Goal: Task Accomplishment & Management: Use online tool/utility

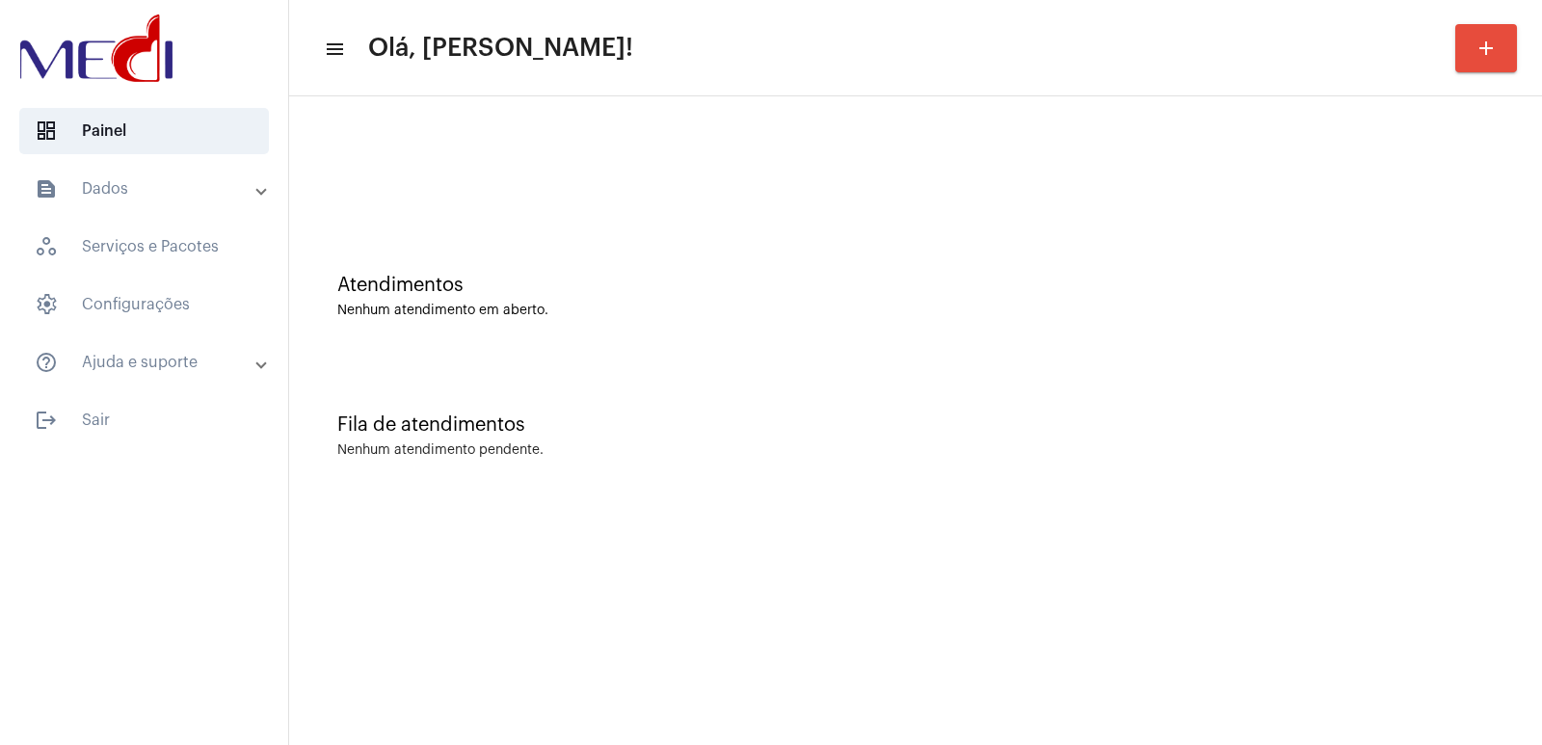
click at [1212, 409] on div "Fila de atendimentos Nenhum atendimento pendente." at bounding box center [915, 426] width 1233 height 140
click at [1167, 317] on div "Nenhum atendimento em aberto." at bounding box center [915, 311] width 1156 height 14
drag, startPoint x: 746, startPoint y: 180, endPoint x: 417, endPoint y: 200, distance: 329.2
click at [427, 200] on div at bounding box center [915, 161] width 1233 height 111
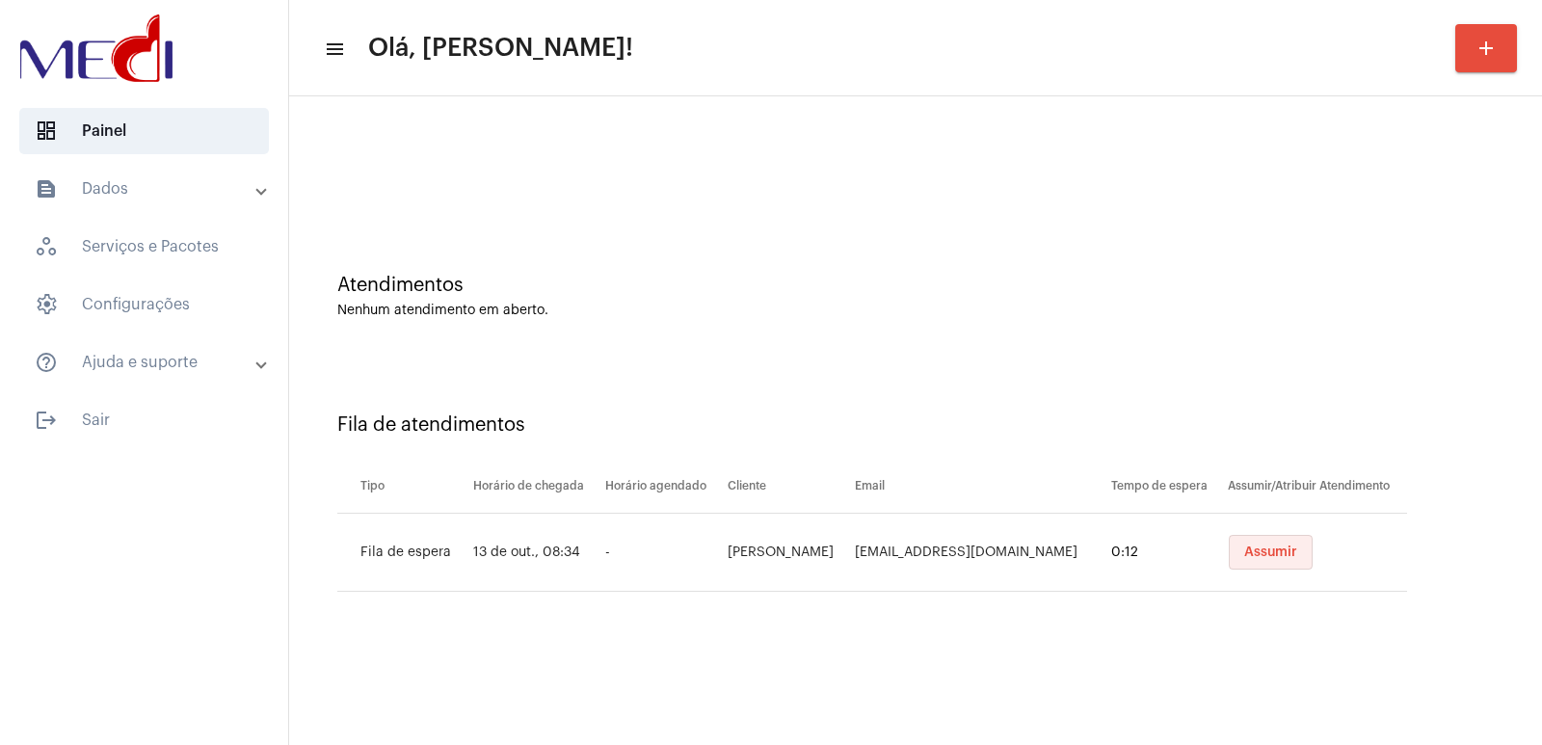
click at [1278, 562] on button "Assumir" at bounding box center [1270, 552] width 84 height 35
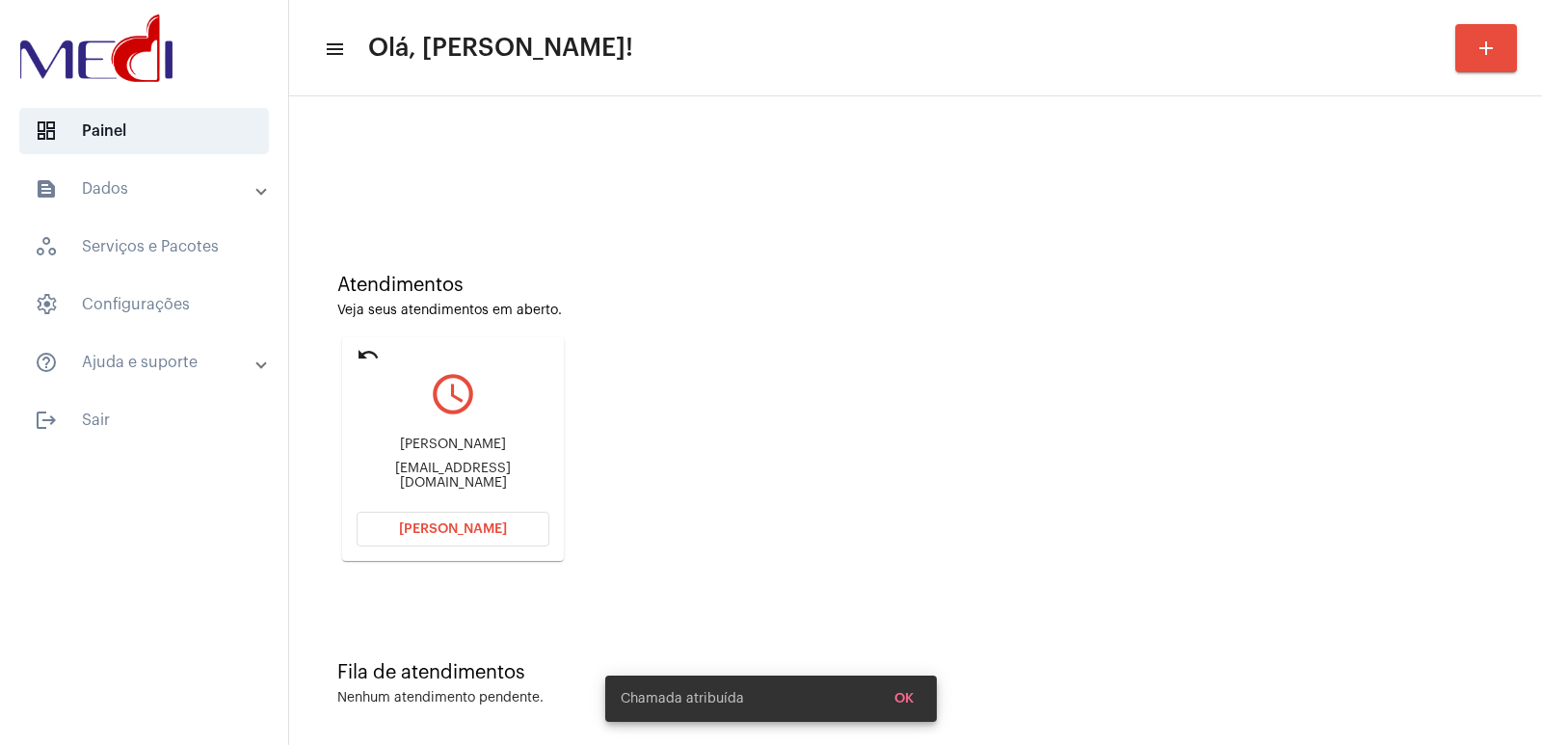
click at [463, 471] on div "Sheroncota2021@gmail.com" at bounding box center [452, 476] width 193 height 29
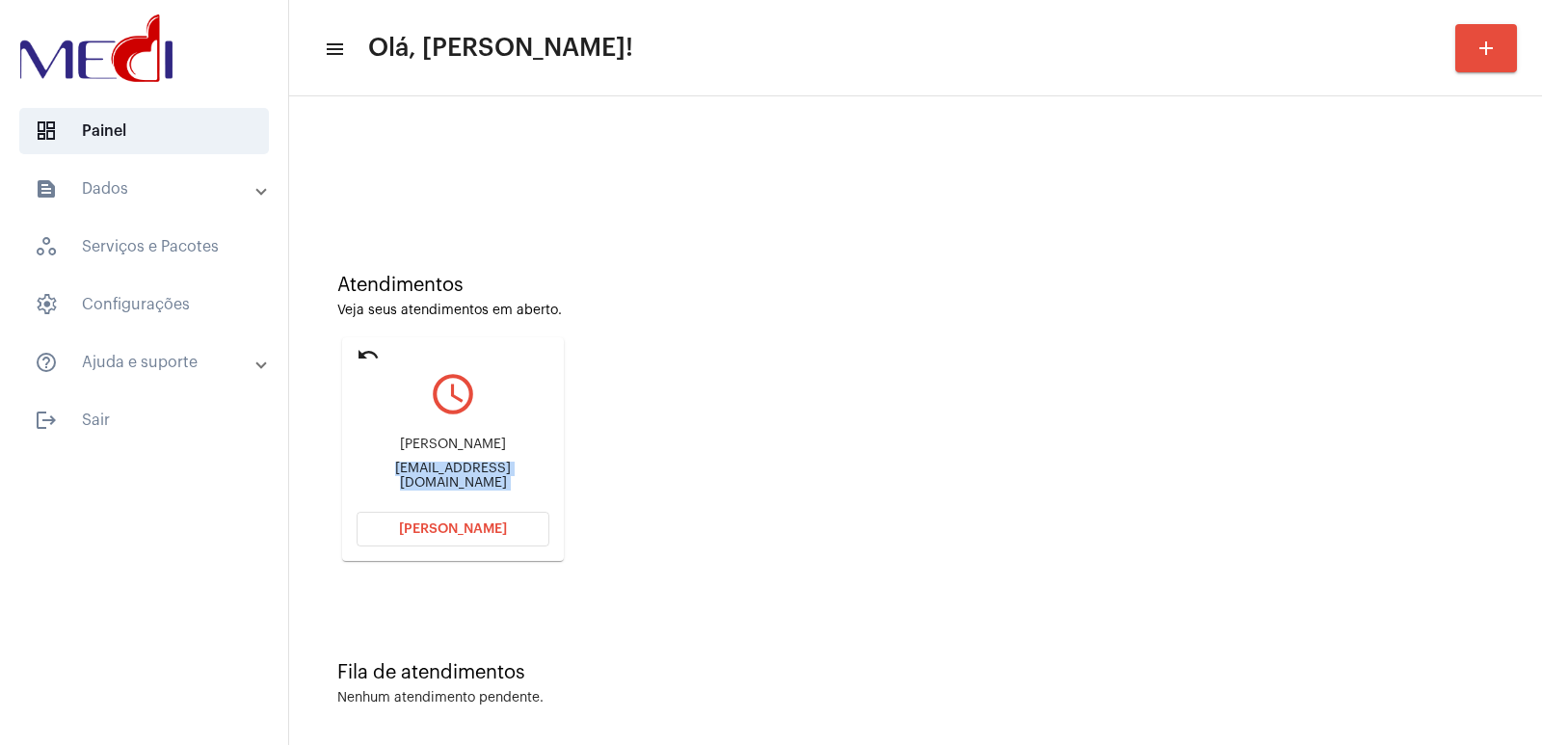
copy mat-card-content "Sheroncota2021@gmail.com Abrir Chamada"
drag, startPoint x: 924, startPoint y: 639, endPoint x: 630, endPoint y: 555, distance: 305.6
click at [849, 617] on div "Fila de atendimentos Nenhum atendimento pendente." at bounding box center [915, 674] width 1233 height 140
click at [457, 463] on div "Sheron Micheline Sheroncota2021@gmail.com" at bounding box center [452, 463] width 193 height 87
click at [459, 452] on div "Sheron Micheline" at bounding box center [452, 444] width 193 height 14
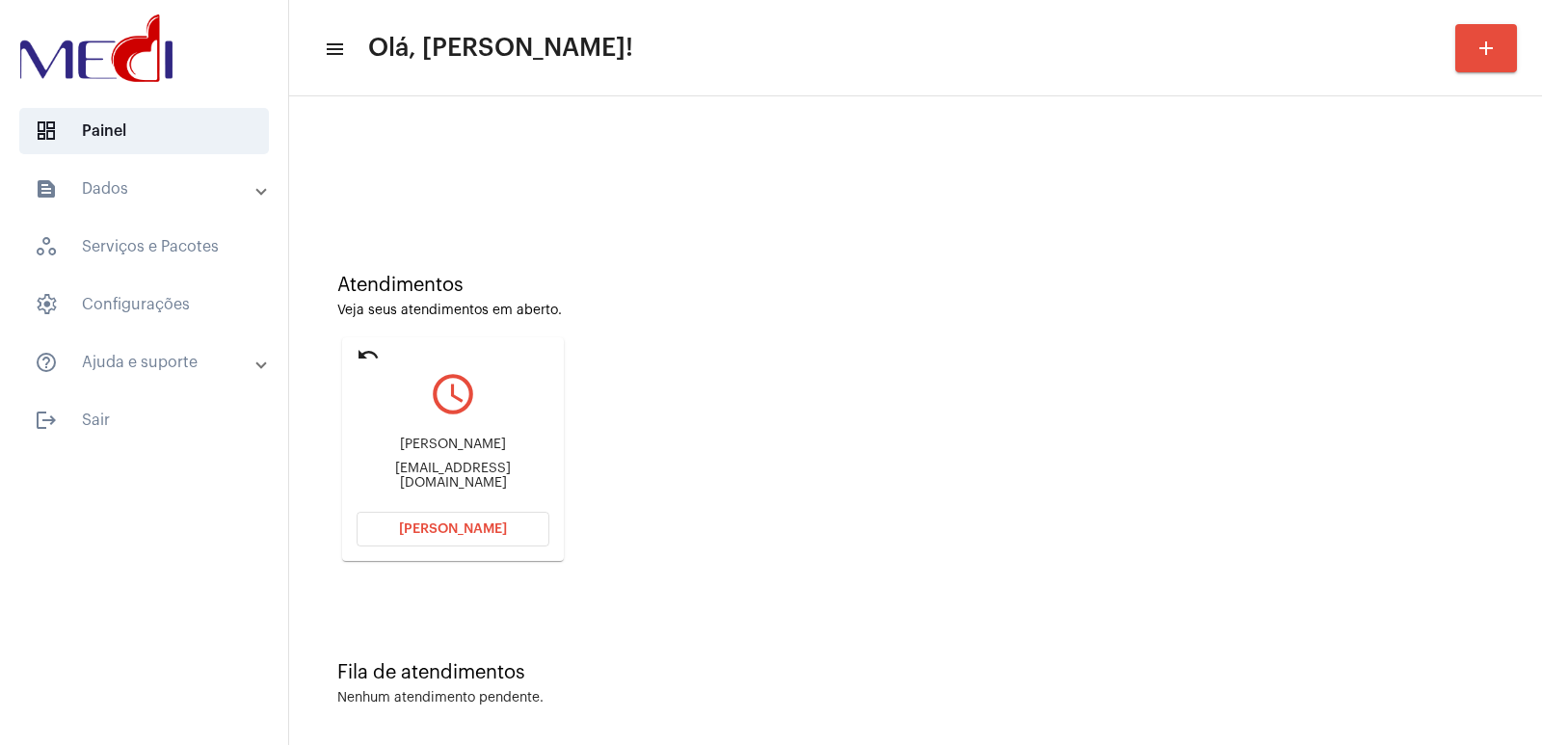
click at [459, 452] on div "Sheron Micheline" at bounding box center [452, 444] width 193 height 14
copy div "Sheron Micheline"
click at [464, 531] on span "Abrir Chamada" at bounding box center [453, 528] width 108 height 13
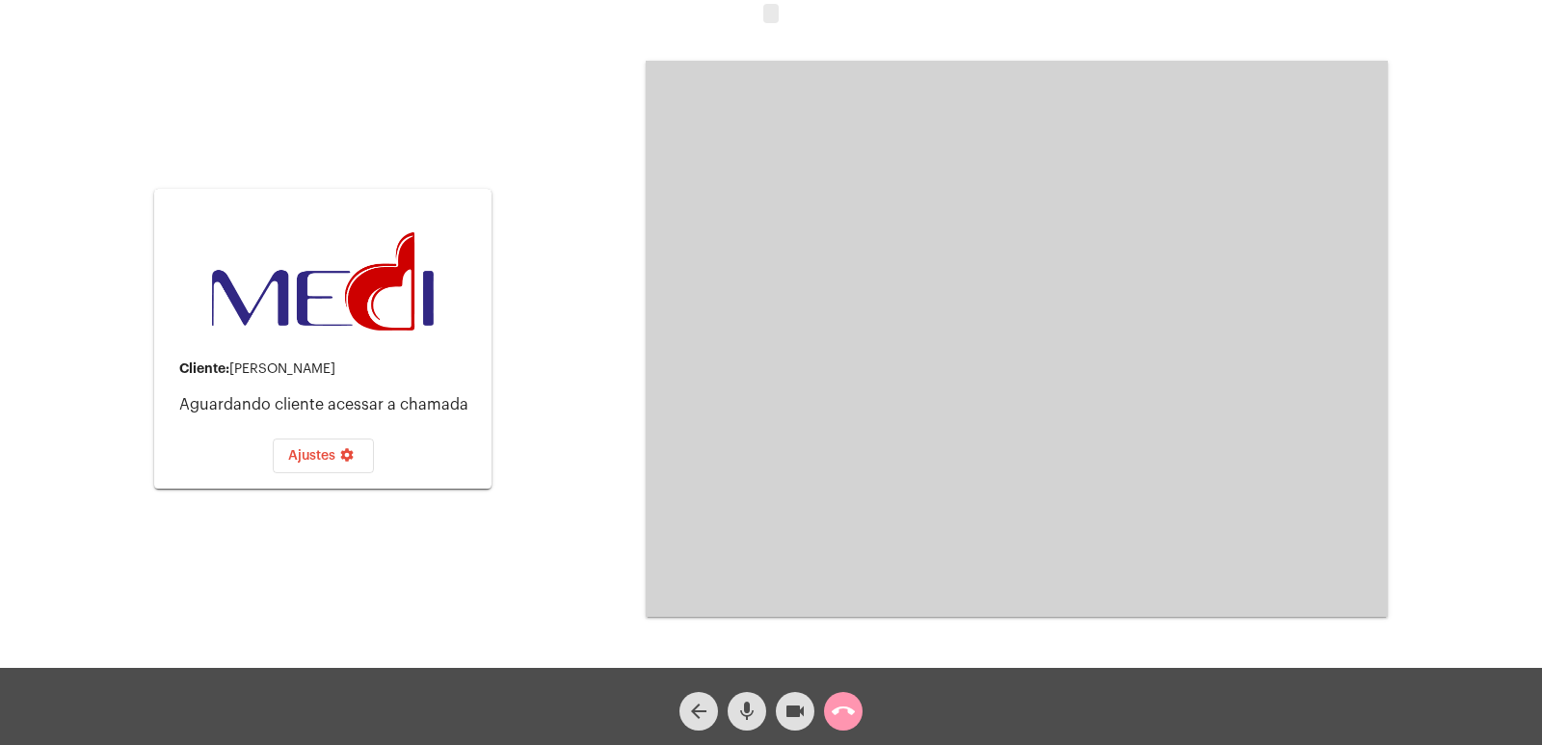
click at [1171, 383] on video at bounding box center [1017, 339] width 742 height 556
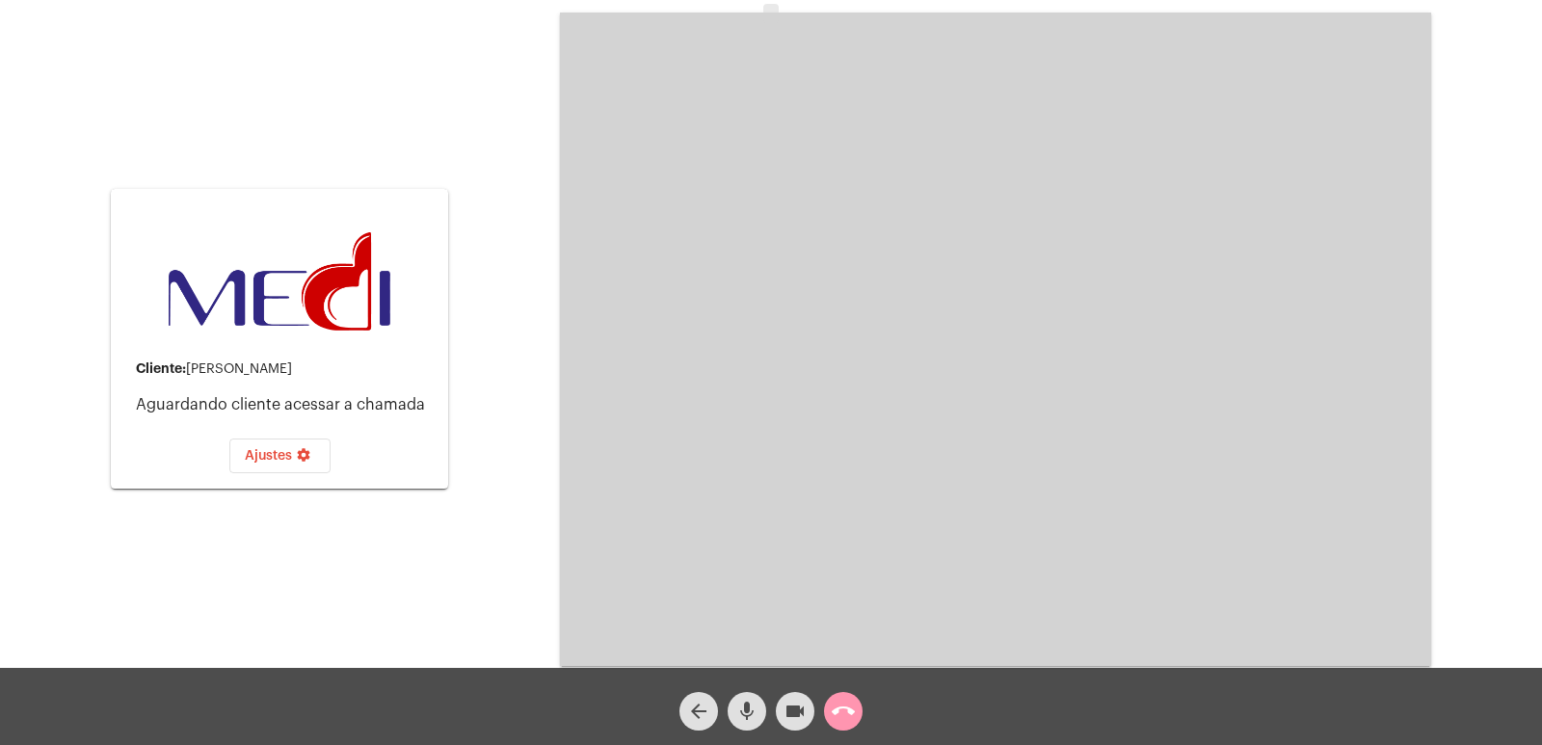
drag, startPoint x: 651, startPoint y: 433, endPoint x: 648, endPoint y: 369, distance: 63.7
click at [659, 433] on video at bounding box center [995, 339] width 871 height 653
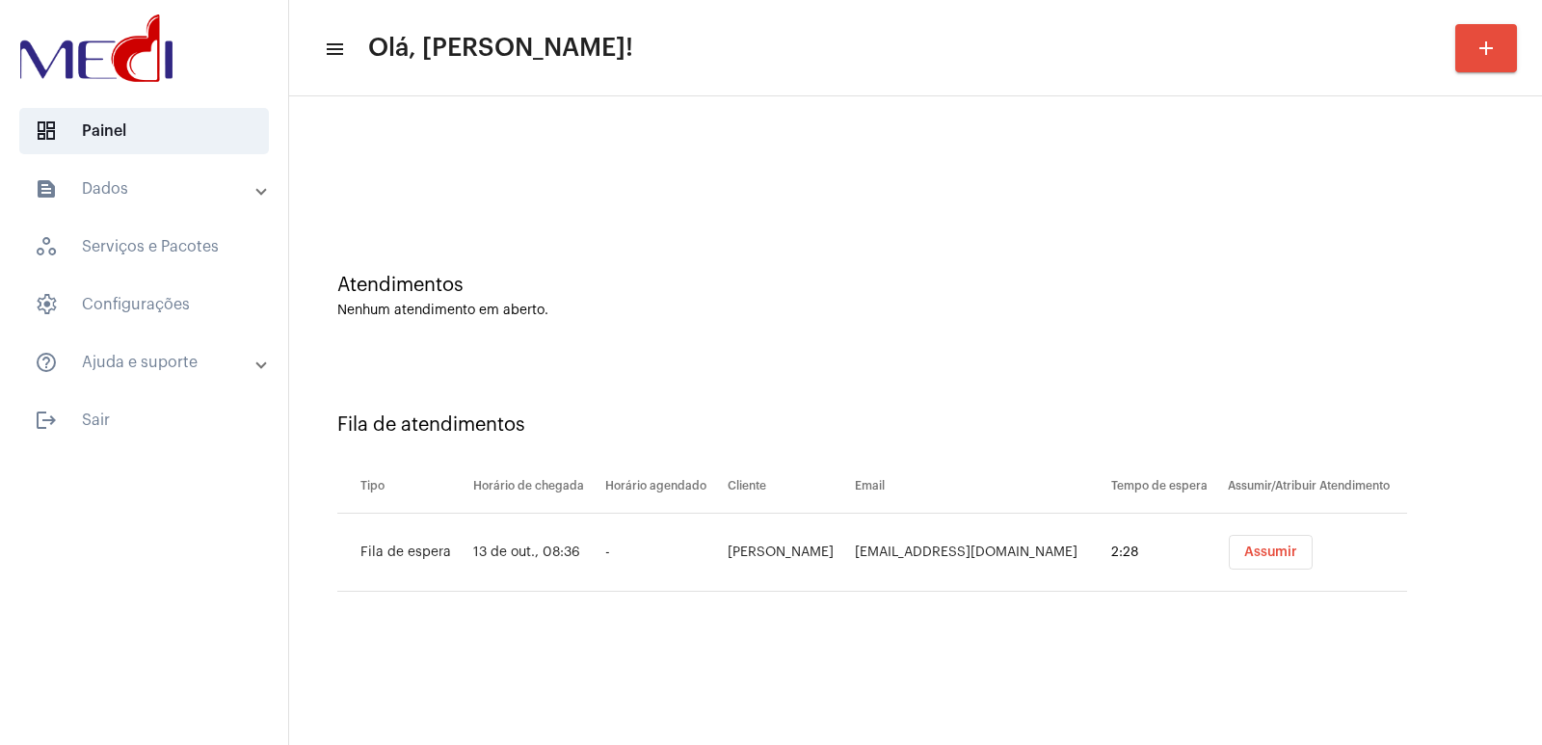
click at [1254, 532] on td "Assumir" at bounding box center [1315, 553] width 184 height 78
click at [1259, 554] on span "Assumir" at bounding box center [1270, 551] width 53 height 13
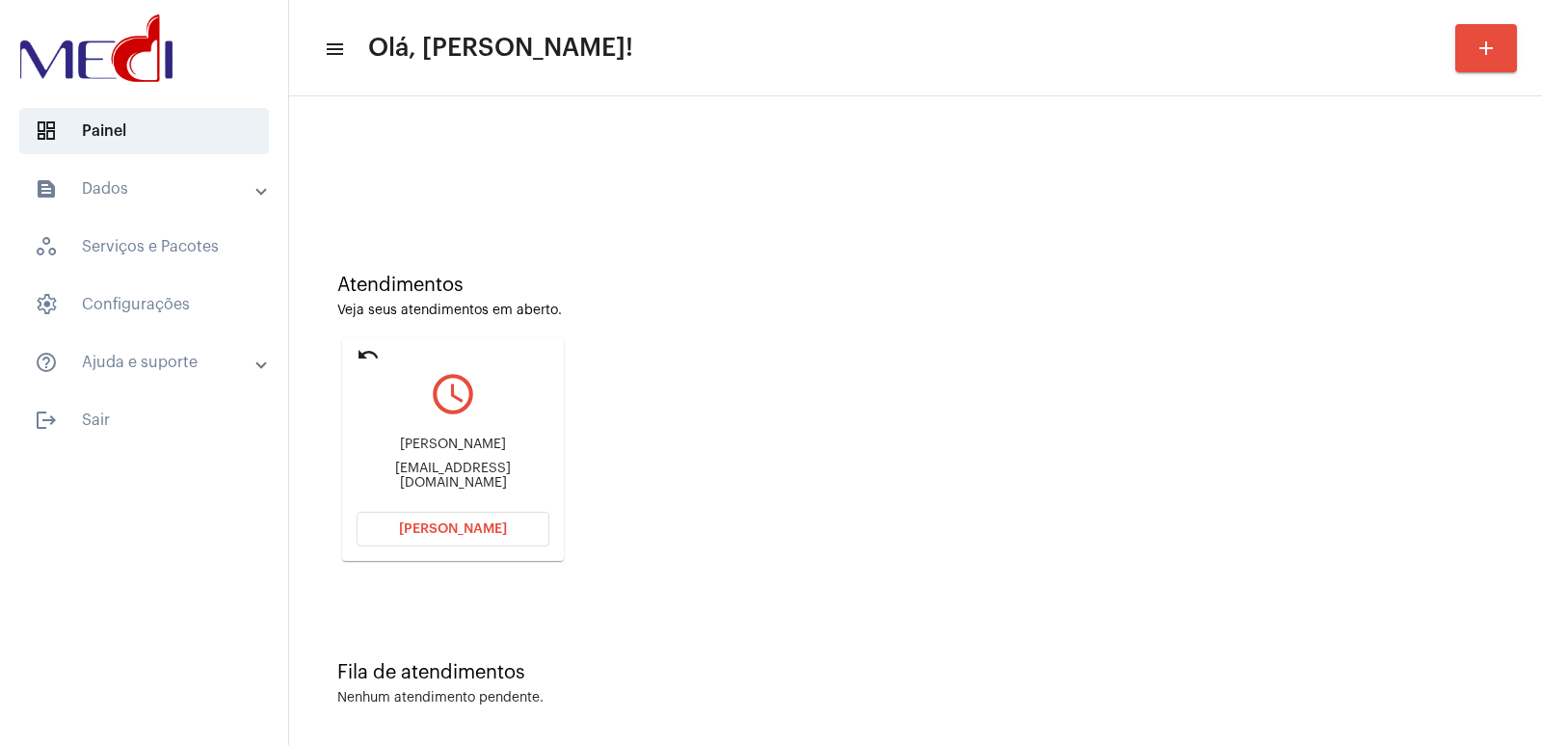
click at [509, 430] on div "Vaneska Fernandes Costa Lovato neska.costa@gmail.com" at bounding box center [452, 463] width 193 height 87
copy div "Vaneska Fernandes Costa Lovato"
click at [465, 530] on span "Abrir Chamada" at bounding box center [453, 528] width 108 height 13
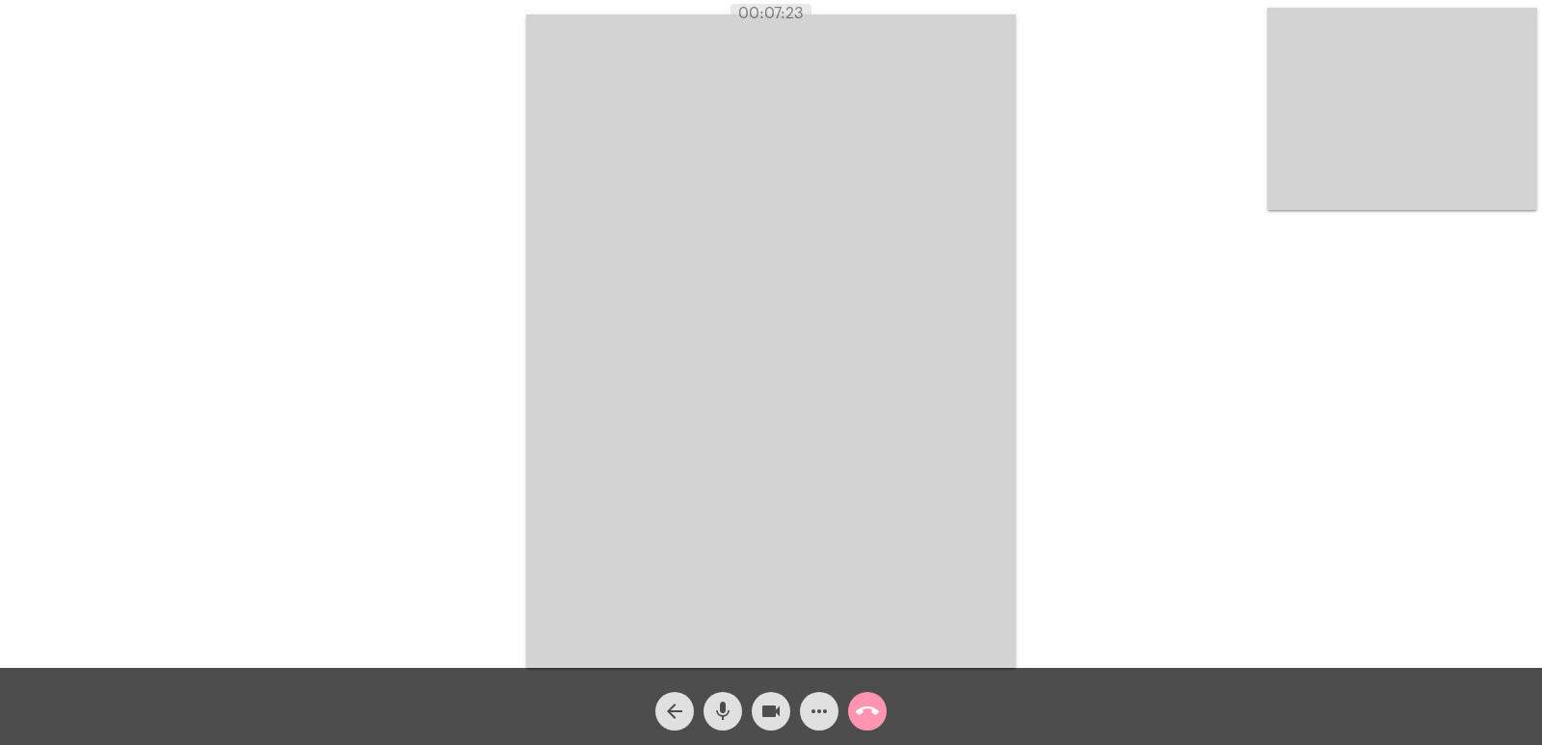
click at [1380, 167] on video at bounding box center [1402, 109] width 270 height 202
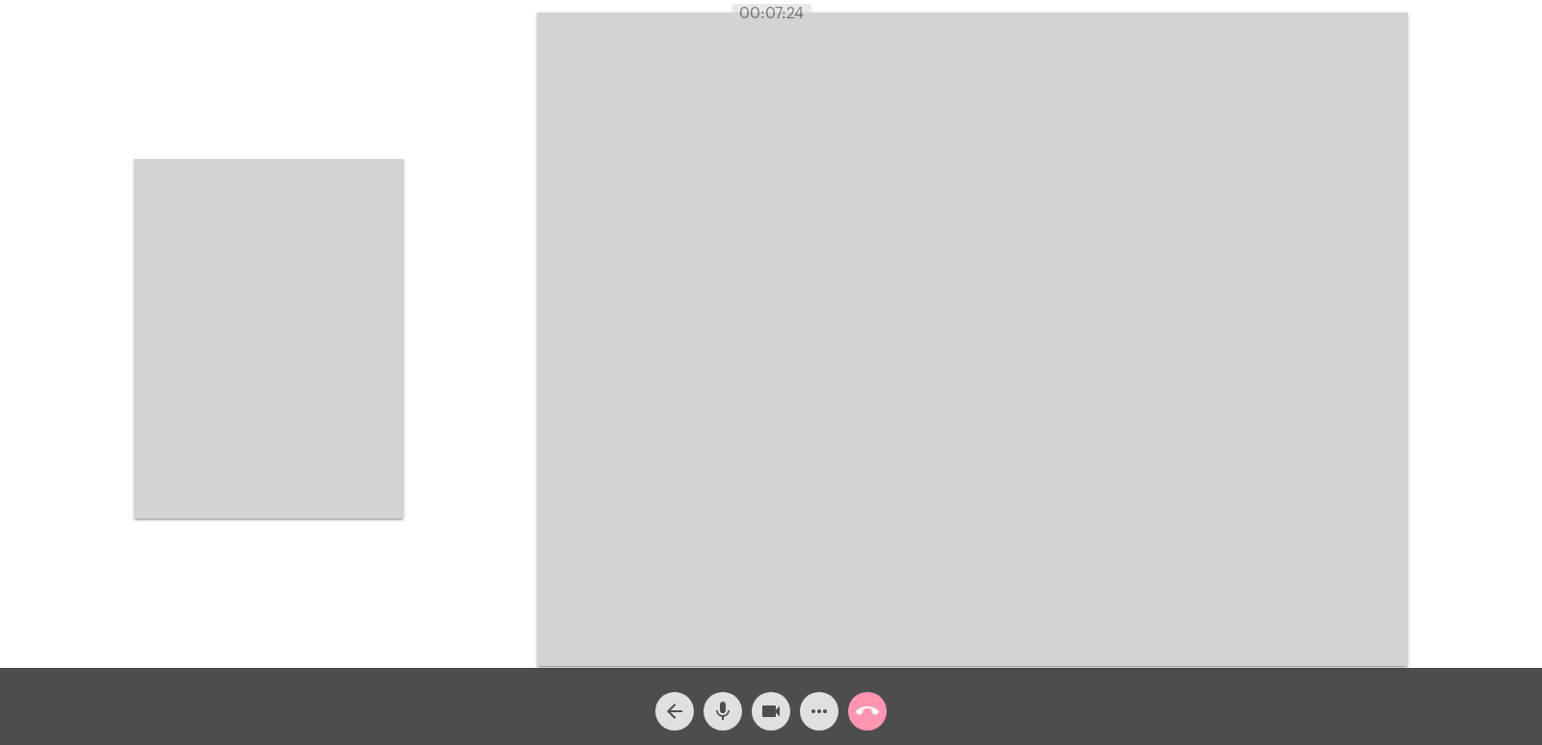
click at [373, 382] on video at bounding box center [269, 338] width 270 height 359
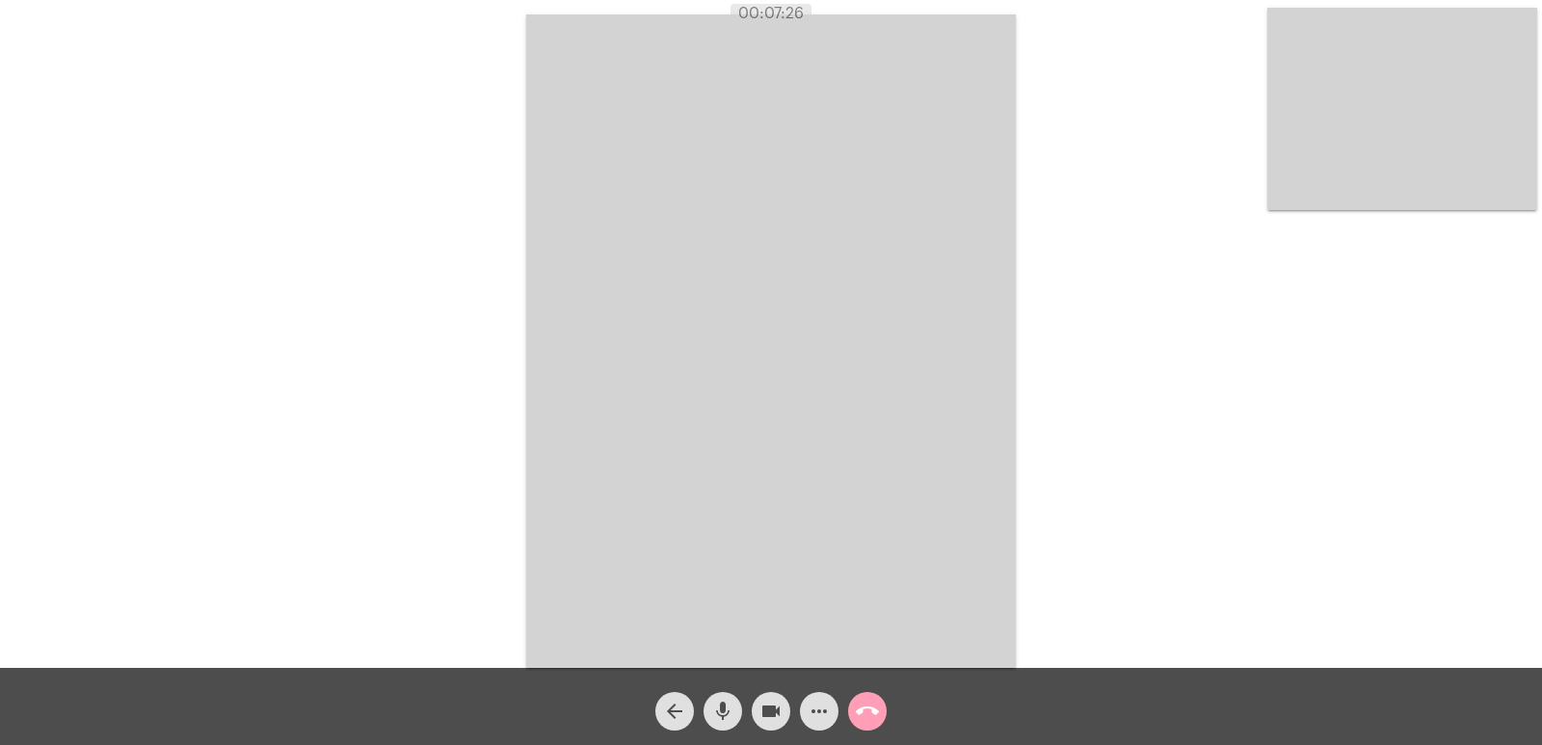
click at [869, 714] on mat-icon "call_end" at bounding box center [867, 711] width 23 height 23
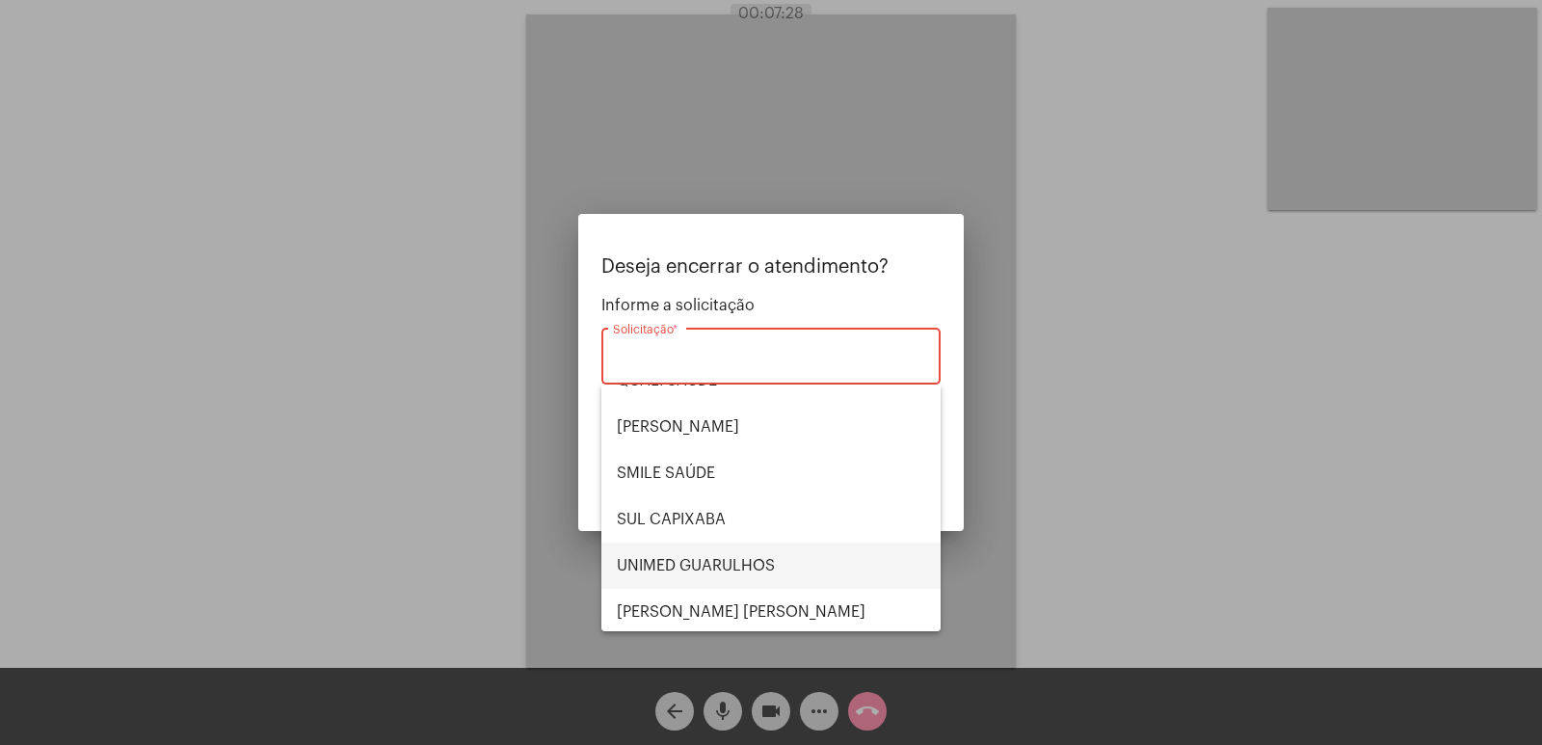
scroll to position [401, 0]
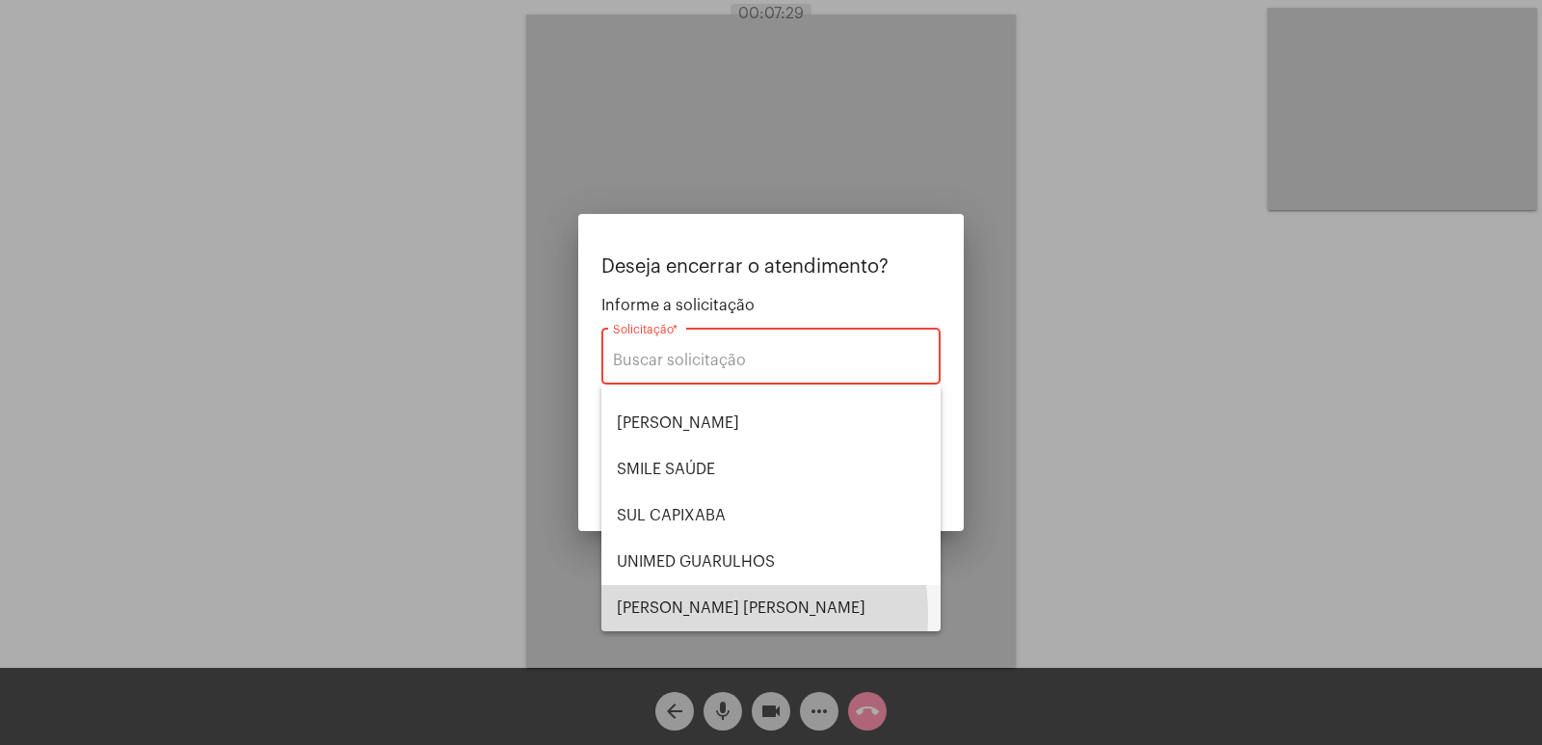
click at [696, 615] on span "VERA CRUZ" at bounding box center [771, 608] width 308 height 46
type input "VERA CRUZ"
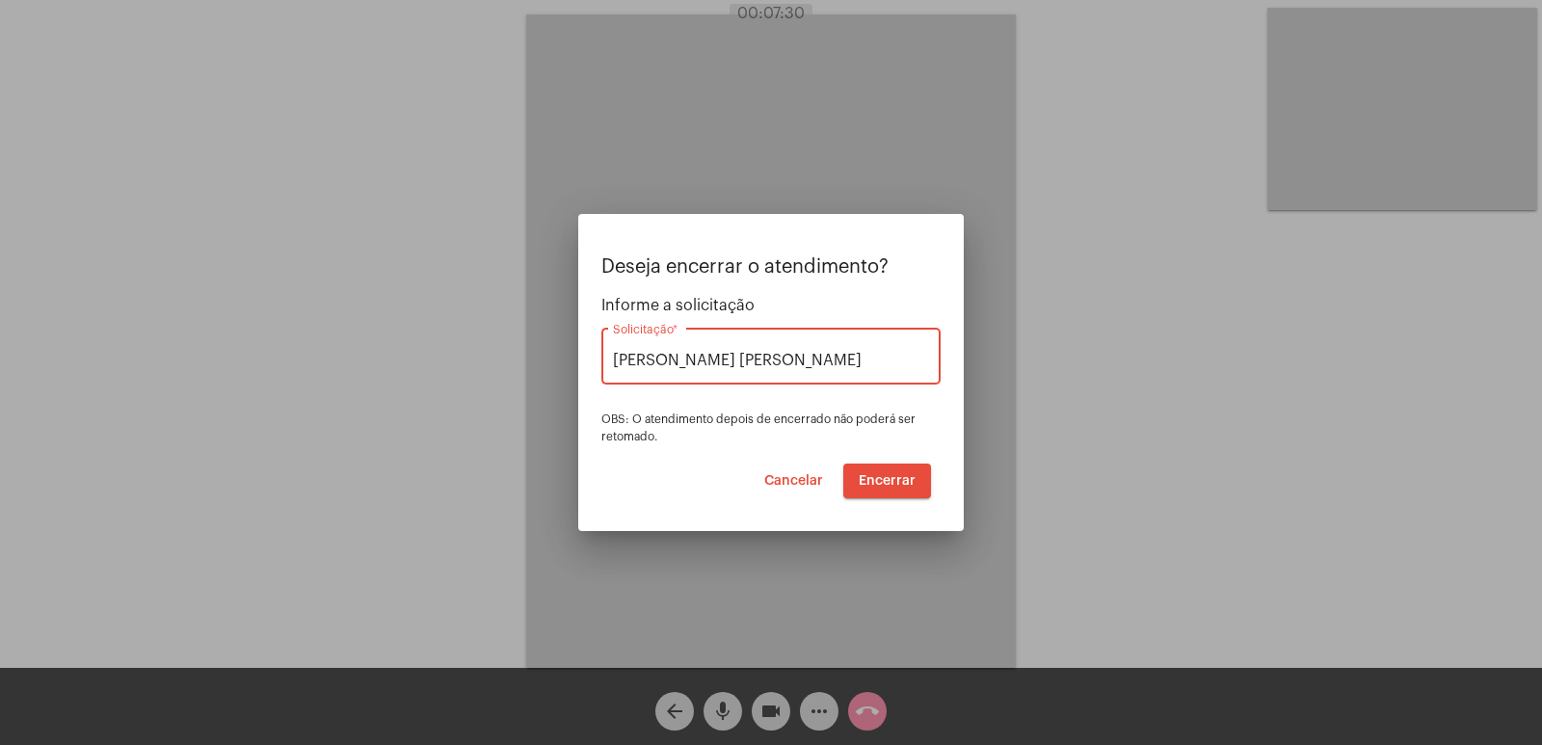
click at [890, 474] on span "Encerrar" at bounding box center [886, 480] width 57 height 13
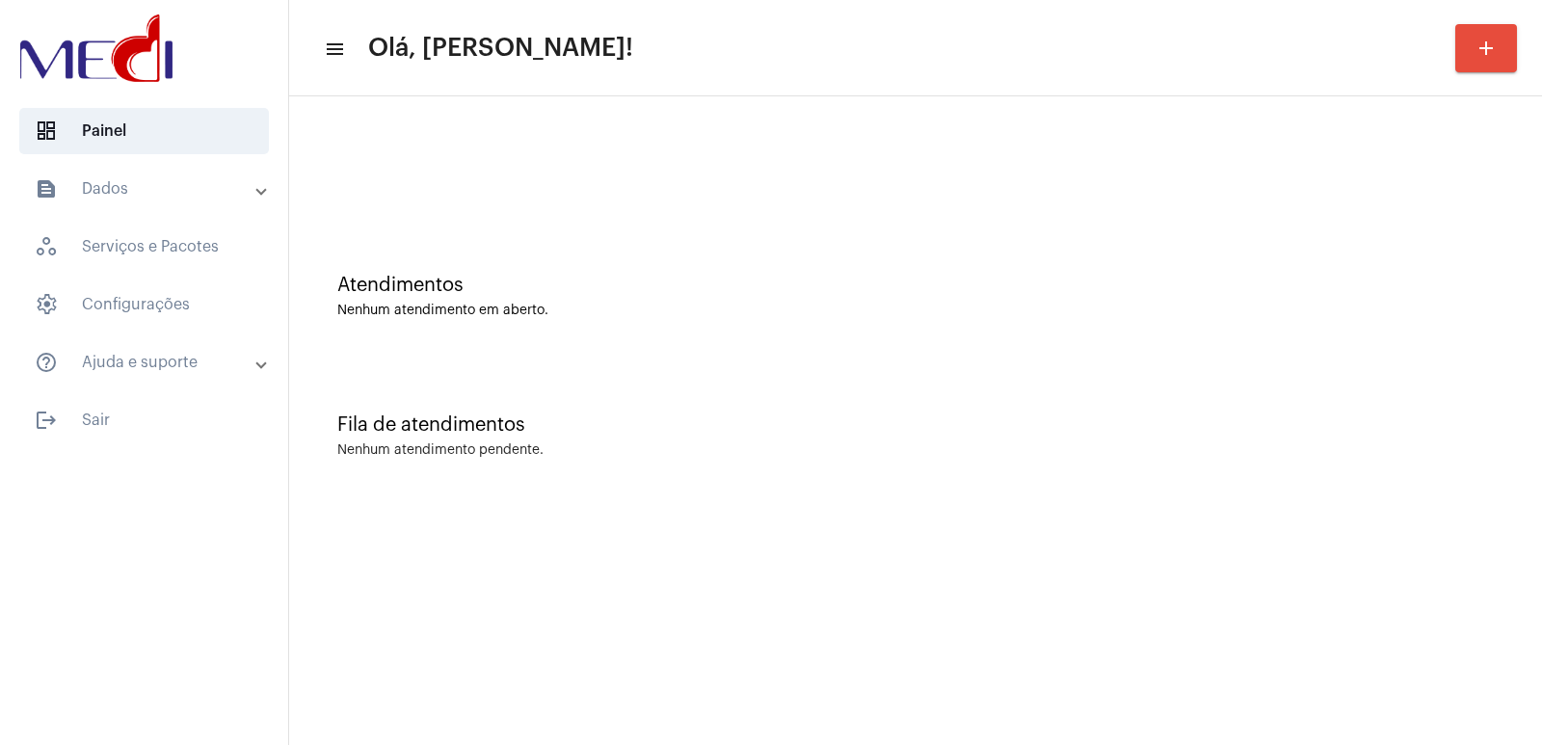
click at [641, 247] on div "Atendimentos Nenhum atendimento em aberto." at bounding box center [915, 287] width 1233 height 140
click at [1390, 429] on div "Fila de atendimentos" at bounding box center [915, 424] width 1156 height 21
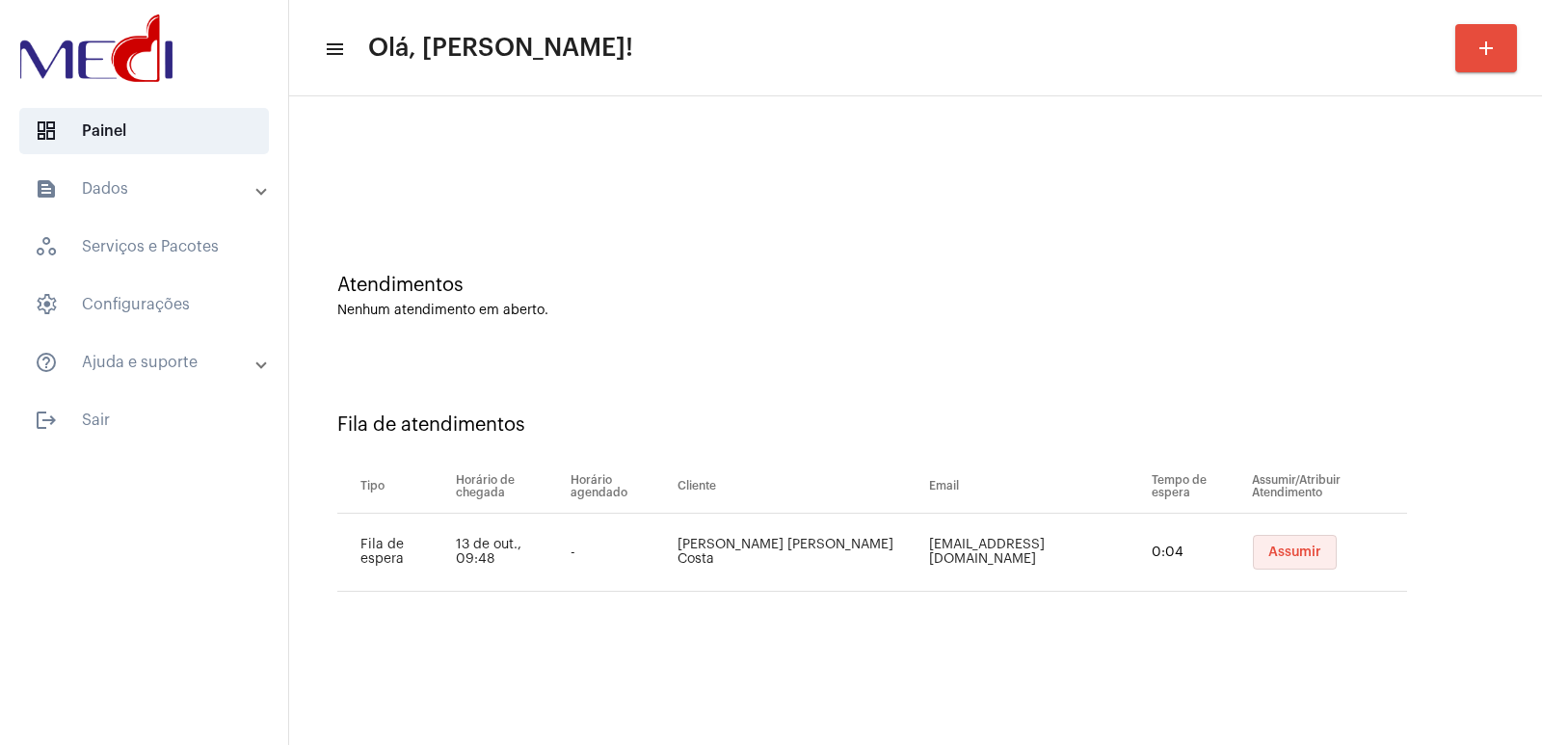
click at [1282, 551] on span "Assumir" at bounding box center [1294, 551] width 53 height 13
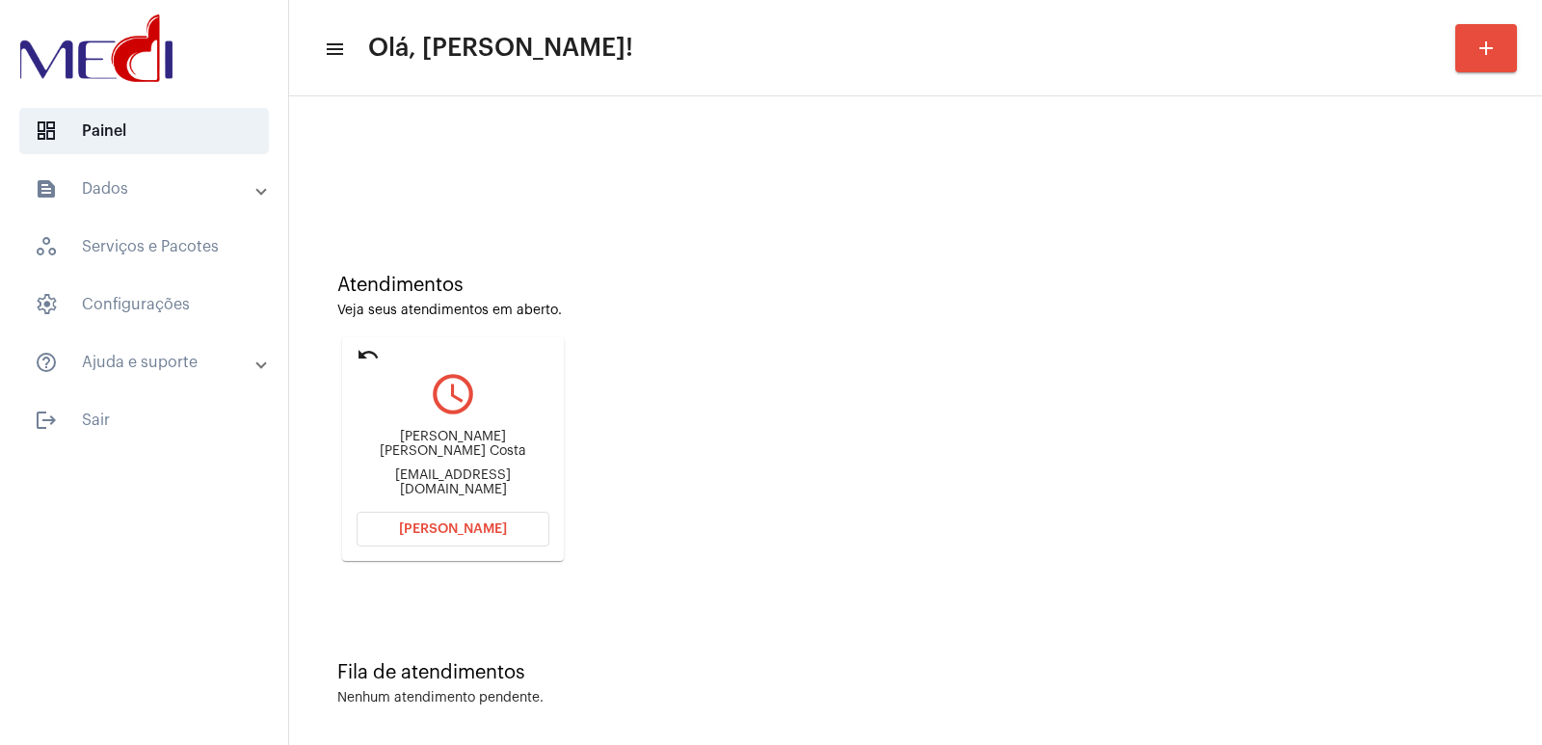
click at [436, 449] on div "Marcio Alexandre Alves Costa" at bounding box center [452, 444] width 193 height 29
copy div "Marcio Alexandre Alves Costa"
click at [460, 474] on div "marcio.costa@transpanex.com.br" at bounding box center [452, 482] width 193 height 29
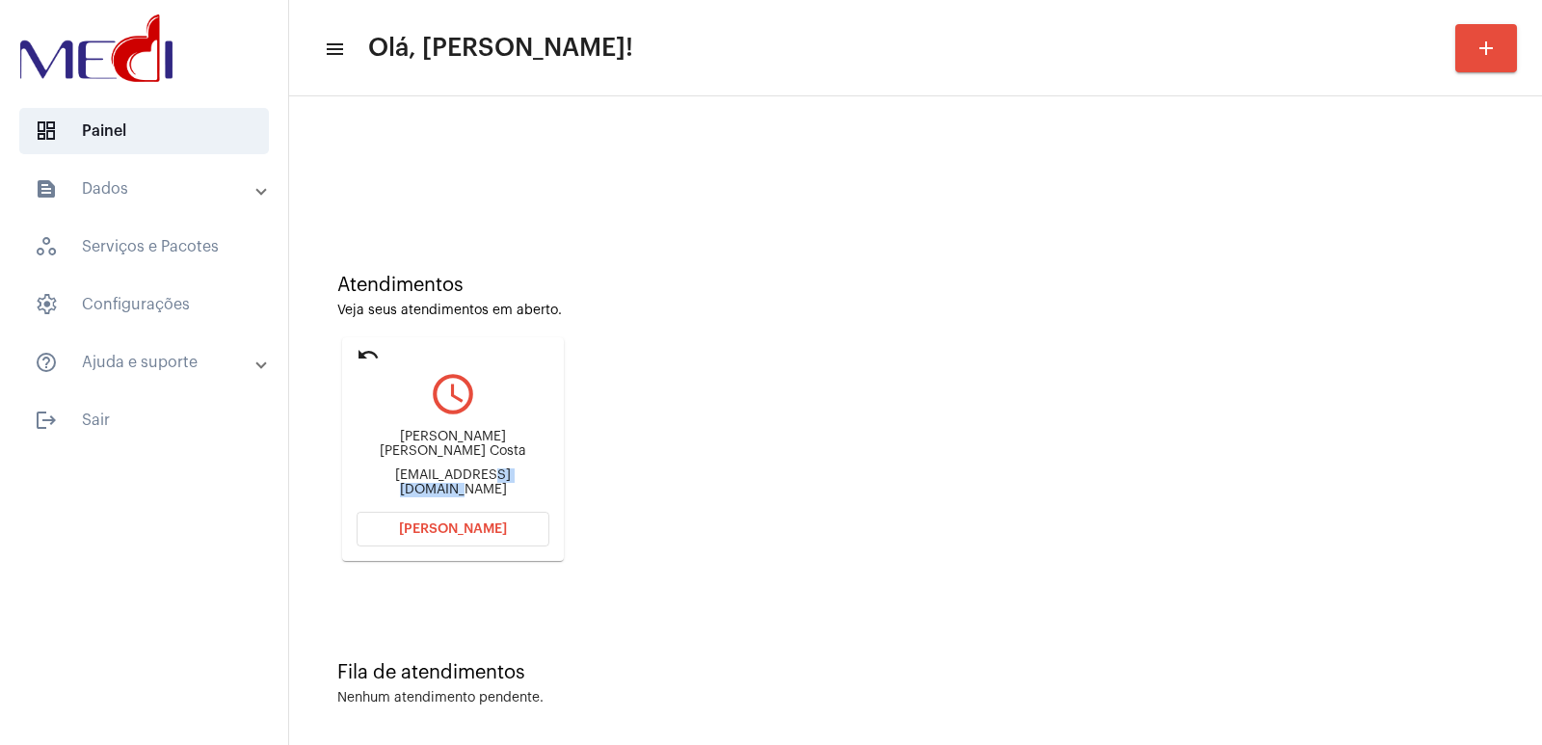
click at [460, 474] on div "marcio.costa@transpanex.com.br" at bounding box center [452, 482] width 193 height 29
copy mat-card-content "marcio.costa@transpanex.com.br Abrir Chamada"
click at [482, 526] on span "Abrir Chamada" at bounding box center [453, 528] width 108 height 13
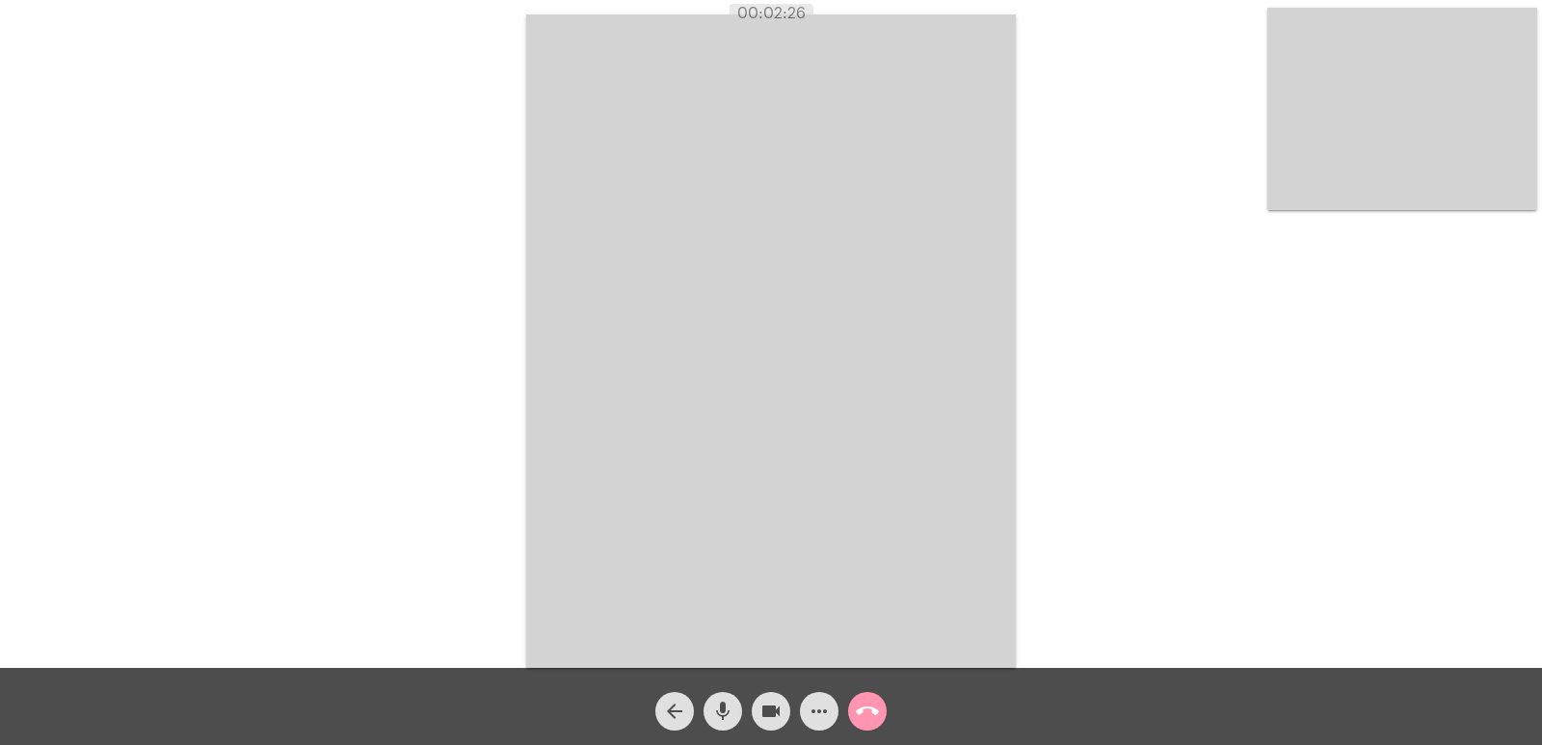
click at [1343, 174] on video at bounding box center [1402, 109] width 270 height 202
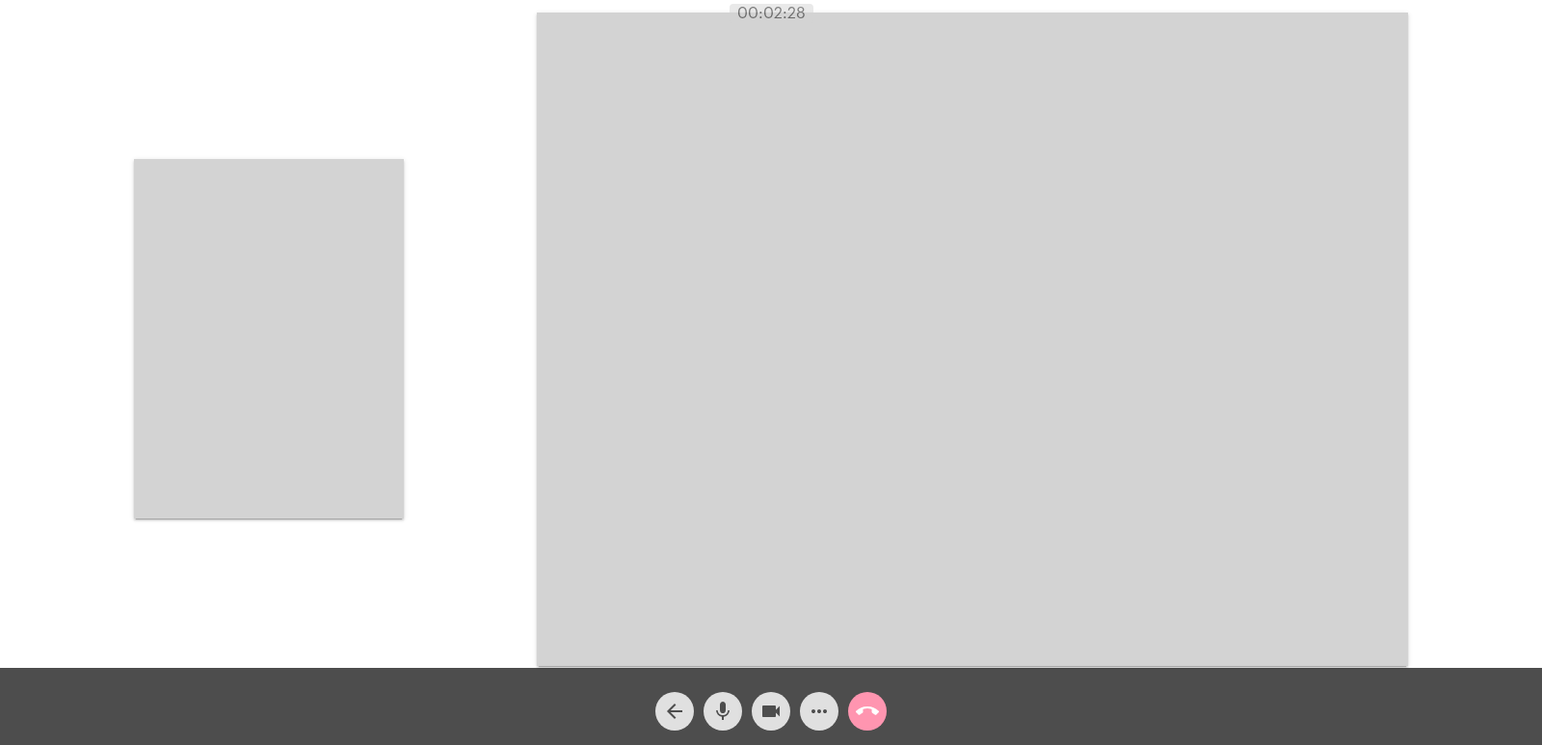
click at [388, 327] on video at bounding box center [269, 338] width 270 height 359
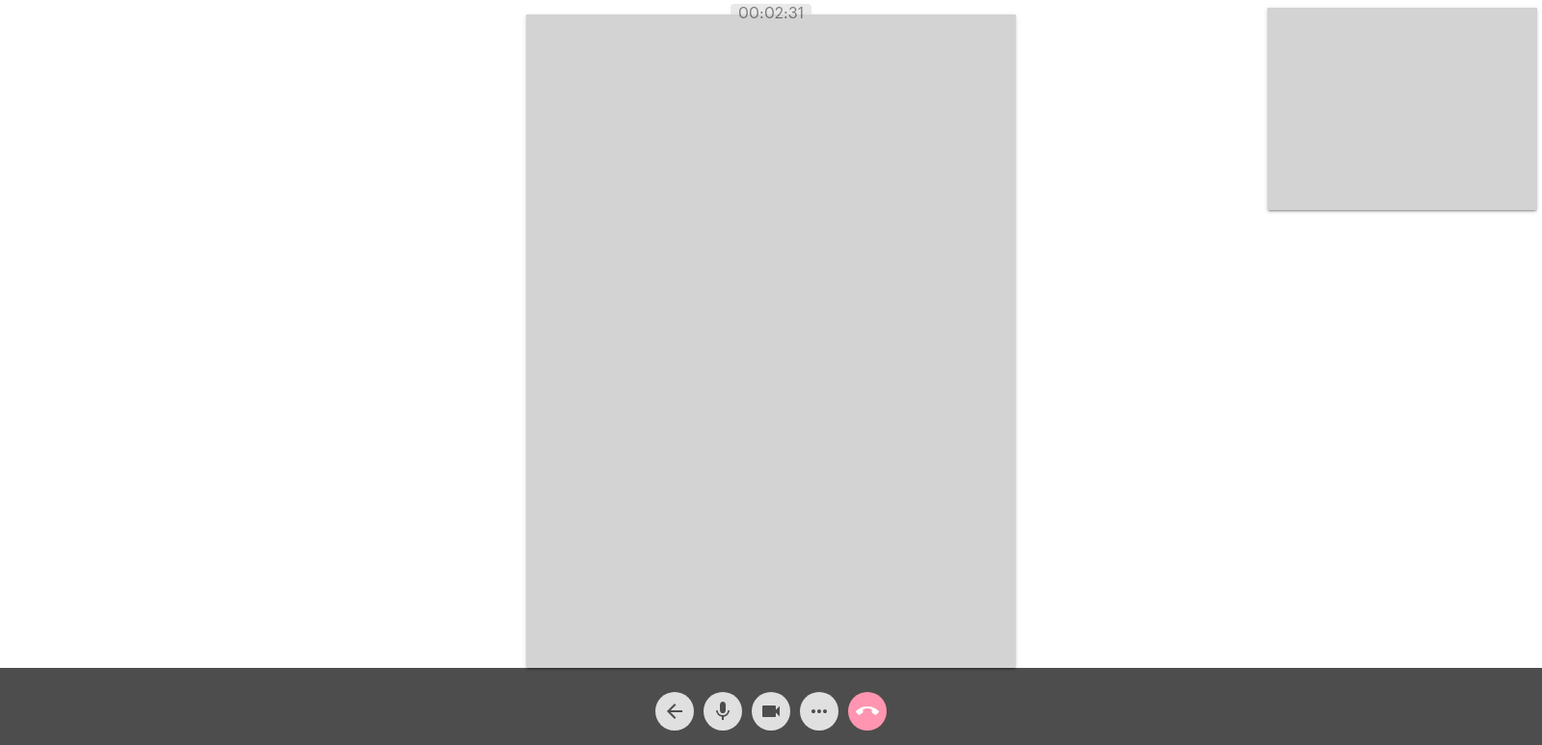
click at [871, 705] on mat-icon "call_end" at bounding box center [867, 711] width 23 height 23
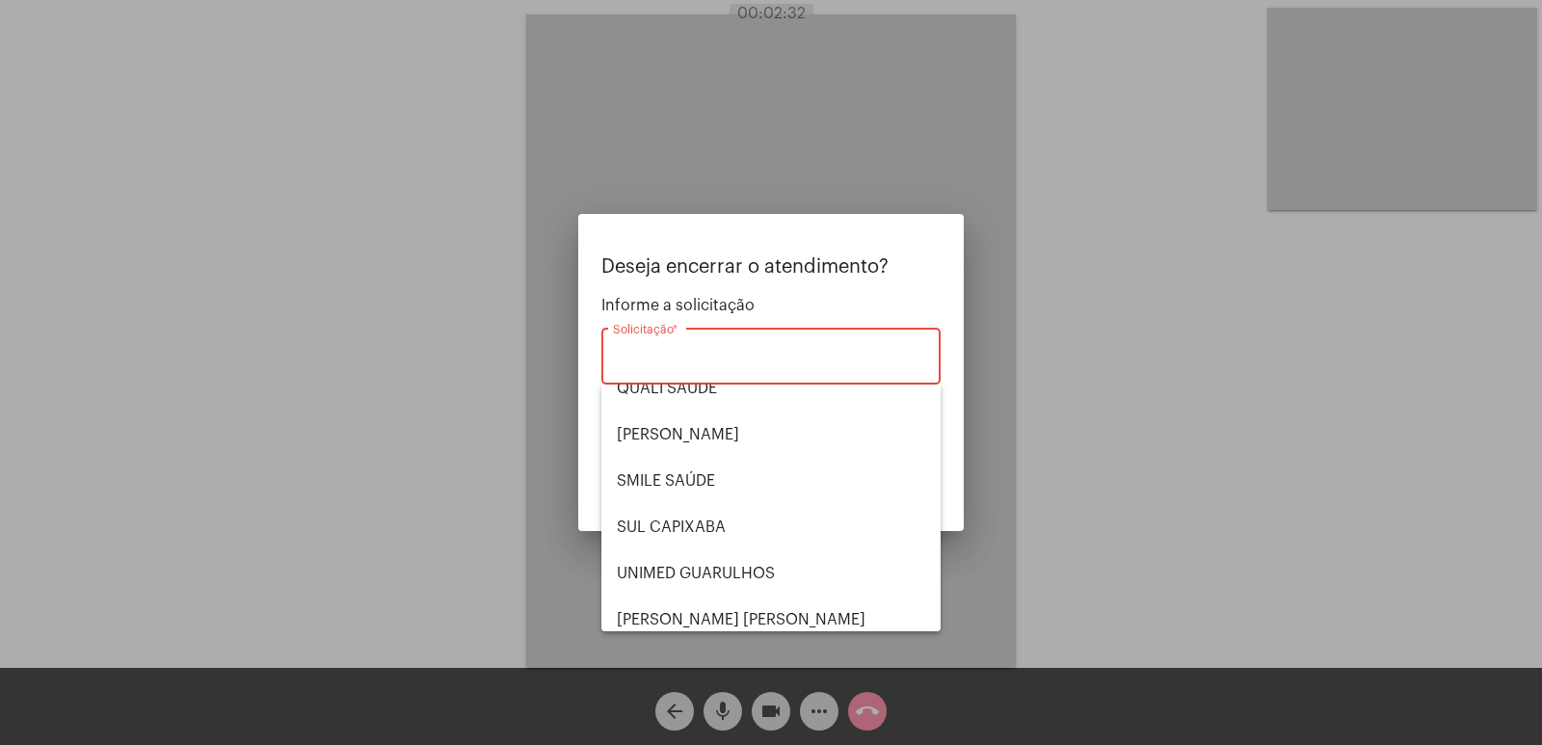
scroll to position [401, 0]
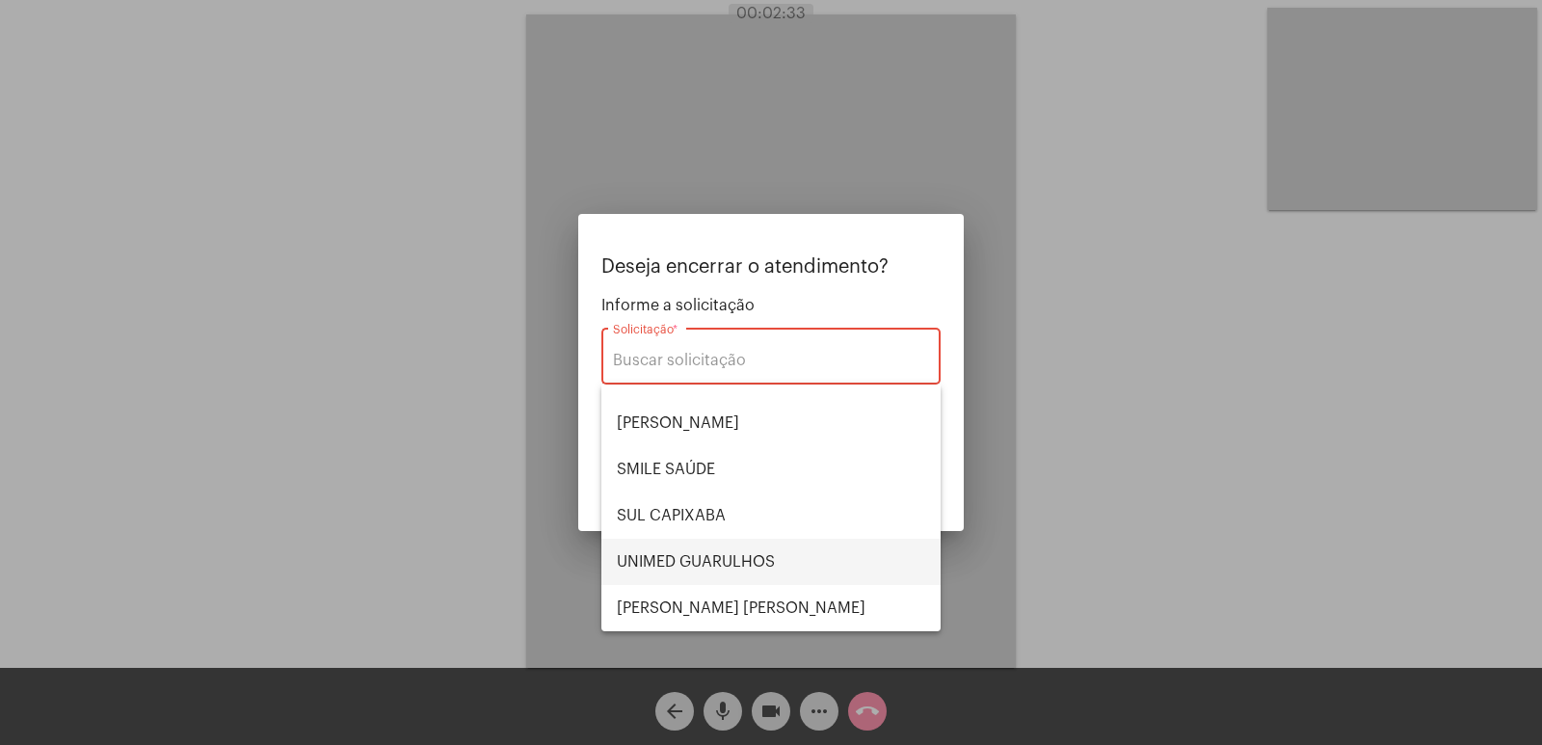
click at [726, 554] on span "UNIMED GUARULHOS" at bounding box center [771, 562] width 308 height 46
type input "UNIMED GUARULHOS"
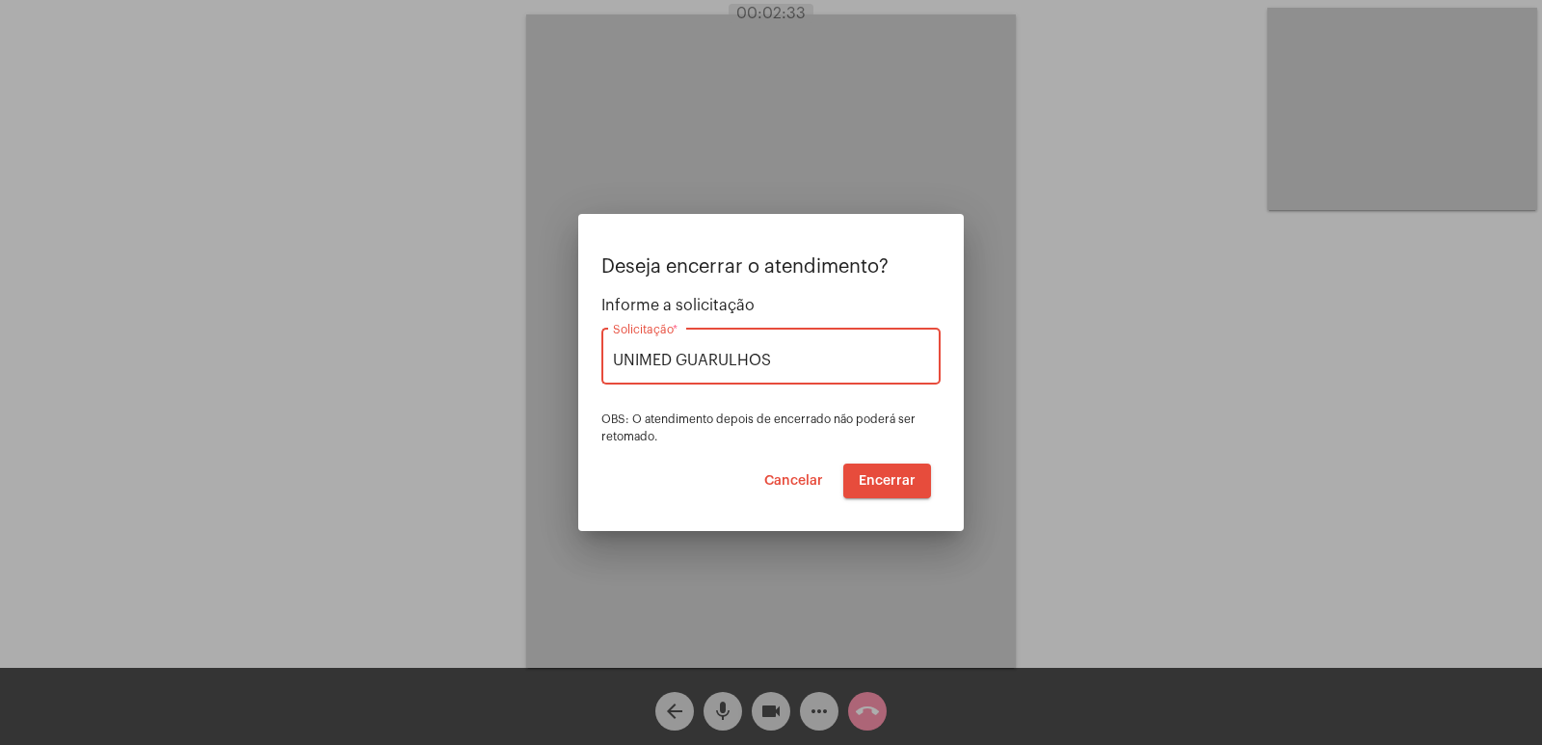
click at [899, 459] on div "Deseja encerrar o atendimento? Informe a solicitação UNIMED GUARULHOS Solicitaç…" at bounding box center [770, 377] width 339 height 242
click at [885, 476] on span "Encerrar" at bounding box center [886, 480] width 57 height 13
click at [885, 477] on span "Encerrar" at bounding box center [886, 480] width 57 height 13
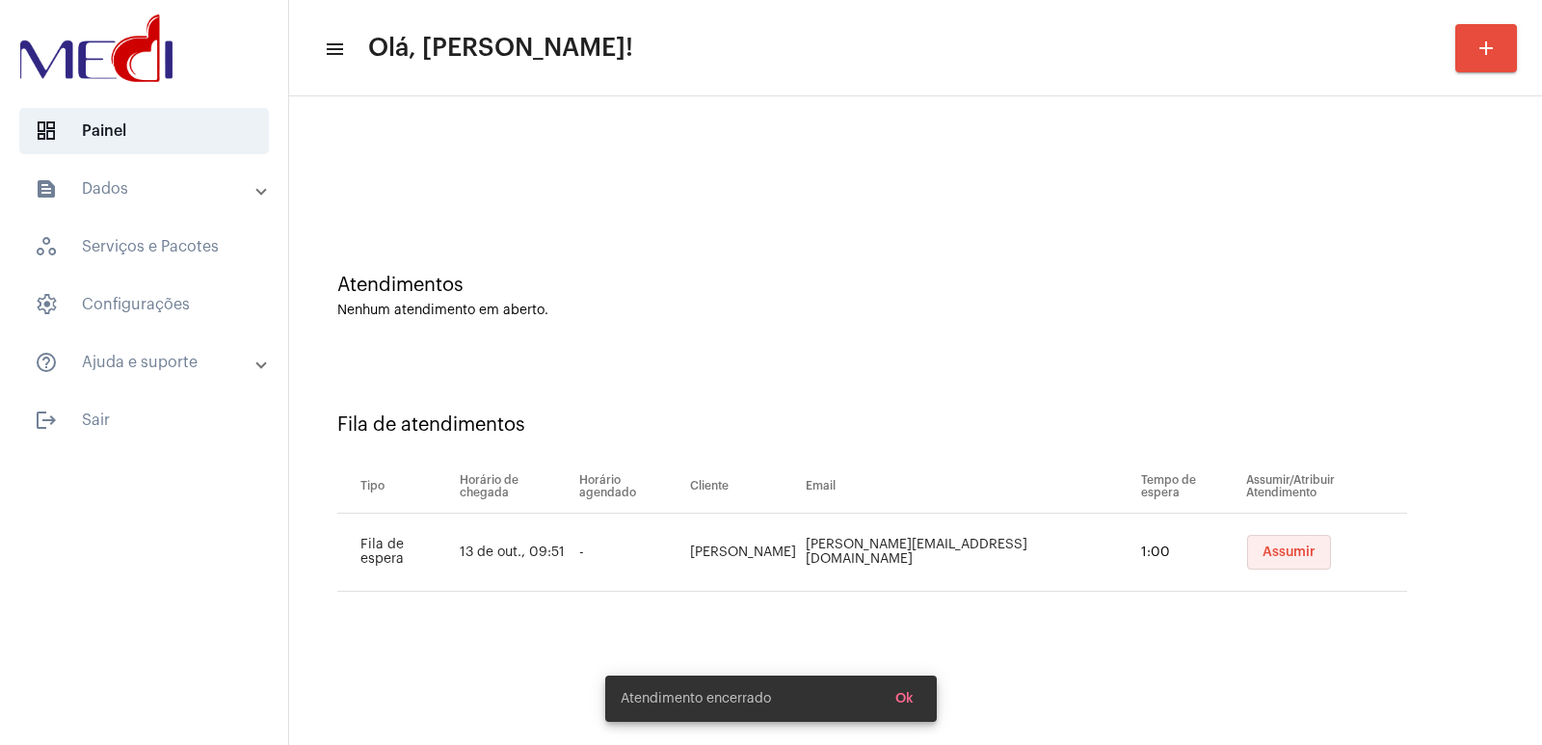
click at [1256, 564] on button "Assumir" at bounding box center [1289, 552] width 84 height 35
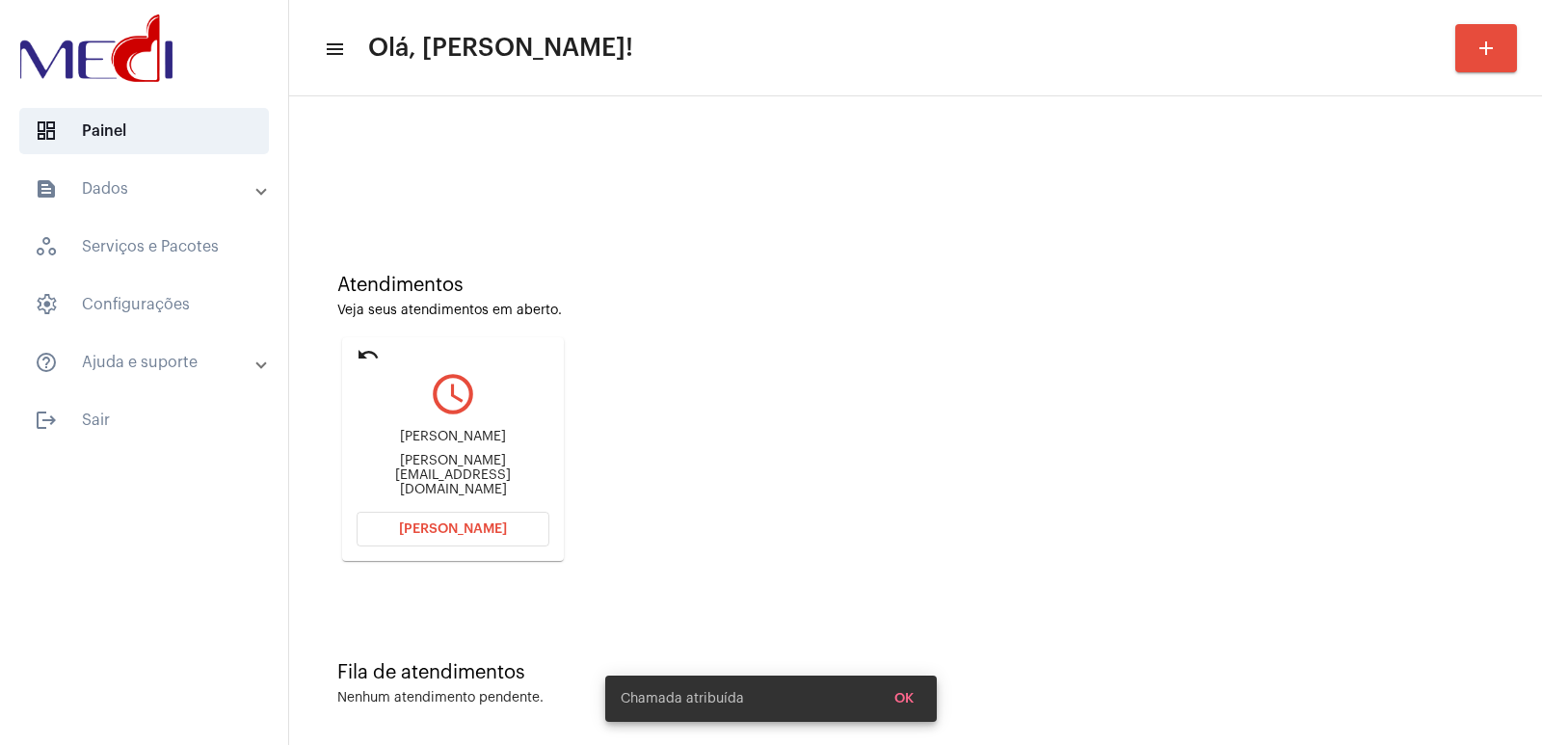
drag, startPoint x: 1256, startPoint y: 564, endPoint x: 464, endPoint y: 420, distance: 804.9
click at [464, 420] on div "Leandro César Gobetti Leandro@sabex.com.br" at bounding box center [452, 463] width 193 height 87
click at [462, 444] on div "Leandro César Gobetti" at bounding box center [452, 437] width 193 height 14
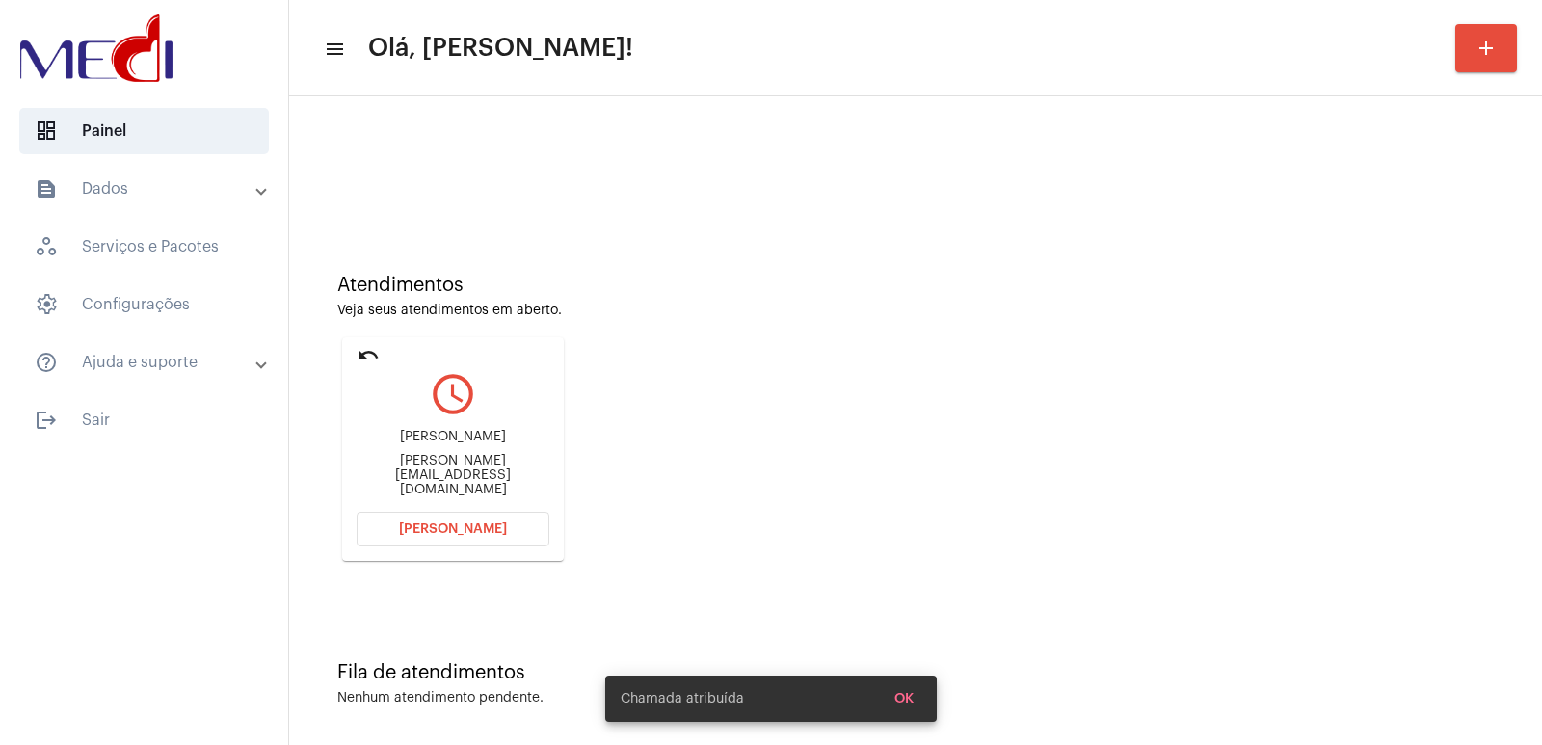
copy div "Leandro César Gobetti"
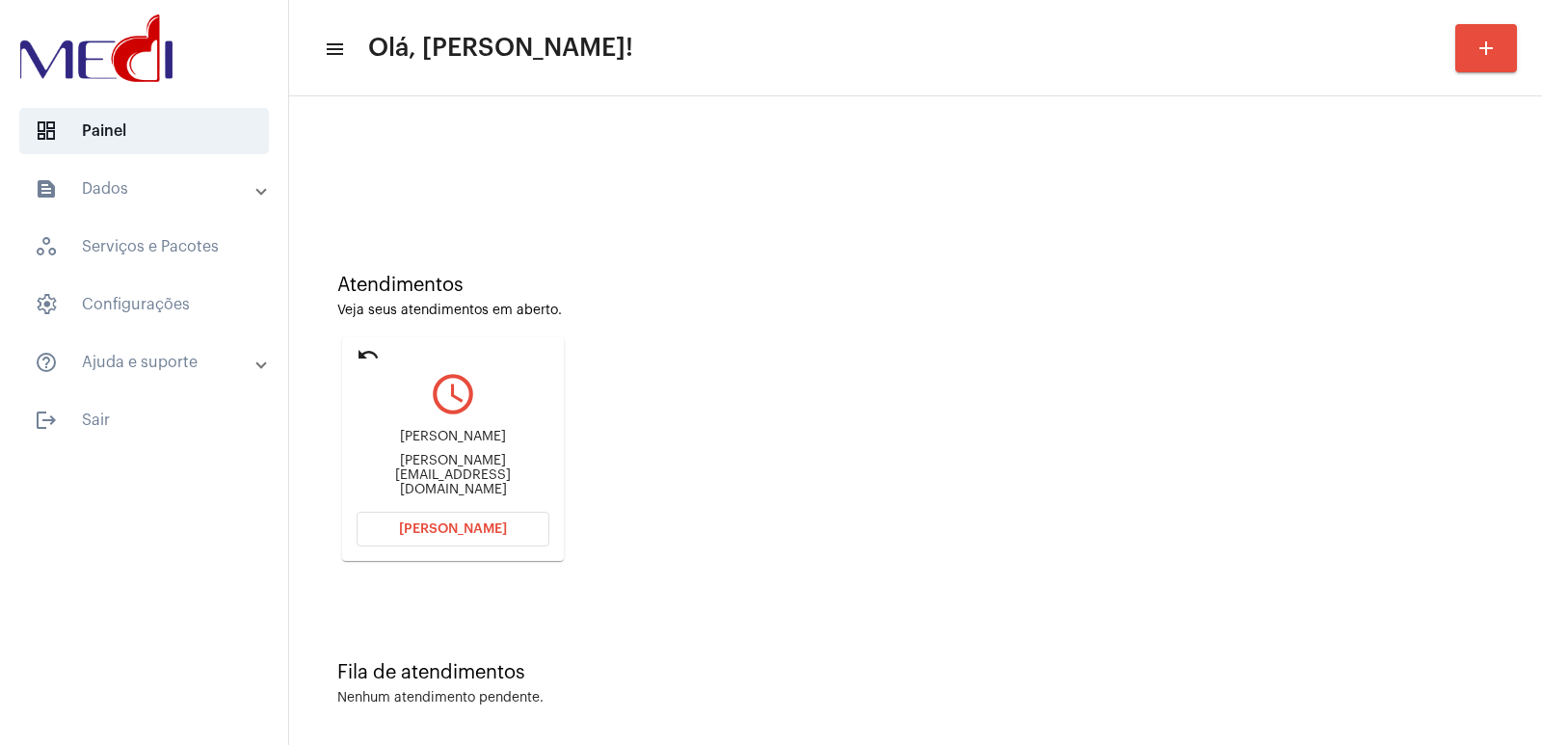
drag, startPoint x: 504, startPoint y: 510, endPoint x: 462, endPoint y: 374, distance: 142.3
click at [502, 510] on mat-card "undo query_builder Leandro César Gobetti Leandro@sabex.com.br Abrir Chamada" at bounding box center [453, 449] width 222 height 224
drag, startPoint x: 480, startPoint y: 532, endPoint x: 476, endPoint y: 519, distance: 13.1
click at [476, 519] on button "Abrir Chamada" at bounding box center [452, 529] width 193 height 35
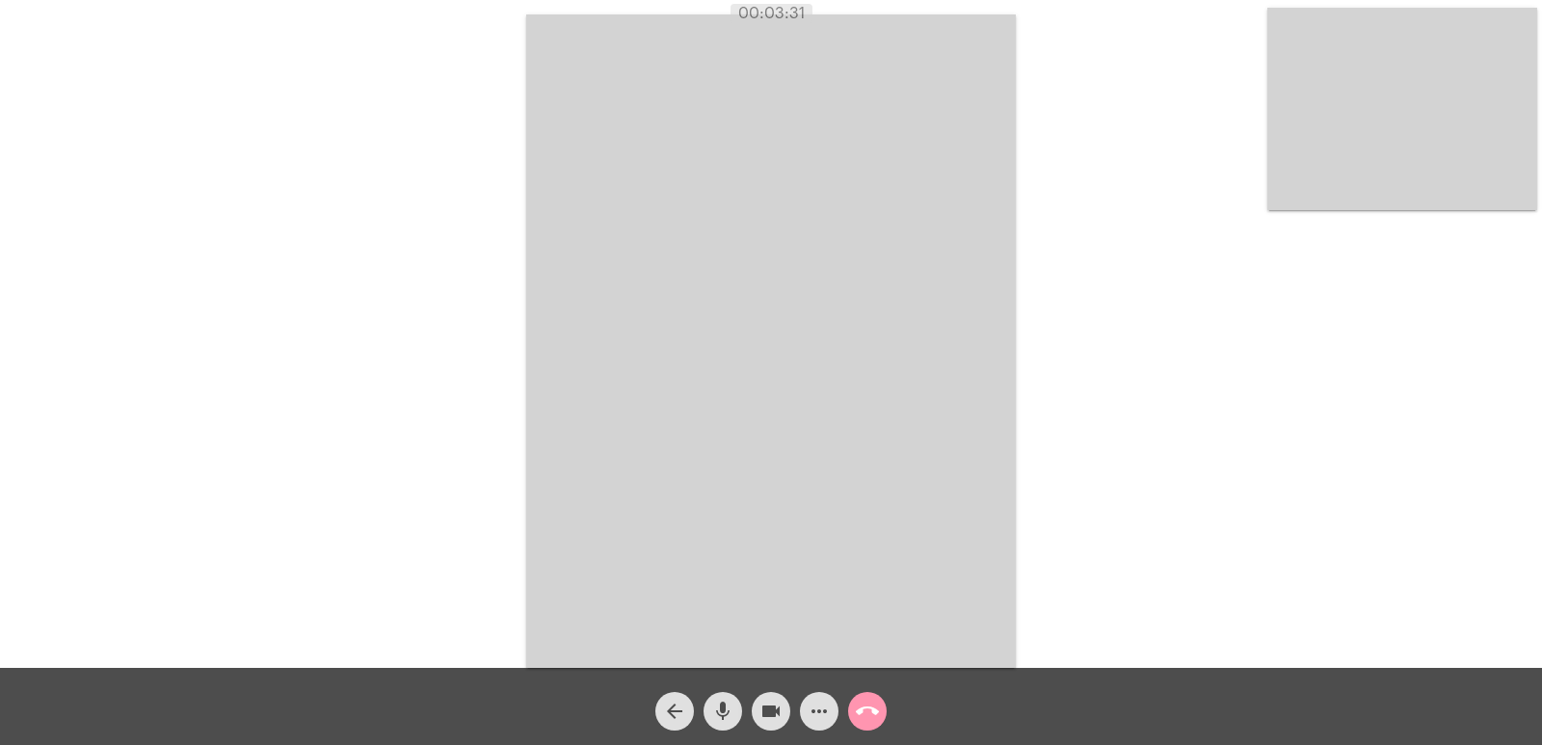
click at [870, 699] on span "call_end" at bounding box center [867, 711] width 23 height 39
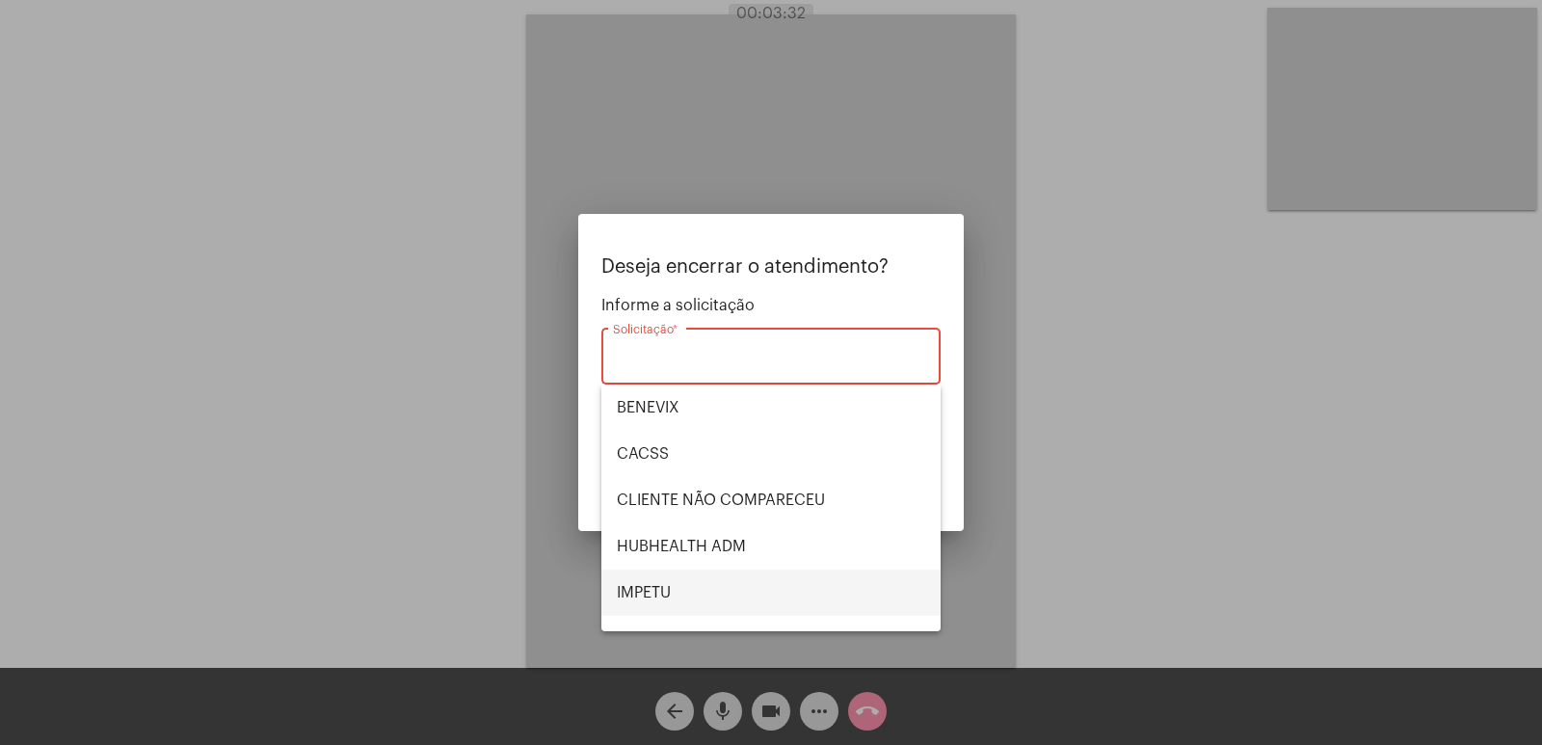
scroll to position [401, 0]
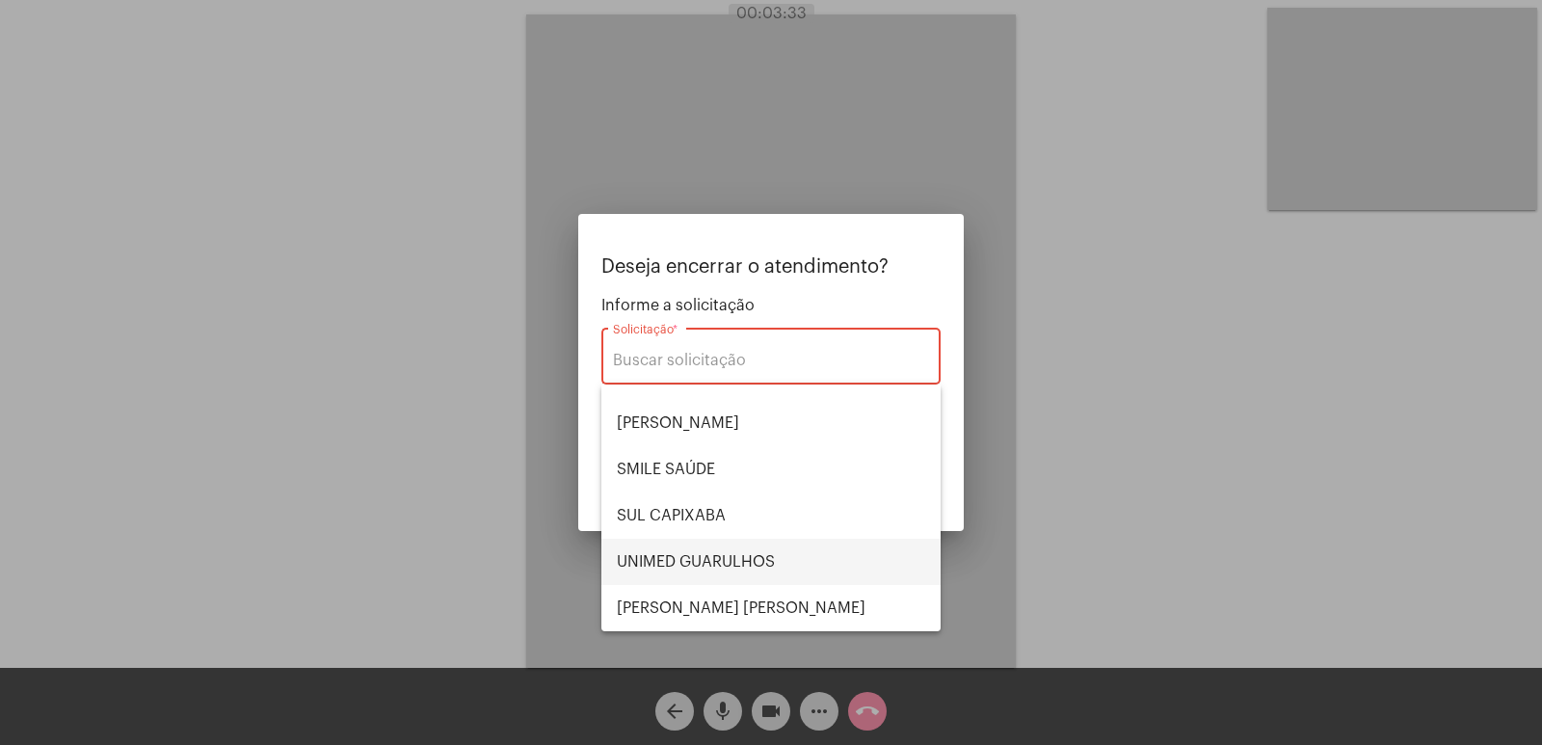
click at [726, 546] on span "UNIMED GUARULHOS" at bounding box center [771, 562] width 308 height 46
type input "UNIMED GUARULHOS"
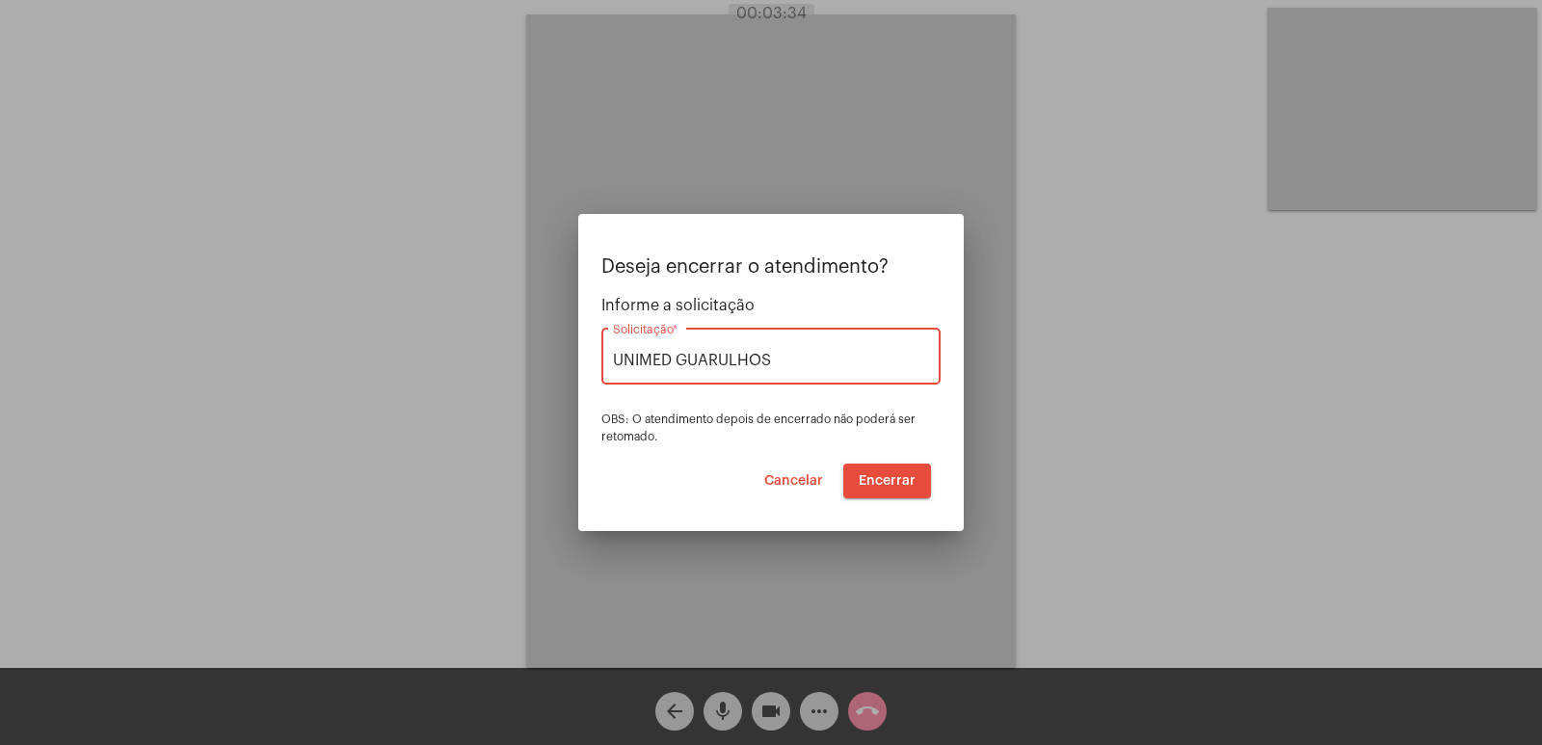
click at [874, 476] on span "Encerrar" at bounding box center [886, 480] width 57 height 13
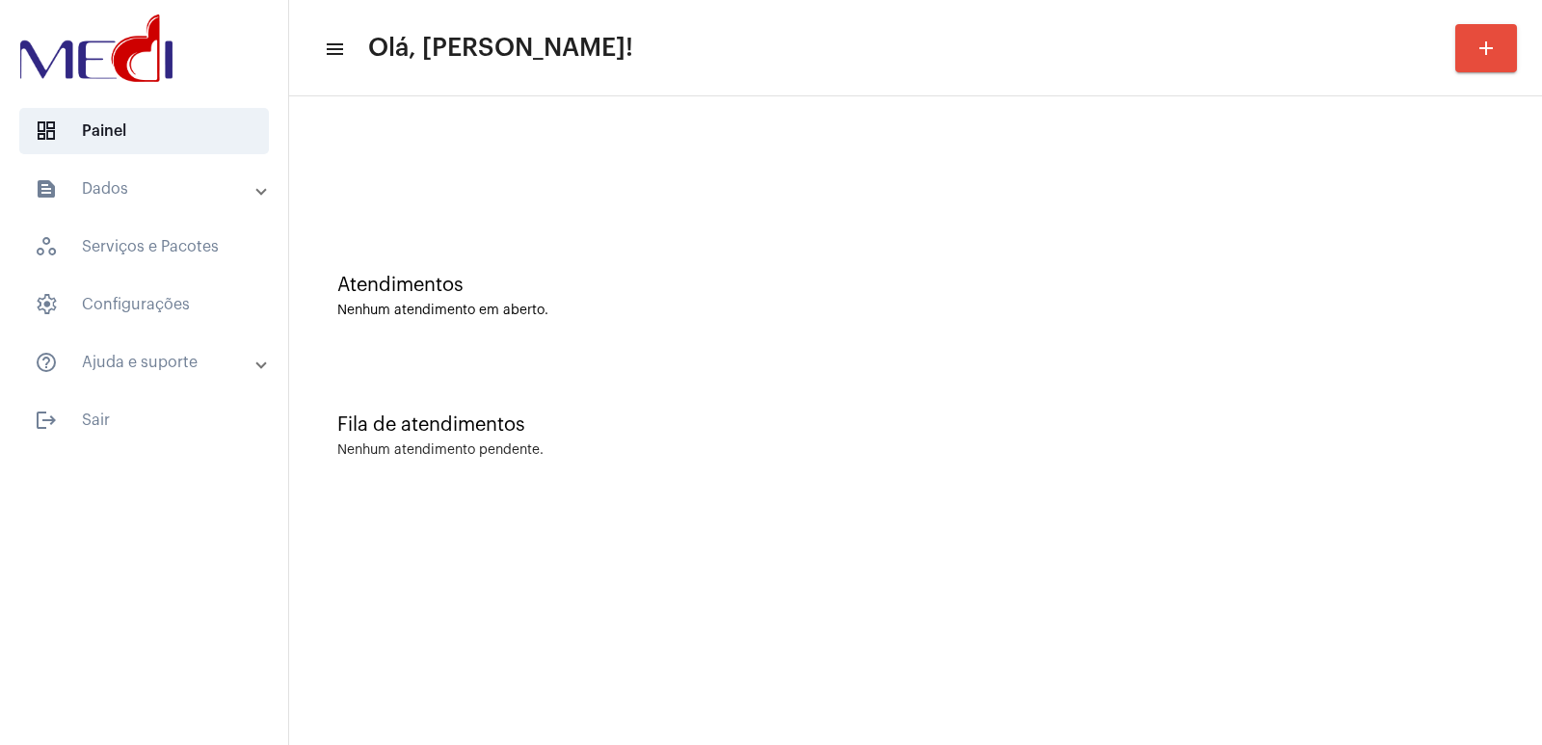
click at [347, 194] on div at bounding box center [915, 161] width 1233 height 111
drag, startPoint x: 955, startPoint y: 542, endPoint x: 850, endPoint y: 479, distance: 122.8
click at [952, 540] on mat-sidenav-content "menu Olá, Vivian! add Atendimentos Nenhum atendimento em aberto. Fila de atendi…" at bounding box center [915, 372] width 1253 height 745
drag, startPoint x: 961, startPoint y: 514, endPoint x: 922, endPoint y: 517, distance: 38.7
click at [954, 516] on mat-sidenav-content "menu Olá, Vivian! add Atendimentos Nenhum atendimento em aberto. Fila de atendi…" at bounding box center [915, 372] width 1253 height 745
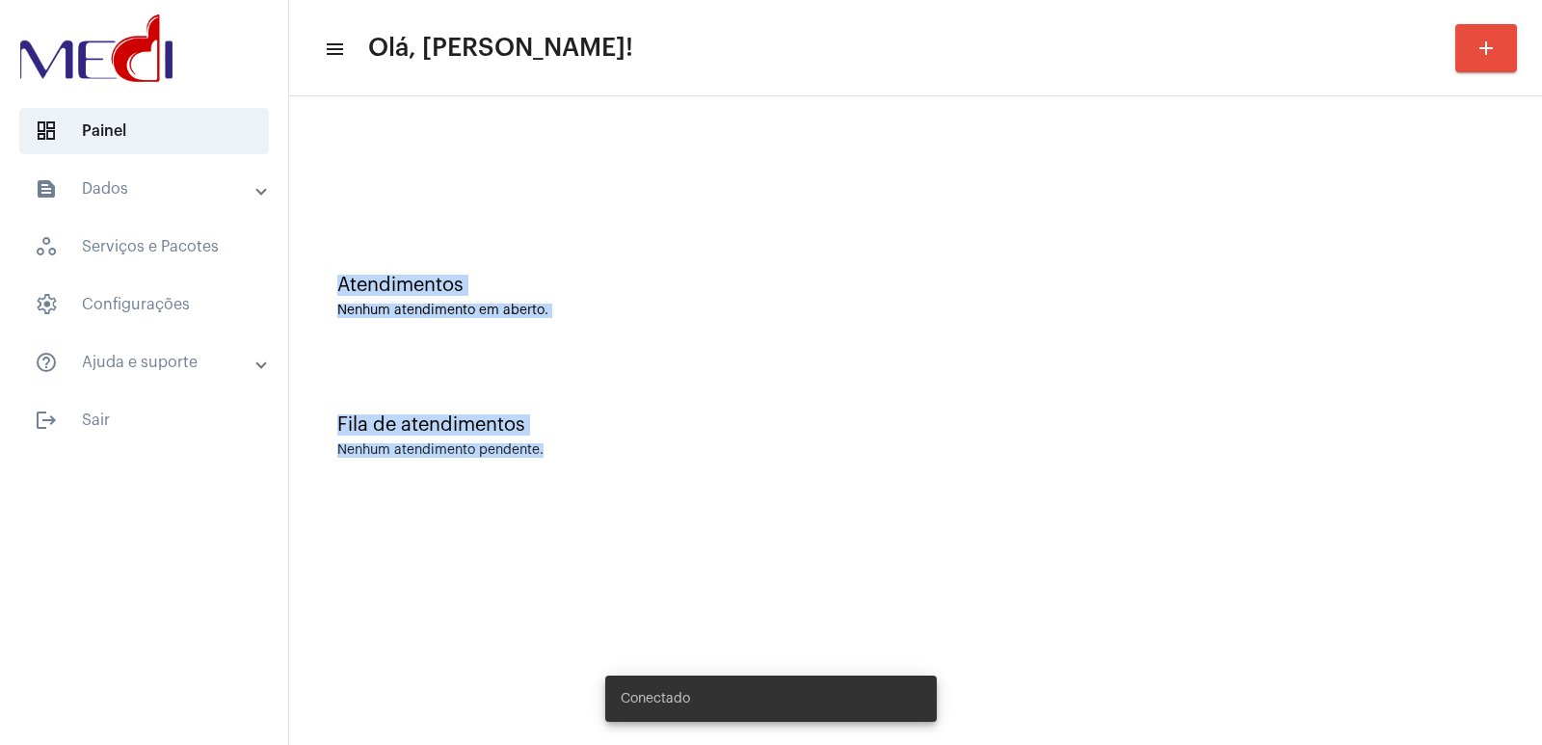
drag, startPoint x: 315, startPoint y: 246, endPoint x: 587, endPoint y: 463, distance: 348.2
click at [587, 463] on div "Atendimentos Nenhum atendimento em aberto. Fila de atendimentos Nenhum atendime…" at bounding box center [915, 301] width 1233 height 390
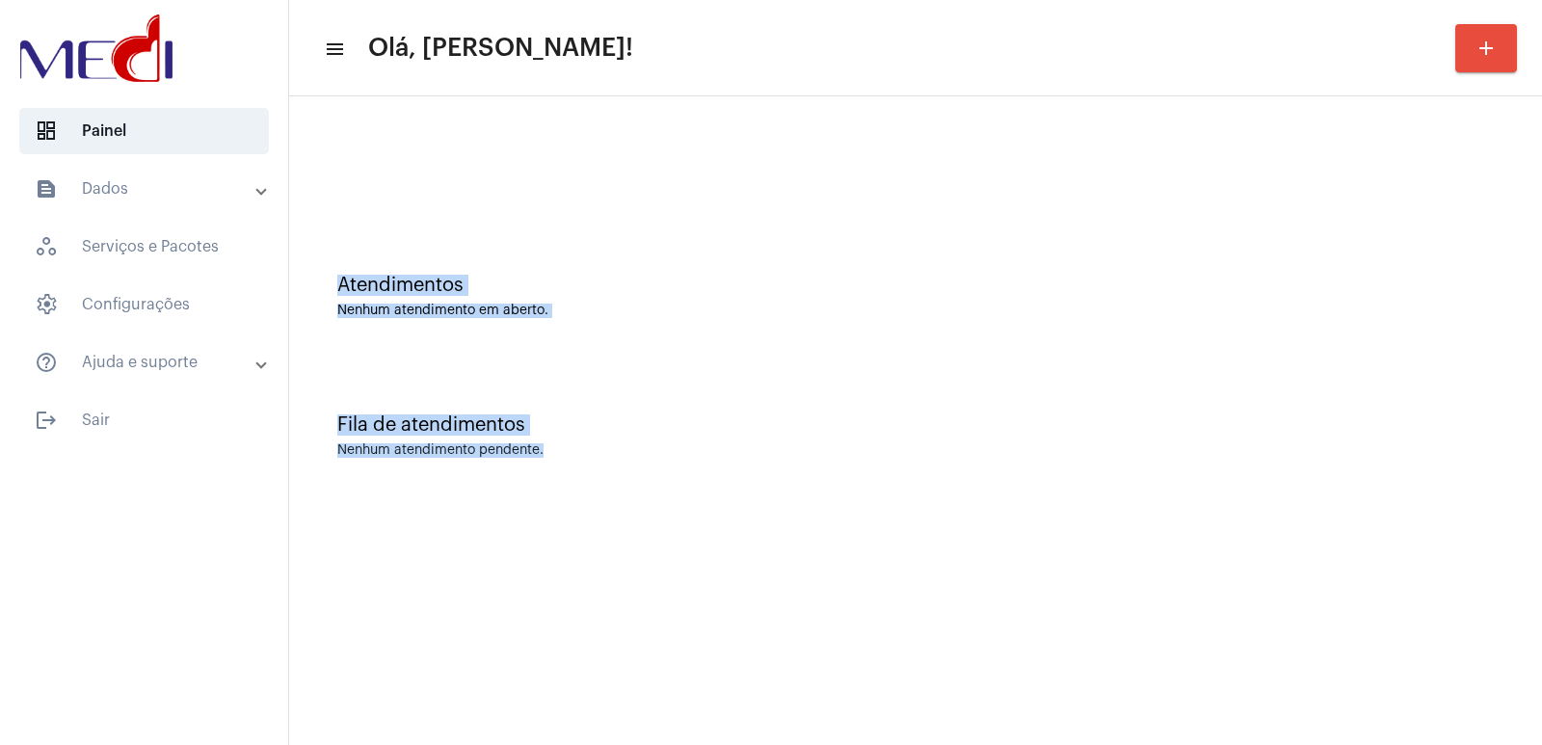
click at [587, 464] on div "Fila de atendimentos Nenhum atendimento pendente." at bounding box center [915, 426] width 1233 height 140
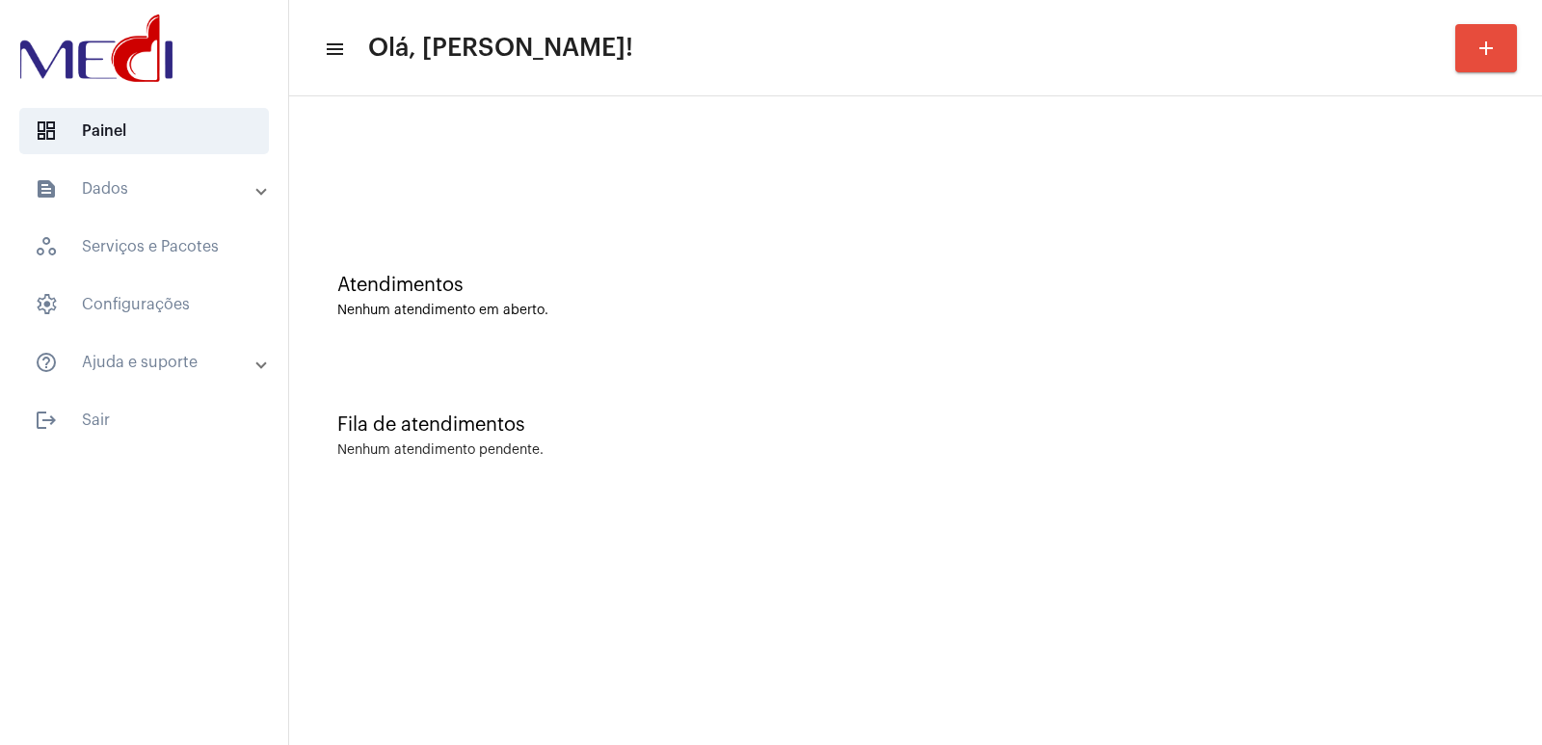
click at [1389, 355] on div "Atendimentos Nenhum atendimento em aberto." at bounding box center [915, 287] width 1233 height 140
click at [1257, 308] on div "Nenhum atendimento em aberto." at bounding box center [915, 311] width 1156 height 14
click at [1383, 289] on div "Atendimentos" at bounding box center [915, 285] width 1156 height 21
drag, startPoint x: 1121, startPoint y: 374, endPoint x: 628, endPoint y: 215, distance: 517.4
click at [1047, 368] on div "Fila de atendimentos Nenhum atendimento pendente." at bounding box center [915, 426] width 1233 height 140
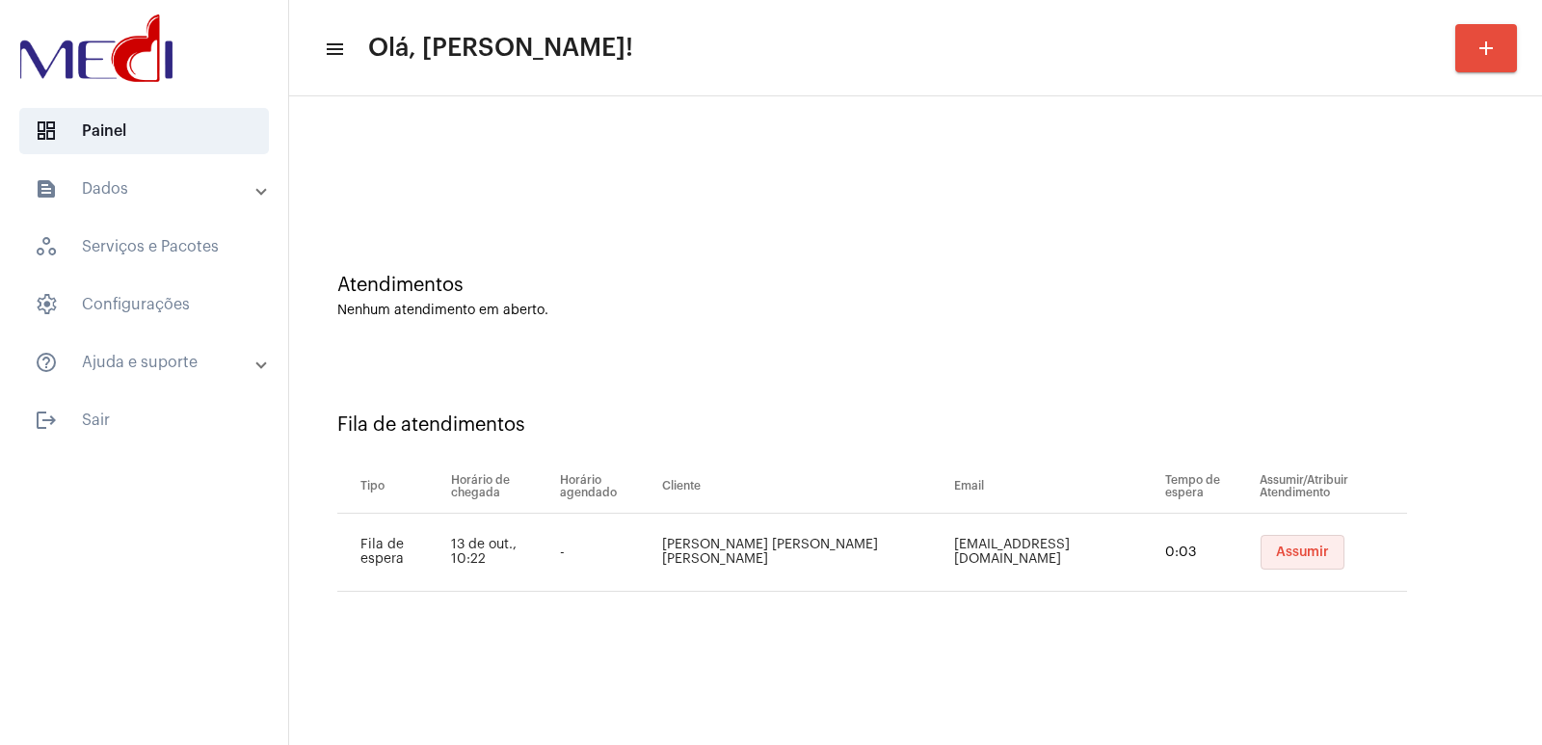
click at [1299, 537] on button "Assumir" at bounding box center [1302, 552] width 84 height 35
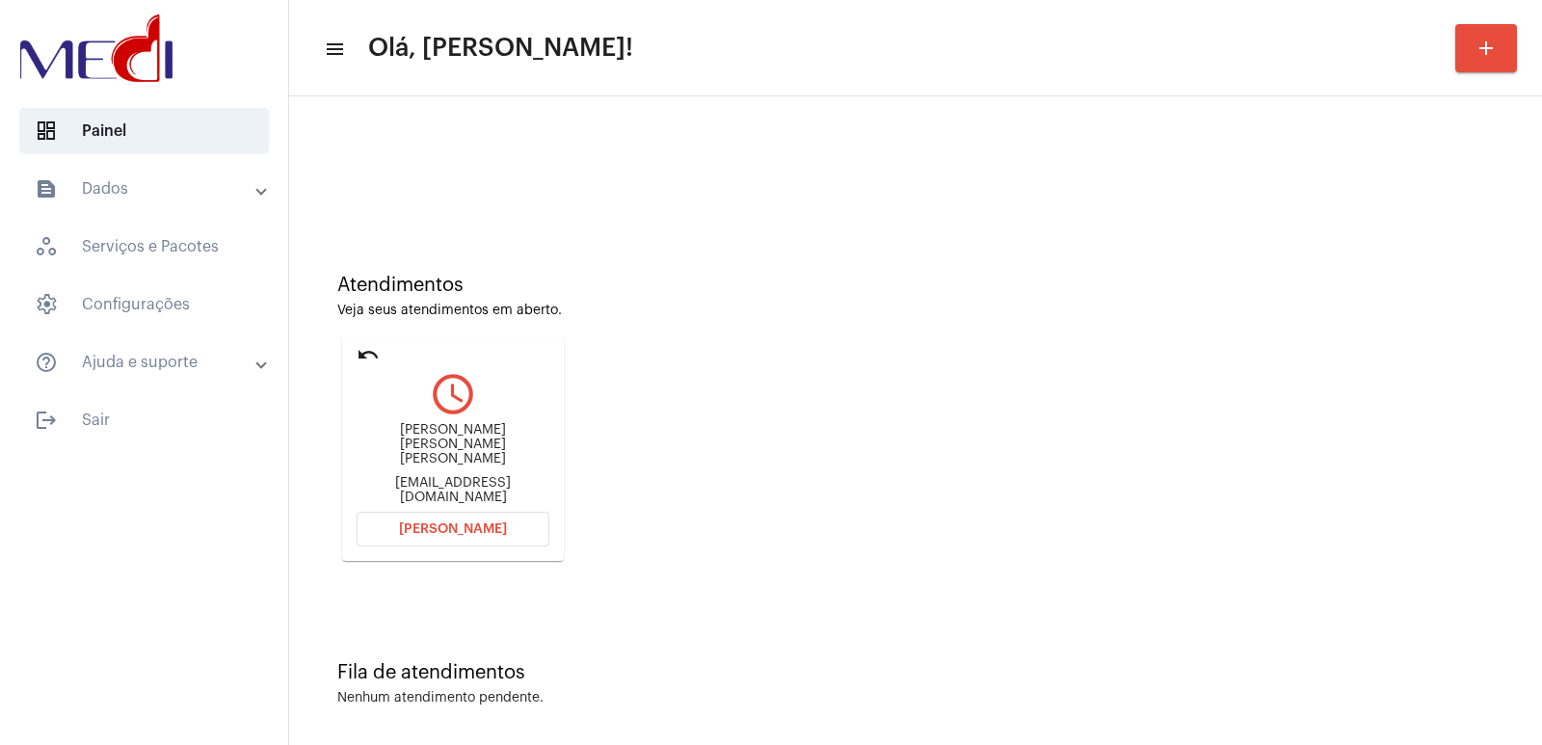
click at [409, 457] on div "Monike Maciel Barros Pontes" at bounding box center [452, 444] width 193 height 43
copy div "Monike Maciel Barros Pontes"
click at [432, 463] on div "Monike Maciel Barros Pontes monikemacielbp@gmail.com" at bounding box center [452, 463] width 193 height 87
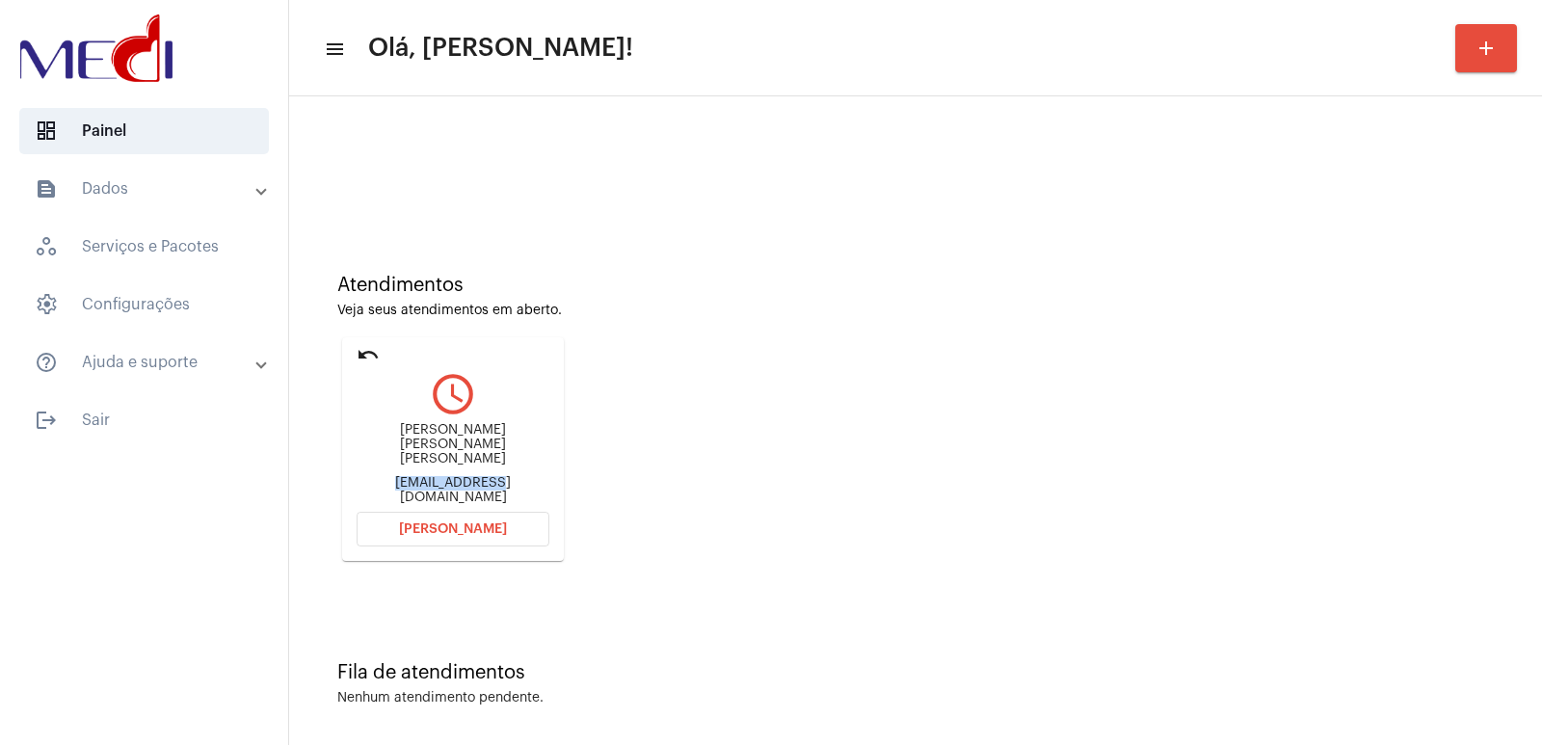
click at [432, 463] on div "Monike Maciel Barros Pontes monikemacielbp@gmail.com" at bounding box center [452, 463] width 193 height 87
copy mat-card-content "monikemacielbp@gmail.com Abrir Chamada"
click at [371, 535] on button "Abrir Chamada" at bounding box center [452, 529] width 193 height 35
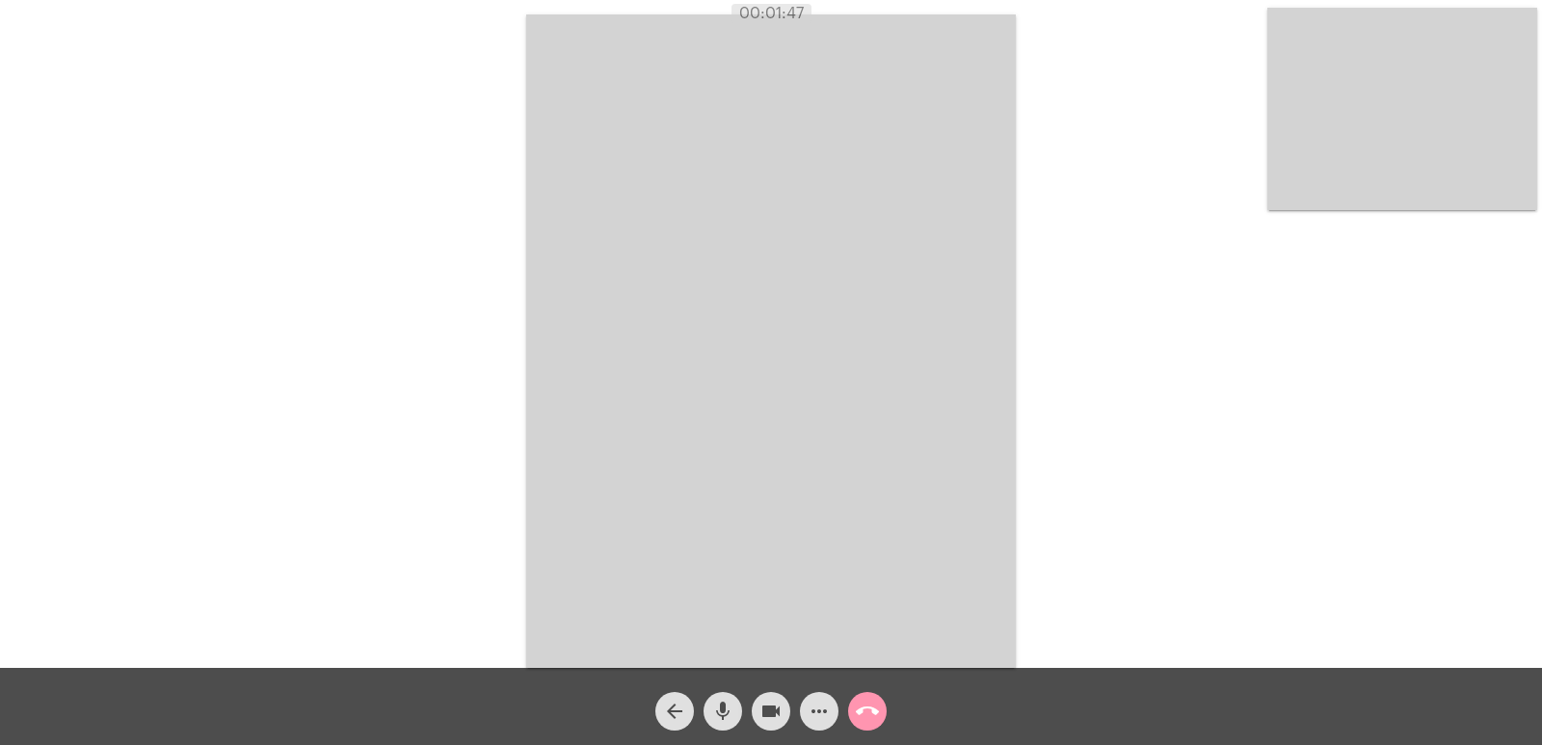
click at [1539, 139] on div "Acessando Câmera e Microfone..." at bounding box center [771, 339] width 1538 height 668
click at [1489, 163] on video at bounding box center [1402, 109] width 270 height 202
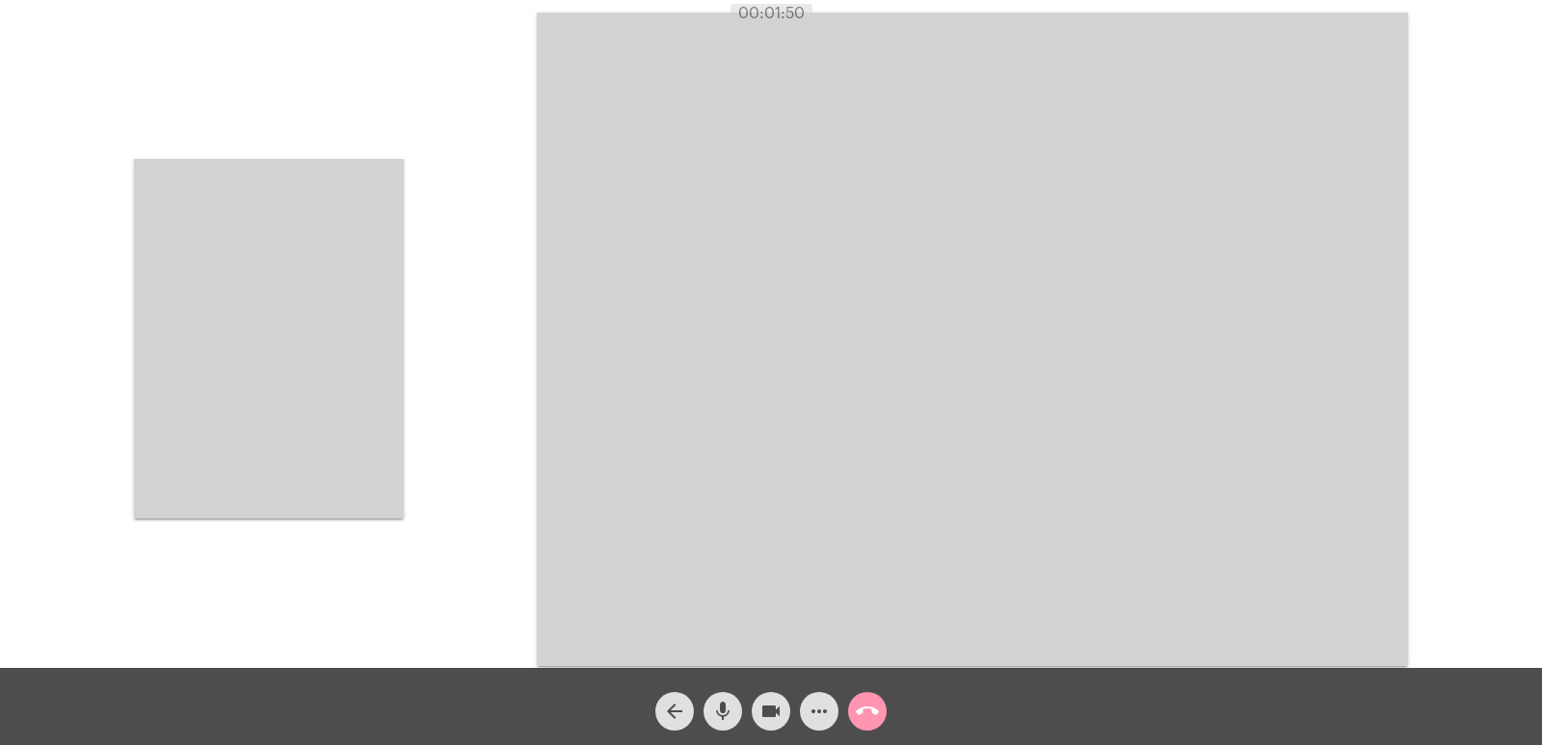
click at [455, 401] on div "Acessando Câmera e Microfone..." at bounding box center [771, 337] width 1538 height 668
drag, startPoint x: 380, startPoint y: 379, endPoint x: 379, endPoint y: 367, distance: 11.6
click at [379, 378] on video at bounding box center [269, 338] width 270 height 359
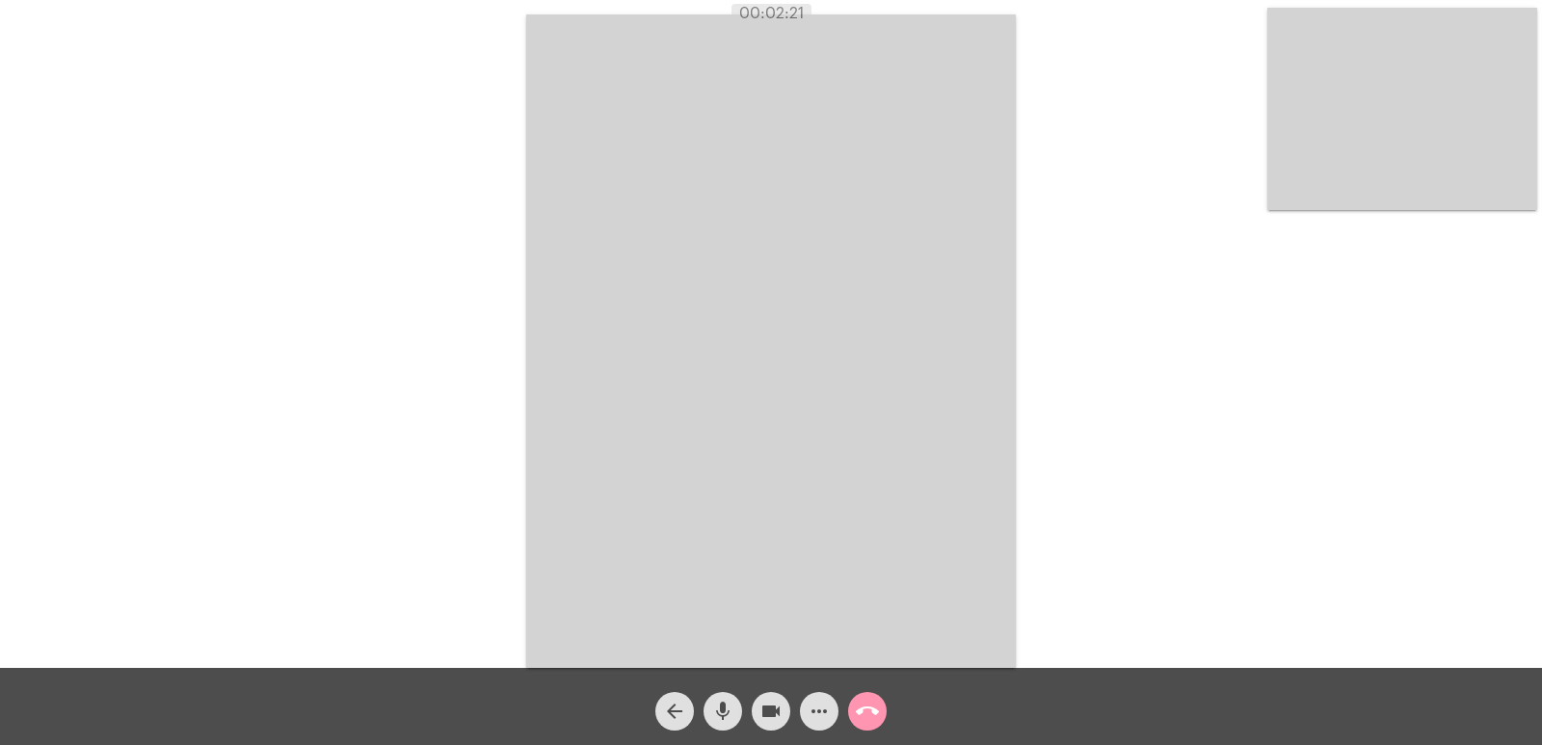
click at [560, 396] on video at bounding box center [770, 340] width 489 height 653
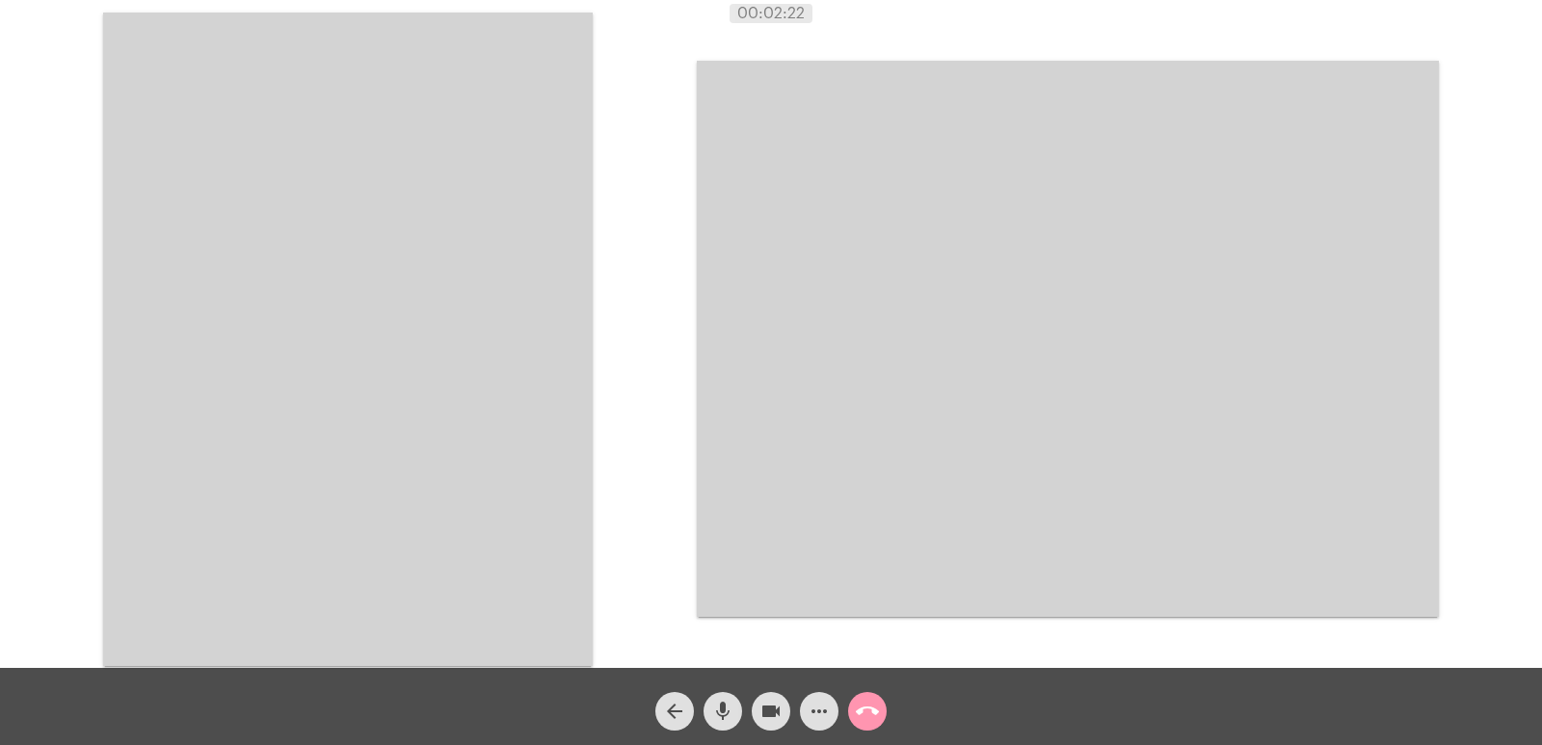
drag, startPoint x: 425, startPoint y: 443, endPoint x: 458, endPoint y: 488, distance: 55.1
click at [424, 443] on video at bounding box center [347, 339] width 489 height 653
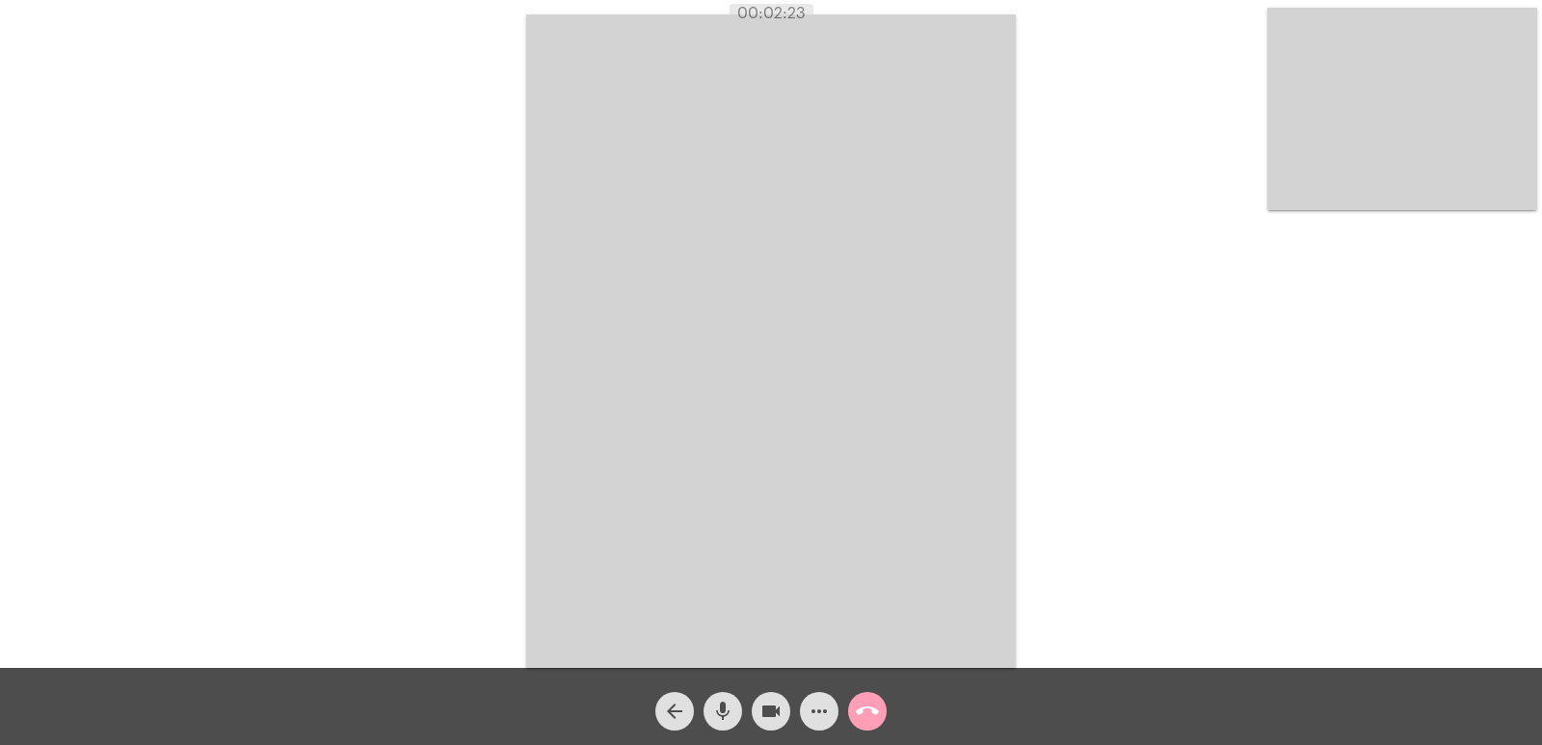
click at [854, 700] on button "call_end" at bounding box center [867, 711] width 39 height 39
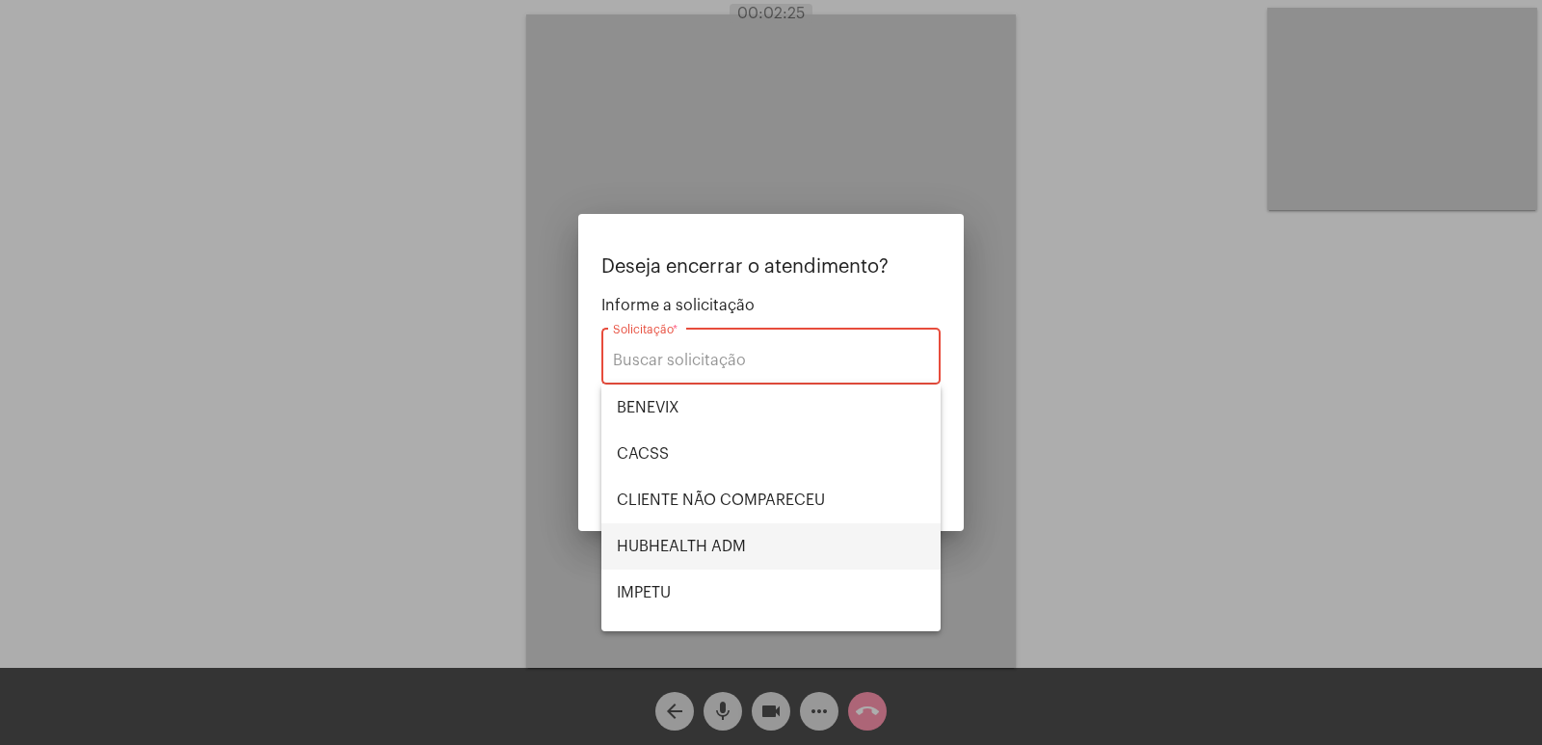
click at [711, 537] on span "HUBHEALTH ADM" at bounding box center [771, 546] width 308 height 46
type input "HUBHEALTH ADM"
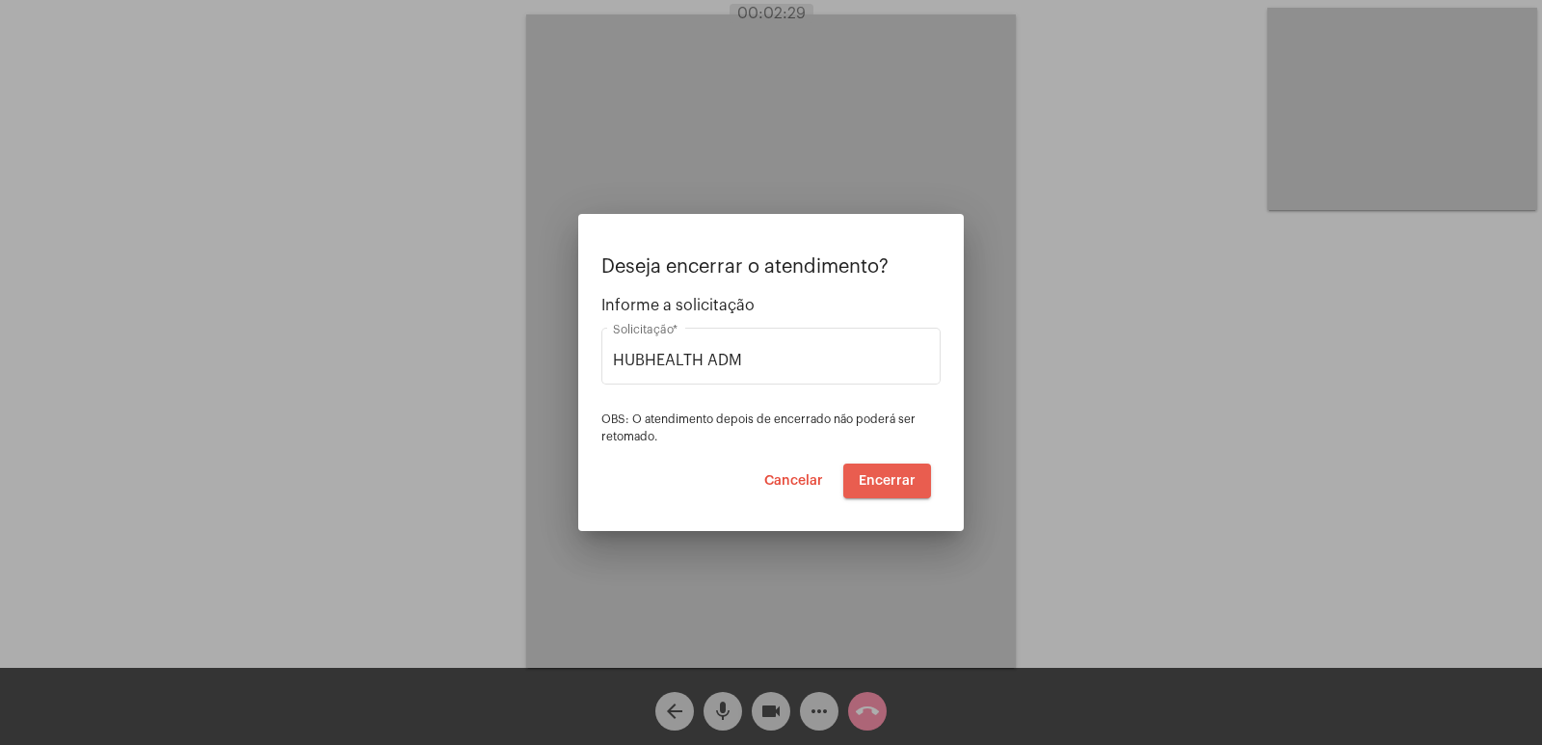
click at [894, 471] on button "Encerrar" at bounding box center [887, 480] width 88 height 35
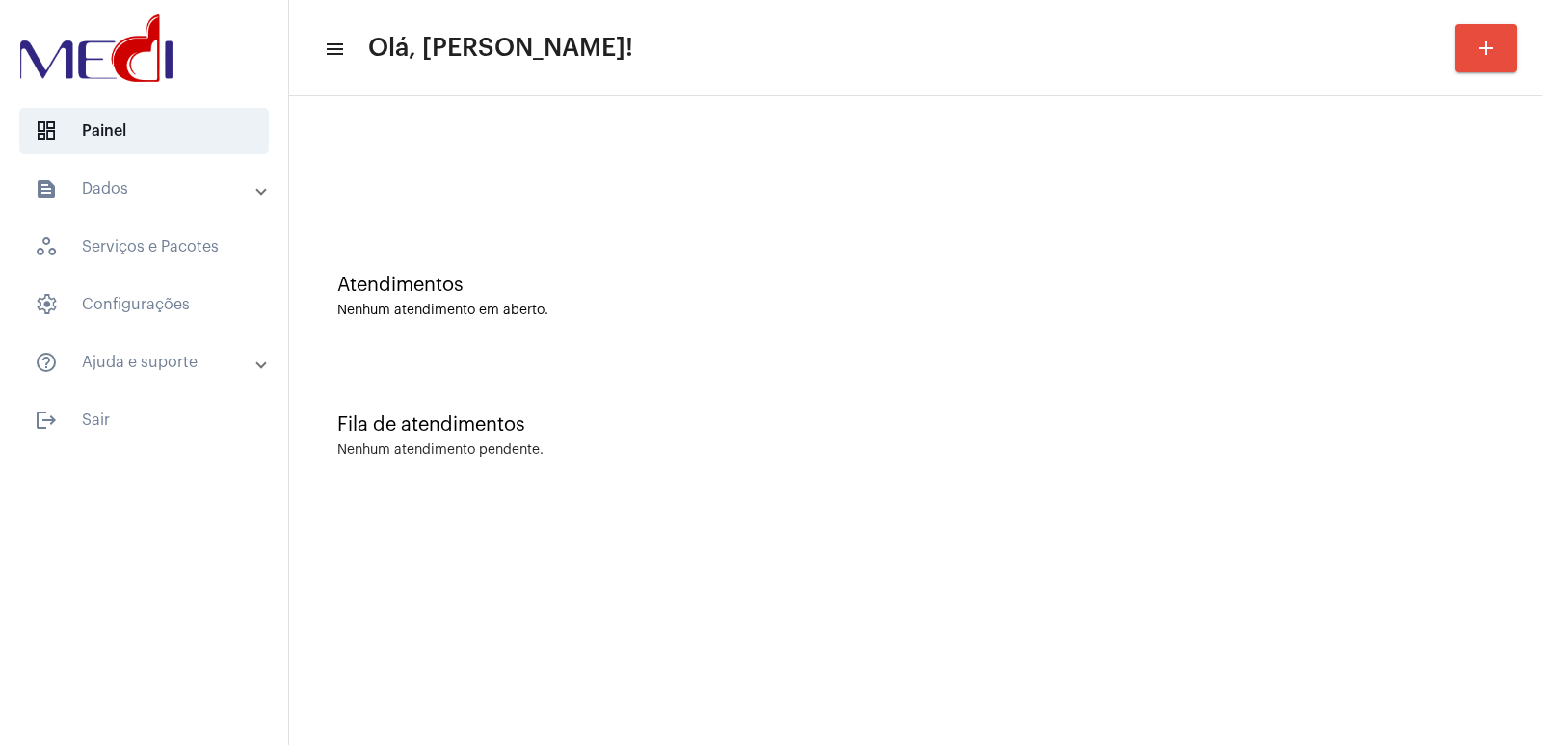
click at [595, 299] on div "Atendimentos Nenhum atendimento em aberto." at bounding box center [915, 296] width 1156 height 43
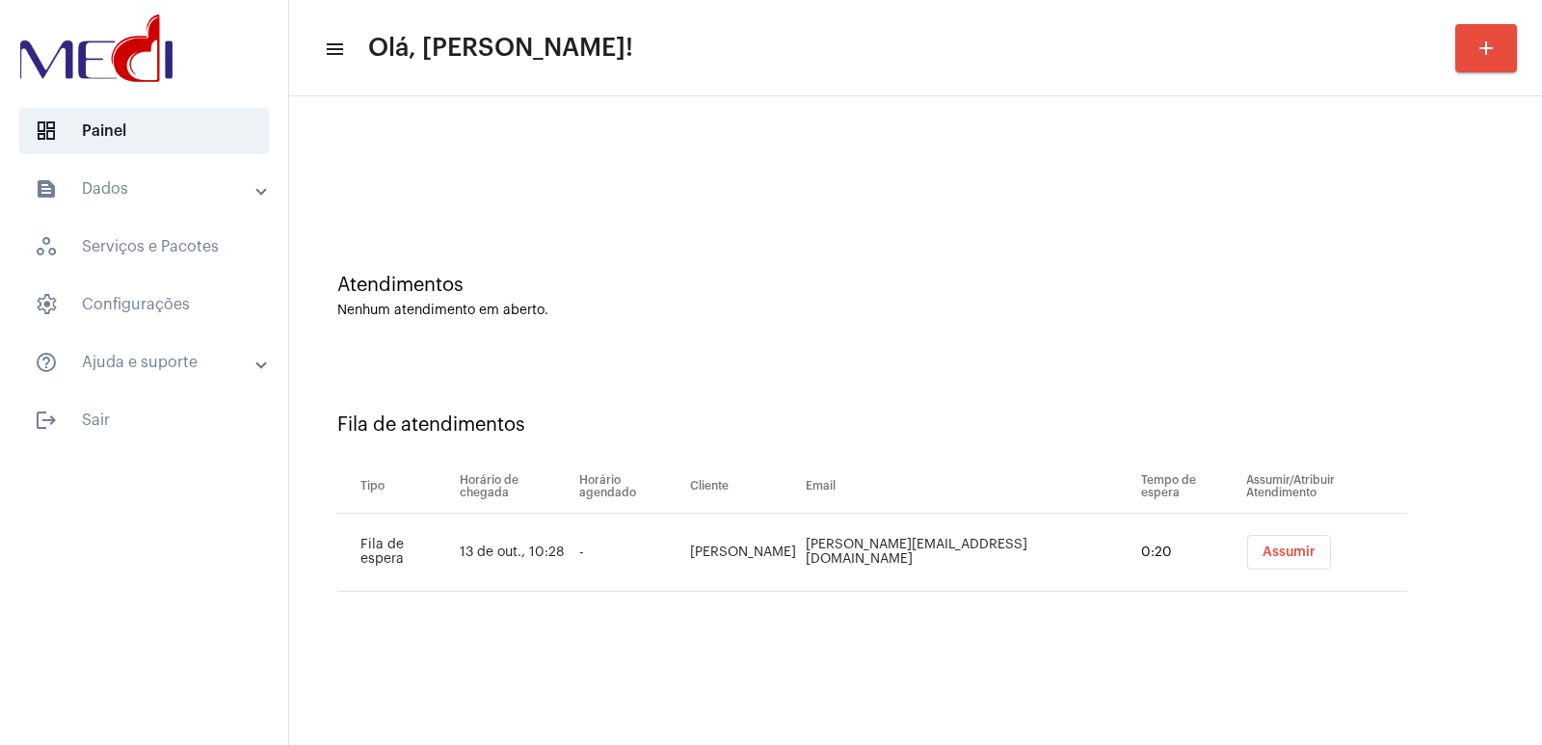
click at [1262, 557] on span "Assumir" at bounding box center [1288, 551] width 53 height 13
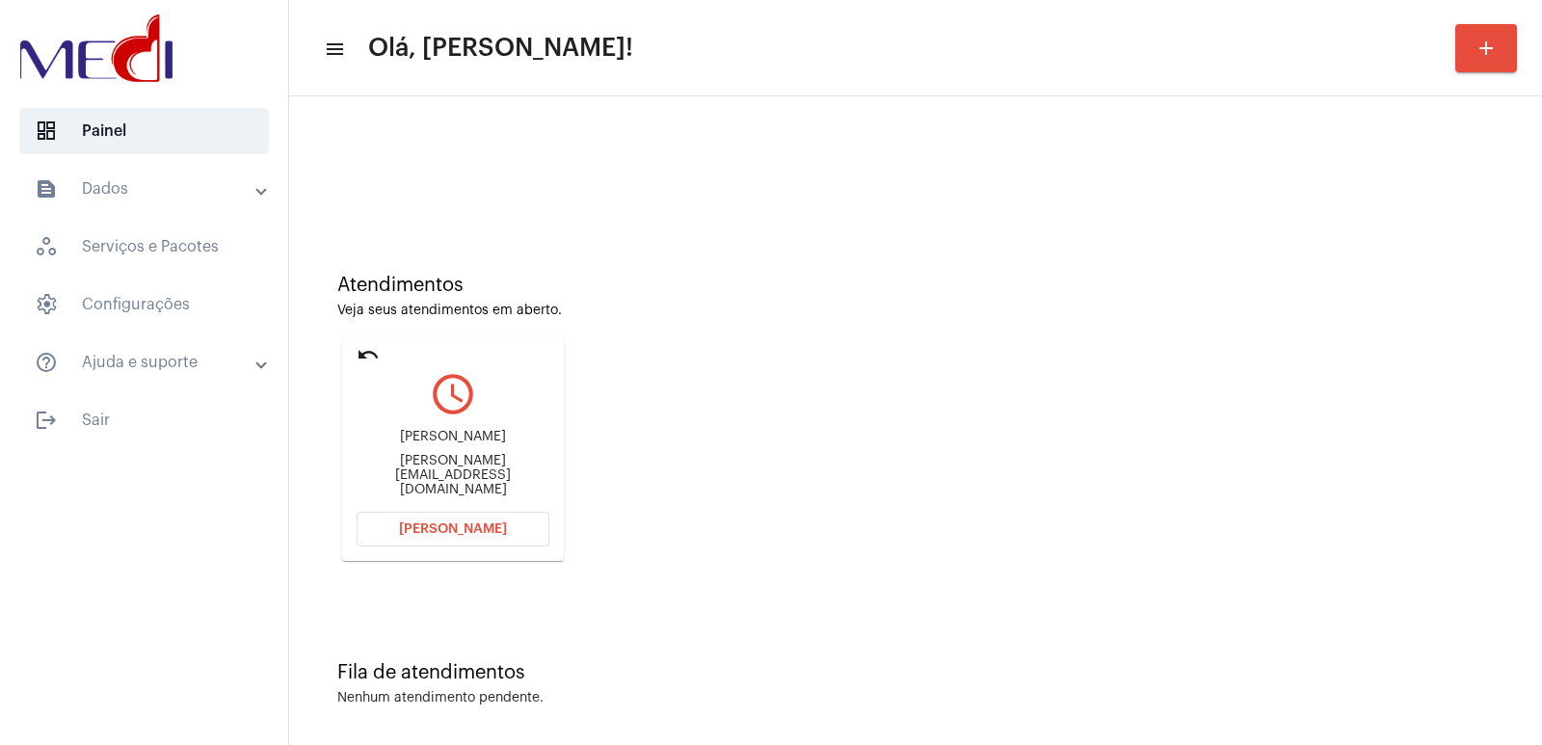
click at [457, 444] on div "Leonardo Santana de morais" at bounding box center [452, 437] width 193 height 14
copy div "Leonardo Santana de morais"
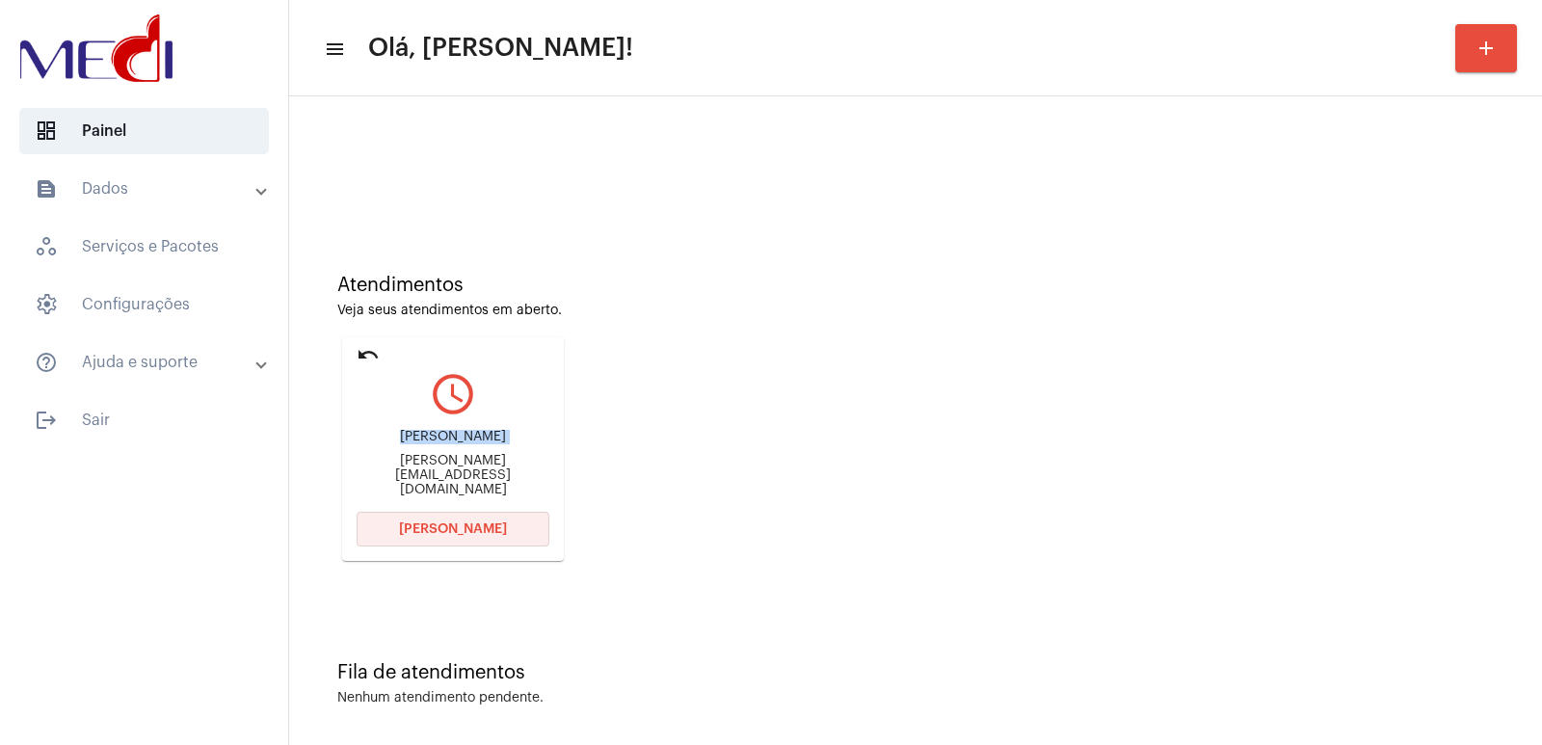
click at [460, 522] on span "Abrir Chamada" at bounding box center [453, 528] width 108 height 13
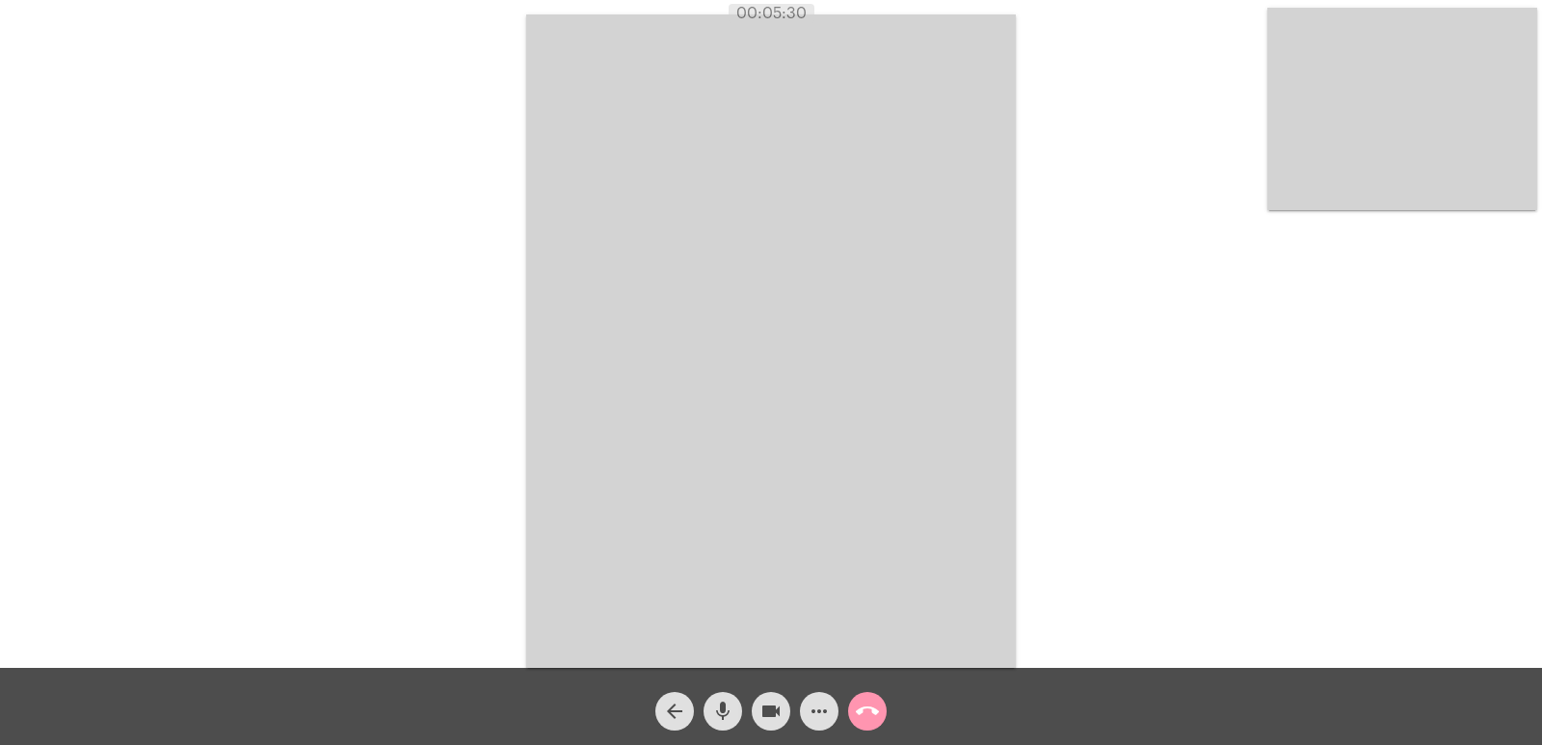
click at [593, 232] on video at bounding box center [770, 340] width 489 height 653
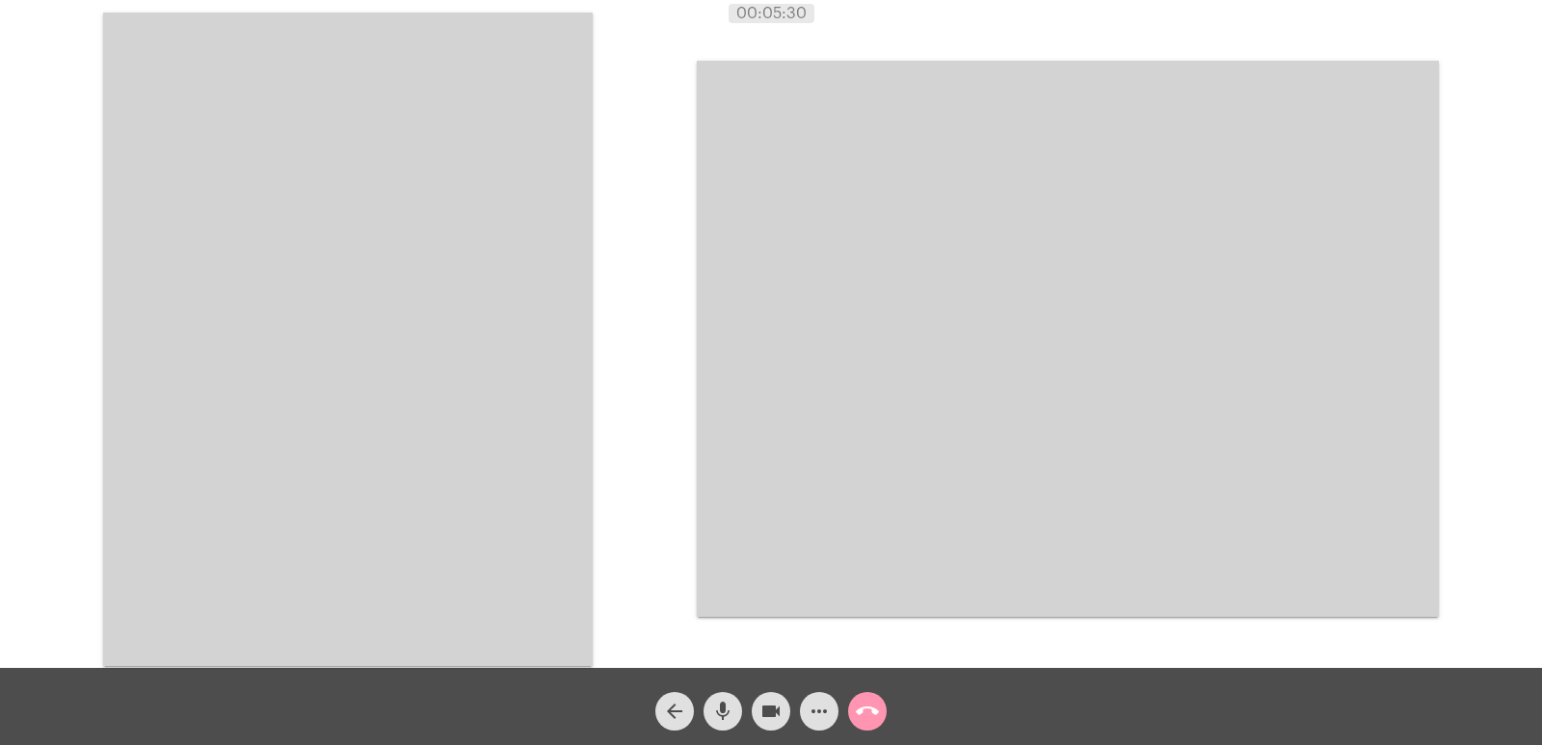
click at [439, 322] on video at bounding box center [347, 339] width 489 height 653
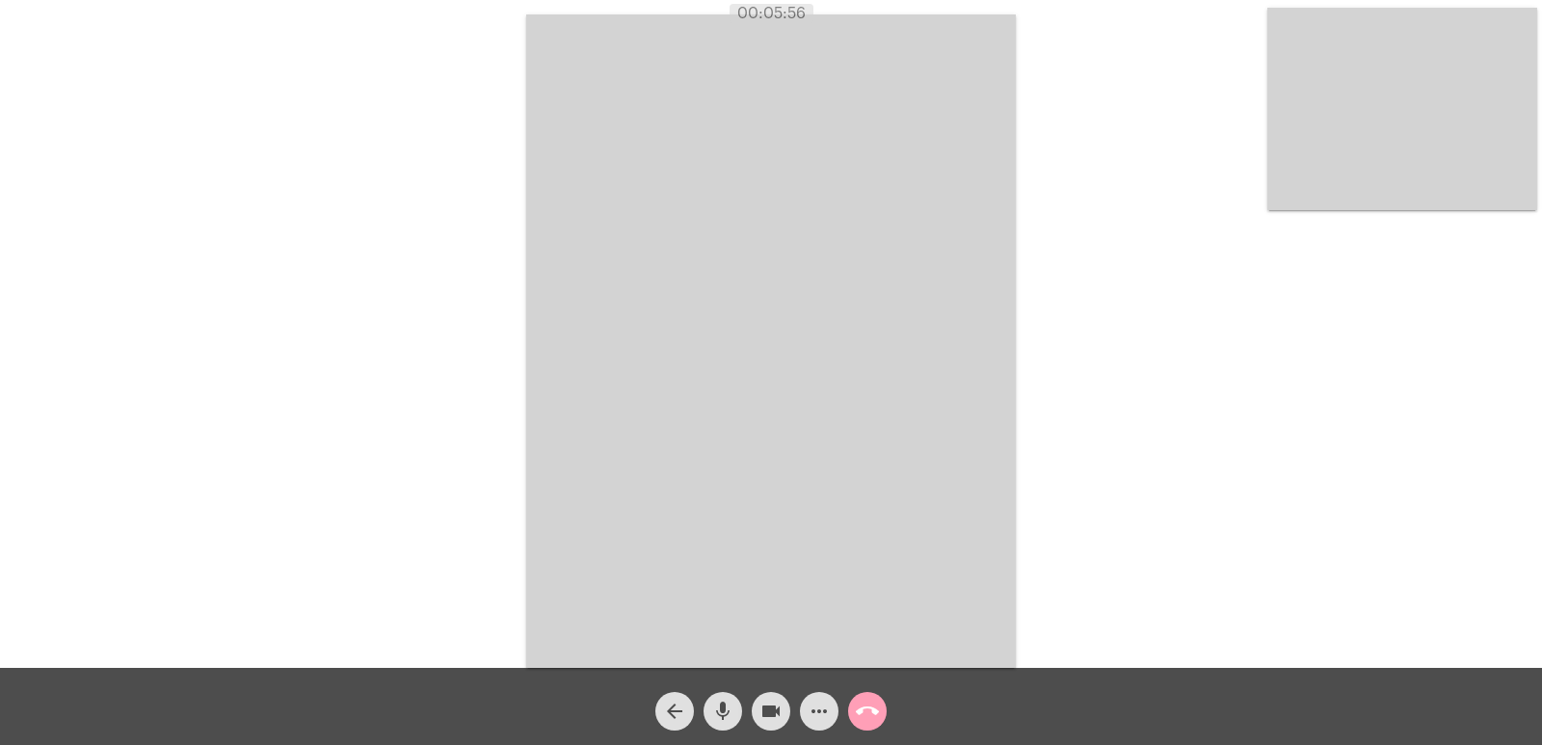
click at [857, 707] on mat-icon "call_end" at bounding box center [867, 711] width 23 height 23
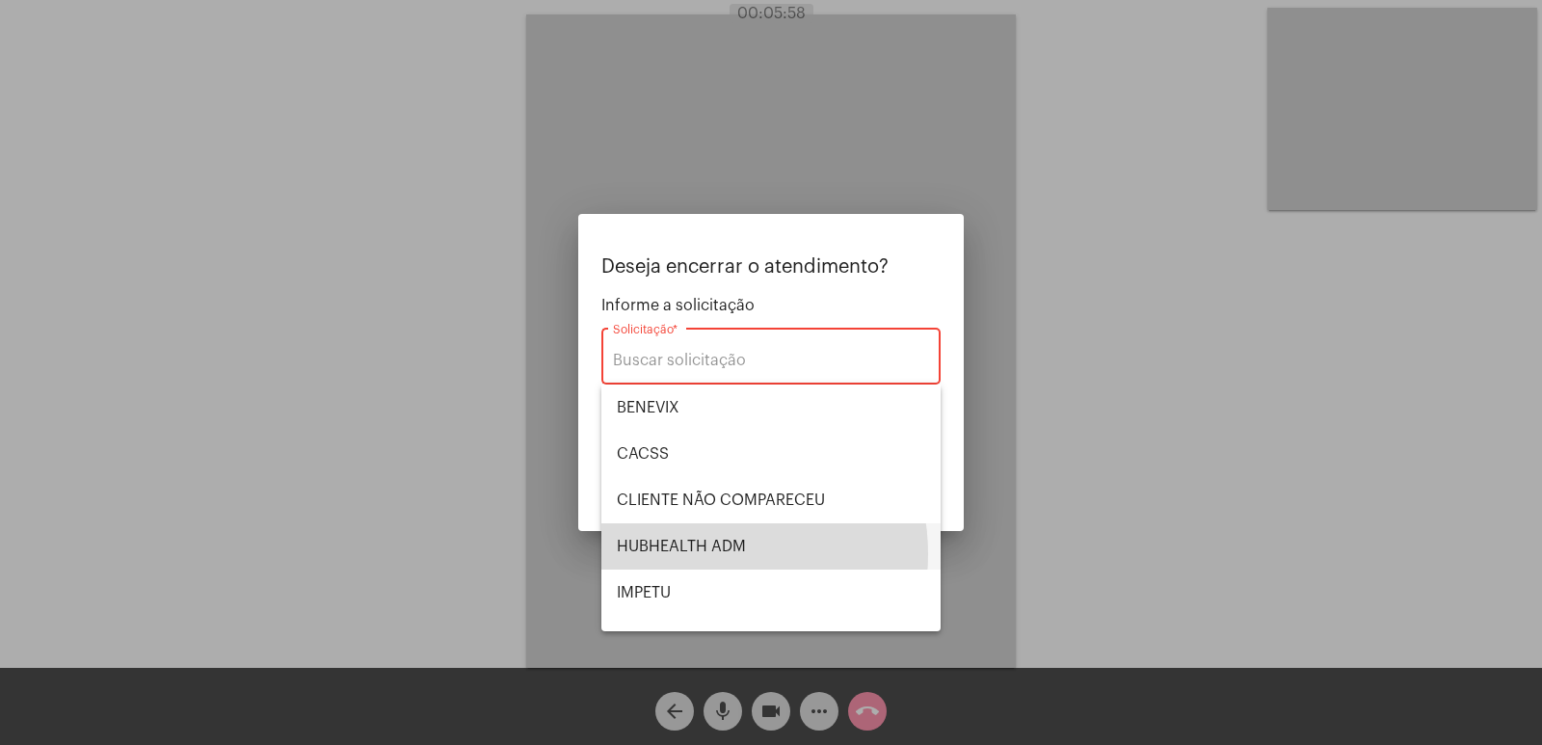
click at [698, 554] on span "HUBHEALTH ADM" at bounding box center [771, 546] width 308 height 46
type input "HUBHEALTH ADM"
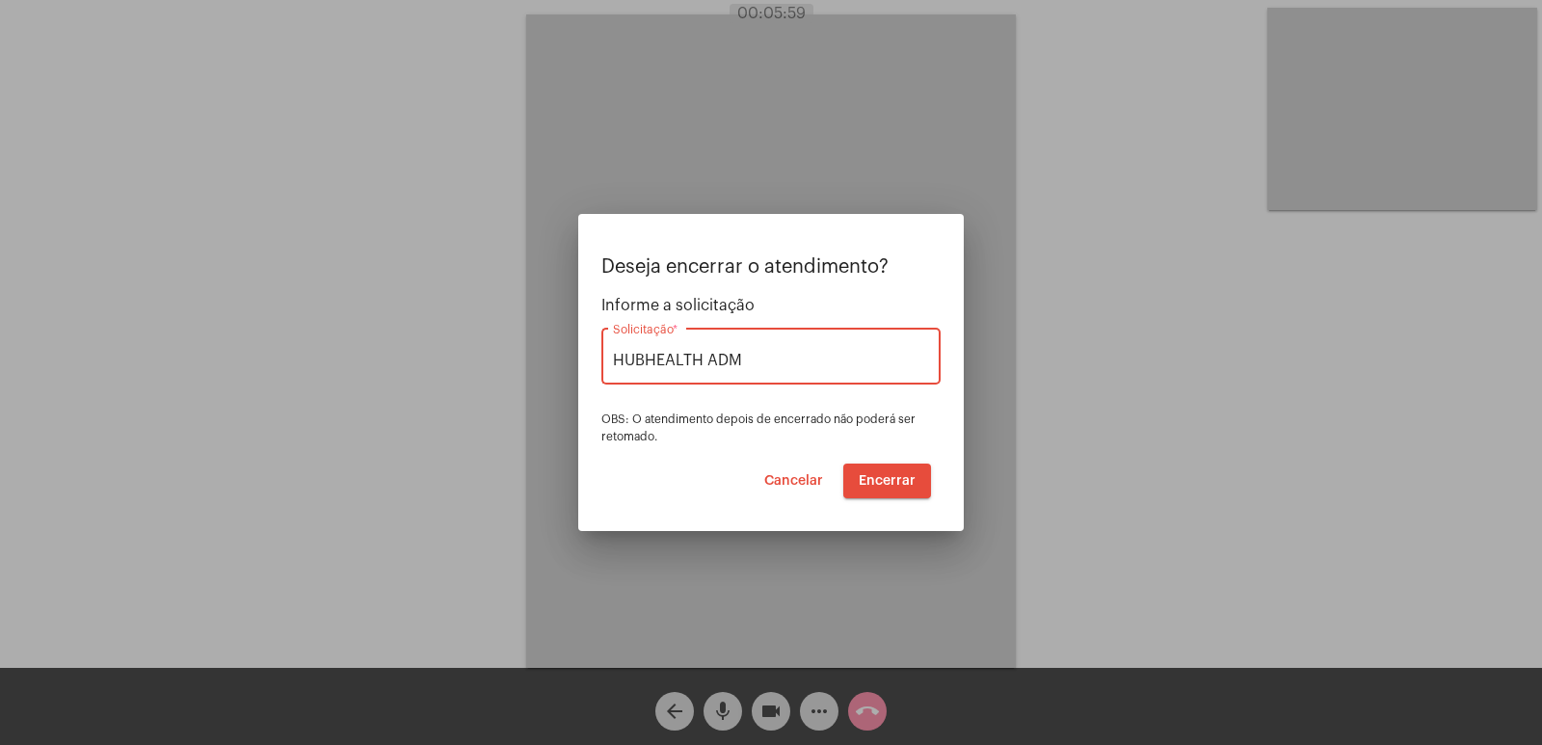
click at [924, 490] on button "Encerrar" at bounding box center [887, 480] width 88 height 35
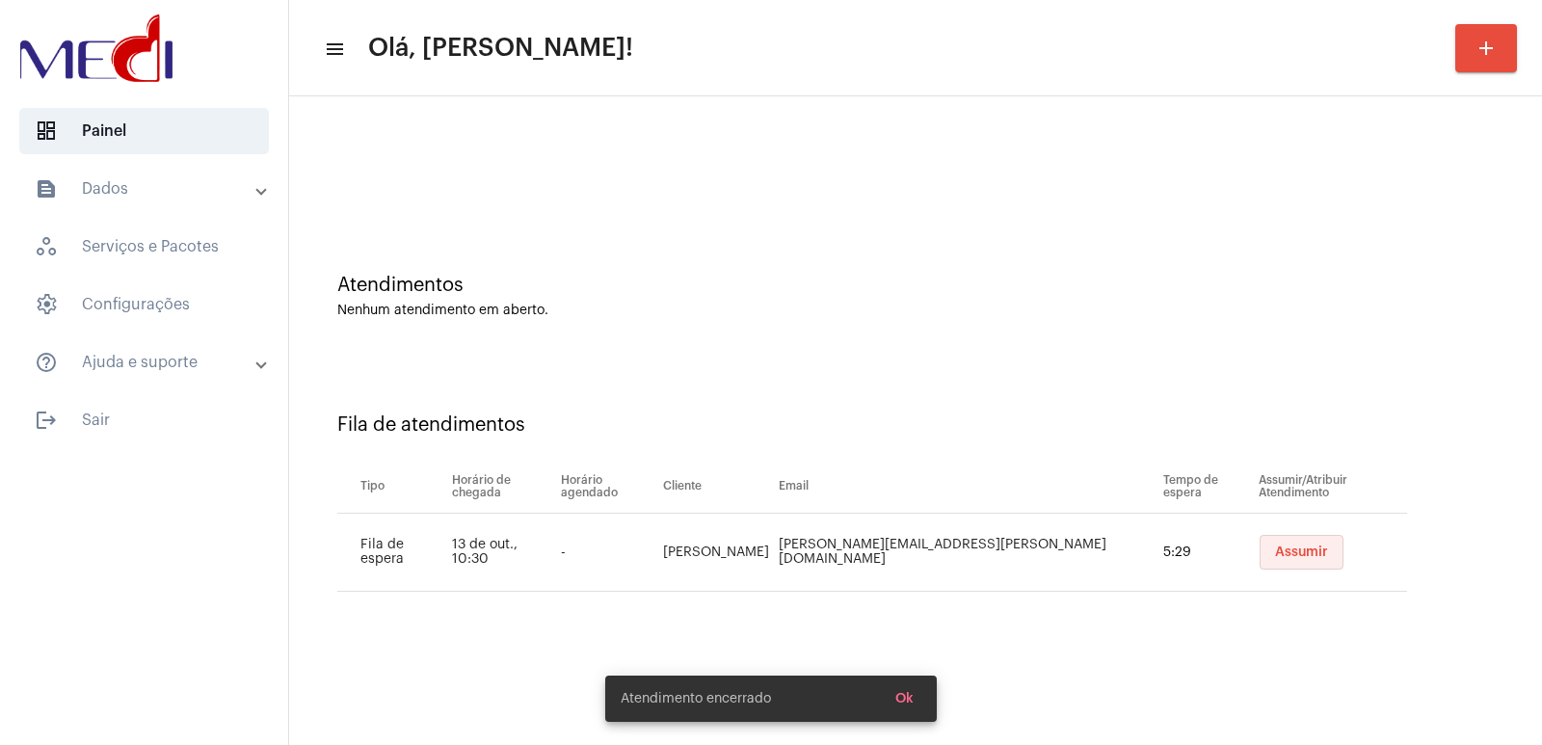
click at [1275, 549] on span "Assumir" at bounding box center [1301, 551] width 53 height 13
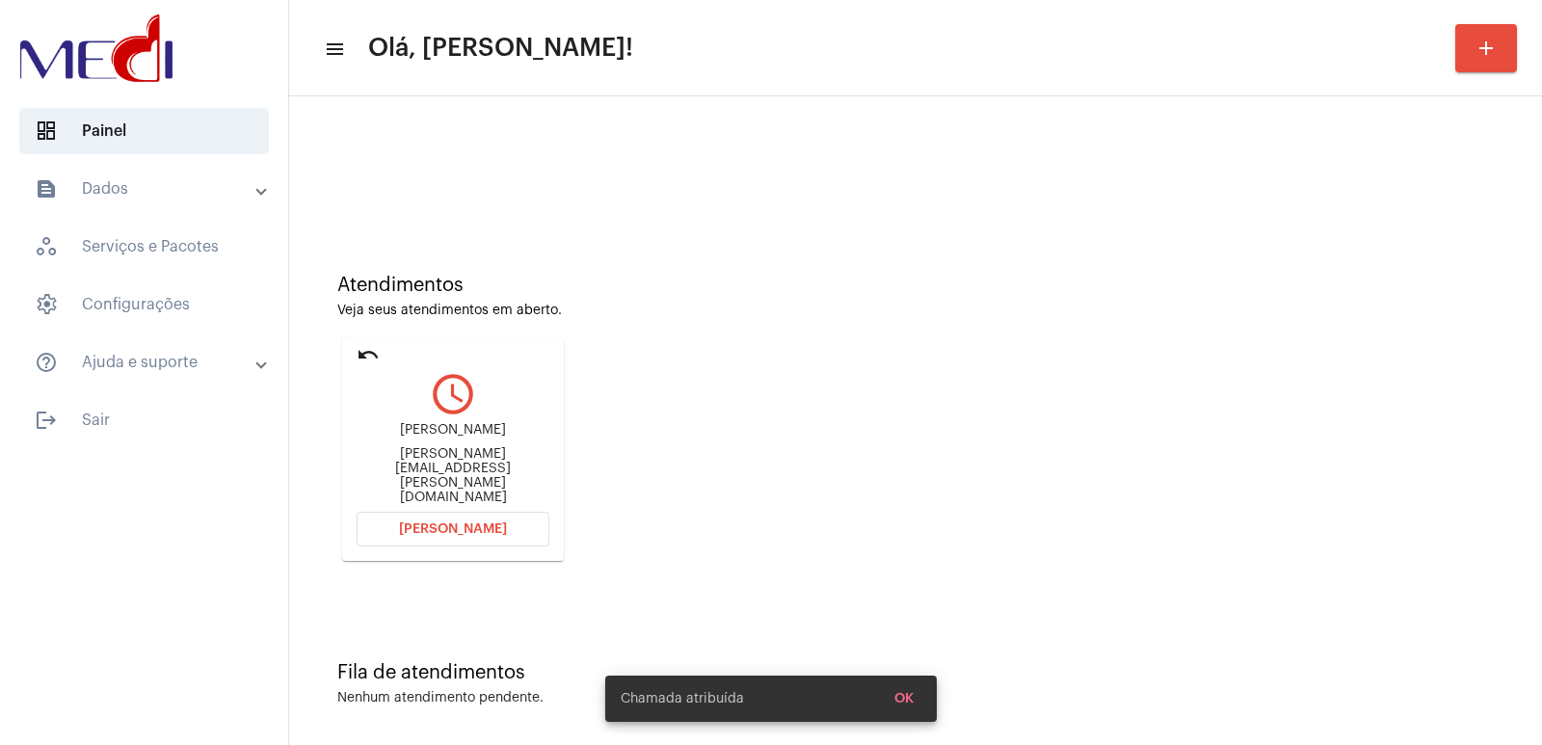
click at [428, 476] on div "Eduardo.a.santos@hotmail.com" at bounding box center [452, 476] width 193 height 58
click at [434, 474] on div "Eduardo.a.santos@hotmail.com" at bounding box center [452, 476] width 193 height 58
click at [435, 466] on div "Eduardo Eduardo.a.santos@hotmail.com" at bounding box center [452, 463] width 193 height 87
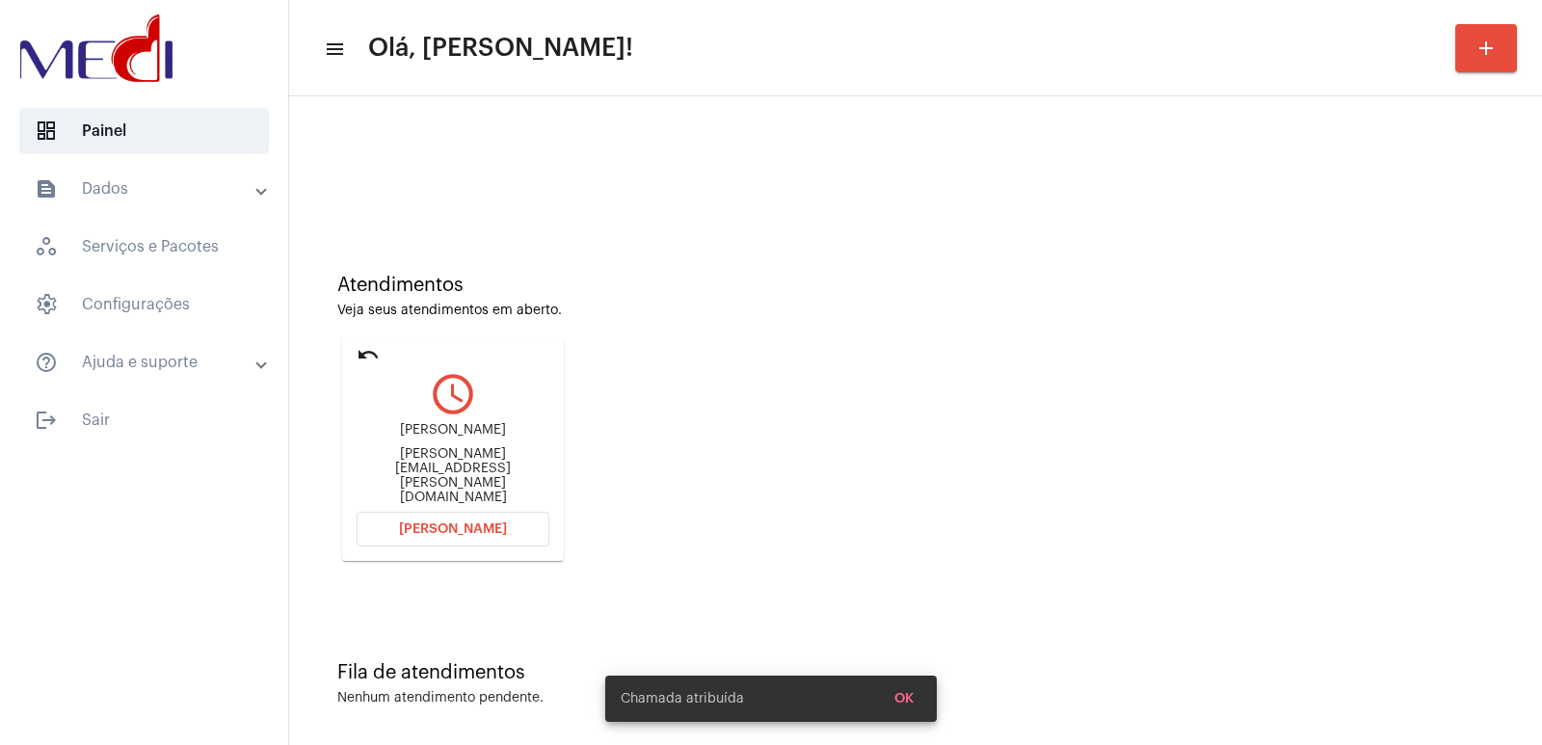
click at [435, 466] on div "Eduardo Eduardo.a.santos@hotmail.com" at bounding box center [452, 463] width 193 height 87
copy mat-card-content "Eduardo.a.santos@hotmail.com Abrir Chamada"
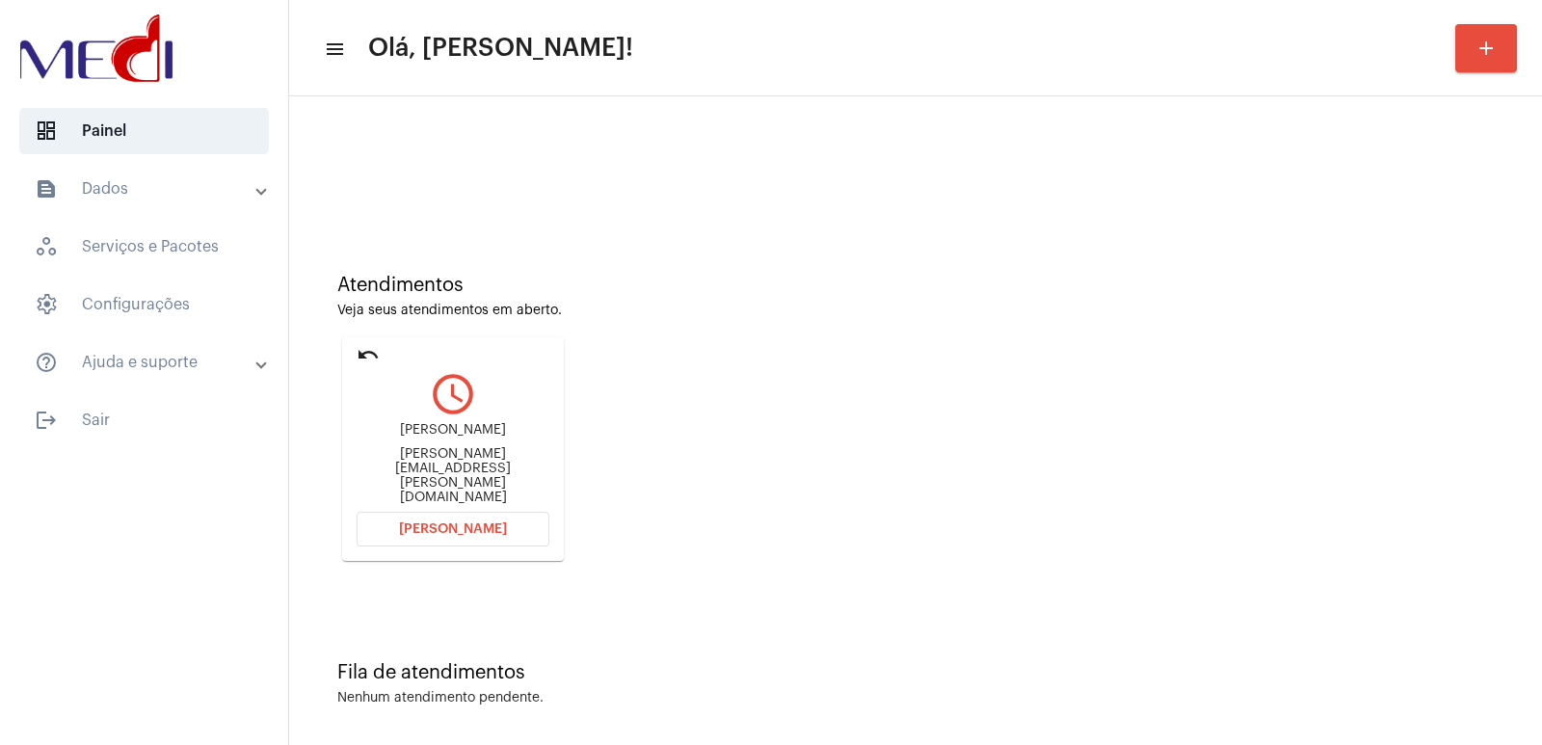
click at [407, 508] on mat-card "undo query_builder Eduardo Eduardo.a.santos@hotmail.com Abrir Chamada" at bounding box center [453, 449] width 222 height 224
click at [407, 522] on button "Abrir Chamada" at bounding box center [452, 529] width 193 height 35
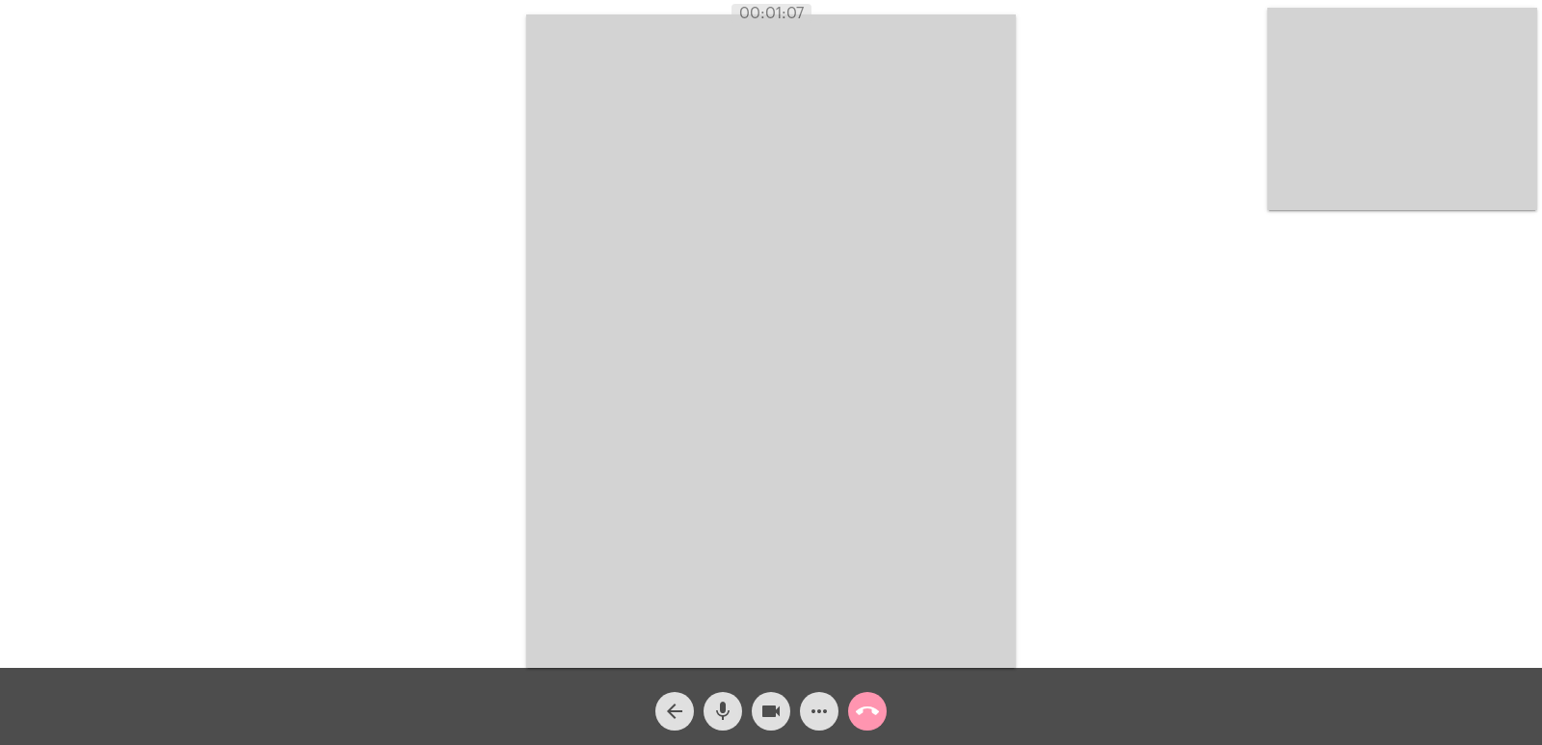
click at [1401, 129] on video at bounding box center [1402, 109] width 270 height 202
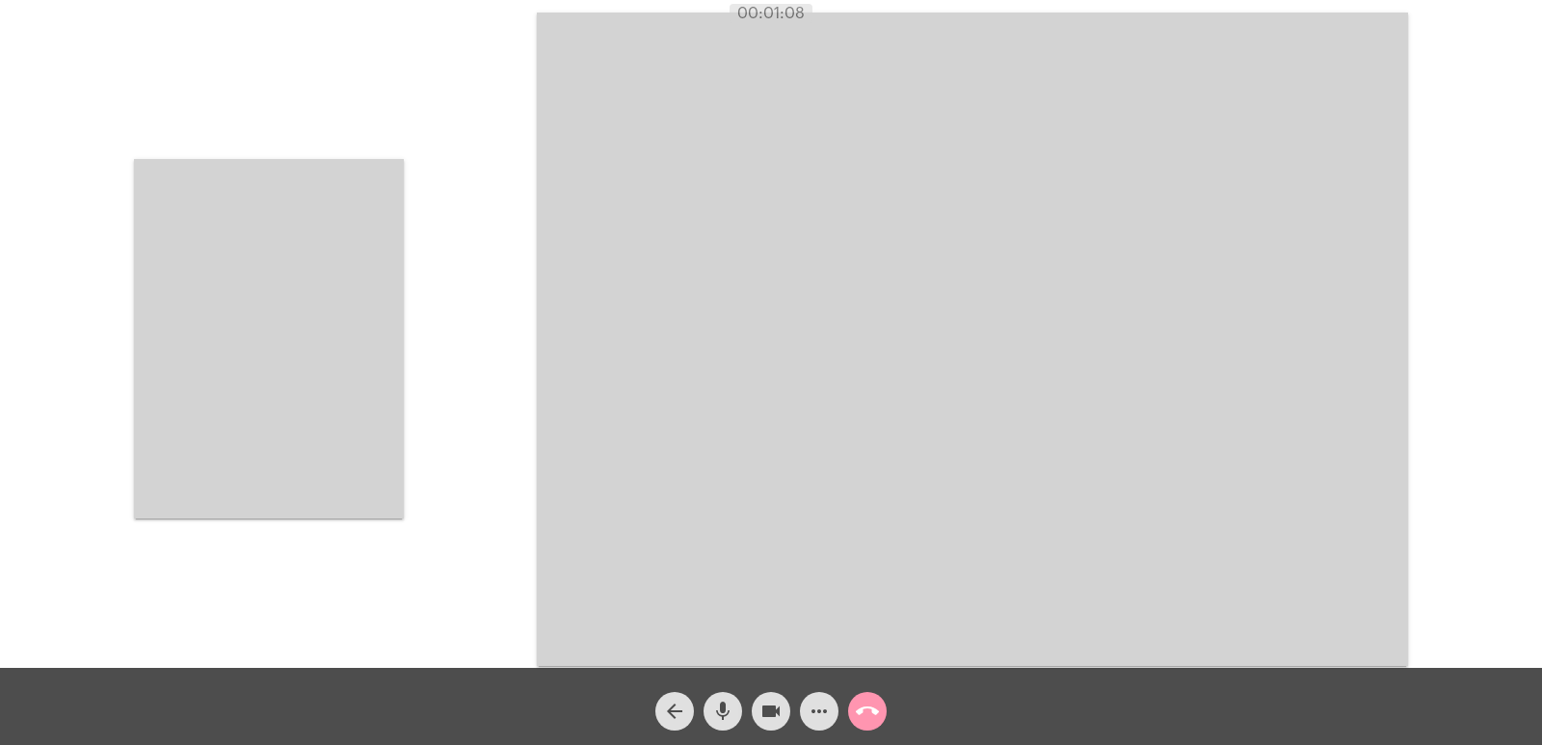
click at [330, 417] on video at bounding box center [269, 338] width 270 height 359
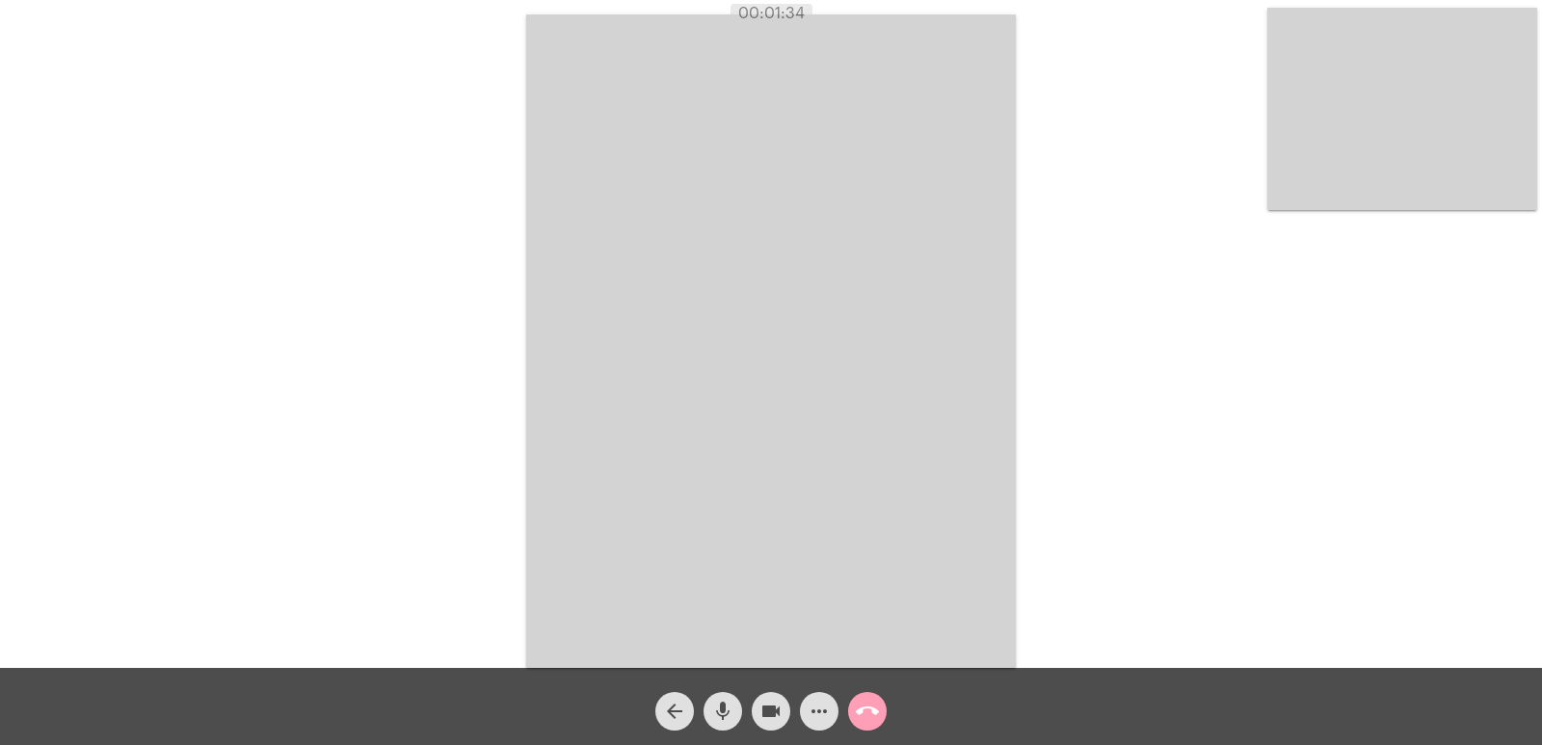
click at [879, 720] on button "call_end" at bounding box center [867, 711] width 39 height 39
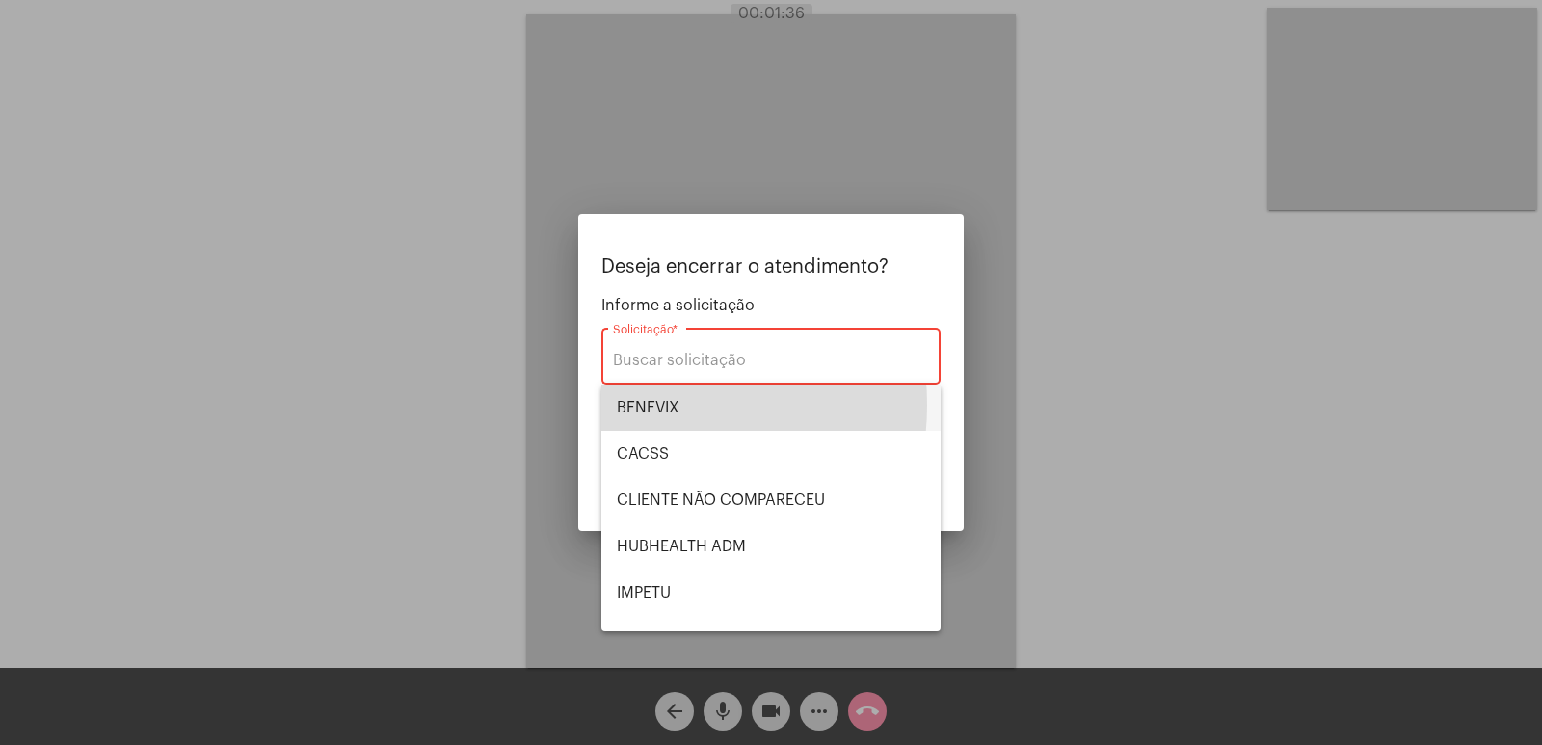
drag, startPoint x: 626, startPoint y: 405, endPoint x: 1327, endPoint y: 354, distance: 702.3
click at [627, 404] on span "BENEVIX" at bounding box center [771, 407] width 308 height 46
type input "BENEVIX"
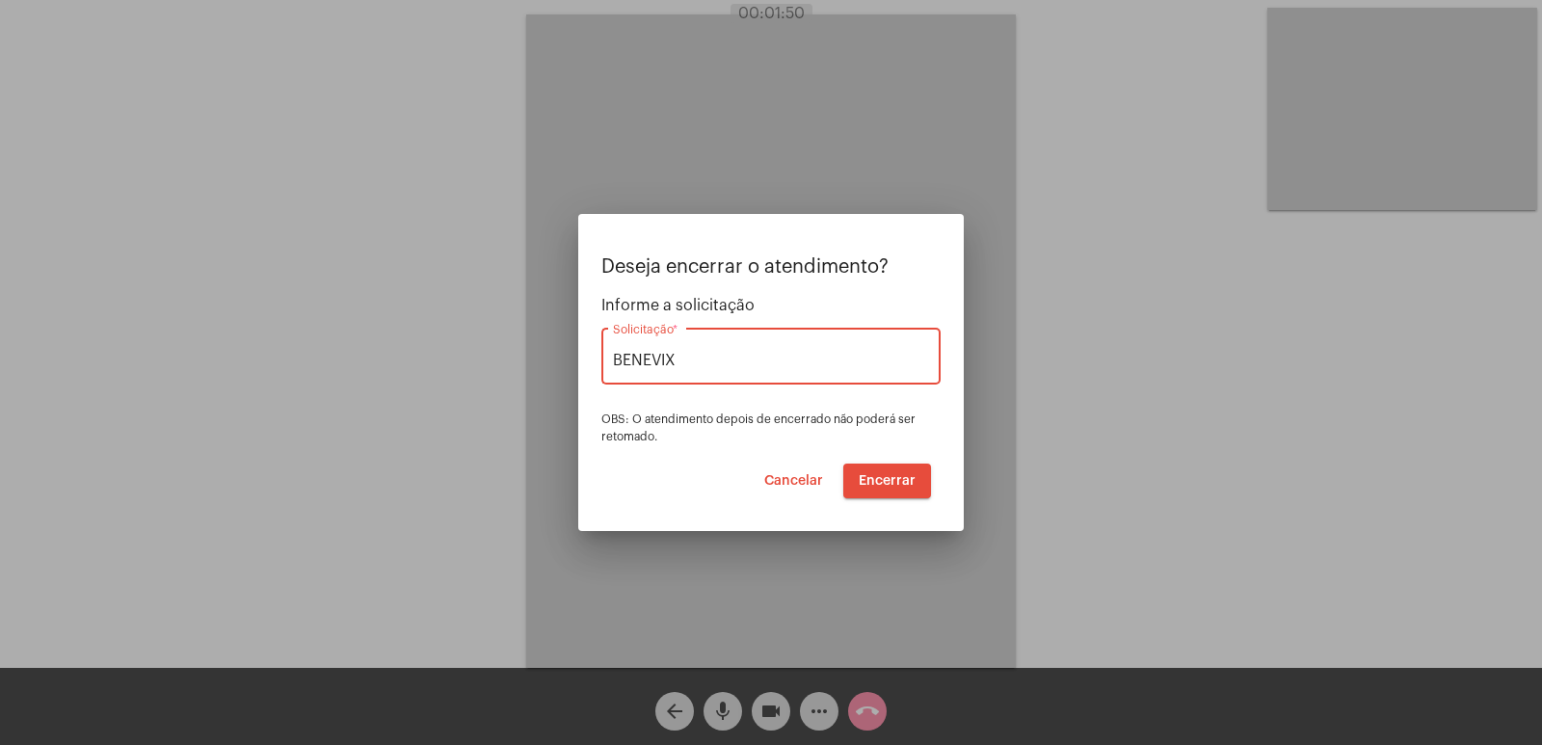
click at [884, 474] on span "Encerrar" at bounding box center [886, 480] width 57 height 13
click at [884, 474] on video at bounding box center [770, 340] width 489 height 653
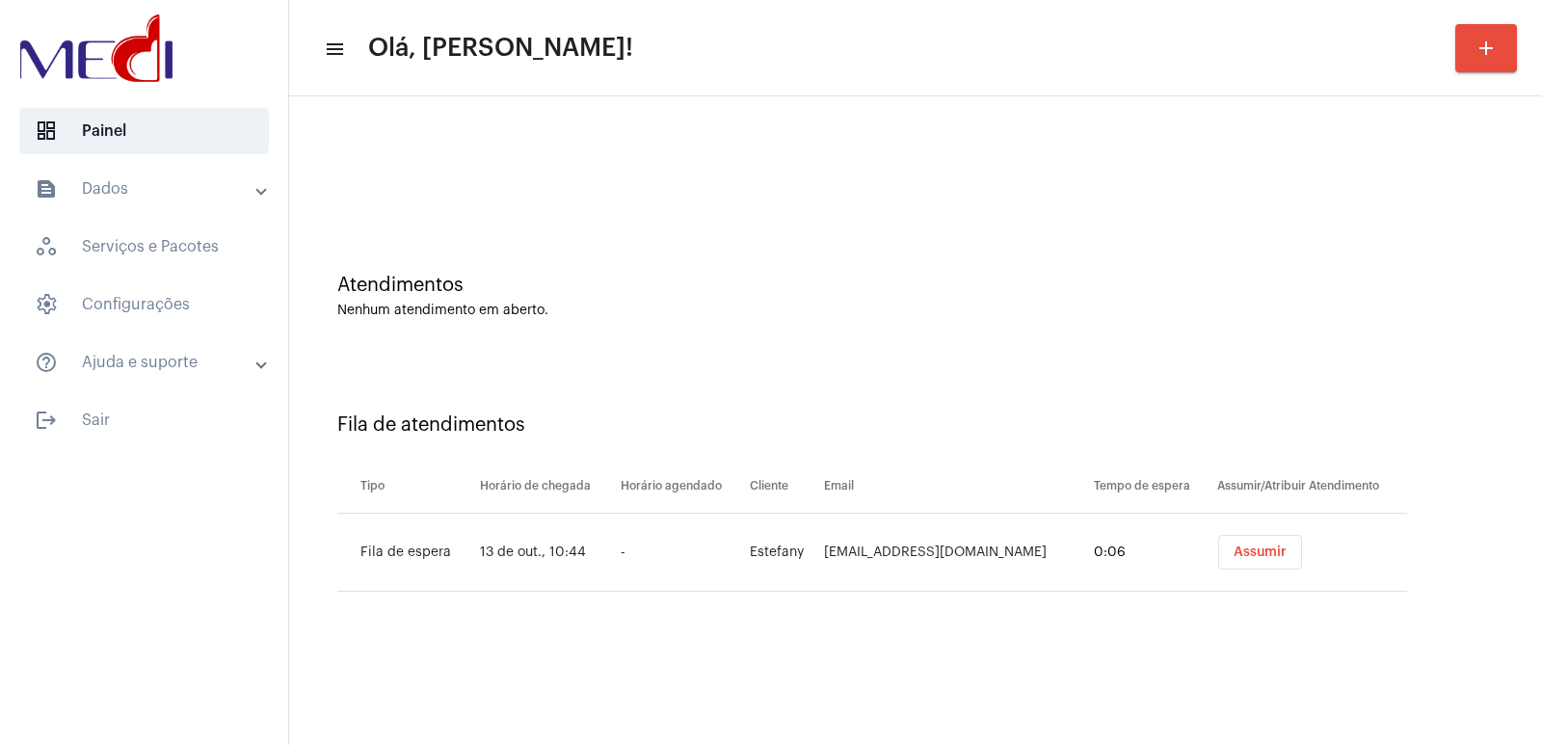
click at [1248, 547] on span "Assumir" at bounding box center [1259, 551] width 53 height 13
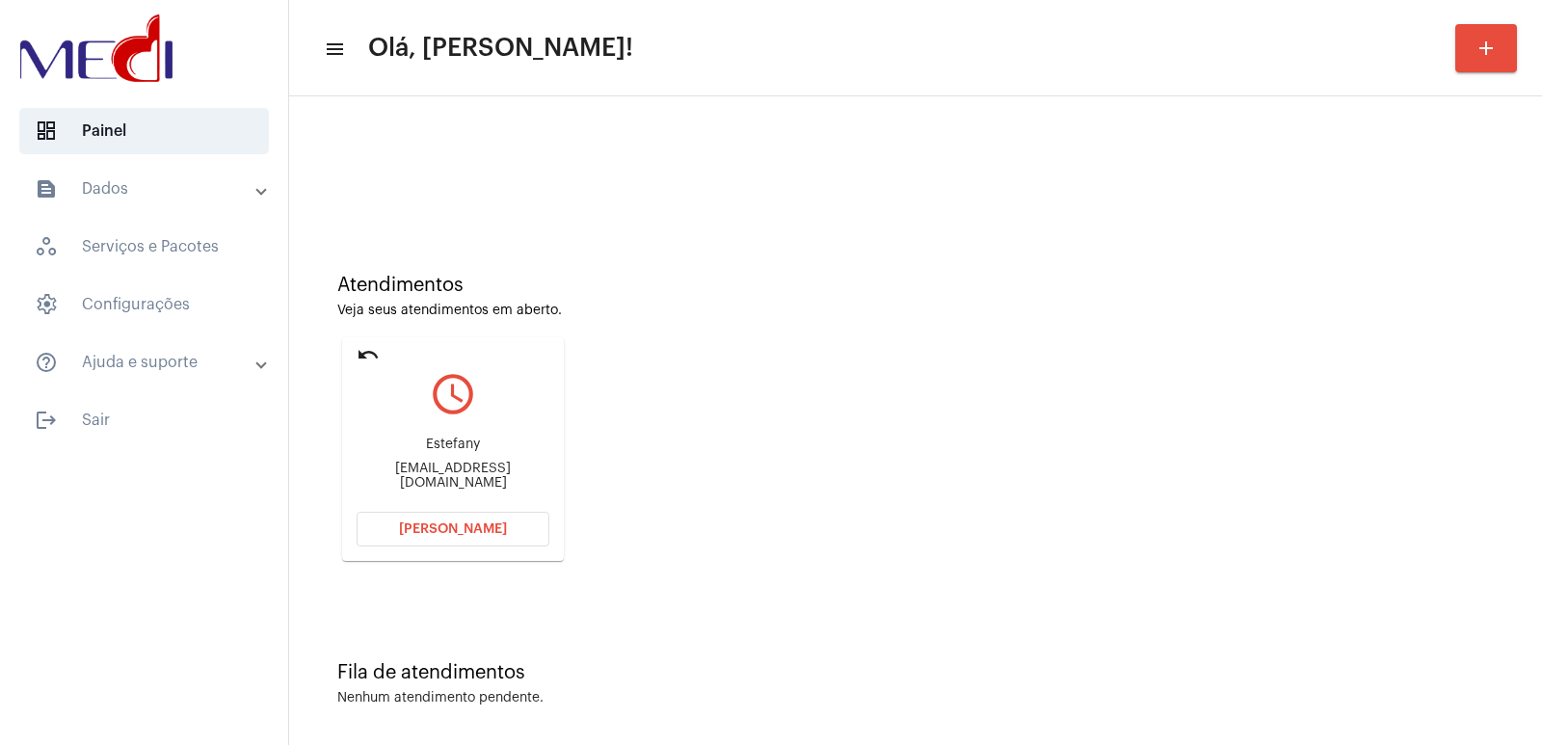
click at [482, 479] on div "Esteonate@gmail.com" at bounding box center [452, 476] width 193 height 29
copy mat-card-content "Esteonate@gmail.com Abrir Chamada"
click at [513, 524] on button "Abrir Chamada" at bounding box center [452, 529] width 193 height 35
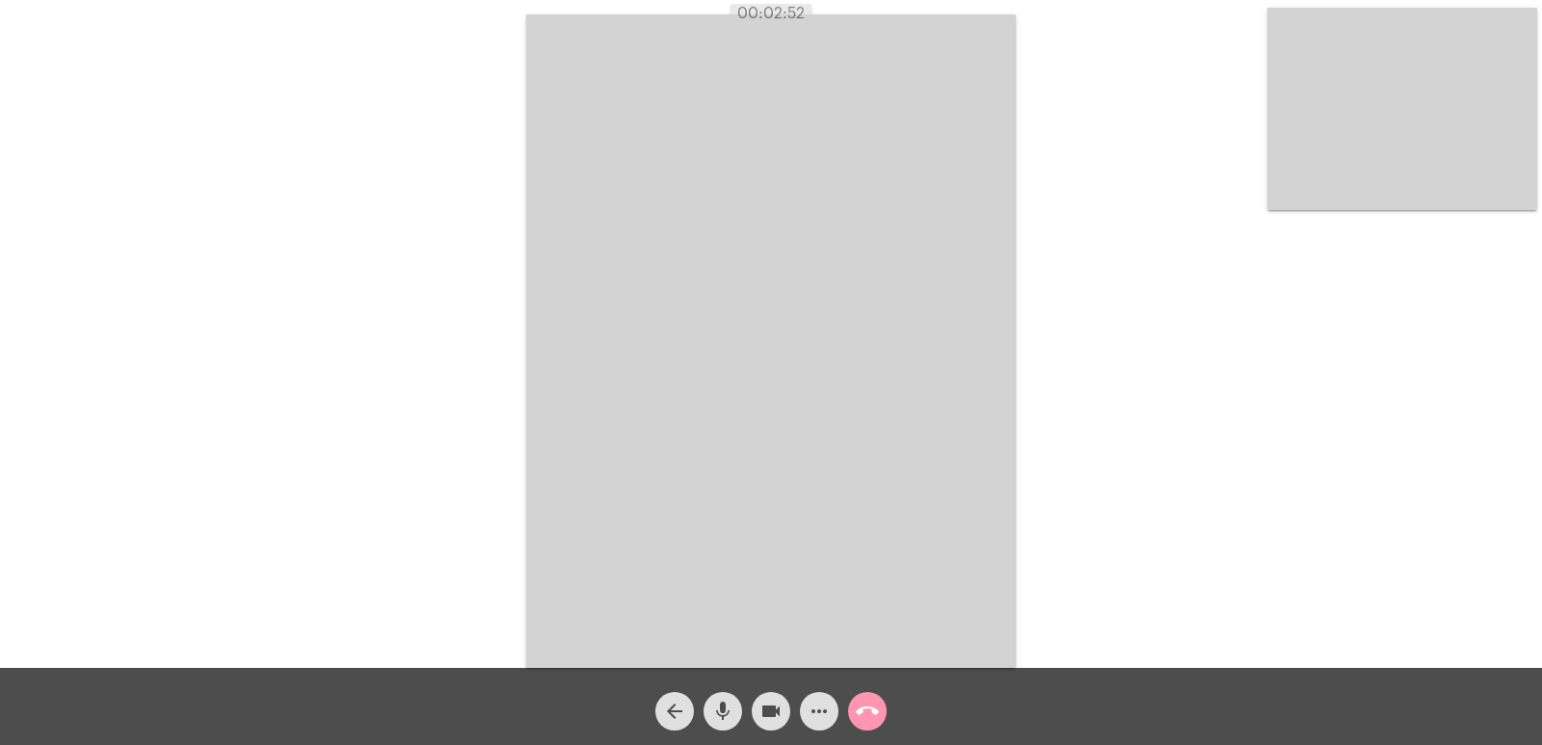
click at [869, 702] on mat-icon "call_end" at bounding box center [867, 711] width 23 height 23
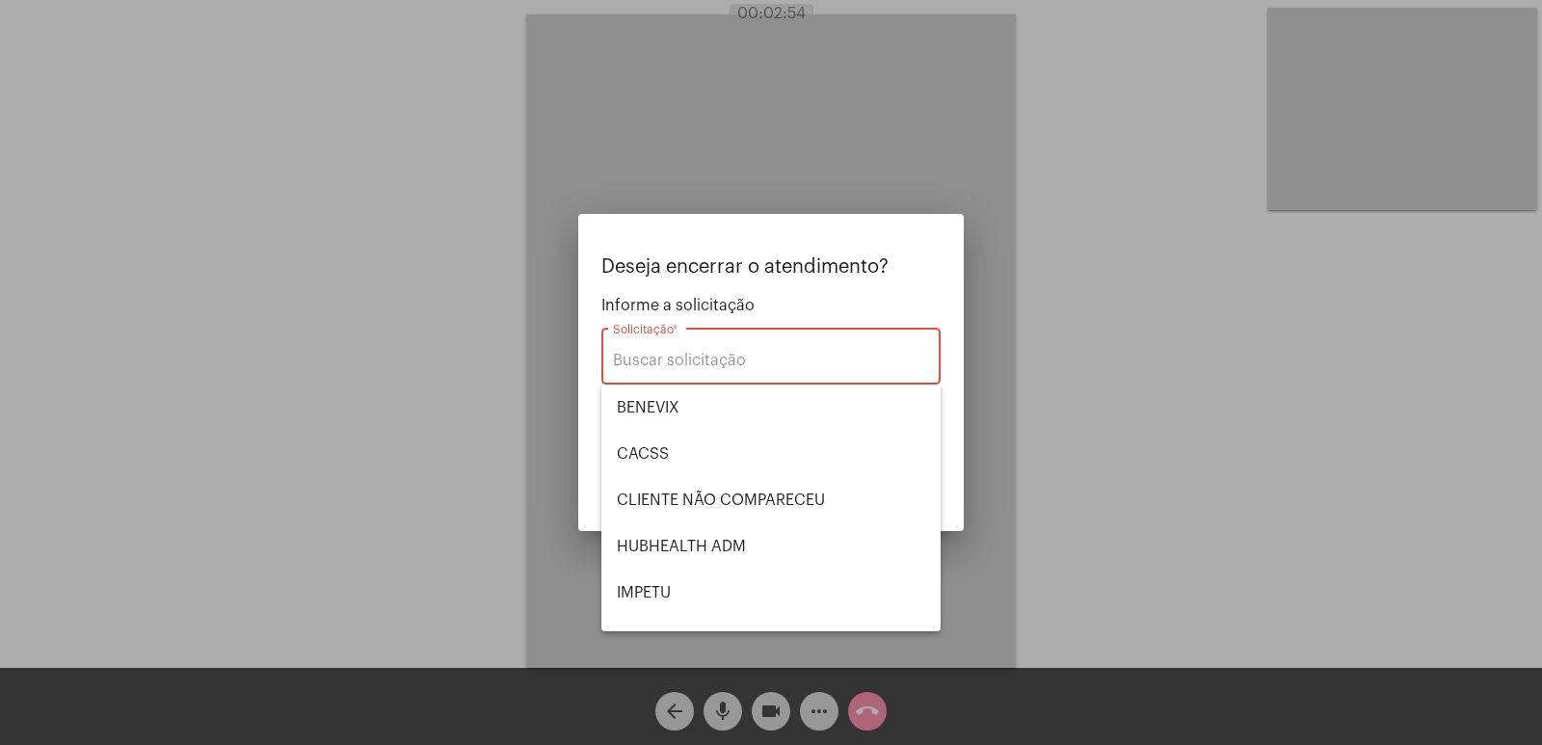
scroll to position [401, 0]
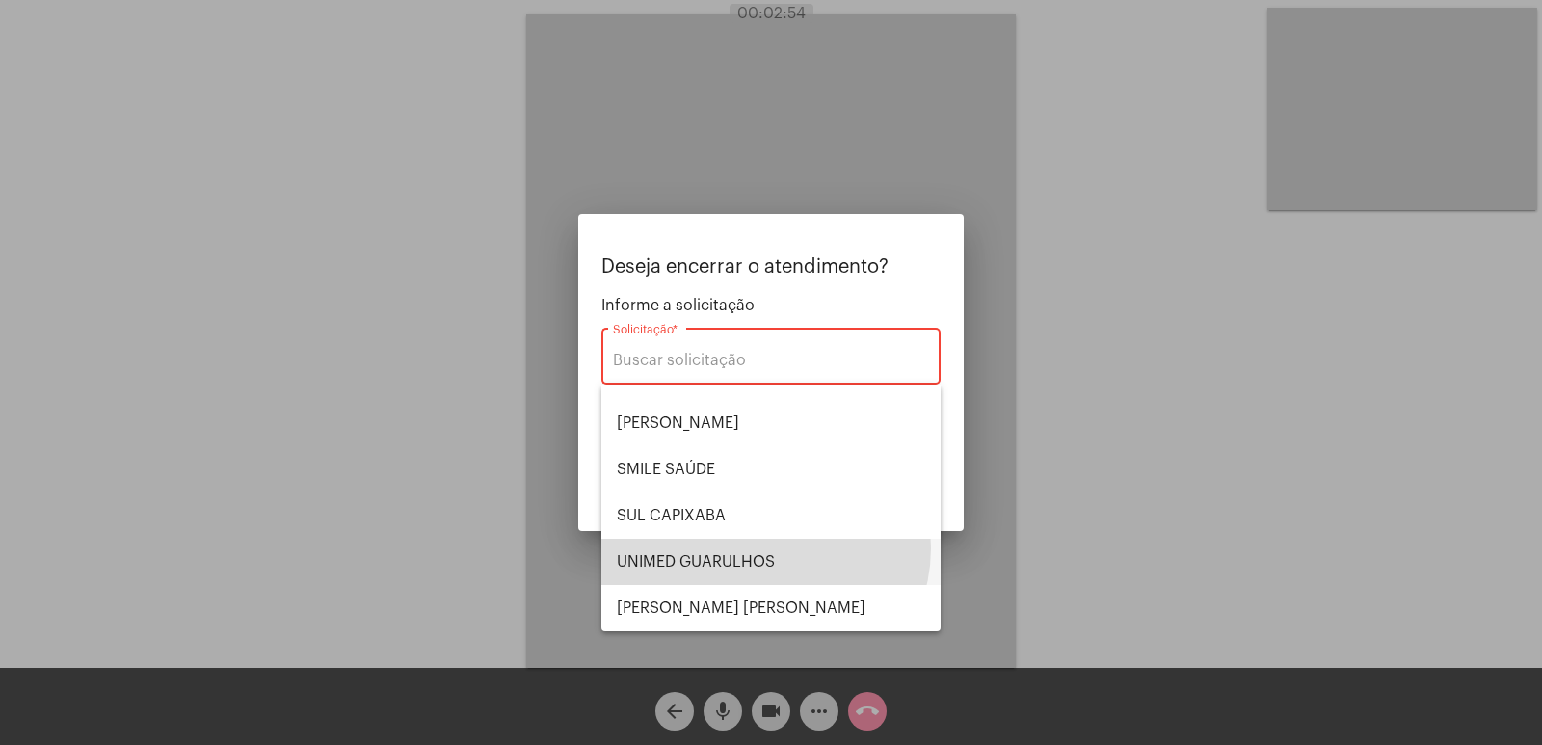
click at [763, 547] on span "UNIMED GUARULHOS" at bounding box center [771, 562] width 308 height 46
type input "UNIMED GUARULHOS"
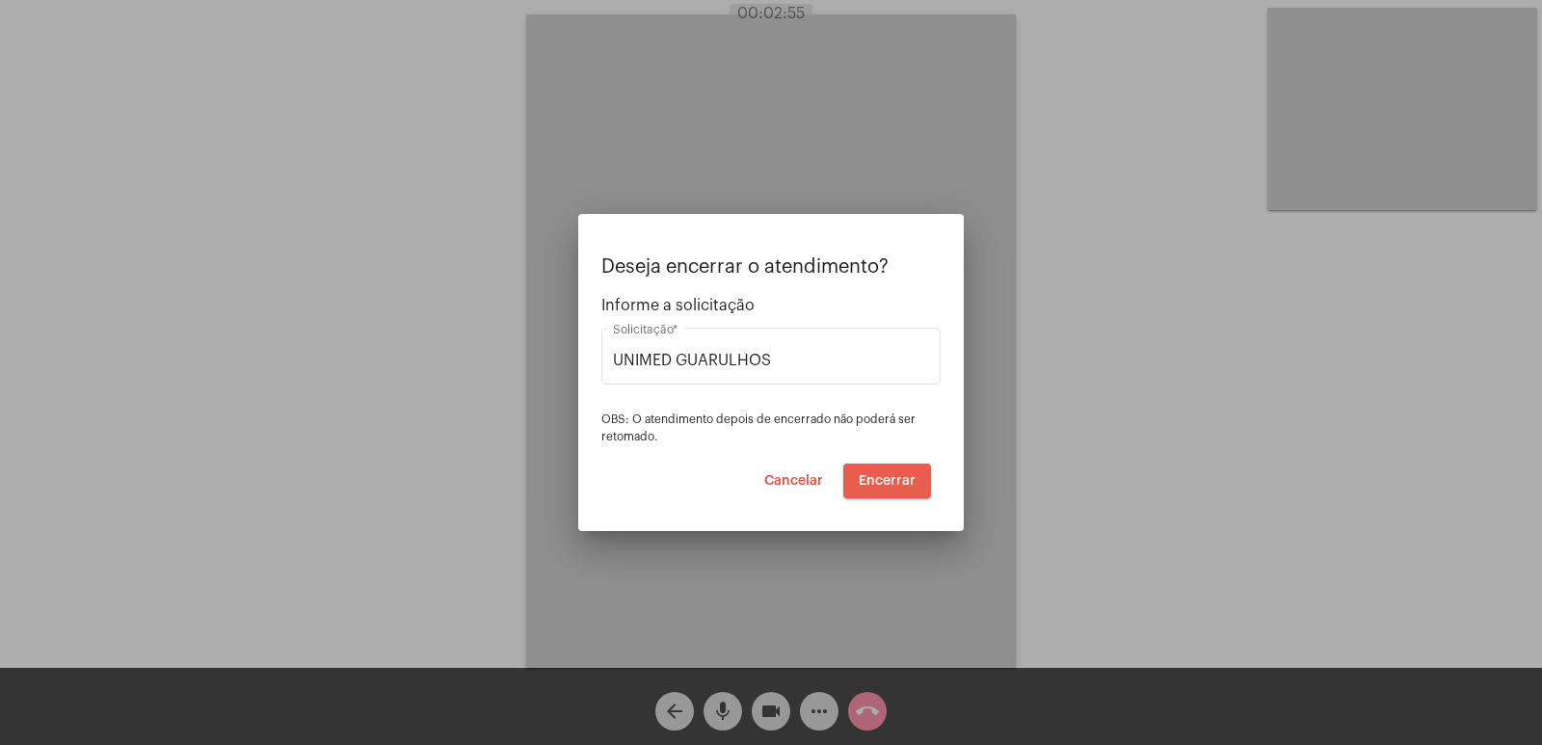
click at [873, 483] on span "Encerrar" at bounding box center [886, 480] width 57 height 13
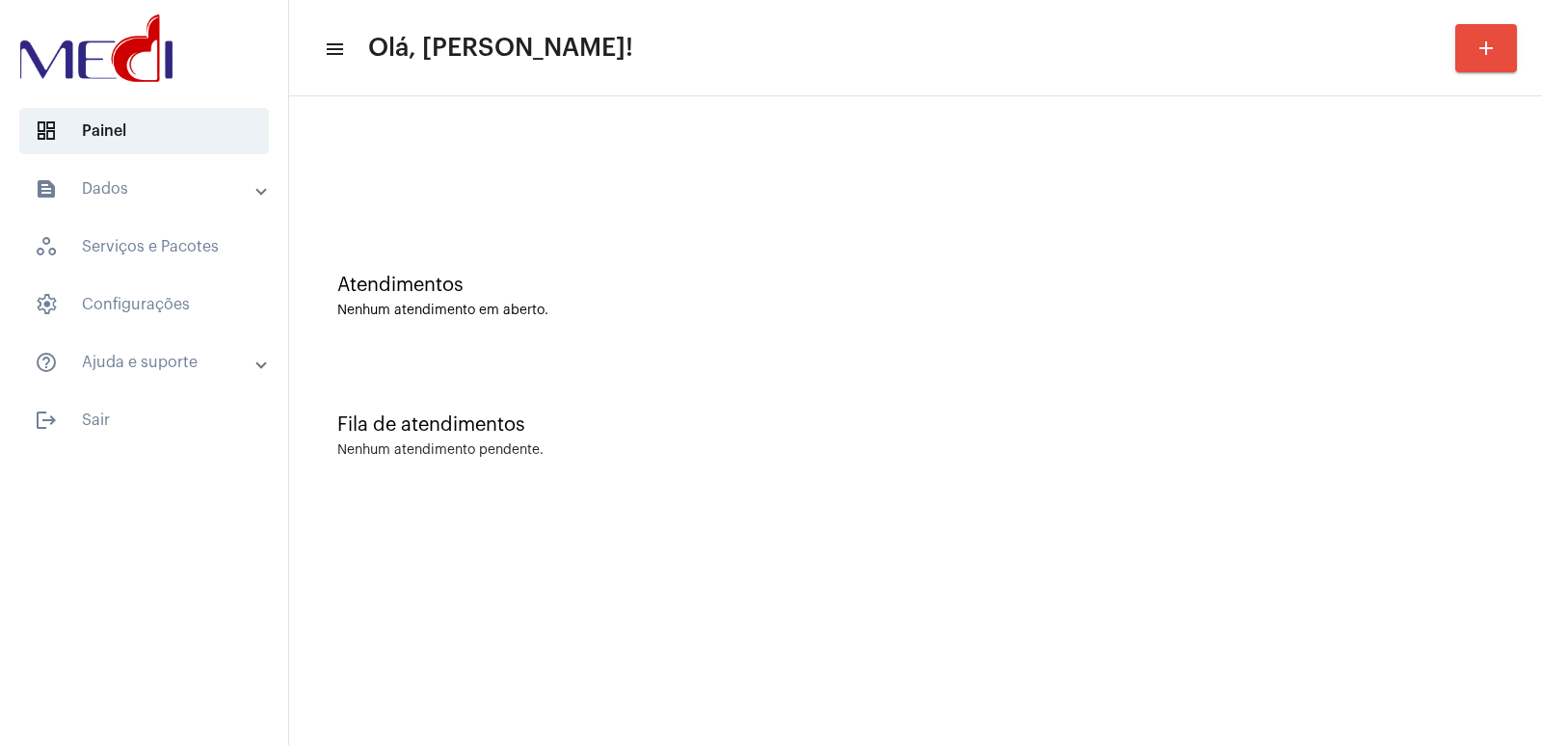
click at [924, 151] on div at bounding box center [915, 161] width 1233 height 111
click at [597, 343] on div "Atendimentos Nenhum atendimento em aberto." at bounding box center [915, 287] width 1233 height 140
click at [675, 440] on div "Fila de atendimentos Nenhum atendimento pendente." at bounding box center [915, 426] width 1233 height 140
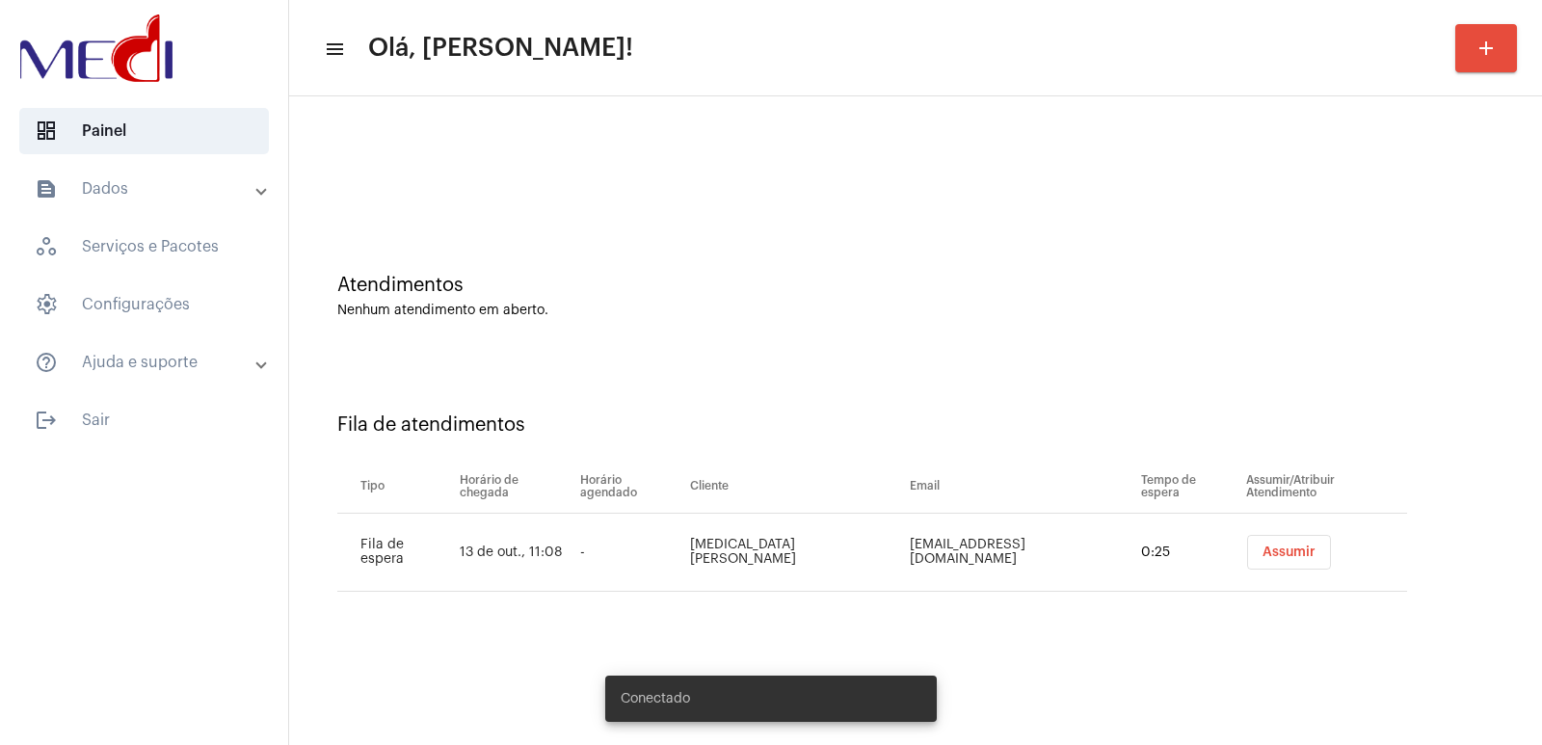
click at [1277, 547] on span "Assumir" at bounding box center [1288, 551] width 53 height 13
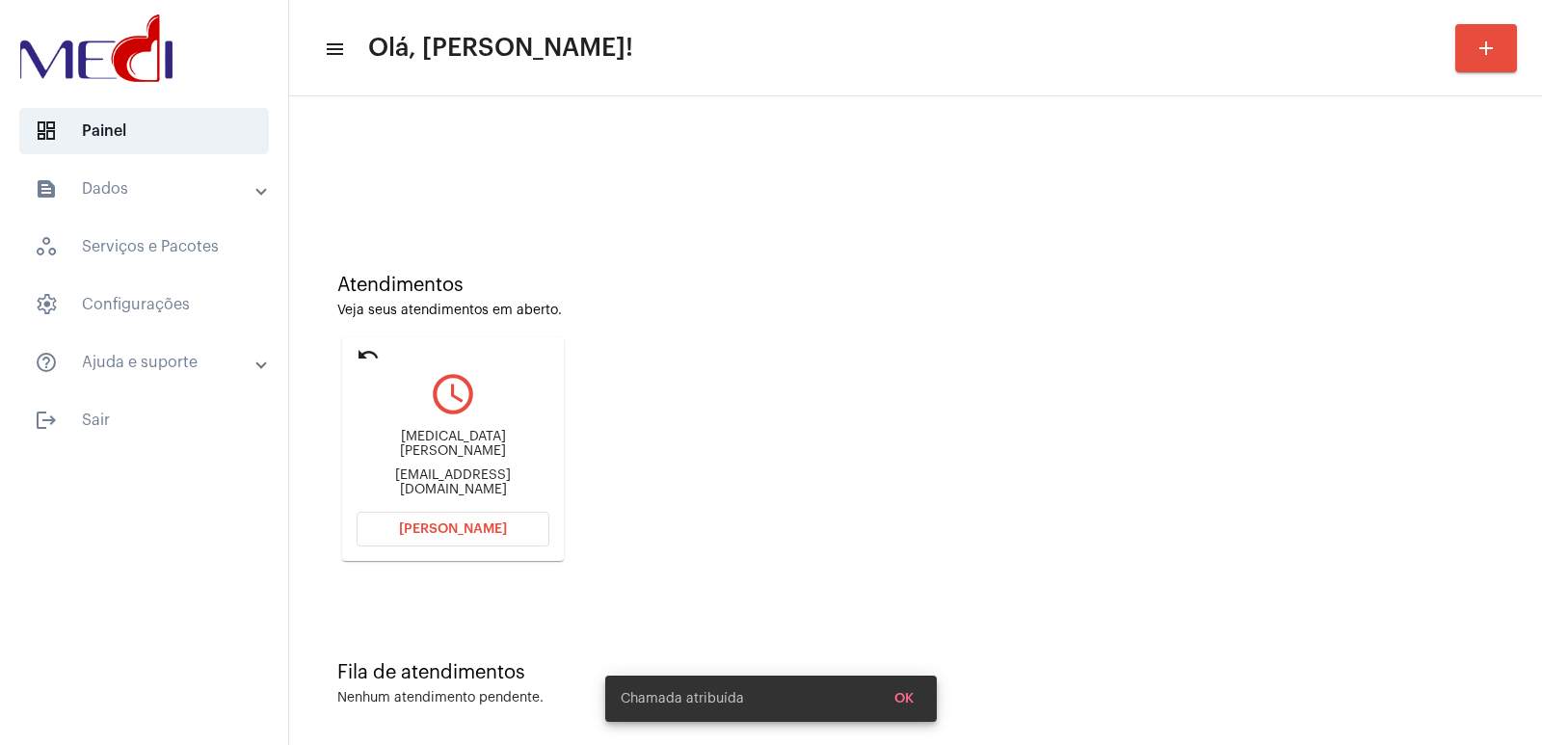
click at [520, 435] on div "Yasmin Victoria Santos Guerra Elemsantos899@gmail.com" at bounding box center [452, 463] width 193 height 87
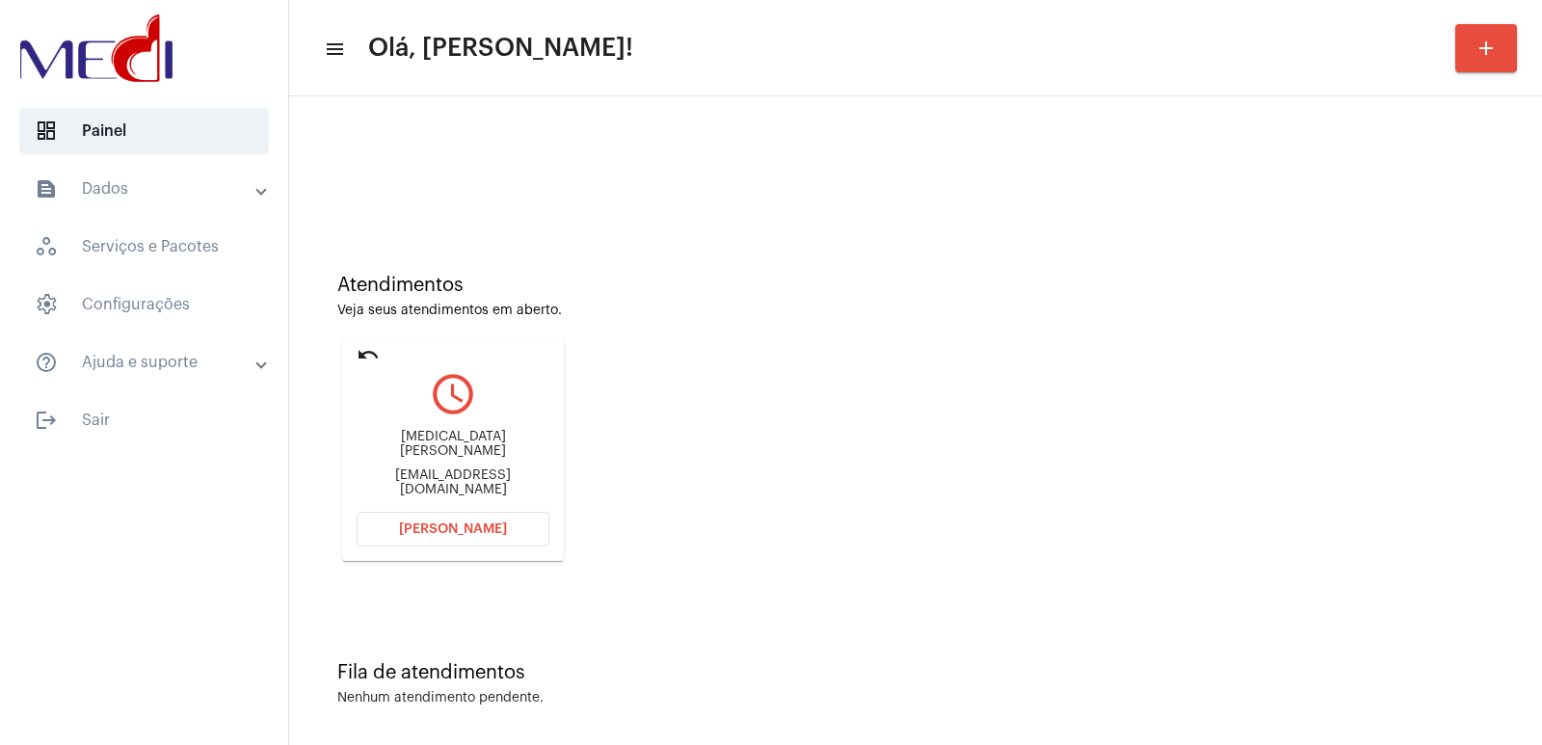
click at [520, 435] on div "Yasmin Victoria Santos Guerra Elemsantos899@gmail.com" at bounding box center [452, 463] width 193 height 87
copy div "Yasmin Victoria Santos Guerra"
drag, startPoint x: 477, startPoint y: 538, endPoint x: 477, endPoint y: 527, distance: 10.6
click at [477, 531] on button "Abrir Chamada" at bounding box center [452, 529] width 193 height 35
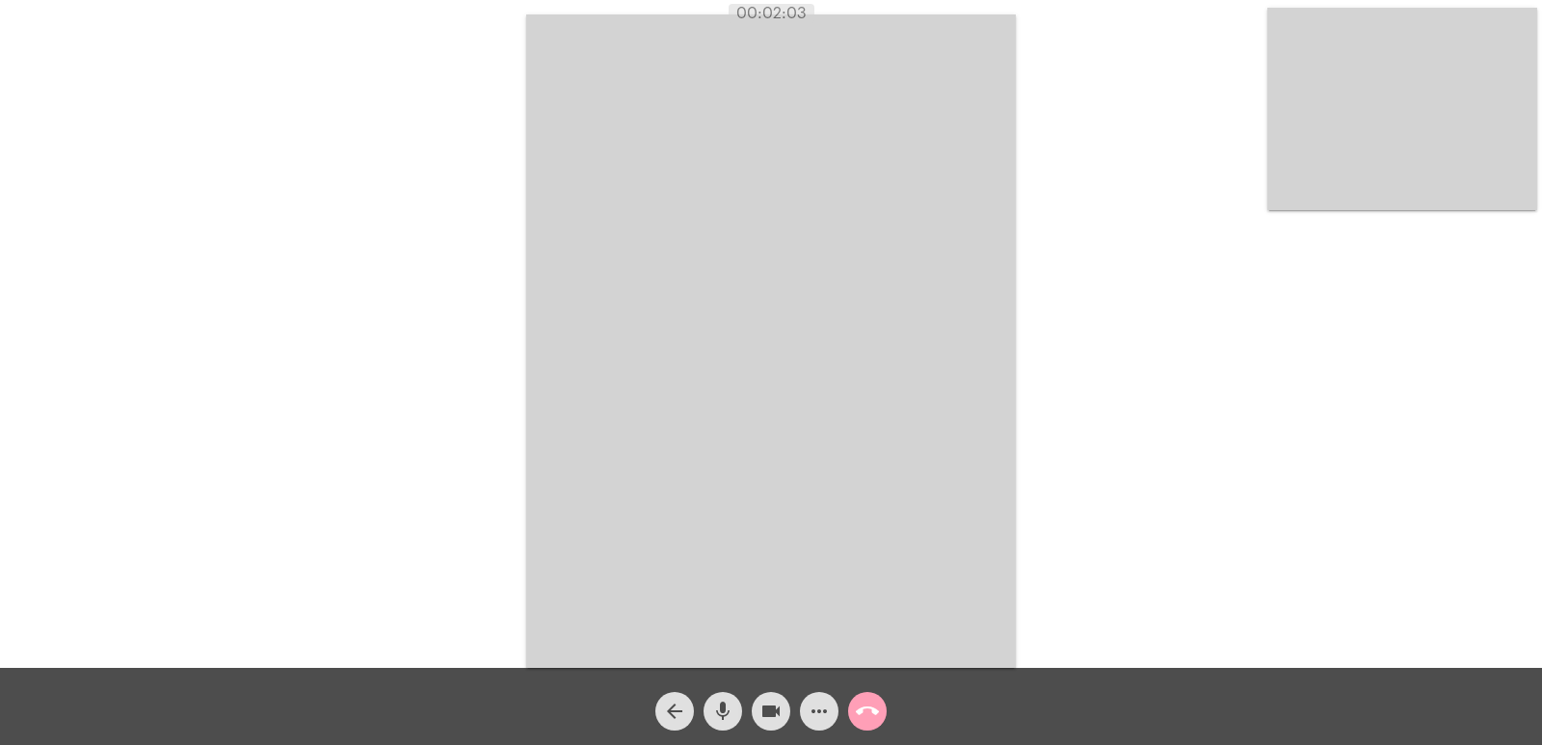
click at [865, 698] on span "call_end" at bounding box center [867, 711] width 23 height 39
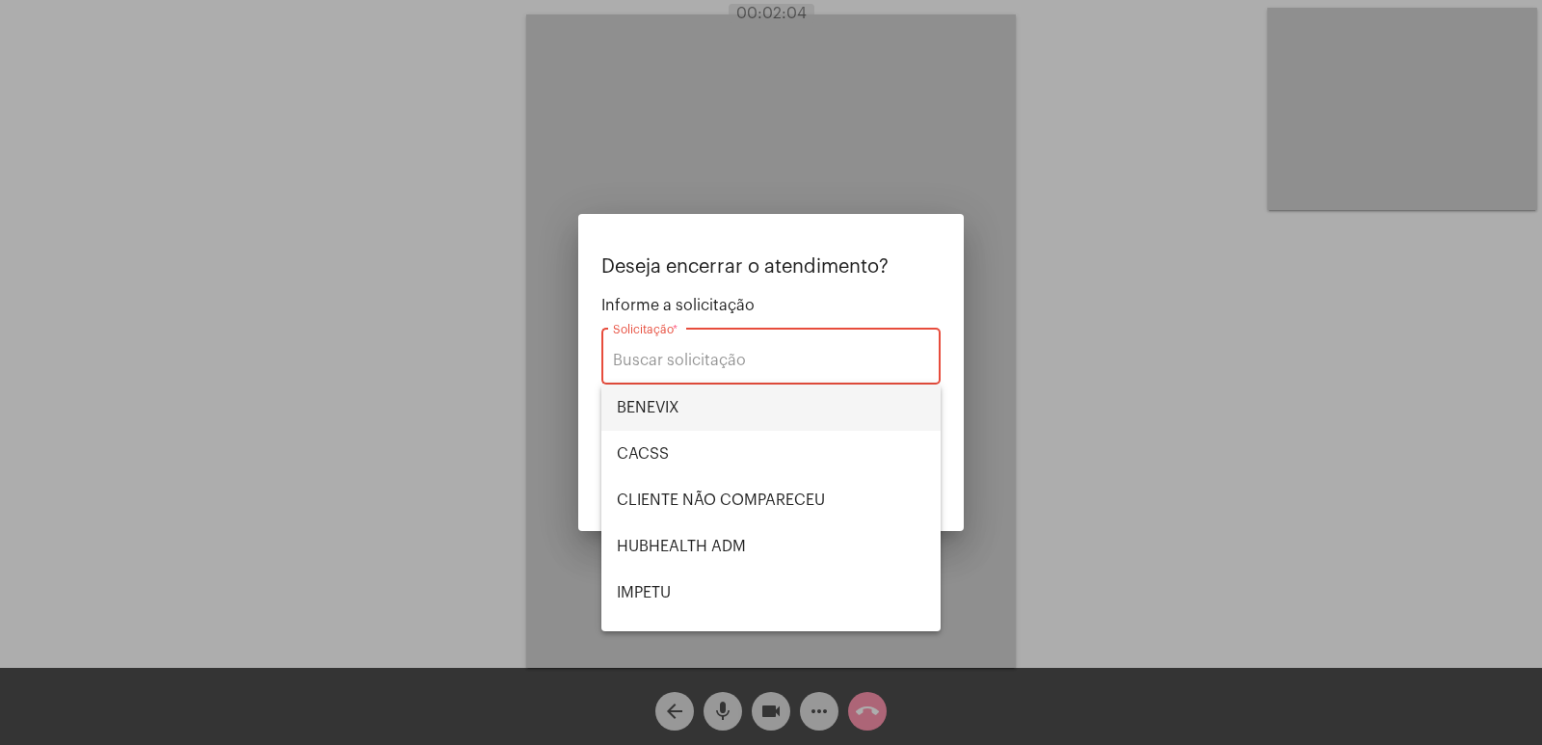
click at [666, 399] on span "BENEVIX" at bounding box center [771, 407] width 308 height 46
type input "BENEVIX"
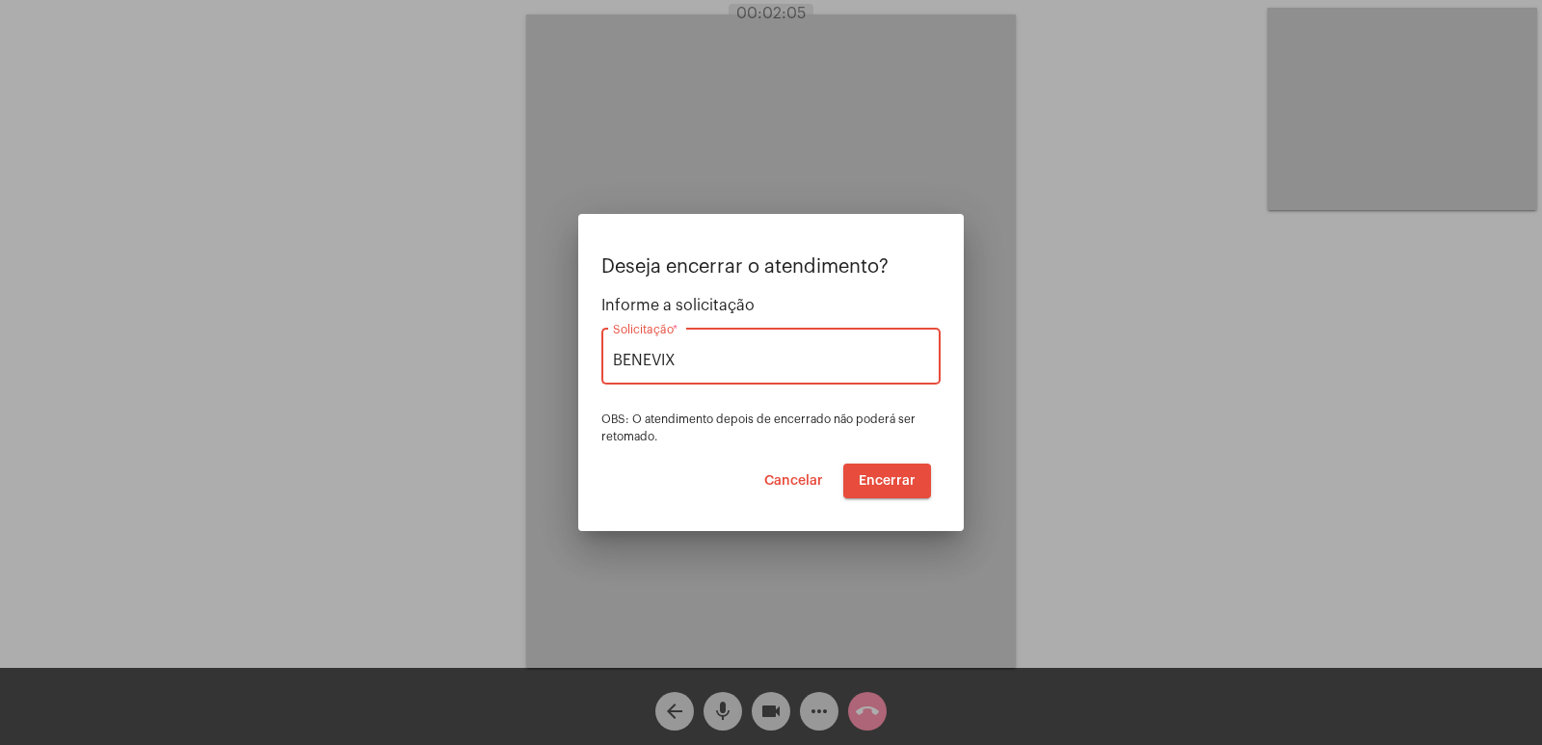
click at [890, 466] on button "Encerrar" at bounding box center [887, 480] width 88 height 35
click at [899, 478] on span "Encerrar" at bounding box center [886, 480] width 57 height 13
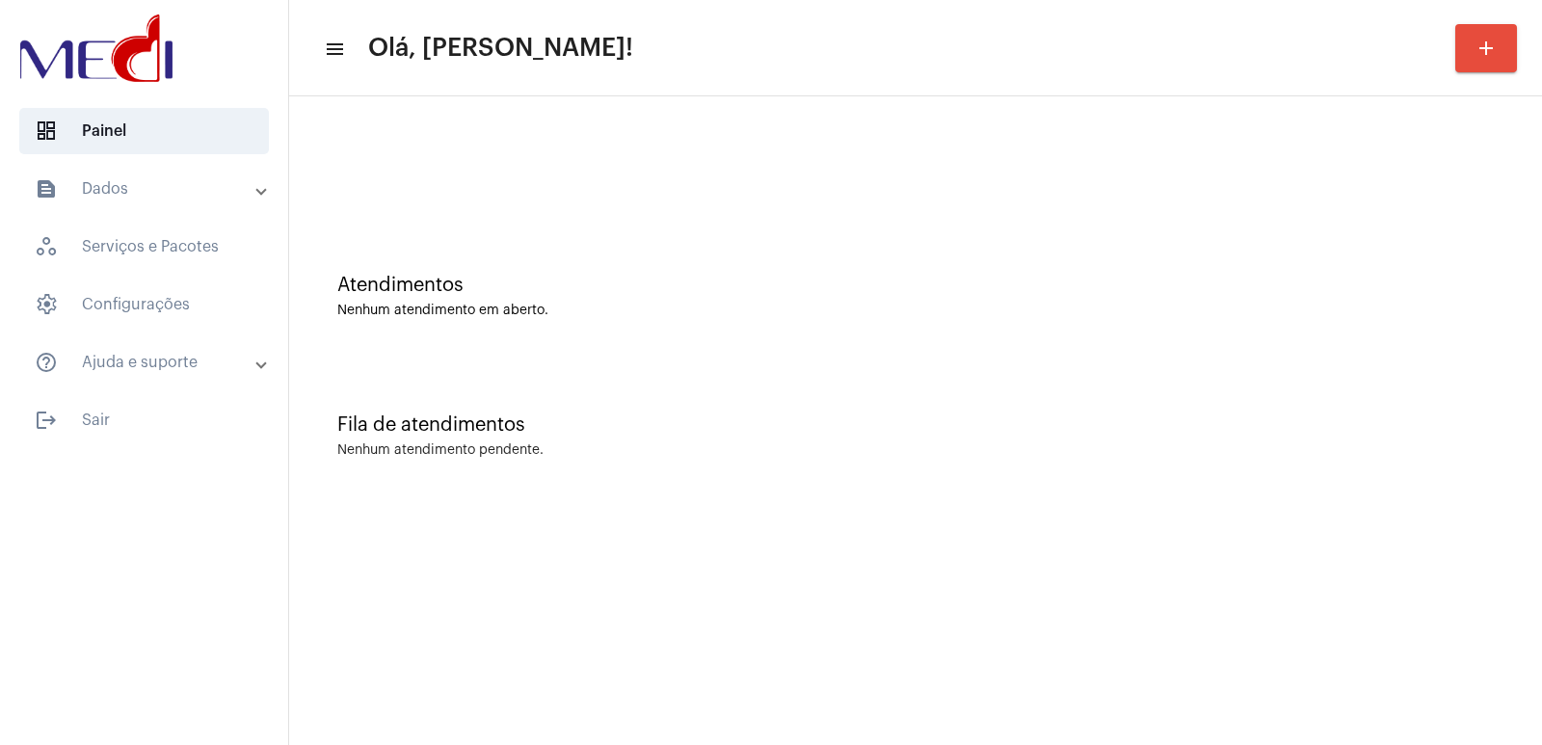
click at [485, 361] on div "Fila de atendimentos Nenhum atendimento pendente." at bounding box center [915, 426] width 1233 height 140
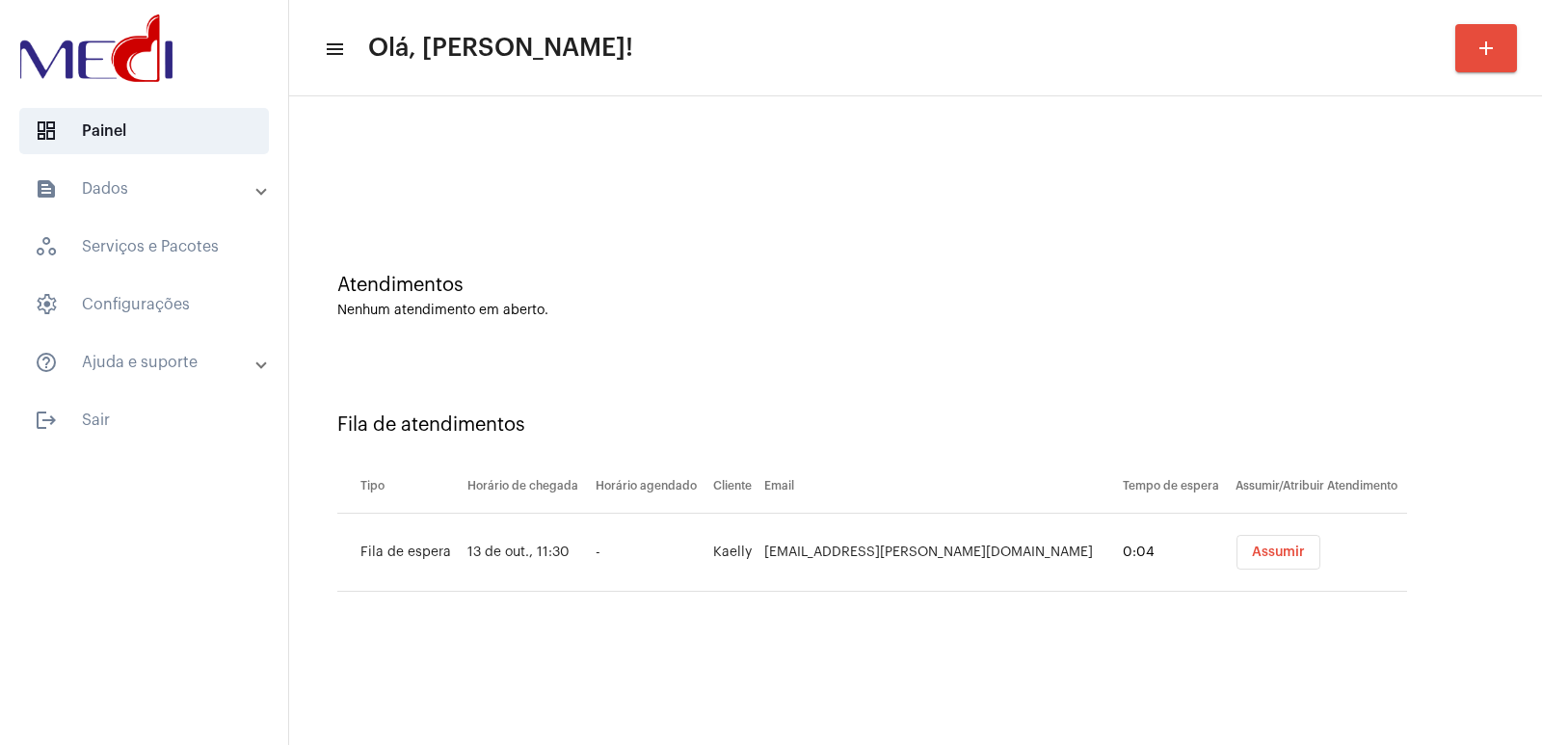
click at [1252, 553] on span "Assumir" at bounding box center [1278, 551] width 53 height 13
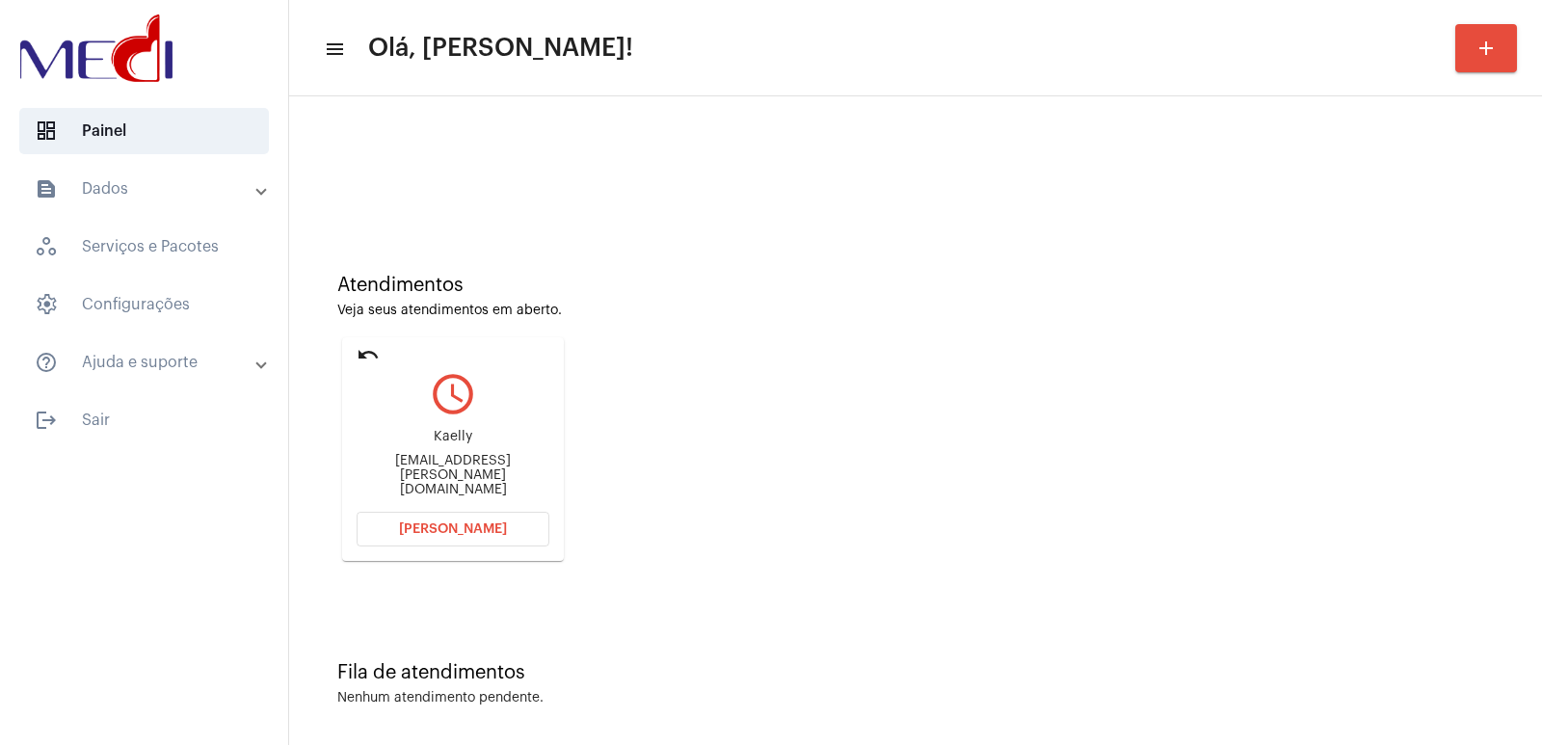
click at [450, 462] on div "Kaelly kaelly.santos@gmail.com" at bounding box center [452, 463] width 193 height 87
copy div "Kaelly"
click at [492, 538] on button "[PERSON_NAME]" at bounding box center [452, 529] width 193 height 35
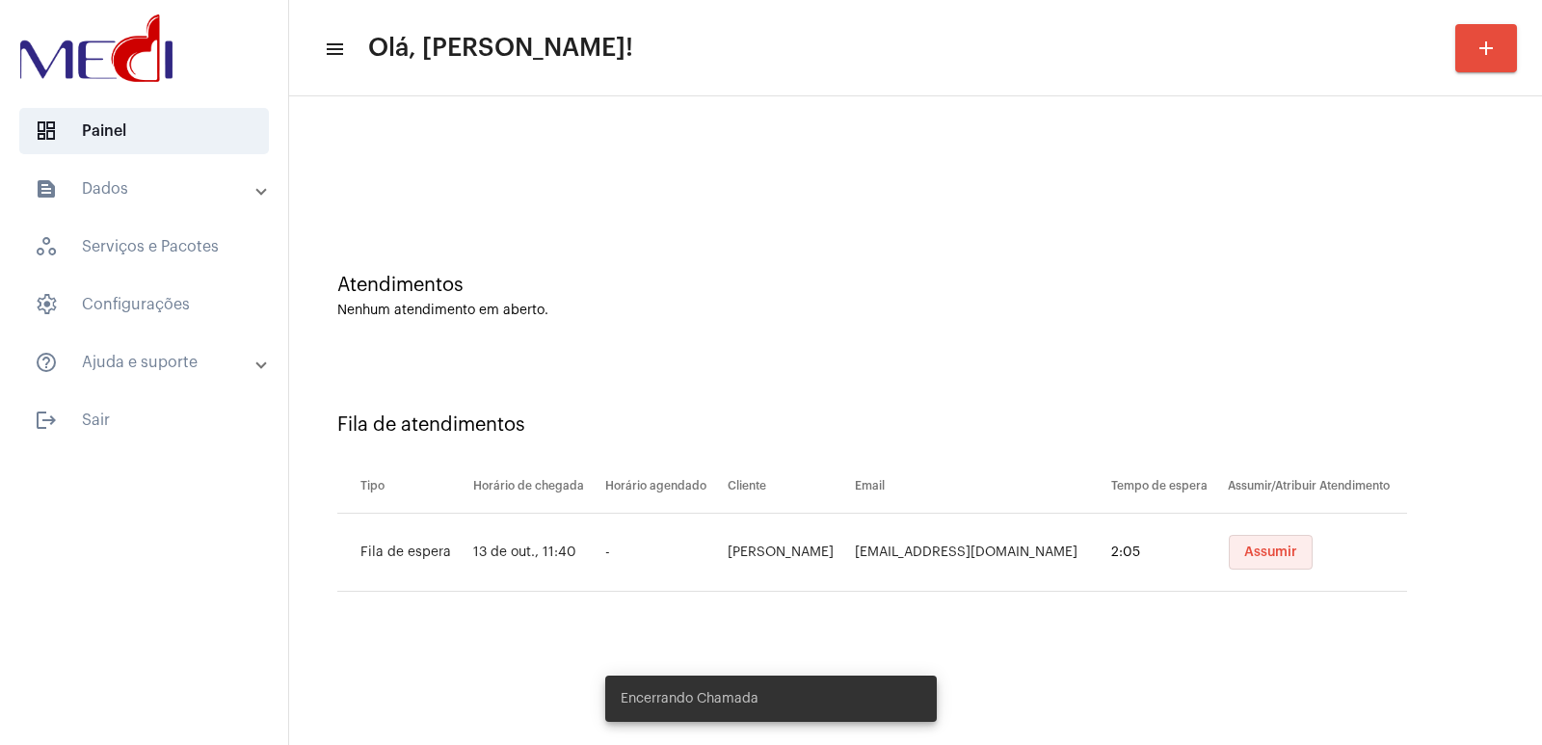
click at [1247, 543] on button "Assumir" at bounding box center [1270, 552] width 84 height 35
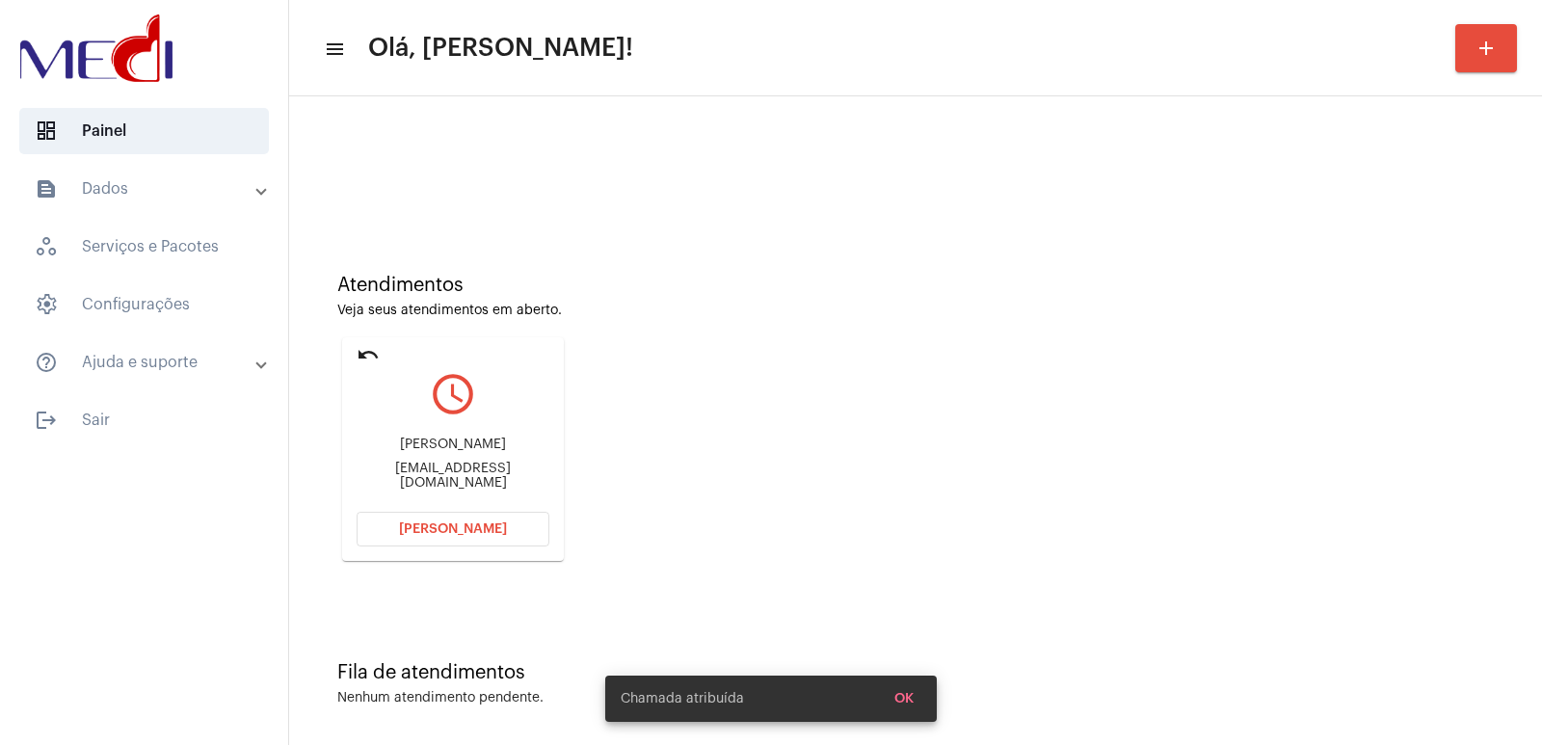
drag, startPoint x: 461, startPoint y: 475, endPoint x: 451, endPoint y: 434, distance: 42.5
click at [461, 460] on div "[PERSON_NAME] [EMAIL_ADDRESS][DOMAIN_NAME]" at bounding box center [452, 463] width 193 height 87
click at [451, 434] on div "[PERSON_NAME] [EMAIL_ADDRESS][DOMAIN_NAME]" at bounding box center [452, 463] width 193 height 87
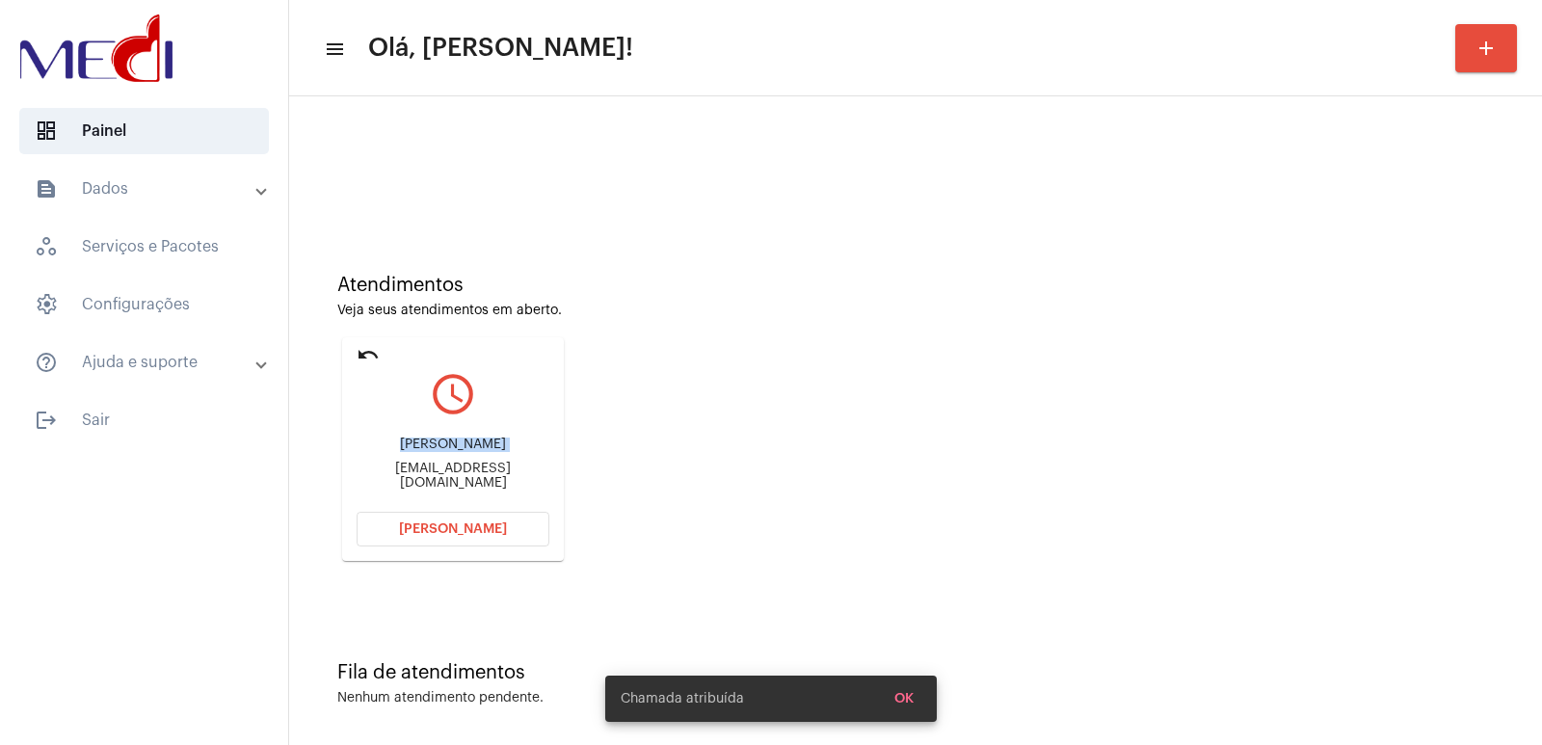
copy div "[PERSON_NAME]"
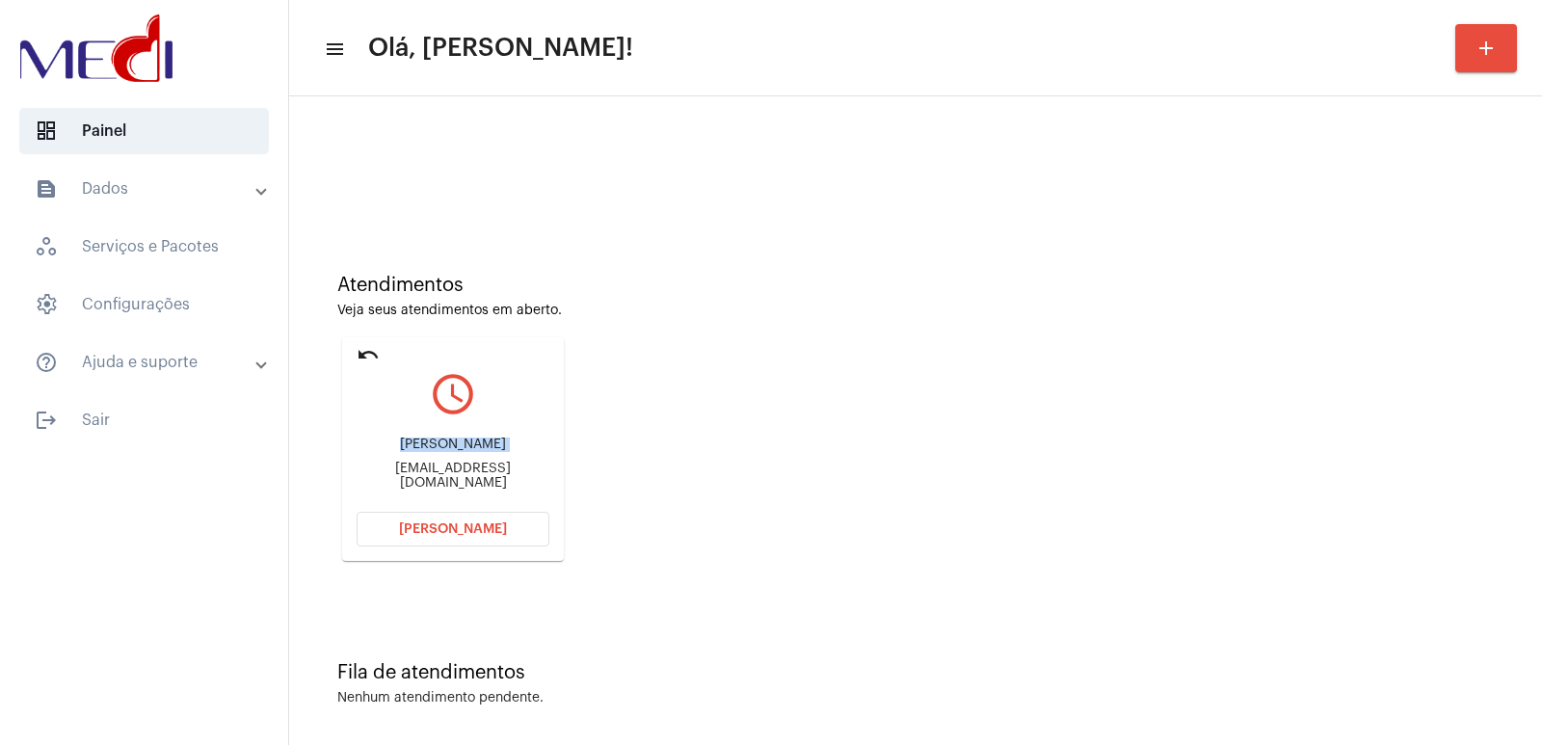
click at [423, 517] on button "[PERSON_NAME]" at bounding box center [452, 529] width 193 height 35
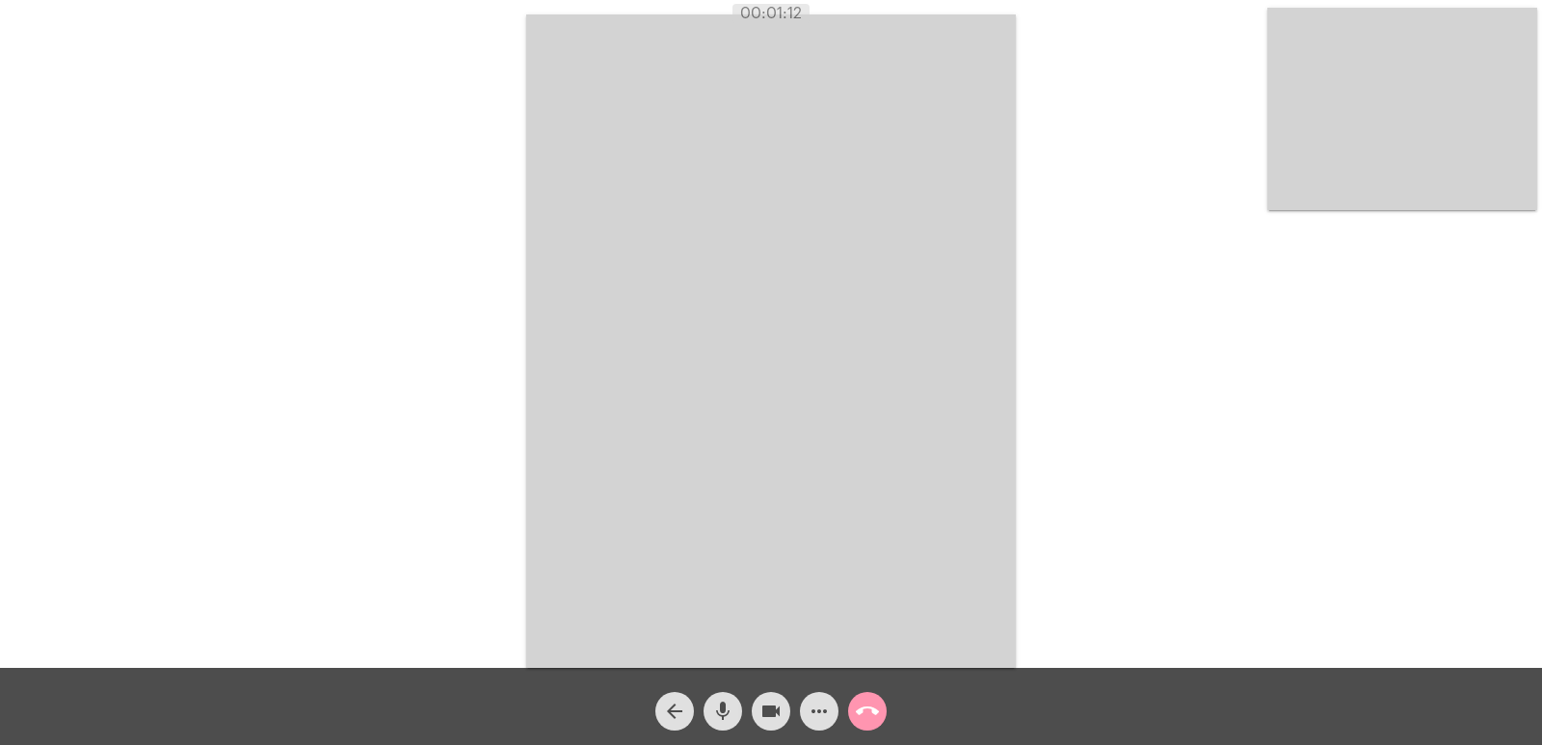
click at [1420, 163] on video at bounding box center [1402, 109] width 270 height 202
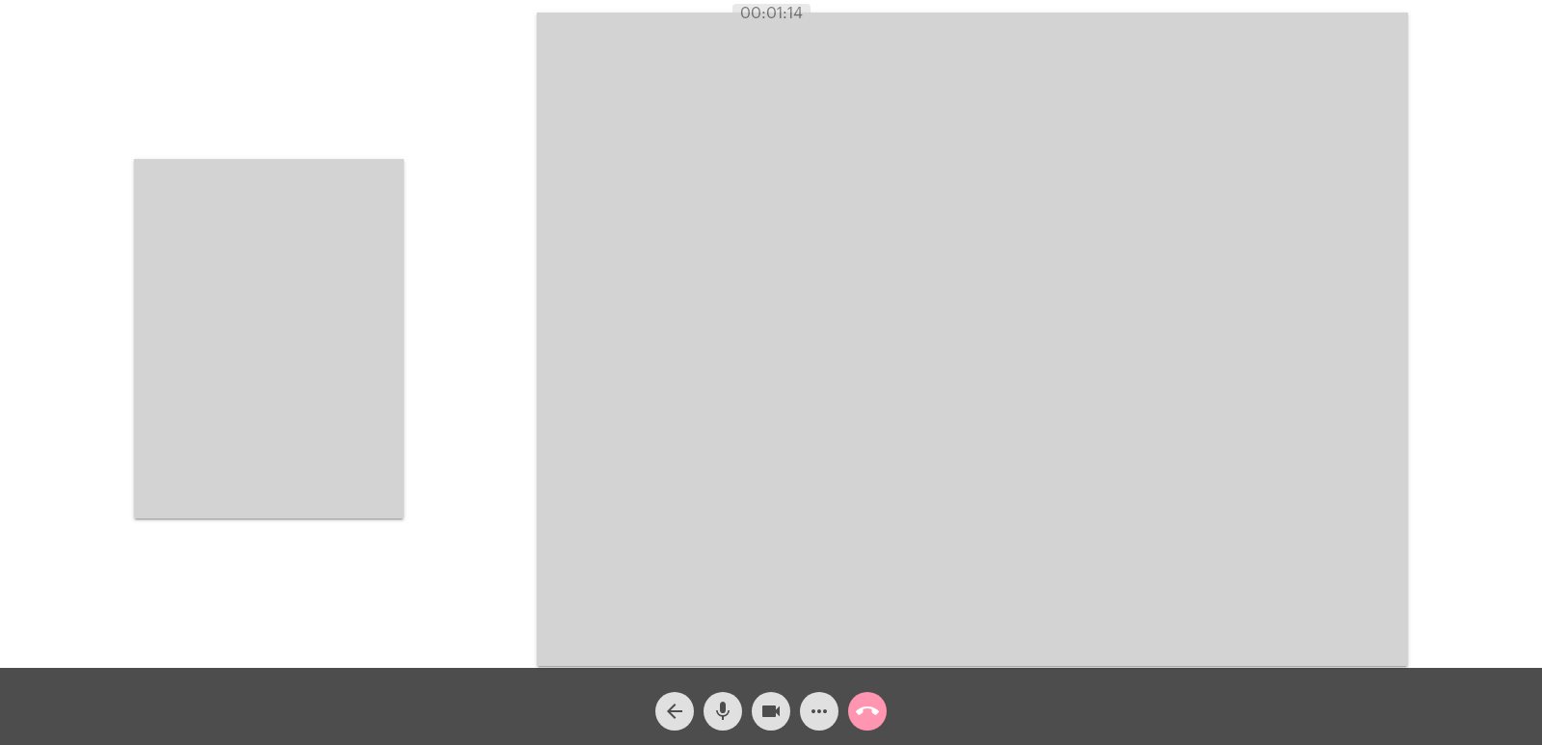
click at [354, 334] on video at bounding box center [269, 338] width 270 height 359
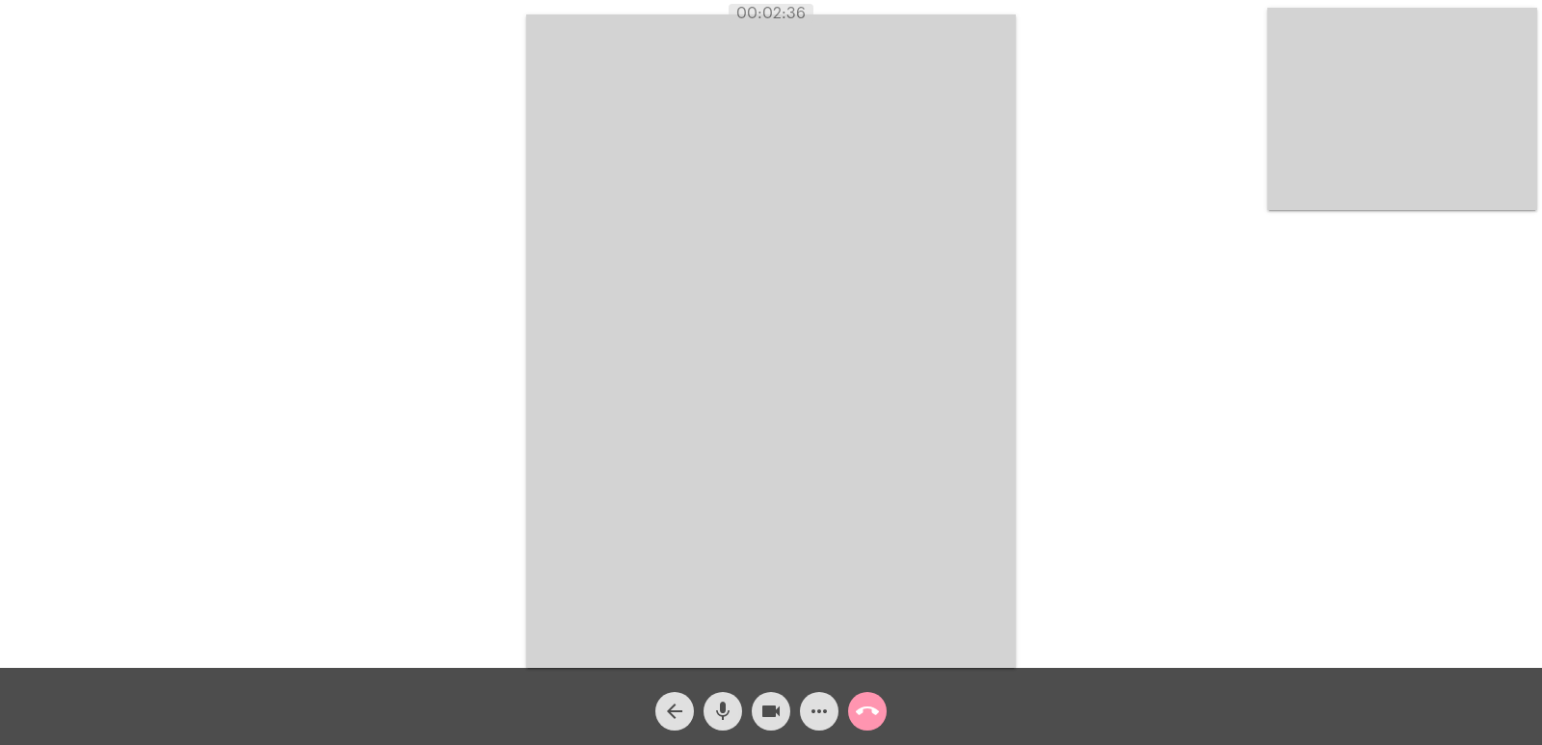
click at [882, 712] on button "call_end" at bounding box center [867, 711] width 39 height 39
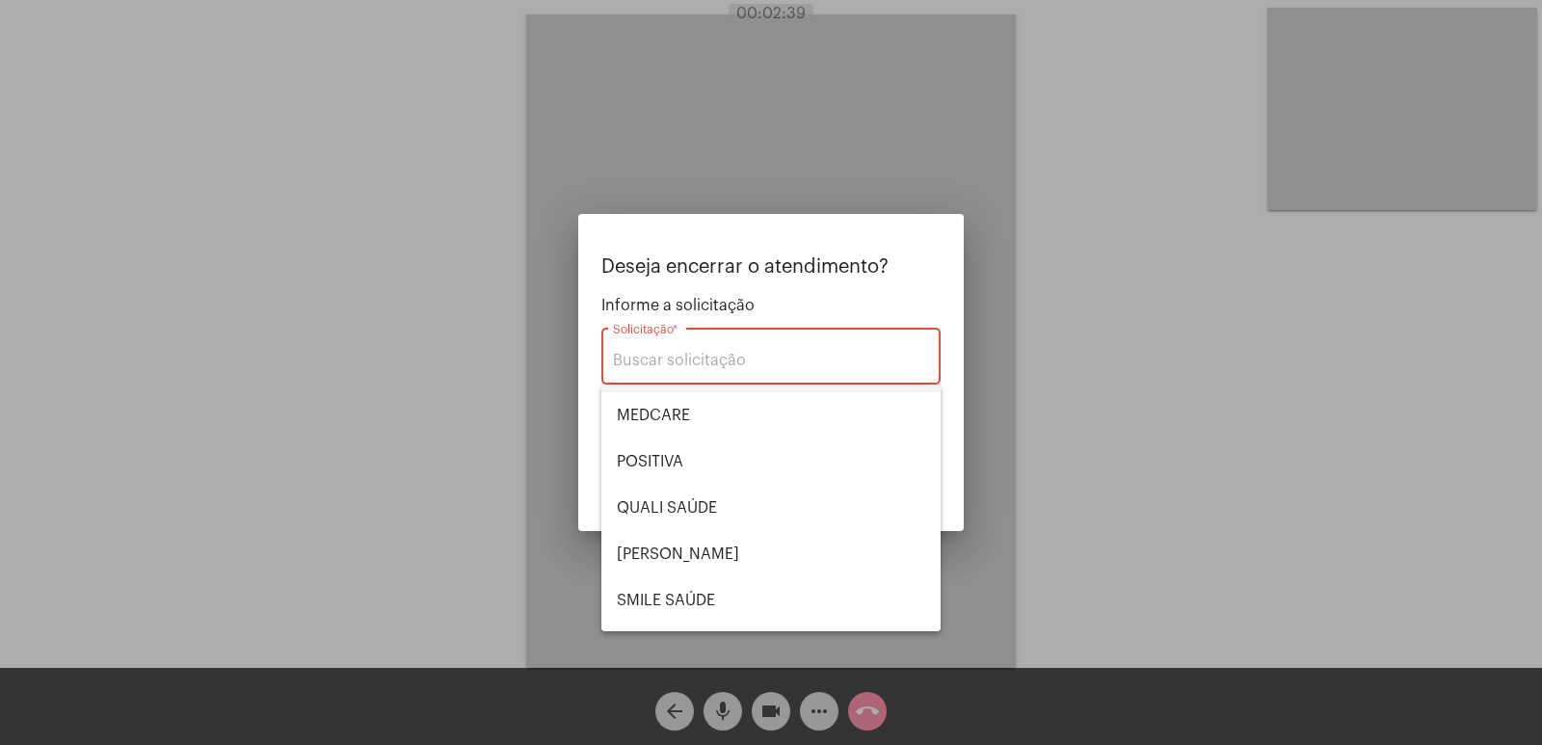
scroll to position [193, 0]
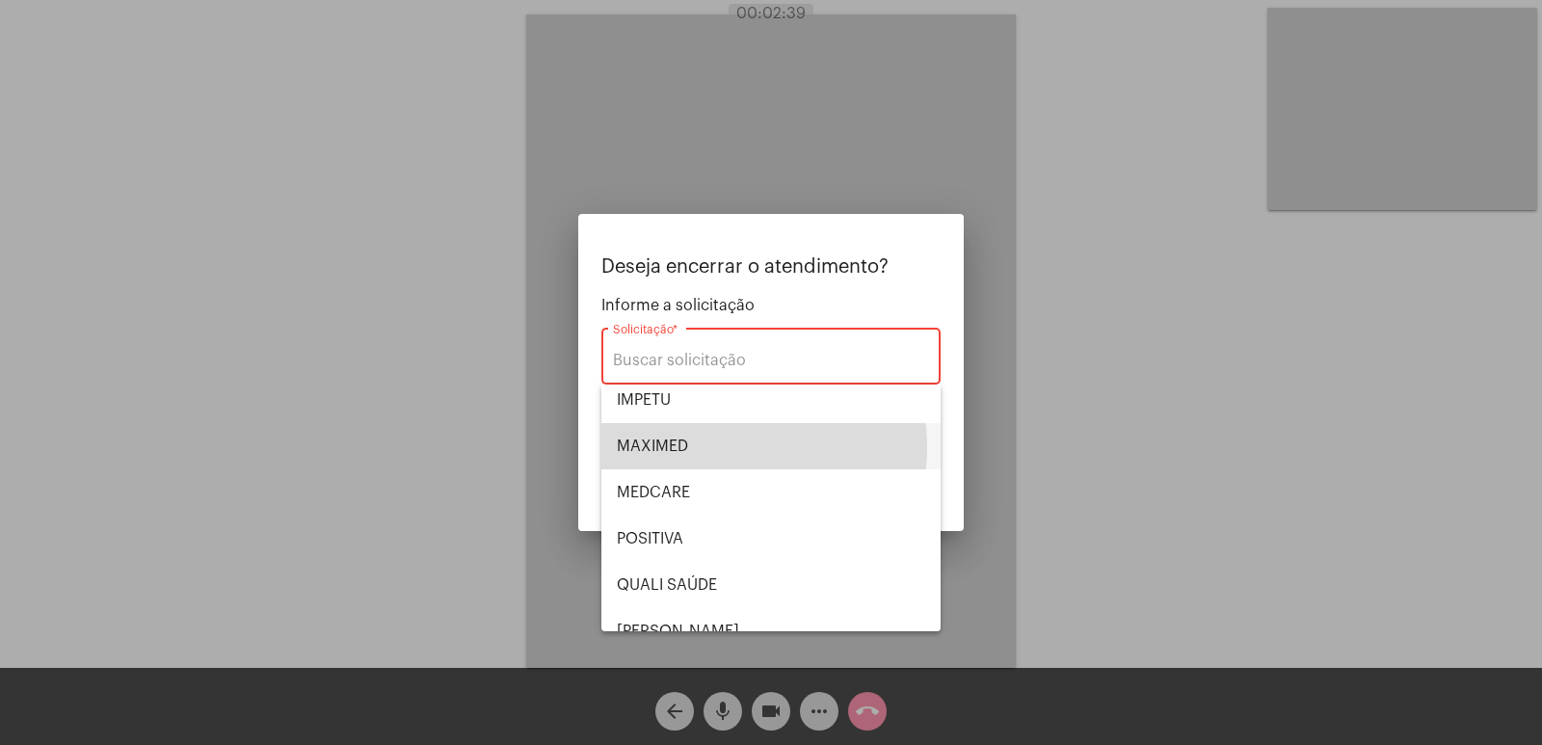
click at [707, 447] on span "MAXIMED" at bounding box center [771, 446] width 308 height 46
type input "MAXIMED"
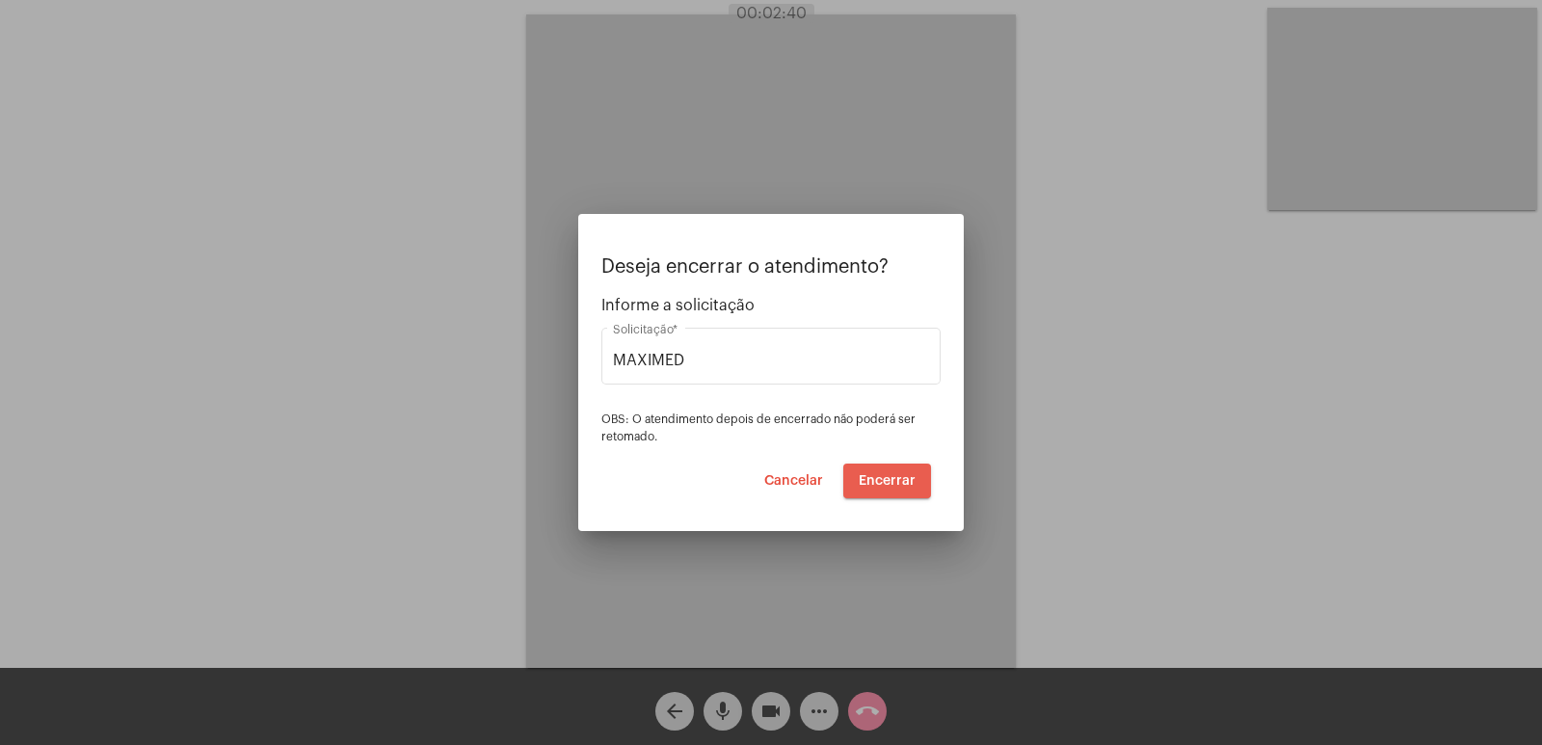
click at [900, 484] on span "Encerrar" at bounding box center [886, 480] width 57 height 13
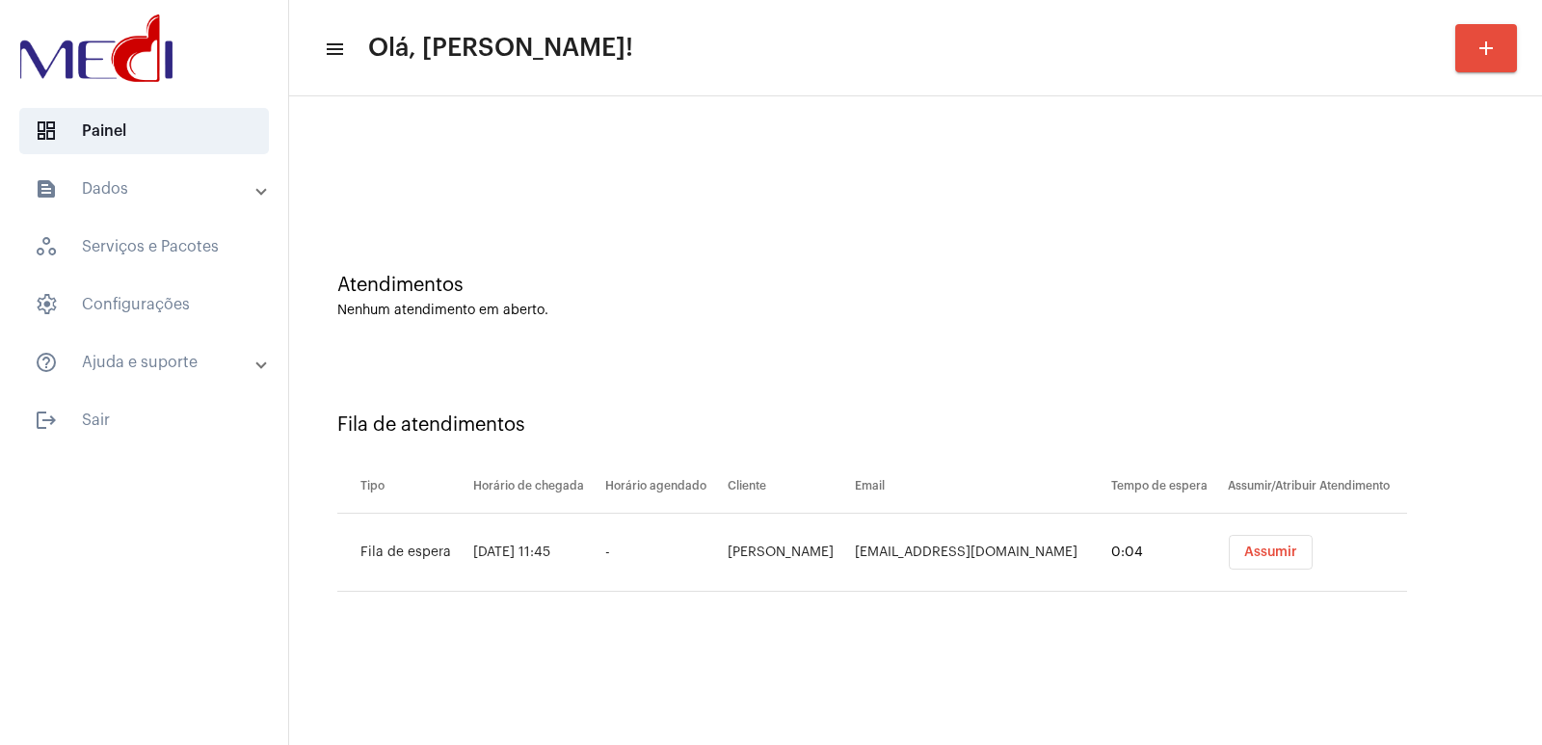
click at [1231, 530] on td "Assumir" at bounding box center [1315, 553] width 184 height 78
click at [1280, 554] on span "Assumir" at bounding box center [1270, 551] width 53 height 13
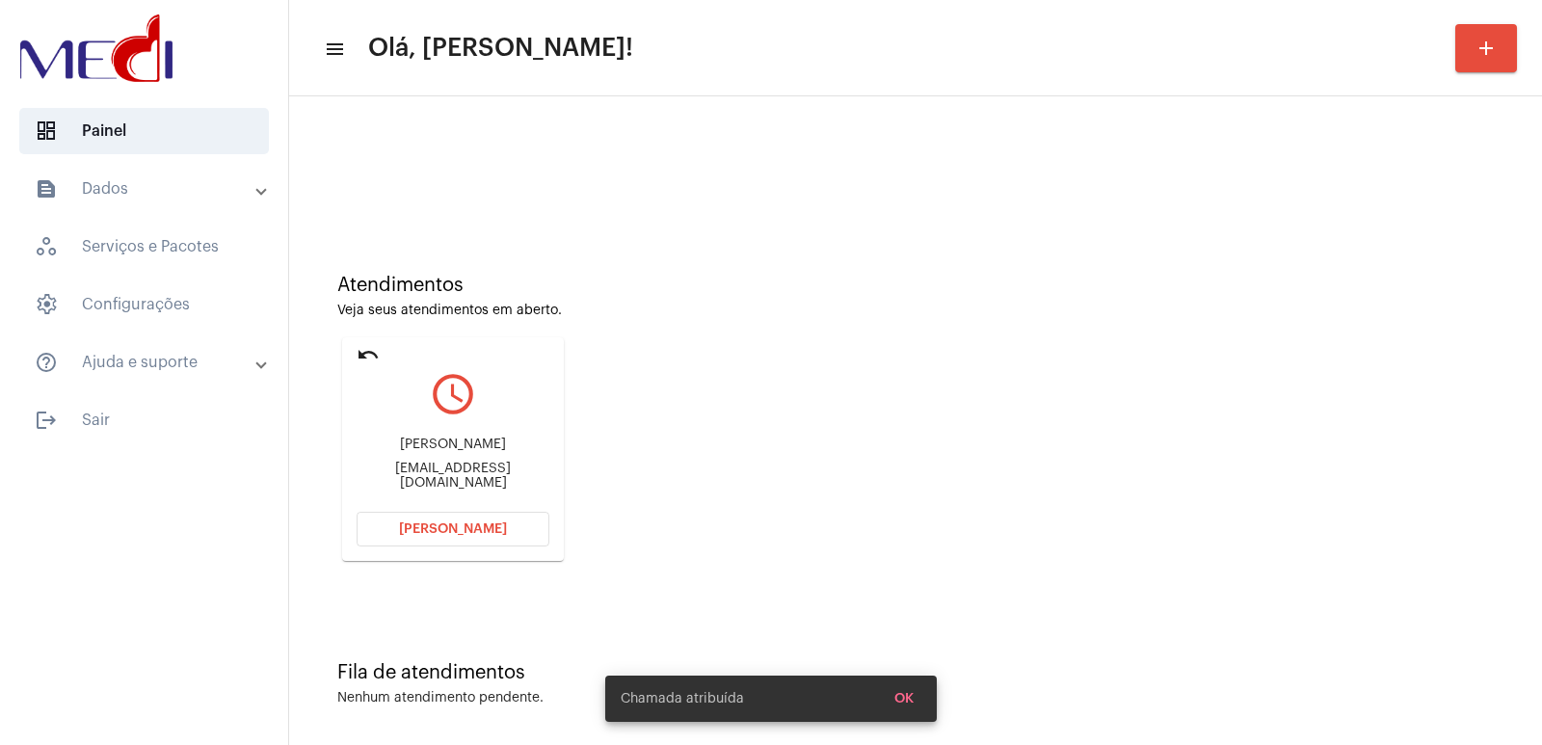
click at [492, 449] on div "Lucilane Oliveira Dos Santos Silva" at bounding box center [452, 444] width 193 height 14
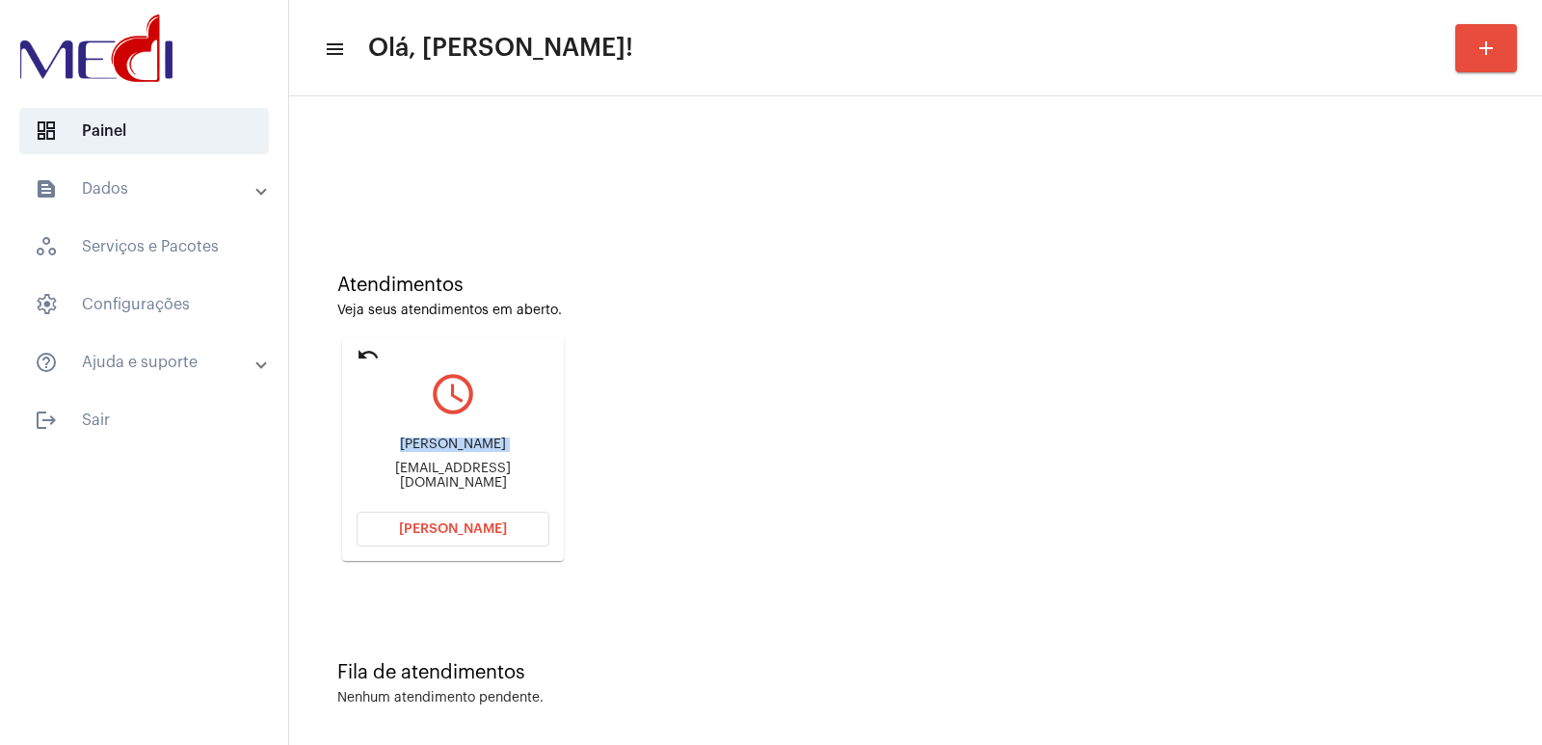
copy div "Lucilane Oliveira Dos Santos Silva"
click at [864, 719] on div "Fila de atendimentos Nenhum atendimento pendente." at bounding box center [915, 674] width 1233 height 140
drag, startPoint x: 847, startPoint y: 577, endPoint x: 832, endPoint y: 584, distance: 16.8
click at [847, 577] on div "Atendimentos Veja seus atendimentos em aberto. undo query_builder Lucilane Oliv…" at bounding box center [915, 410] width 1233 height 387
drag, startPoint x: 399, startPoint y: 55, endPoint x: 398, endPoint y: 66, distance: 11.6
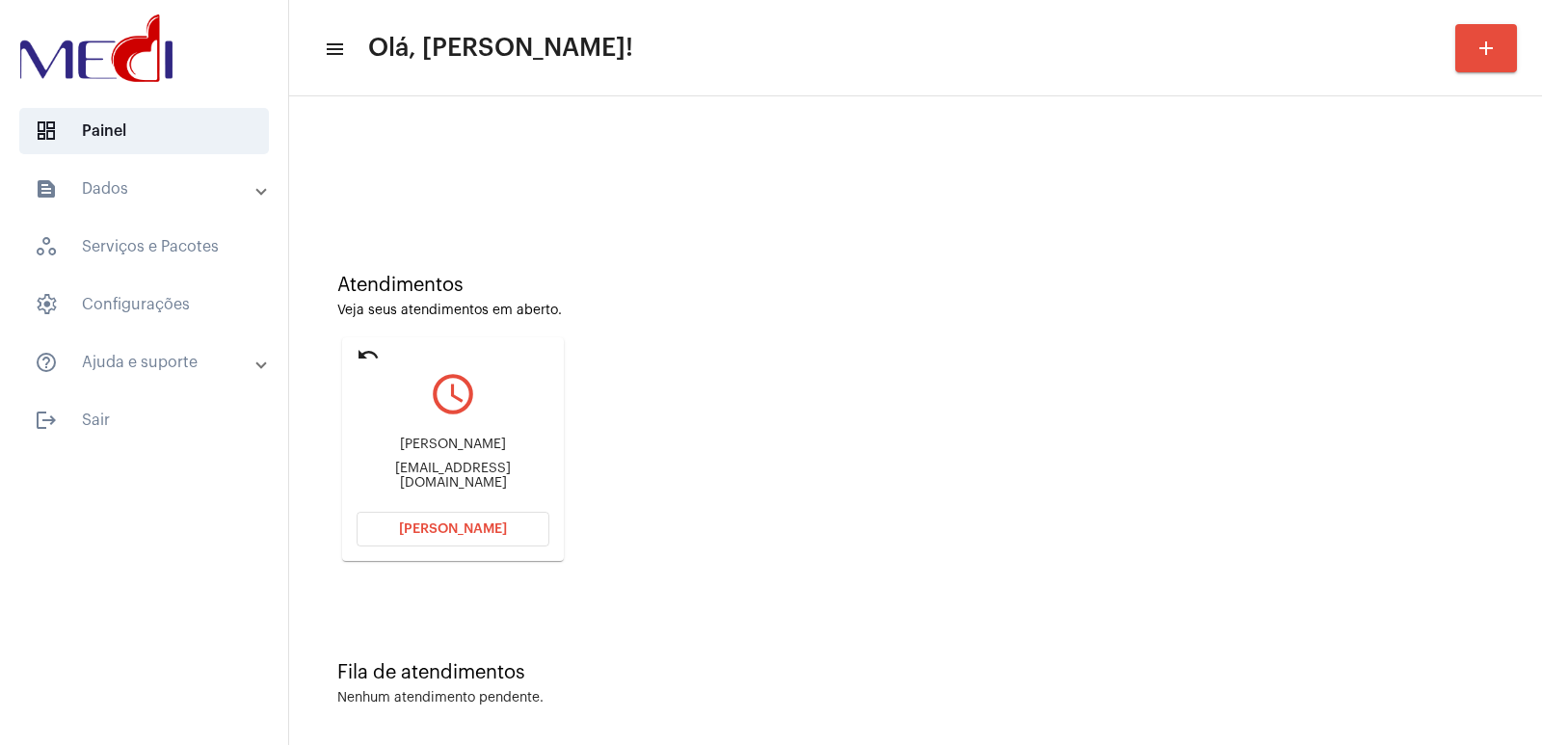
click at [399, 55] on span "Olá, [PERSON_NAME]!" at bounding box center [500, 48] width 265 height 31
click at [431, 533] on span "Abrir Chamada" at bounding box center [453, 528] width 108 height 13
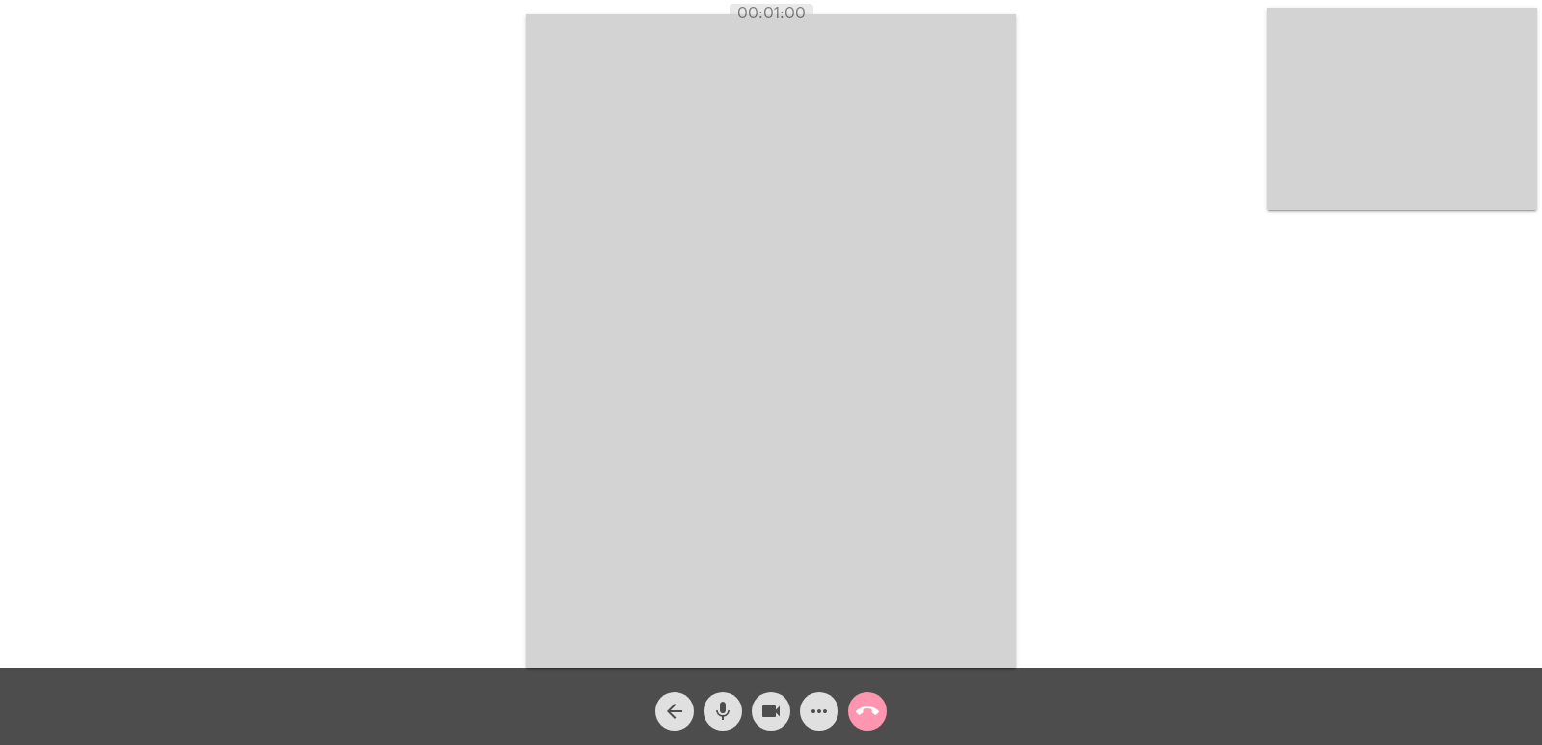
click at [563, 334] on video at bounding box center [770, 340] width 489 height 653
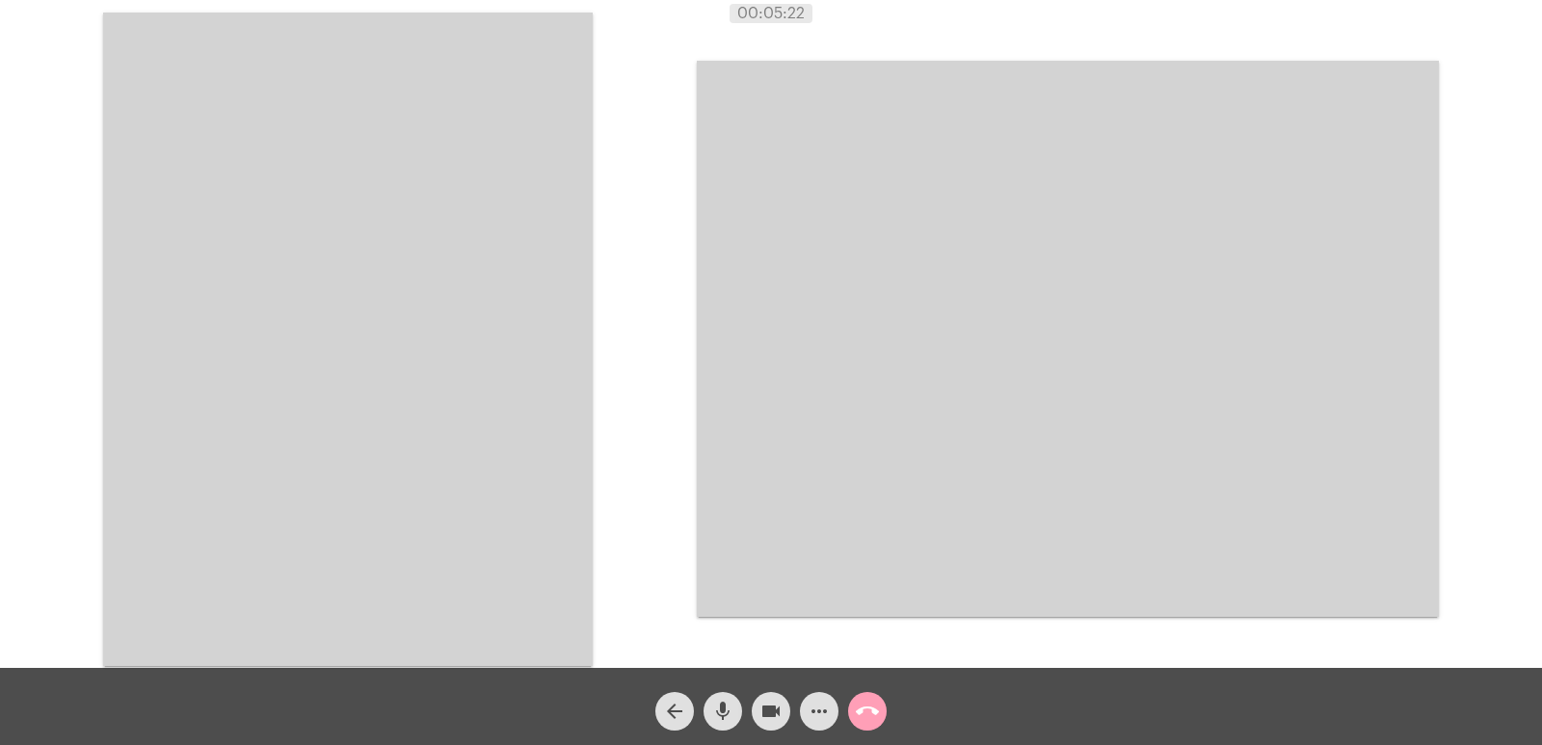
click at [858, 716] on mat-icon "call_end" at bounding box center [867, 711] width 23 height 23
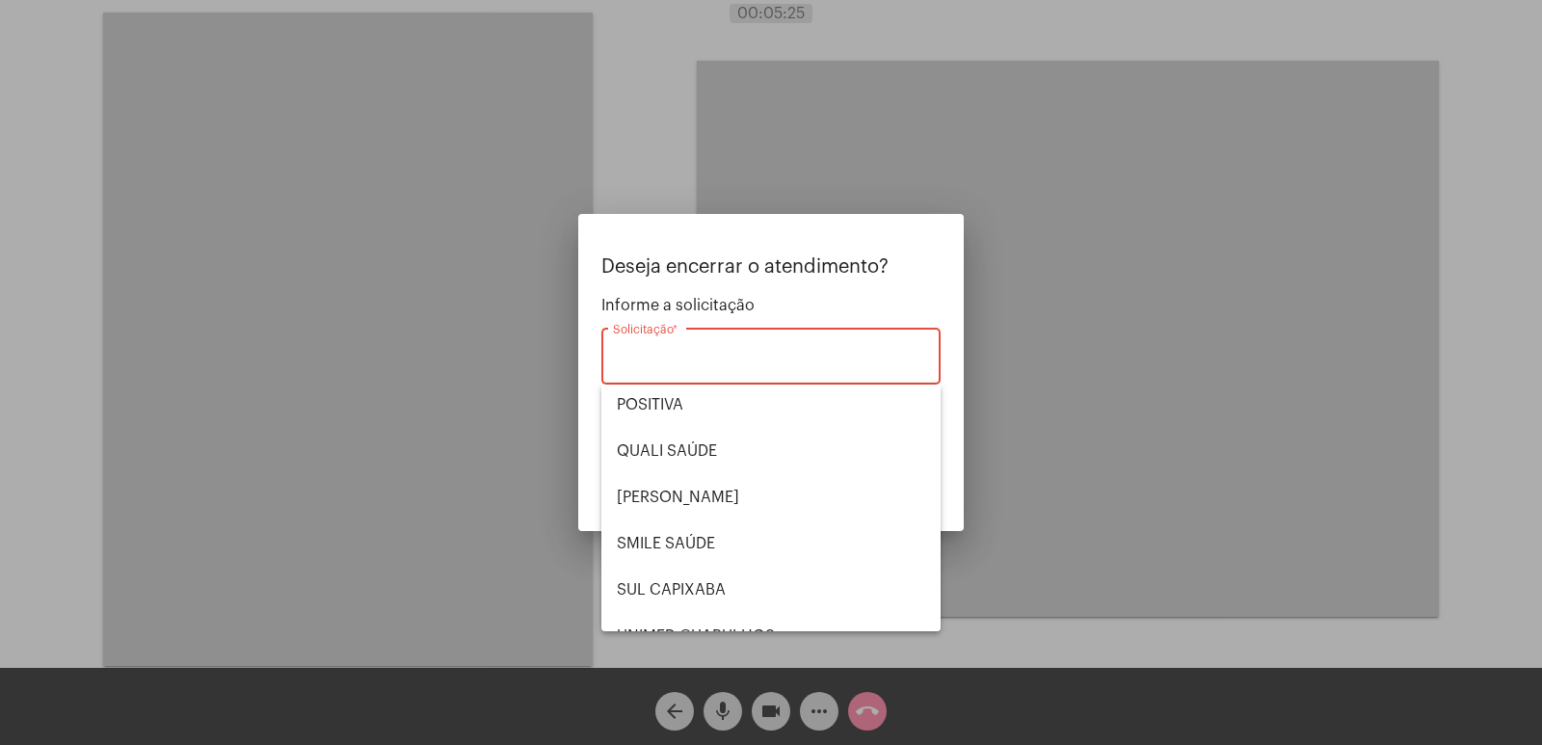
scroll to position [401, 0]
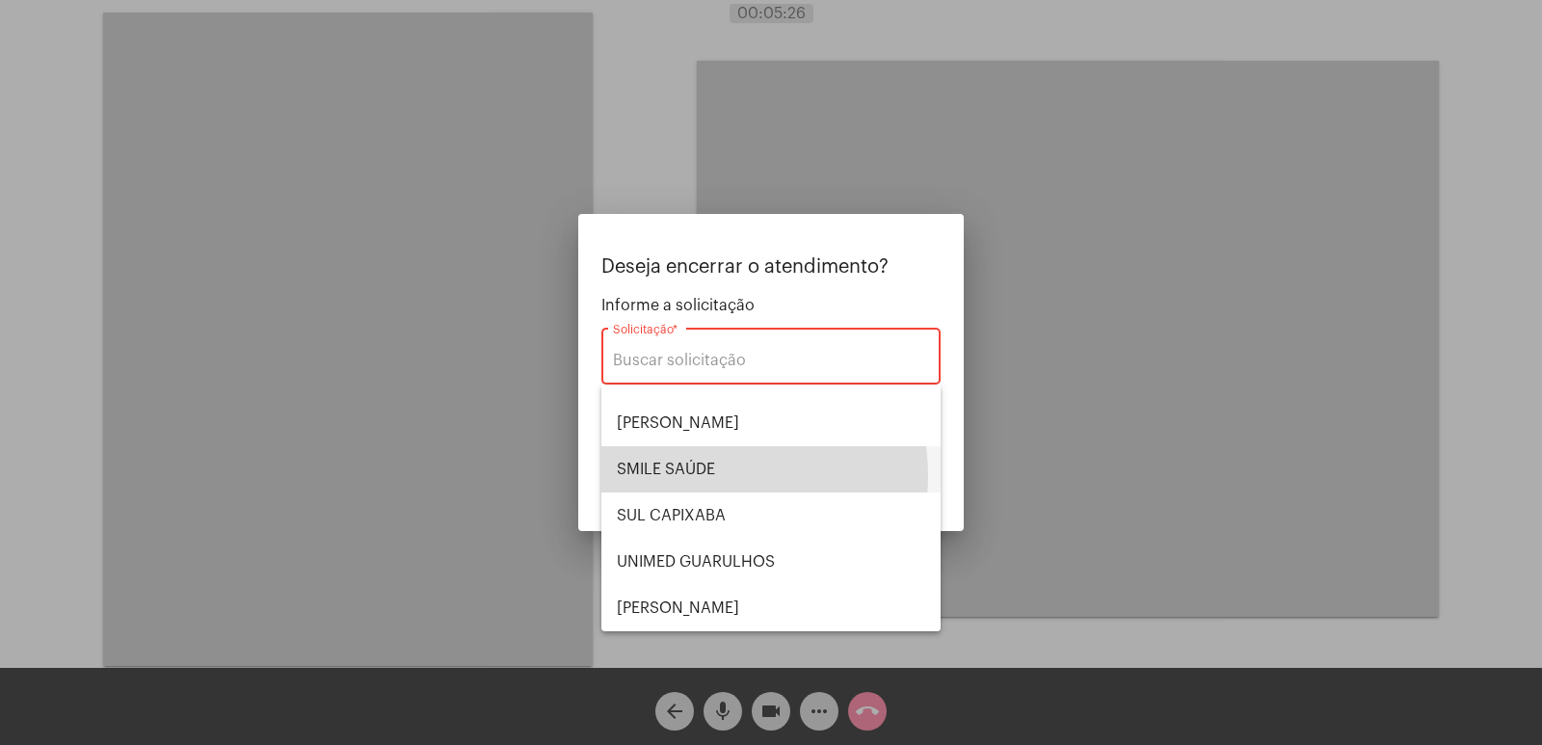
click at [702, 476] on span "SMILE SAÚDE" at bounding box center [771, 469] width 308 height 46
type input "SMILE SAÚDE"
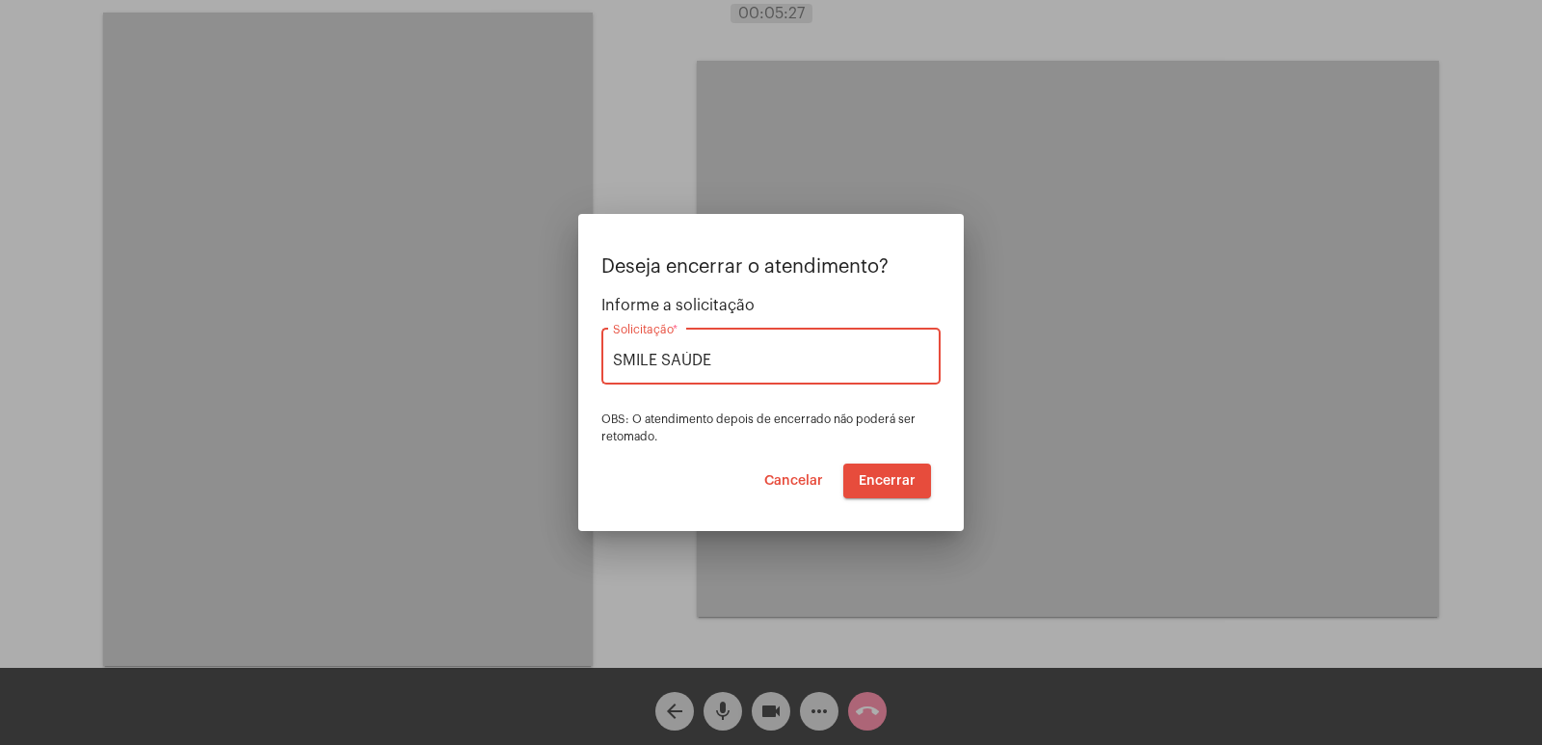
click at [862, 482] on span "Encerrar" at bounding box center [886, 480] width 57 height 13
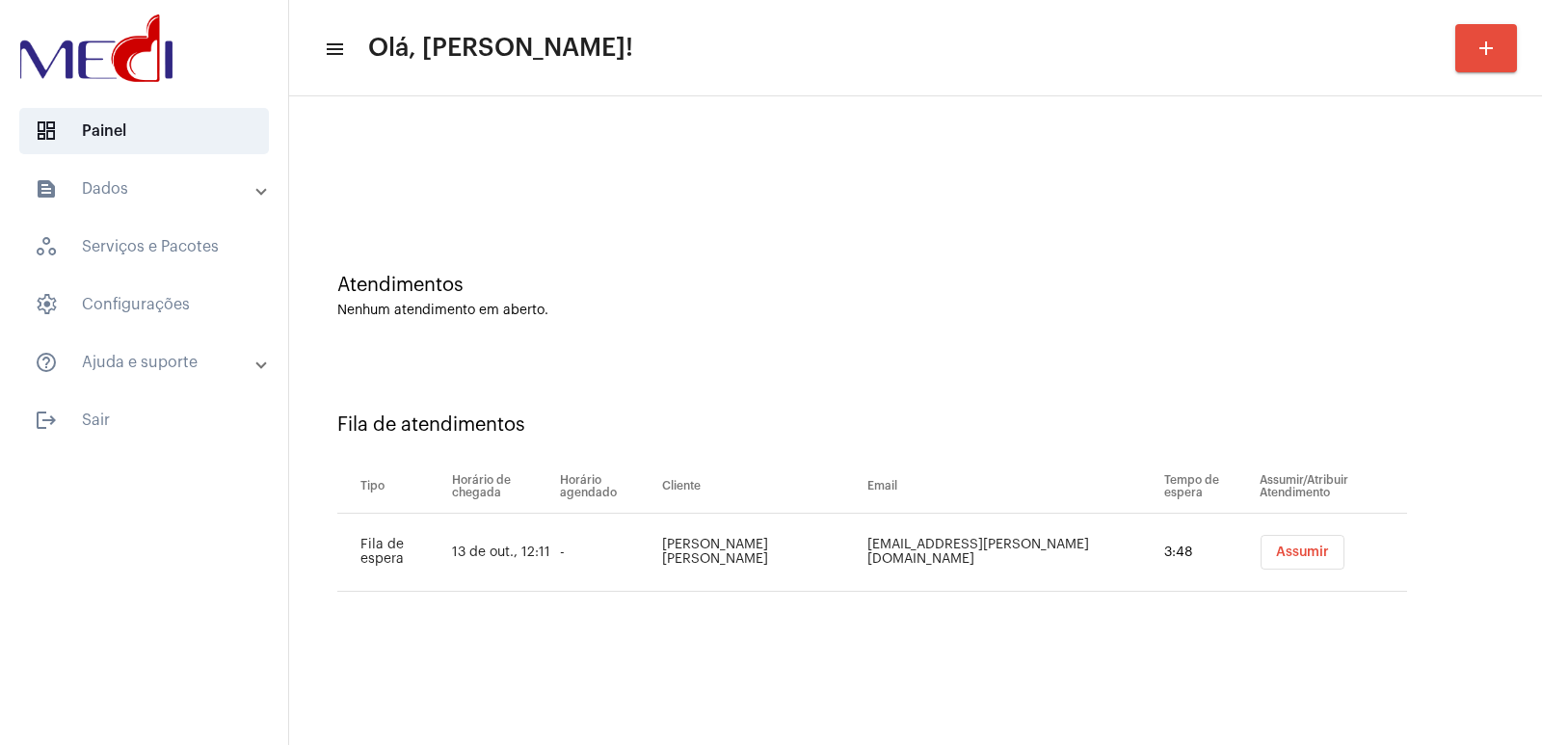
click at [1293, 534] on td "Assumir" at bounding box center [1330, 553] width 152 height 78
click at [1288, 556] on span "Assumir" at bounding box center [1302, 551] width 53 height 13
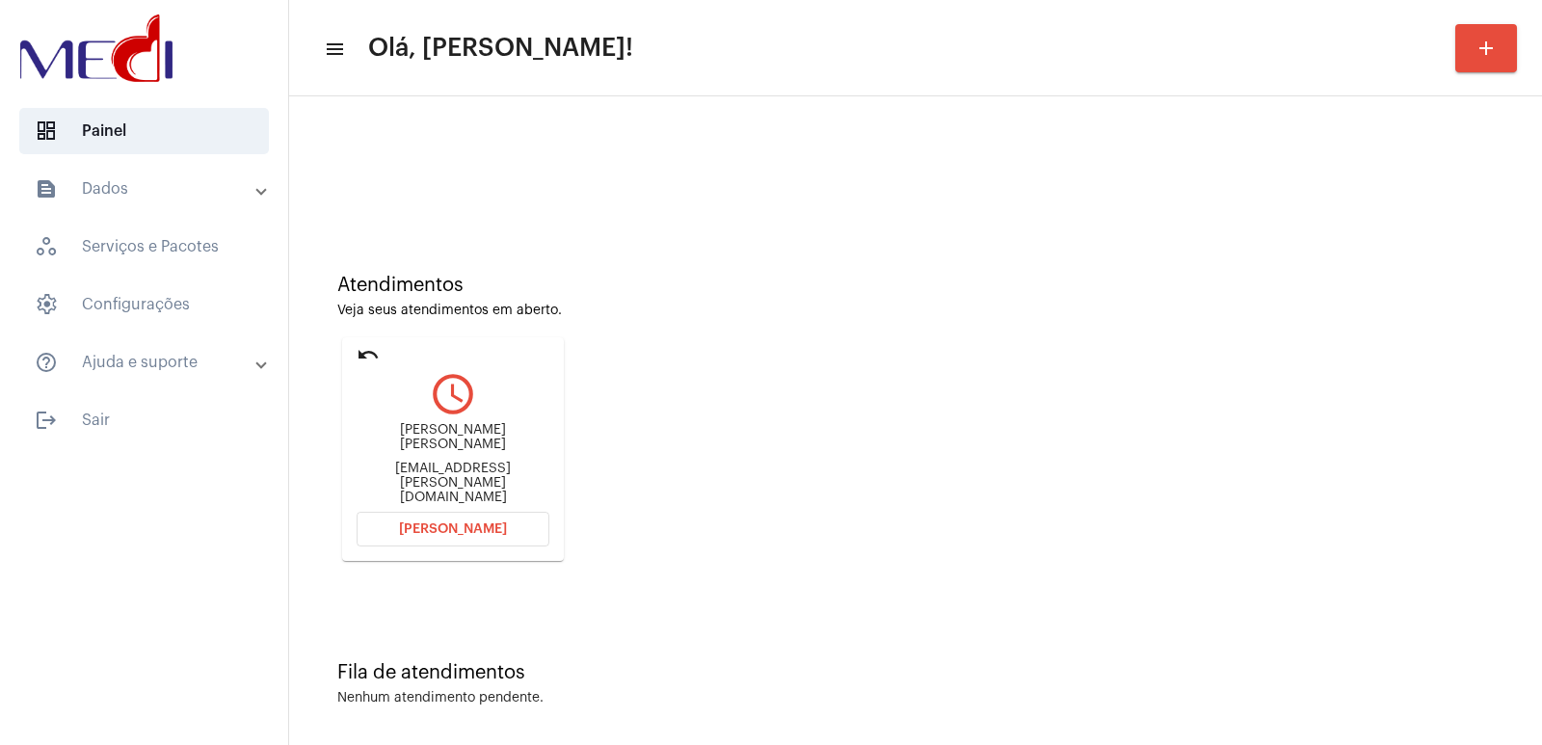
click at [460, 447] on div "GEANDRA CIHOQUETA MEDEIROS" at bounding box center [452, 437] width 193 height 29
copy div "GEANDRA CIHOQUETA MEDEIROS"
click at [425, 514] on button "Abrir Chamada" at bounding box center [452, 529] width 193 height 35
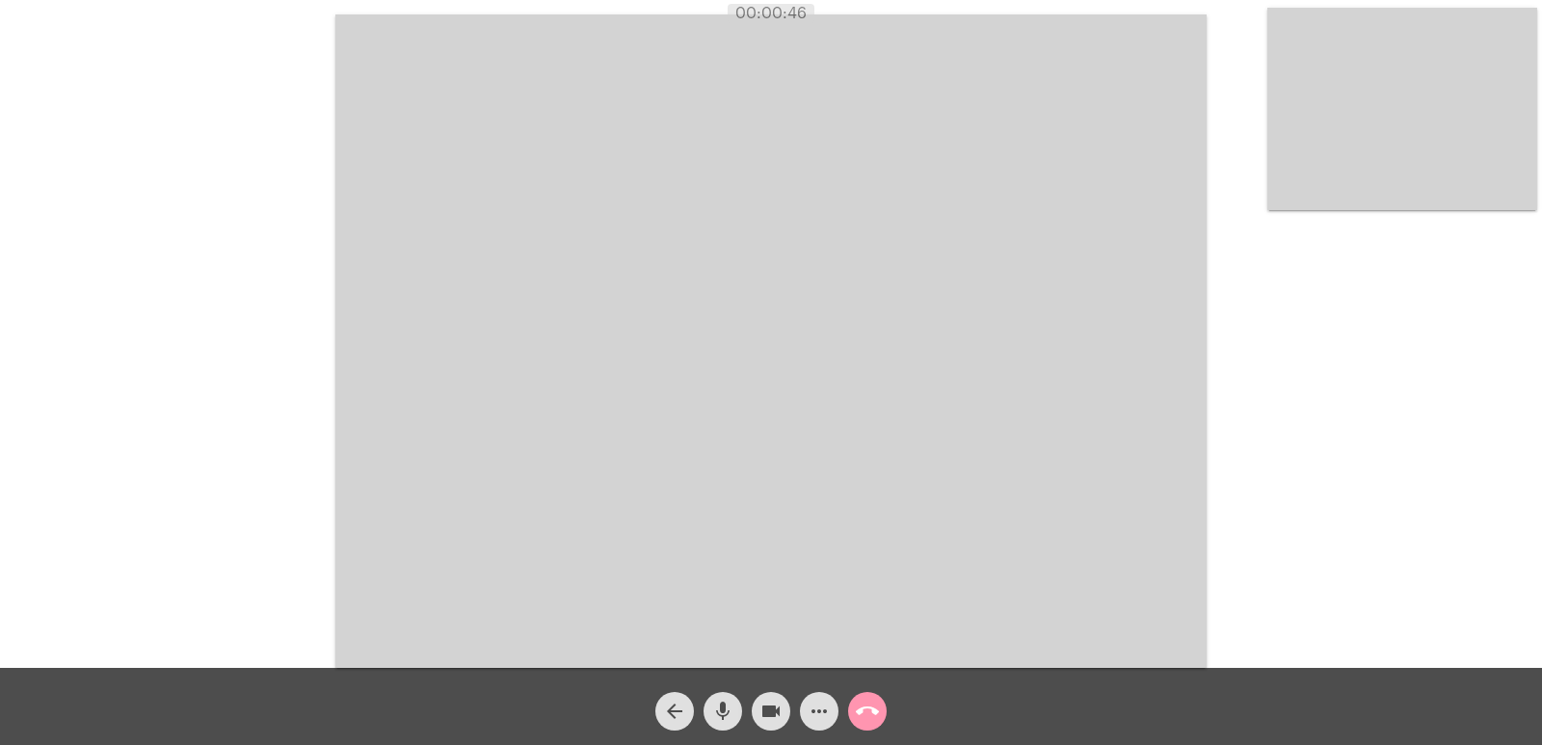
click at [1407, 148] on video at bounding box center [1402, 109] width 270 height 202
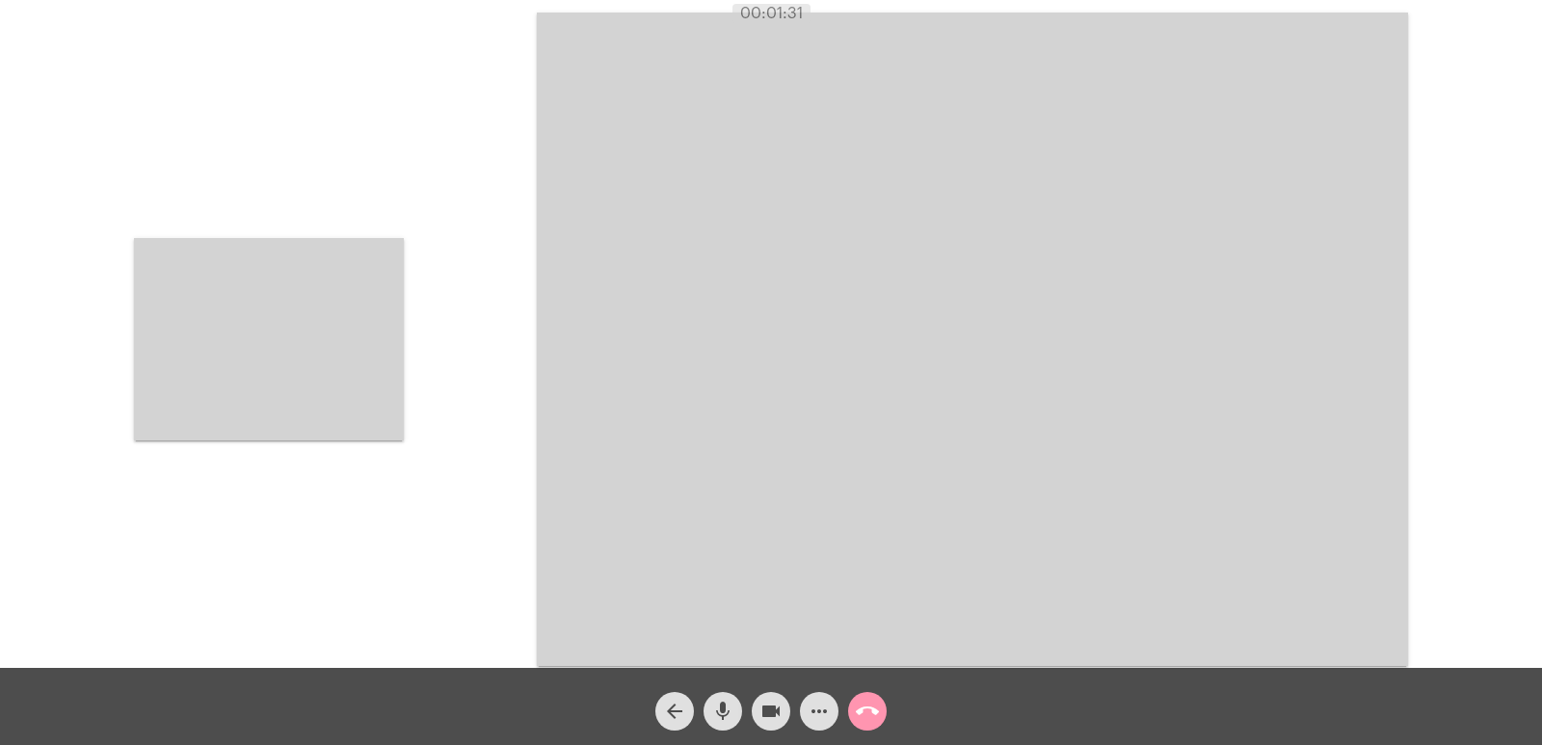
click at [311, 286] on video at bounding box center [269, 339] width 270 height 202
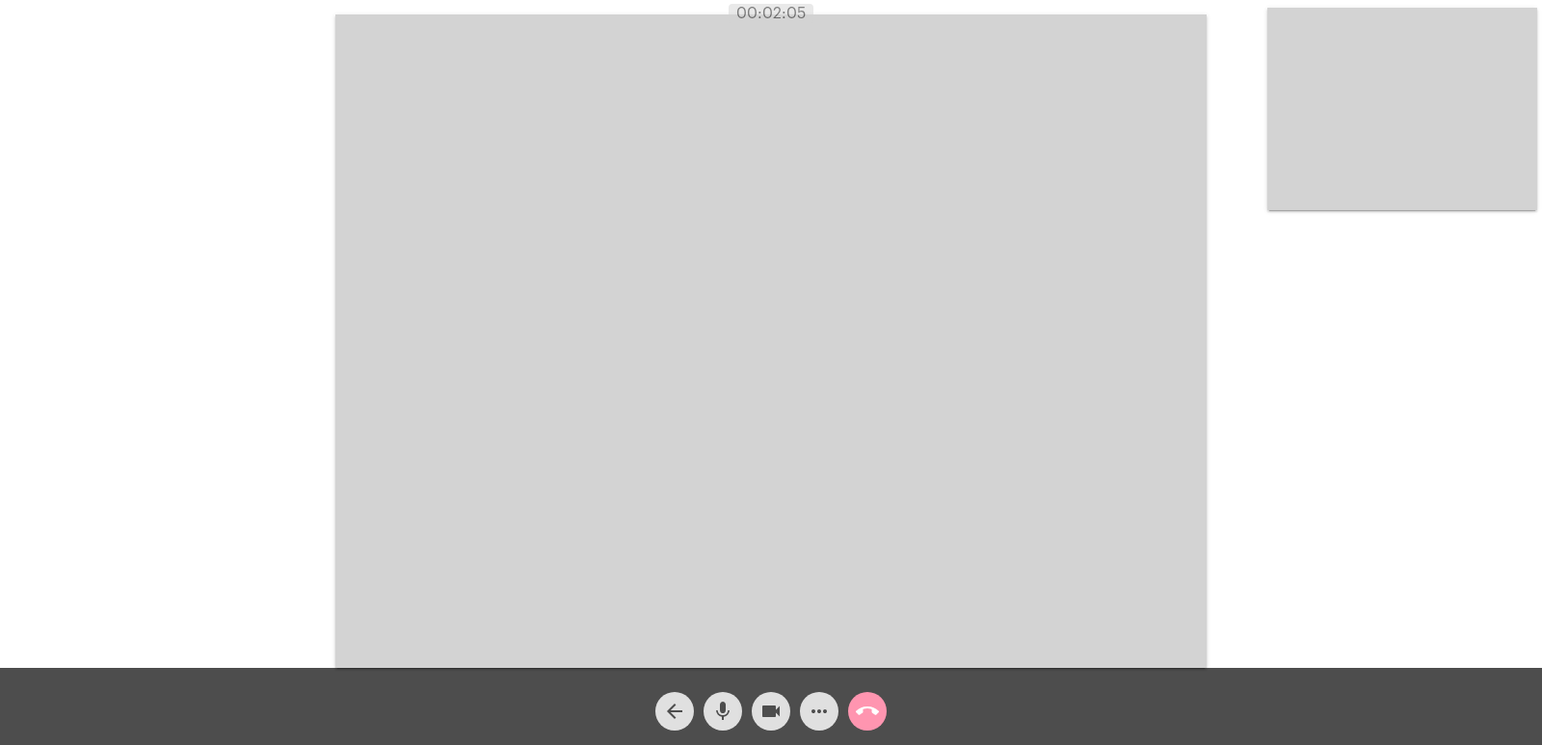
click at [675, 356] on video at bounding box center [770, 340] width 871 height 653
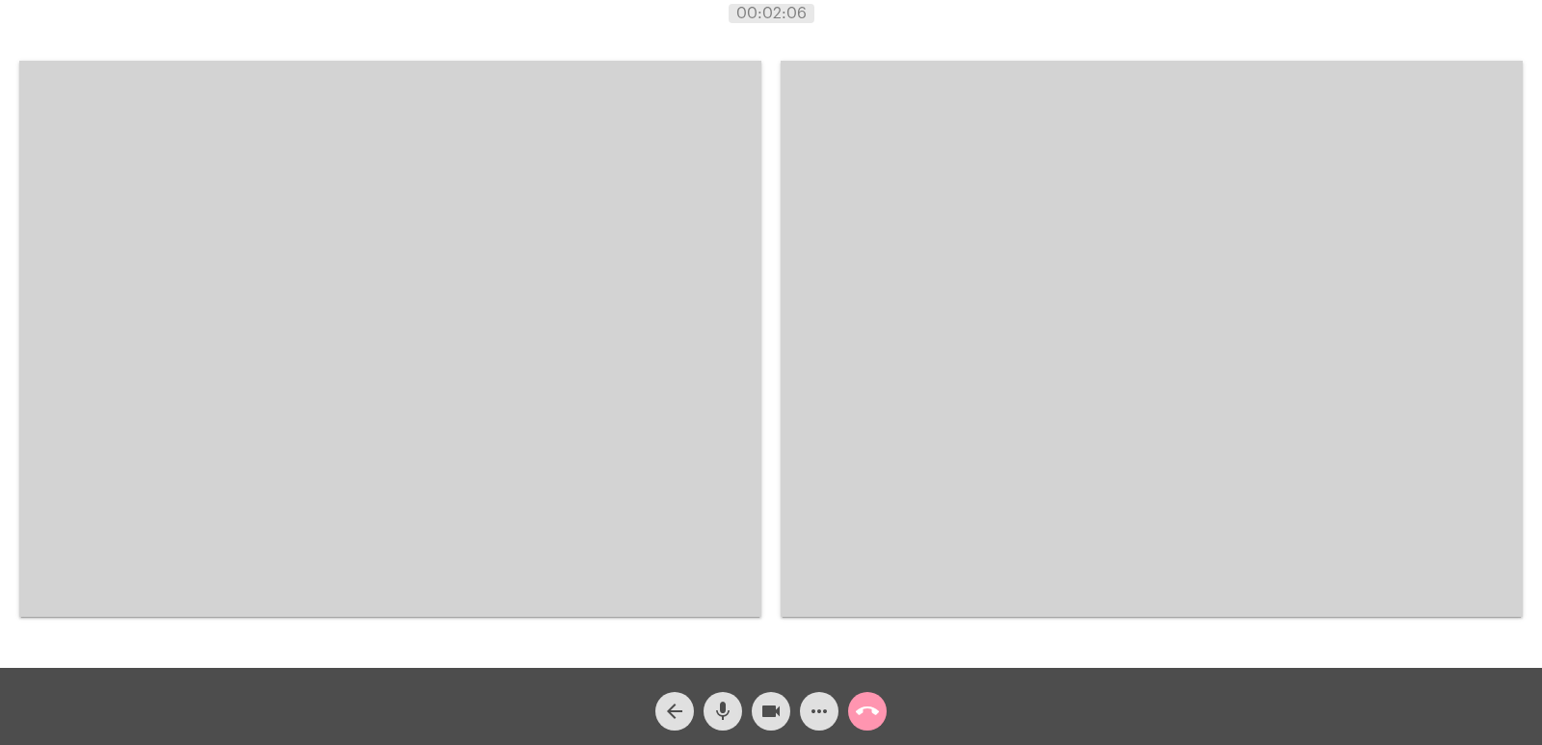
drag, startPoint x: 573, startPoint y: 340, endPoint x: 519, endPoint y: 240, distance: 113.8
click at [570, 338] on video at bounding box center [390, 339] width 742 height 556
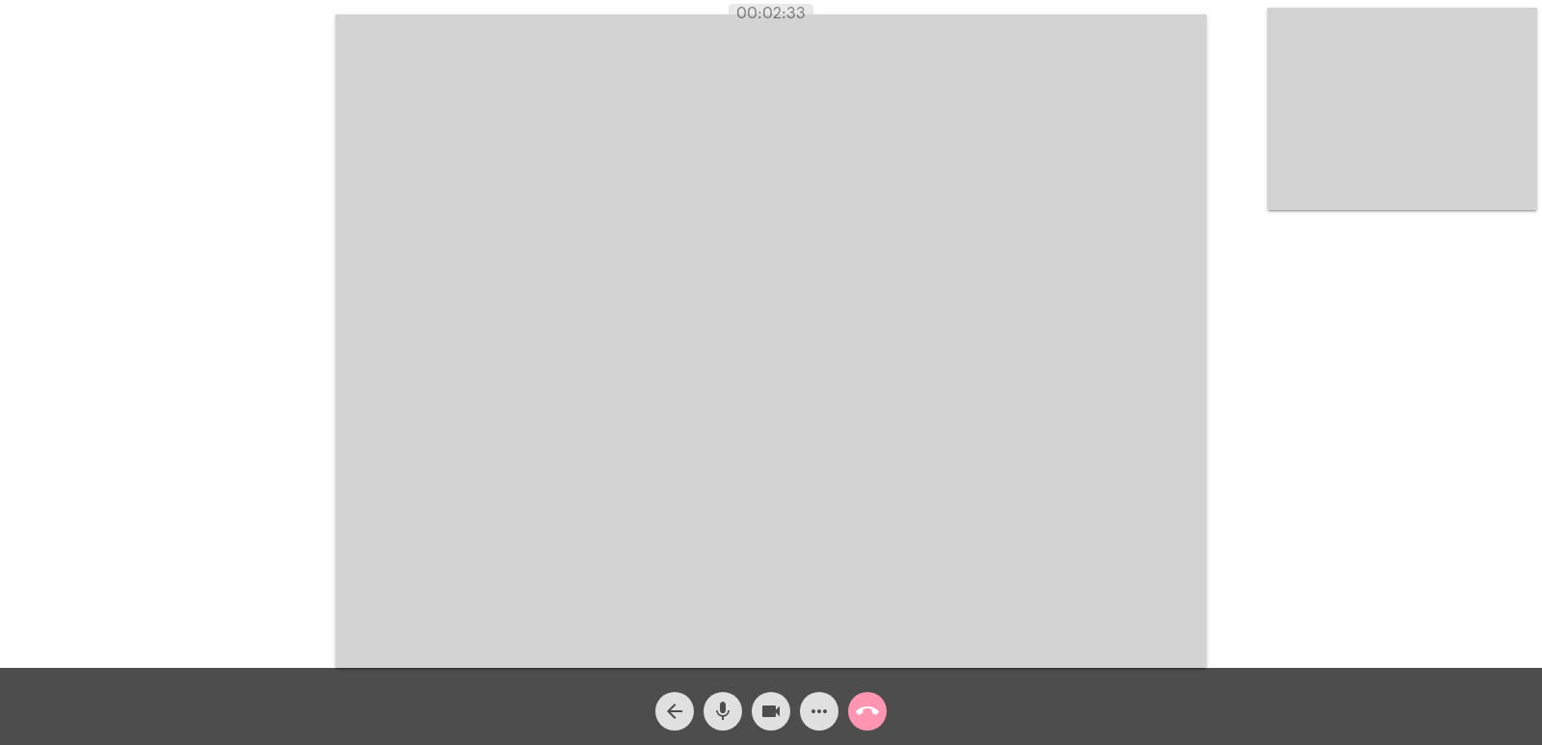
click at [879, 706] on button "call_end" at bounding box center [867, 711] width 39 height 39
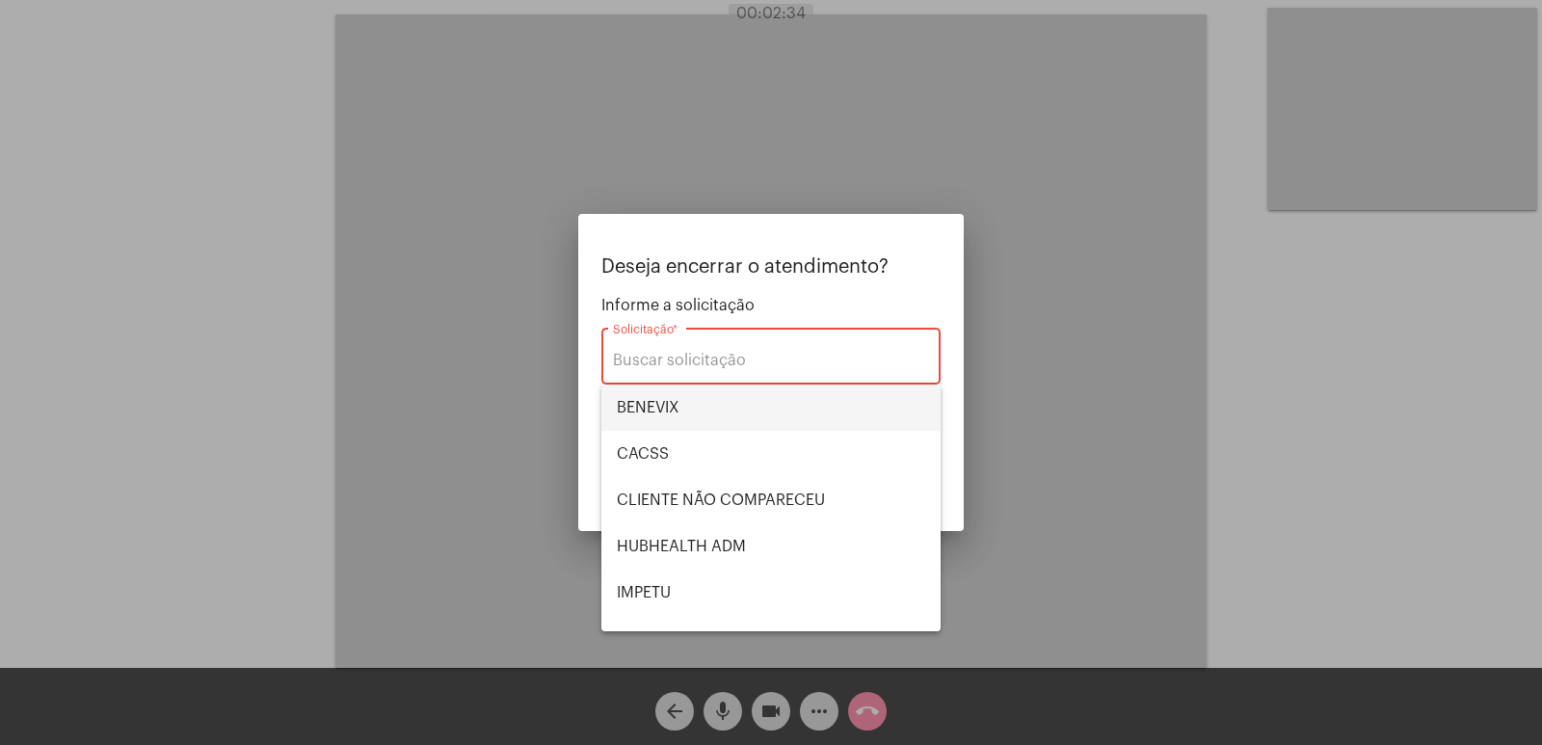
click at [661, 395] on span "BENEVIX" at bounding box center [771, 407] width 308 height 46
type input "BENEVIX"
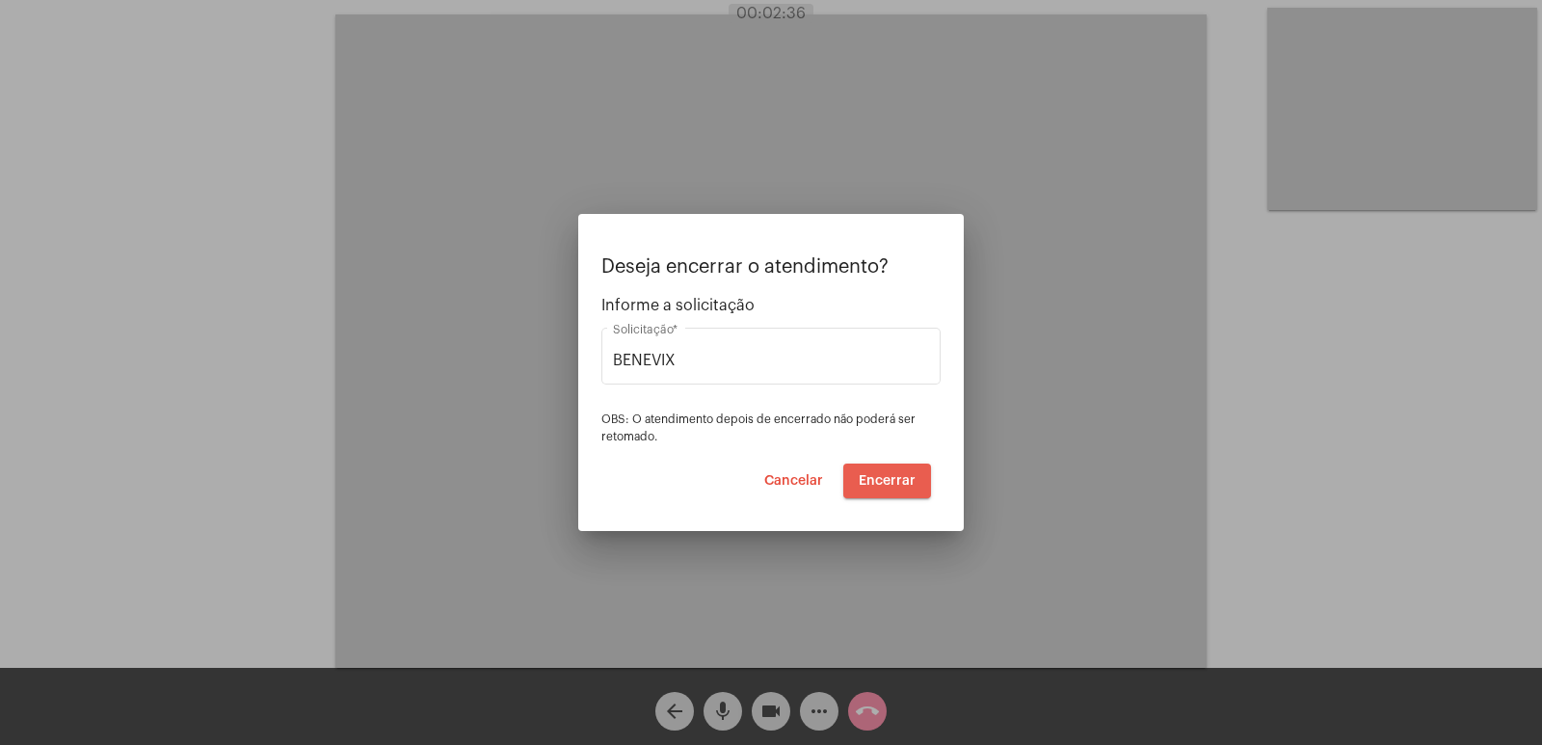
click at [913, 492] on button "Encerrar" at bounding box center [887, 480] width 88 height 35
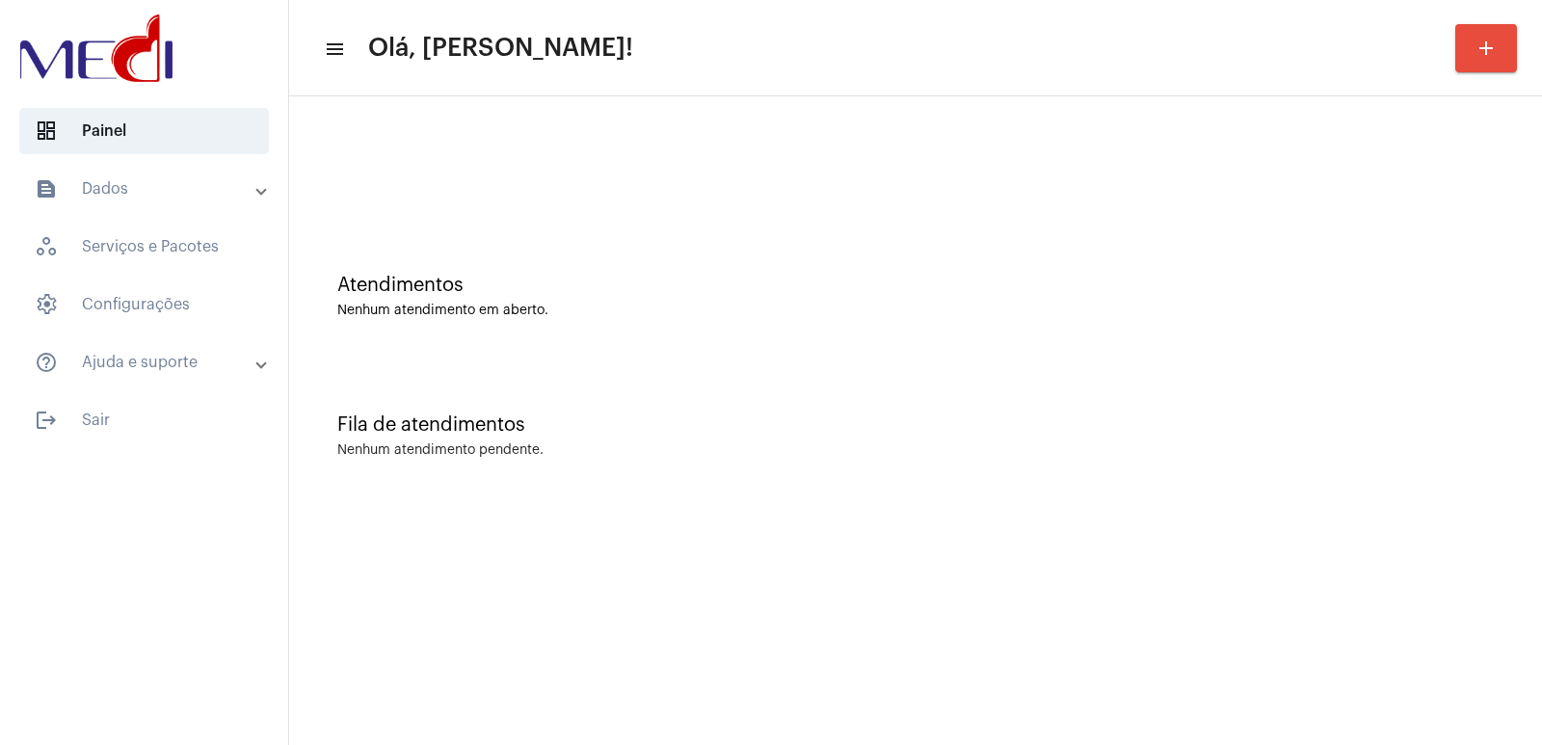
drag, startPoint x: 481, startPoint y: 263, endPoint x: 447, endPoint y: 248, distance: 37.1
click at [481, 263] on div "Atendimentos Nenhum atendimento em aberto." at bounding box center [915, 287] width 1233 height 140
drag, startPoint x: 1124, startPoint y: 603, endPoint x: 1152, endPoint y: 604, distance: 28.0
click at [1124, 603] on mat-sidenav-content "menu Olá, [PERSON_NAME]! add Atendimentos Nenhum atendimento em aberto. Fila de…" at bounding box center [915, 372] width 1253 height 745
click at [918, 526] on mat-sidenav-content "menu Olá, Vivian! add Atendimentos Nenhum atendimento em aberto. Fila de atendi…" at bounding box center [915, 372] width 1253 height 745
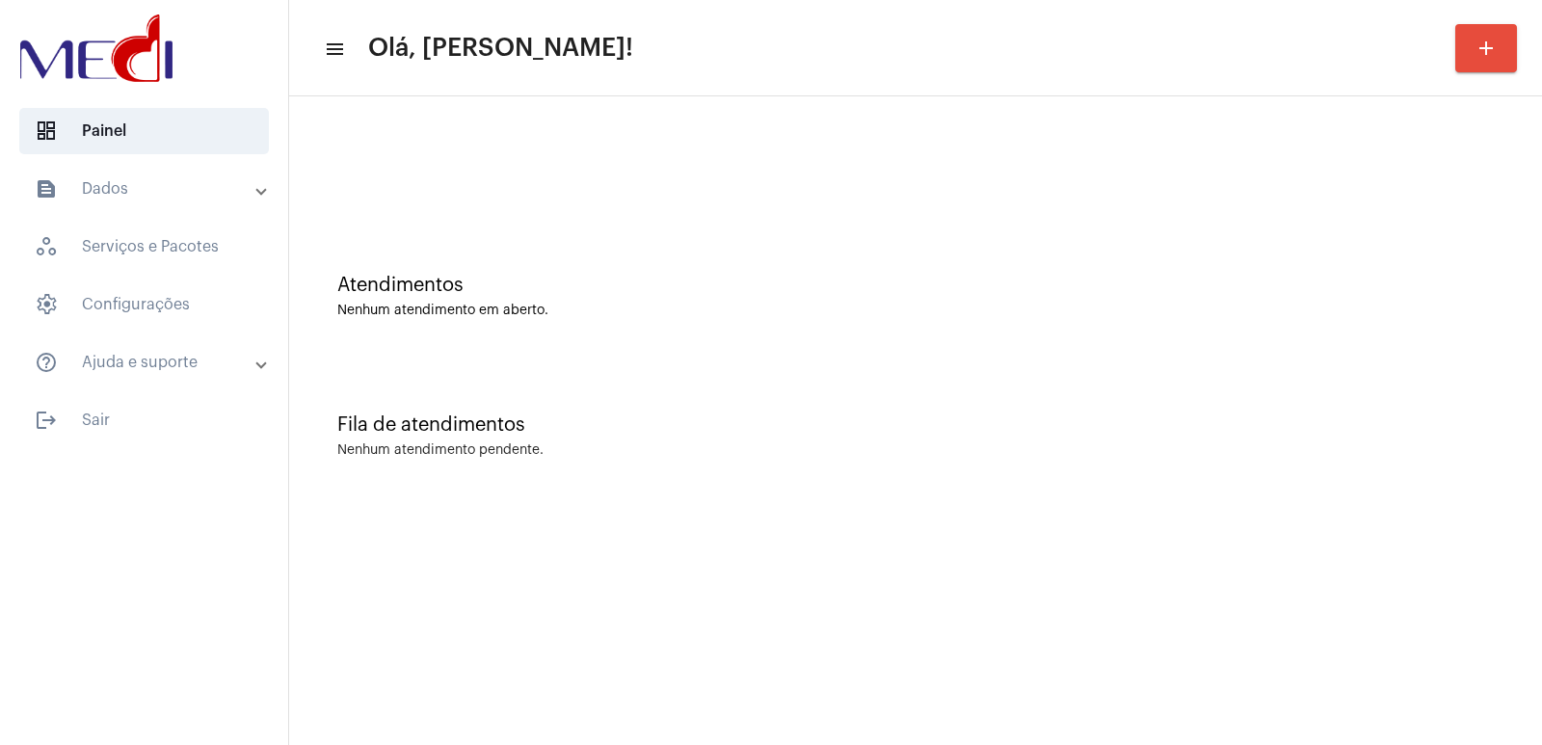
click at [1050, 271] on div "Atendimentos Nenhum atendimento em aberto." at bounding box center [915, 287] width 1233 height 140
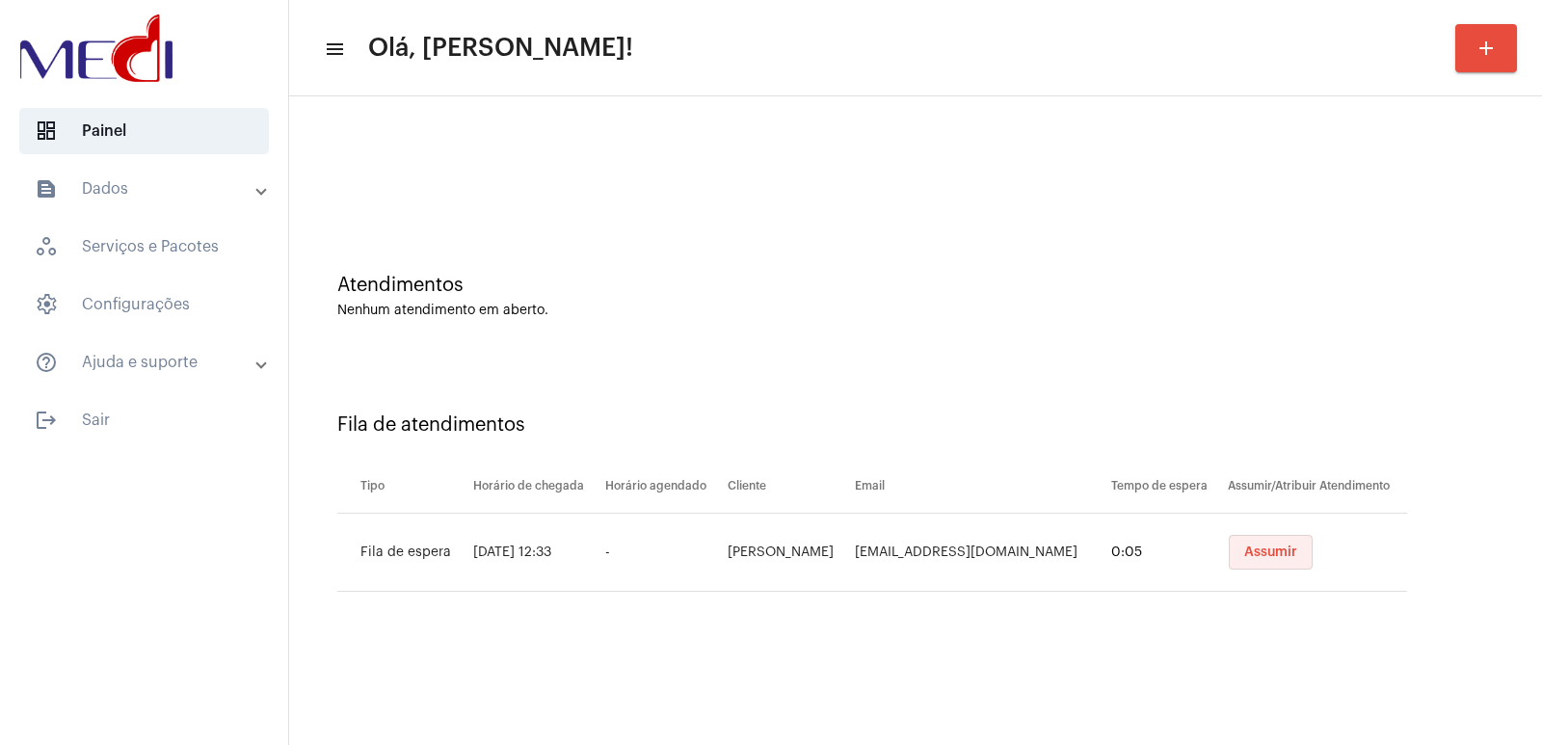
click at [1244, 557] on span "Assumir" at bounding box center [1270, 551] width 53 height 13
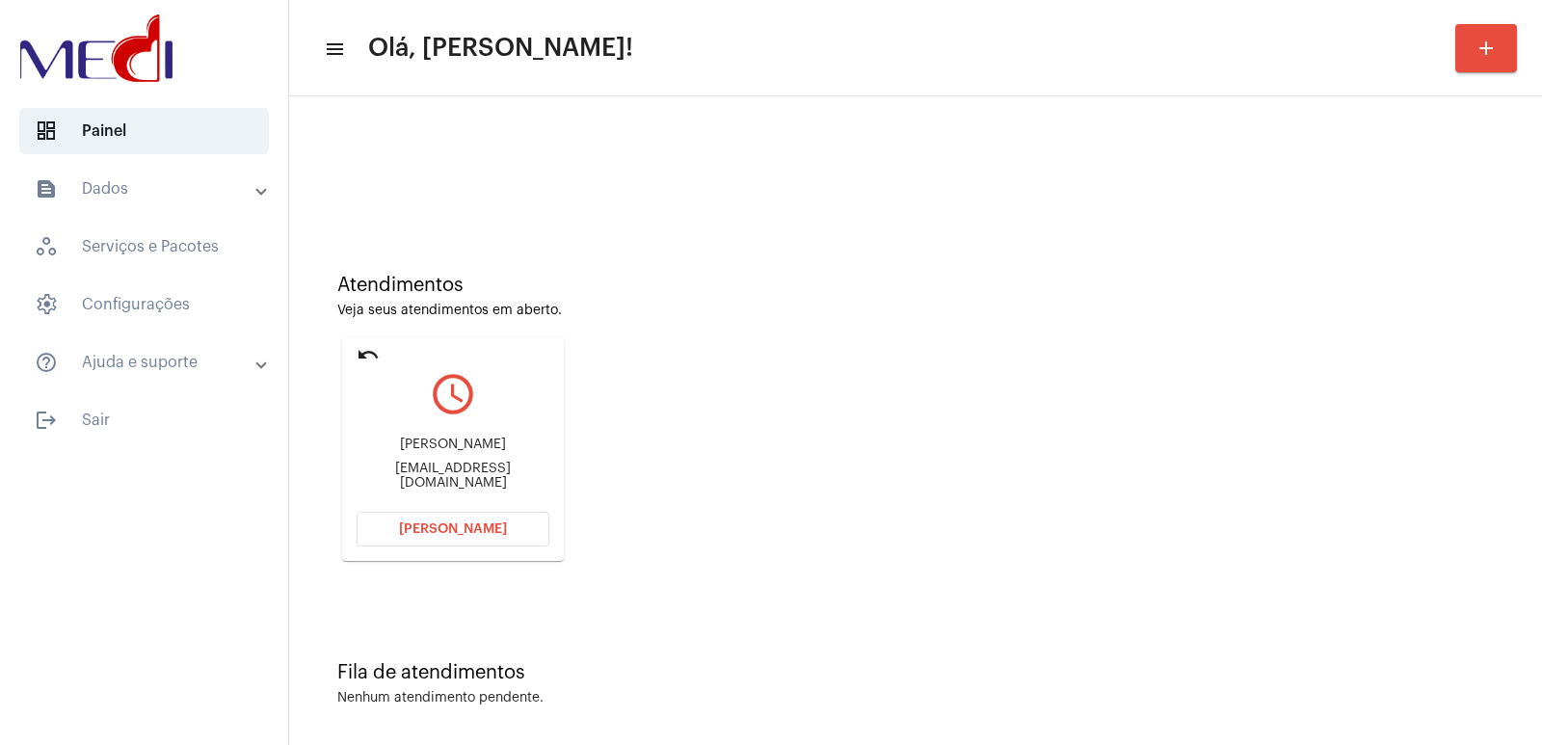
drag, startPoint x: 1378, startPoint y: 401, endPoint x: 1306, endPoint y: 392, distance: 72.8
click at [1351, 399] on div "Atendimentos Veja seus atendimentos em aberto. undo query_builder Aylla Sophia …" at bounding box center [915, 410] width 1233 height 387
click at [454, 445] on div "Aylla Sophia Lima Martins" at bounding box center [452, 444] width 193 height 14
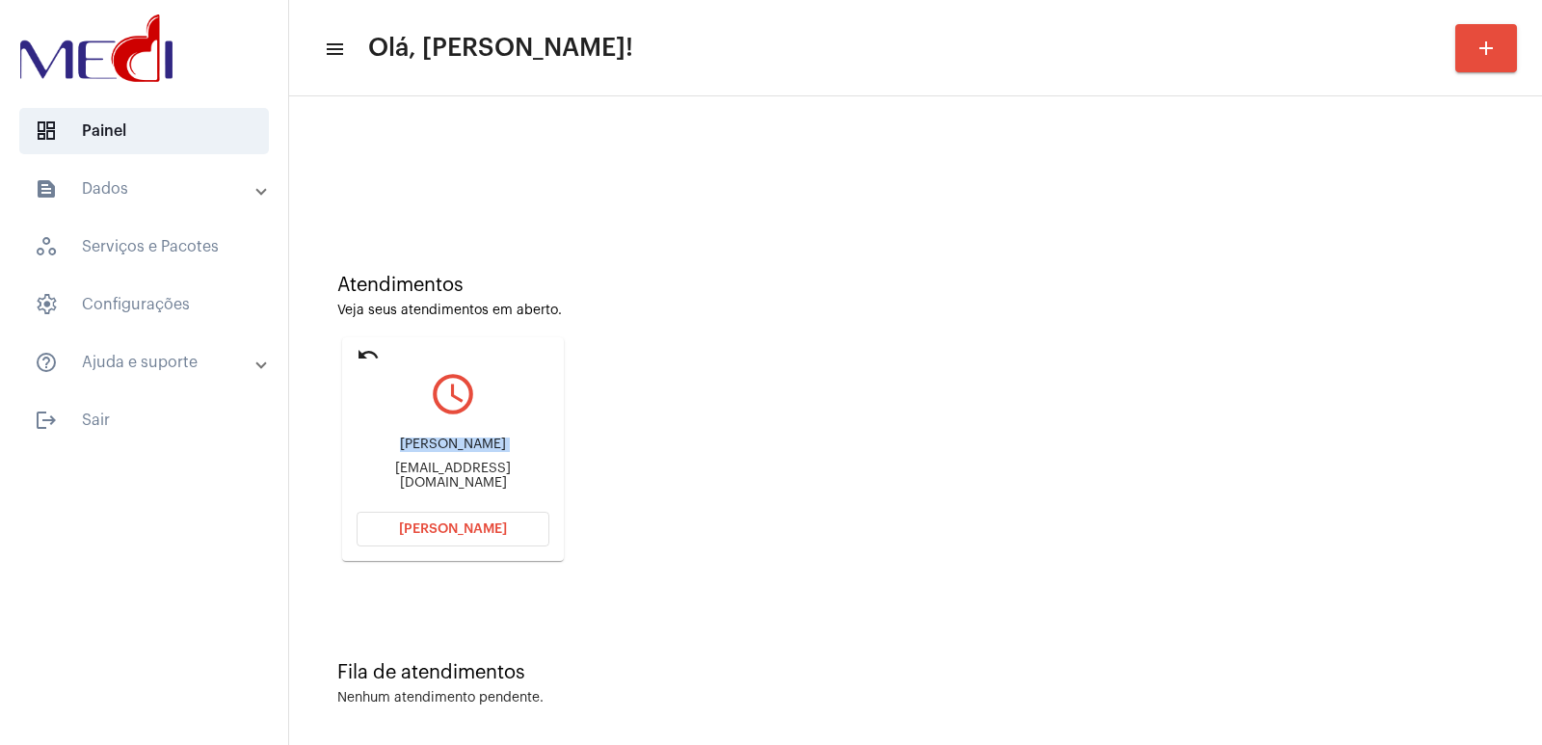
copy div "Aylla Sophia Lima Martins"
click at [453, 534] on span "Abrir Chamada" at bounding box center [453, 528] width 108 height 13
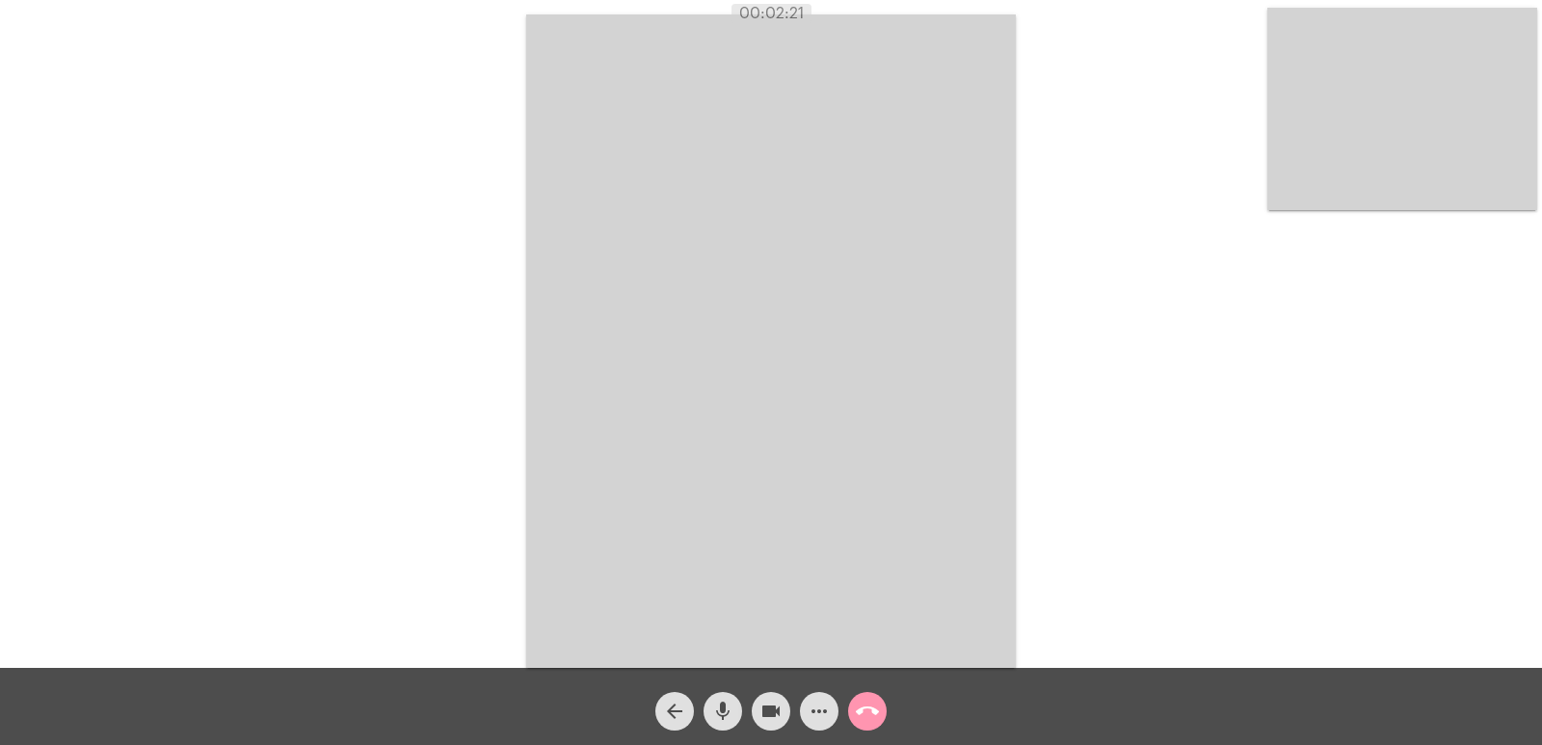
click at [858, 700] on mat-icon "call_end" at bounding box center [867, 711] width 23 height 23
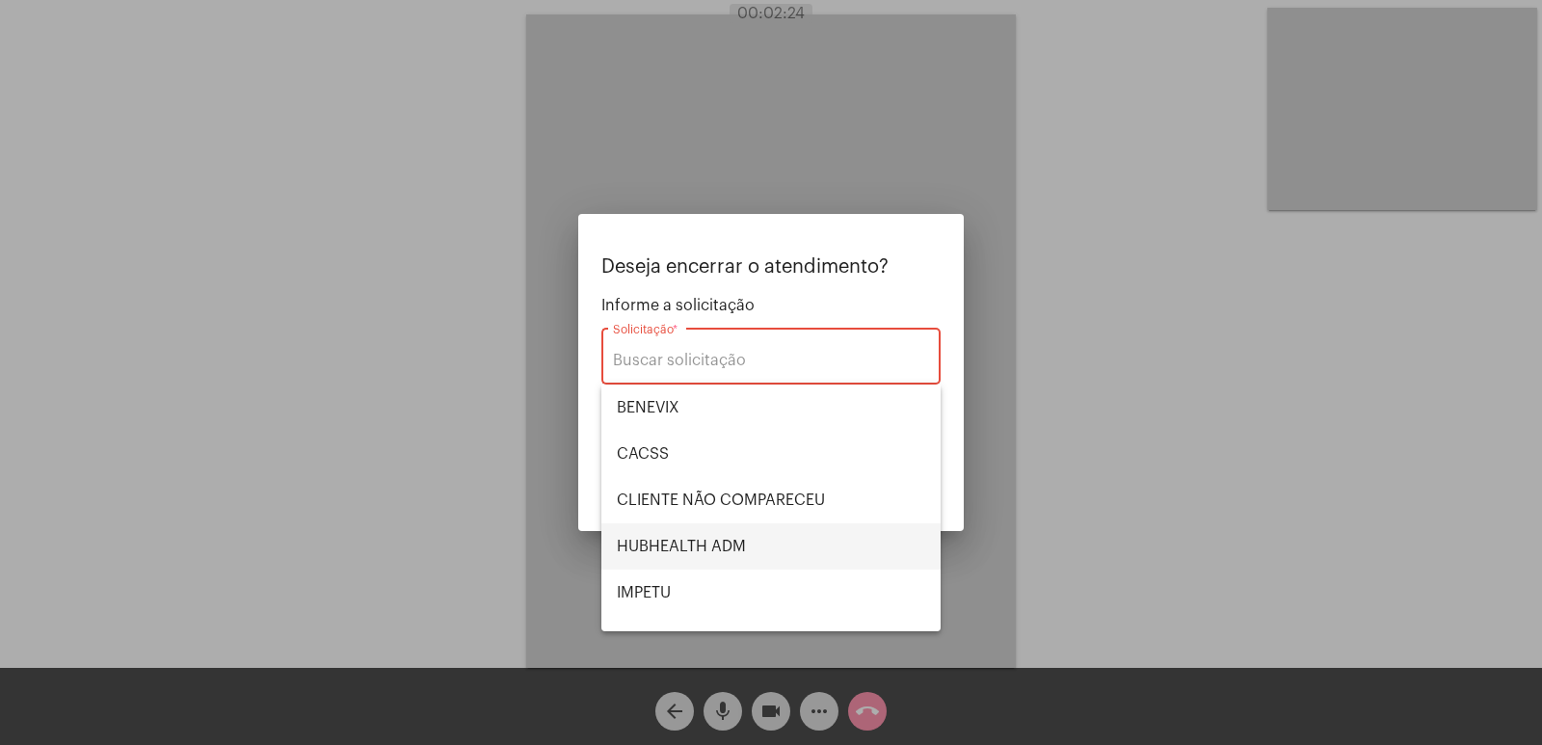
click at [715, 552] on span "HUBHEALTH ADM" at bounding box center [771, 546] width 308 height 46
type input "HUBHEALTH ADM"
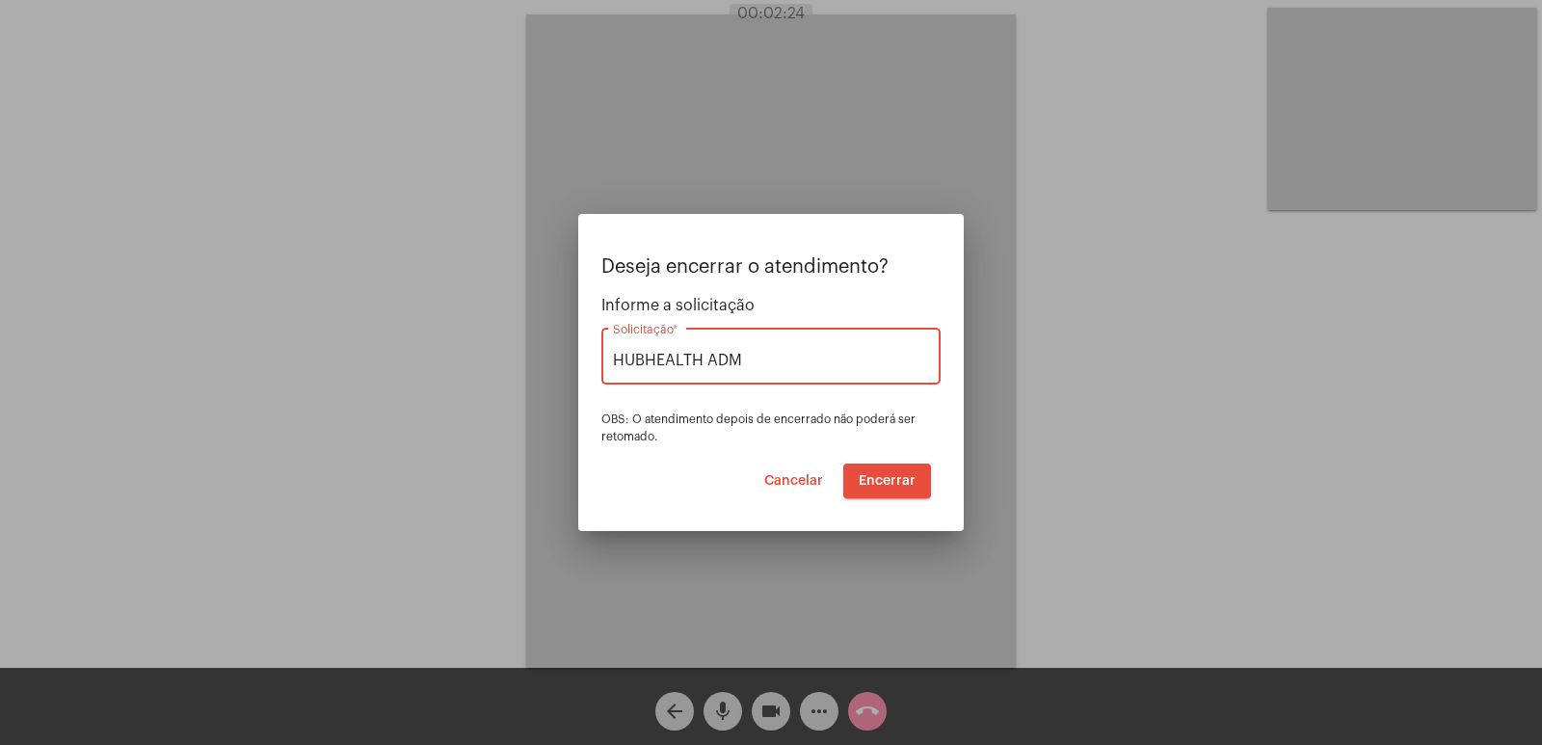
click at [891, 474] on span "Encerrar" at bounding box center [886, 480] width 57 height 13
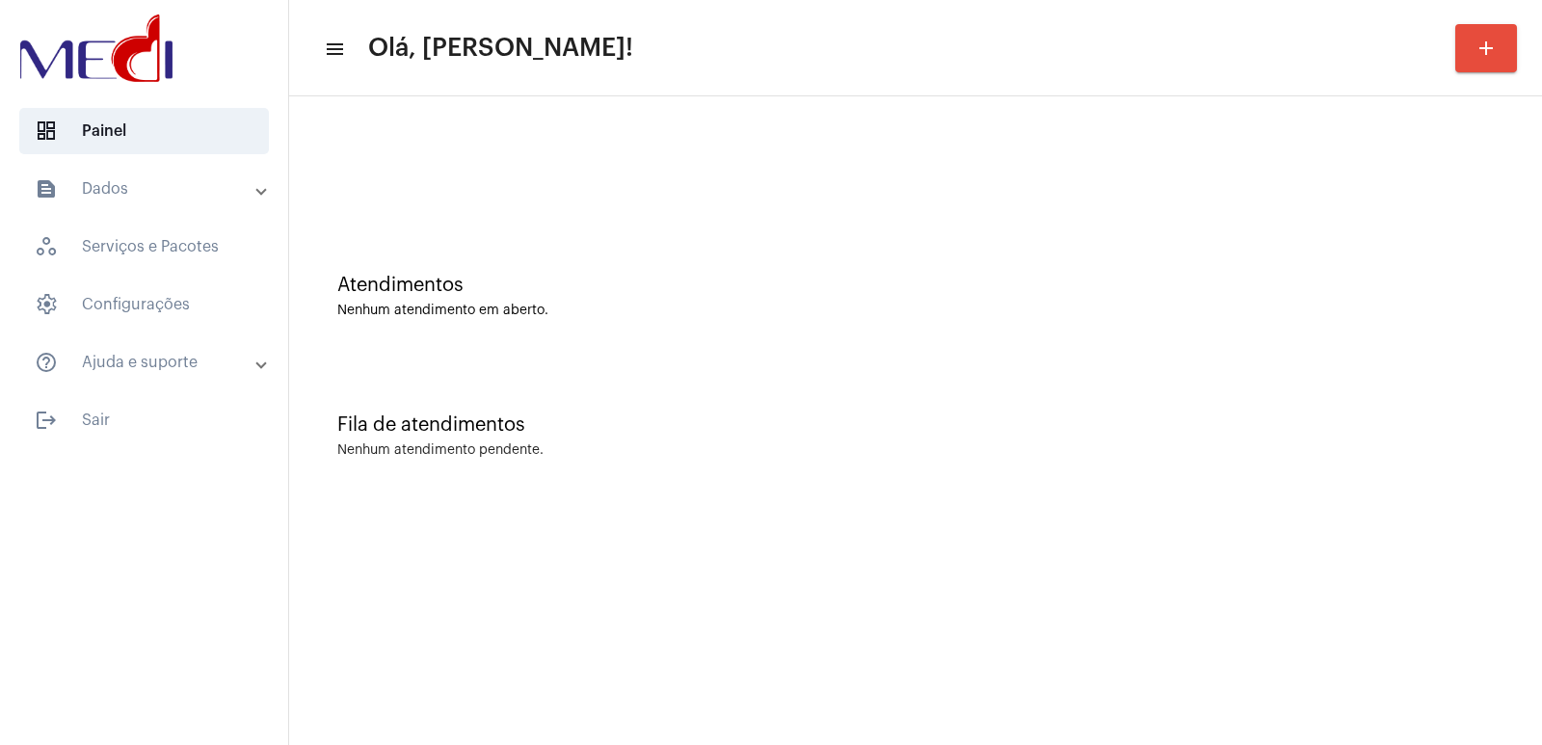
click at [1110, 411] on div "Fila de atendimentos Nenhum atendimento pendente." at bounding box center [915, 426] width 1233 height 140
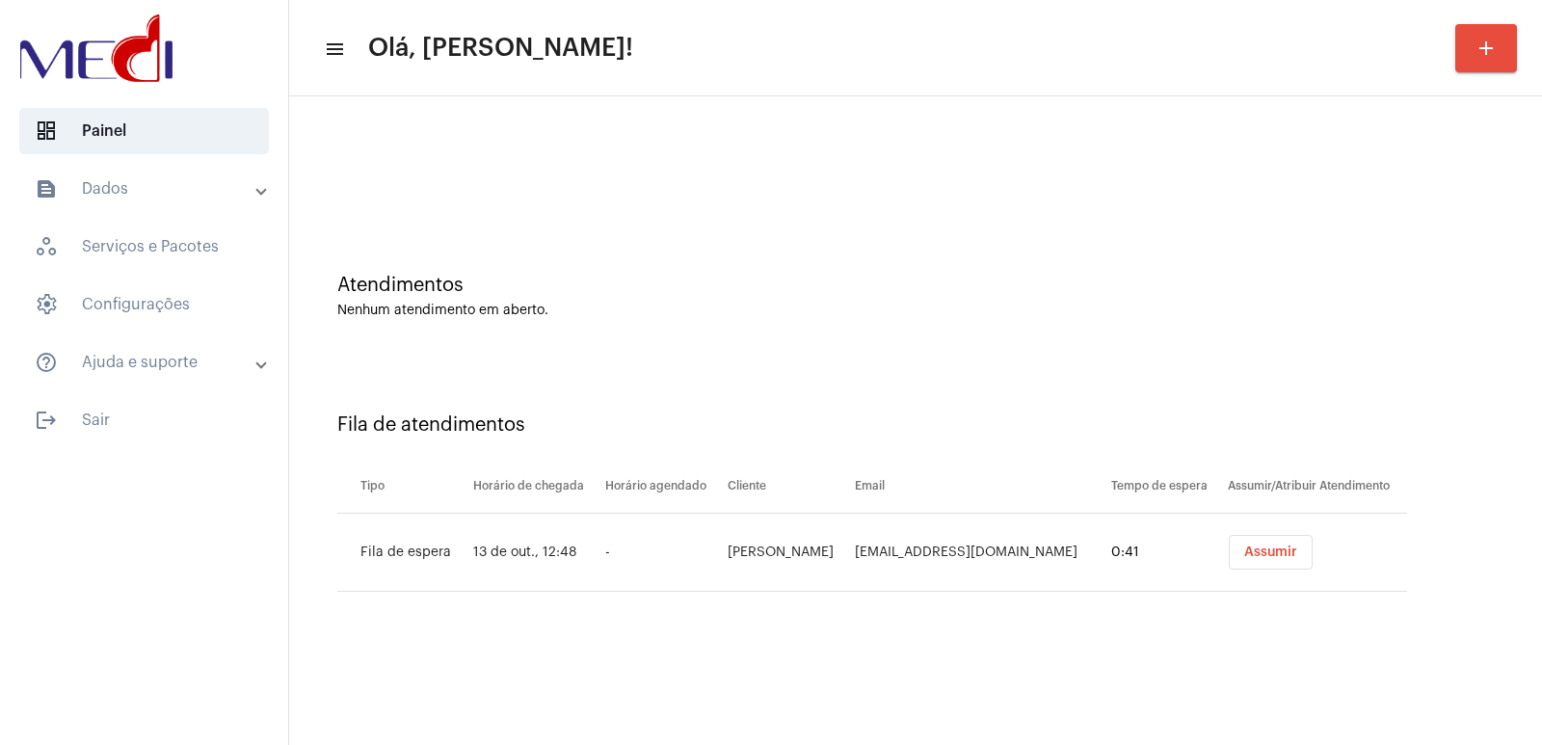
click at [1277, 568] on button "Assumir" at bounding box center [1270, 552] width 84 height 35
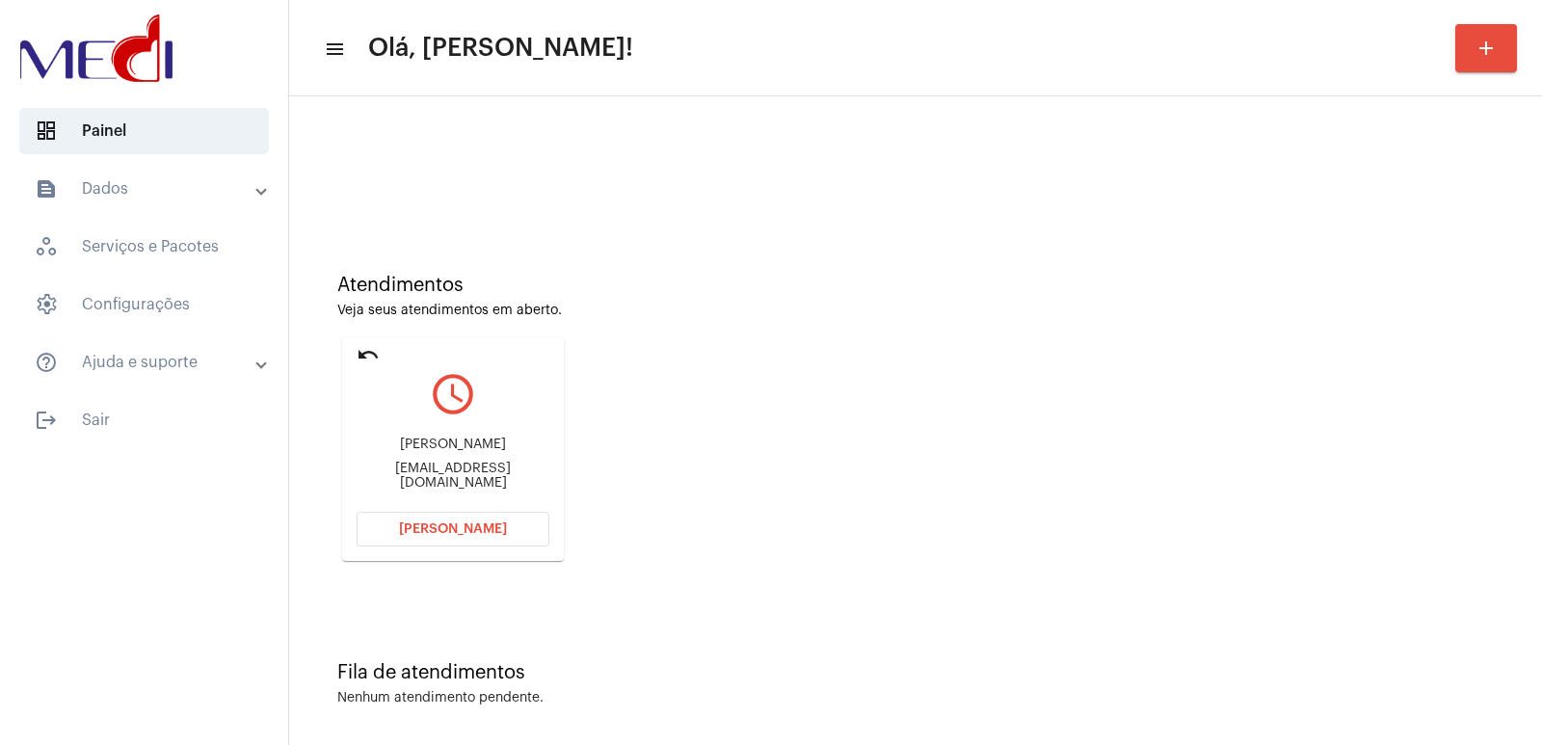
drag, startPoint x: 1541, startPoint y: 634, endPoint x: 449, endPoint y: 455, distance: 1106.3
click at [449, 452] on div "Natália Merola Fontoura" at bounding box center [452, 444] width 193 height 14
click at [448, 452] on div "Natália Merola Fontoura" at bounding box center [452, 444] width 193 height 14
copy div "Natália Merola Fontoura"
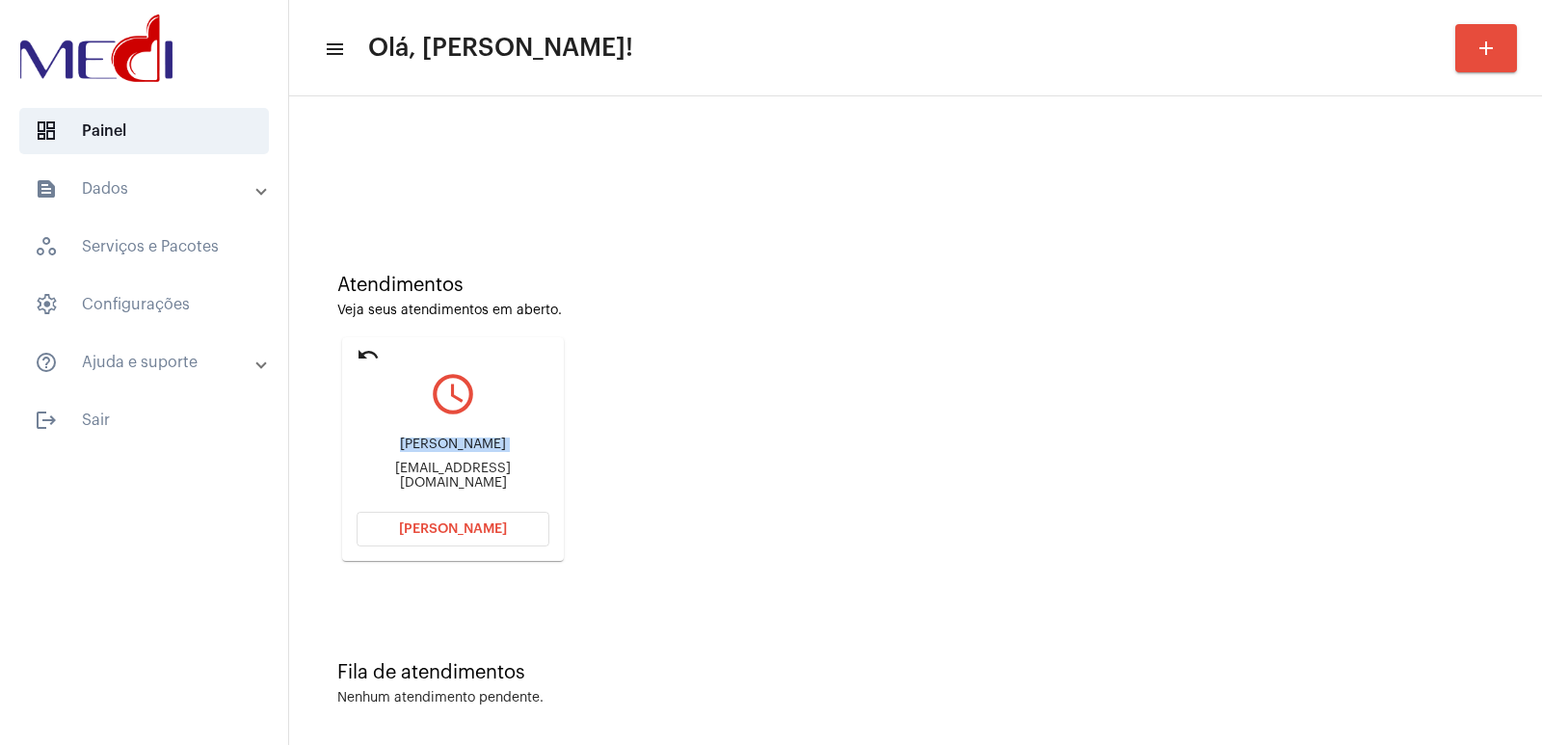
click at [462, 523] on span "Abrir Chamada" at bounding box center [453, 528] width 108 height 13
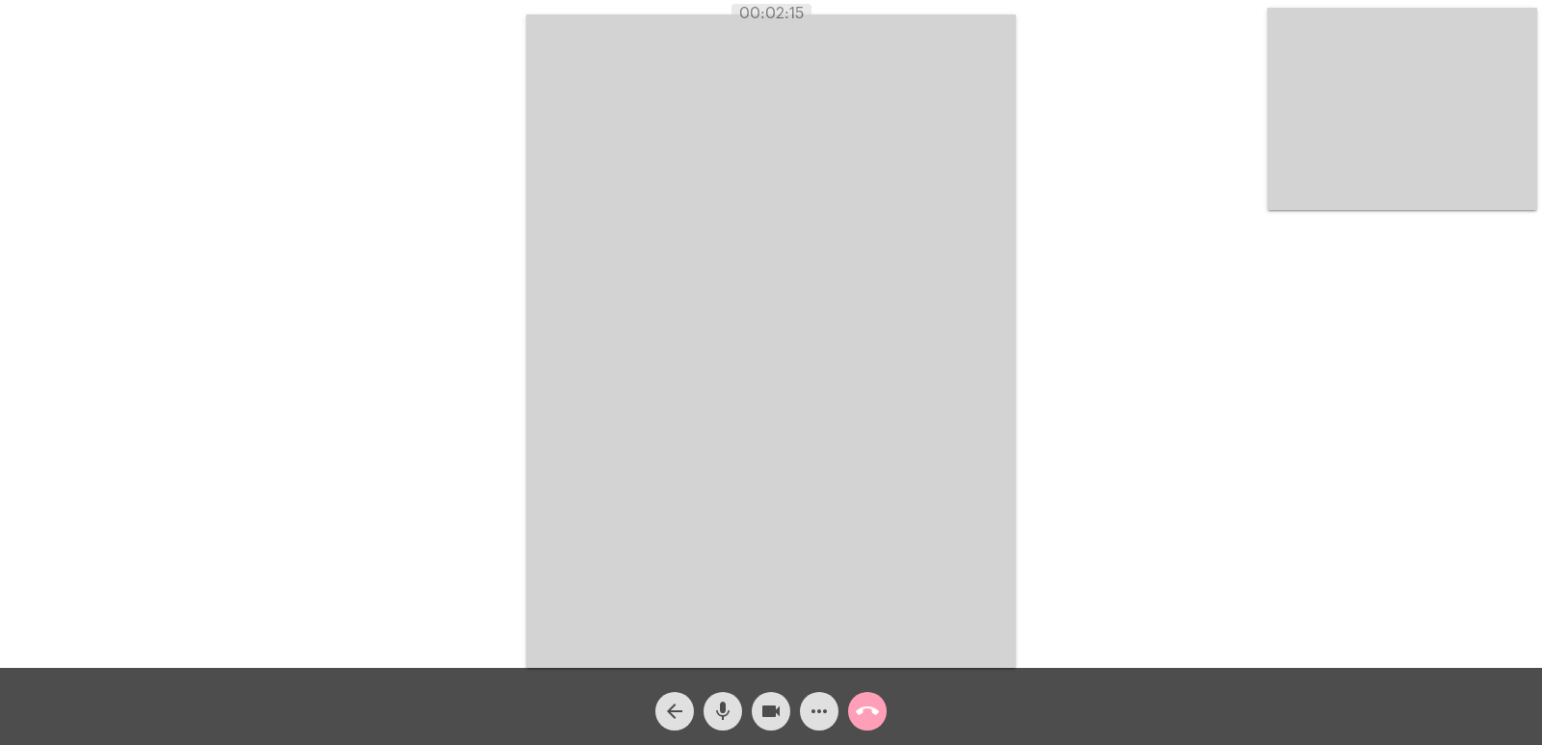
click at [864, 715] on mat-icon "call_end" at bounding box center [867, 711] width 23 height 23
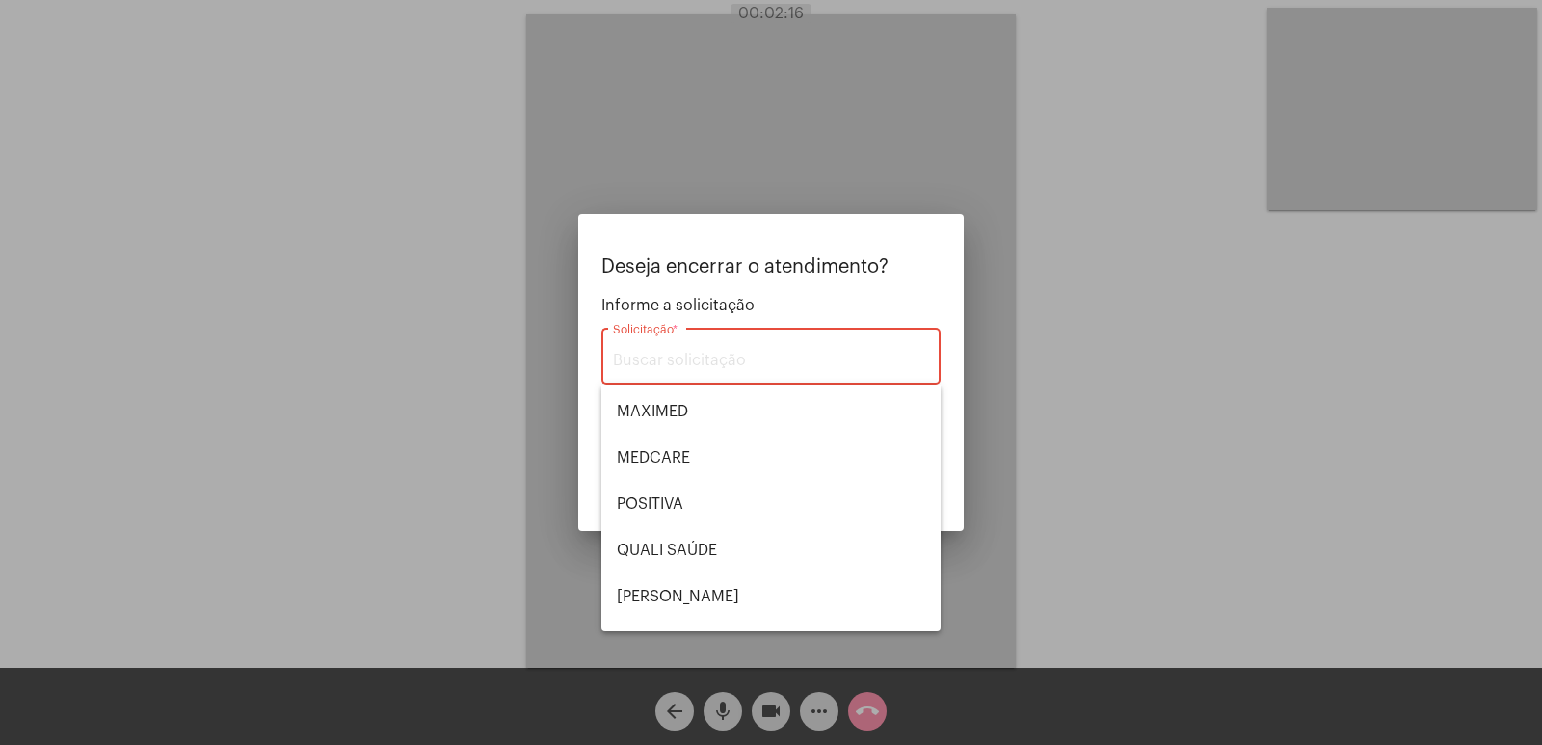
scroll to position [289, 0]
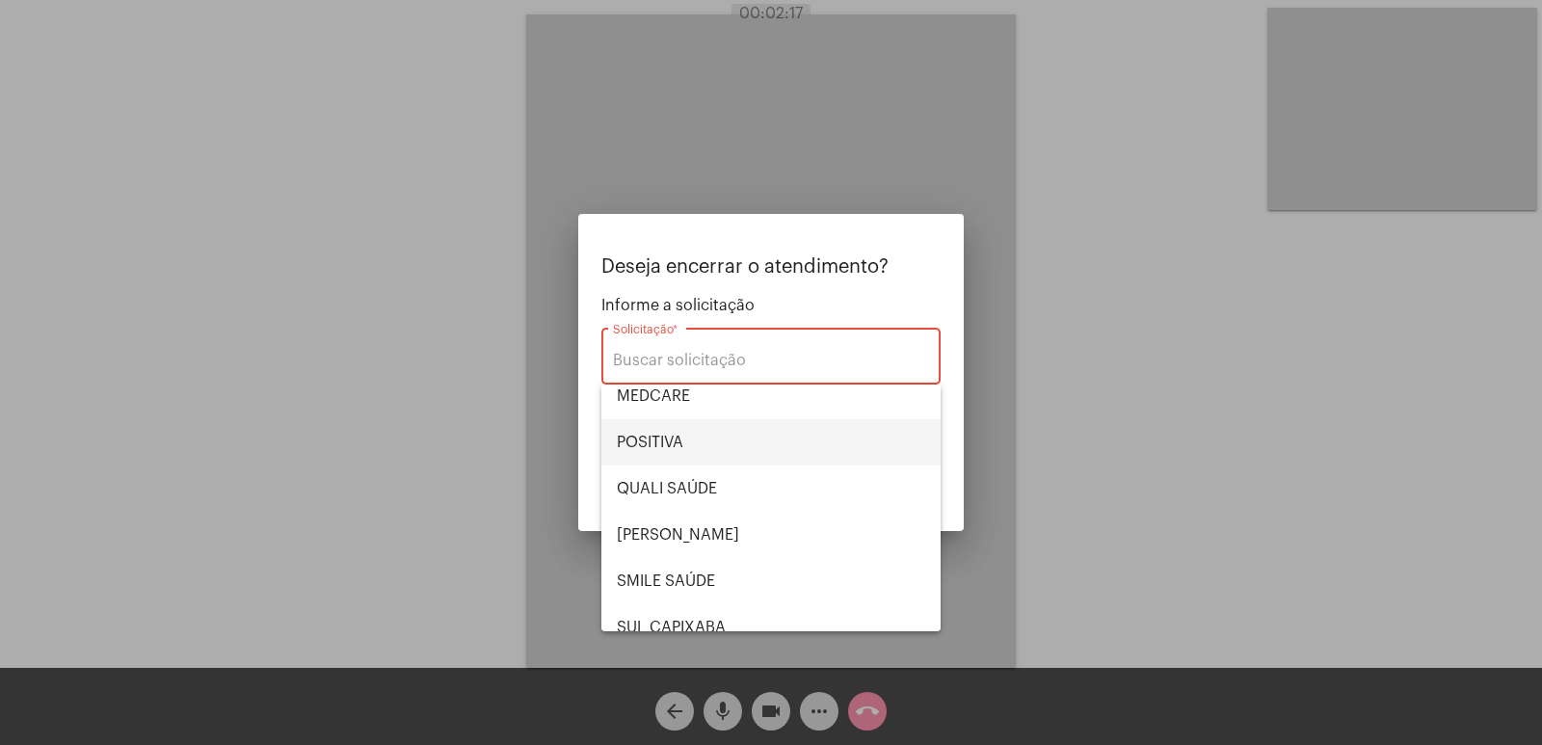
click at [693, 459] on span "POSITIVA" at bounding box center [771, 442] width 308 height 46
type input "POSITIVA"
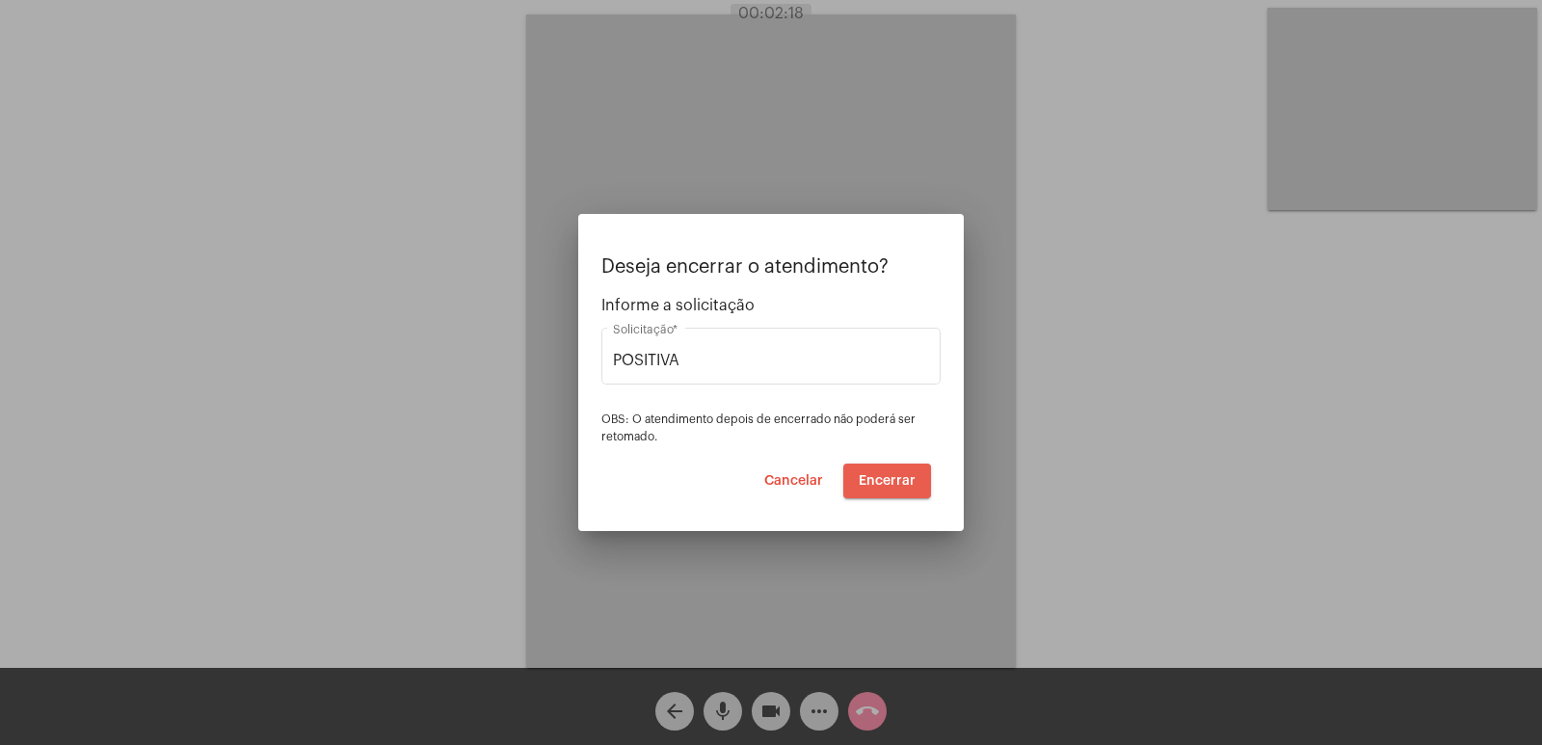
click at [882, 480] on span "Encerrar" at bounding box center [886, 480] width 57 height 13
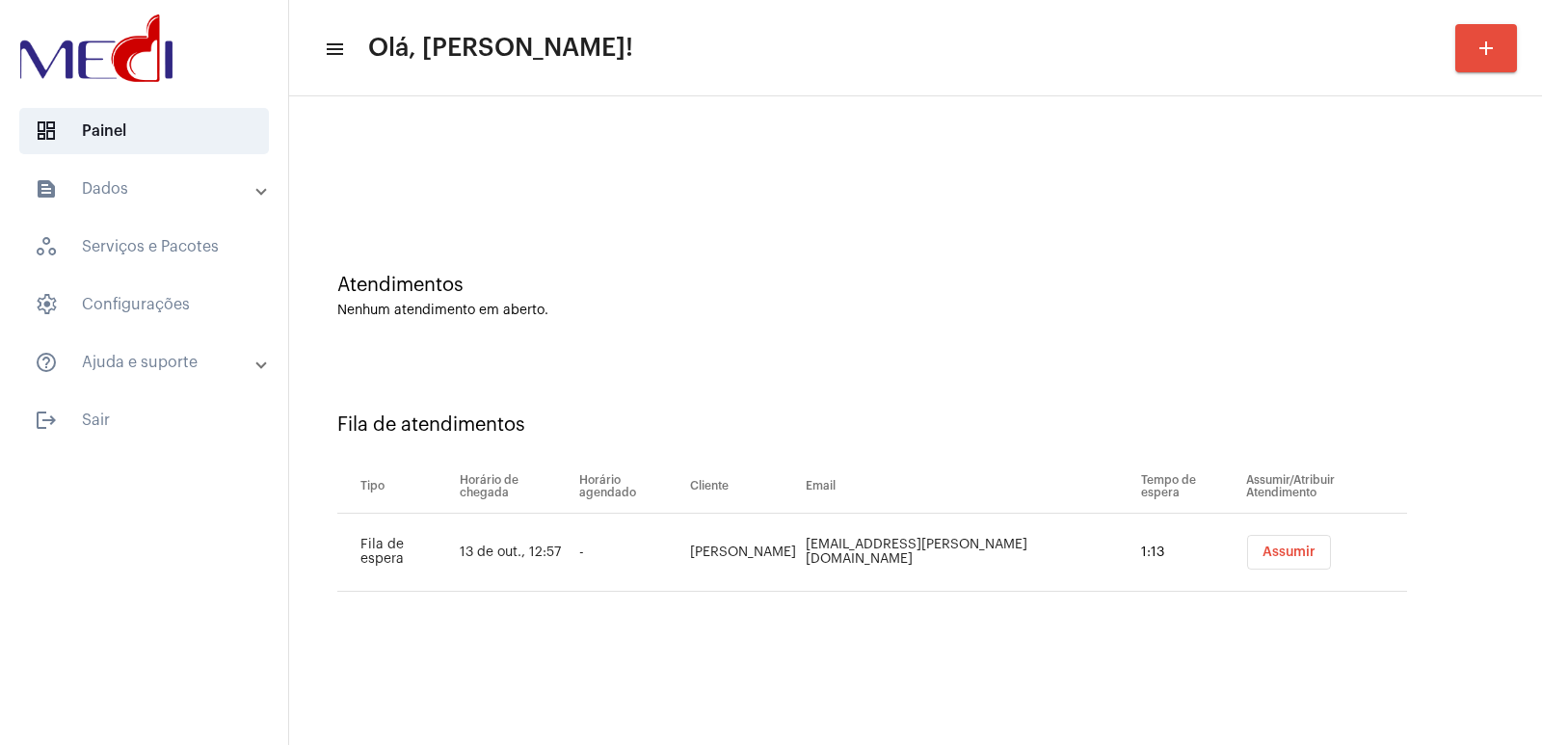
click at [1269, 543] on button "Assumir" at bounding box center [1289, 552] width 84 height 35
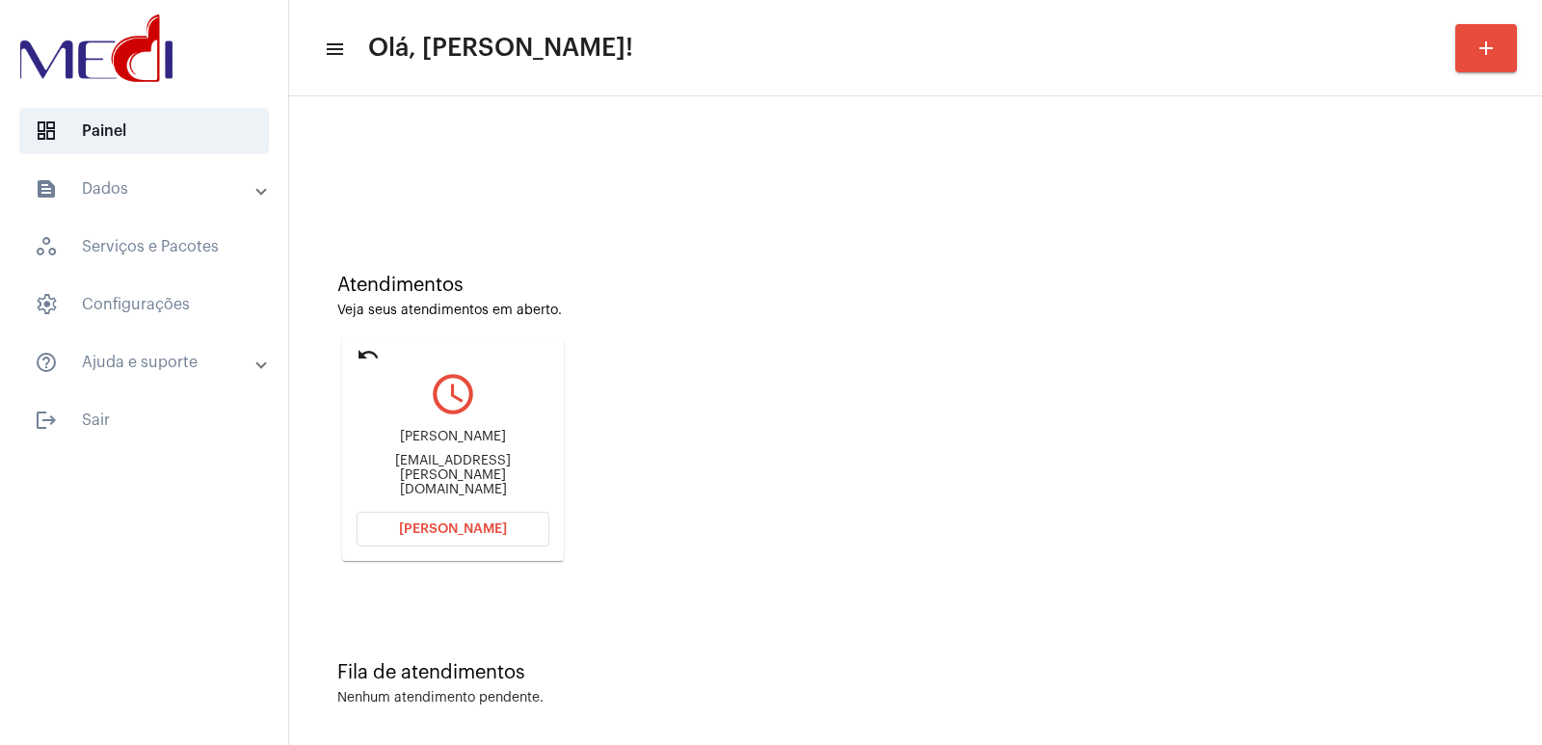
click at [481, 468] on div "Ag.david@yahoo.com.br" at bounding box center [452, 475] width 193 height 43
copy mat-card-content "Ag.david@yahoo.com.br Abrir Chamada"
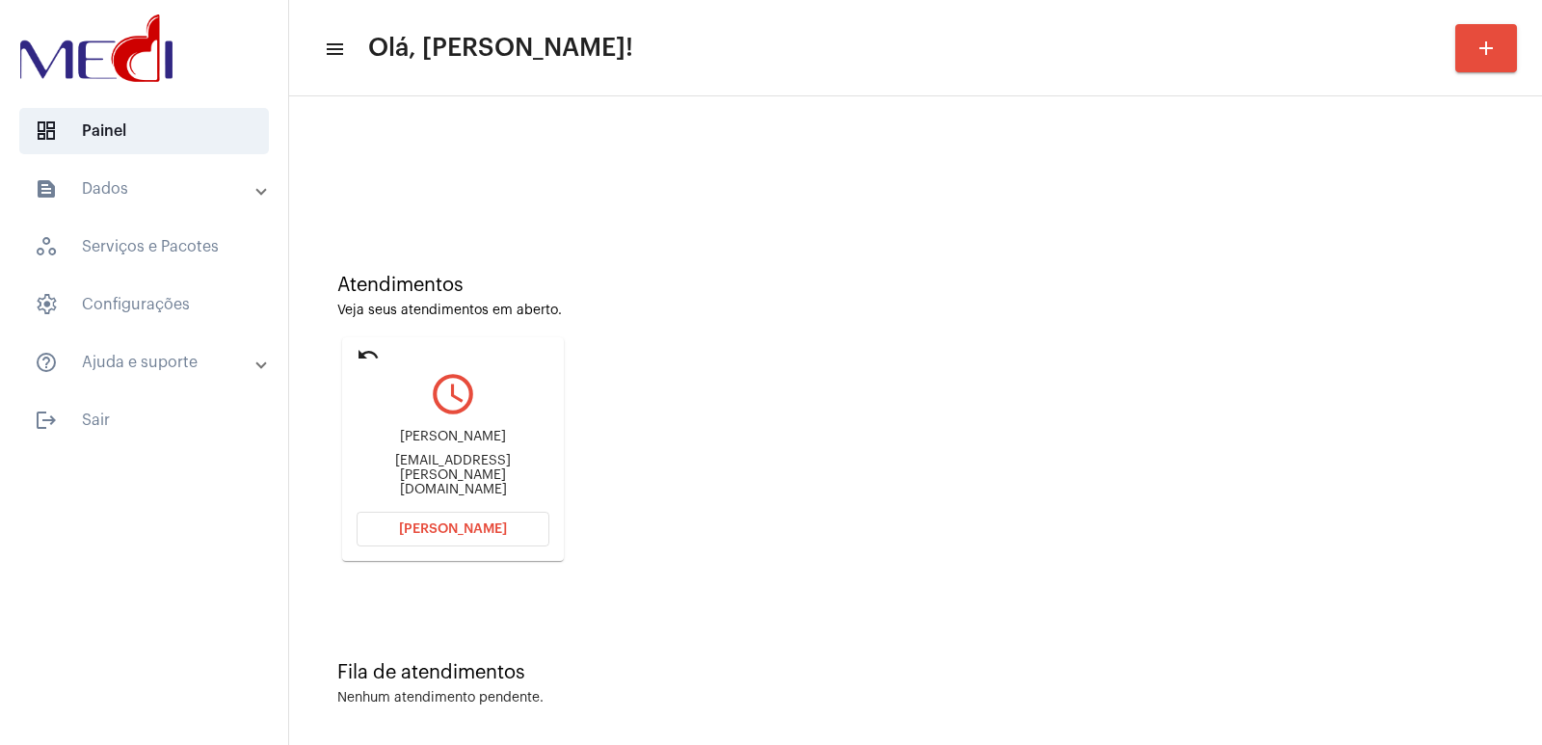
click at [442, 442] on div "Ademar de david Ag.david@yahoo.com.br" at bounding box center [452, 463] width 193 height 87
click at [441, 442] on div "Ademar de david Ag.david@yahoo.com.br" at bounding box center [452, 463] width 193 height 87
copy div "Ademar de david"
click at [448, 504] on div "Ademar de david Ag.david@yahoo.com.br" at bounding box center [452, 463] width 193 height 87
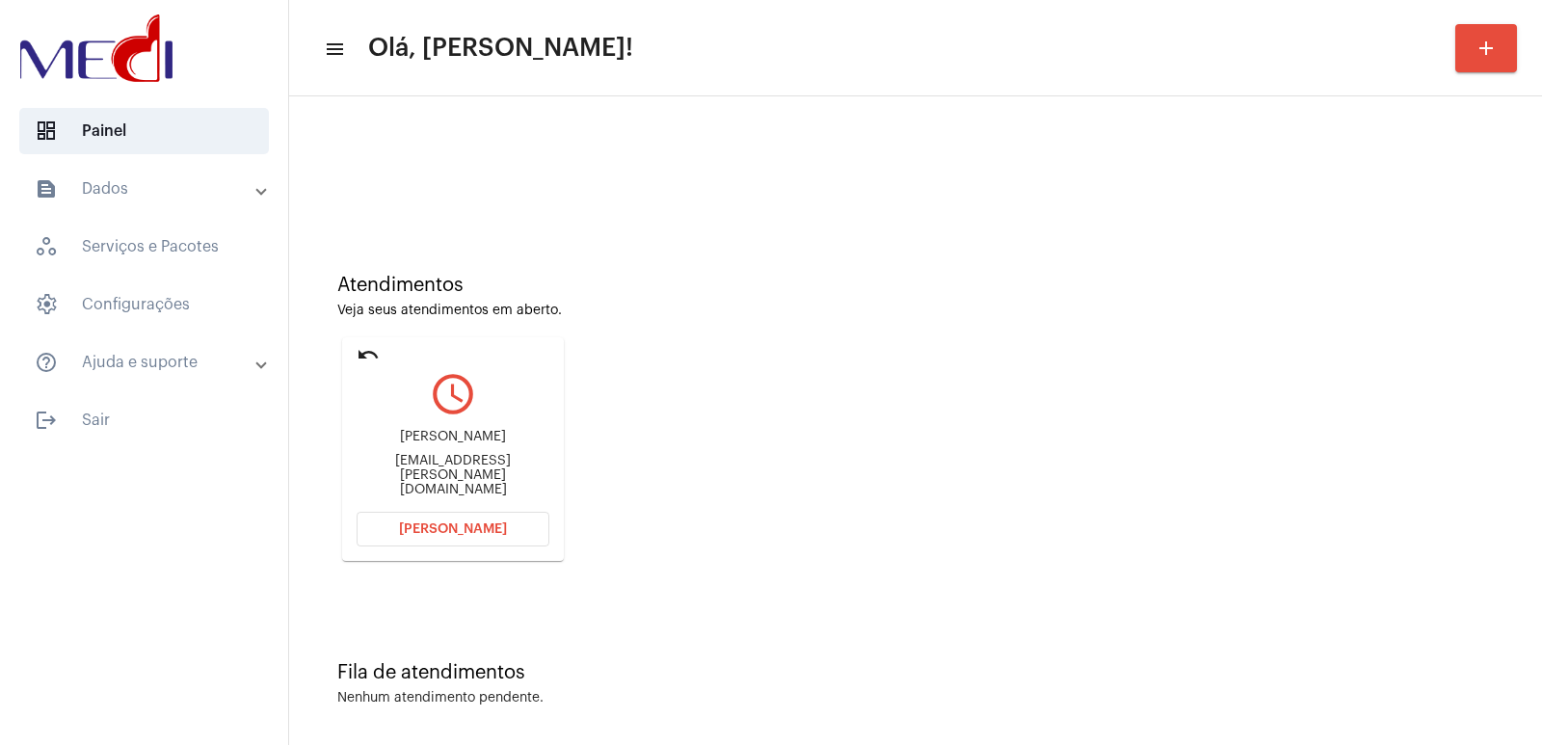
click at [443, 539] on button "Abrir Chamada" at bounding box center [452, 529] width 193 height 35
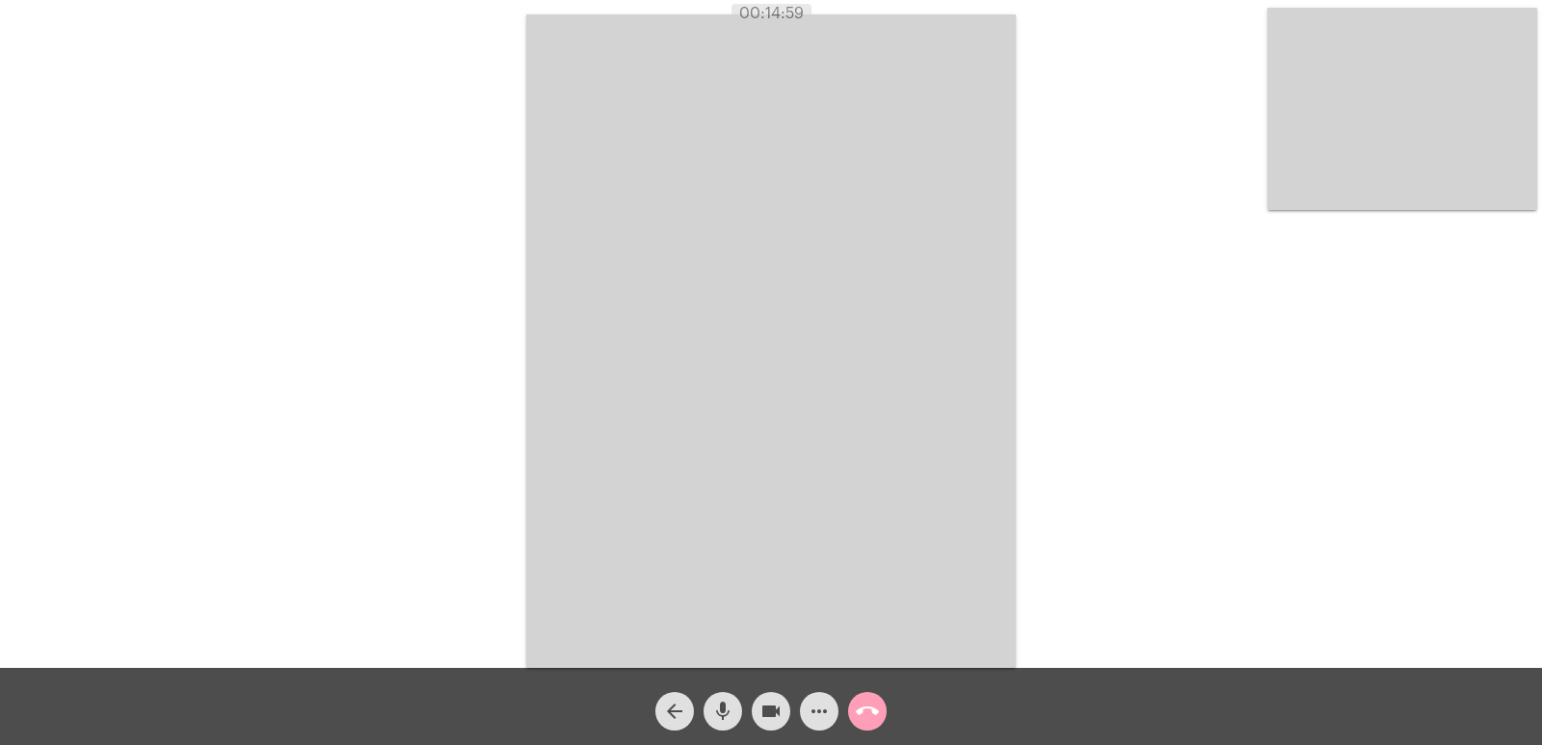
click at [867, 713] on mat-icon "call_end" at bounding box center [867, 711] width 23 height 23
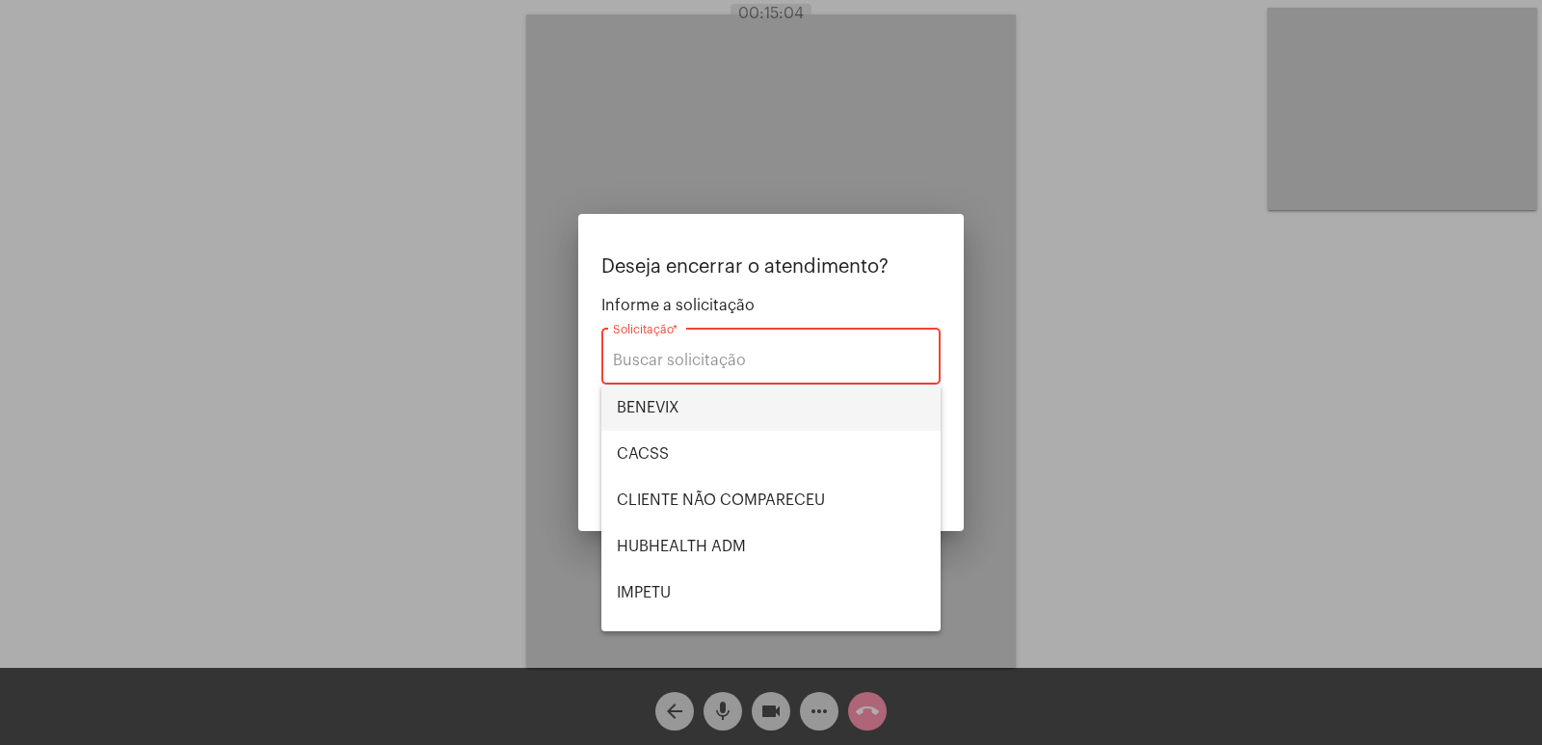
click at [748, 391] on span "BENEVIX" at bounding box center [771, 407] width 308 height 46
type input "BENEVIX"
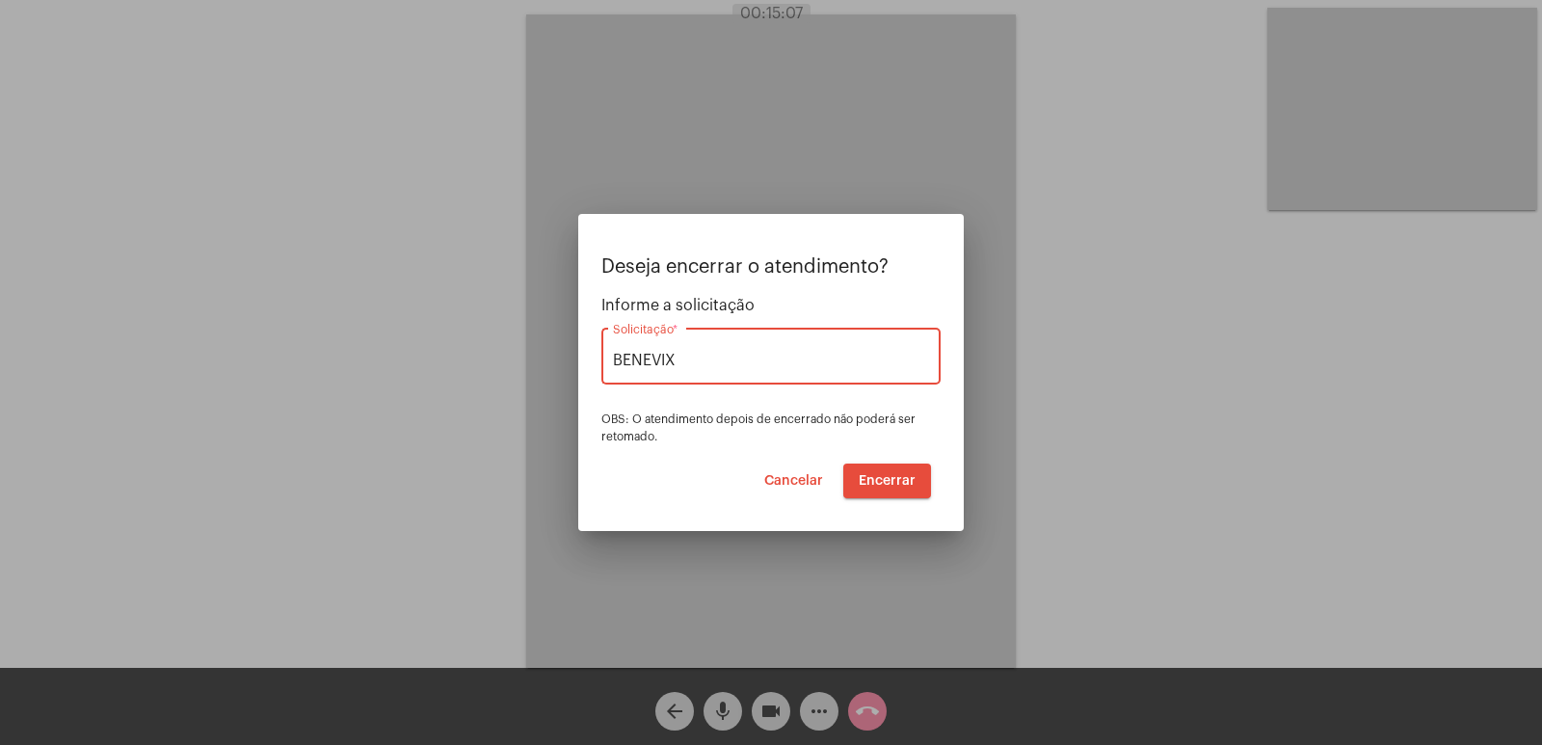
click at [895, 484] on span "Encerrar" at bounding box center [886, 480] width 57 height 13
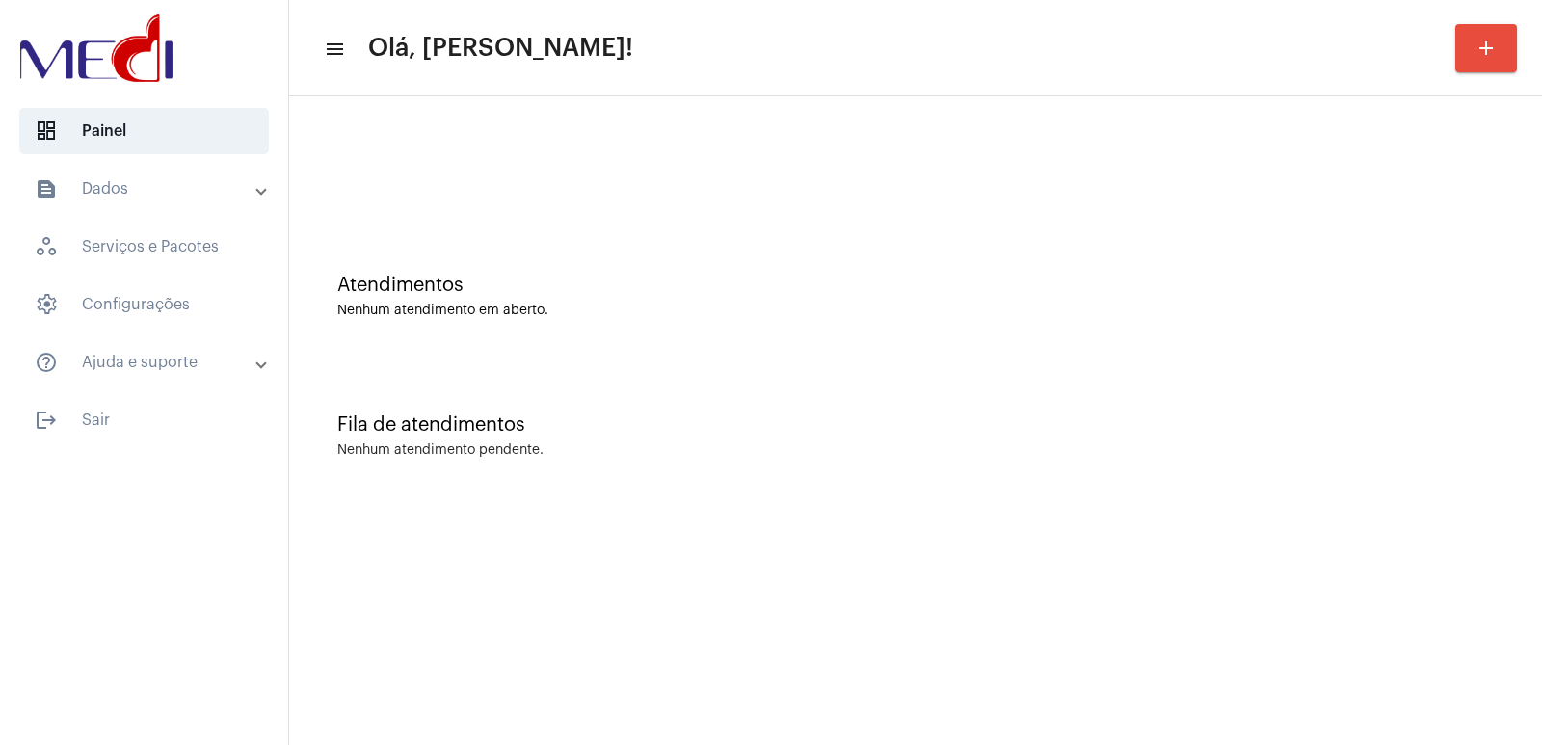
click at [1090, 447] on div "Nenhum atendimento pendente." at bounding box center [915, 450] width 1156 height 14
click at [1146, 507] on mat-sidenav-content "menu Olá, Vivian! add Atendimentos Nenhum atendimento em aberto. Fila de atendi…" at bounding box center [915, 372] width 1253 height 745
drag, startPoint x: 1345, startPoint y: 386, endPoint x: 1280, endPoint y: 398, distance: 65.6
click at [1338, 389] on div "Fila de atendimentos Nenhum atendimento pendente." at bounding box center [915, 426] width 1233 height 140
click at [1171, 395] on div "Fila de atendimentos Nenhum atendimento pendente." at bounding box center [915, 426] width 1233 height 140
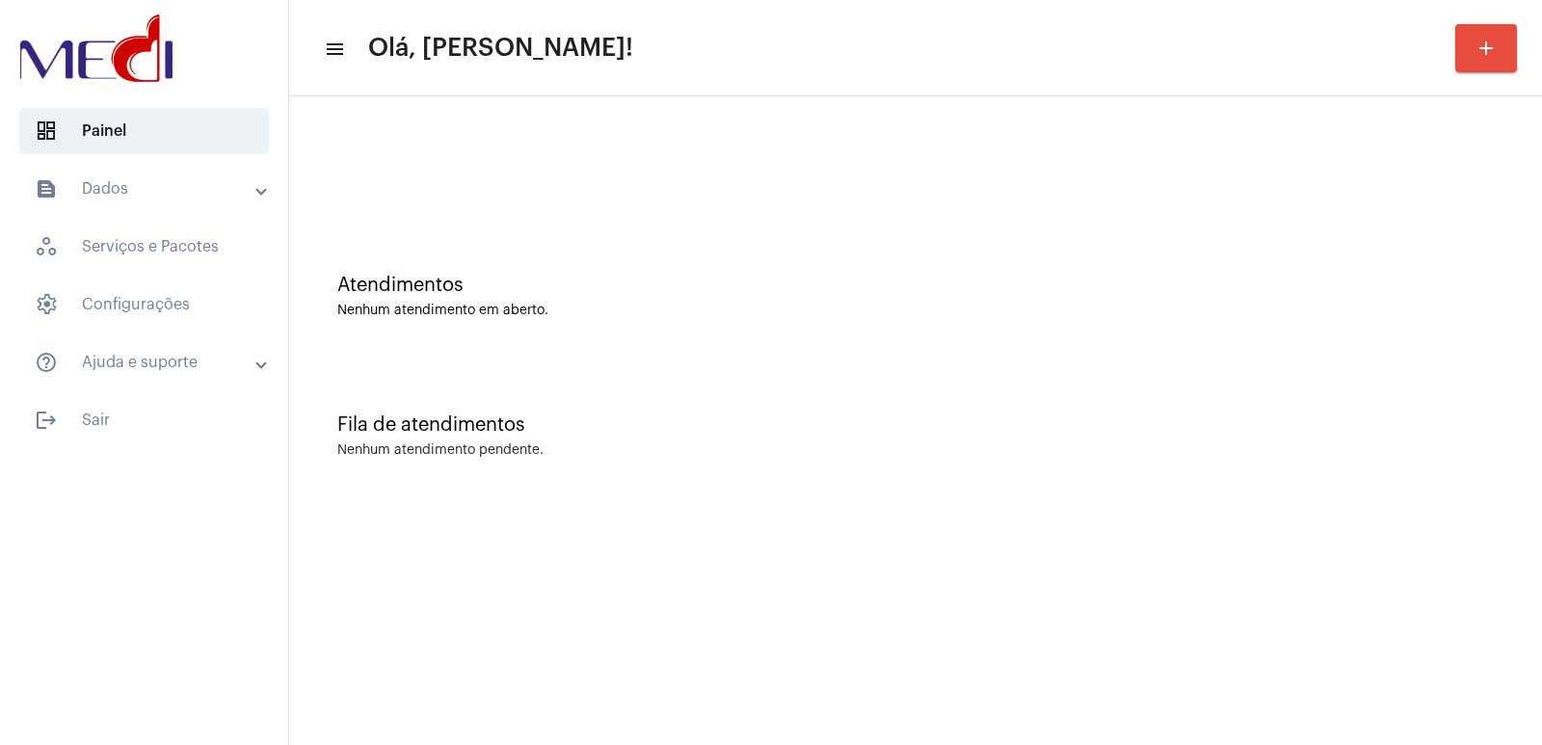
click at [1066, 430] on div "Fila de atendimentos" at bounding box center [915, 424] width 1156 height 21
drag, startPoint x: 0, startPoint y: -7, endPoint x: 31, endPoint y: 16, distance: 38.5
click at [31, 16] on div at bounding box center [144, 50] width 288 height 100
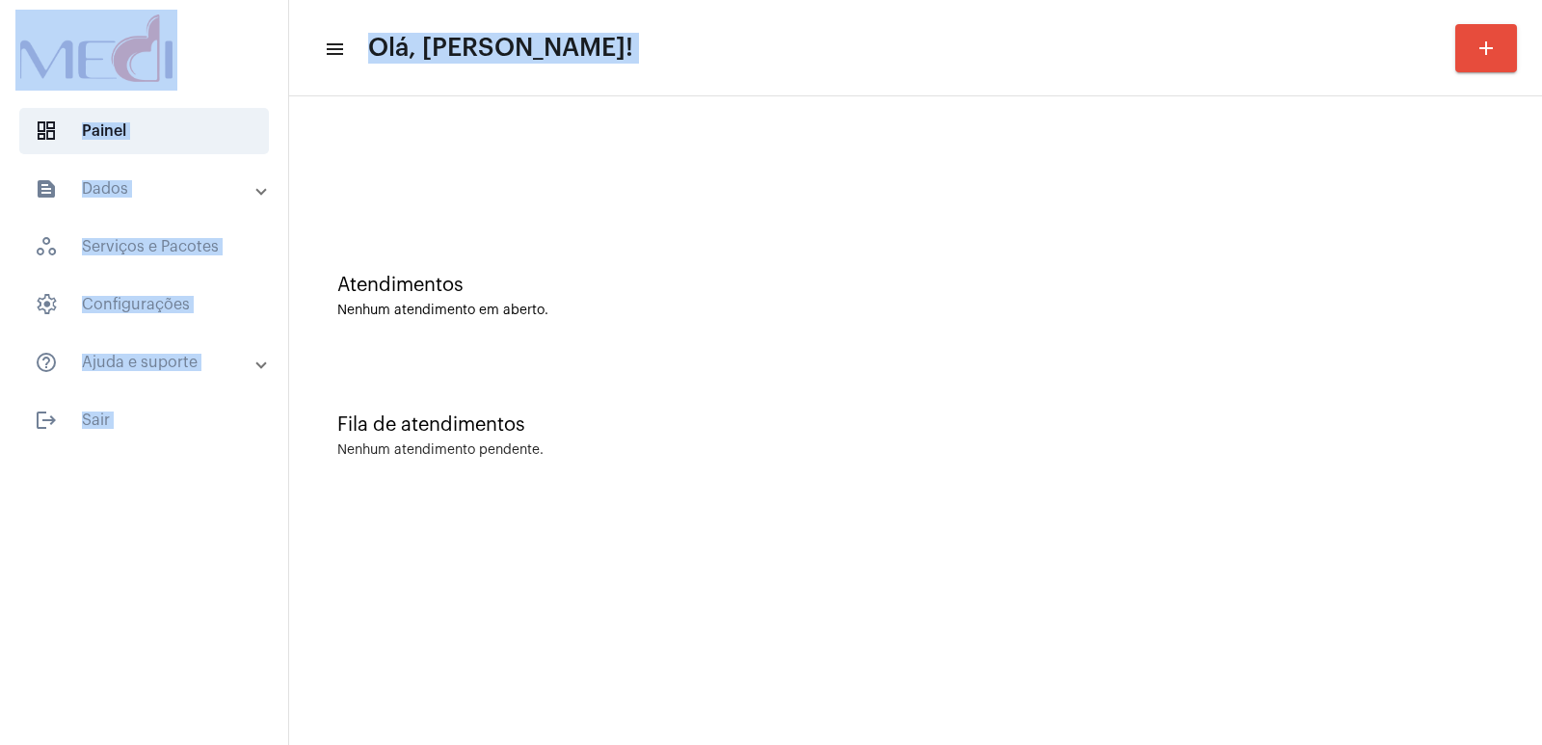
drag, startPoint x: 0, startPoint y: -21, endPoint x: 35, endPoint y: 11, distance: 47.1
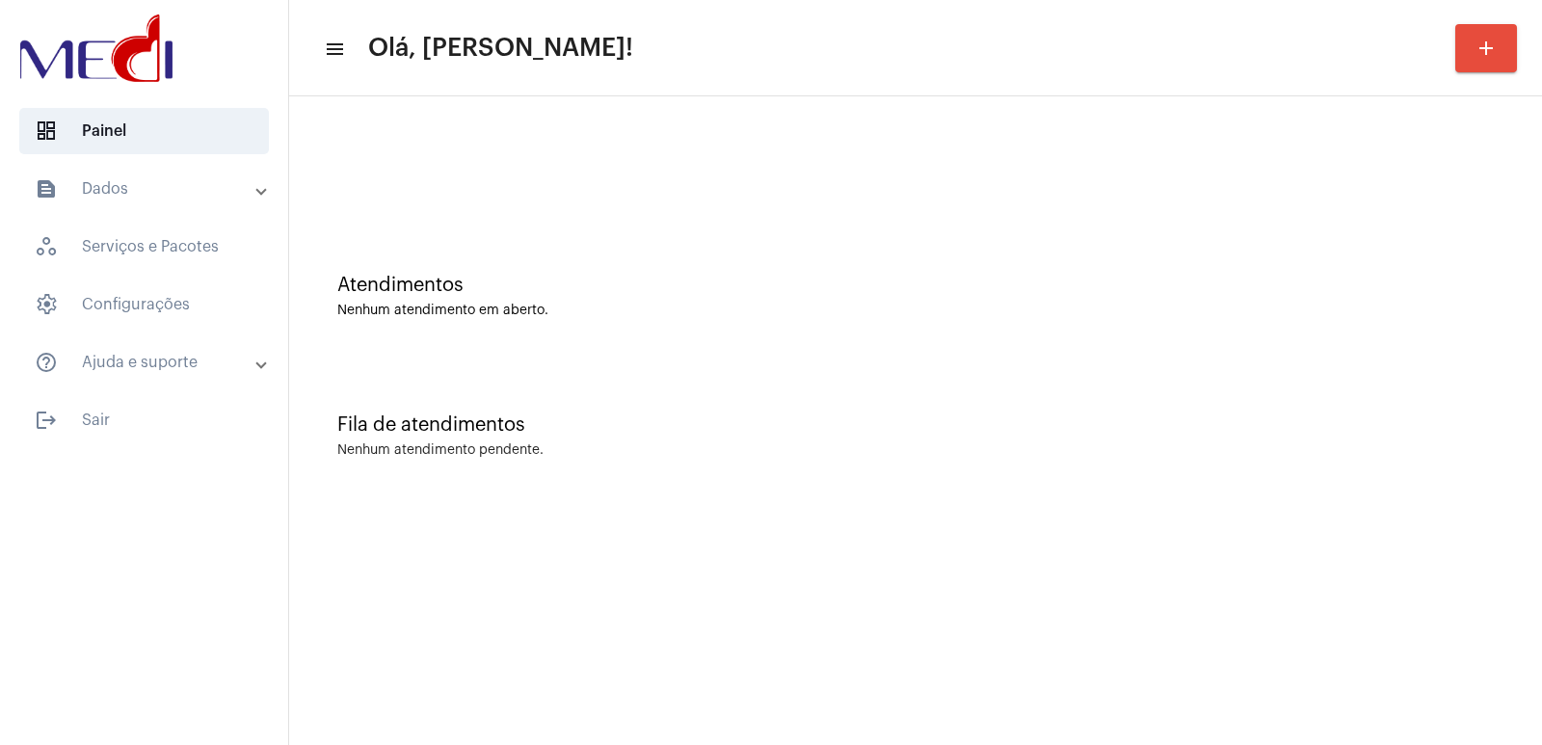
drag, startPoint x: 35, startPoint y: 11, endPoint x: 634, endPoint y: 233, distance: 639.3
click at [634, 233] on div "Atendimentos Nenhum atendimento em aberto." at bounding box center [915, 287] width 1233 height 140
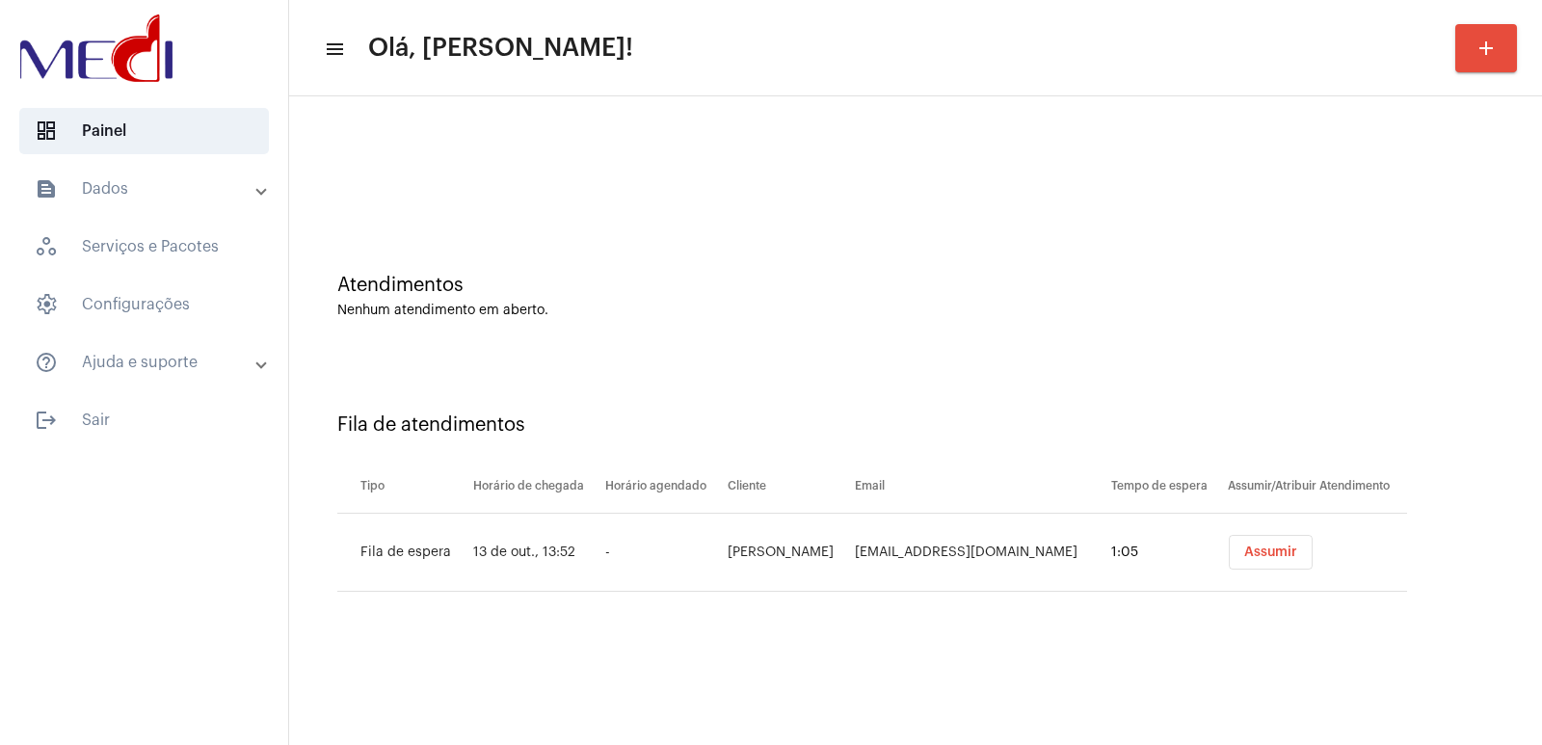
click at [1228, 561] on button "Assumir" at bounding box center [1270, 552] width 84 height 35
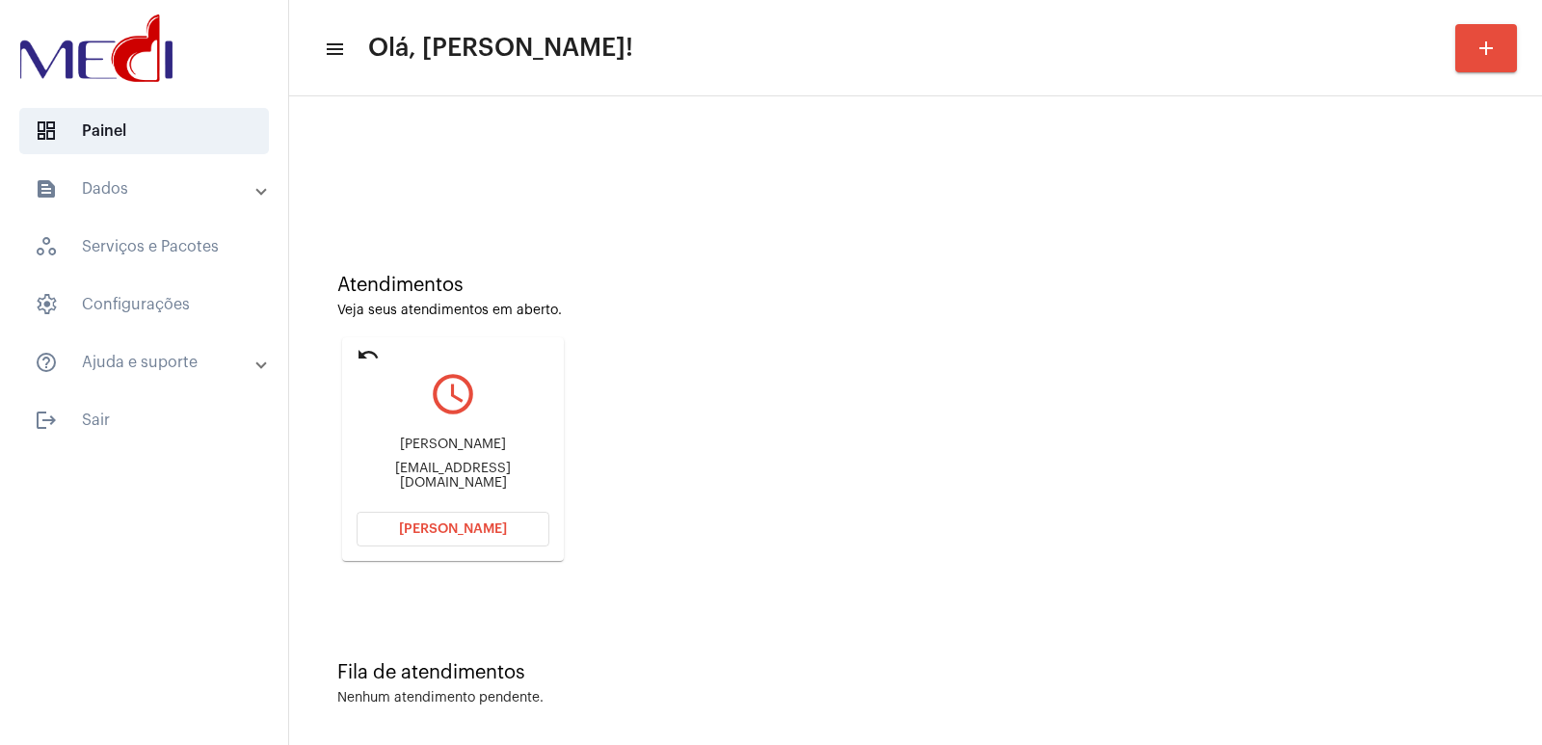
click at [406, 444] on div "[PERSON_NAME]" at bounding box center [452, 444] width 193 height 14
copy div "[PERSON_NAME]"
click at [418, 532] on span "[PERSON_NAME]" at bounding box center [453, 528] width 108 height 13
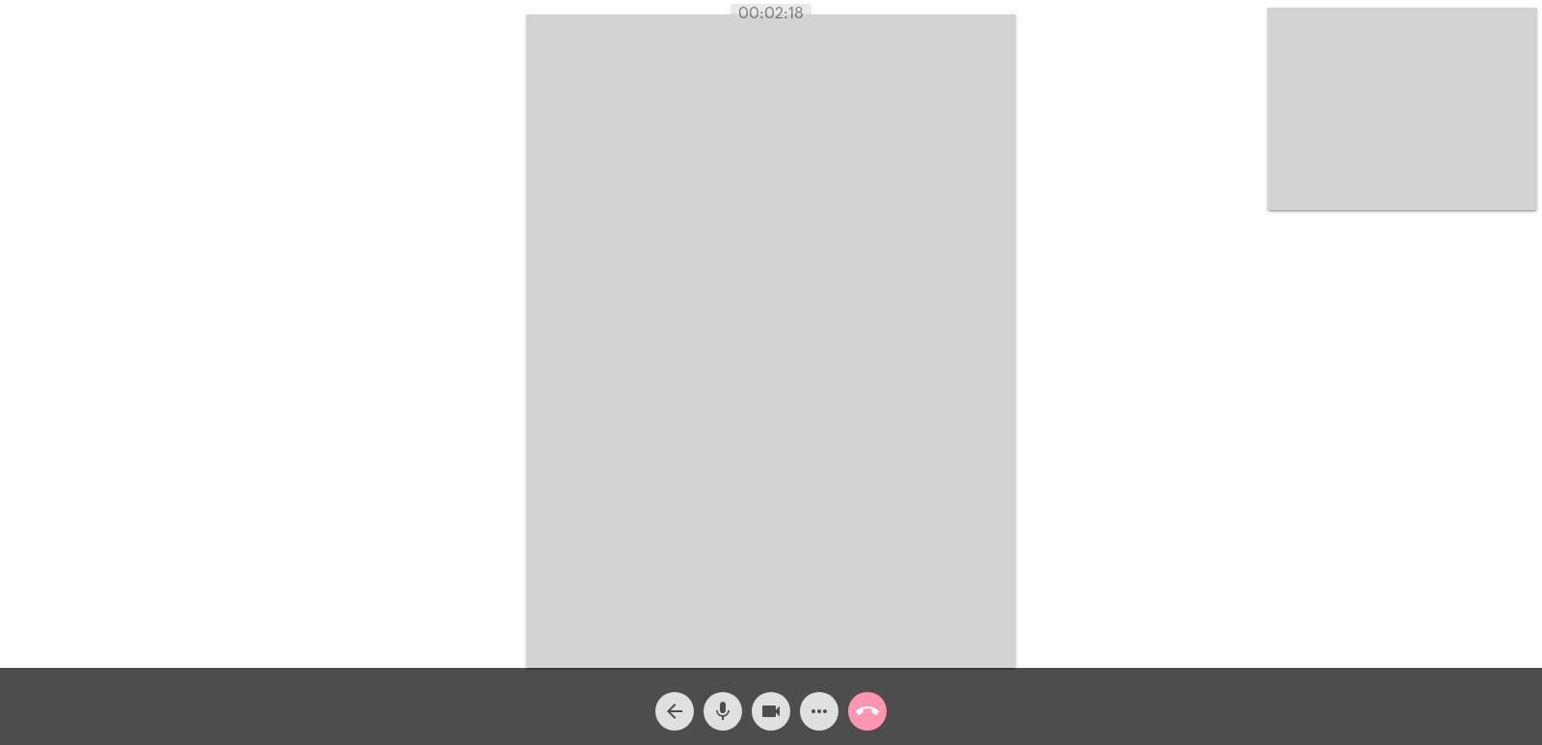
click at [755, 422] on video at bounding box center [770, 340] width 489 height 653
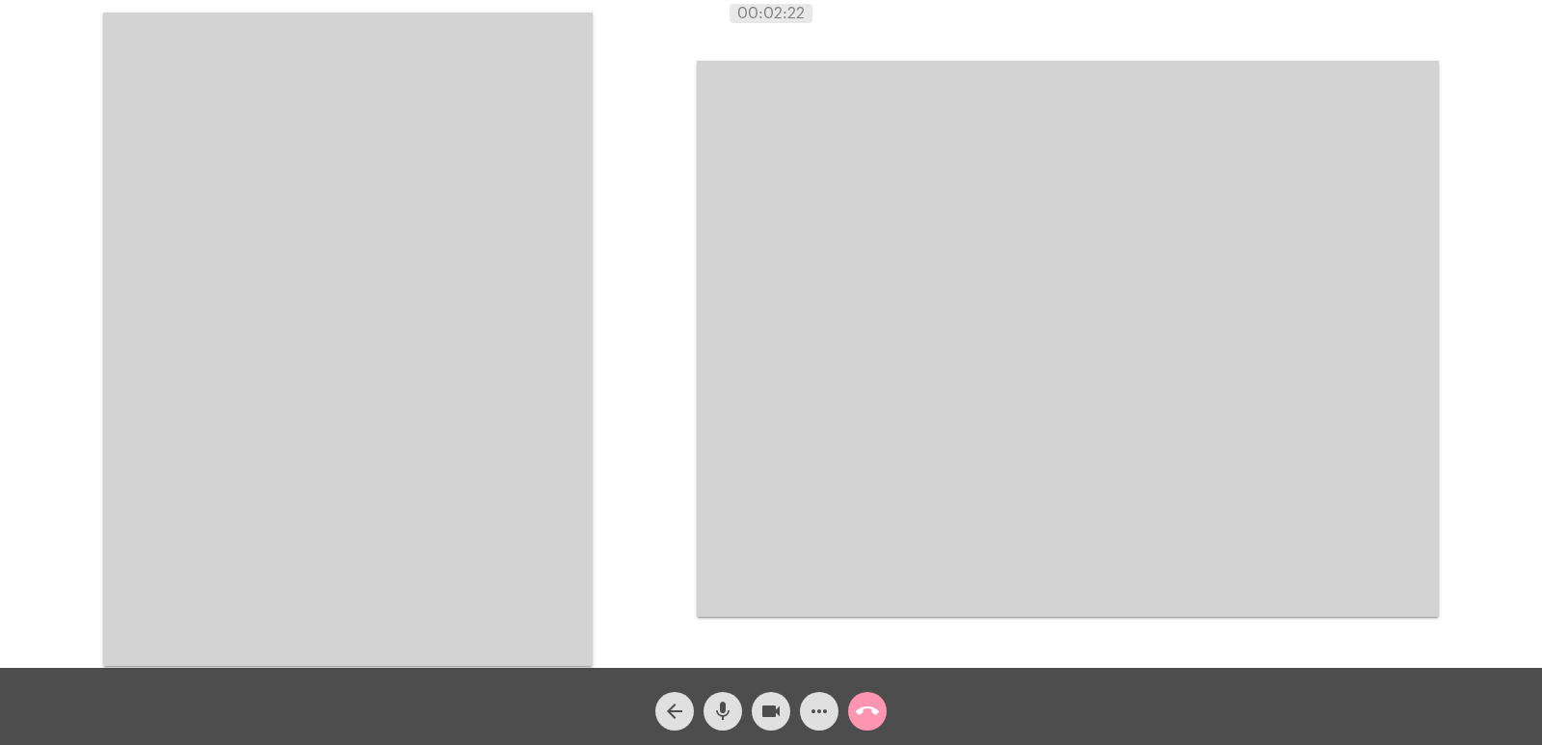
click at [481, 354] on video at bounding box center [347, 339] width 489 height 653
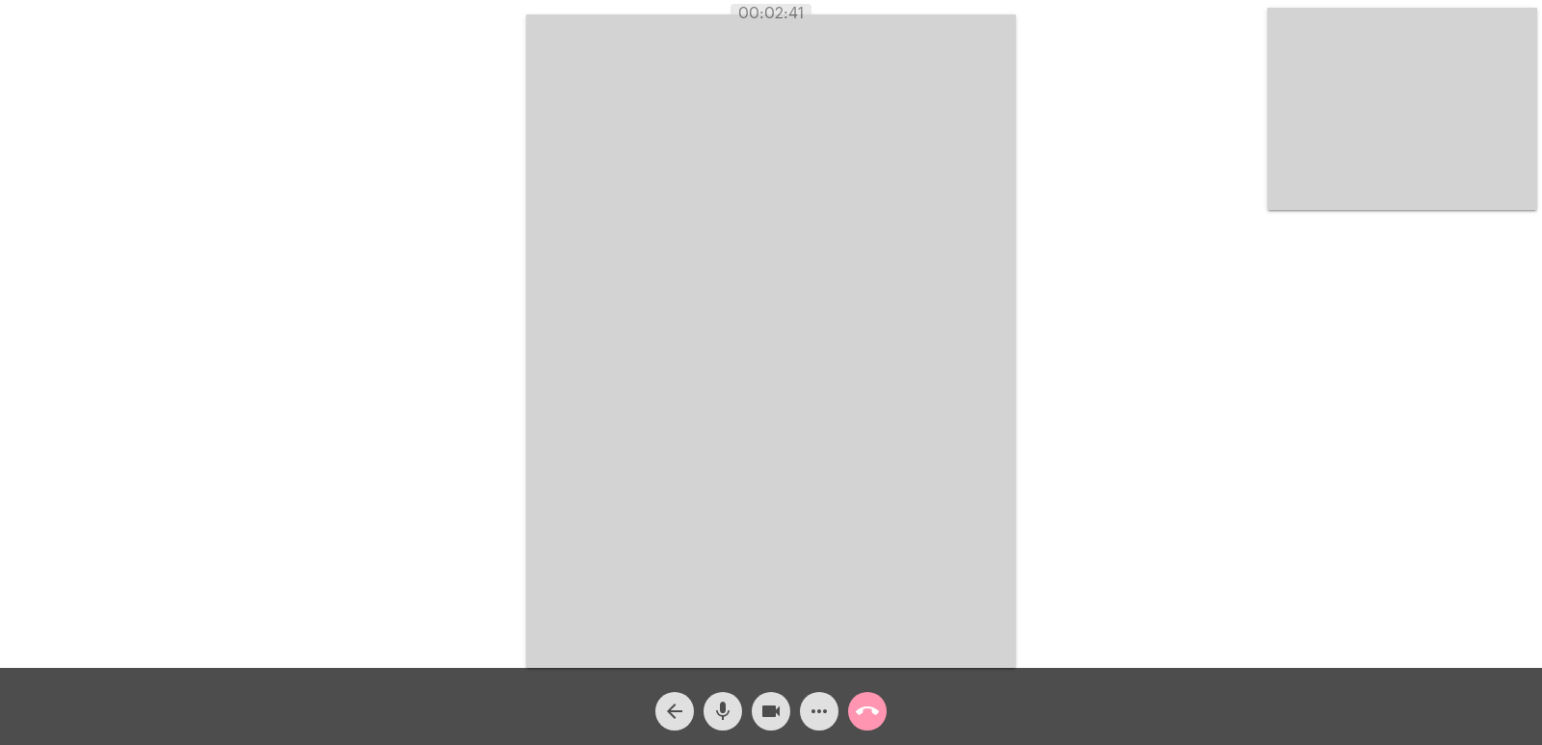
click at [860, 642] on mat-icon "call_end" at bounding box center [867, 711] width 23 height 23
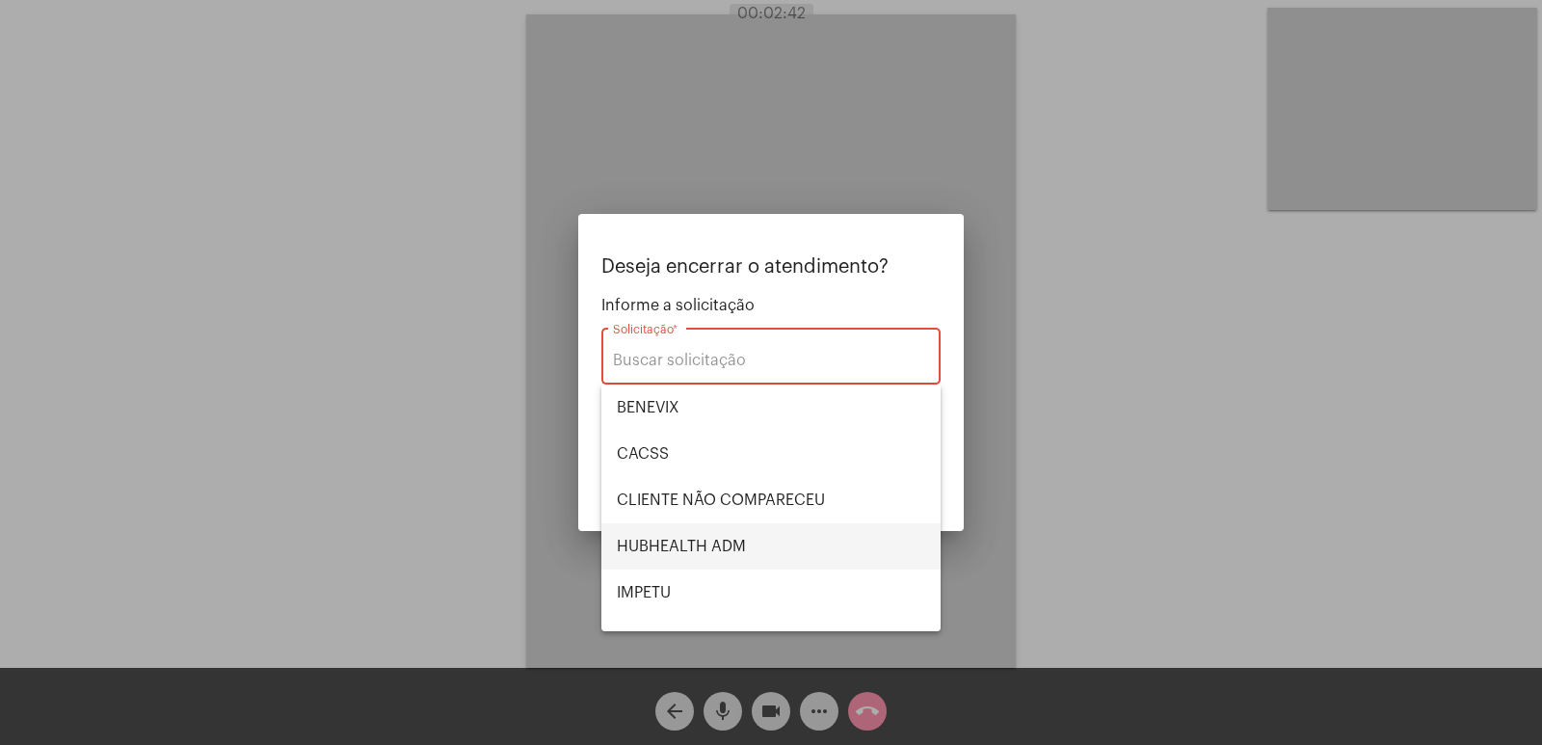
click at [714, 534] on span "HUBHEALTH ADM" at bounding box center [771, 546] width 308 height 46
type input "HUBHEALTH ADM"
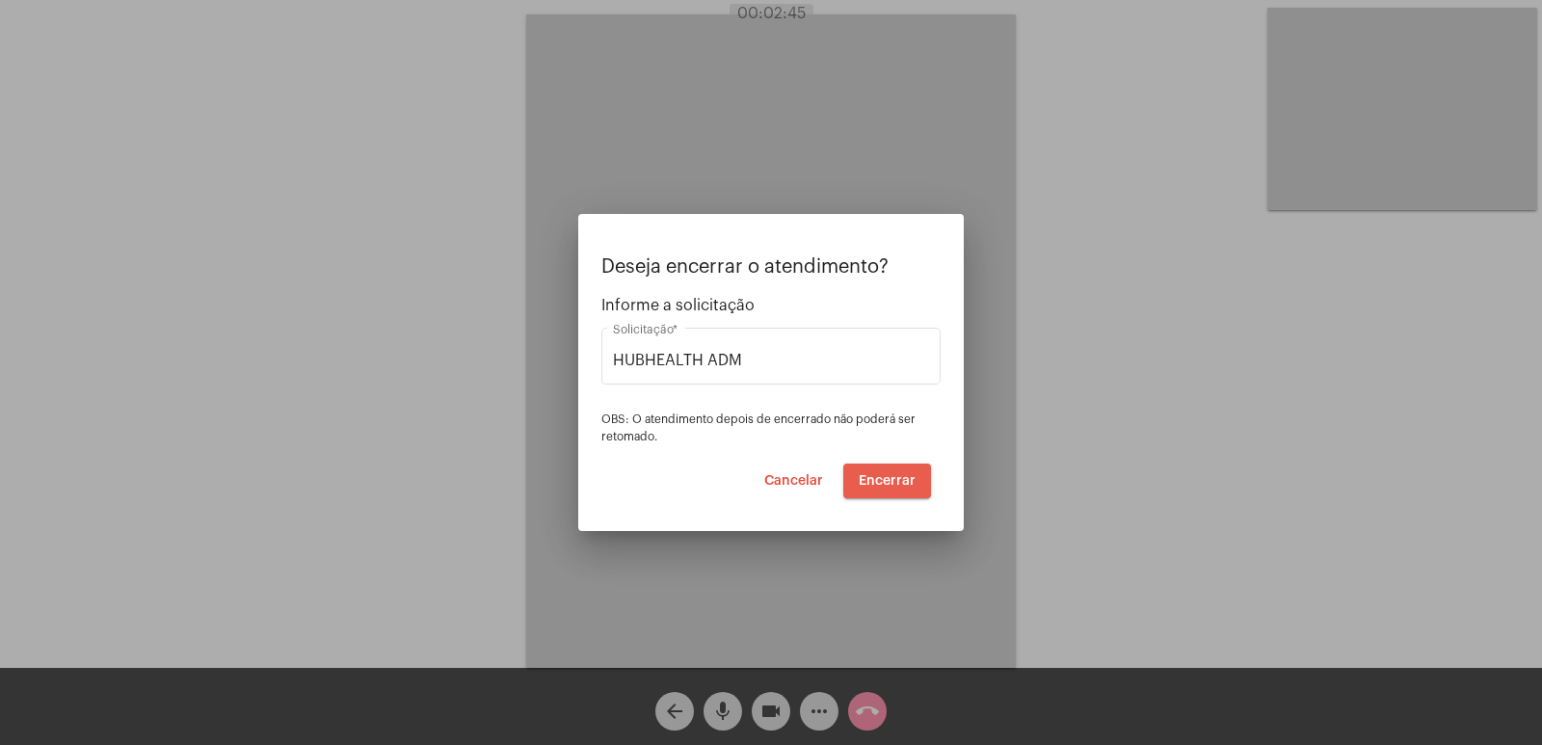
click at [898, 484] on span "Encerrar" at bounding box center [886, 480] width 57 height 13
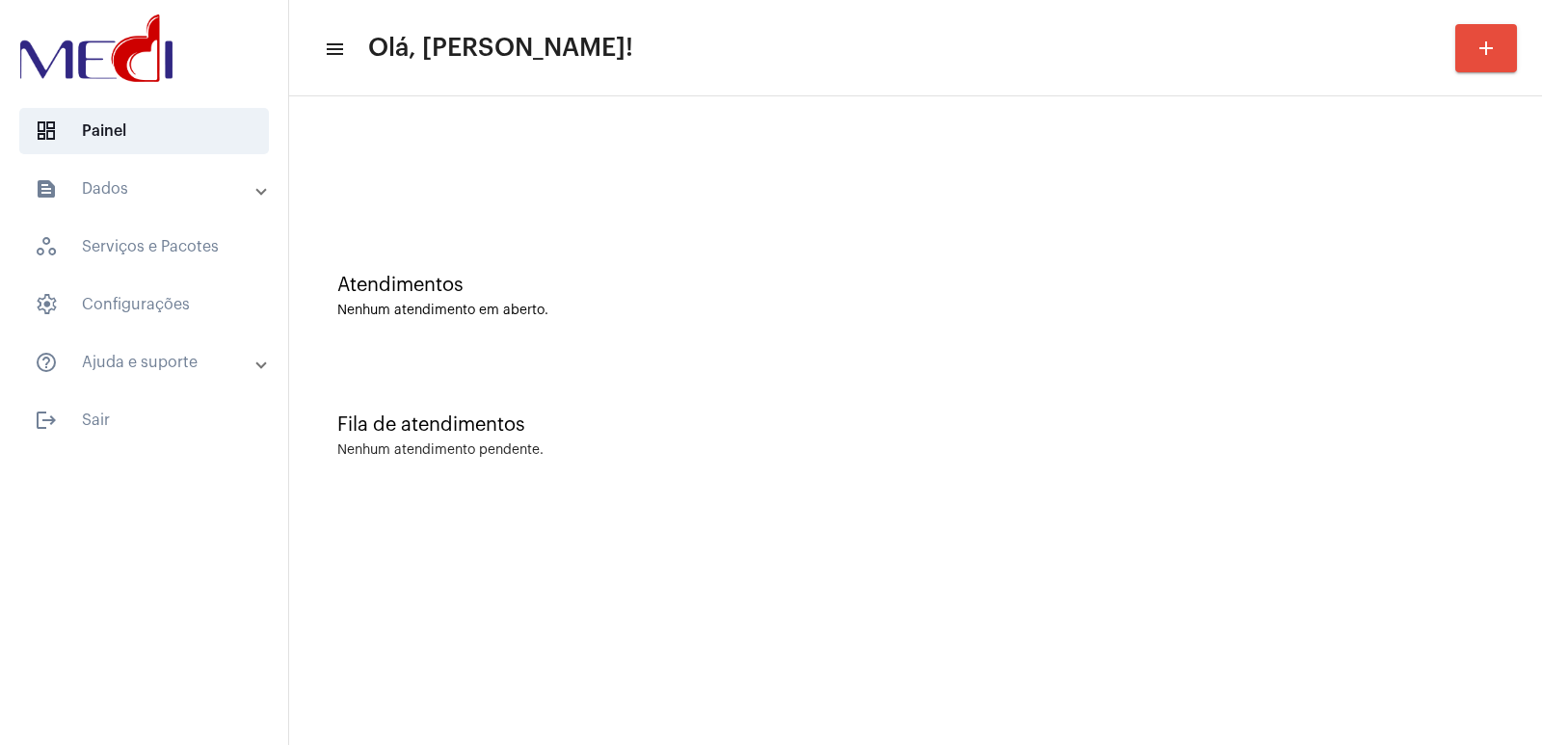
drag, startPoint x: 1329, startPoint y: 317, endPoint x: 1273, endPoint y: 320, distance: 56.0
click at [898, 320] on div "Atendimentos Nenhum atendimento em aberto." at bounding box center [915, 287] width 1233 height 140
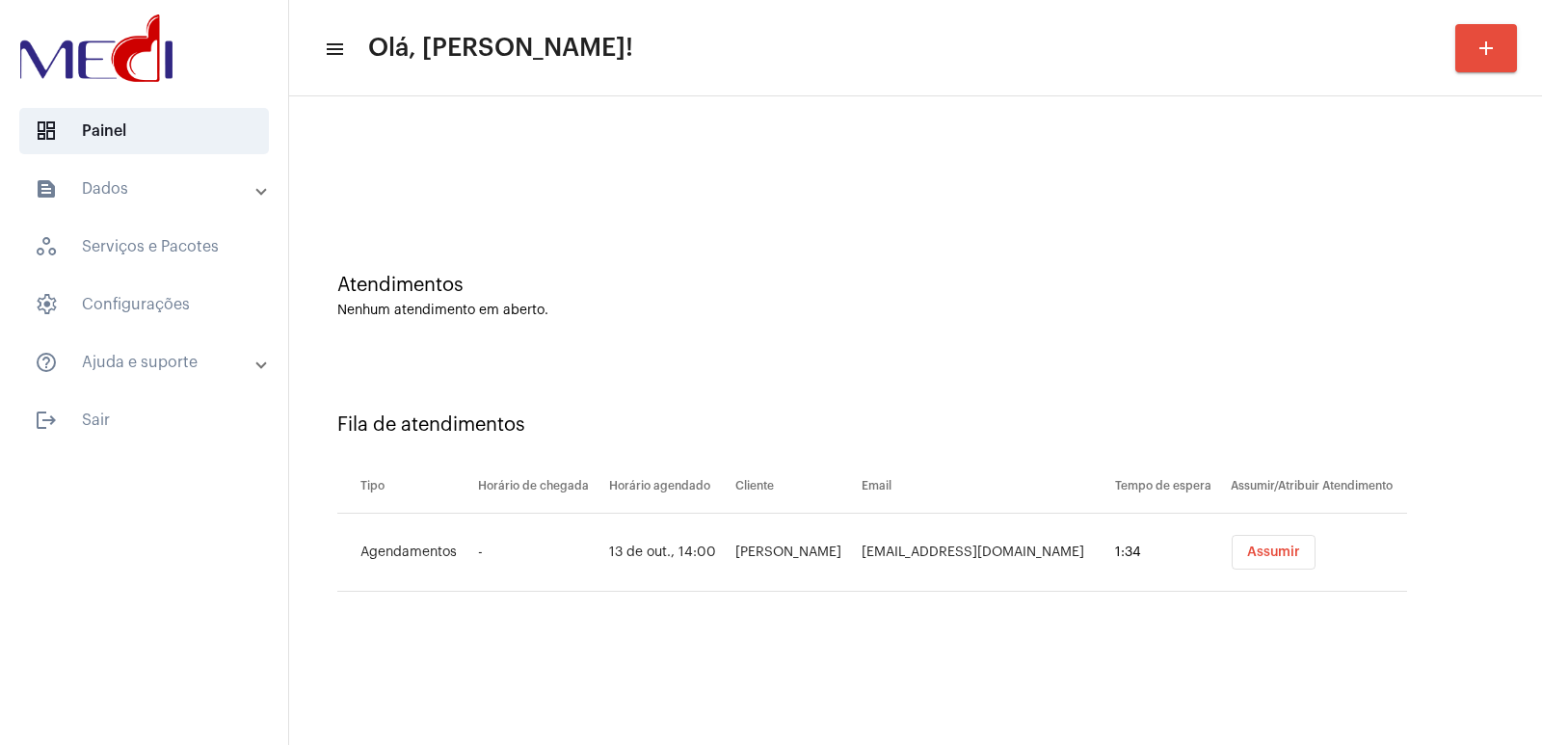
click at [1261, 552] on span "Assumir" at bounding box center [1273, 551] width 53 height 13
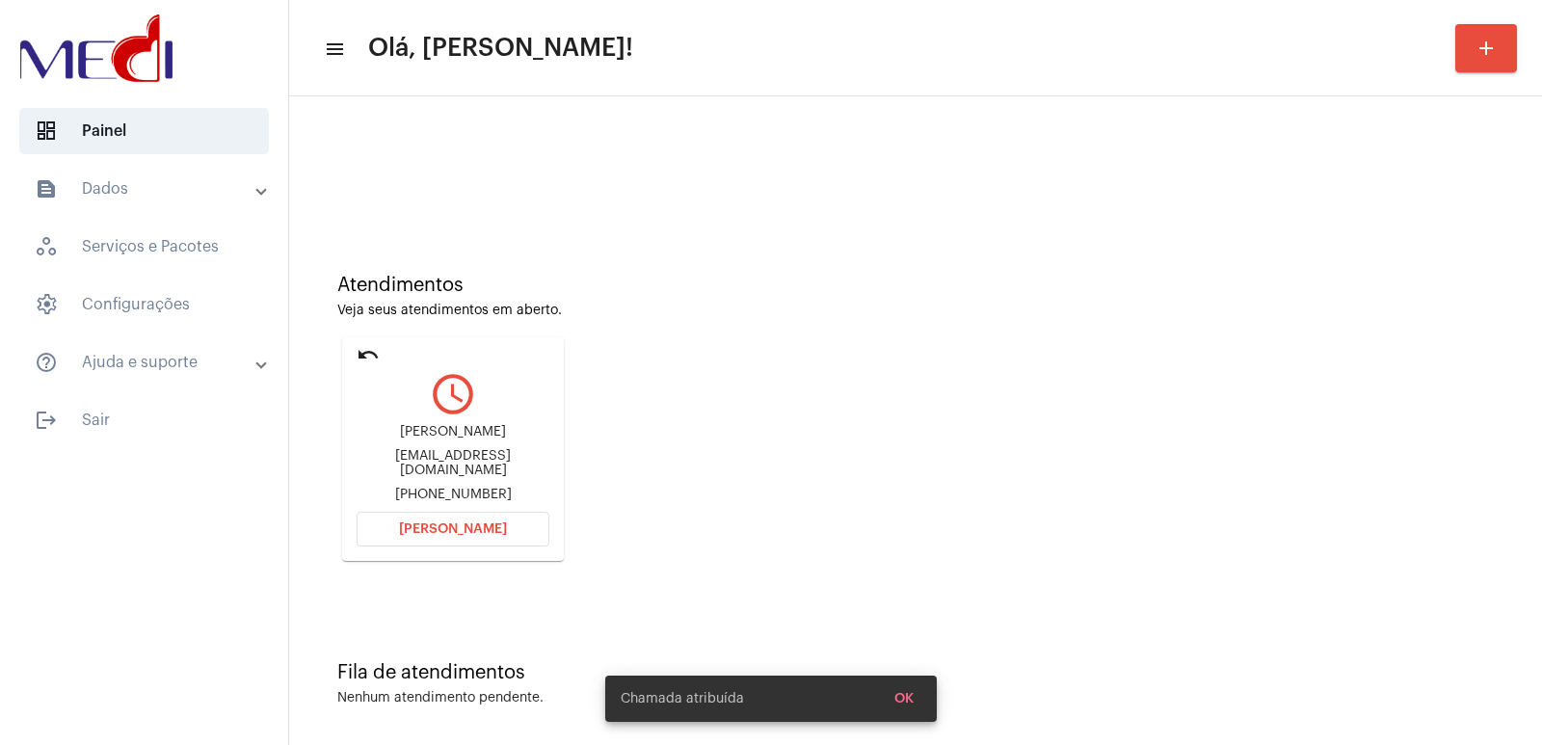
click at [431, 429] on div "Lorena Reichert lorenareichert2005@gmail.com +5511944511670" at bounding box center [452, 463] width 193 height 87
drag, startPoint x: 431, startPoint y: 429, endPoint x: 444, endPoint y: 450, distance: 25.1
click at [432, 431] on div "Lorena Reichert lorenareichert2005@gmail.com +5511944511670" at bounding box center [452, 463] width 193 height 87
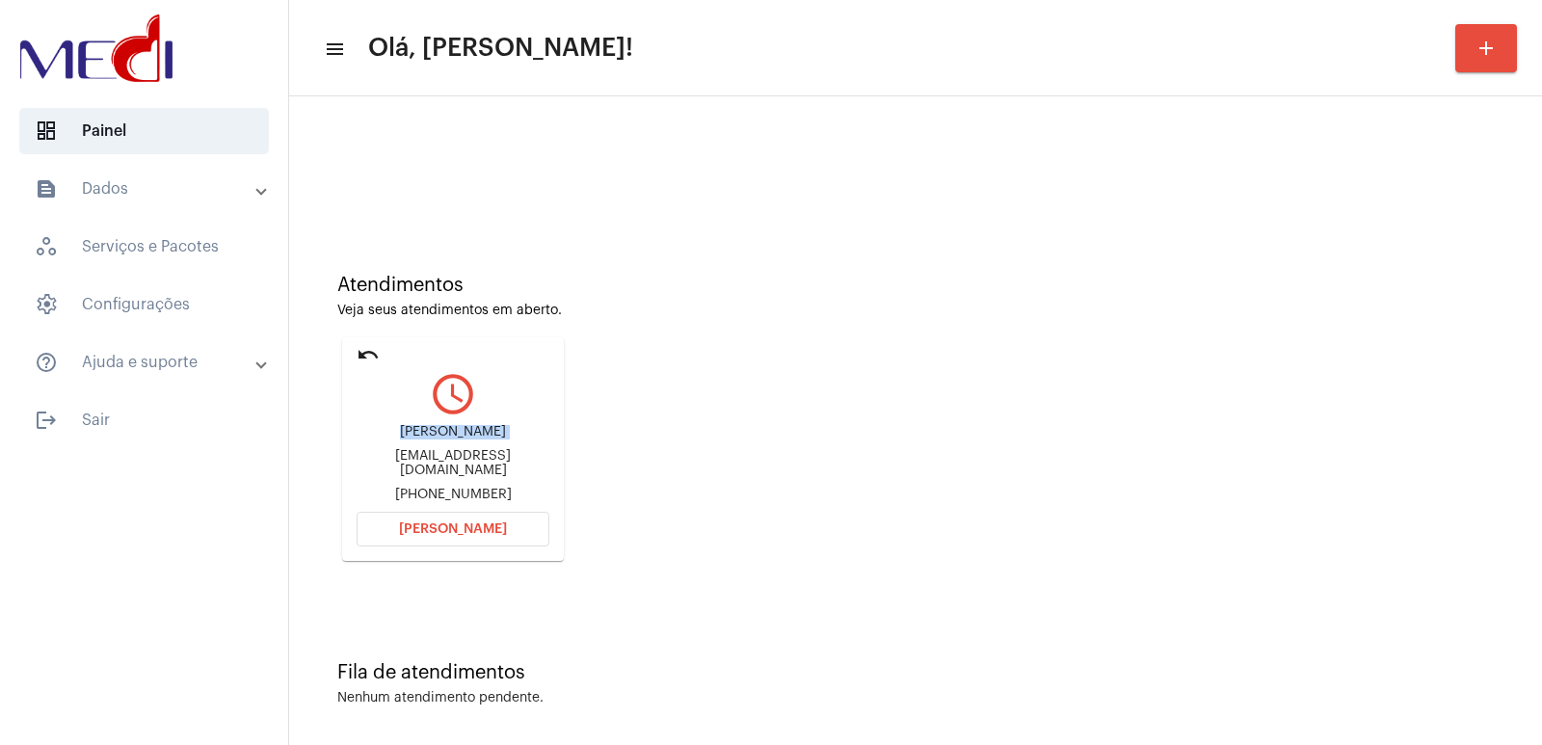
copy div "[PERSON_NAME]"
drag, startPoint x: 452, startPoint y: 541, endPoint x: 424, endPoint y: 565, distance: 36.9
click at [448, 542] on button "Abrir Chamada" at bounding box center [452, 529] width 193 height 35
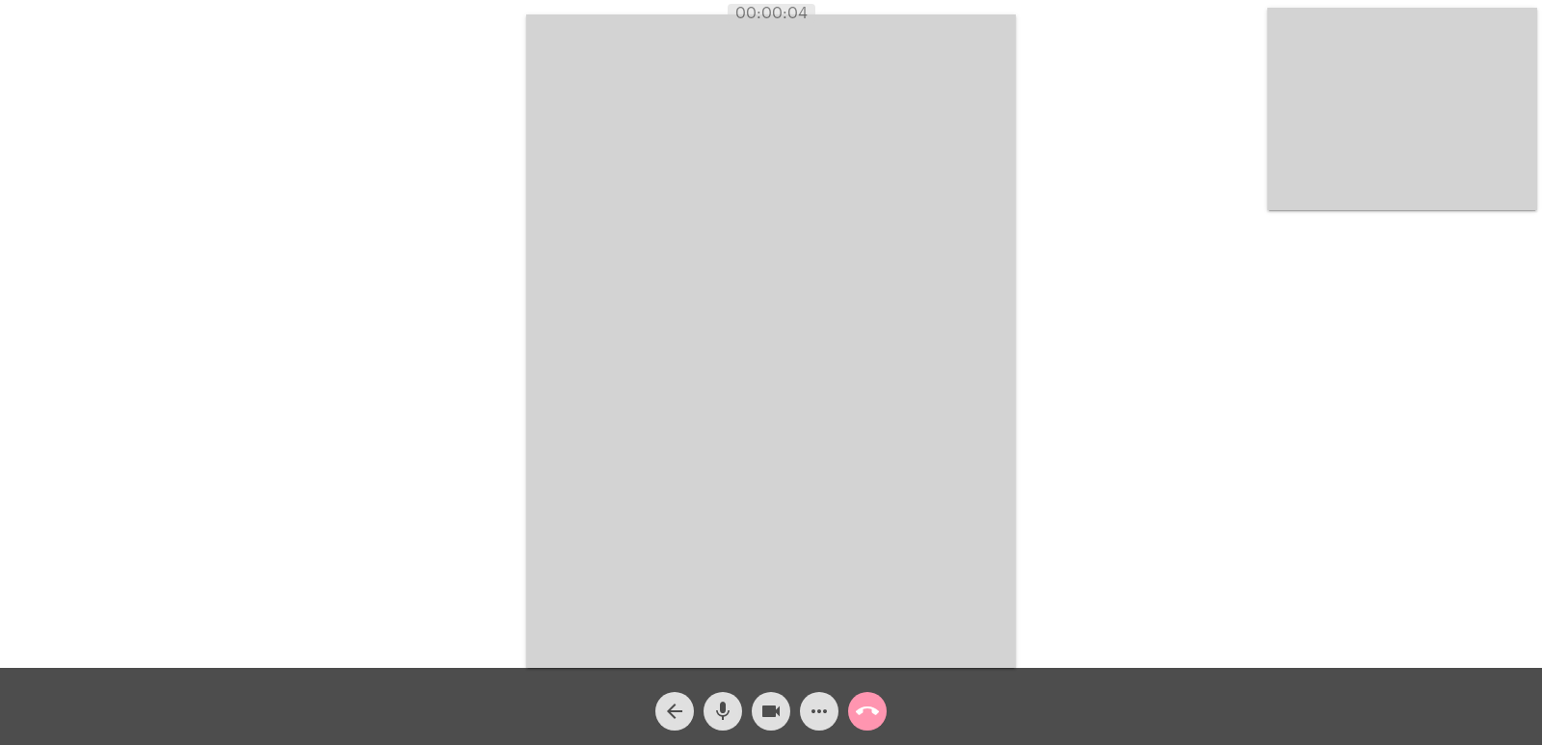
click at [1437, 114] on video at bounding box center [1402, 109] width 270 height 202
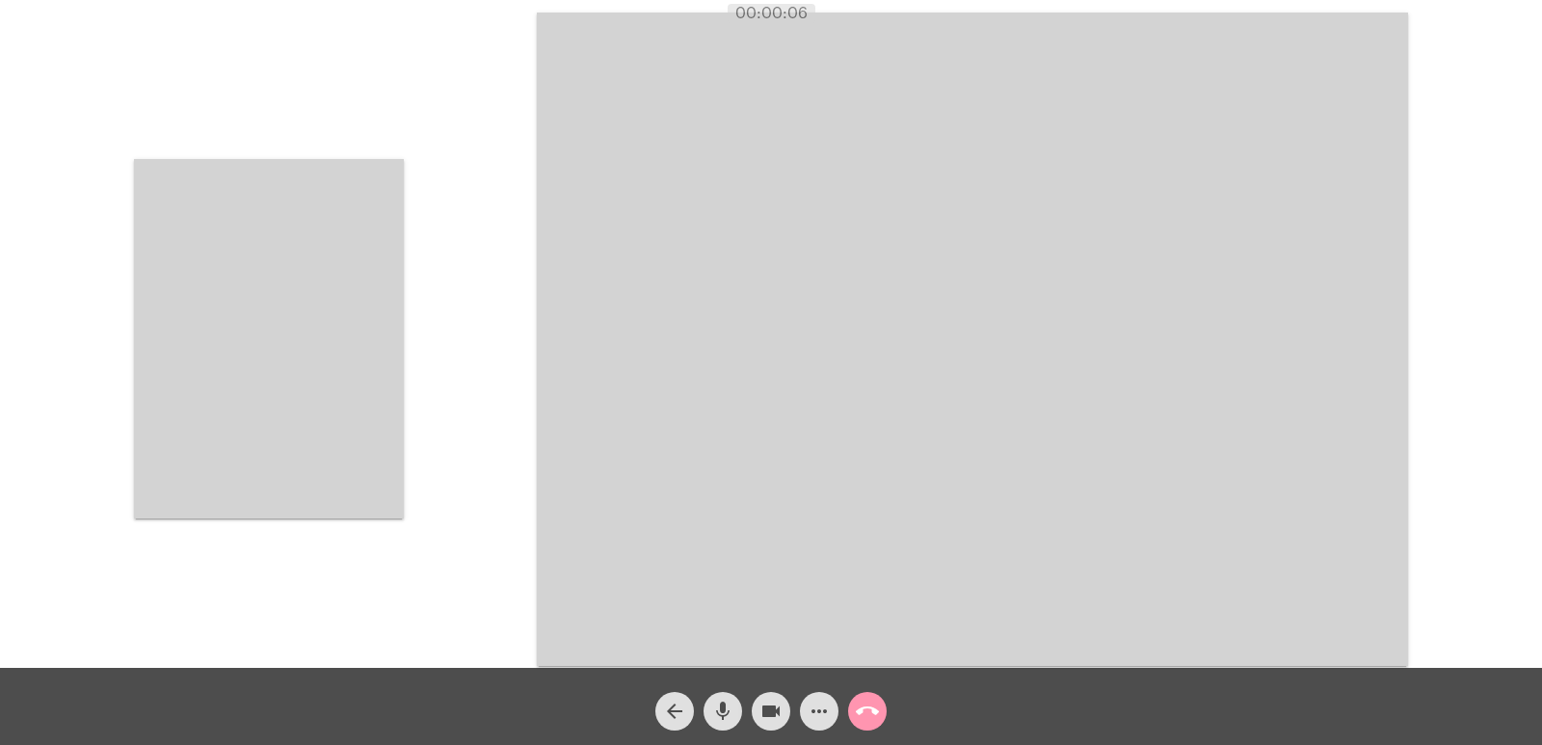
click at [362, 403] on video at bounding box center [269, 338] width 270 height 359
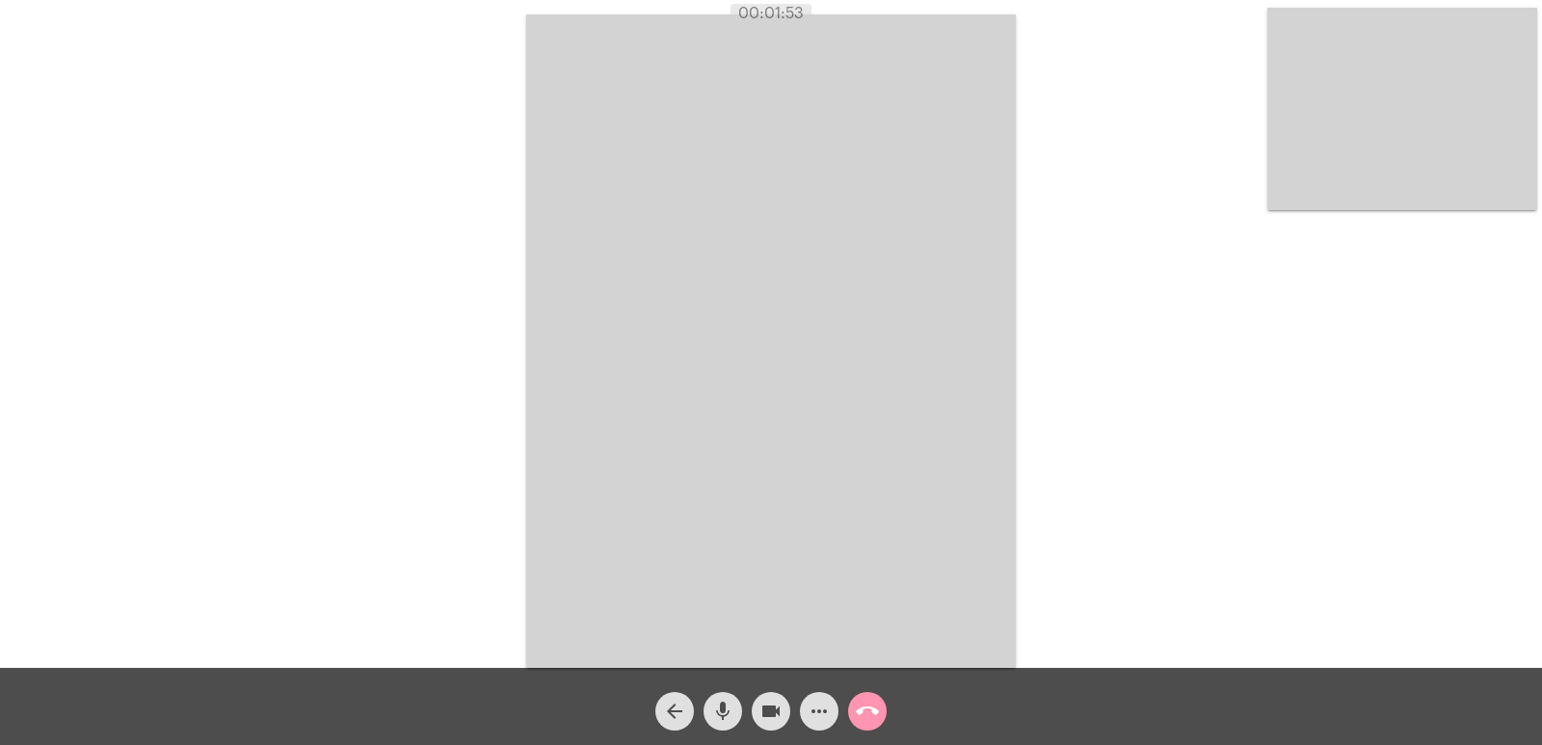
click at [1000, 518] on video at bounding box center [770, 340] width 489 height 653
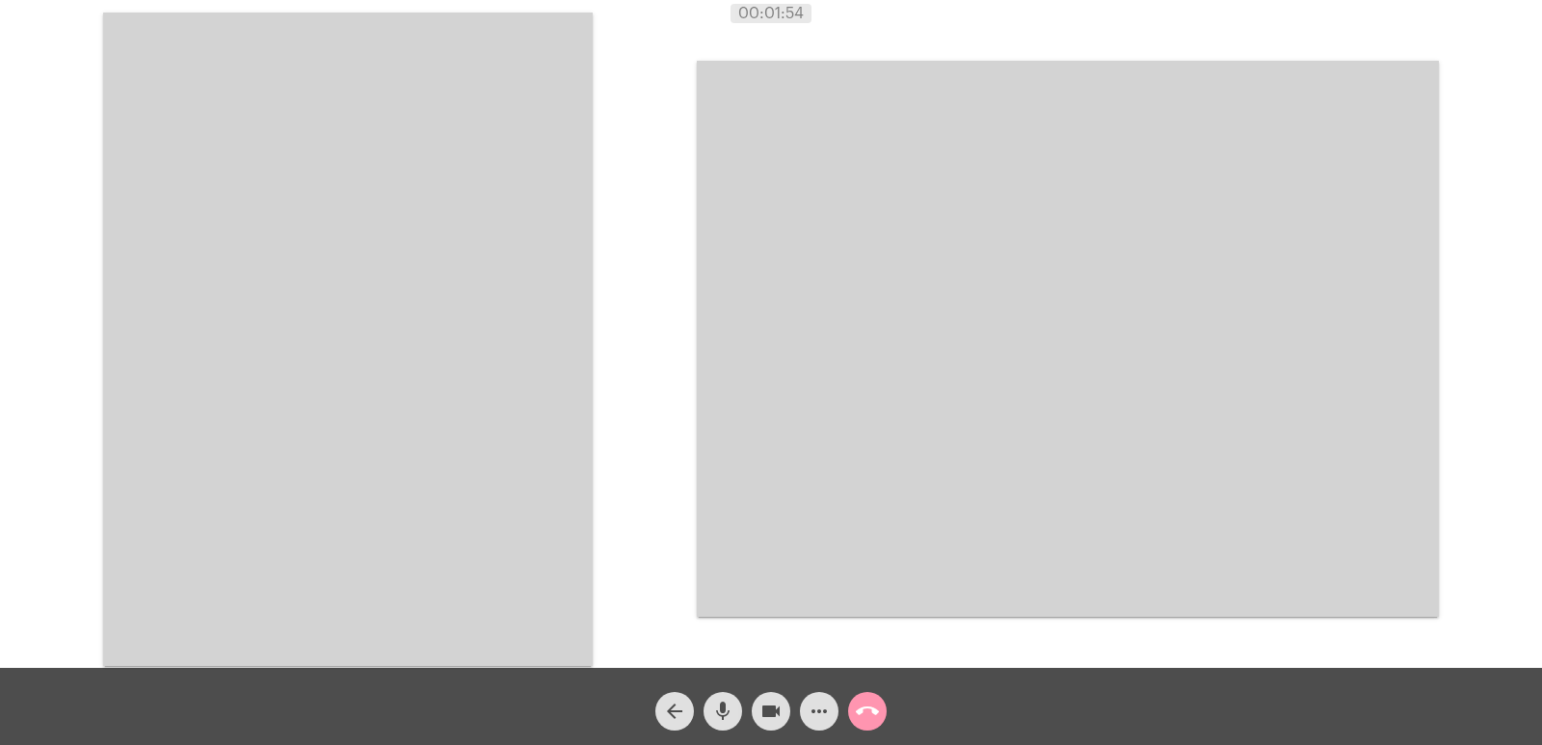
click at [545, 427] on video at bounding box center [347, 339] width 489 height 653
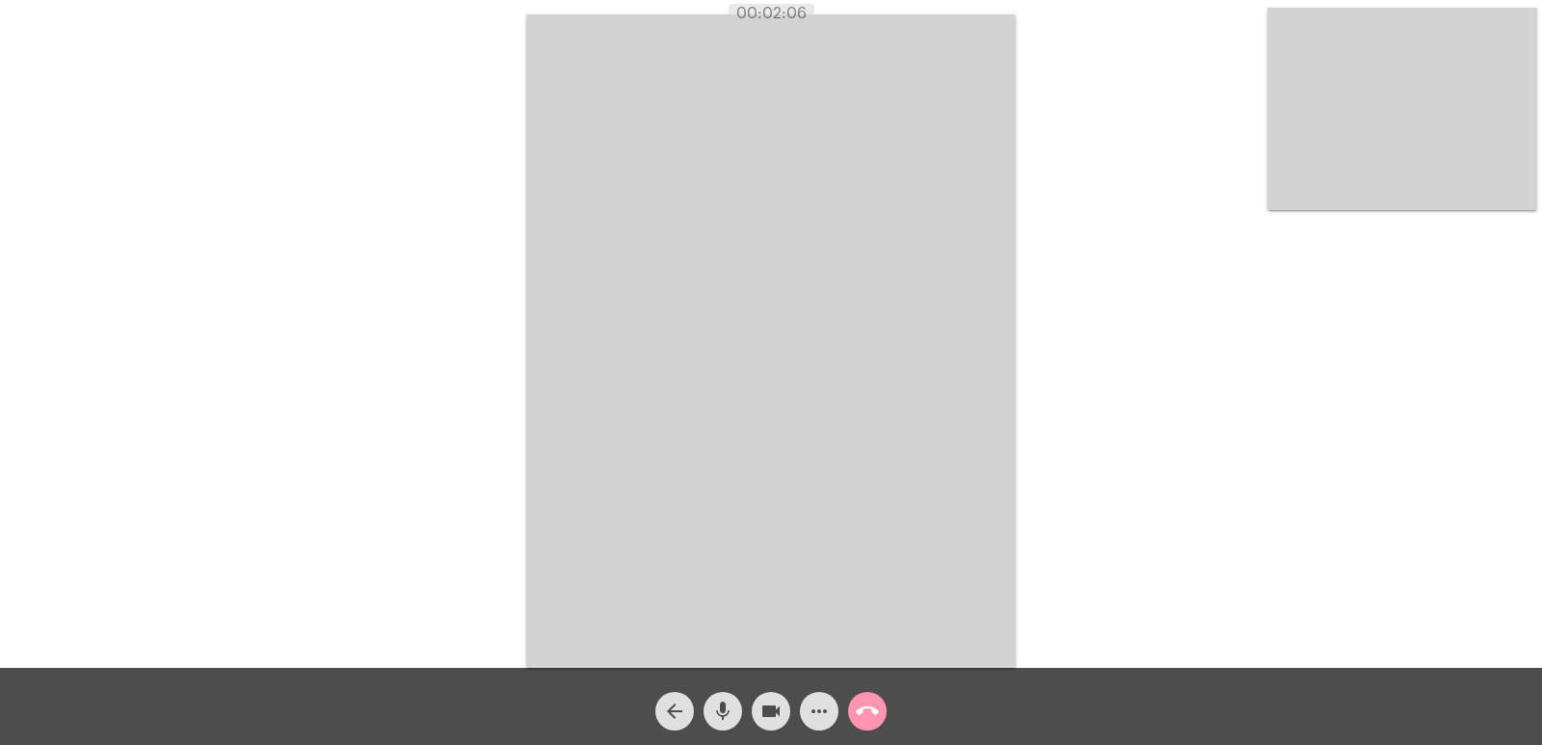
click at [880, 704] on button "call_end" at bounding box center [867, 711] width 39 height 39
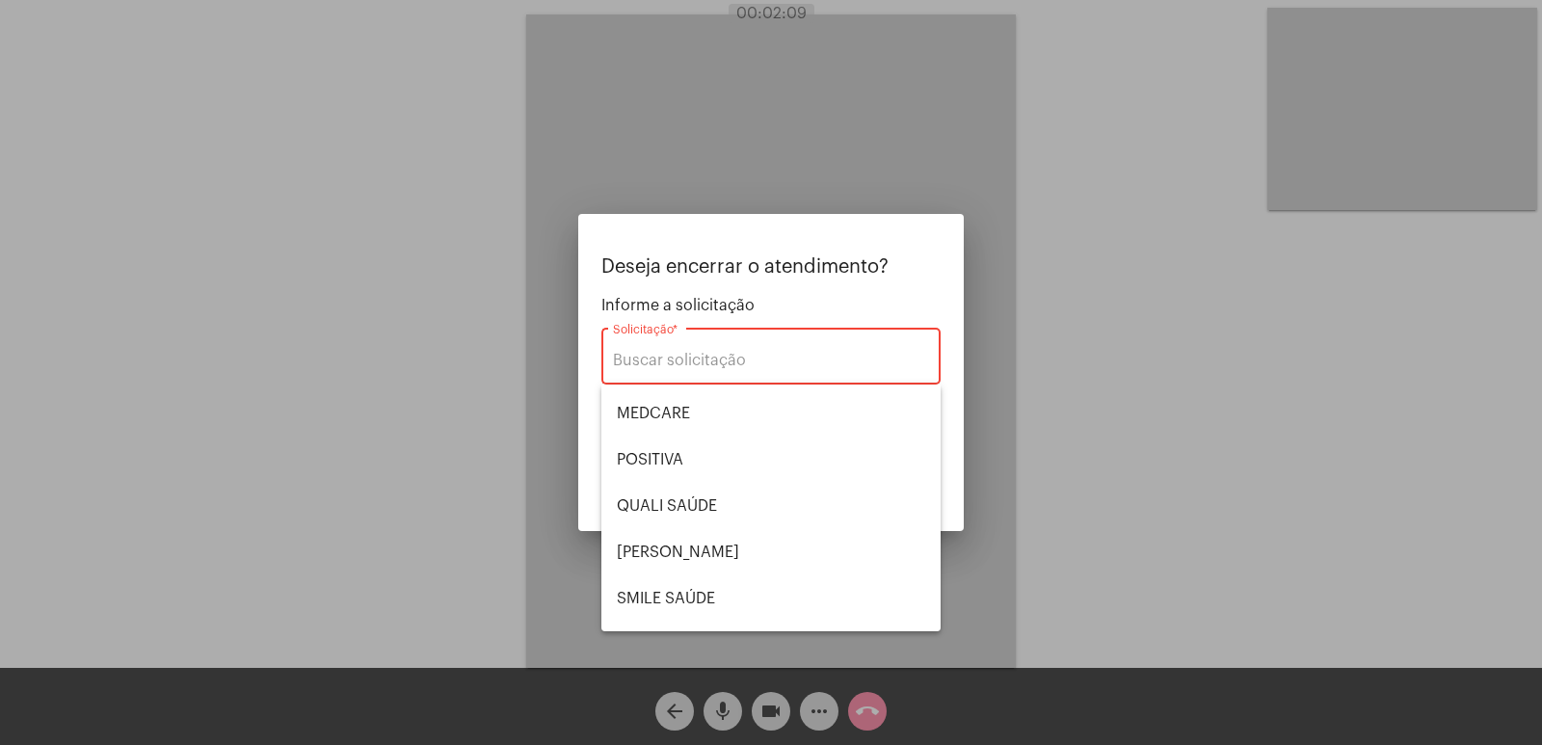
scroll to position [401, 0]
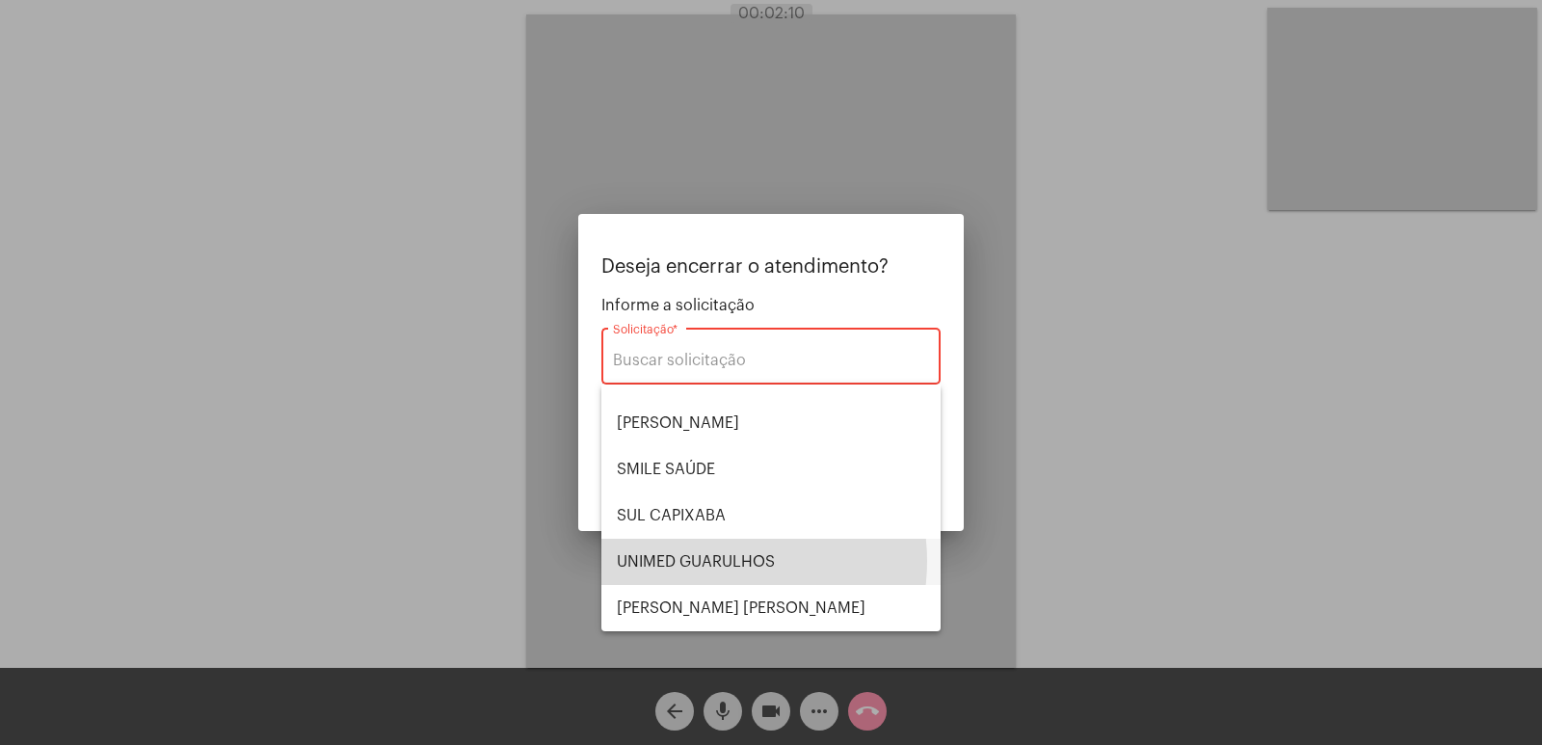
click at [714, 561] on span "UNIMED GUARULHOS" at bounding box center [771, 562] width 308 height 46
type input "UNIMED GUARULHOS"
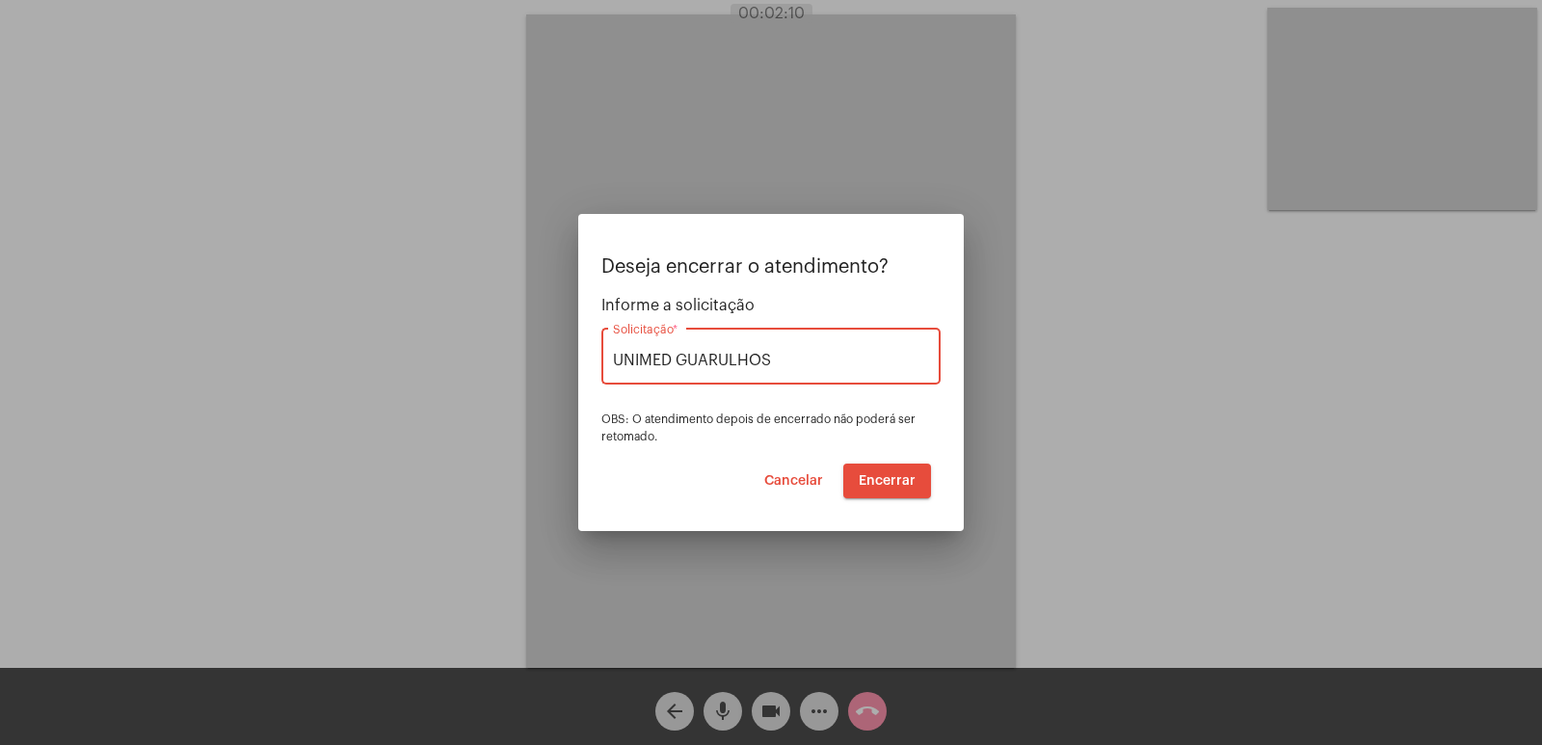
click at [879, 492] on button "Encerrar" at bounding box center [887, 480] width 88 height 35
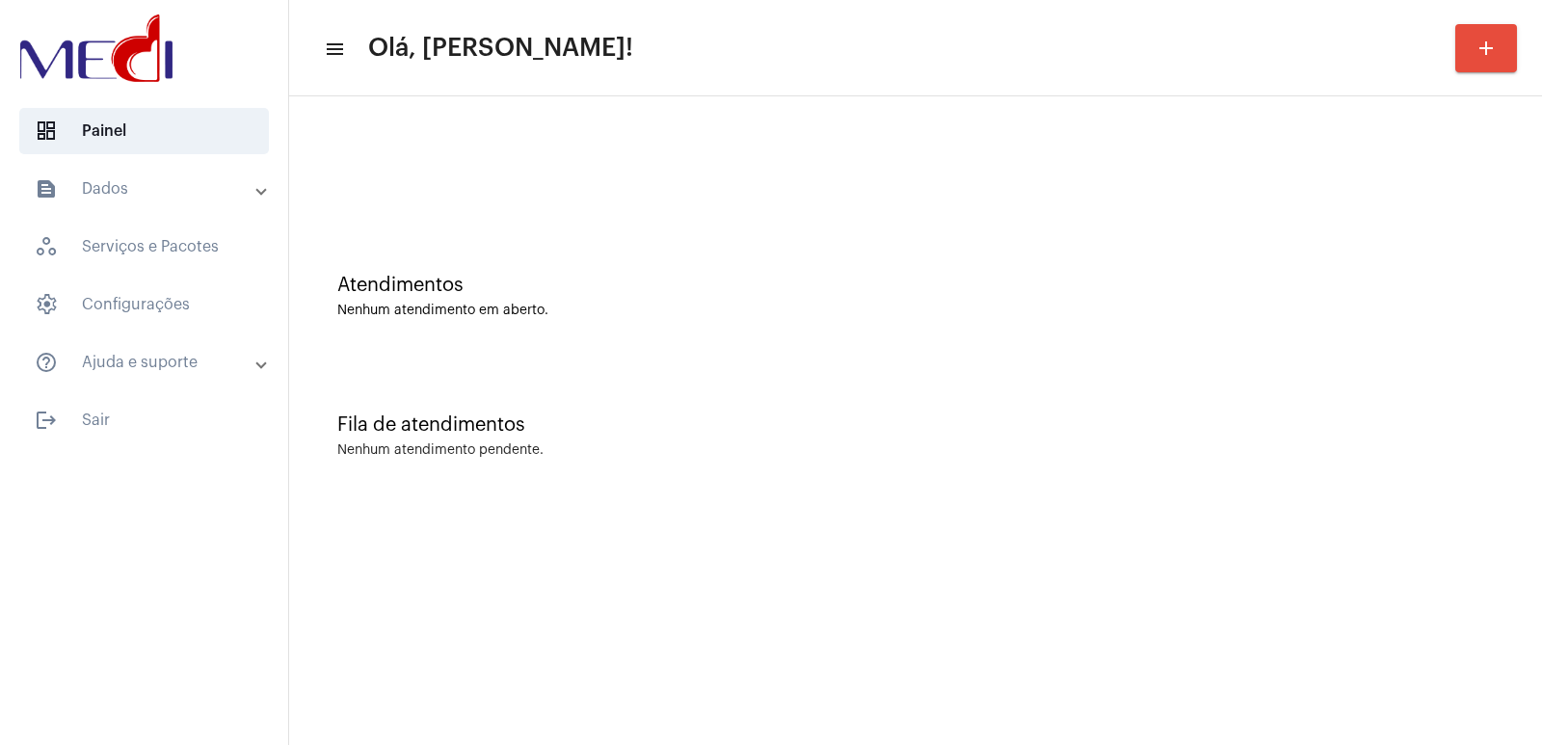
drag, startPoint x: 981, startPoint y: 667, endPoint x: 935, endPoint y: 640, distance: 53.5
click at [980, 667] on mat-sidenav-content "menu Olá, Vivian! add Atendimentos Nenhum atendimento em aberto. Fila de atendi…" at bounding box center [915, 372] width 1253 height 745
click at [1382, 571] on mat-sidenav-content "menu Olá, [PERSON_NAME]! add Atendimentos Nenhum atendimento em aberto. Fila de…" at bounding box center [915, 372] width 1253 height 745
drag, startPoint x: 594, startPoint y: 716, endPoint x: 607, endPoint y: 718, distance: 13.6
click at [594, 716] on mat-sidenav-content "menu Olá, Vivian! add Atendimentos Nenhum atendimento em aberto. Fila de atendi…" at bounding box center [915, 372] width 1253 height 745
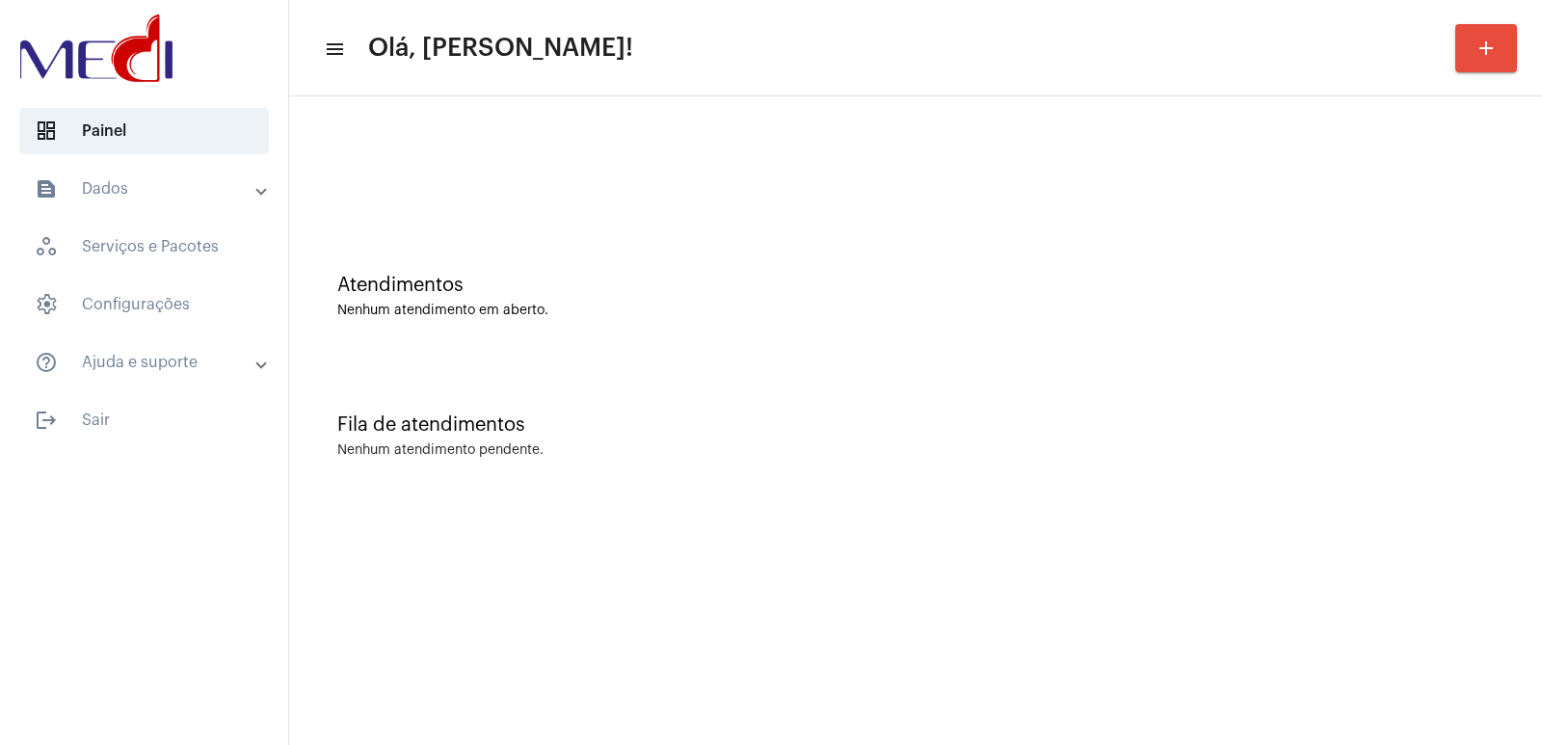
click at [1162, 284] on div "Atendimentos" at bounding box center [915, 285] width 1156 height 21
click at [792, 598] on mat-sidenav-content "menu Olá, Vivian! add Atendimentos Nenhum atendimento em aberto. Fila de atendi…" at bounding box center [915, 372] width 1253 height 745
click at [702, 673] on mat-sidenav-content "menu Olá, Vivian! add Atendimentos Nenhum atendimento em aberto. Fila de atendi…" at bounding box center [915, 372] width 1253 height 745
click at [1436, 39] on mat-toolbar-row "menu Olá, Vivian! add" at bounding box center [915, 48] width 1253 height 62
drag, startPoint x: 1215, startPoint y: 429, endPoint x: 1121, endPoint y: 420, distance: 94.8
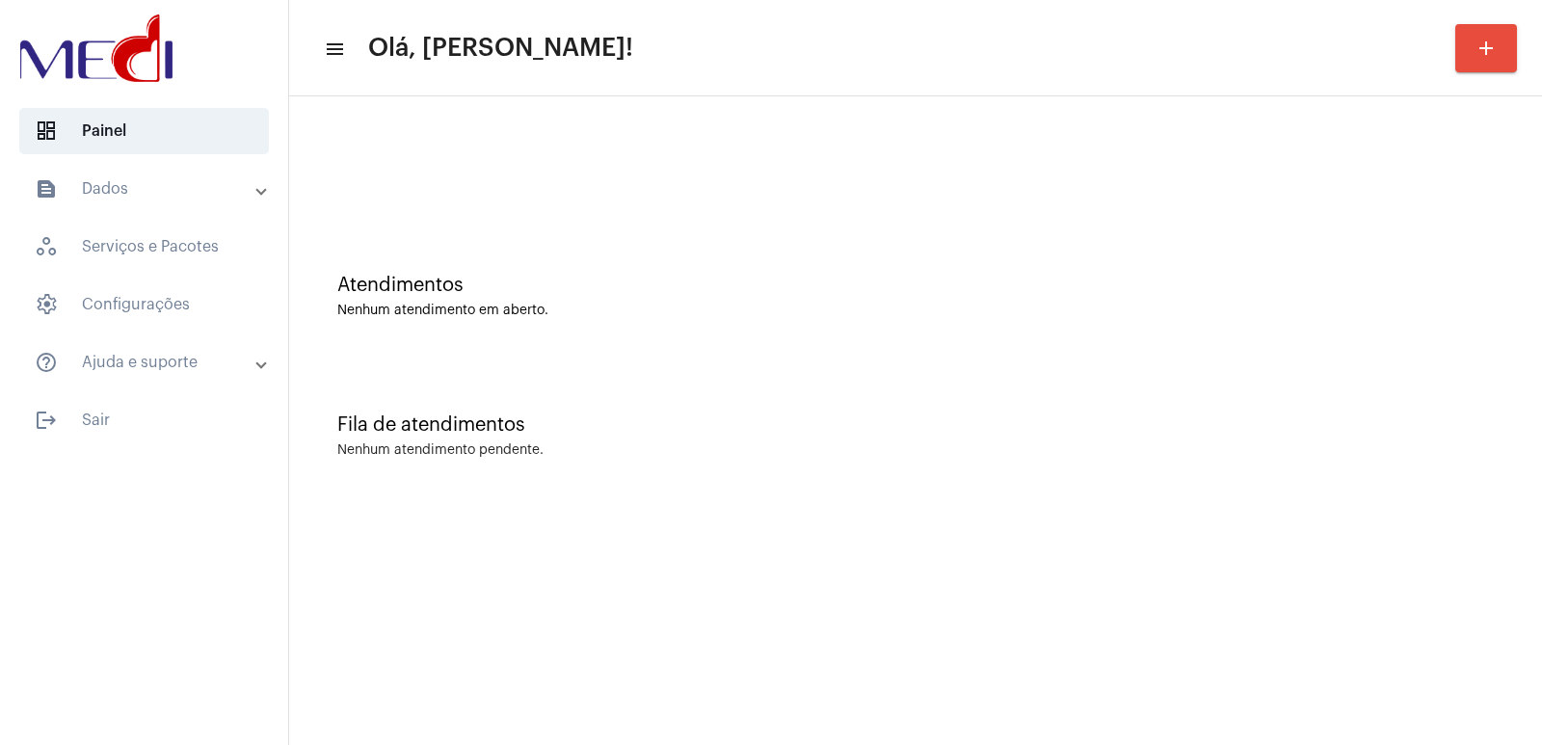
click at [1214, 429] on div "Fila de atendimentos" at bounding box center [915, 424] width 1156 height 21
click at [171, 194] on mat-panel-title "text_snippet_outlined Dados" at bounding box center [146, 188] width 223 height 23
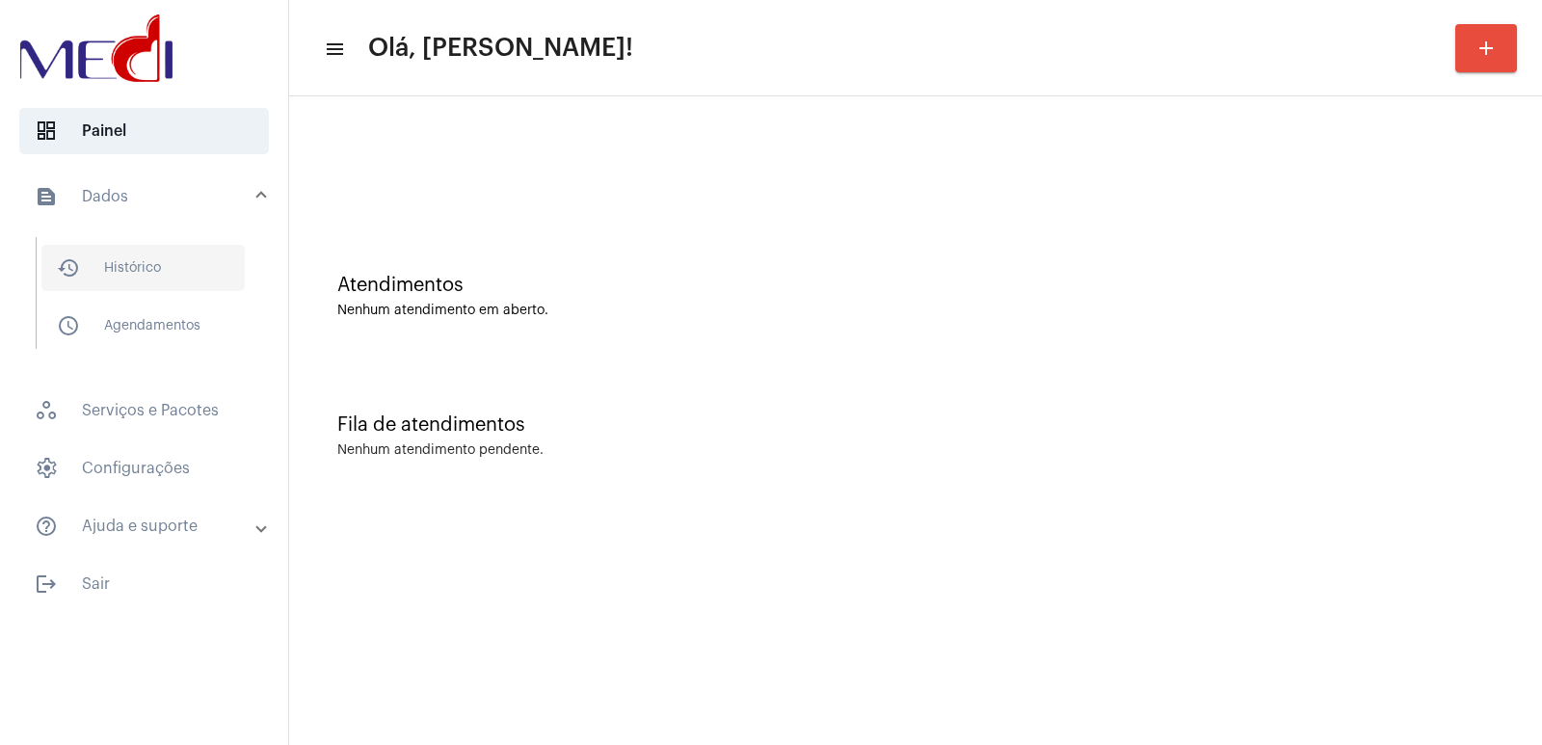
click at [166, 276] on span "history_outlined Histórico" at bounding box center [142, 268] width 203 height 46
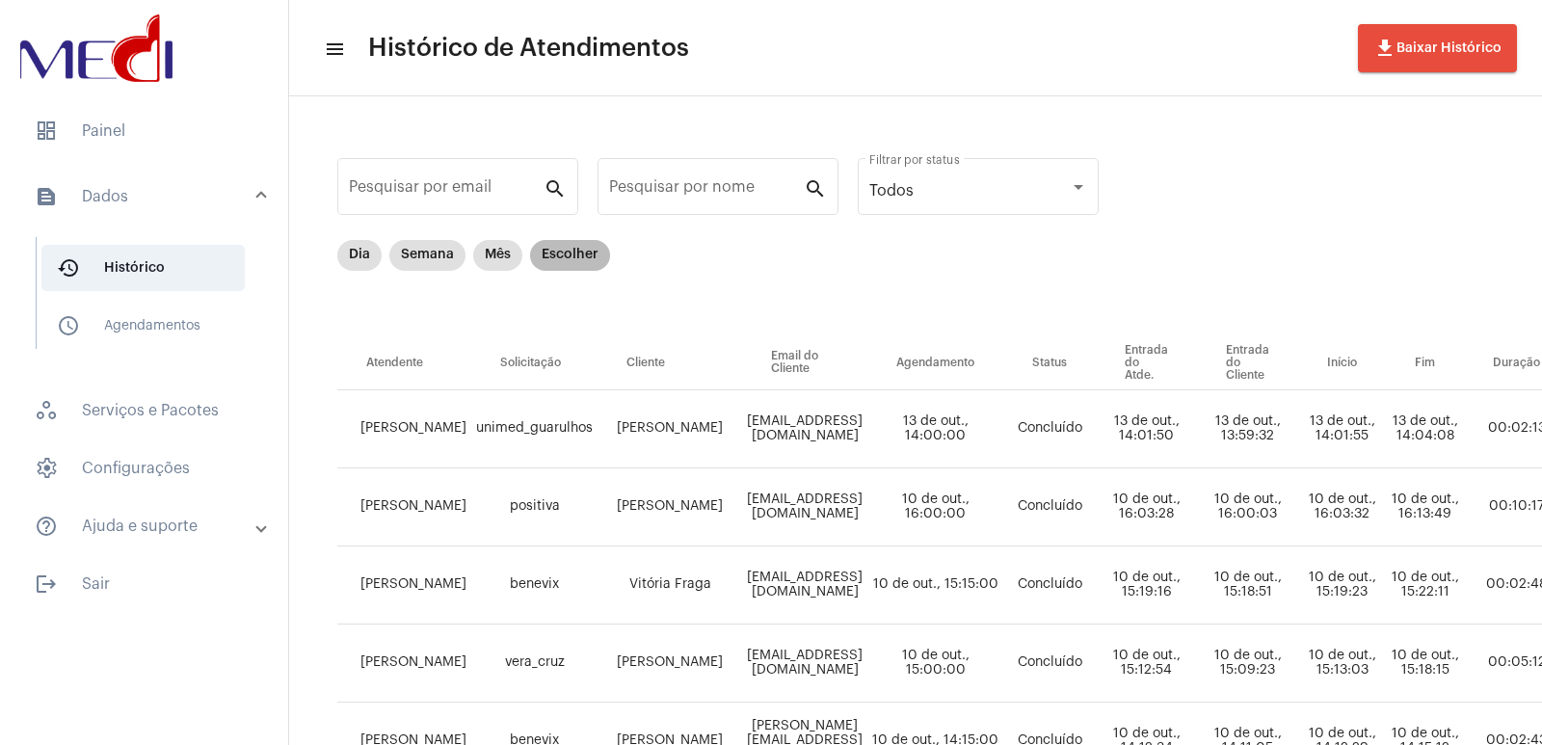
click at [576, 264] on mat-chip "Escolher" at bounding box center [570, 255] width 80 height 31
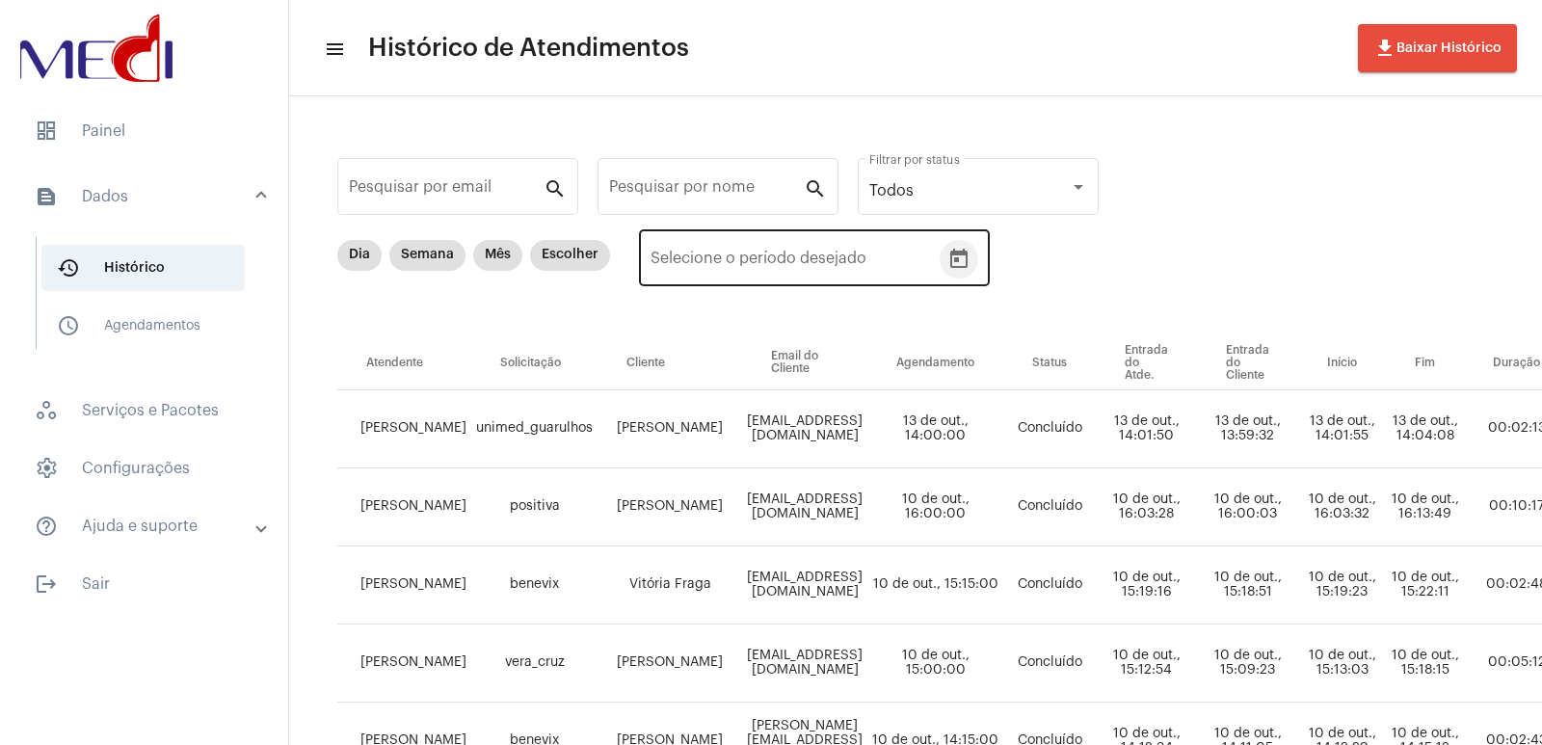
click at [948, 268] on icon "Open calendar" at bounding box center [958, 259] width 23 height 23
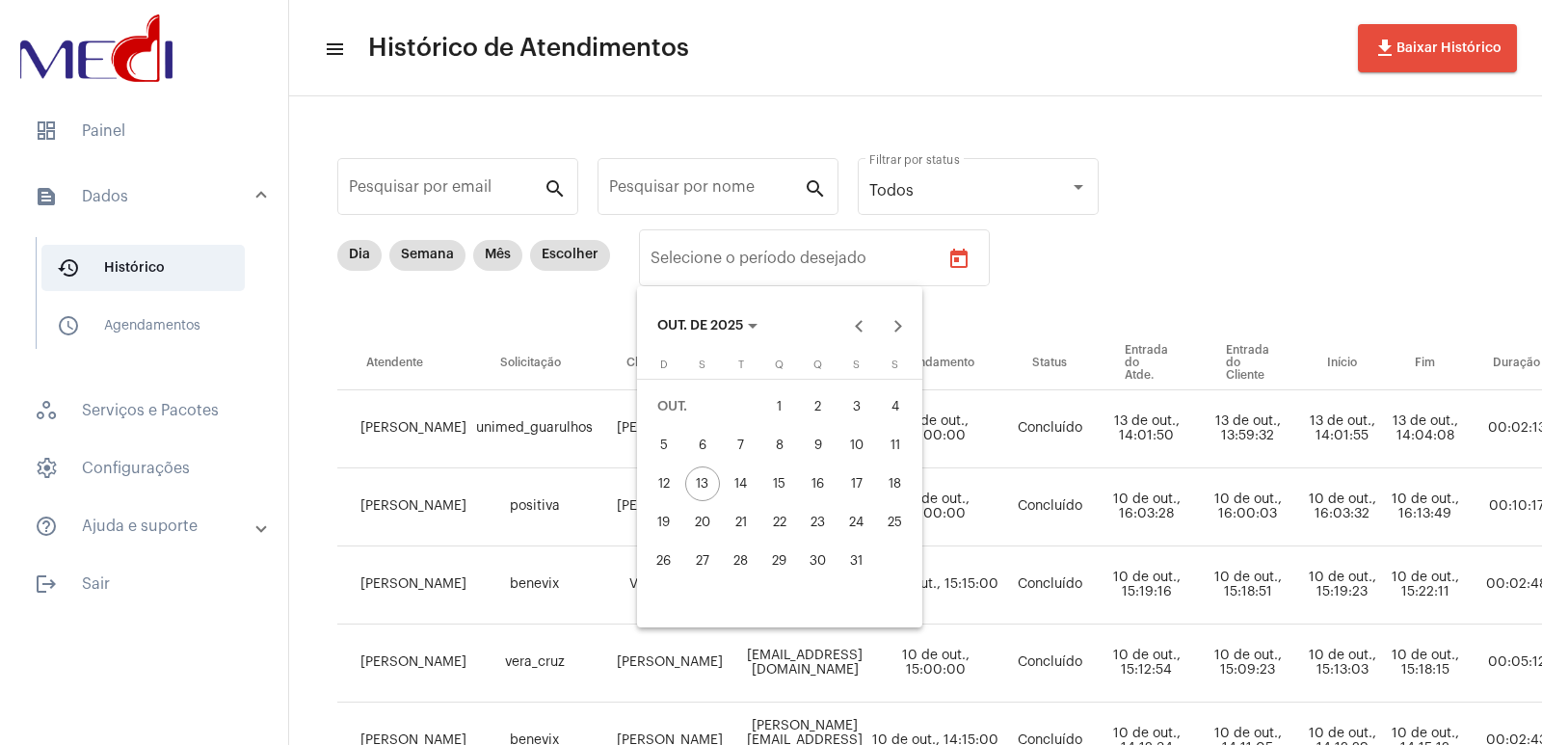
click at [868, 443] on div "10" at bounding box center [856, 445] width 35 height 35
type input "10/10/2025"
click at [868, 443] on div "10" at bounding box center [856, 445] width 35 height 35
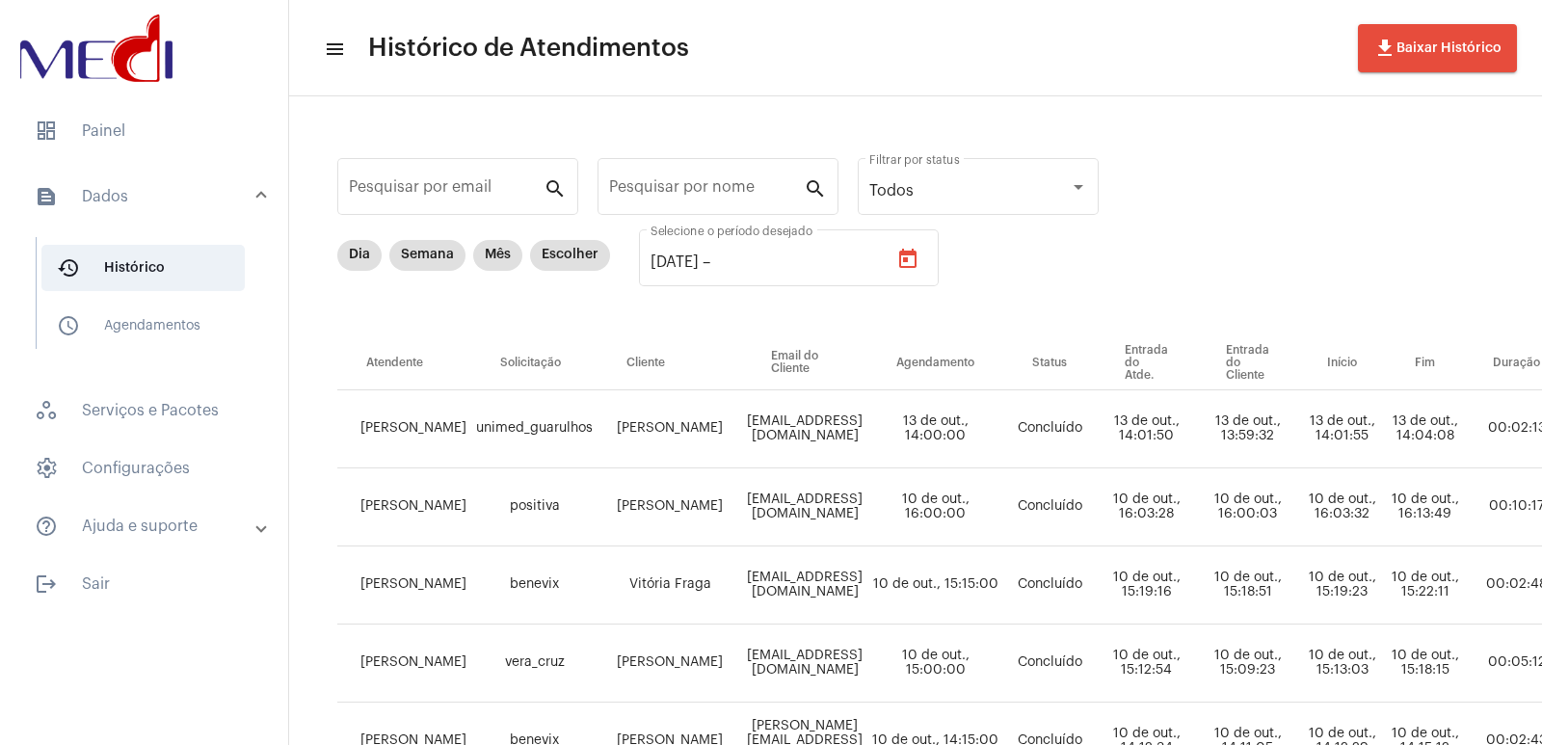
type input "10/10/2025"
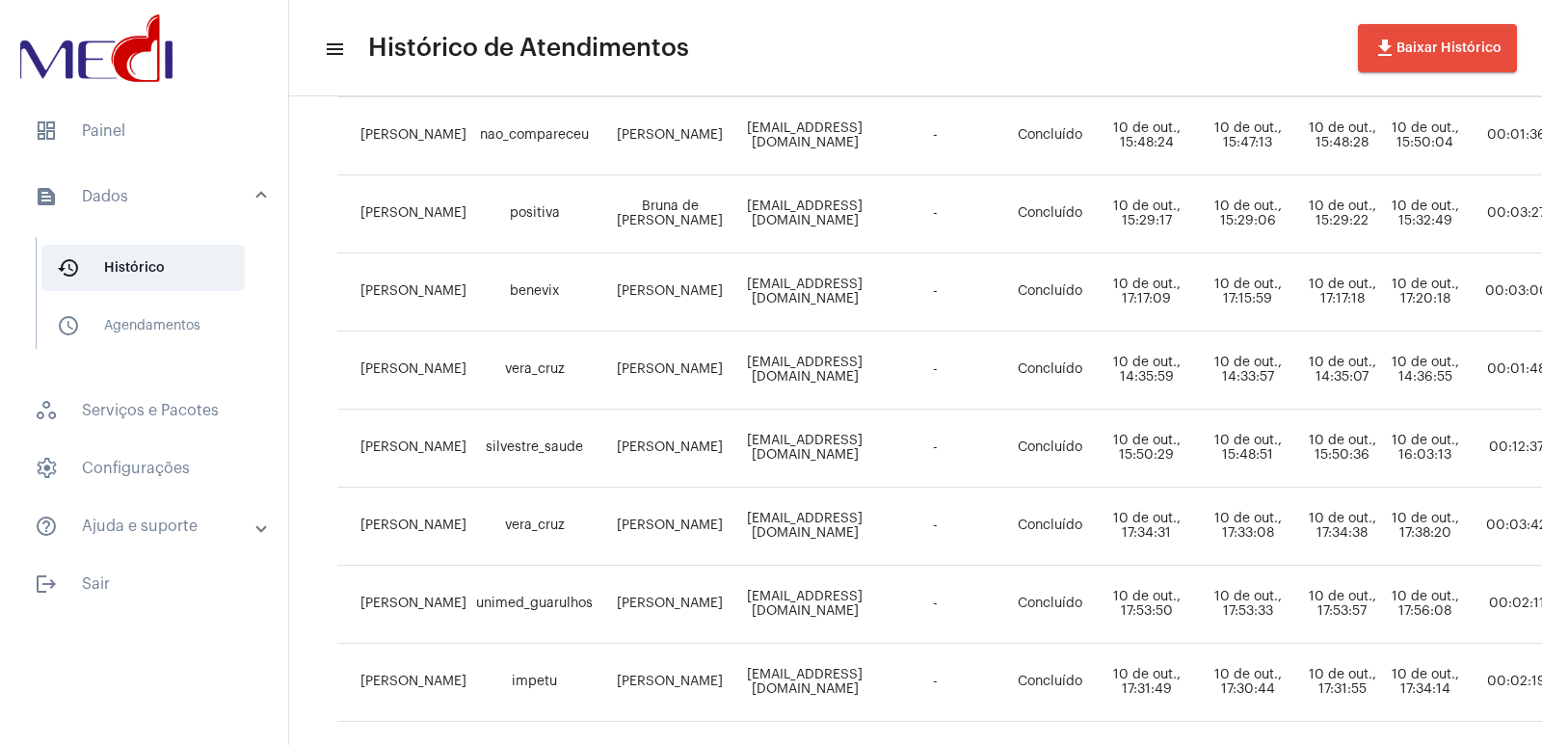
scroll to position [867, 0]
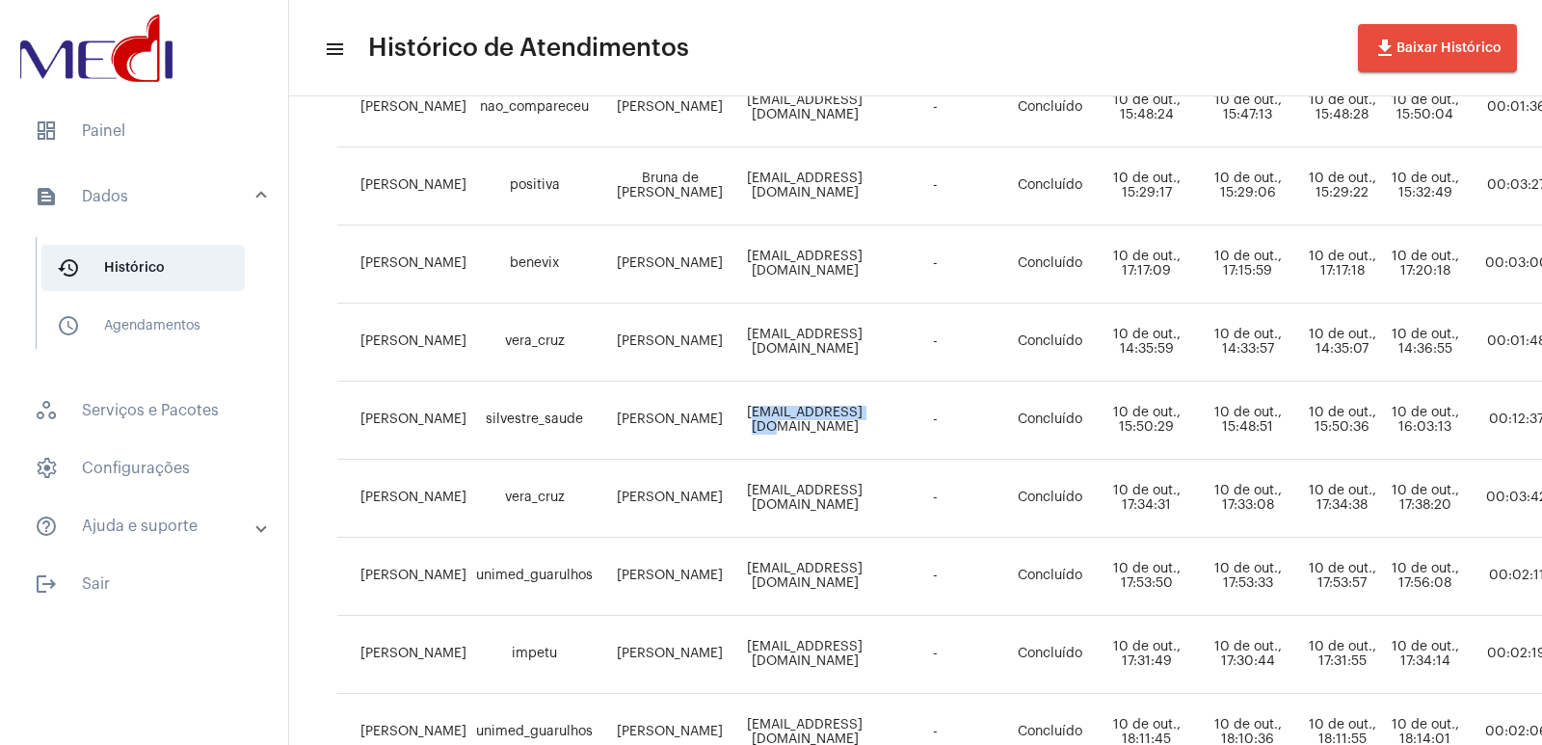
drag, startPoint x: 721, startPoint y: 415, endPoint x: 895, endPoint y: 412, distance: 174.4
click at [867, 413] on td "pinhocg@gmail.com" at bounding box center [804, 421] width 125 height 78
copy td "pinhocg@gmail.com"
click at [93, 133] on span "dashboard Painel" at bounding box center [144, 131] width 250 height 46
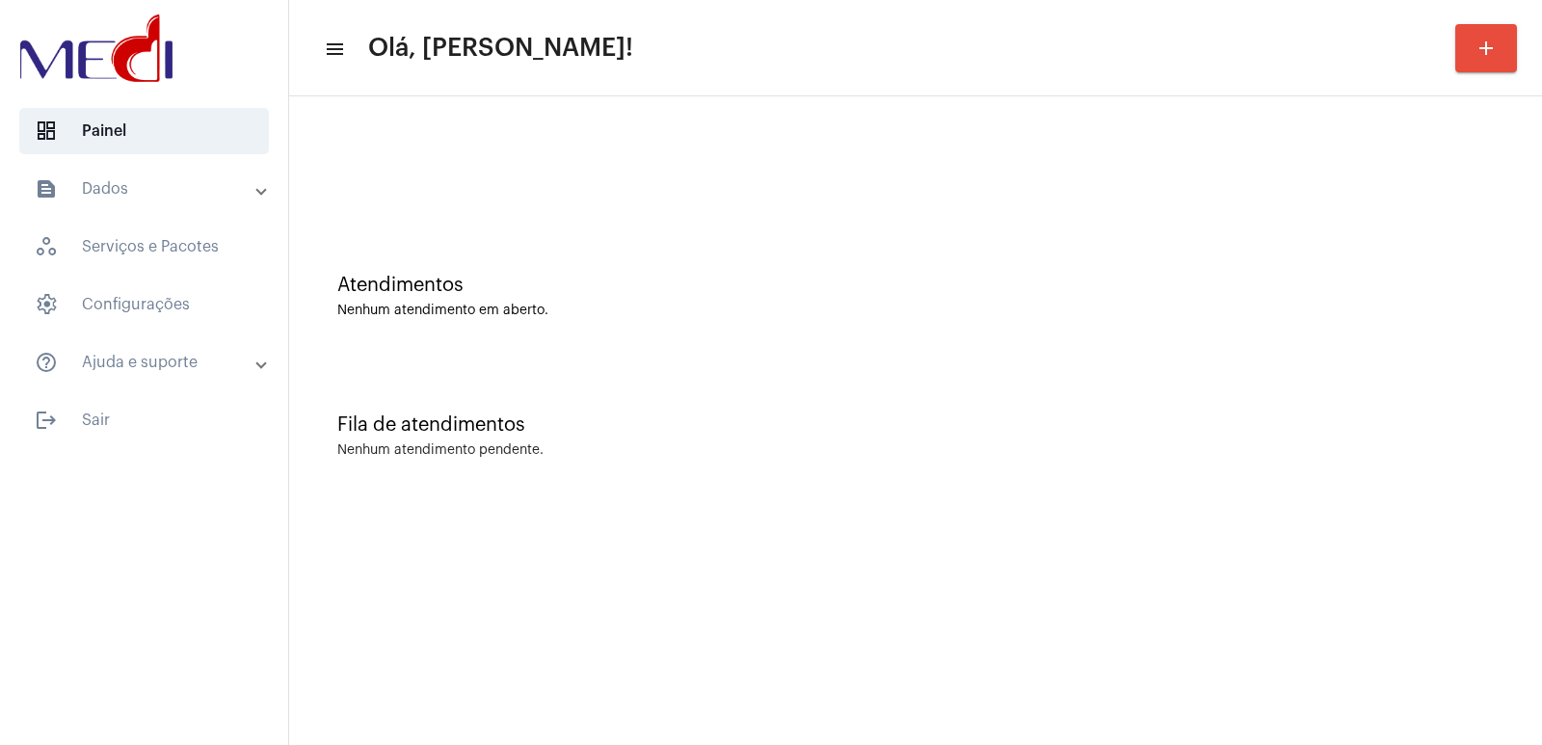
click at [796, 273] on div "Atendimentos Nenhum atendimento em aberto." at bounding box center [915, 287] width 1233 height 140
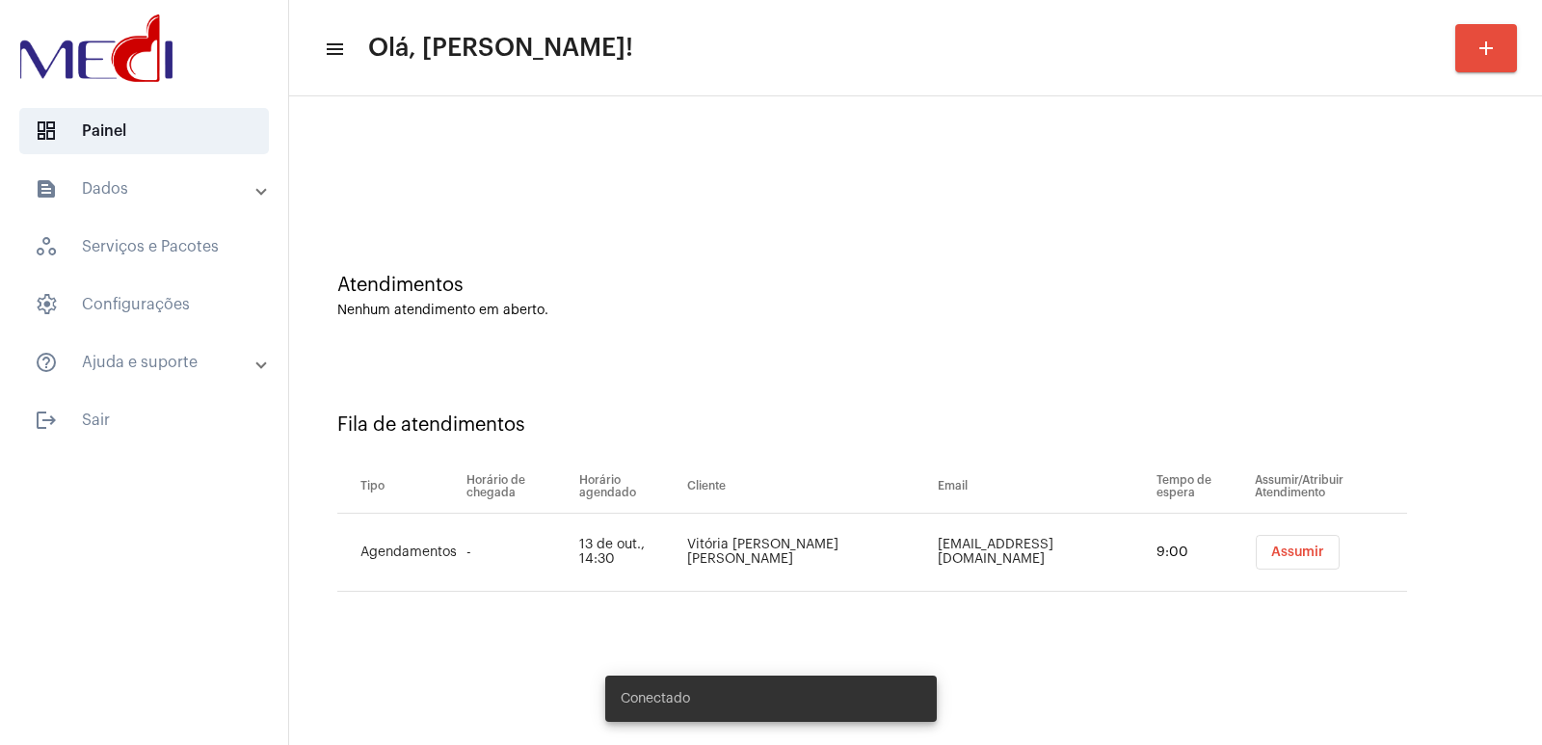
click at [1282, 552] on span "Assumir" at bounding box center [1297, 551] width 53 height 13
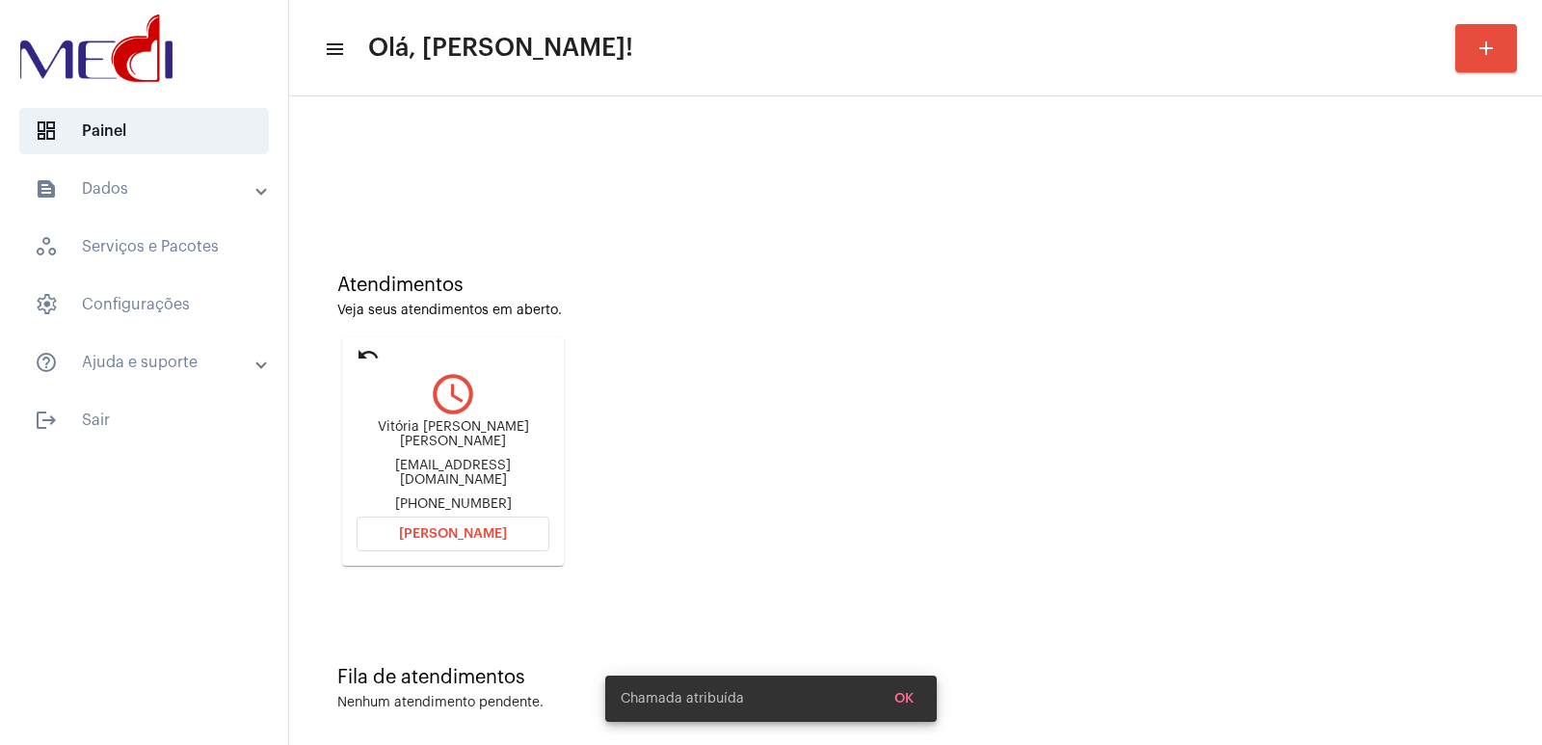
click at [418, 419] on mat-card-content "query_builder Vitória [PERSON_NAME] [PERSON_NAME] [PERSON_NAME][EMAIL_ADDRESS][…" at bounding box center [452, 436] width 193 height 149
copy div "Vitória [PERSON_NAME] [PERSON_NAME]"
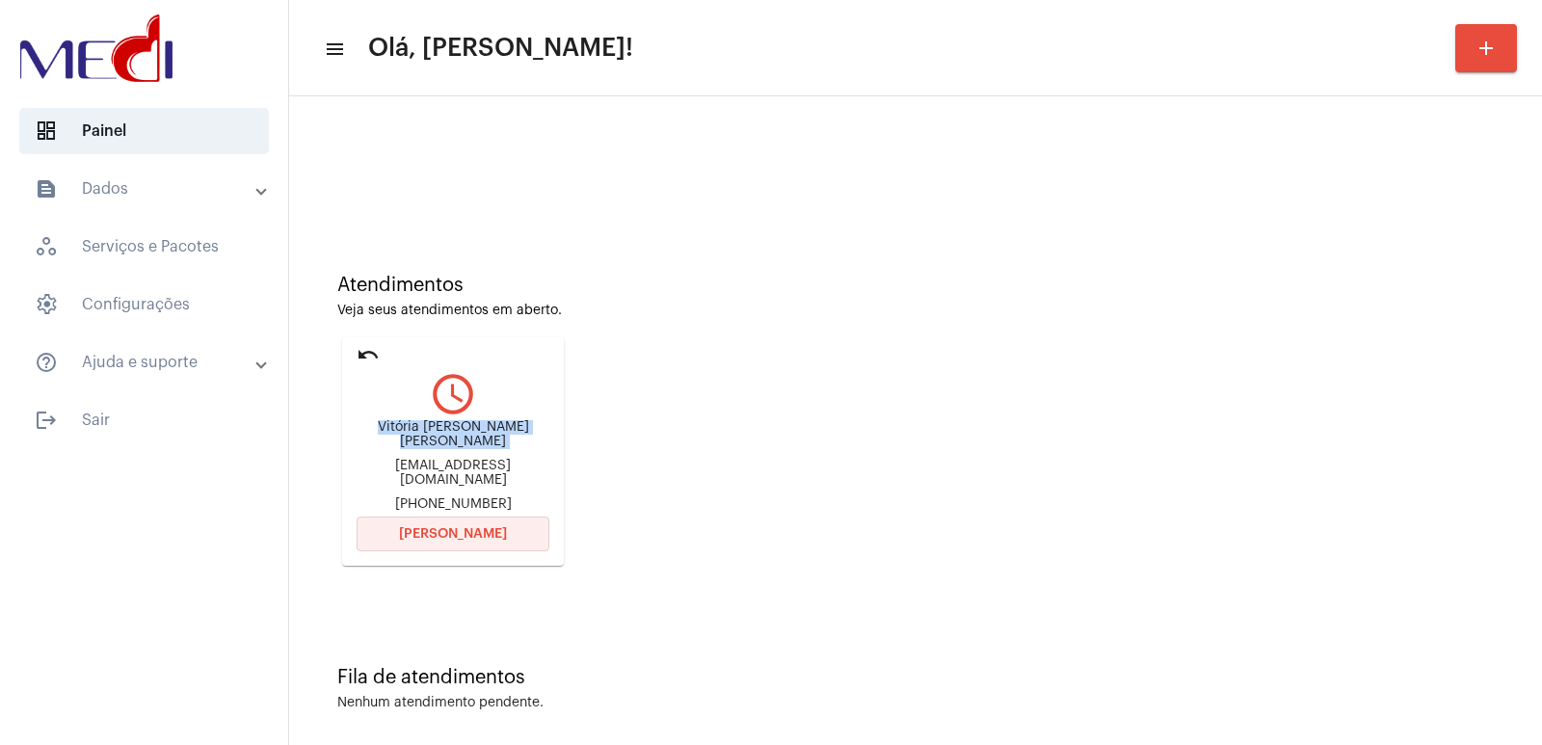
click at [439, 516] on button "[PERSON_NAME]" at bounding box center [452, 533] width 193 height 35
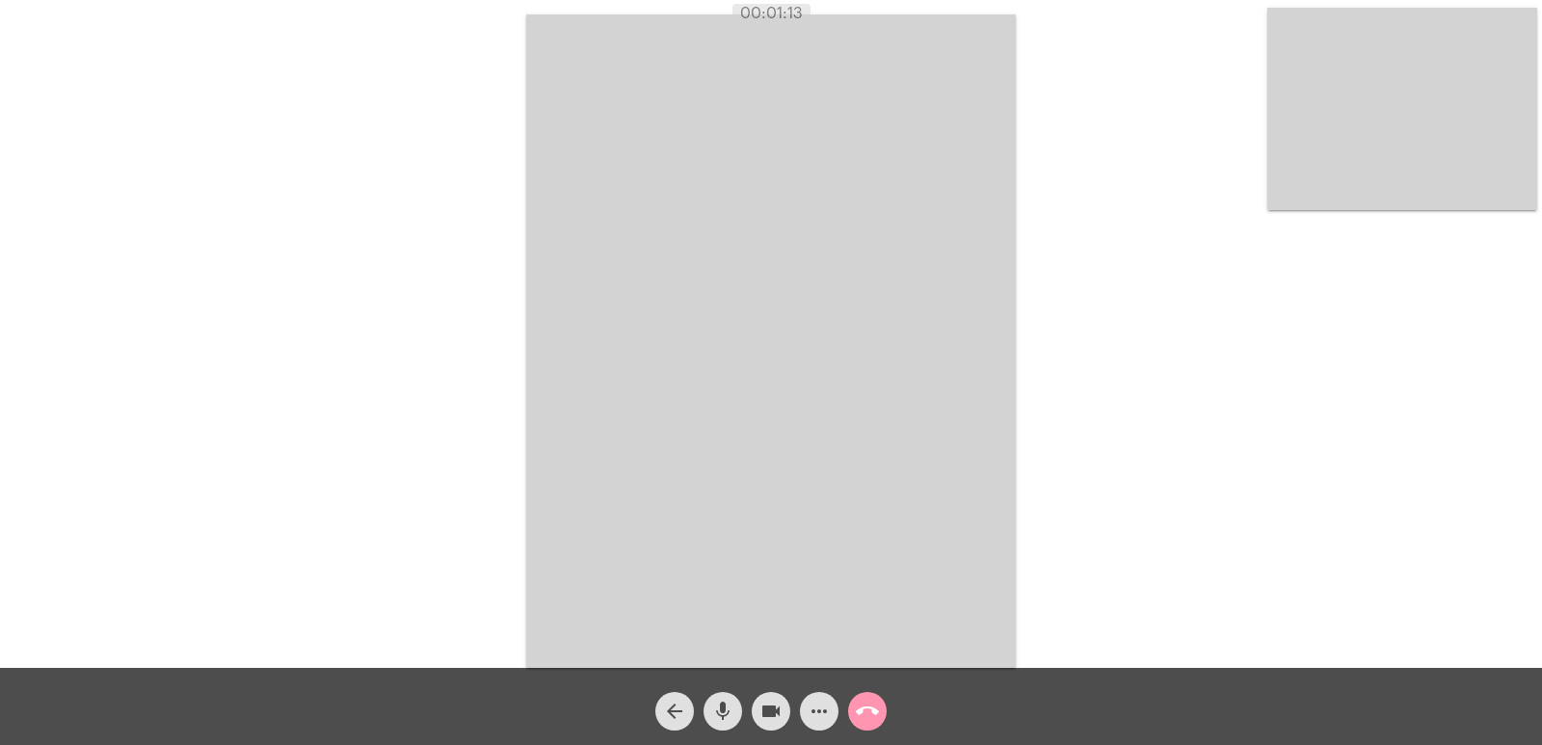
click at [1009, 363] on video at bounding box center [770, 340] width 489 height 653
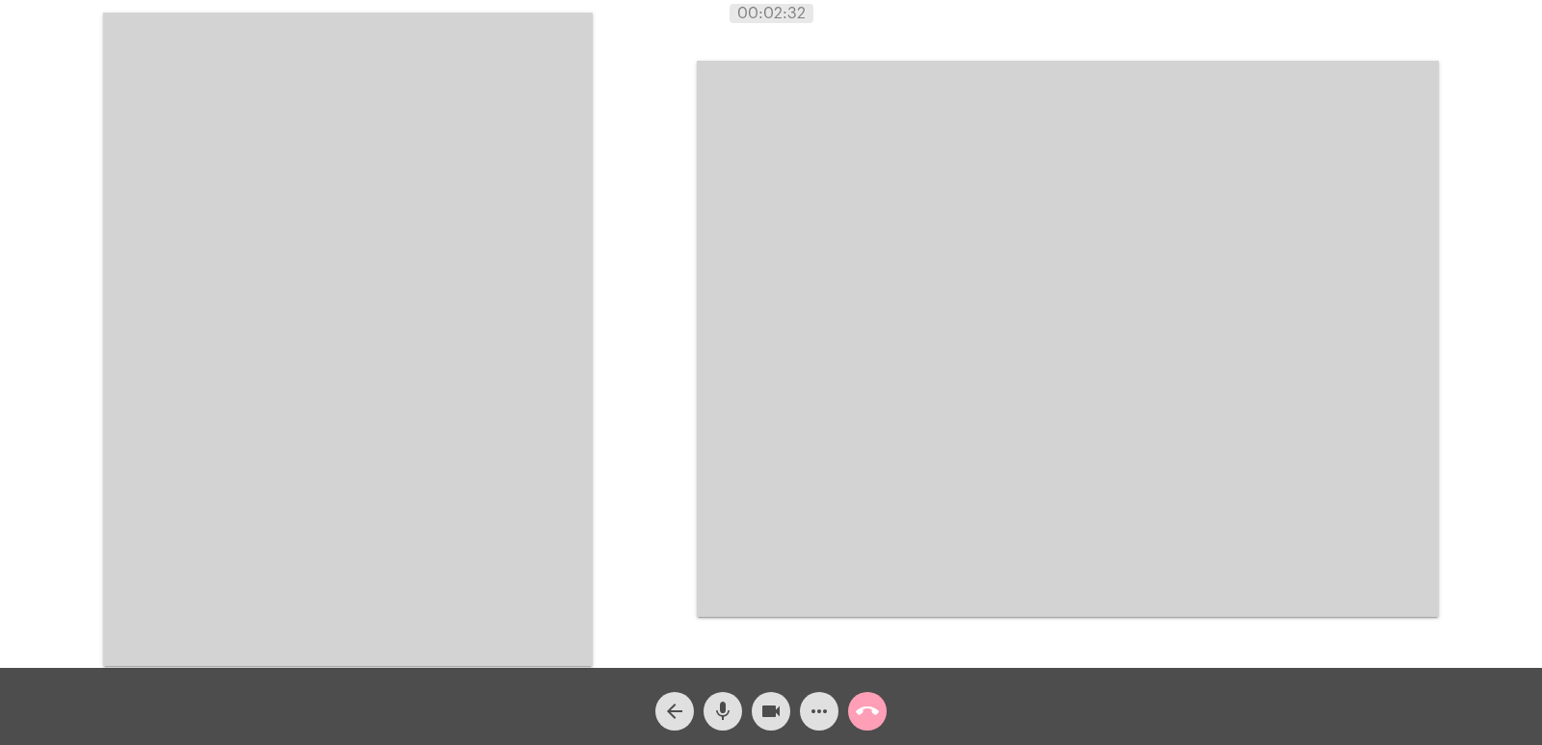
click at [856, 711] on mat-icon "call_end" at bounding box center [867, 711] width 23 height 23
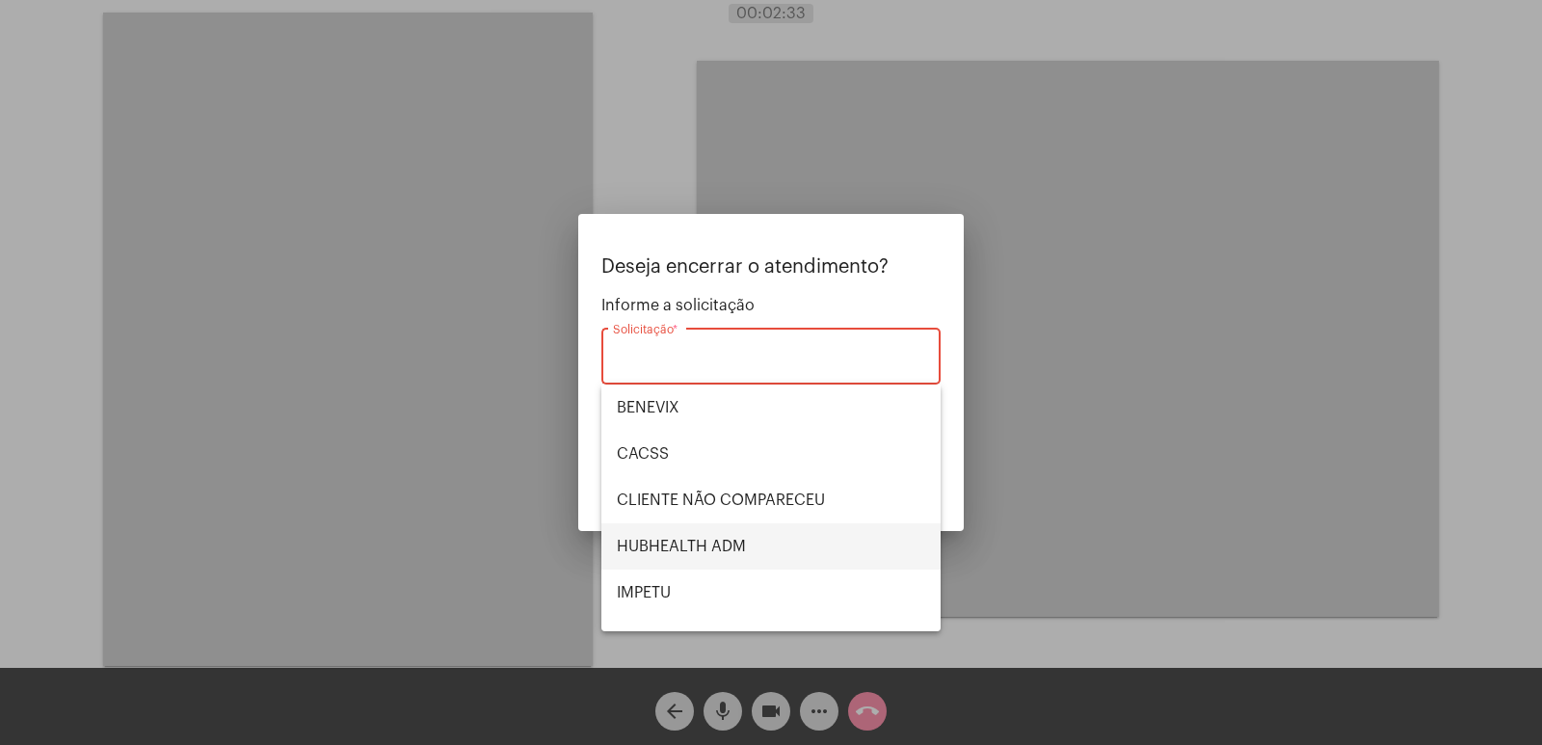
scroll to position [193, 0]
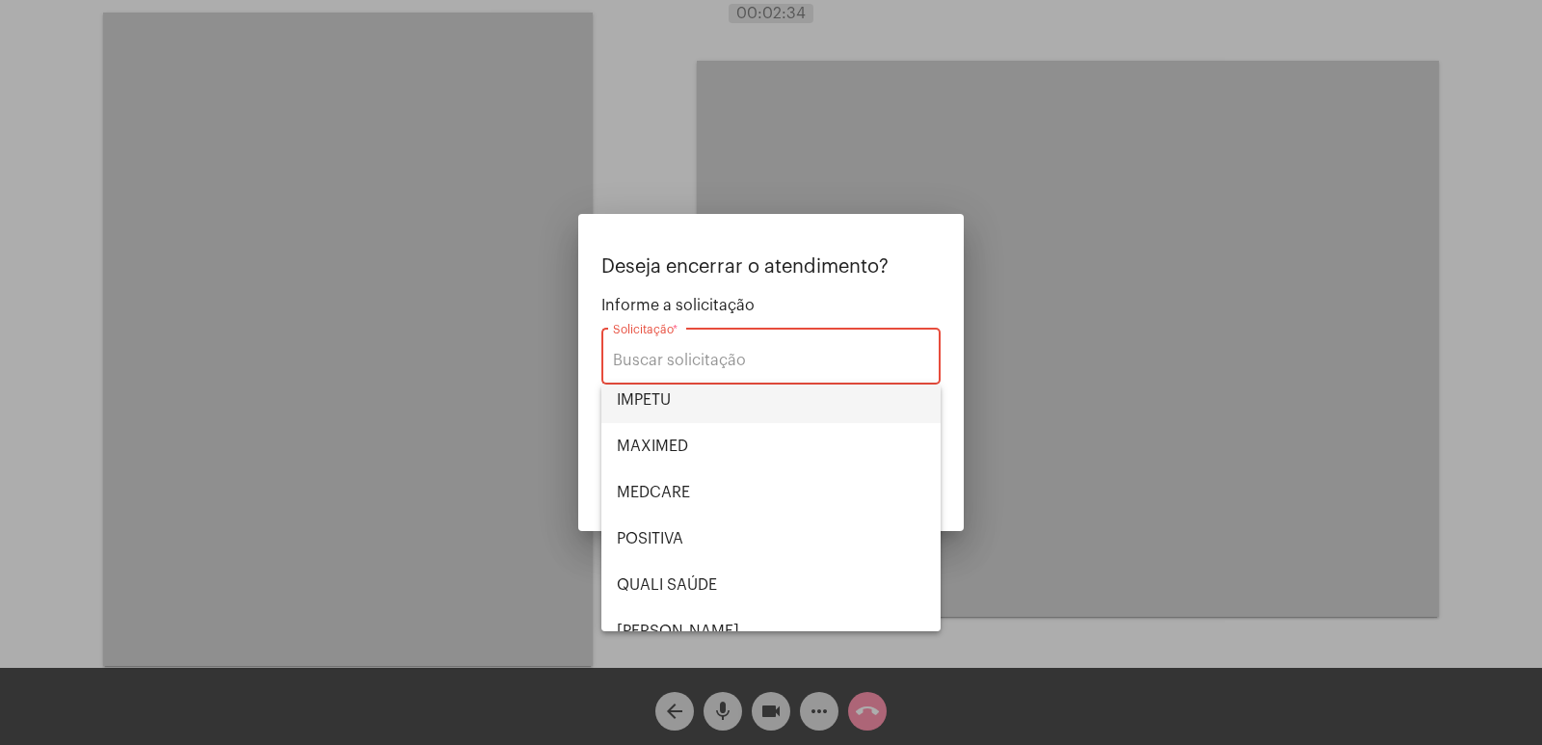
click at [682, 398] on span "IMPETU" at bounding box center [771, 400] width 308 height 46
type input "IMPETU"
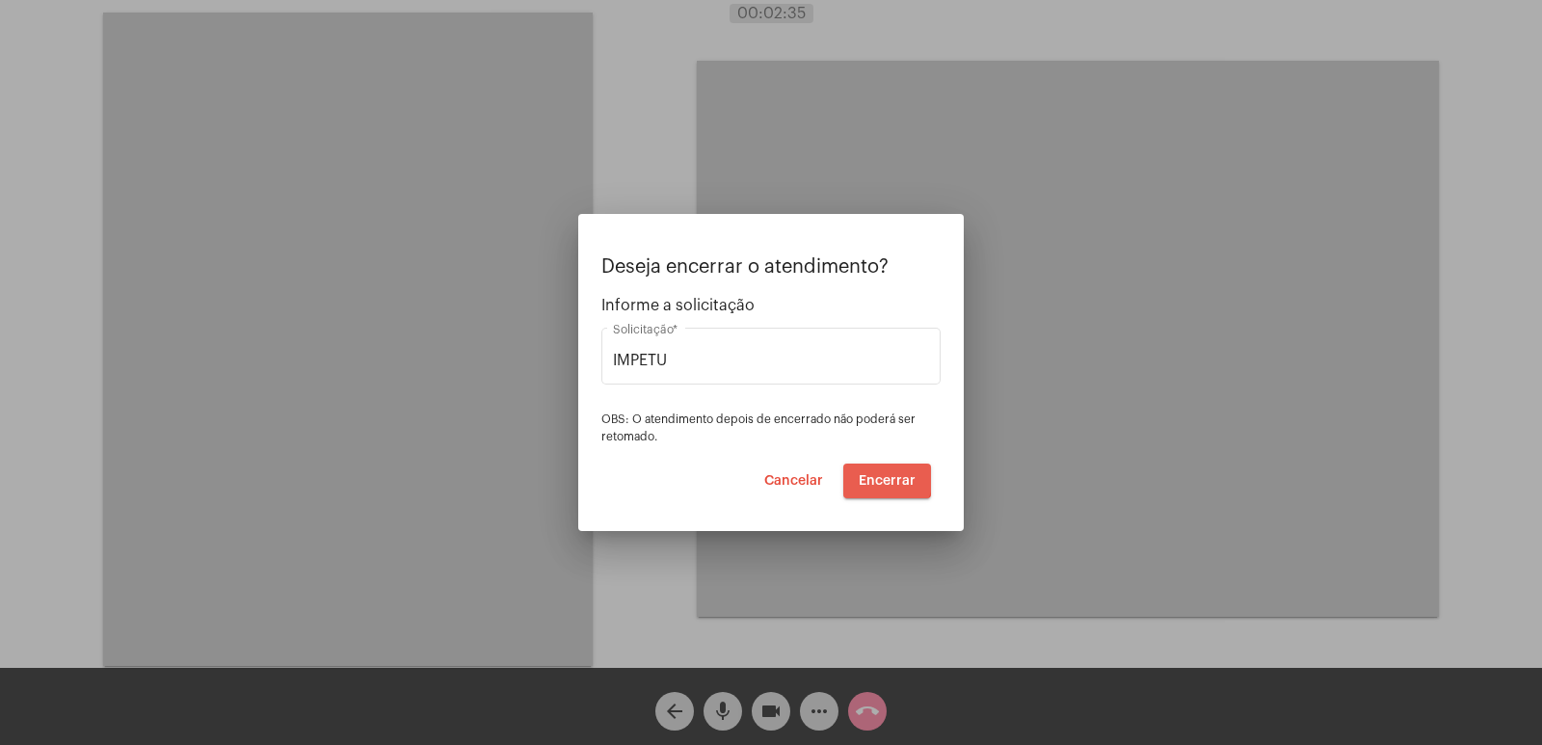
drag, startPoint x: 846, startPoint y: 465, endPoint x: 863, endPoint y: 463, distance: 17.4
click at [847, 465] on button "Encerrar" at bounding box center [887, 480] width 88 height 35
click at [863, 463] on button "Encerrar" at bounding box center [887, 480] width 88 height 35
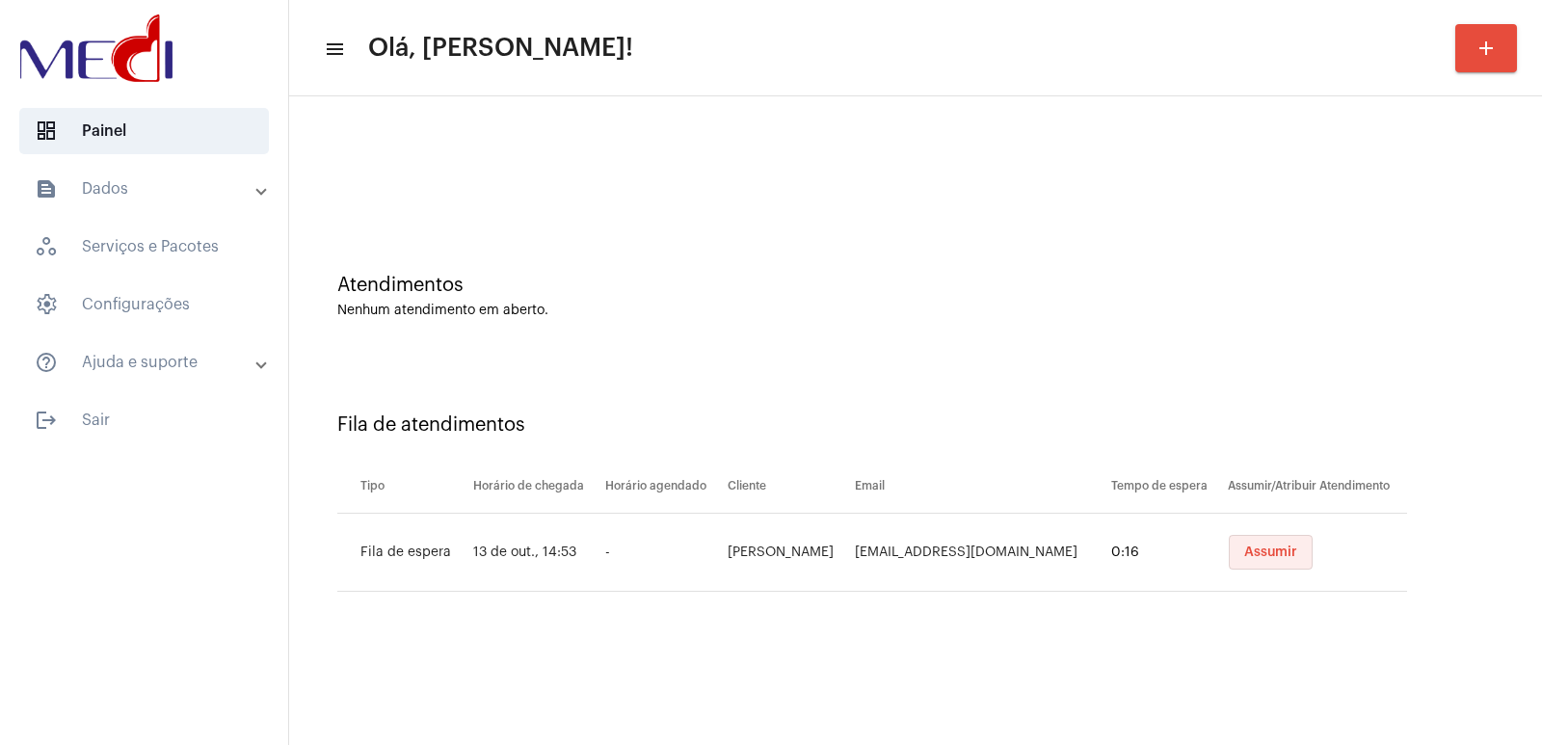
drag, startPoint x: 1252, startPoint y: 541, endPoint x: 1185, endPoint y: 576, distance: 75.0
click at [1251, 541] on button "Assumir" at bounding box center [1270, 552] width 84 height 35
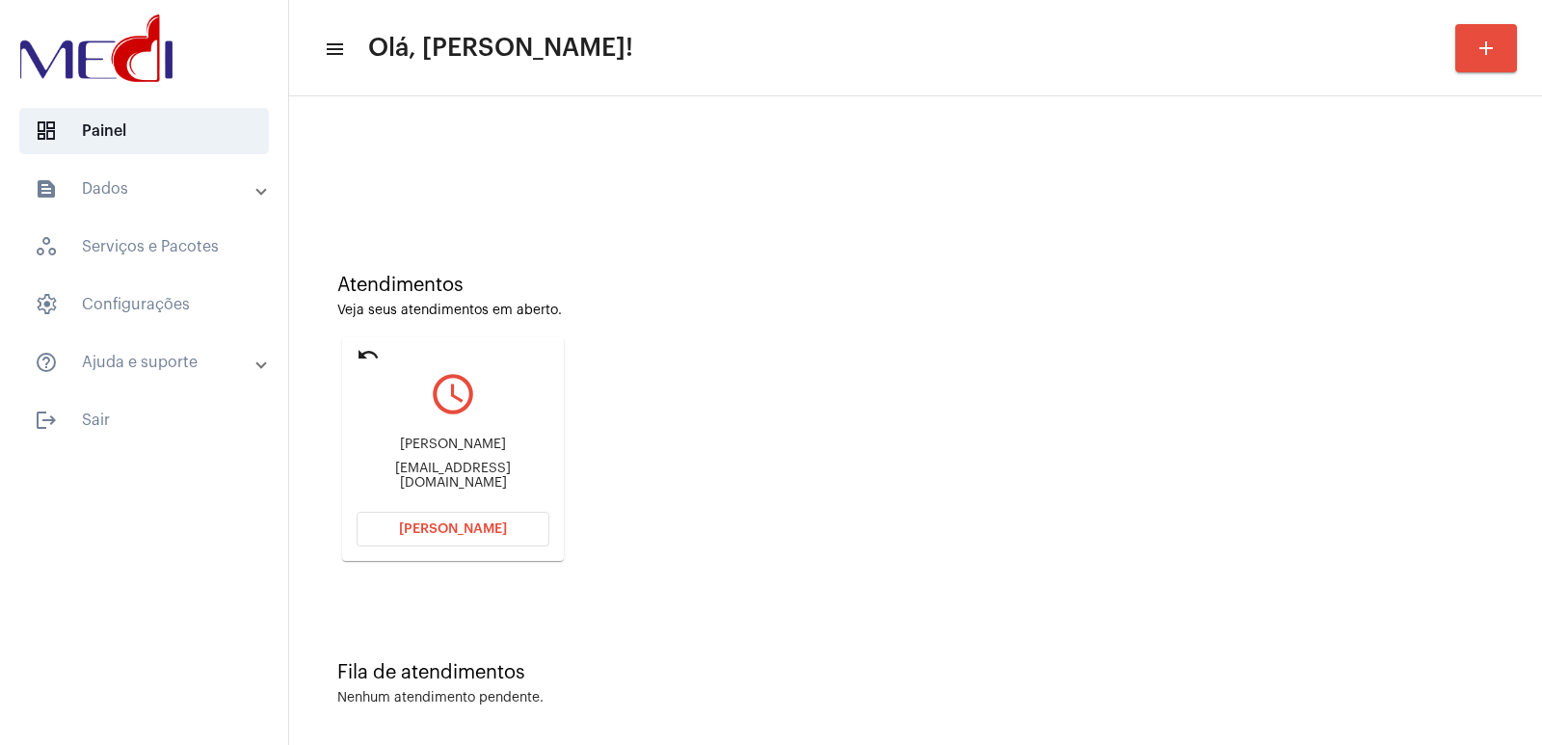
click at [1316, 438] on div "Atendimentos Veja seus atendimentos em aberto. undo query_builder Natalia nrays…" at bounding box center [915, 410] width 1233 height 387
click at [434, 468] on div "nrayssa149@gmail.com" at bounding box center [452, 476] width 193 height 29
copy mat-card-content "nrayssa149@gmail.com Abrir Chamada"
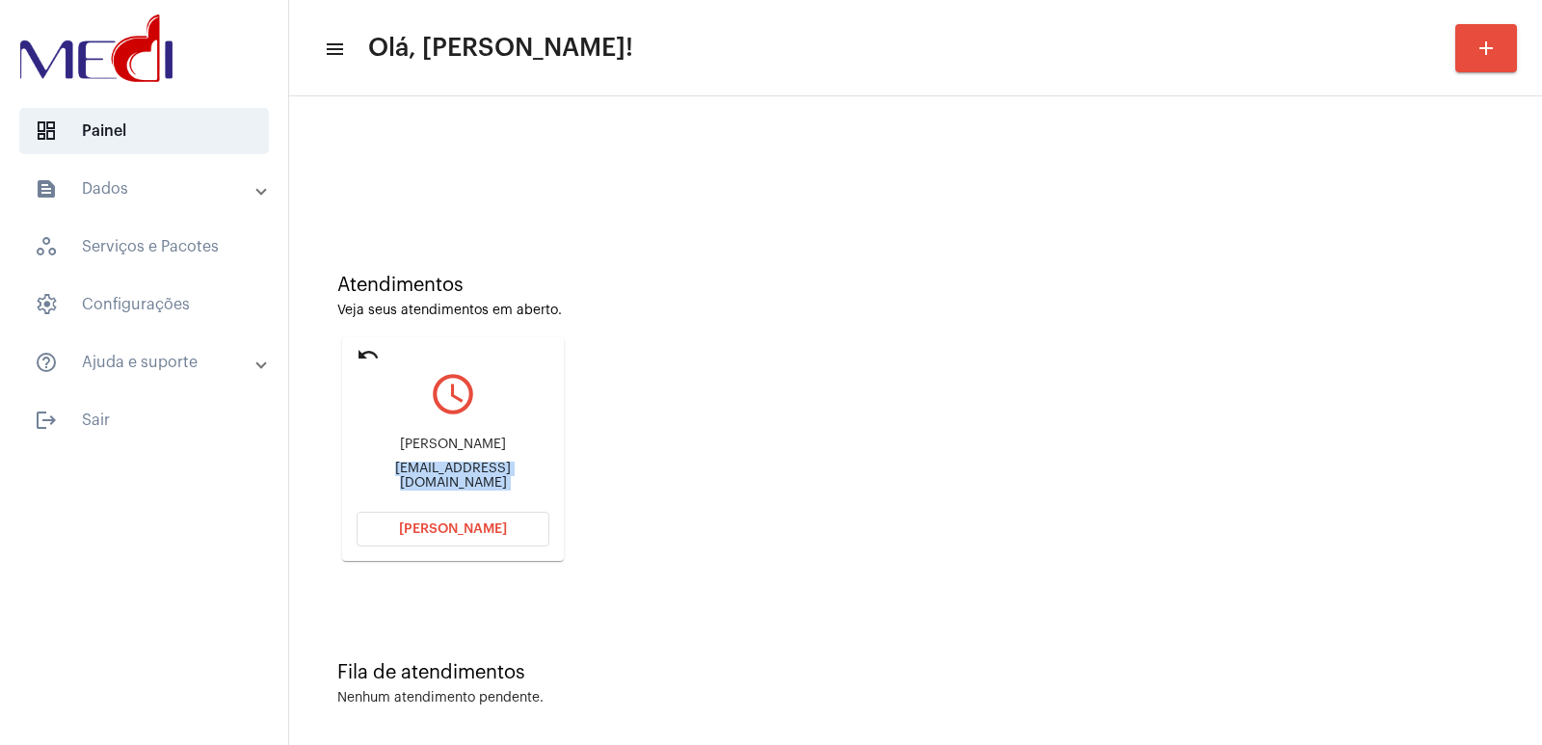
click at [450, 536] on button "[PERSON_NAME]" at bounding box center [452, 529] width 193 height 35
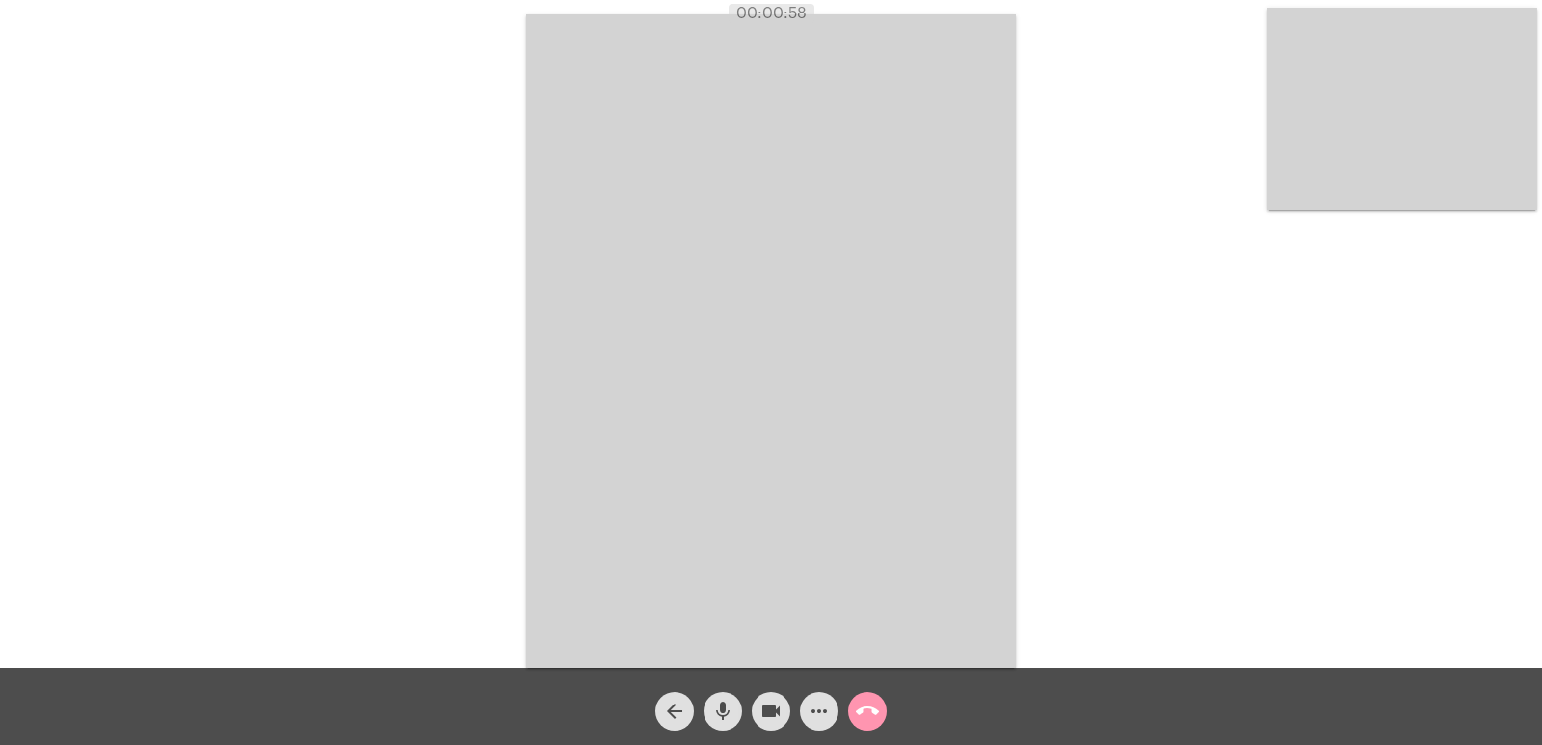
drag, startPoint x: 1038, startPoint y: 345, endPoint x: 1020, endPoint y: 354, distance: 19.4
click at [1035, 345] on div "Acessando Câmera e Microfone..." at bounding box center [771, 339] width 1538 height 668
click at [852, 712] on button "call_end" at bounding box center [867, 711] width 39 height 39
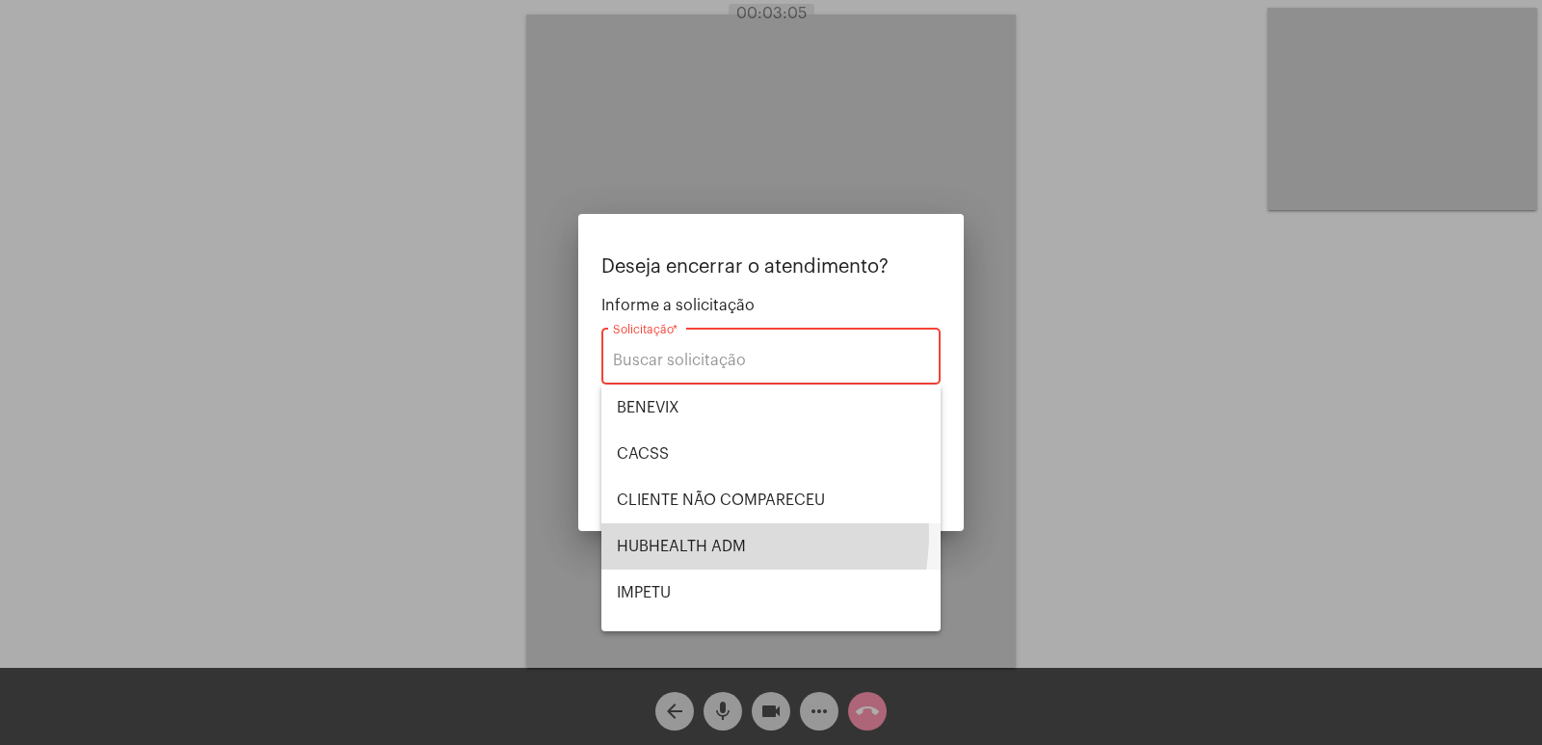
click at [689, 533] on span "HUBHEALTH ADM" at bounding box center [771, 546] width 308 height 46
type input "HUBHEALTH ADM"
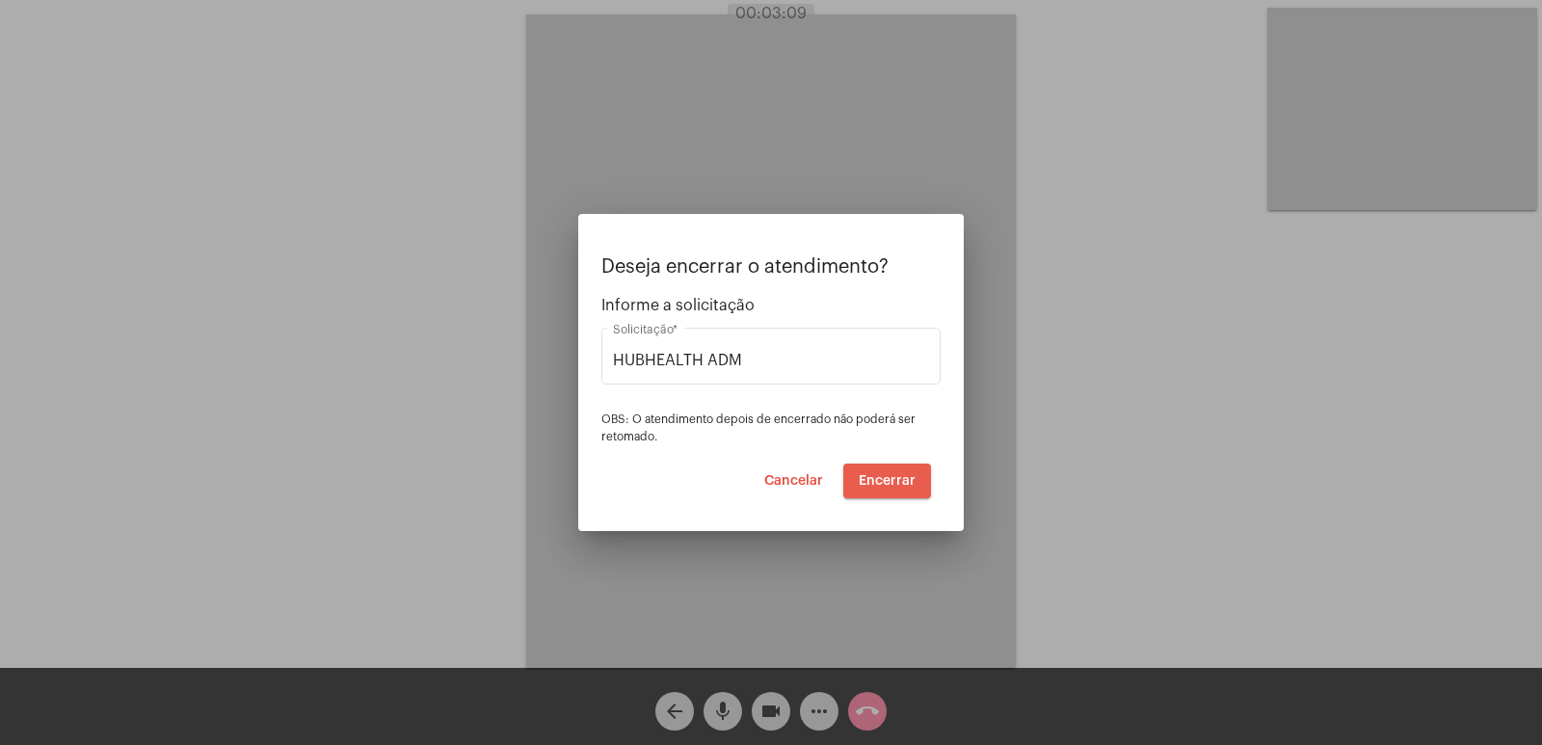
click at [887, 477] on span "Encerrar" at bounding box center [886, 480] width 57 height 13
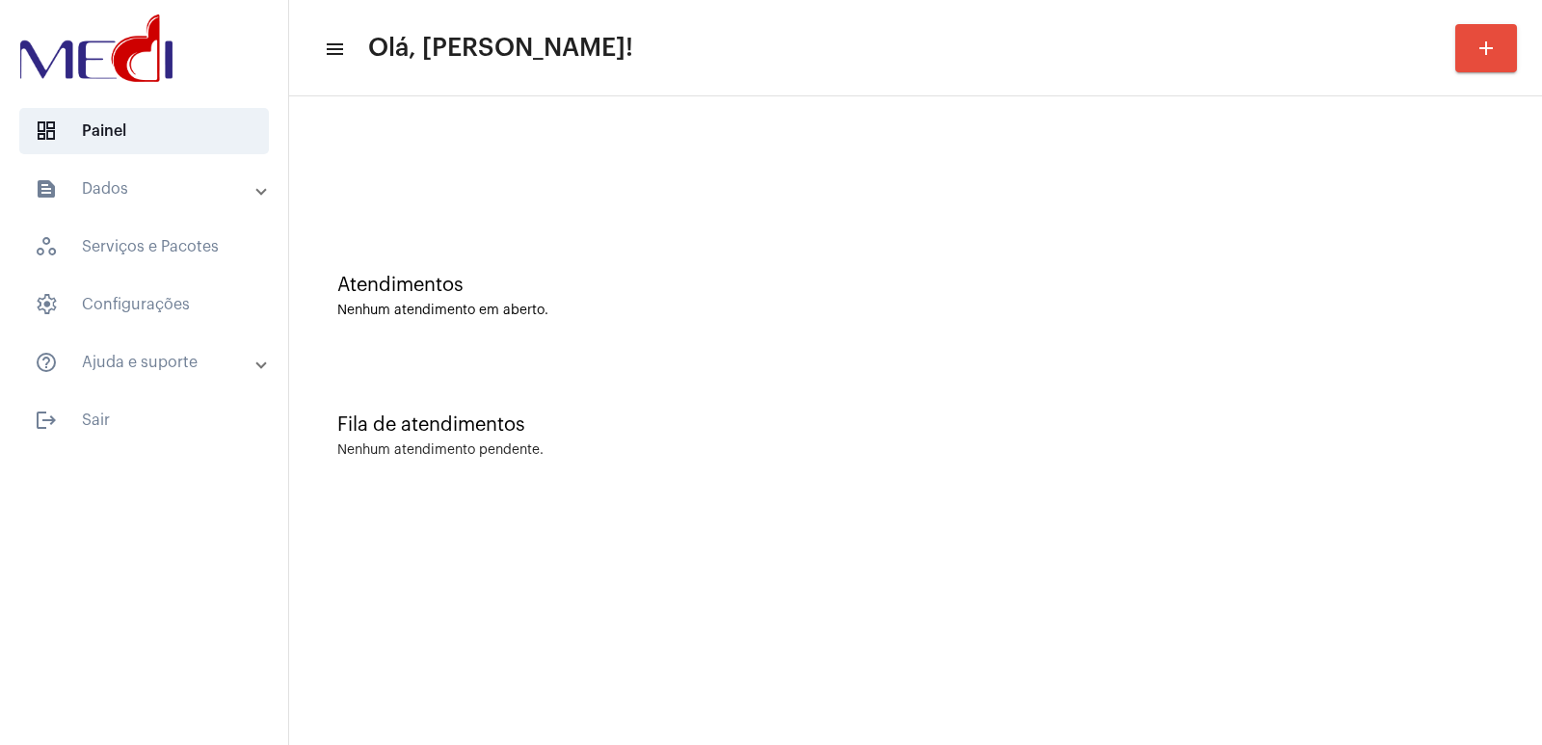
drag, startPoint x: 1353, startPoint y: 394, endPoint x: 1278, endPoint y: 359, distance: 82.8
click at [1353, 394] on div "Fila de atendimentos Nenhum atendimento pendente." at bounding box center [915, 426] width 1233 height 140
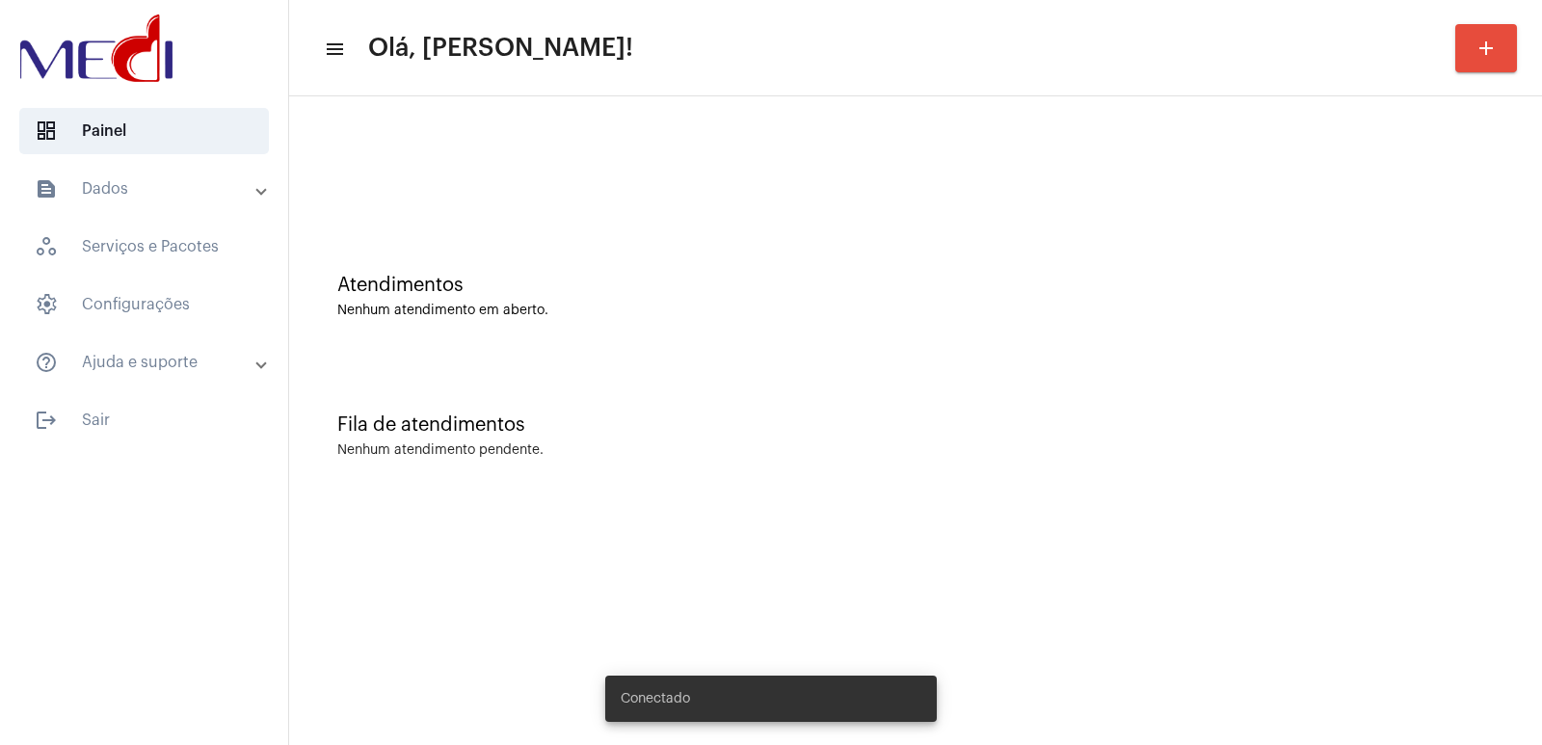
click at [1164, 402] on div "Fila de atendimentos Nenhum atendimento pendente." at bounding box center [915, 426] width 1233 height 140
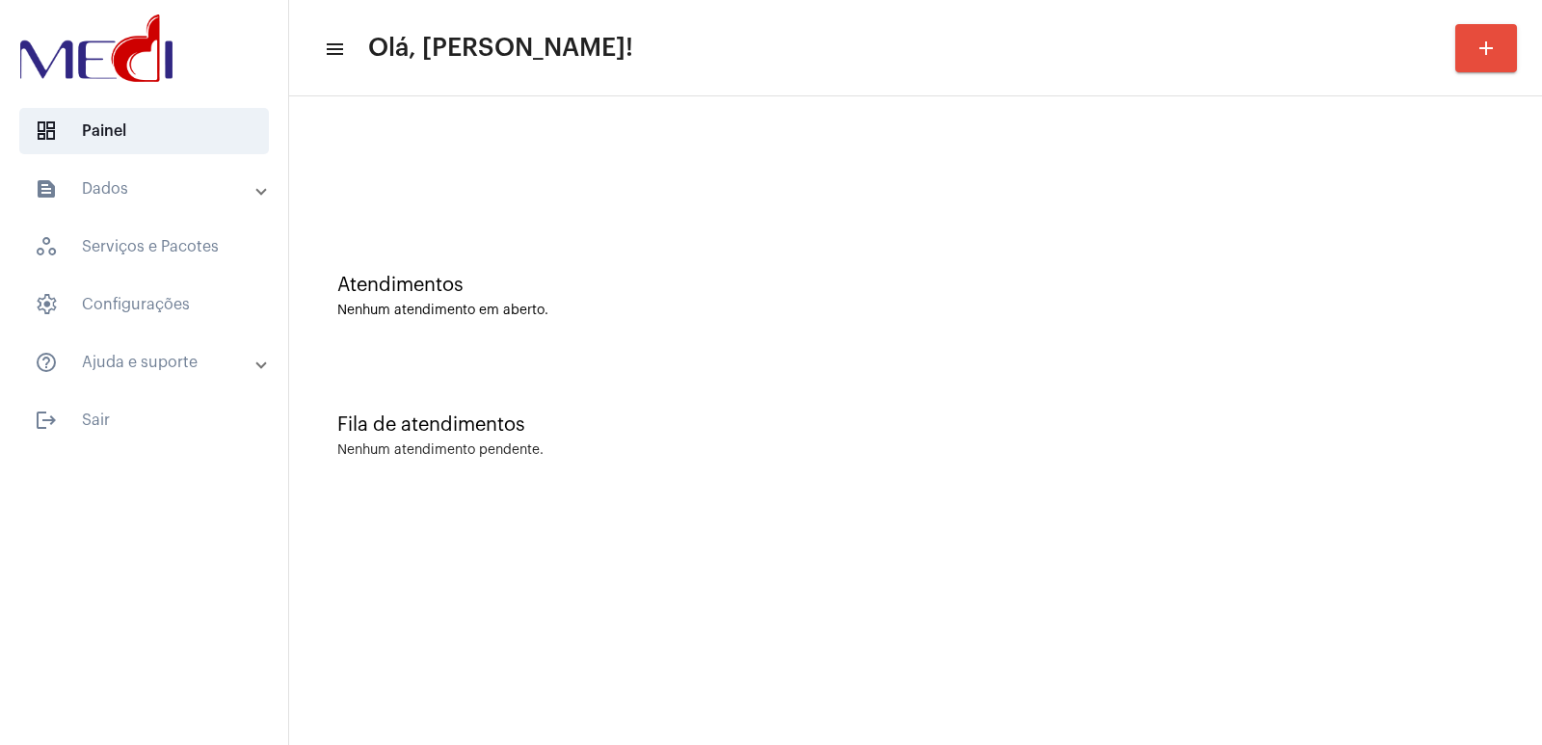
click at [1151, 327] on div "Atendimentos Nenhum atendimento em aberto." at bounding box center [915, 287] width 1233 height 140
click at [1028, 515] on mat-sidenav-content "menu Olá, Vivian! add Atendimentos Nenhum atendimento em aberto. Fila de atendi…" at bounding box center [915, 372] width 1253 height 745
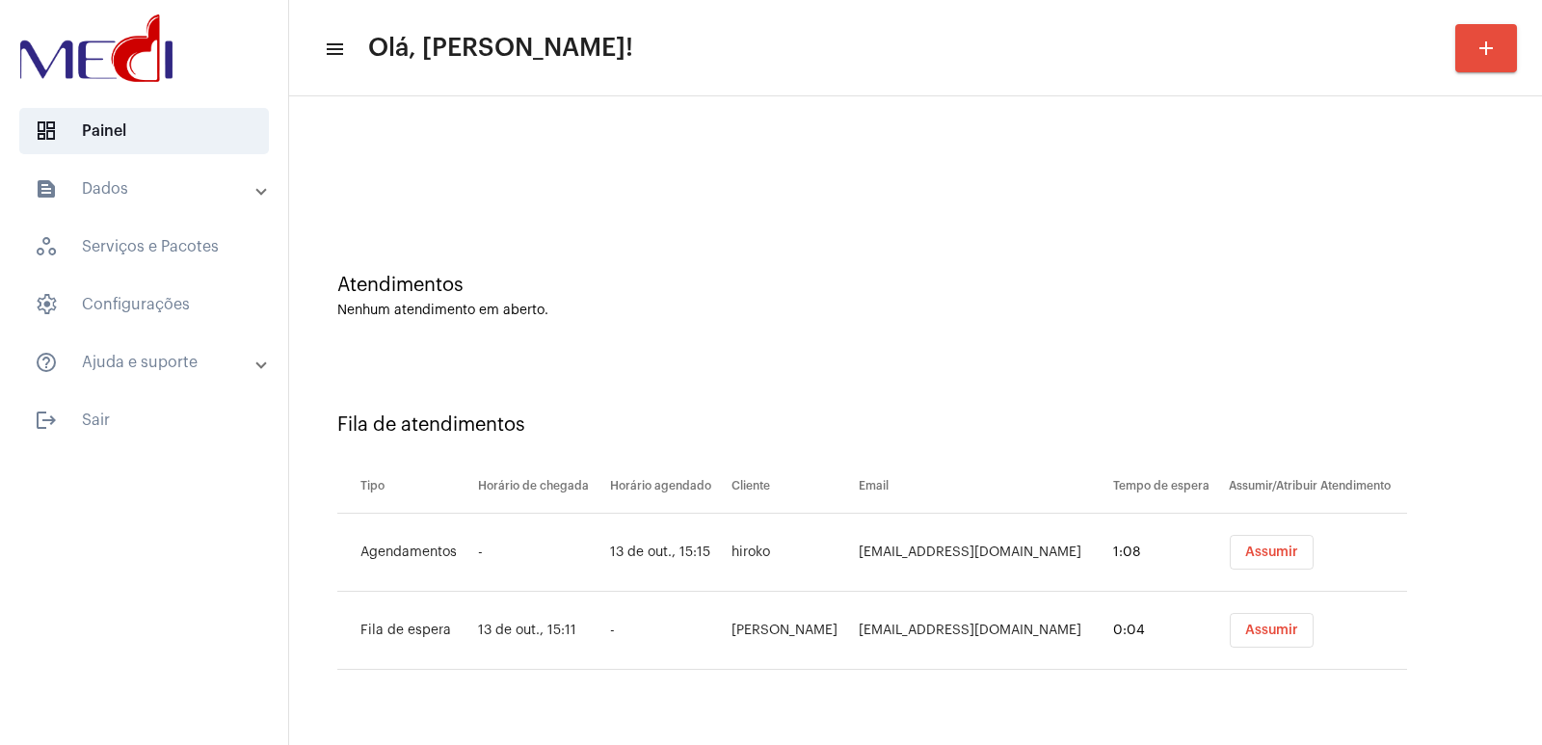
click at [726, 537] on td "hiroko" at bounding box center [789, 553] width 126 height 78
copy td "hiroko"
click at [1287, 558] on span "Assumir" at bounding box center [1271, 551] width 53 height 13
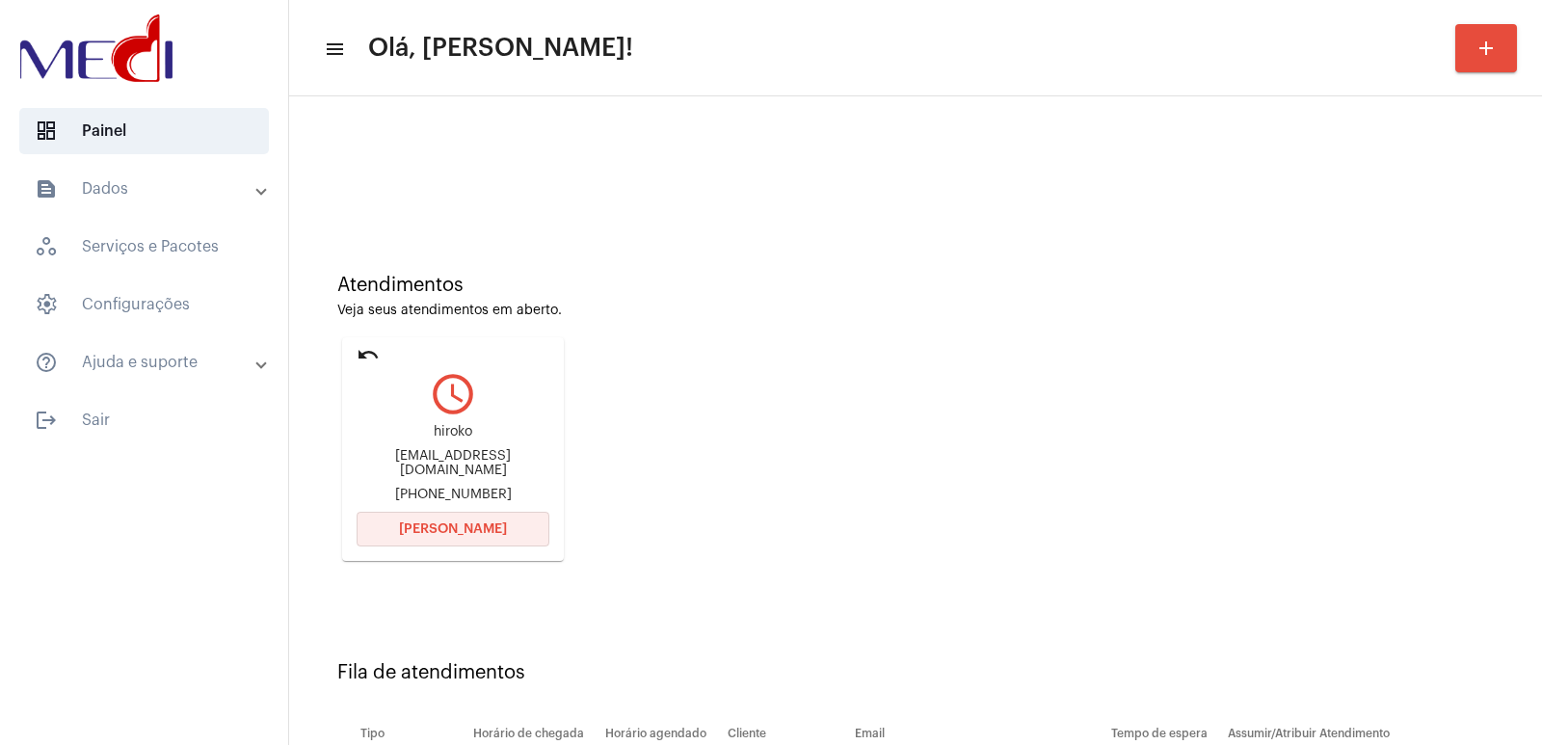
click at [474, 538] on button "[PERSON_NAME]" at bounding box center [452, 529] width 193 height 35
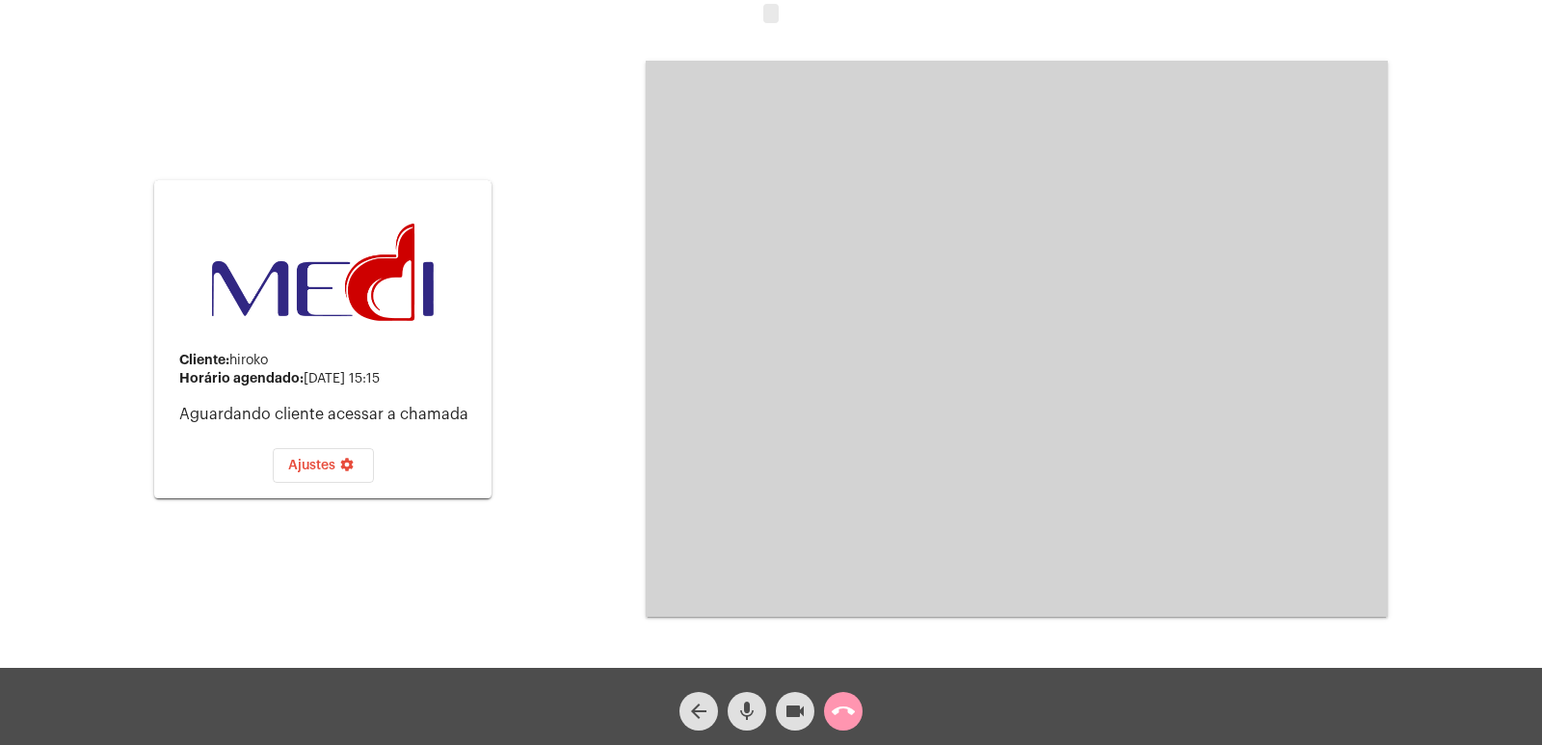
click at [1501, 421] on div "Cliente: [PERSON_NAME] agendado: [DATE] 15:15 Aguardando cliente acessar a cham…" at bounding box center [771, 337] width 1538 height 668
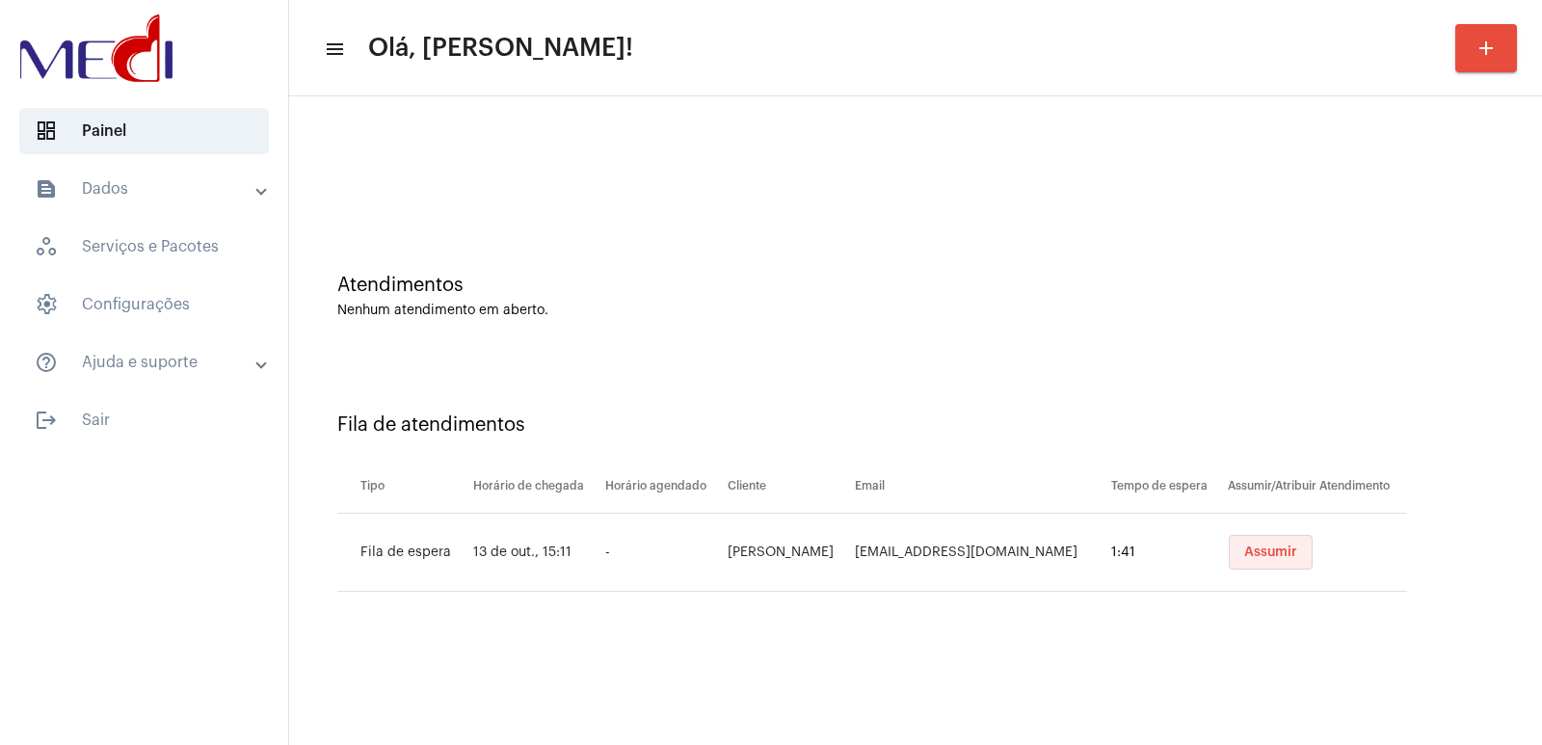
click at [1291, 546] on span "Assumir" at bounding box center [1270, 551] width 53 height 13
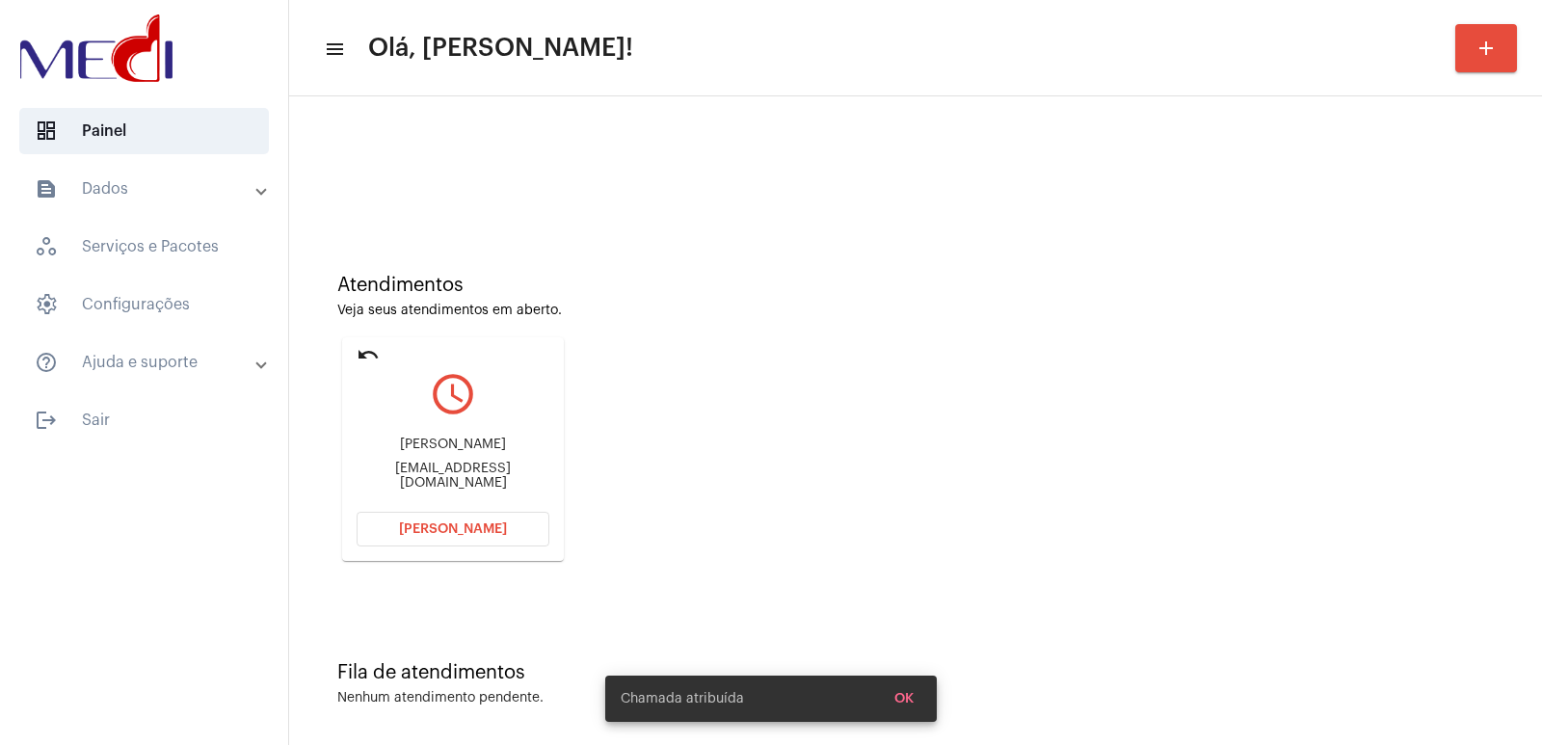
click at [406, 469] on div "mercadoautonomomatao@gmail.com" at bounding box center [452, 476] width 193 height 29
click at [407, 467] on div "Henrique Coelho Martins Neto mercadoautonomomatao@gmail.com" at bounding box center [452, 463] width 193 height 87
drag, startPoint x: 407, startPoint y: 467, endPoint x: 420, endPoint y: 441, distance: 29.3
click at [411, 459] on div "Henrique Coelho Martins Neto mercadoautonomomatao@gmail.com" at bounding box center [452, 463] width 193 height 87
click at [420, 441] on div "Henrique Coelho Martins Neto mercadoautonomomatao@gmail.com" at bounding box center [452, 463] width 193 height 87
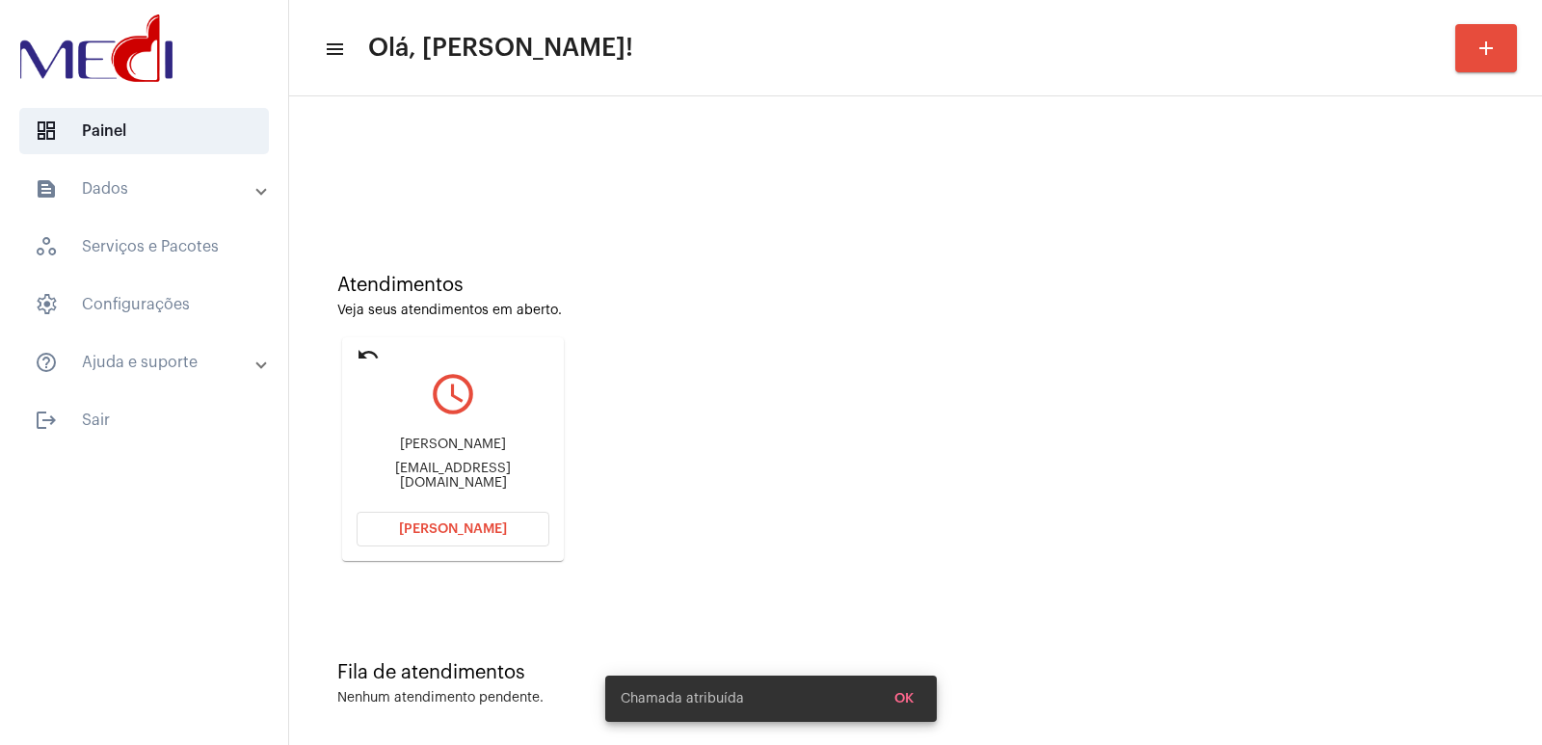
click at [420, 441] on div "Henrique Coelho Martins Neto mercadoautonomomatao@gmail.com" at bounding box center [452, 463] width 193 height 87
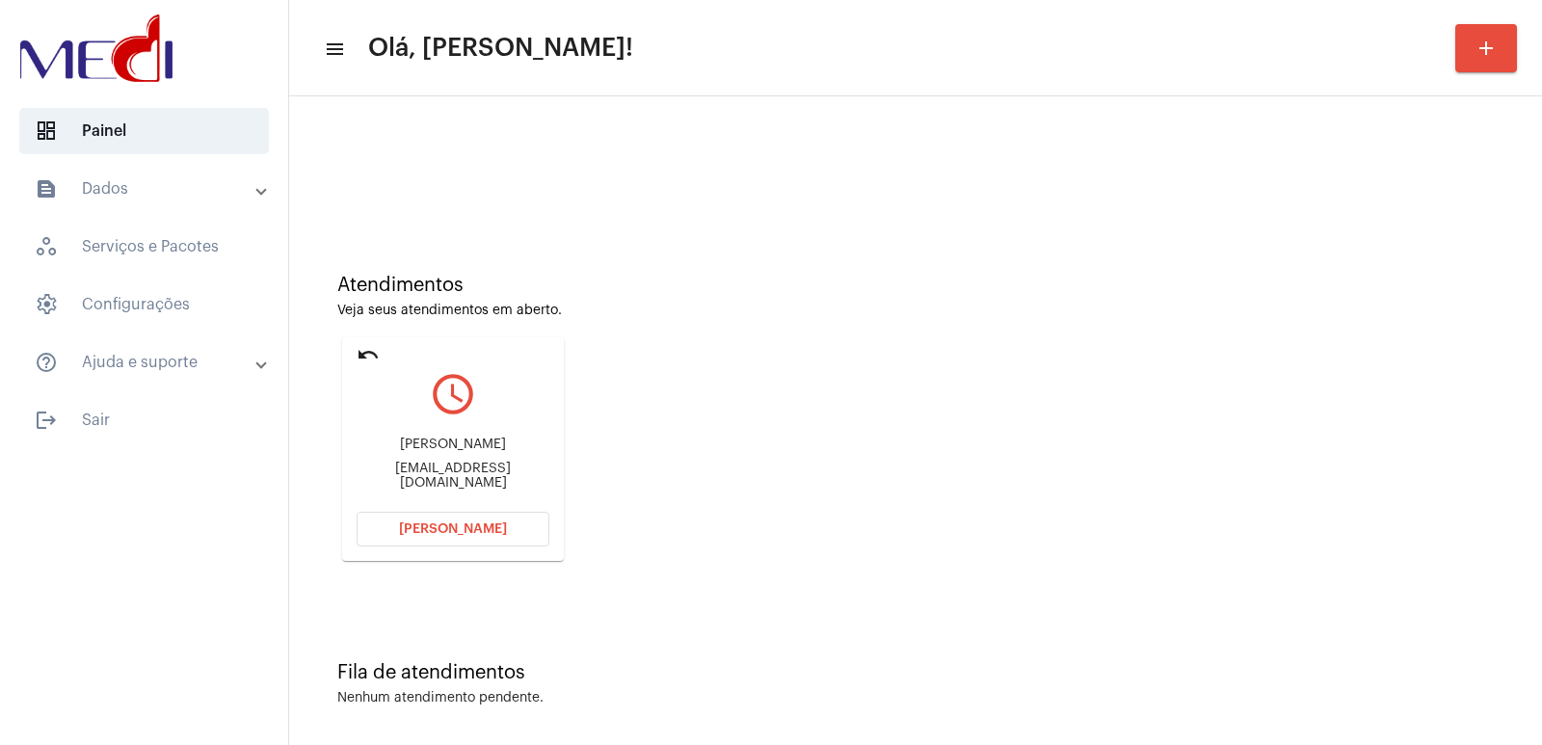
click at [515, 551] on mat-card "undo query_builder Henrique Coelho Martins Neto mercadoautonomomatao@gmail.com …" at bounding box center [453, 449] width 222 height 224
click at [524, 529] on button "Abrir Chamada" at bounding box center [452, 529] width 193 height 35
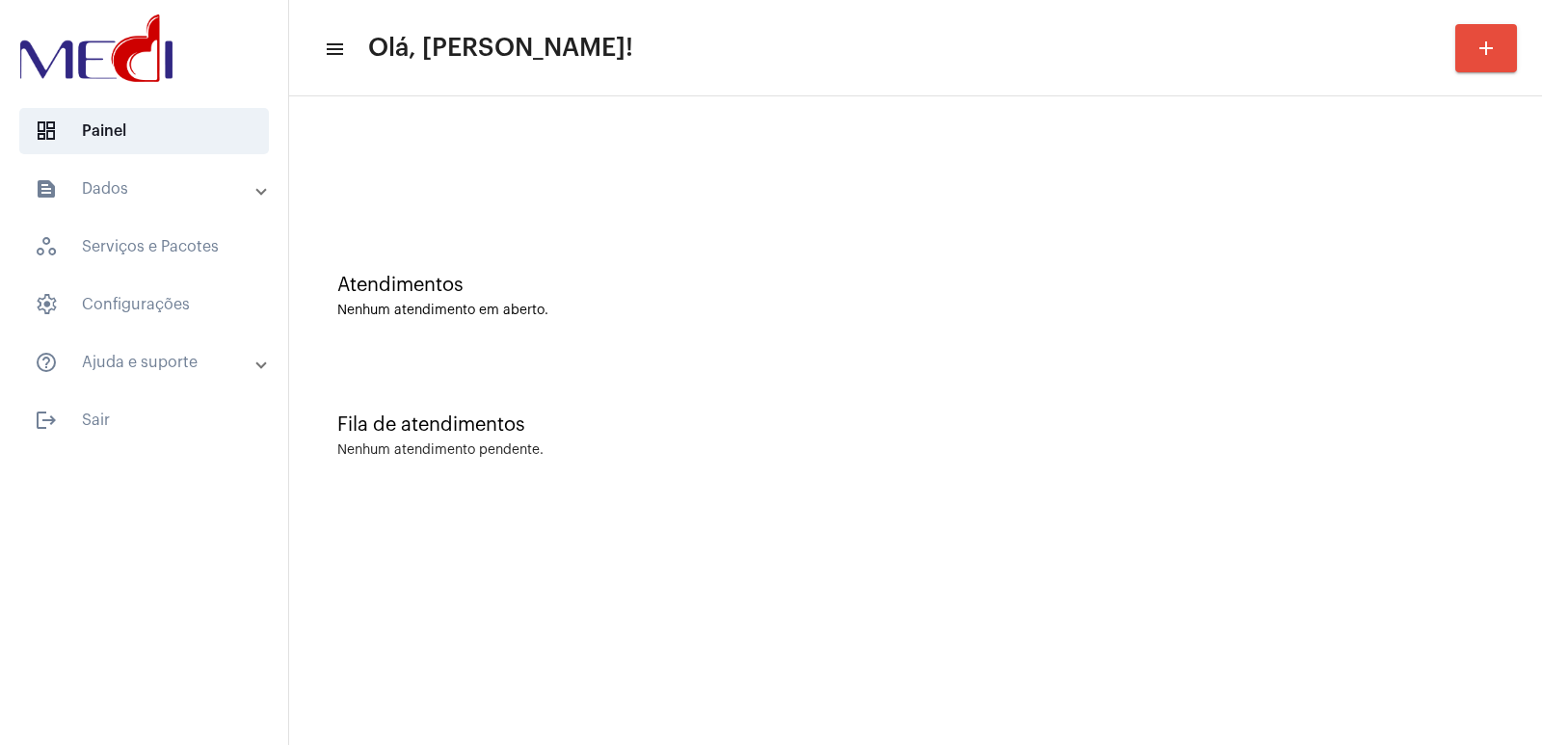
click at [1078, 484] on div "Fila de atendimentos Nenhum atendimento pendente." at bounding box center [915, 426] width 1233 height 140
click at [1051, 391] on div "Fila de atendimentos Nenhum atendimento pendente." at bounding box center [915, 426] width 1233 height 140
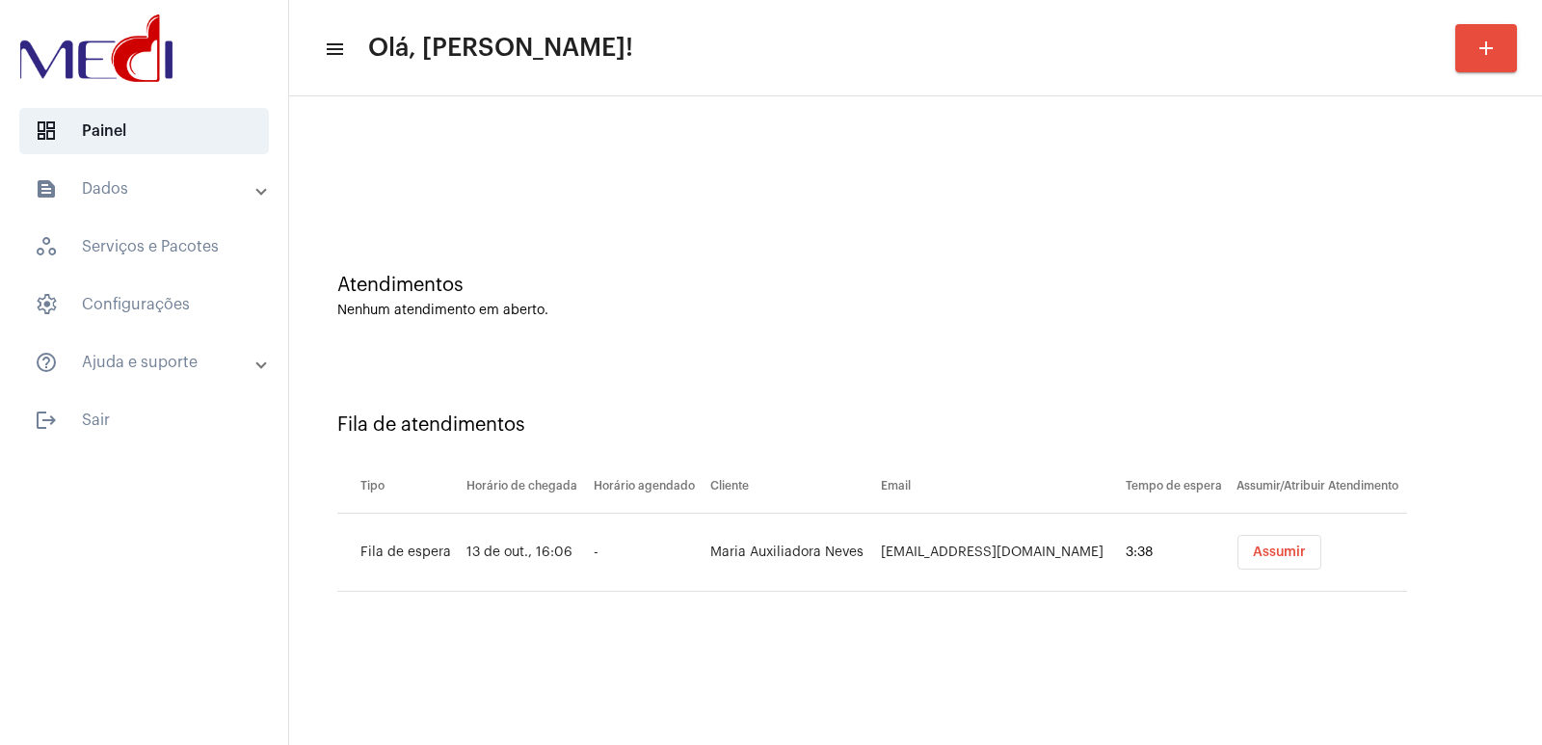
click at [1037, 397] on div "Fila de atendimentos Tipo Horário de chegada Horário agendado Cliente Email Tem…" at bounding box center [915, 494] width 1233 height 277
click at [1100, 601] on div "Fila de atendimentos Tipo Horário de chegada Horário agendado Cliente Email Tem…" at bounding box center [915, 494] width 1233 height 277
click at [1273, 535] on button "Assumir" at bounding box center [1279, 552] width 84 height 35
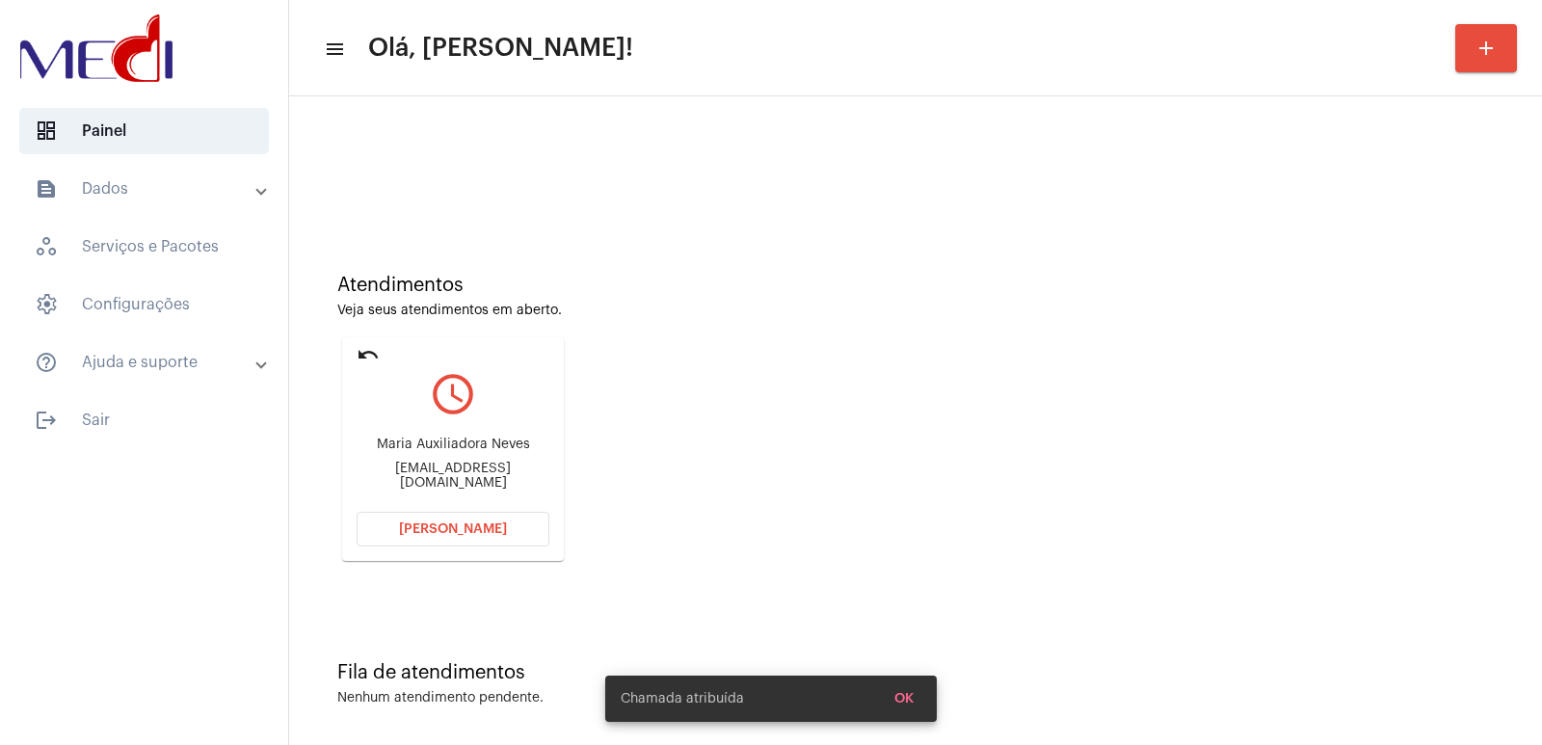
click at [428, 452] on div "Maria Auxiliadora Neves" at bounding box center [452, 444] width 193 height 14
copy div "Maria Auxiliadora Neves"
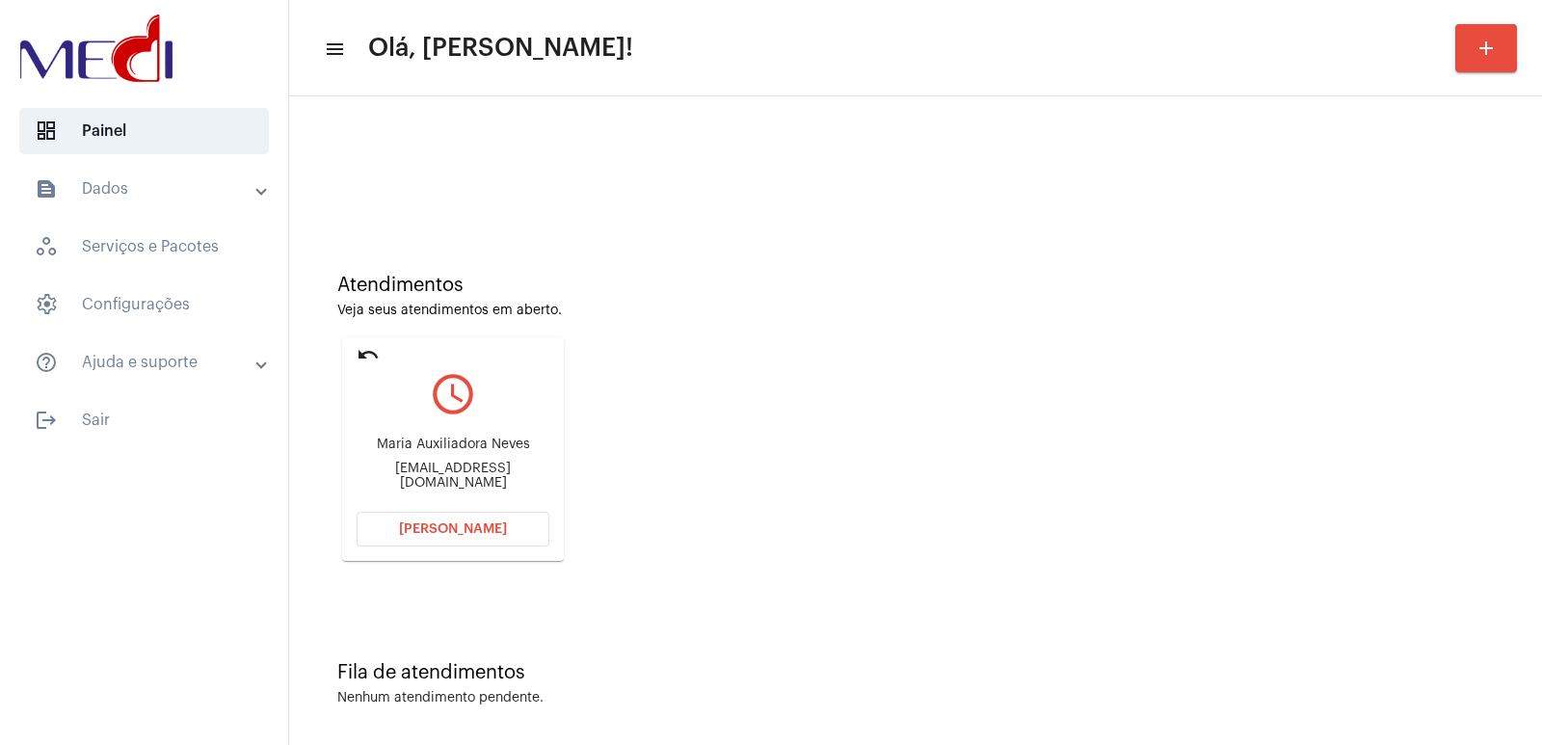
click at [623, 464] on div "Atendimentos Veja seus atendimentos em aberto. undo query_builder Maria Auxilia…" at bounding box center [915, 410] width 1233 height 387
click at [1209, 488] on div "Atendimentos Veja seus atendimentos em aberto. undo query_builder Maria Auxilia…" at bounding box center [915, 410] width 1233 height 387
click at [438, 484] on div "Maria Auxiliadora Neves cilineves@hotmail.com" at bounding box center [452, 463] width 193 height 87
click at [438, 485] on div "Maria Auxiliadora Neves cilineves@hotmail.com" at bounding box center [452, 463] width 193 height 87
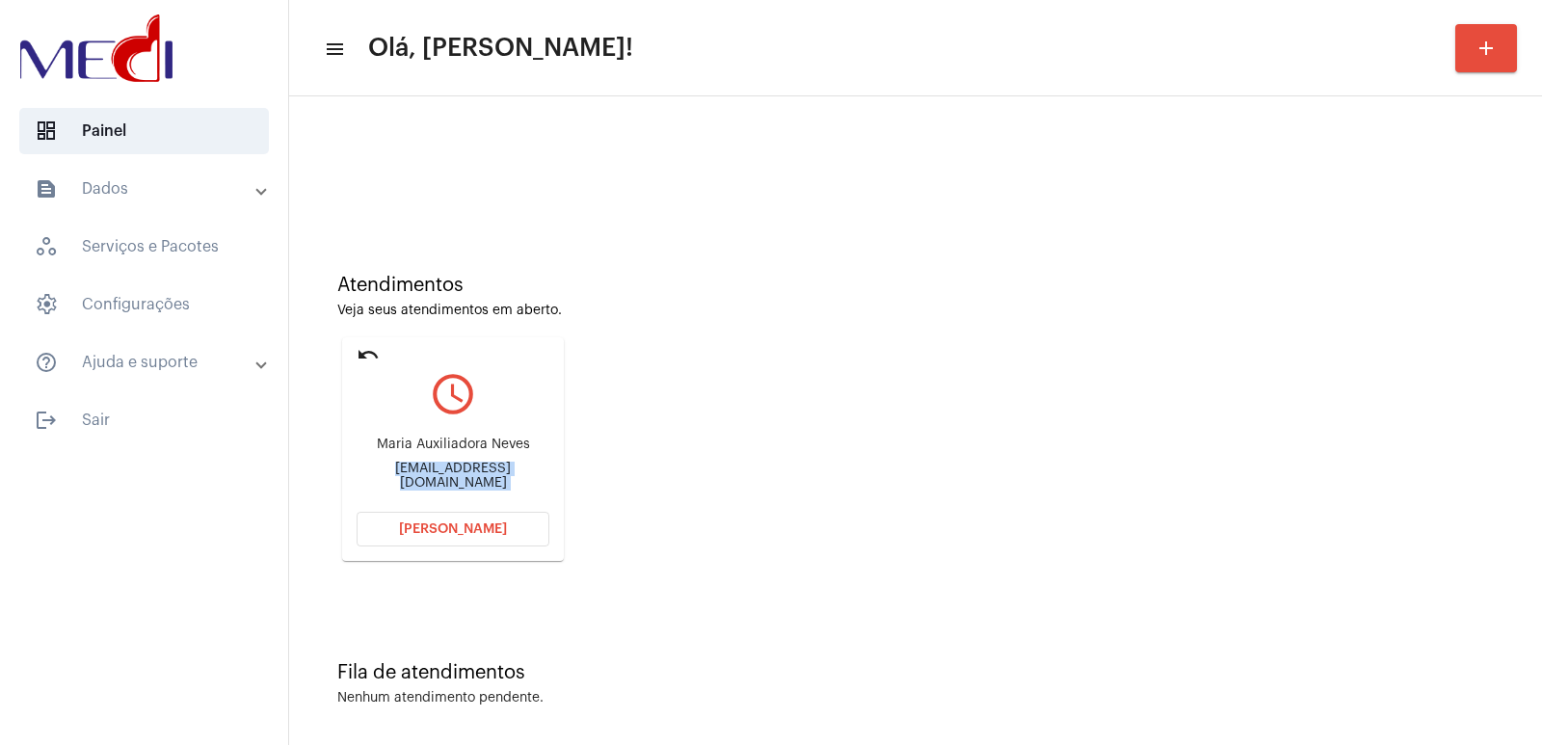
copy mat-card-content "cilineves@hotmail.com Abrir Chamada"
click at [450, 537] on button "[PERSON_NAME]" at bounding box center [452, 529] width 193 height 35
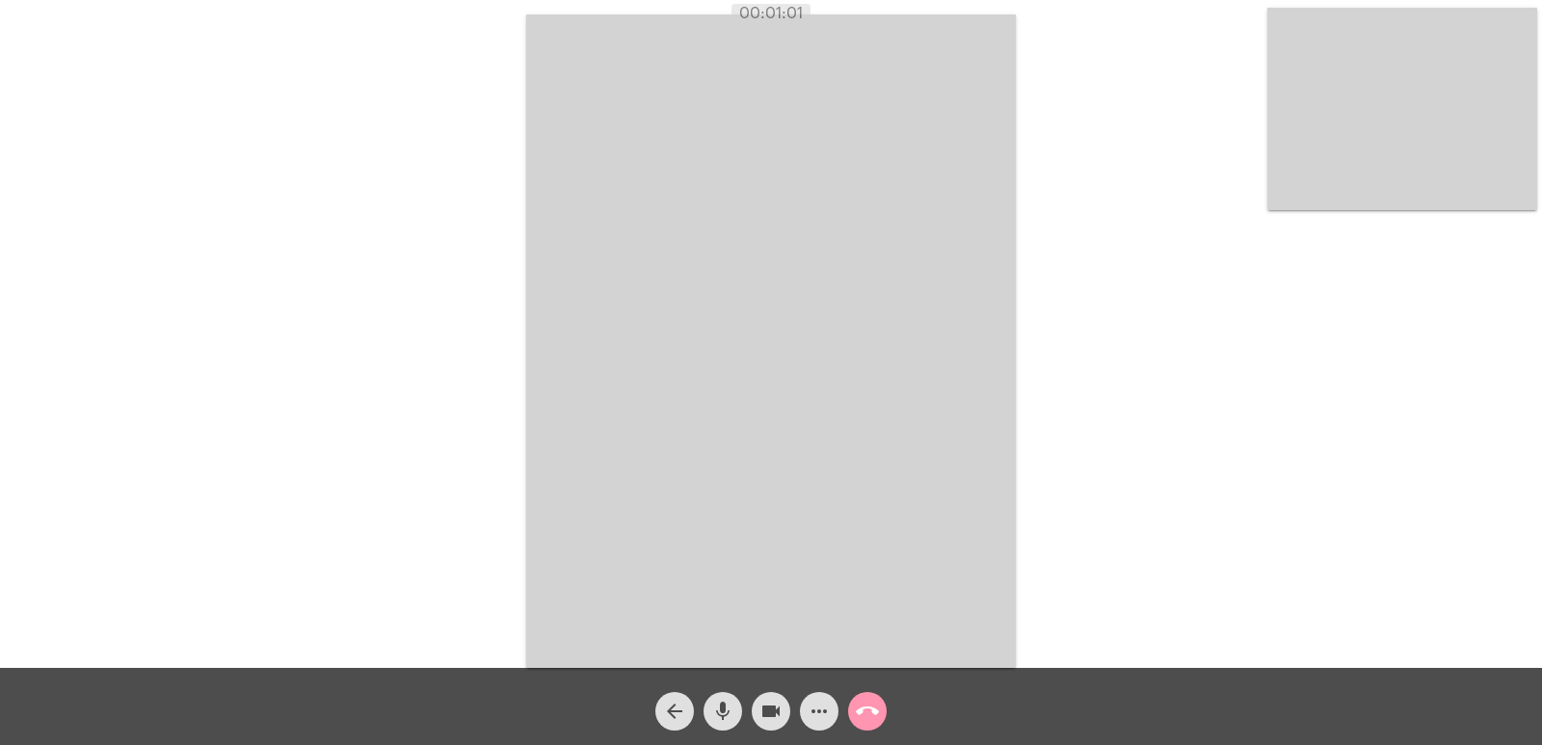
click at [1295, 99] on video at bounding box center [1402, 109] width 270 height 202
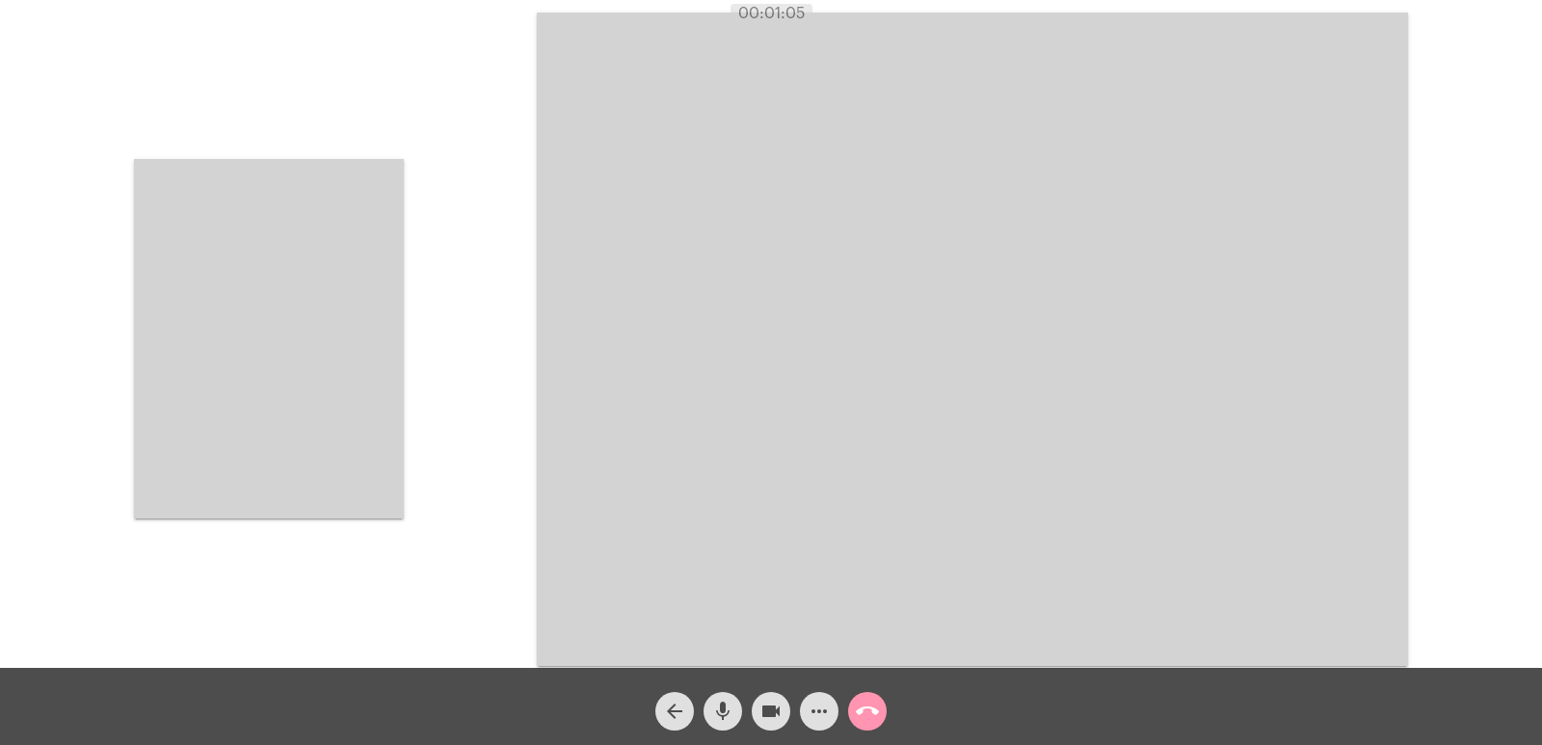
click at [409, 346] on div "Acessando Câmera e Microfone..." at bounding box center [771, 337] width 1538 height 668
click at [331, 357] on video at bounding box center [269, 338] width 270 height 359
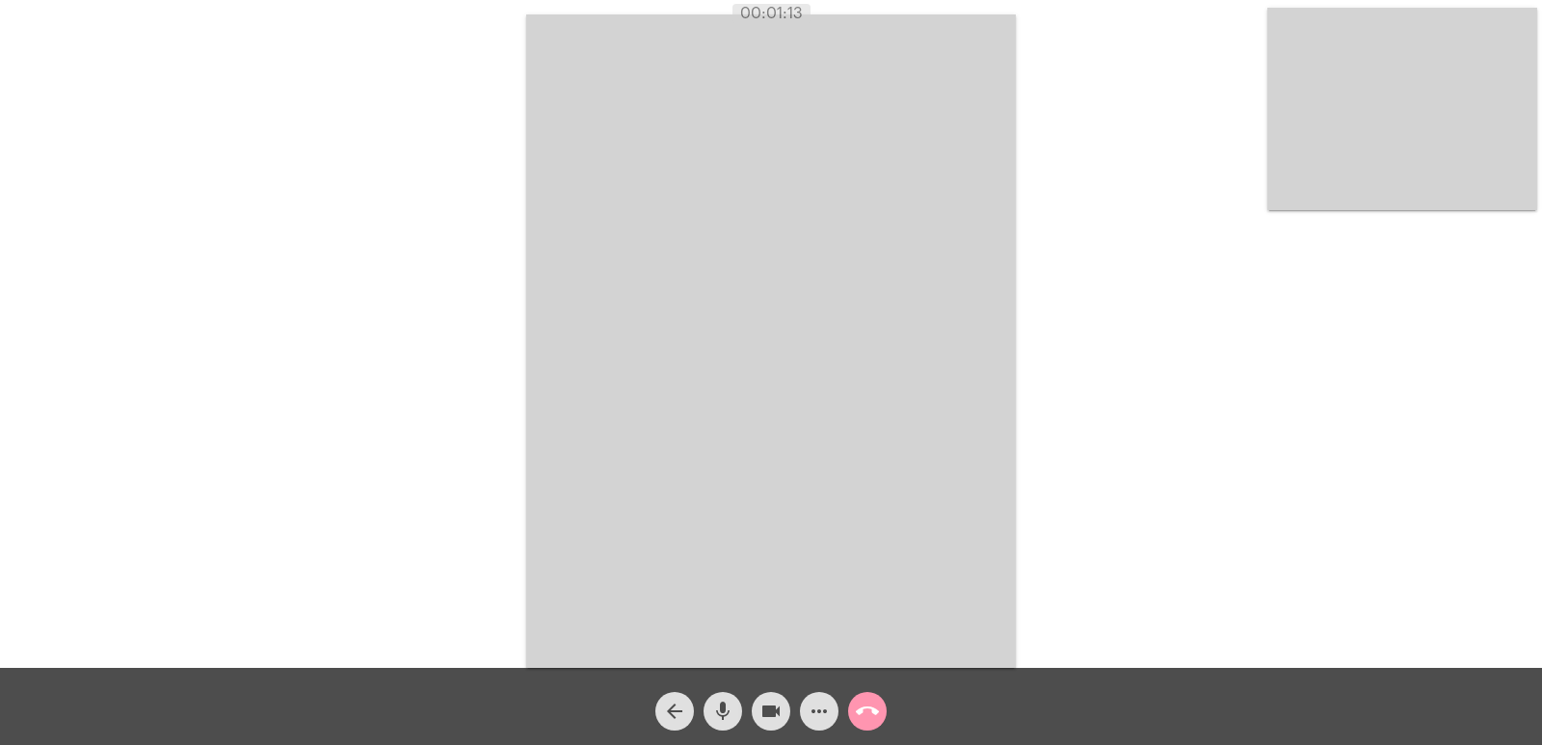
click at [1006, 434] on video at bounding box center [770, 340] width 489 height 653
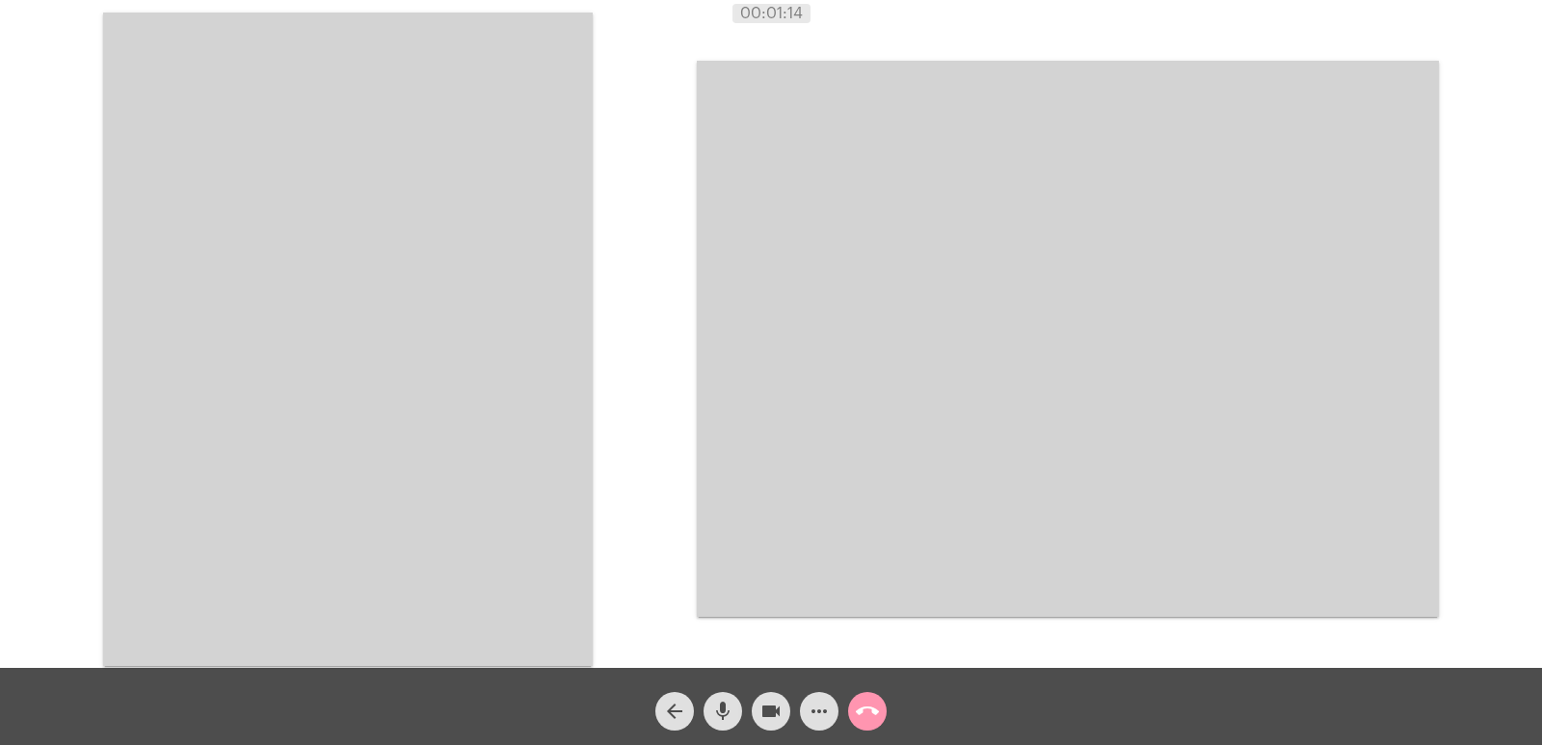
click at [471, 338] on video at bounding box center [347, 339] width 489 height 653
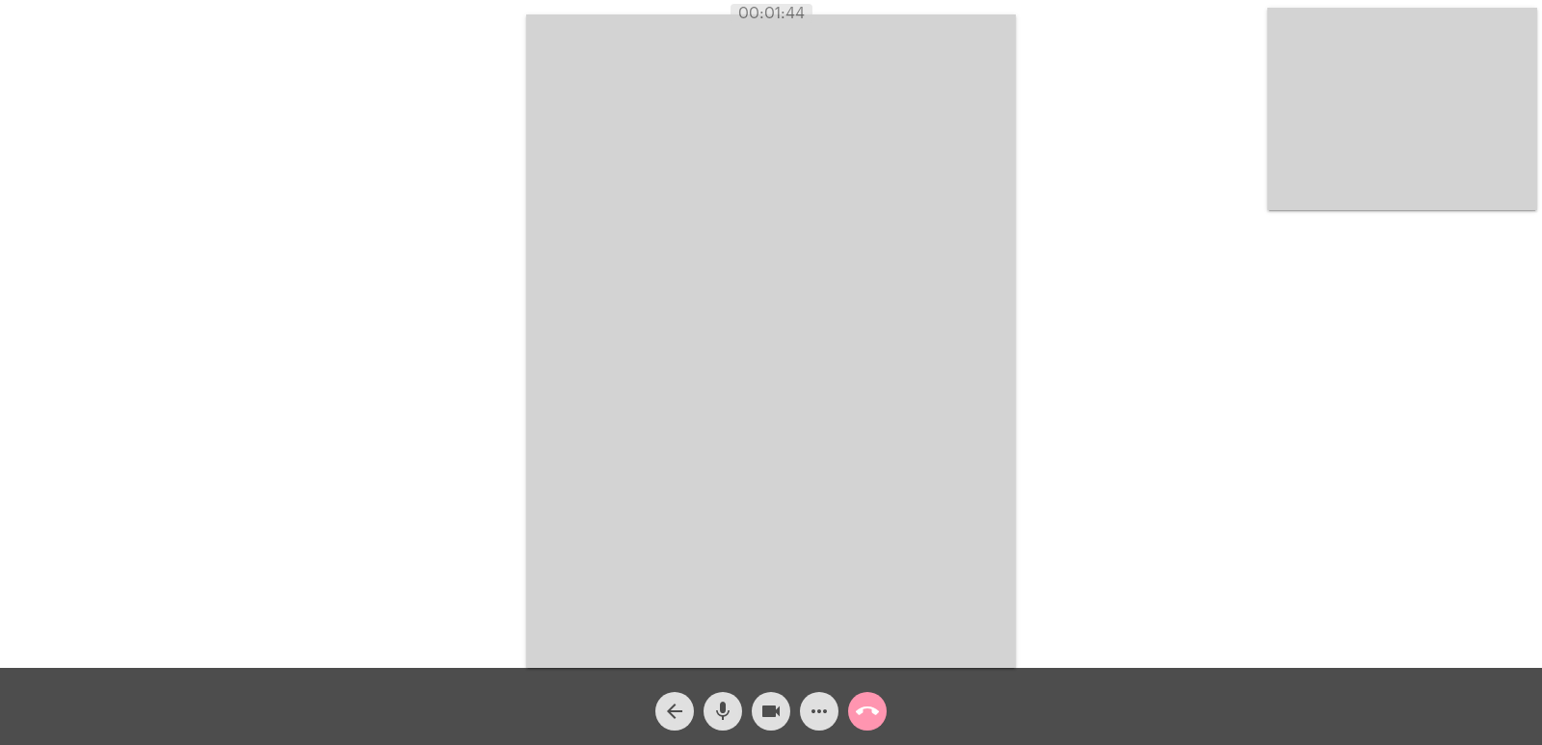
click at [875, 712] on mat-icon "call_end" at bounding box center [867, 711] width 23 height 23
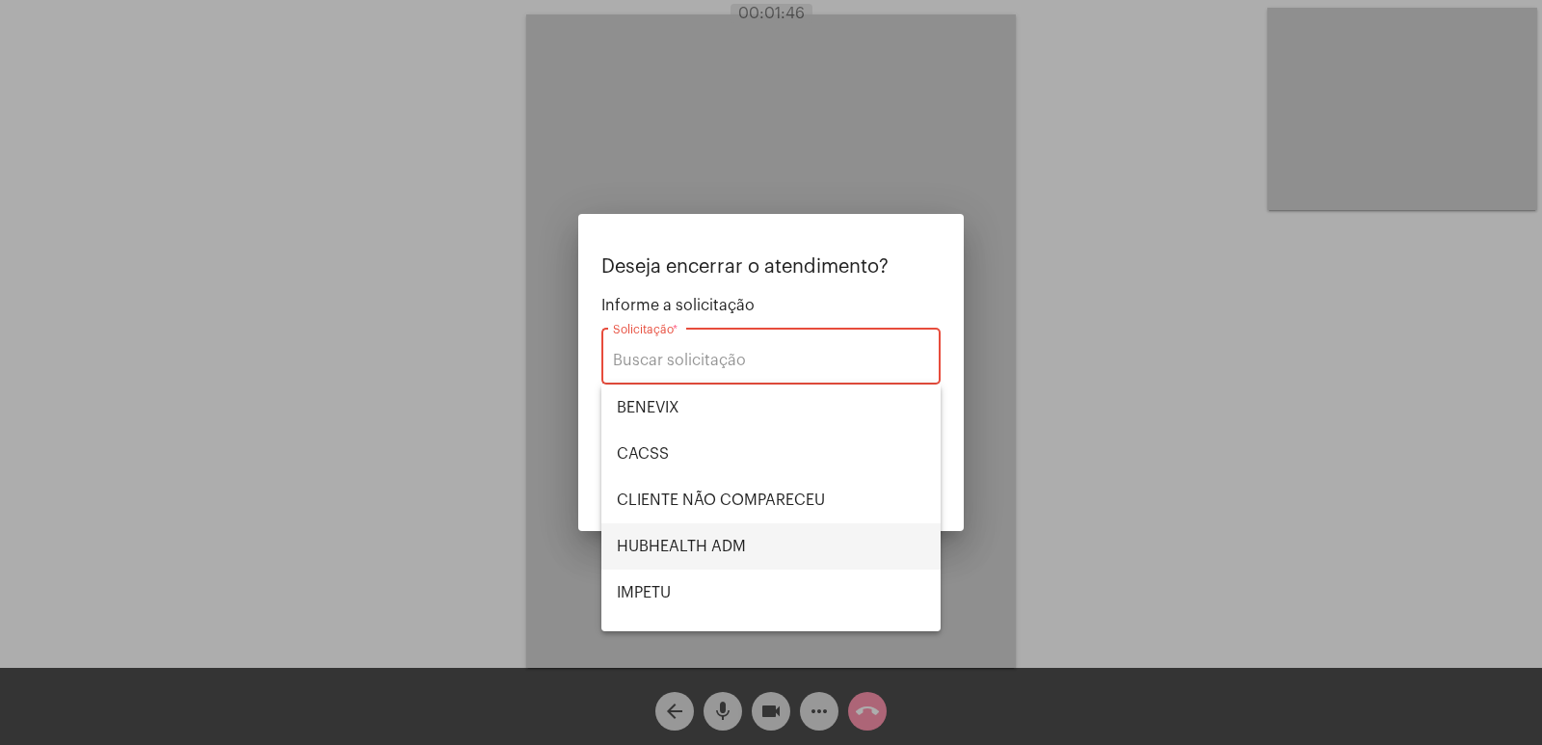
click at [700, 537] on span "HUBHEALTH ADM" at bounding box center [771, 546] width 308 height 46
type input "HUBHEALTH ADM"
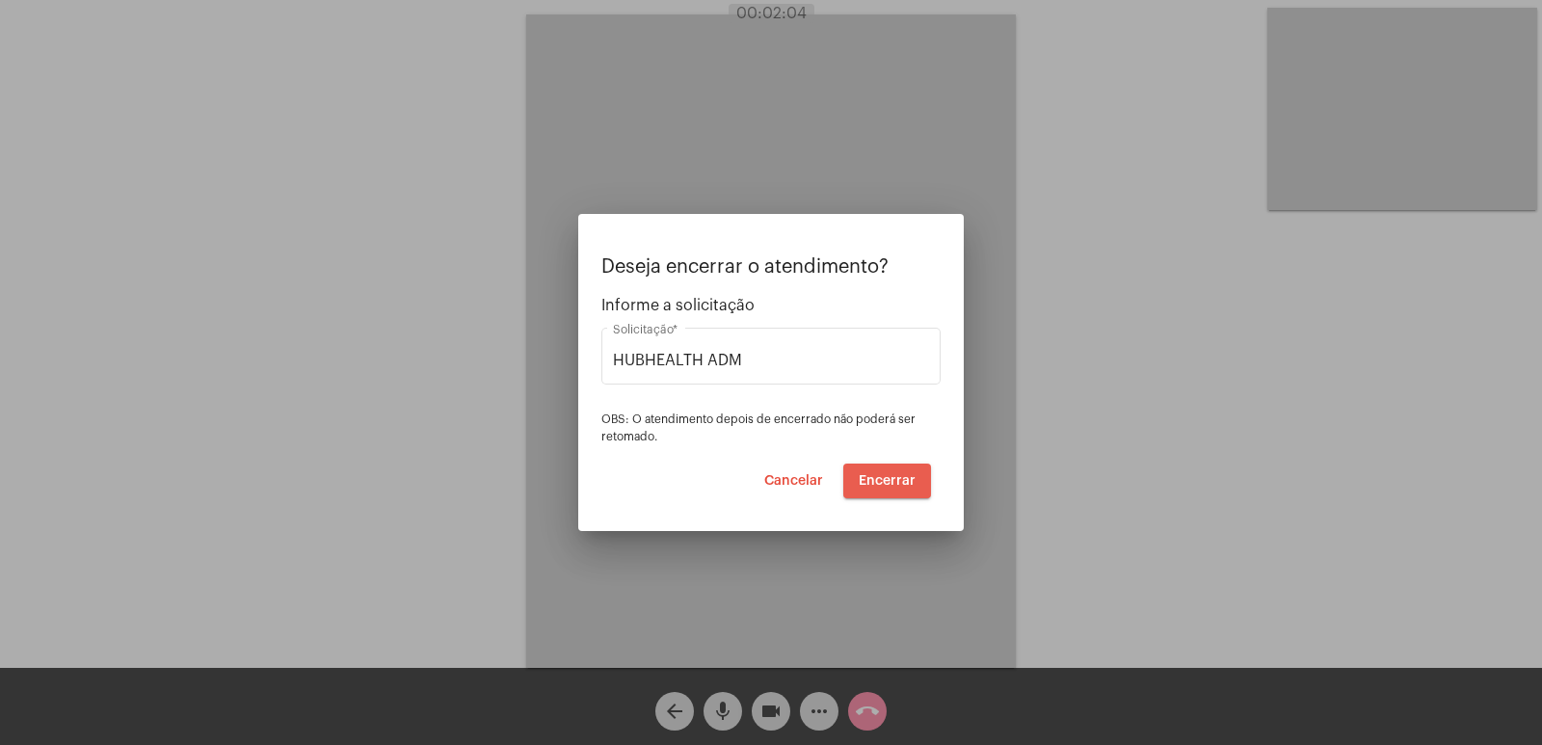
click at [889, 482] on span "Encerrar" at bounding box center [886, 480] width 57 height 13
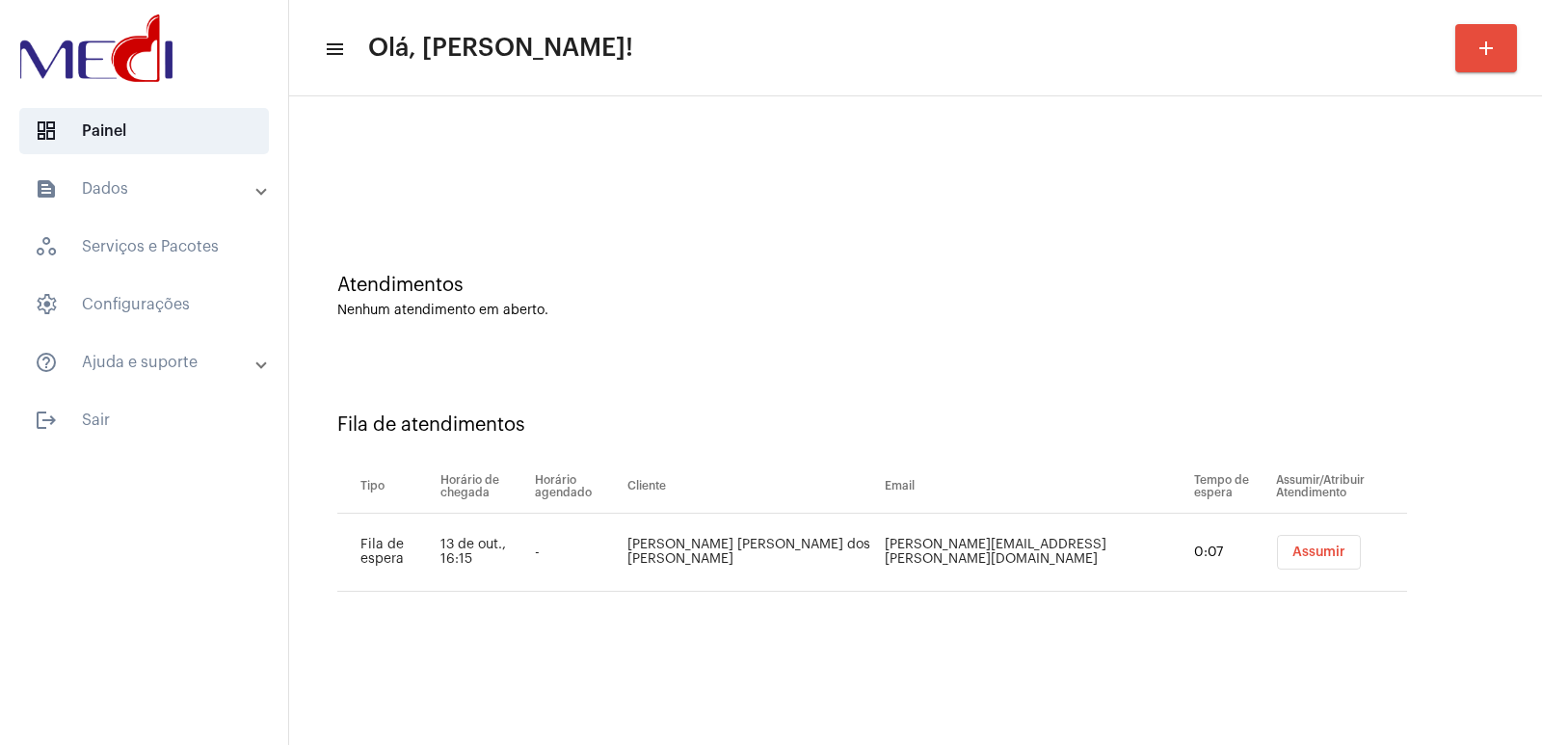
click at [1305, 562] on button "Assumir" at bounding box center [1319, 552] width 84 height 35
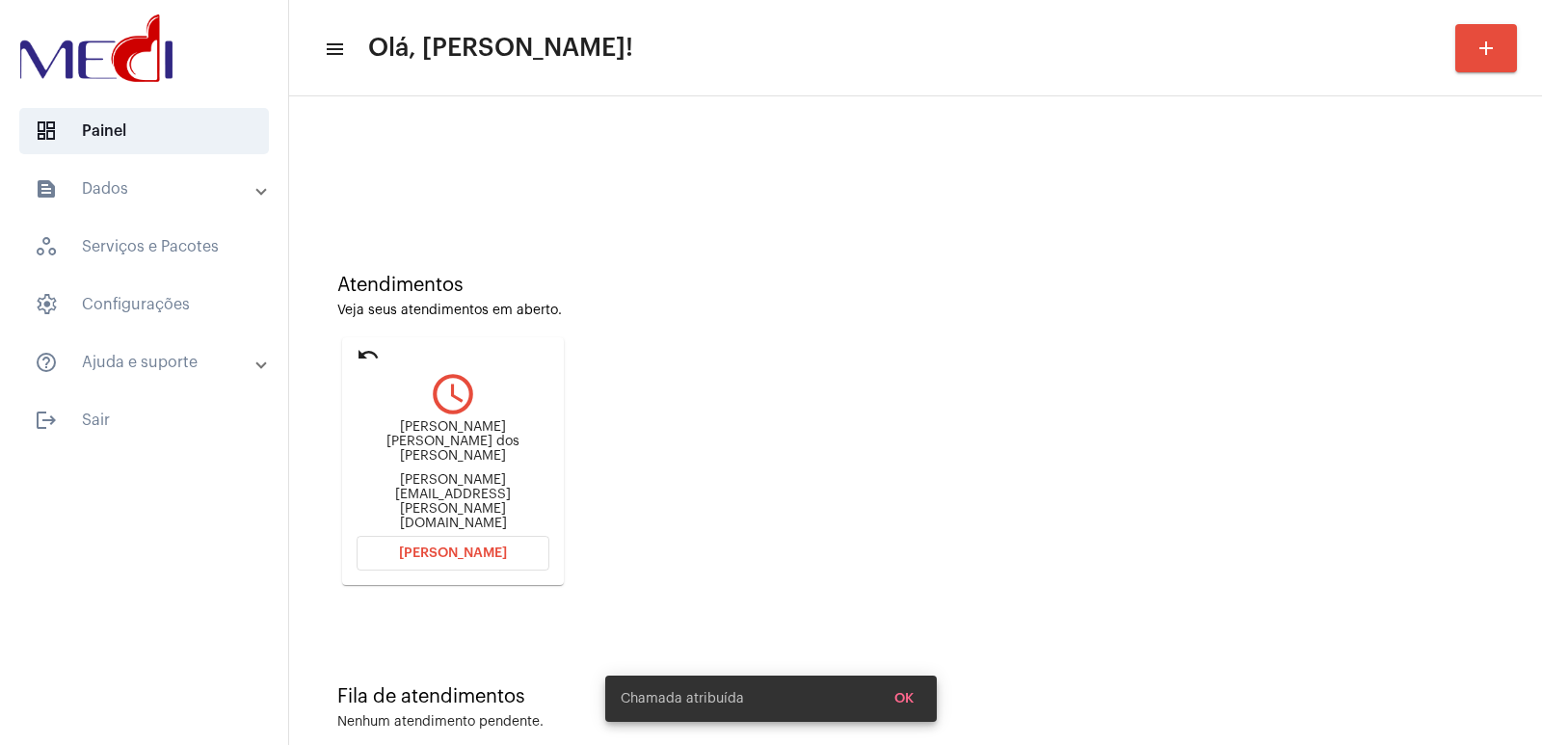
click at [410, 447] on div "Anderson Ferreira dos Santos" at bounding box center [452, 441] width 193 height 43
copy div "Anderson Ferreira dos Santos"
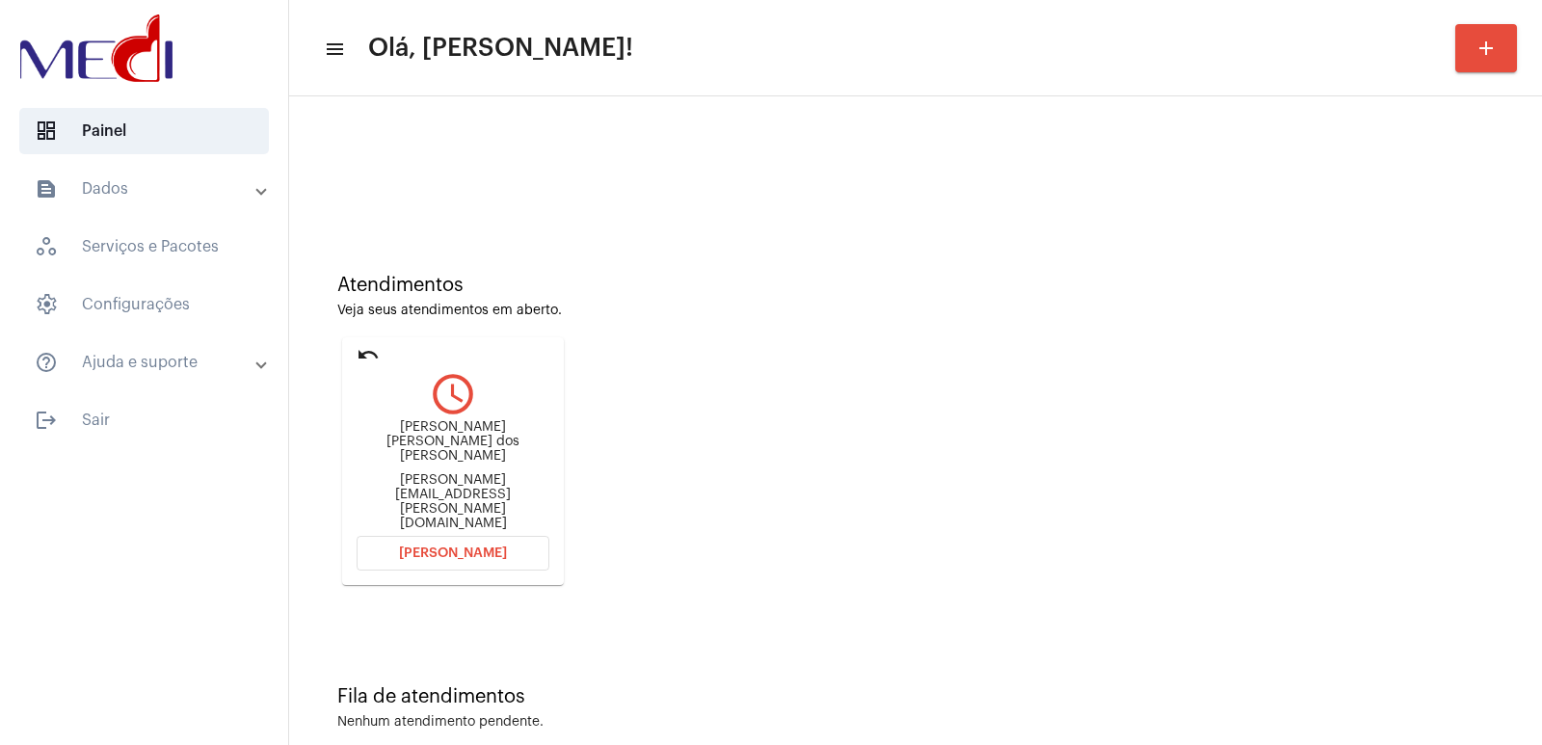
click at [462, 508] on mat-card "undo query_builder Anderson Ferreira dos Santos anderson.santos@w2atransportes.…" at bounding box center [453, 461] width 222 height 248
drag, startPoint x: 451, startPoint y: 528, endPoint x: 450, endPoint y: 515, distance: 13.5
click at [450, 536] on button "Abrir Chamada" at bounding box center [452, 553] width 193 height 35
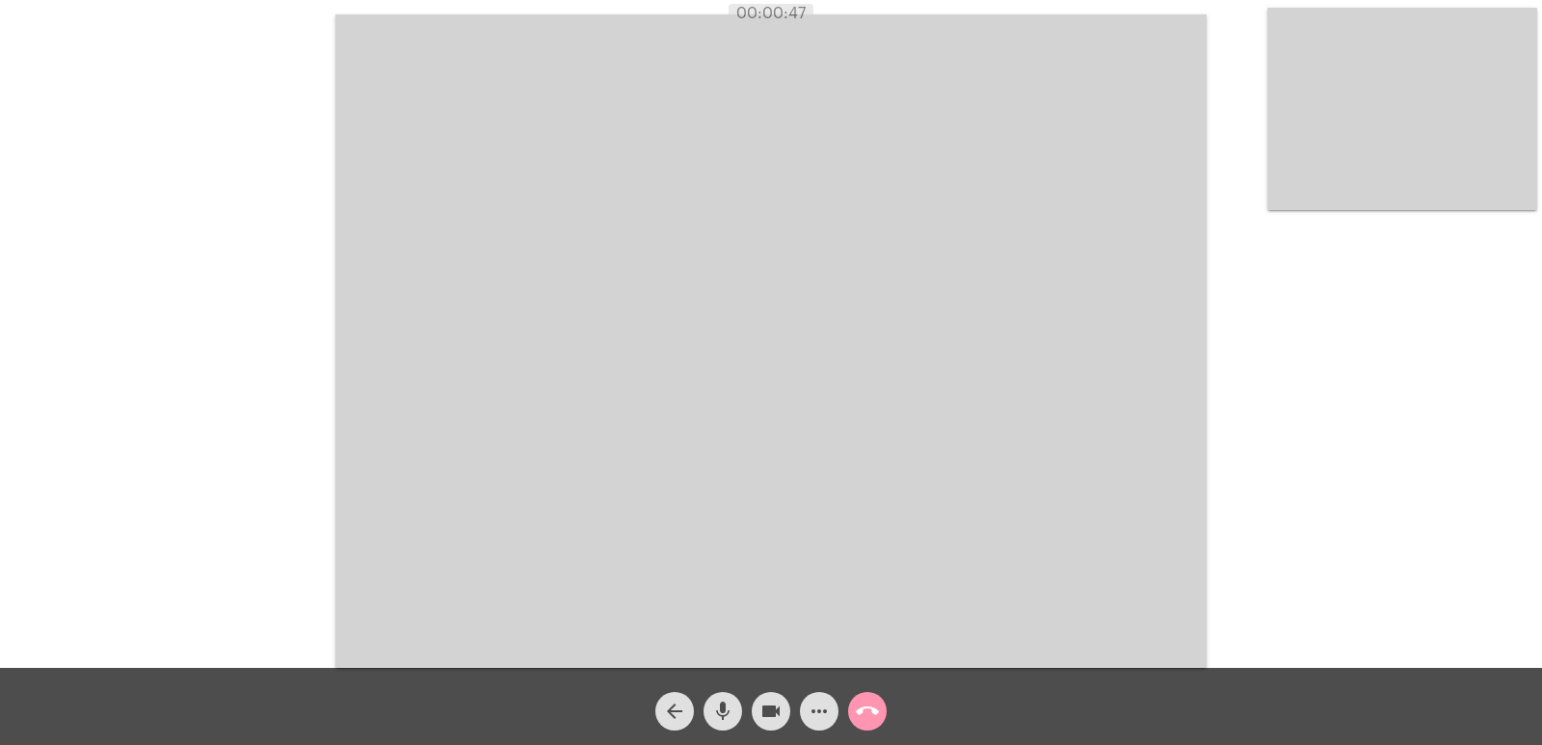
click at [1390, 171] on video at bounding box center [1402, 109] width 270 height 202
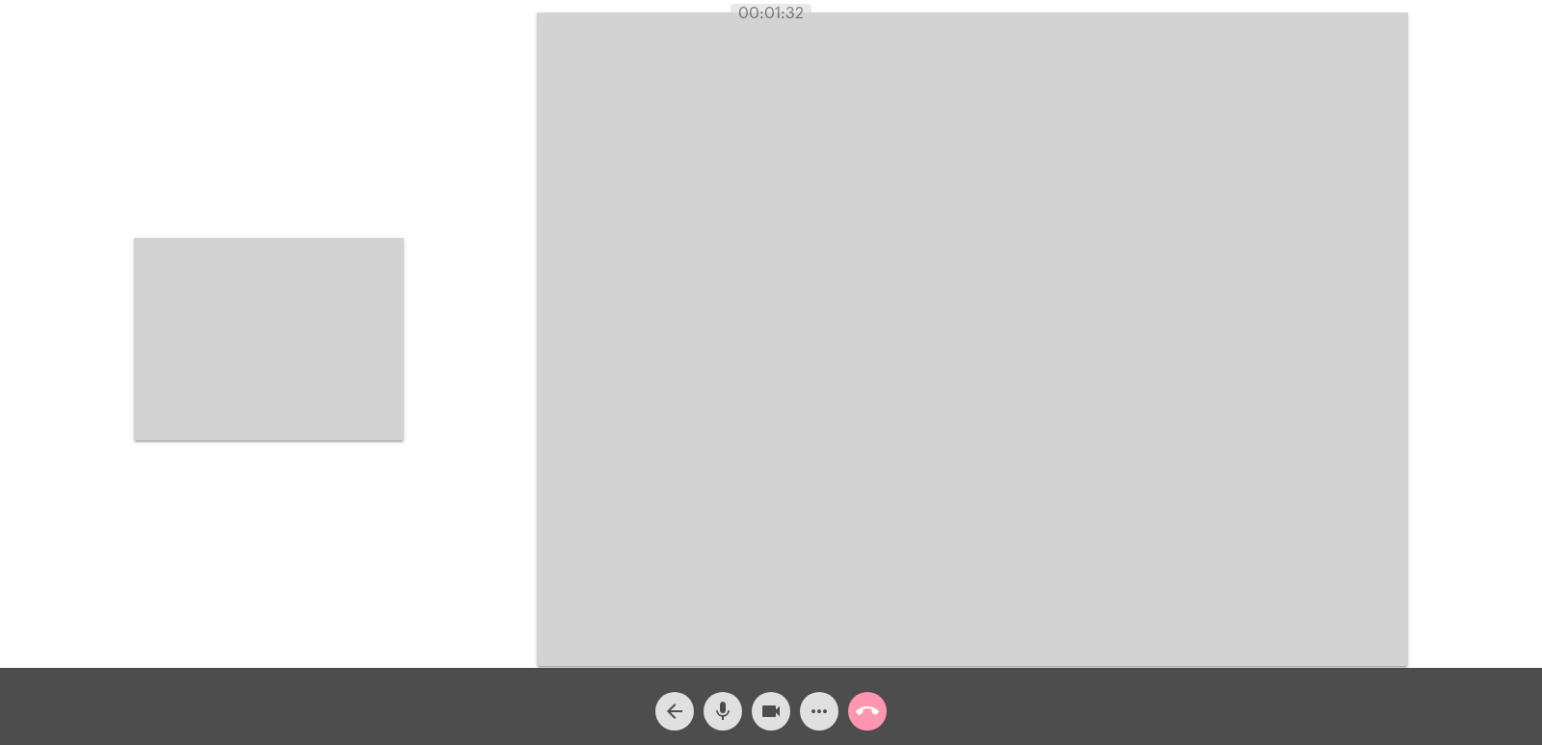
click at [344, 354] on video at bounding box center [269, 339] width 270 height 202
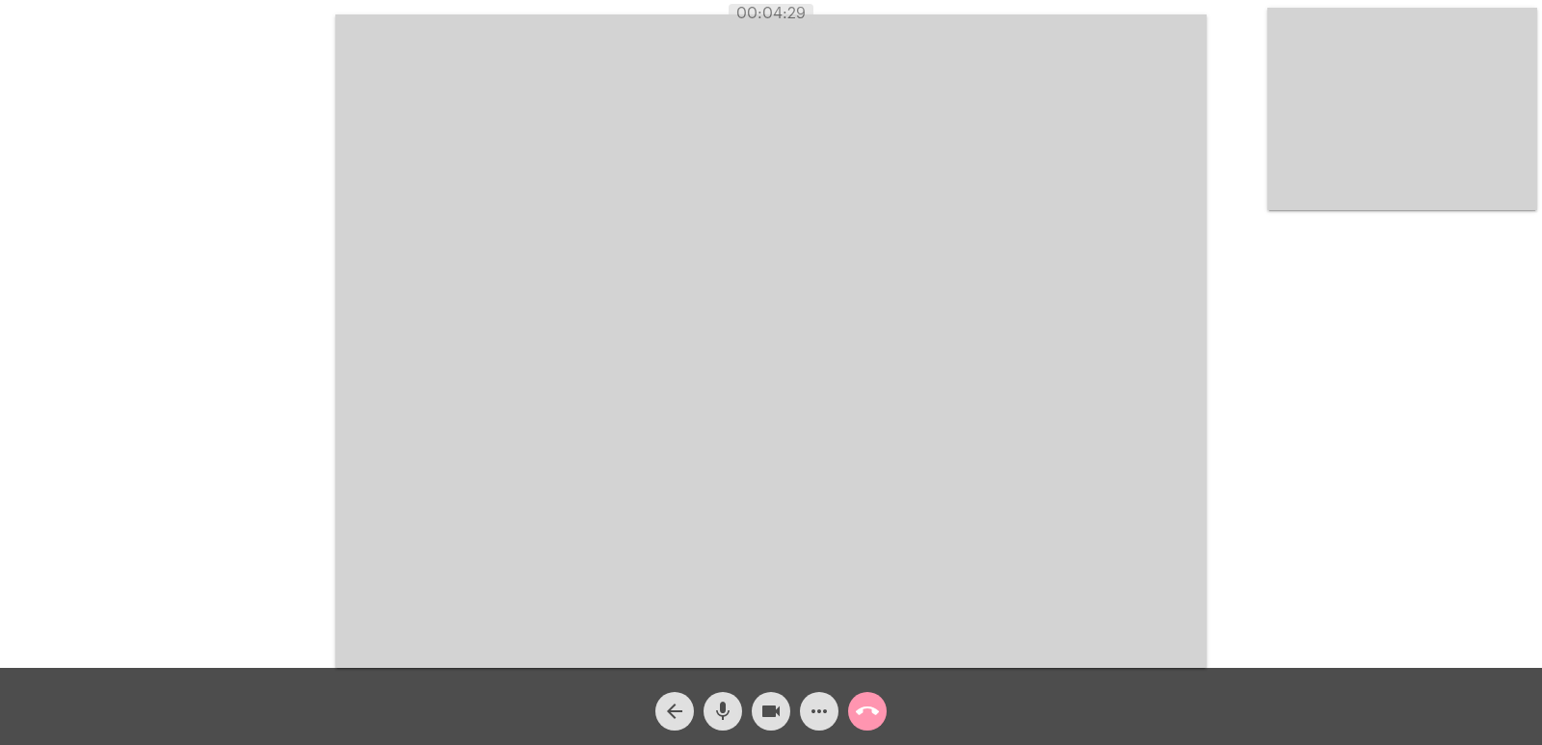
click at [867, 705] on mat-icon "call_end" at bounding box center [867, 711] width 23 height 23
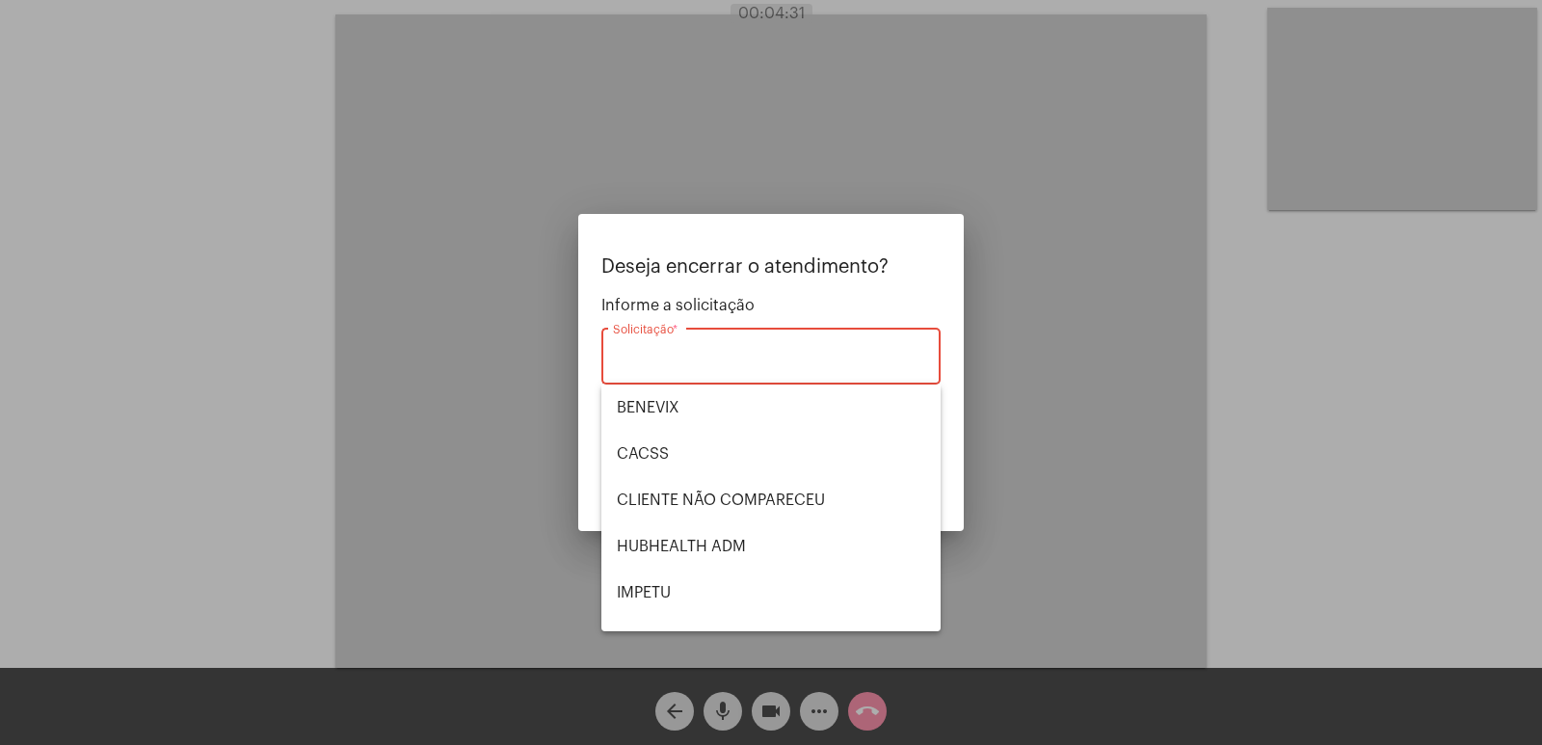
scroll to position [401, 0]
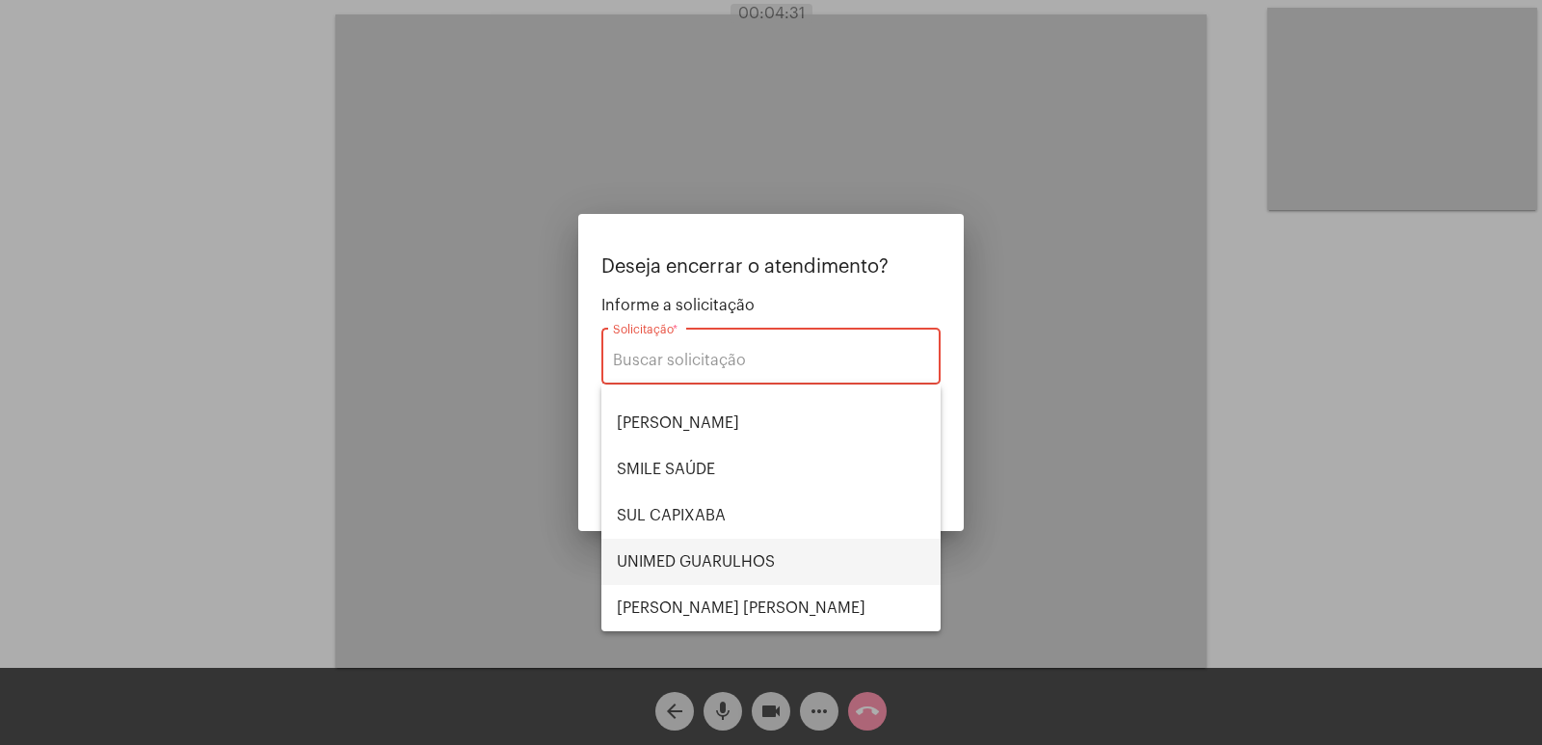
click at [747, 554] on span "UNIMED GUARULHOS" at bounding box center [771, 562] width 308 height 46
type input "UNIMED GUARULHOS"
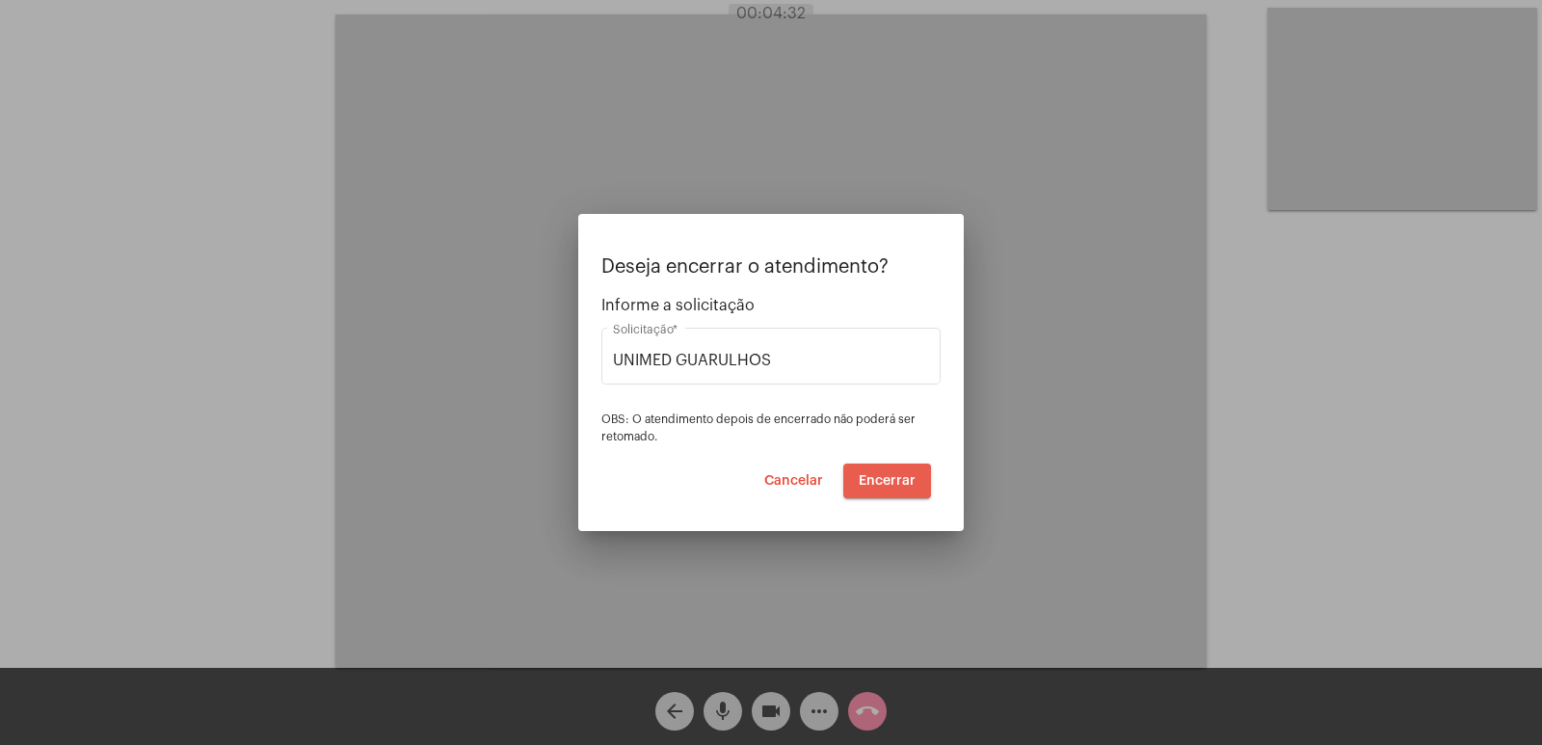
click at [869, 485] on span "Encerrar" at bounding box center [886, 480] width 57 height 13
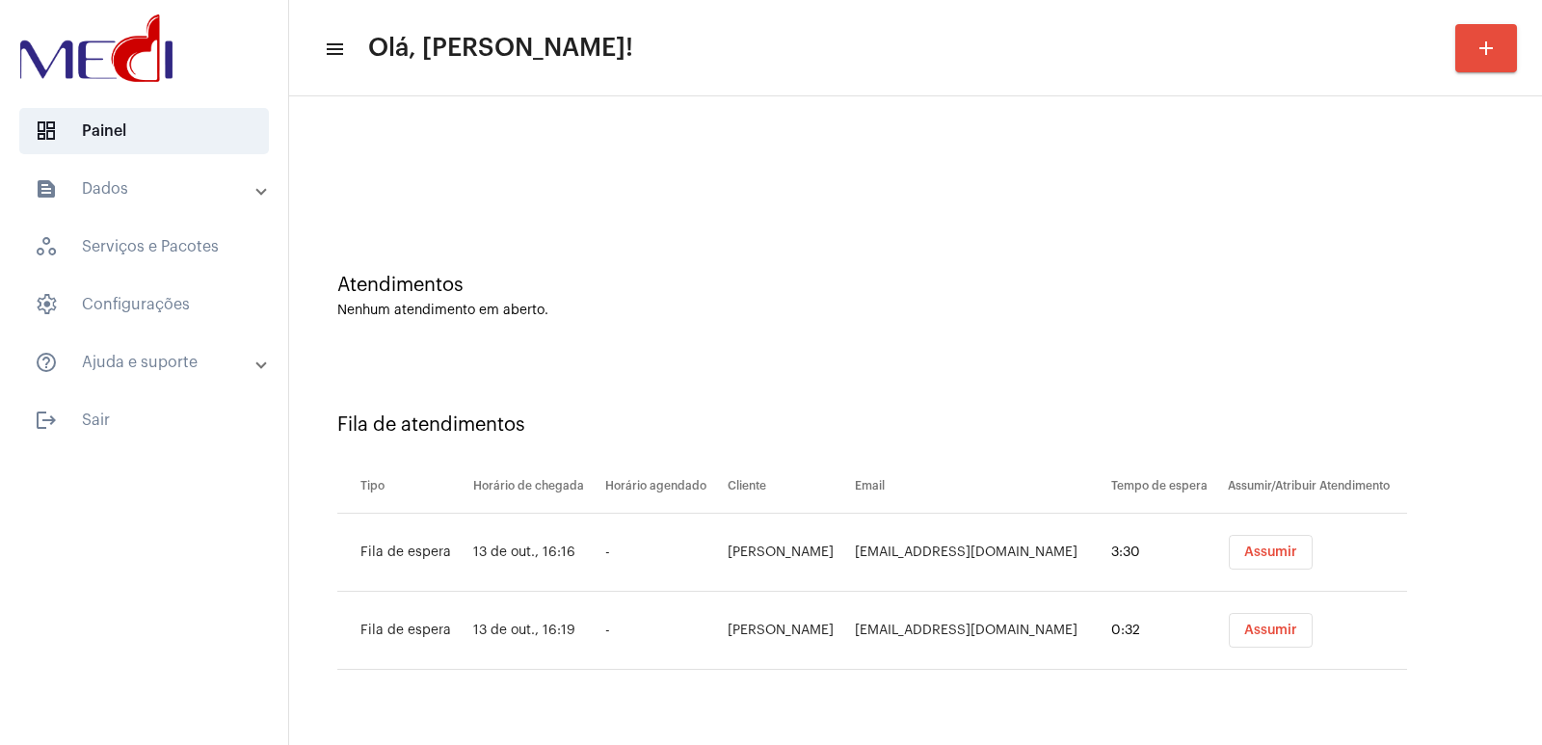
drag, startPoint x: 1264, startPoint y: 566, endPoint x: 1254, endPoint y: 567, distance: 10.6
click at [1261, 566] on button "Assumir" at bounding box center [1270, 552] width 84 height 35
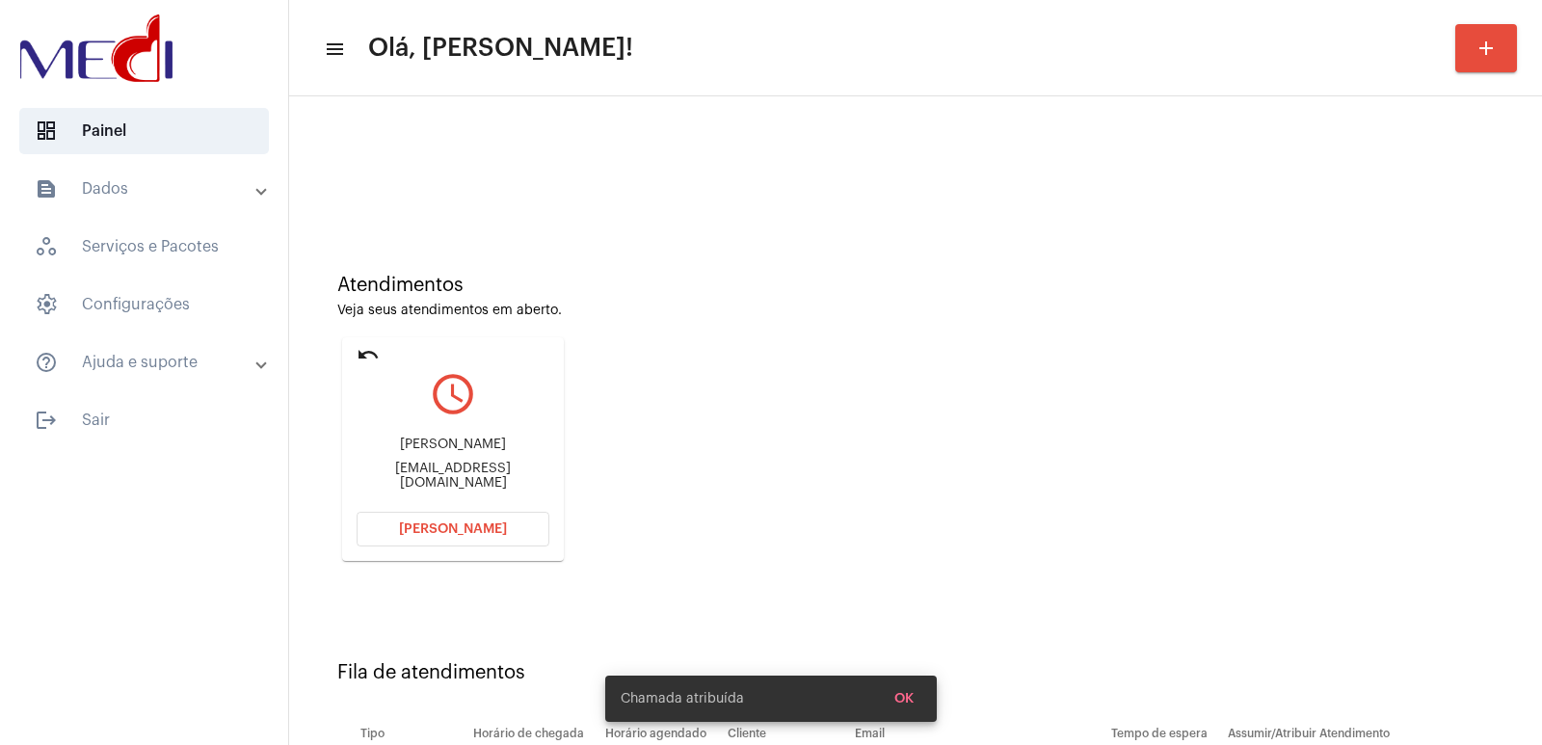
click at [1085, 646] on div "Fila de atendimentos Tipo Horário de chegada Horário agendado Cliente Email Tem…" at bounding box center [915, 742] width 1233 height 277
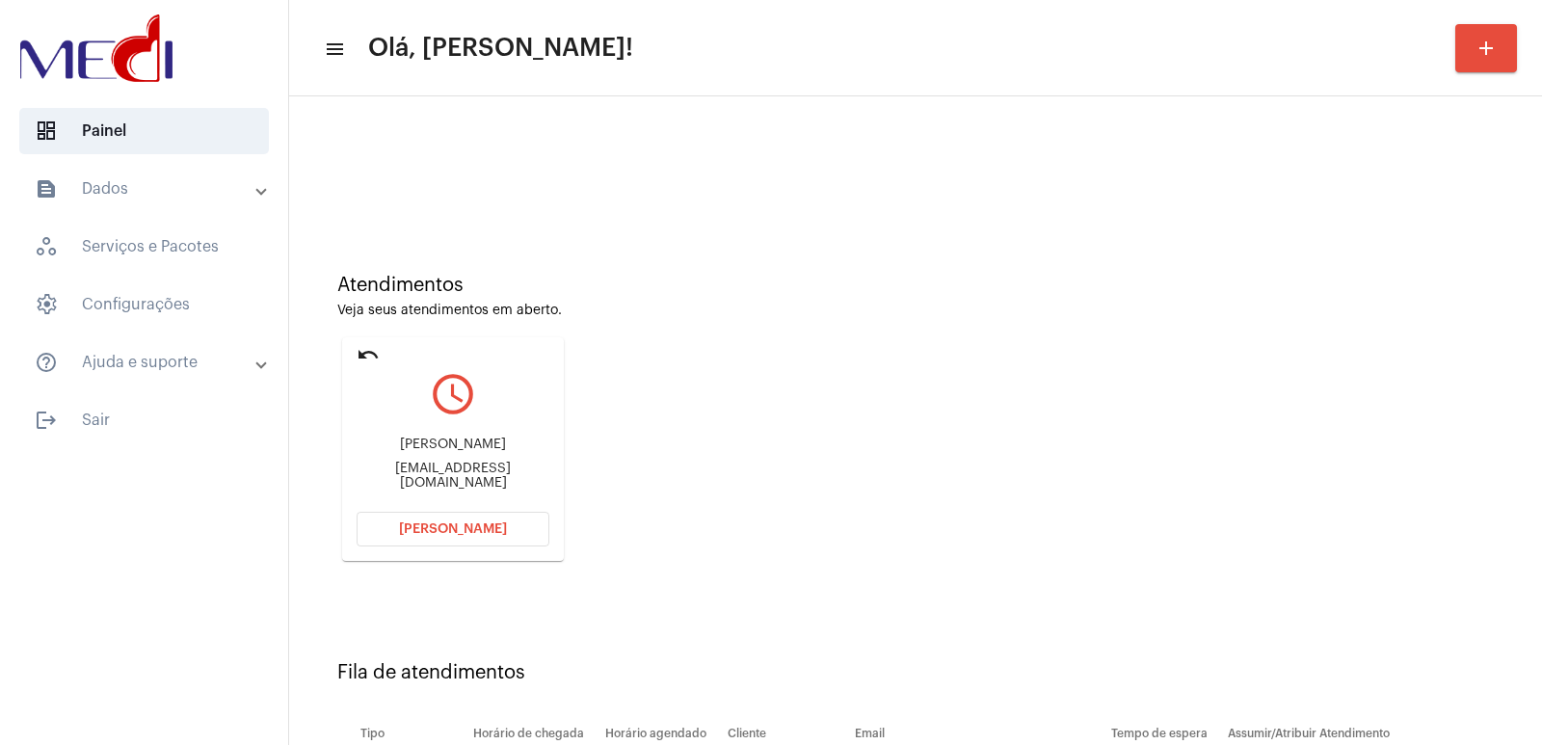
click at [434, 451] on div "Hiroko Wakabayashi" at bounding box center [452, 444] width 193 height 14
copy div "Hiroko Wakabayashi"
click at [467, 521] on button "Abrir Chamada" at bounding box center [452, 529] width 193 height 35
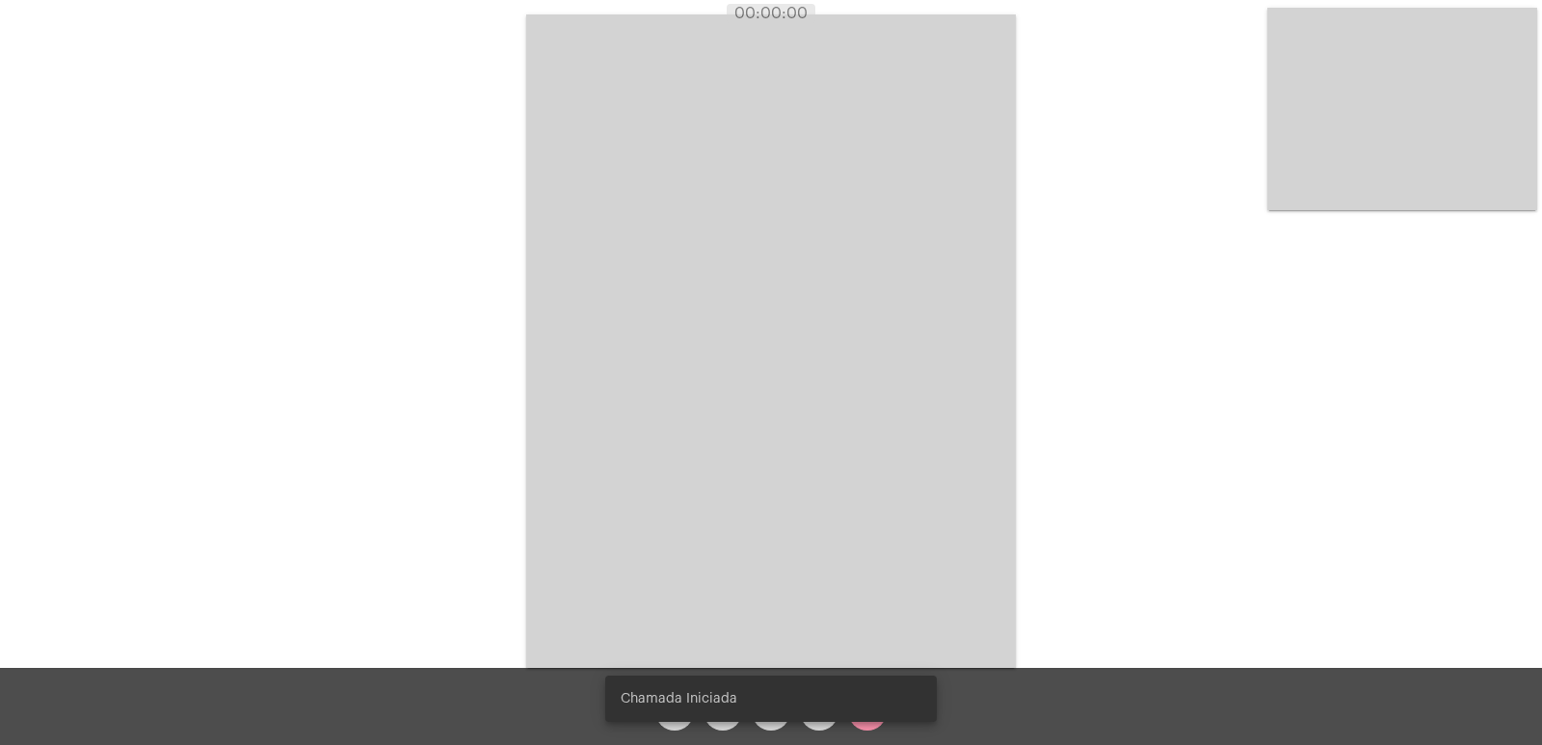
click at [1091, 330] on div "Acessando Câmera e Microfone..." at bounding box center [771, 339] width 1538 height 668
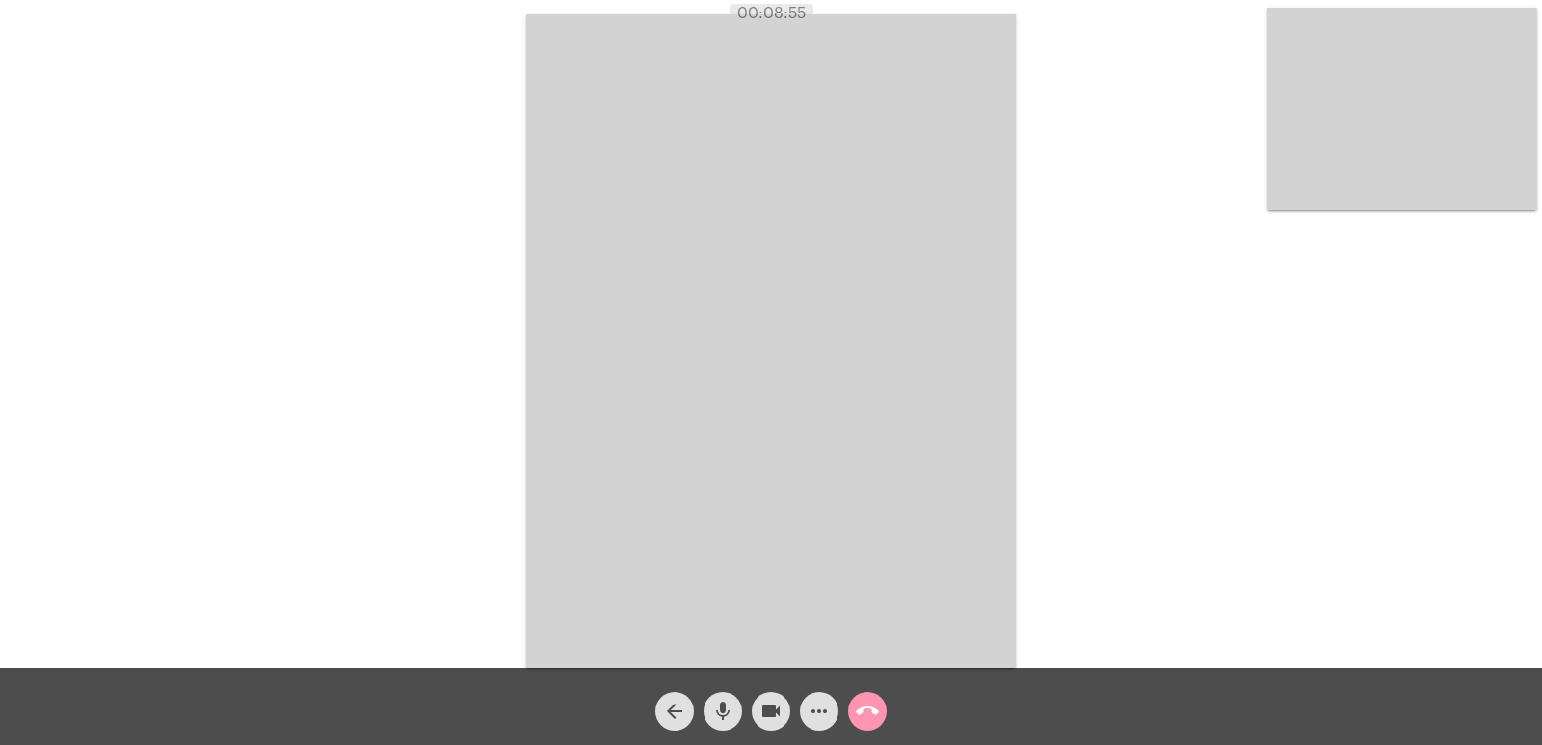
click at [884, 706] on button "call_end" at bounding box center [867, 711] width 39 height 39
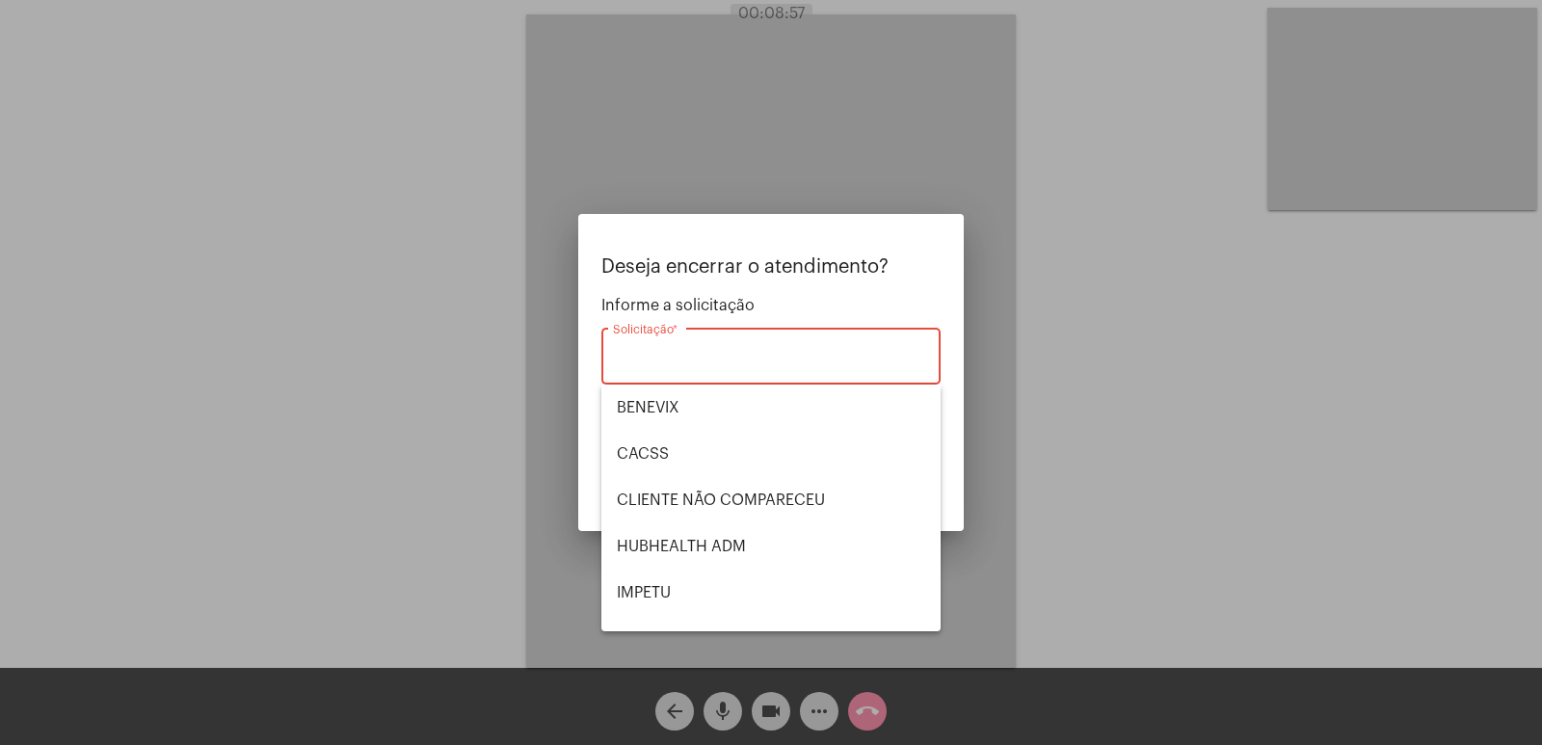
scroll to position [401, 0]
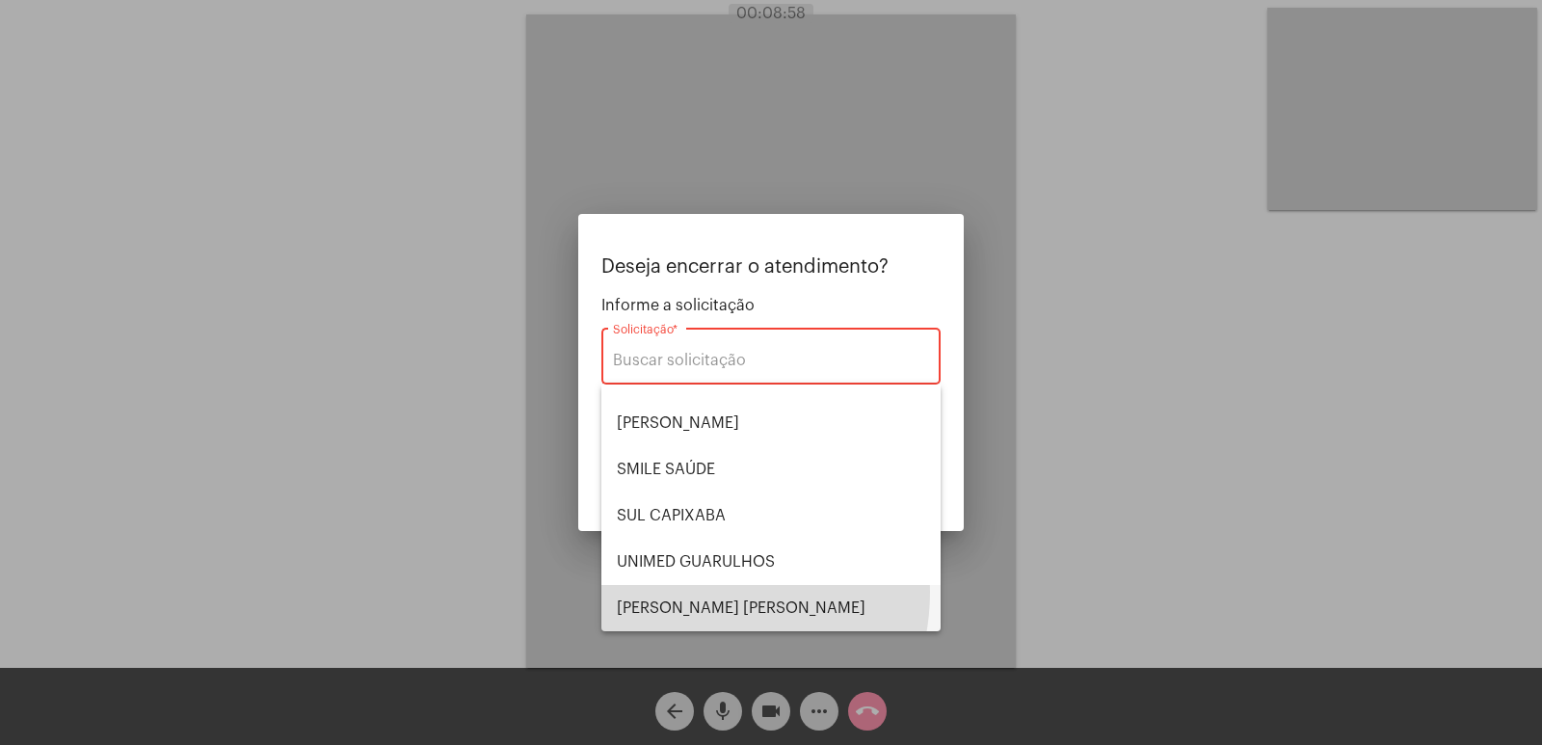
click at [697, 592] on span "VERA CRUZ" at bounding box center [771, 608] width 308 height 46
type input "VERA CRUZ"
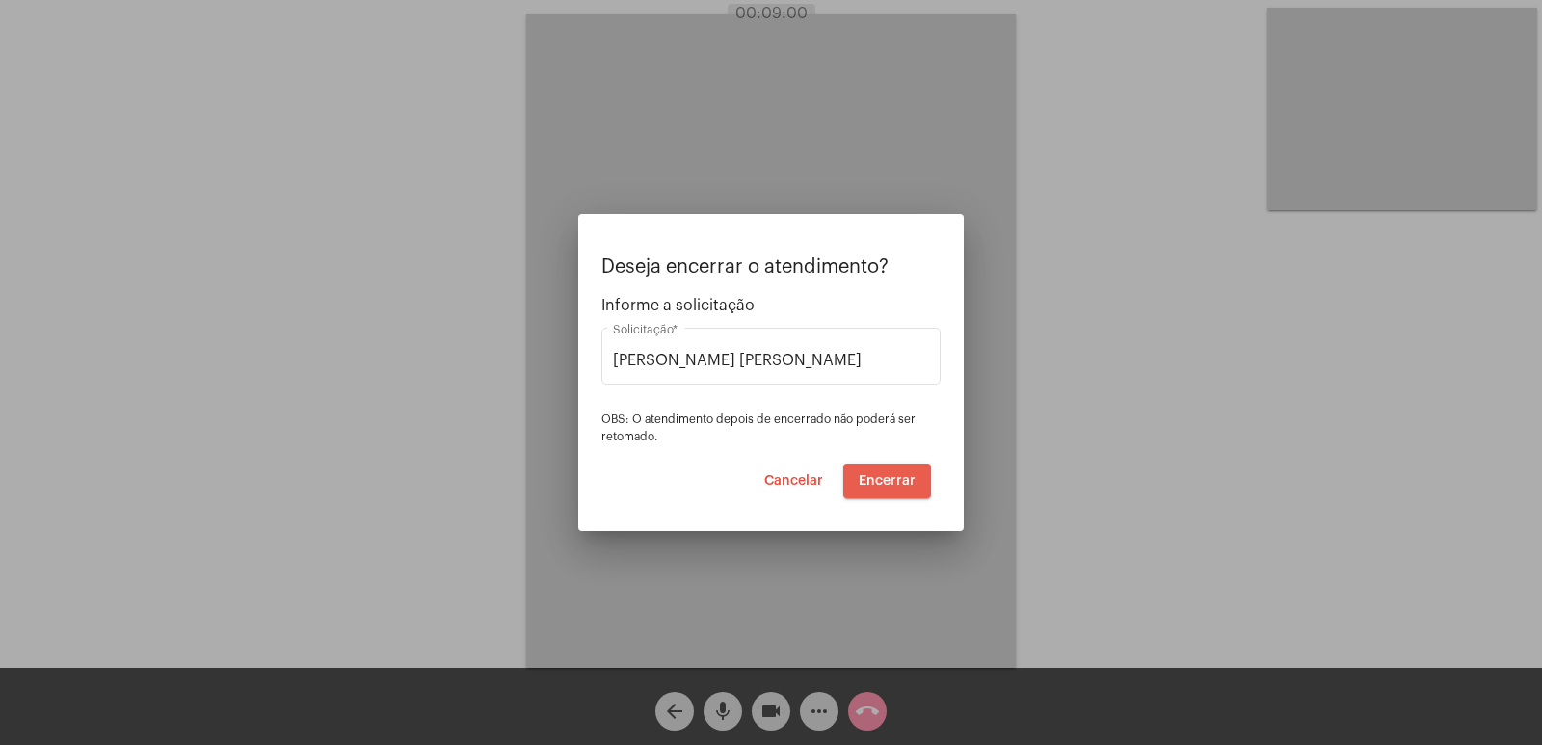
click at [889, 481] on span "Encerrar" at bounding box center [886, 480] width 57 height 13
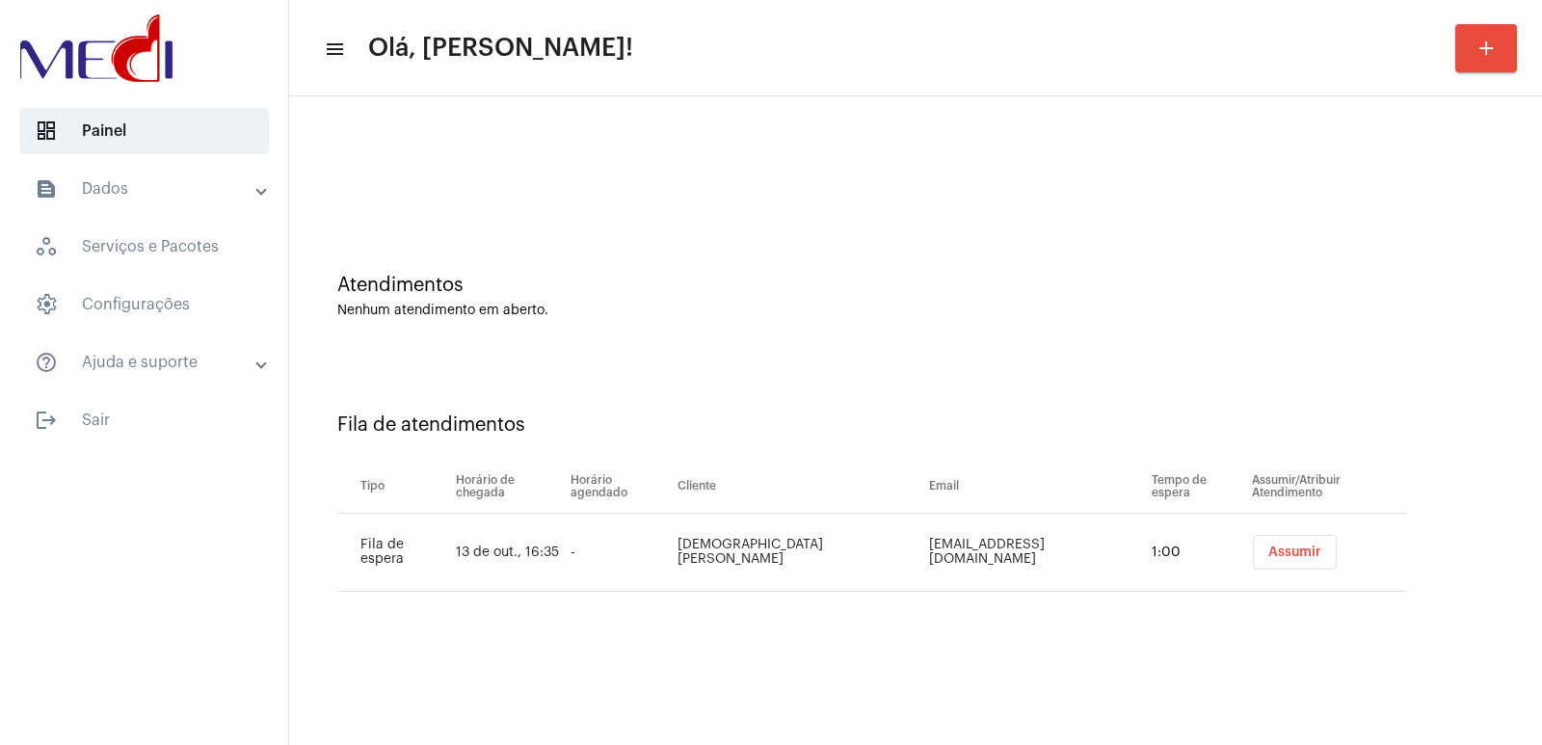
click at [1276, 563] on button "Assumir" at bounding box center [1295, 552] width 84 height 35
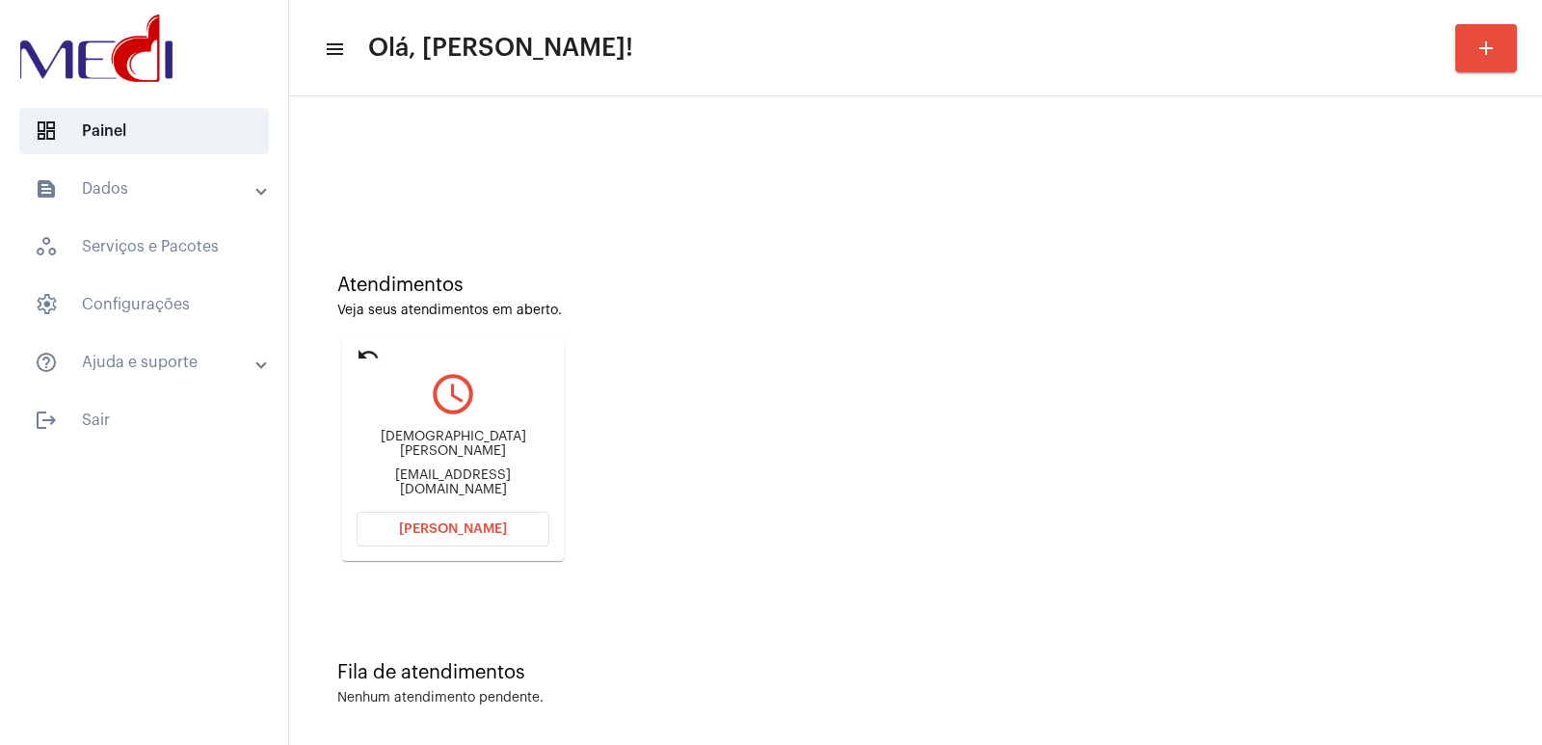
click at [400, 449] on div "[DEMOGRAPHIC_DATA][PERSON_NAME] [PERSON_NAME]" at bounding box center [452, 444] width 193 height 29
copy div "[DEMOGRAPHIC_DATA][PERSON_NAME] [PERSON_NAME]"
click at [480, 522] on span "Abrir Chamada" at bounding box center [453, 528] width 108 height 13
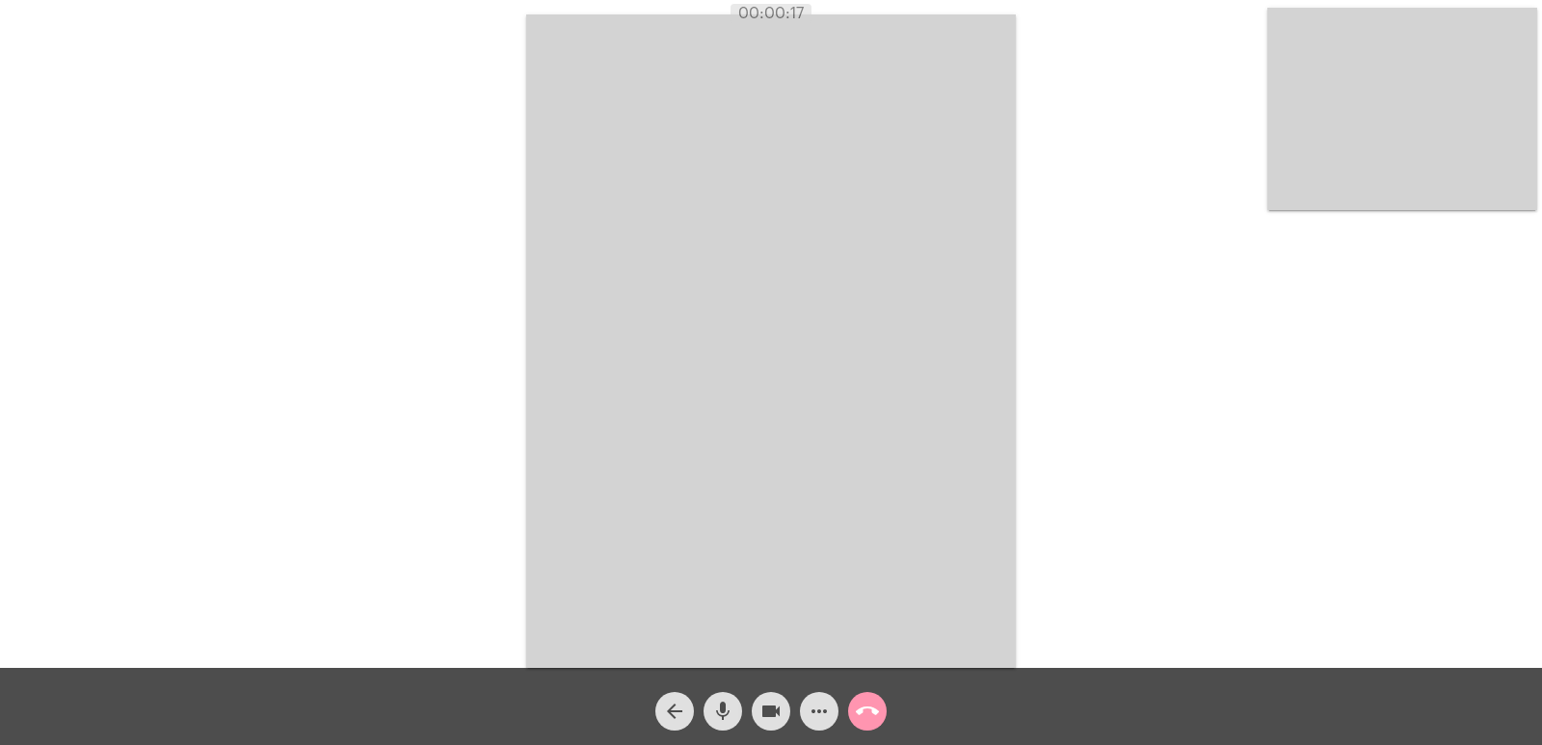
click at [1385, 166] on video at bounding box center [1402, 109] width 270 height 202
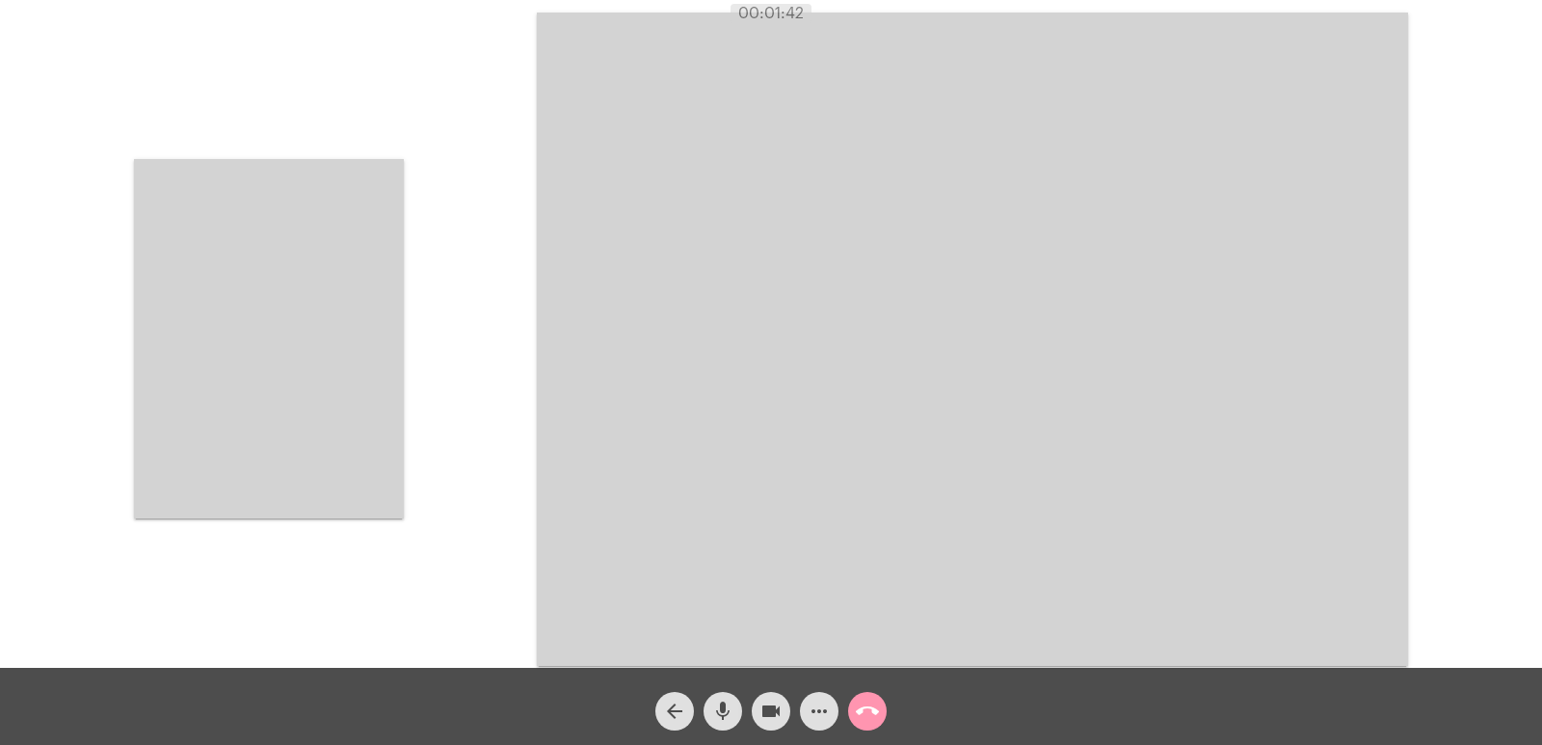
click at [376, 415] on video at bounding box center [269, 338] width 270 height 359
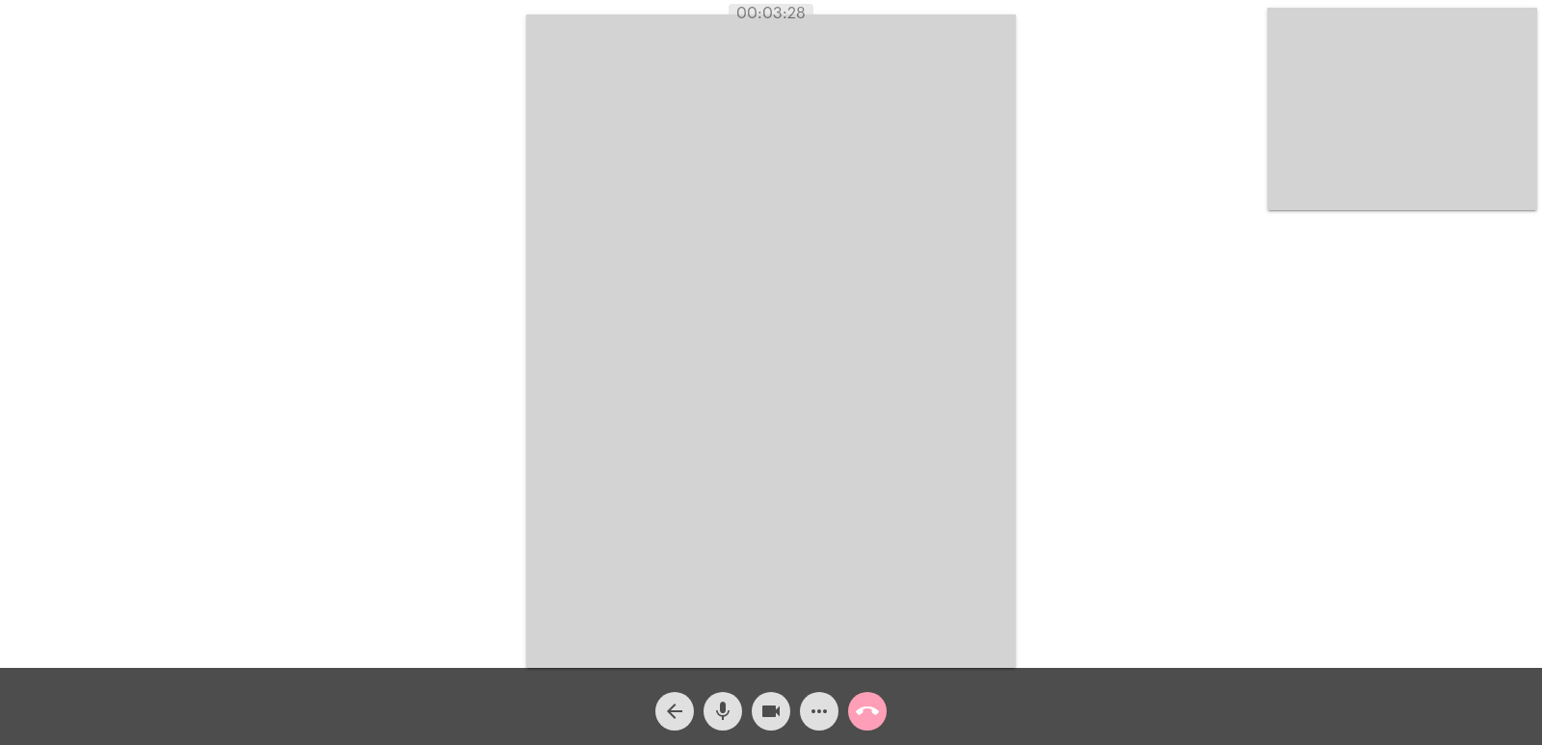
click at [884, 715] on button "call_end" at bounding box center [867, 711] width 39 height 39
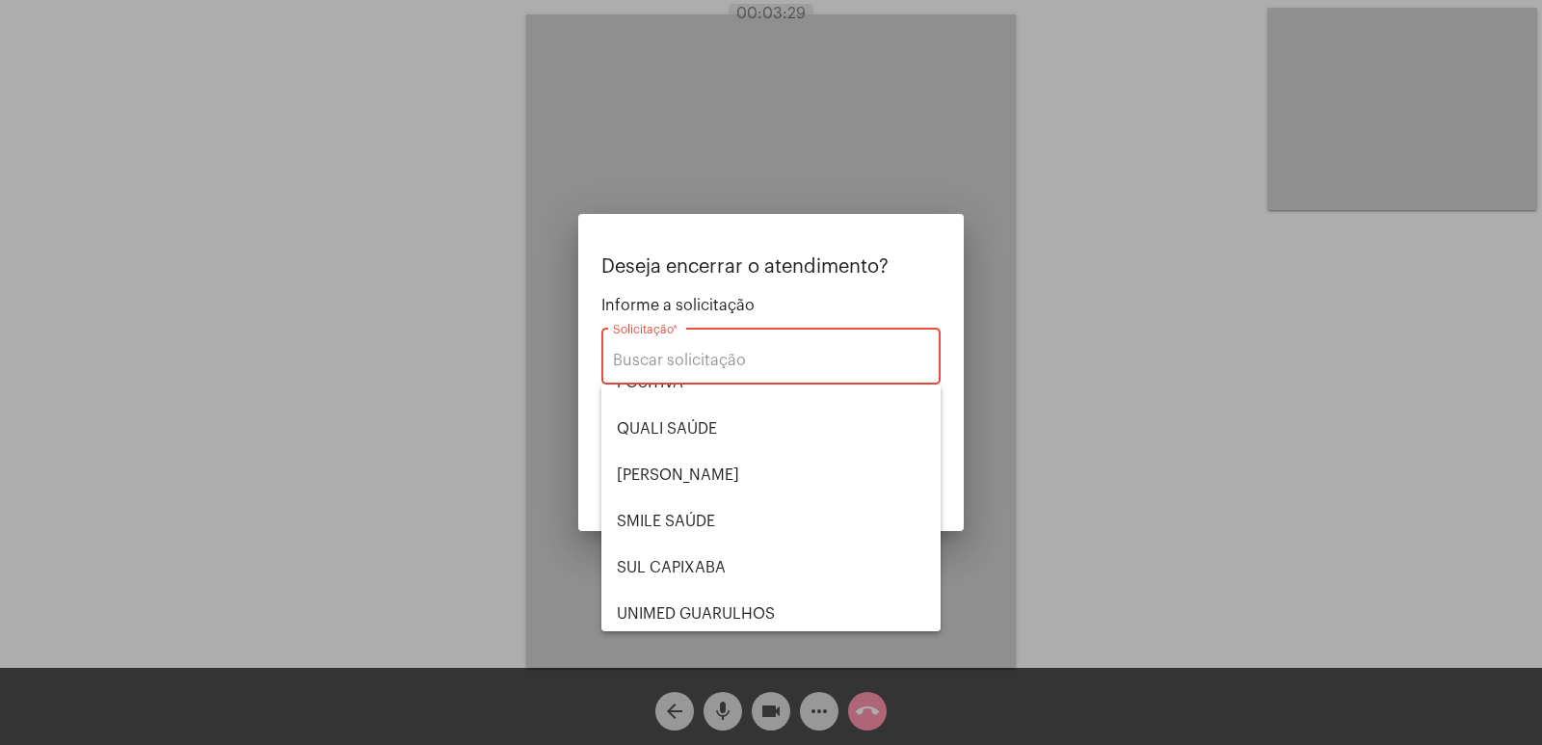
scroll to position [401, 0]
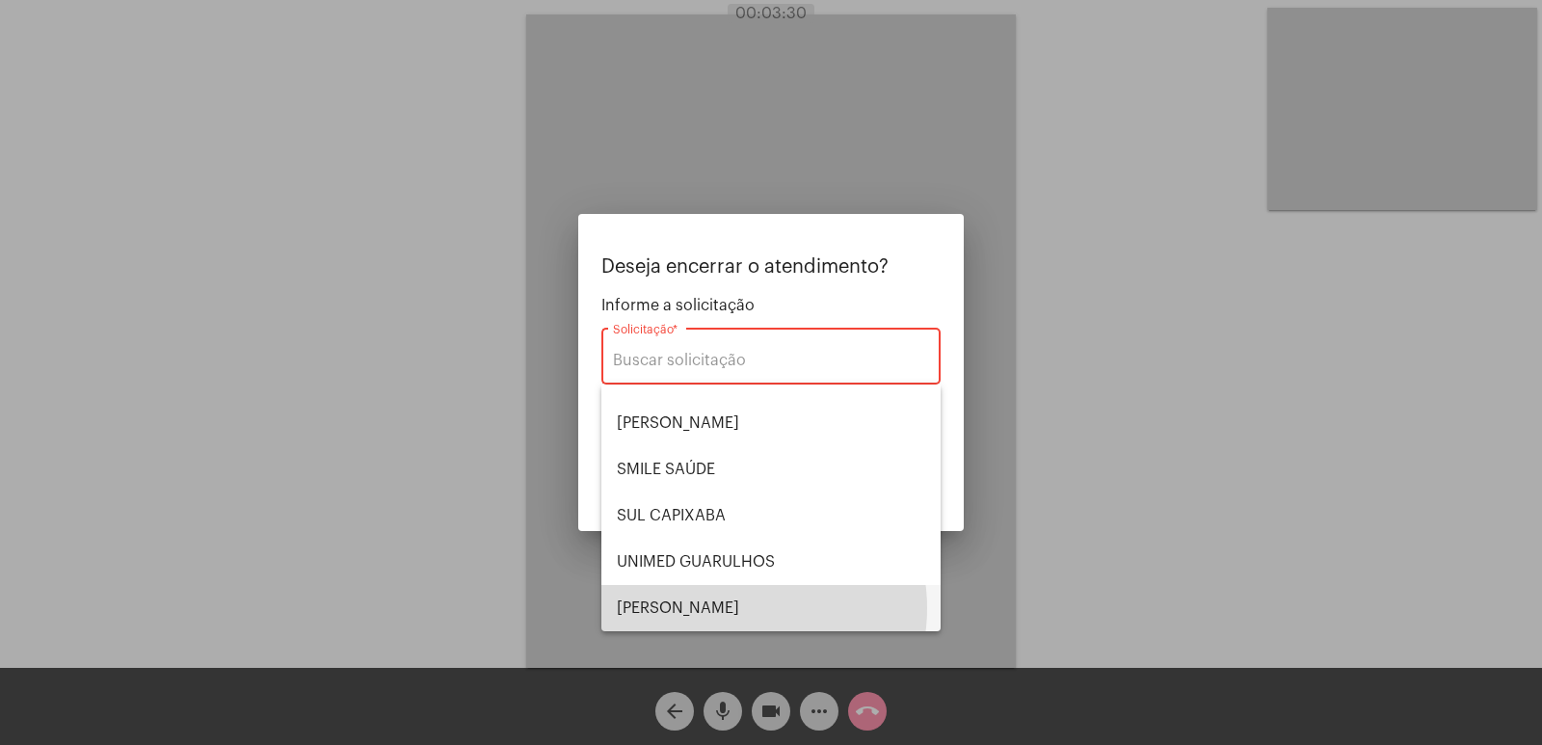
click at [731, 608] on span "VERA CRUZ" at bounding box center [771, 608] width 308 height 46
type input "VERA CRUZ"
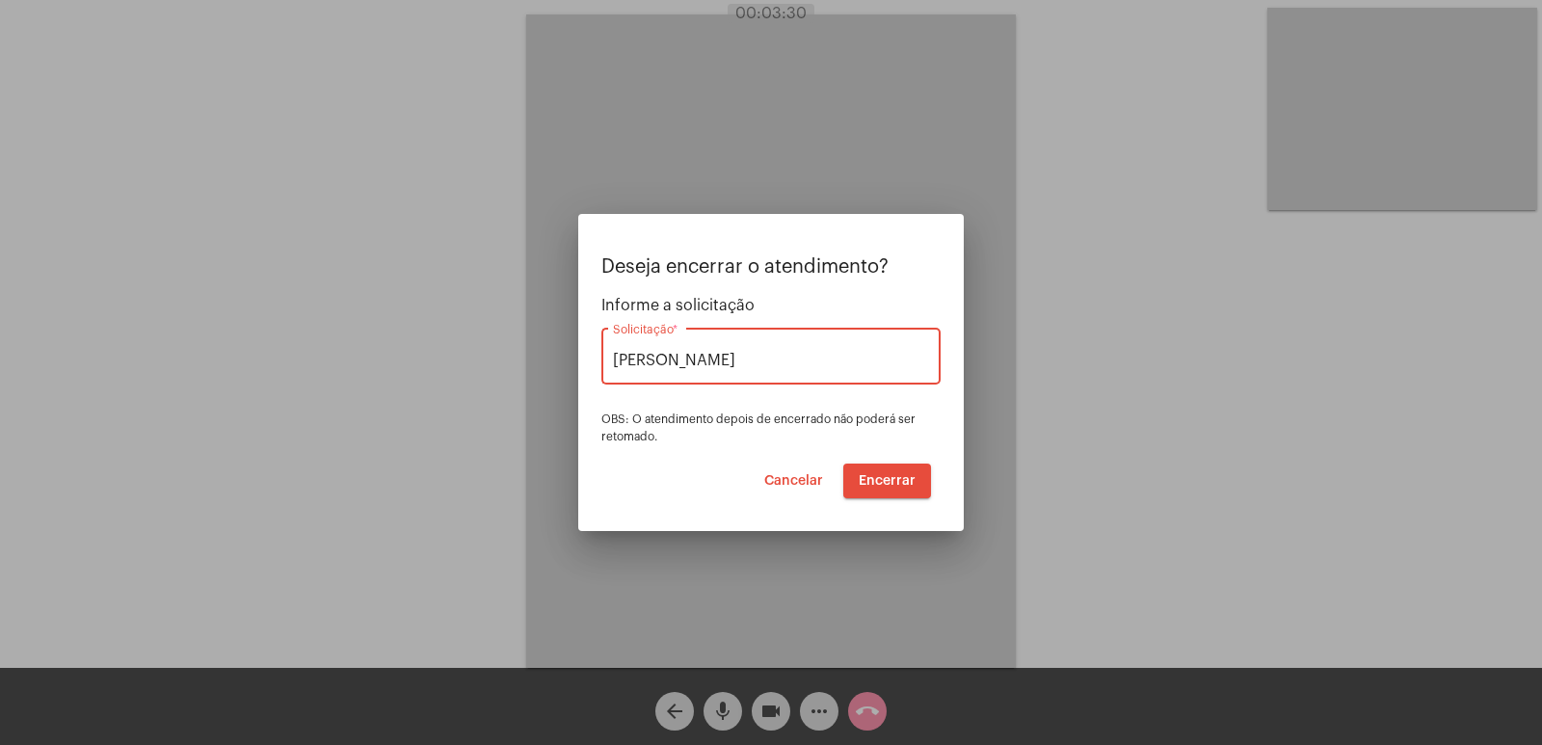
click at [940, 459] on mat-dialog-container "Deseja encerrar o atendimento? Informe a solicitação VERA CRUZ Solicitação * OB…" at bounding box center [770, 372] width 385 height 317
click at [900, 477] on span "Encerrar" at bounding box center [886, 480] width 57 height 13
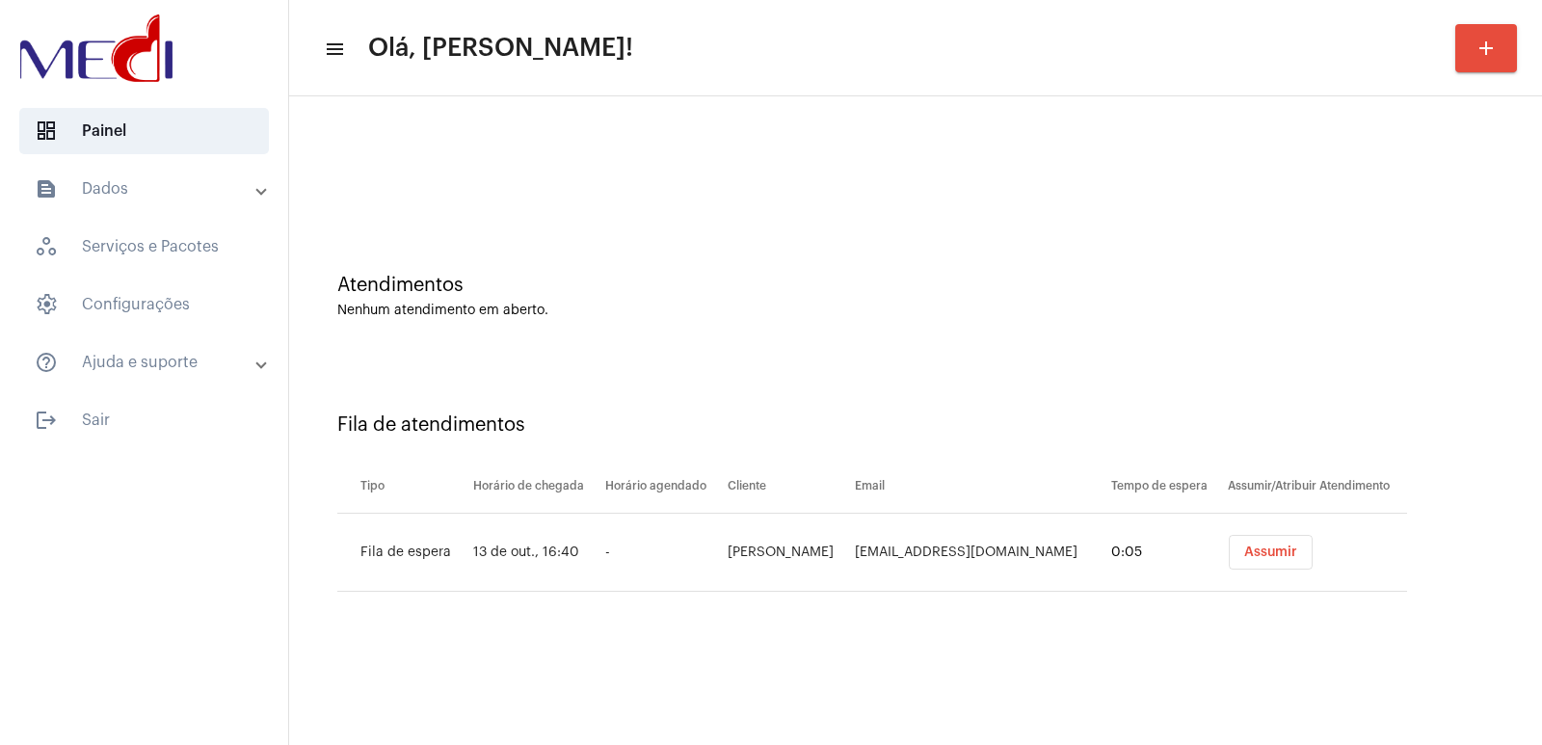
drag, startPoint x: 1070, startPoint y: 313, endPoint x: 1272, endPoint y: 550, distance: 311.0
click at [1074, 313] on div "Nenhum atendimento em aberto." at bounding box center [915, 311] width 1156 height 14
click at [1276, 557] on span "Assumir" at bounding box center [1270, 551] width 53 height 13
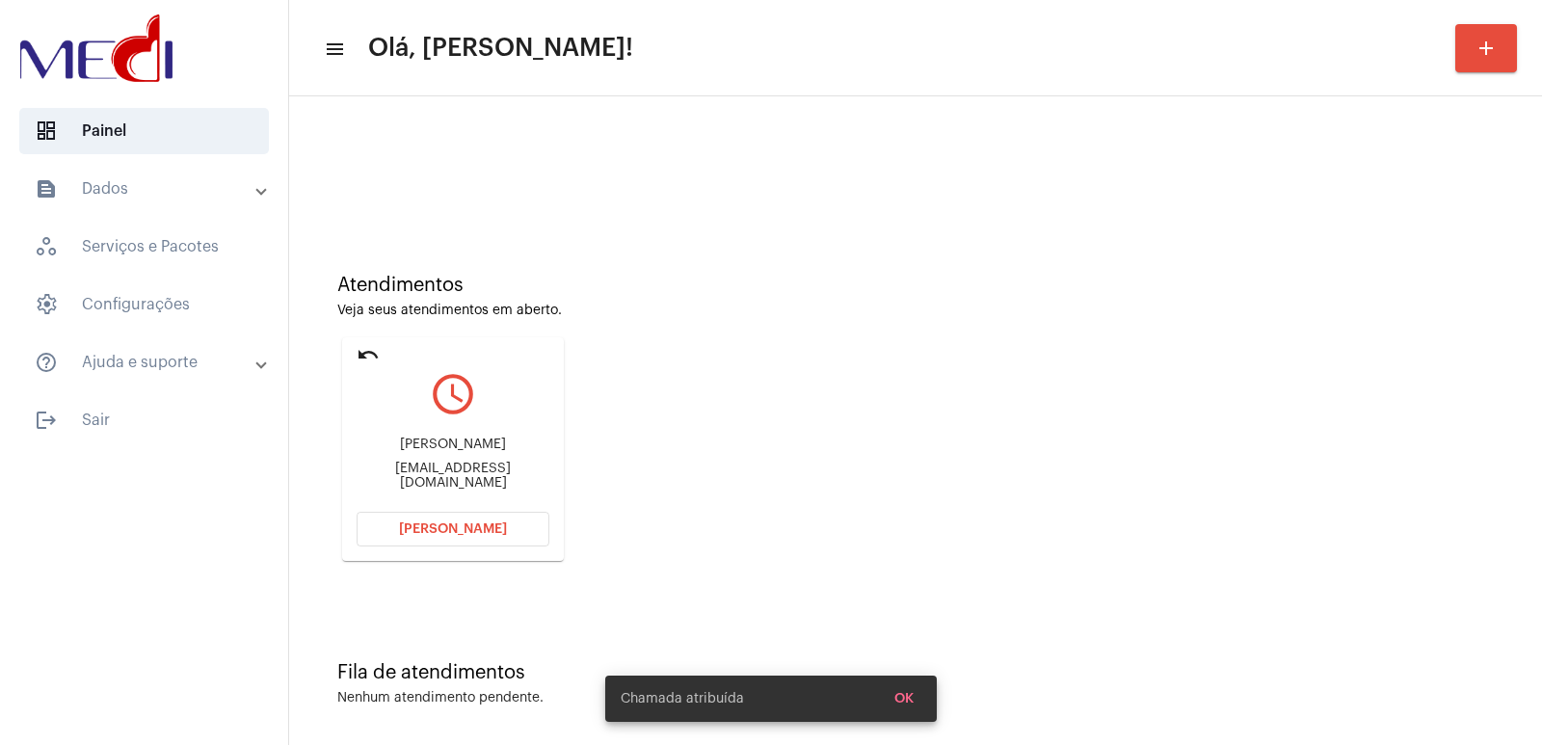
click at [457, 452] on div "Letícia Gabrielli Ferreira Queiroz" at bounding box center [452, 444] width 193 height 14
copy div "Letícia Gabrielli Ferreira Queiroz"
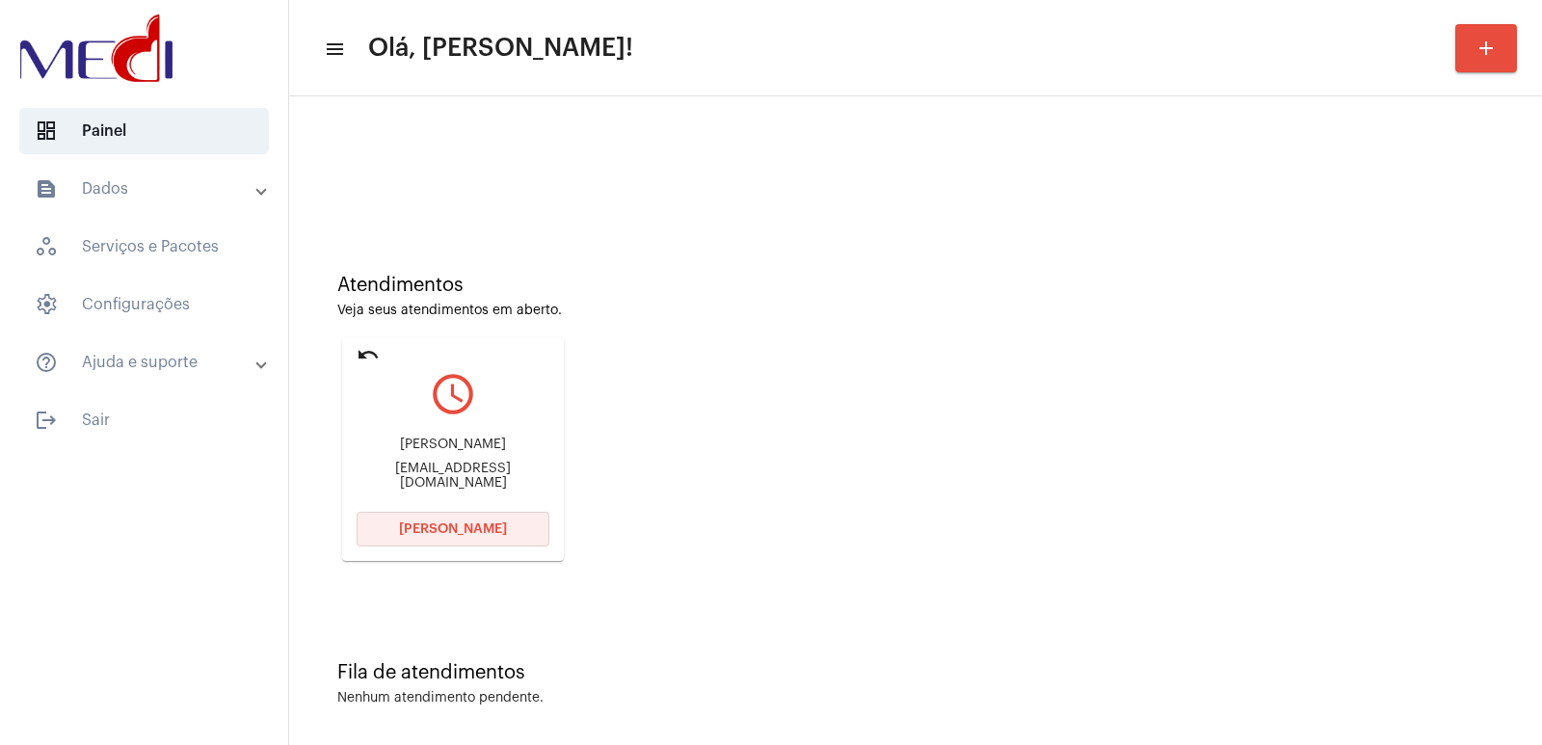
drag, startPoint x: 390, startPoint y: 518, endPoint x: 368, endPoint y: 79, distance: 439.9
click at [390, 510] on mat-card "undo query_builder Letícia Gabrielli Ferreira Queiroz leticiagferreiraqueiroz@g…" at bounding box center [453, 449] width 222 height 224
click at [404, 510] on mat-card "undo query_builder Letícia Gabrielli Ferreira Queiroz leticiagferreiraqueiroz@g…" at bounding box center [453, 449] width 222 height 224
click at [442, 533] on span "Abrir Chamada" at bounding box center [453, 528] width 108 height 13
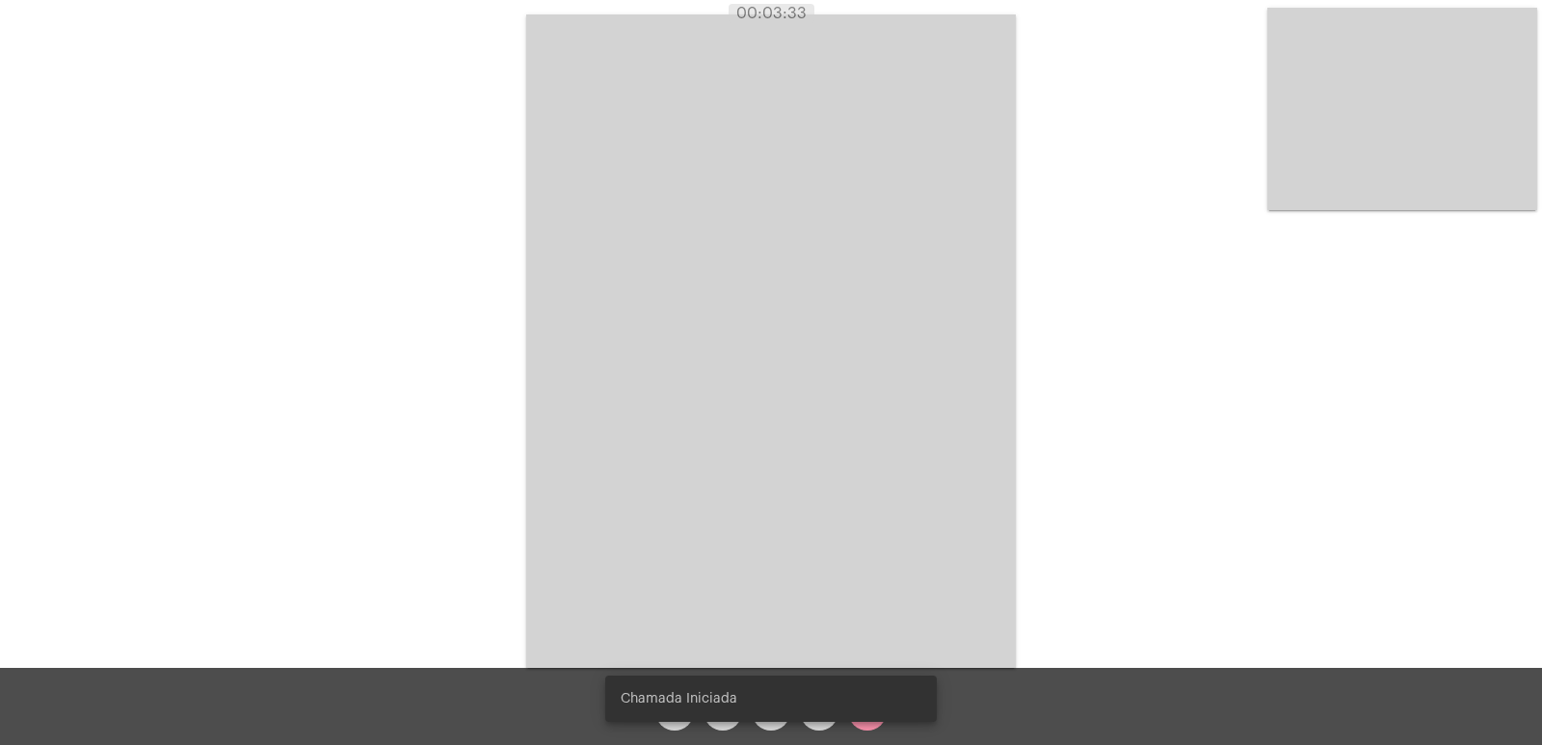
click at [860, 696] on simple-snack-bar "Chamada Iniciada" at bounding box center [770, 698] width 301 height 19
click at [878, 709] on snack-bar-container "Chamada Iniciada" at bounding box center [770, 698] width 331 height 46
click snack-bar-container "Chamada Iniciada"
click div "Chamada Iniciada"
click snack-bar-container "Chamada Iniciada"
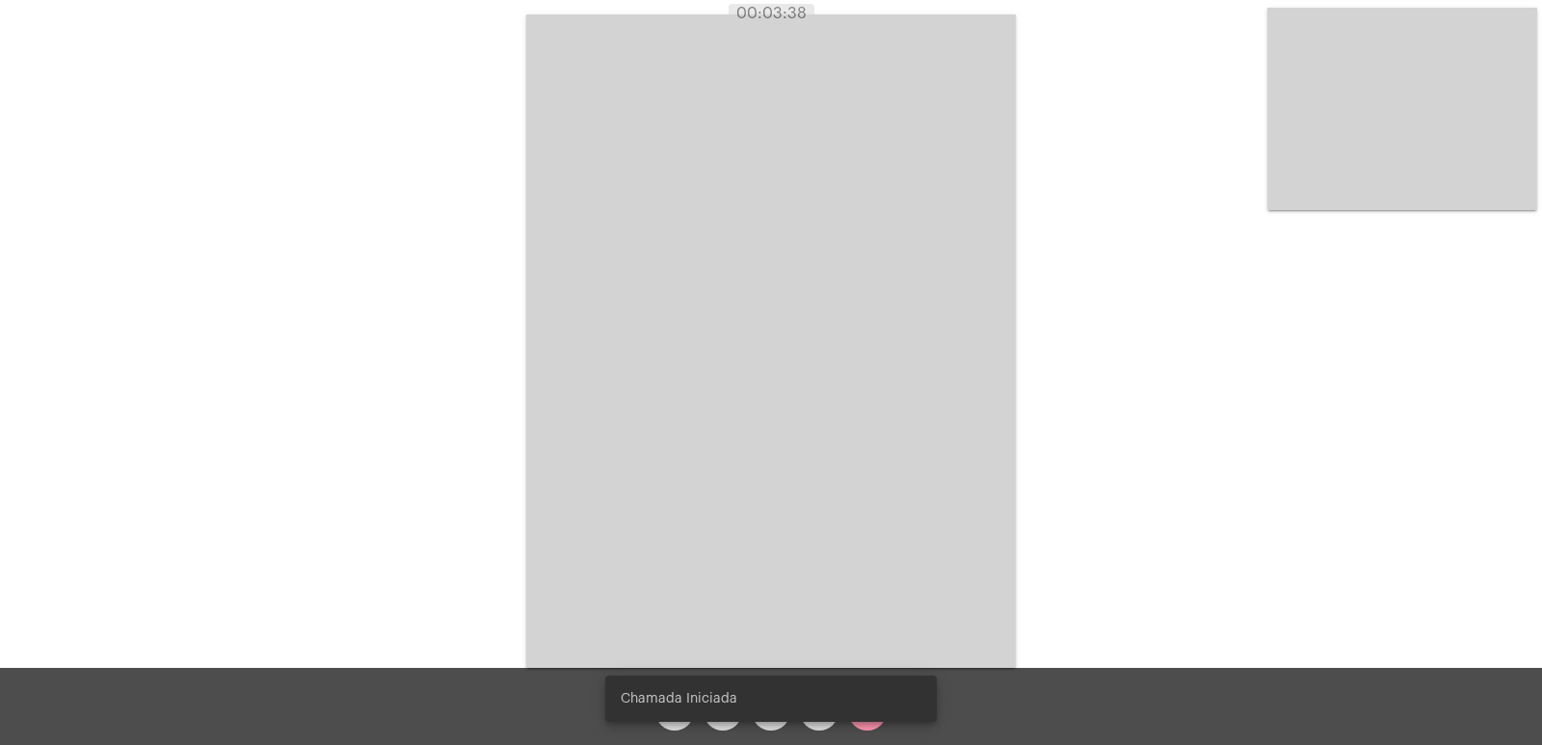
click simple-snack-bar "Chamada Iniciada"
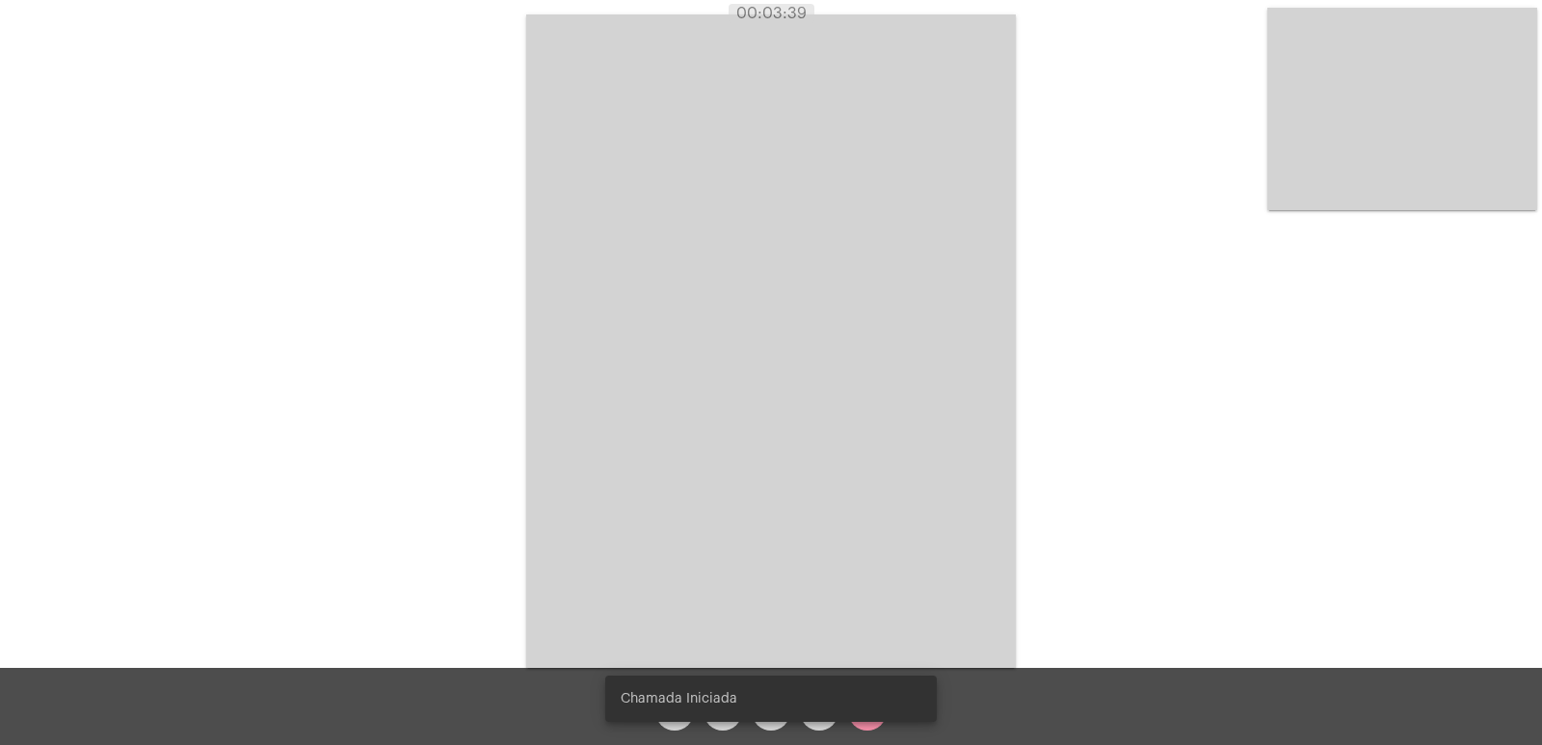
click simple-snack-bar "Chamada Iniciada"
click snack-bar-container "Chamada Iniciada"
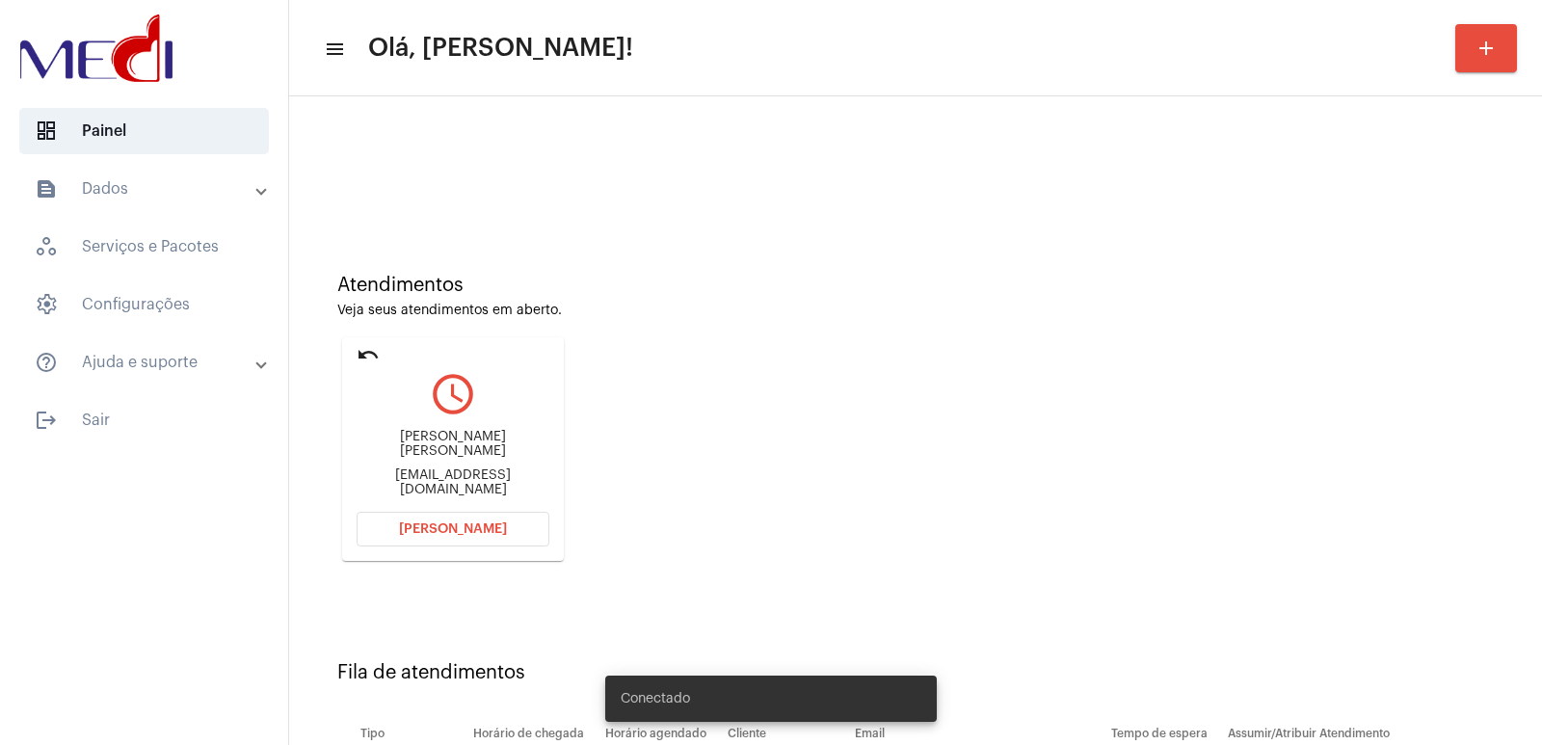
scroll to position [146, 0]
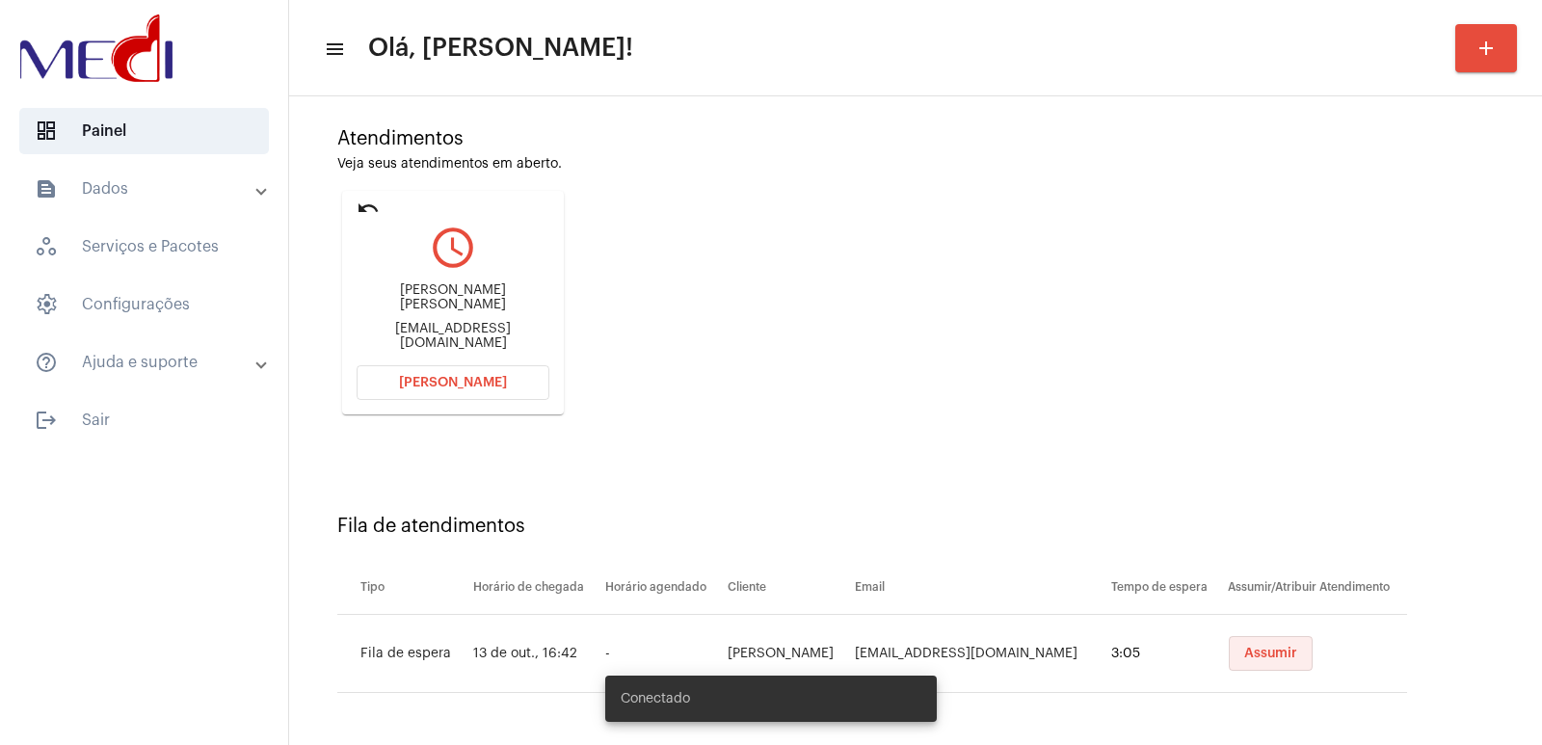
click at [1244, 657] on span "Assumir" at bounding box center [1270, 653] width 53 height 13
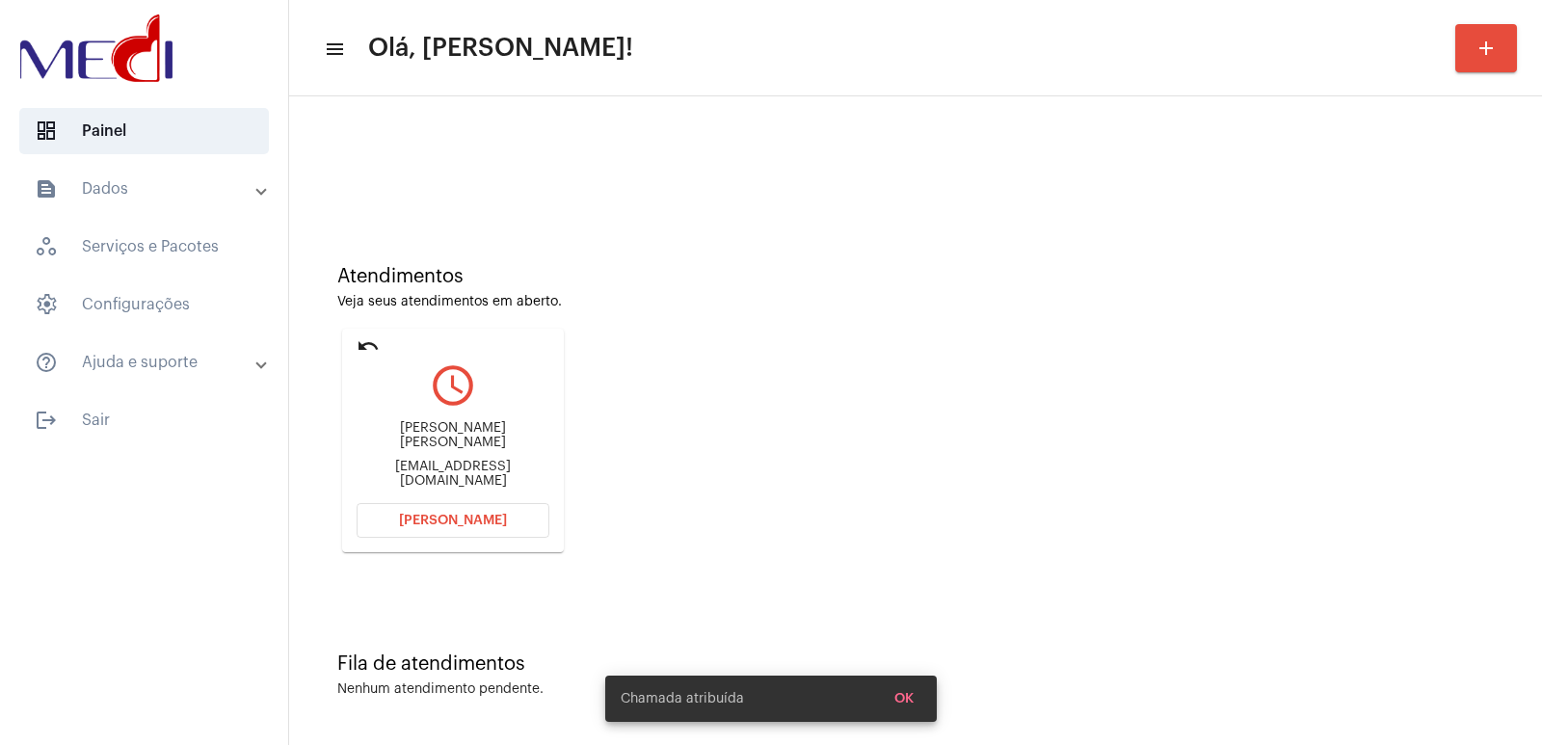
scroll to position [0, 0]
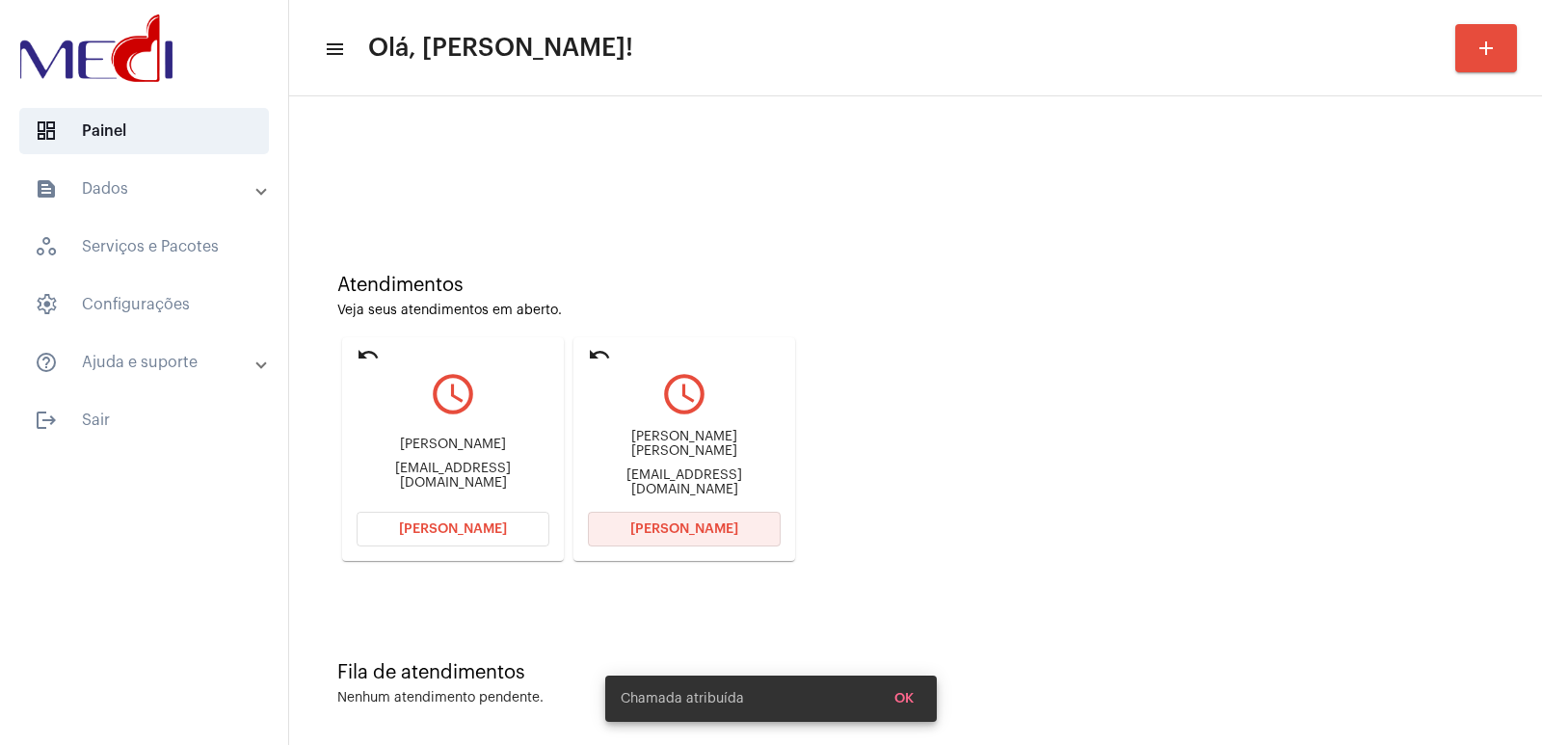
click at [662, 533] on span "Abrir Chamada" at bounding box center [684, 528] width 108 height 13
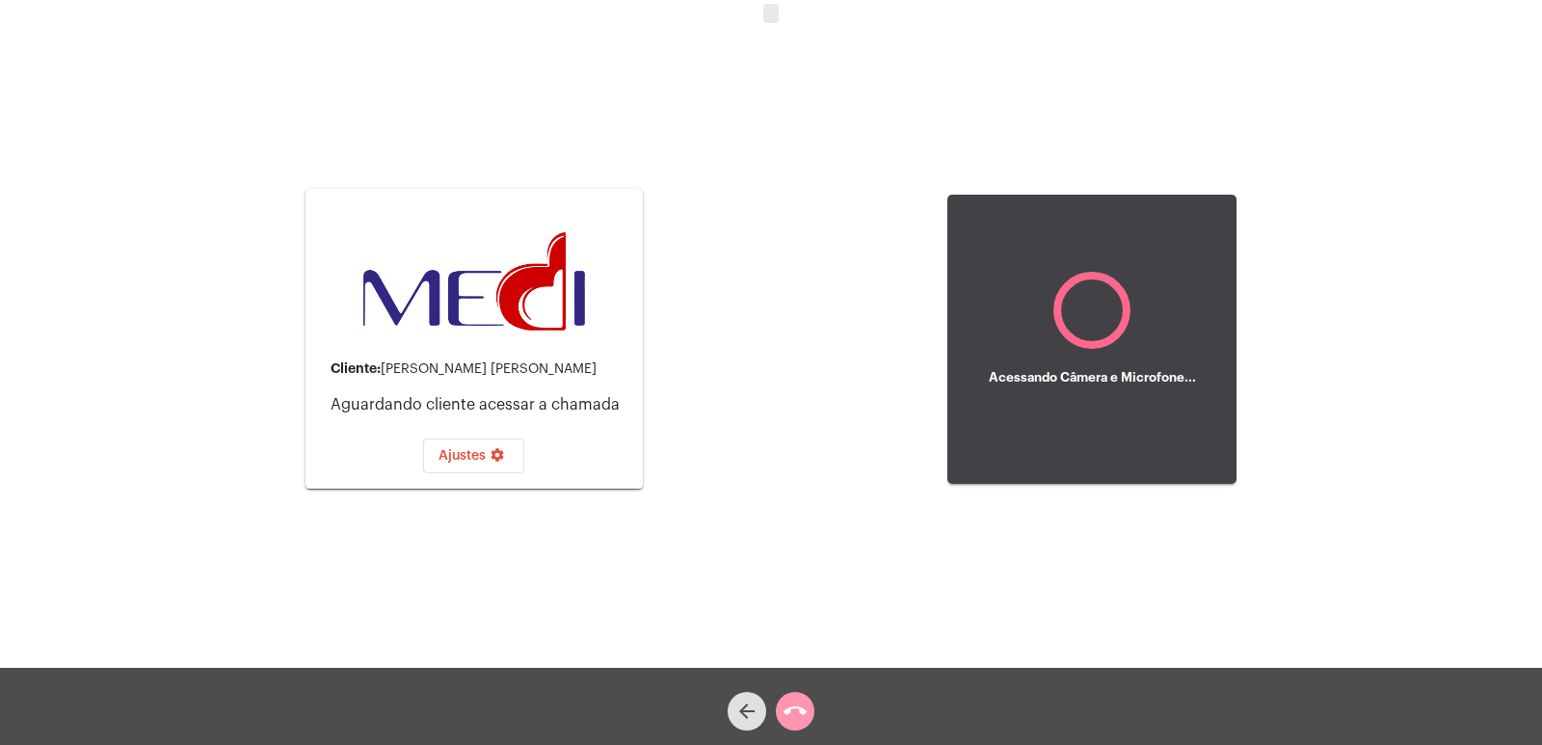
click at [909, 701] on div "arrow_back call_end" at bounding box center [771, 706] width 1542 height 77
click at [806, 714] on button "call_end" at bounding box center [795, 711] width 39 height 39
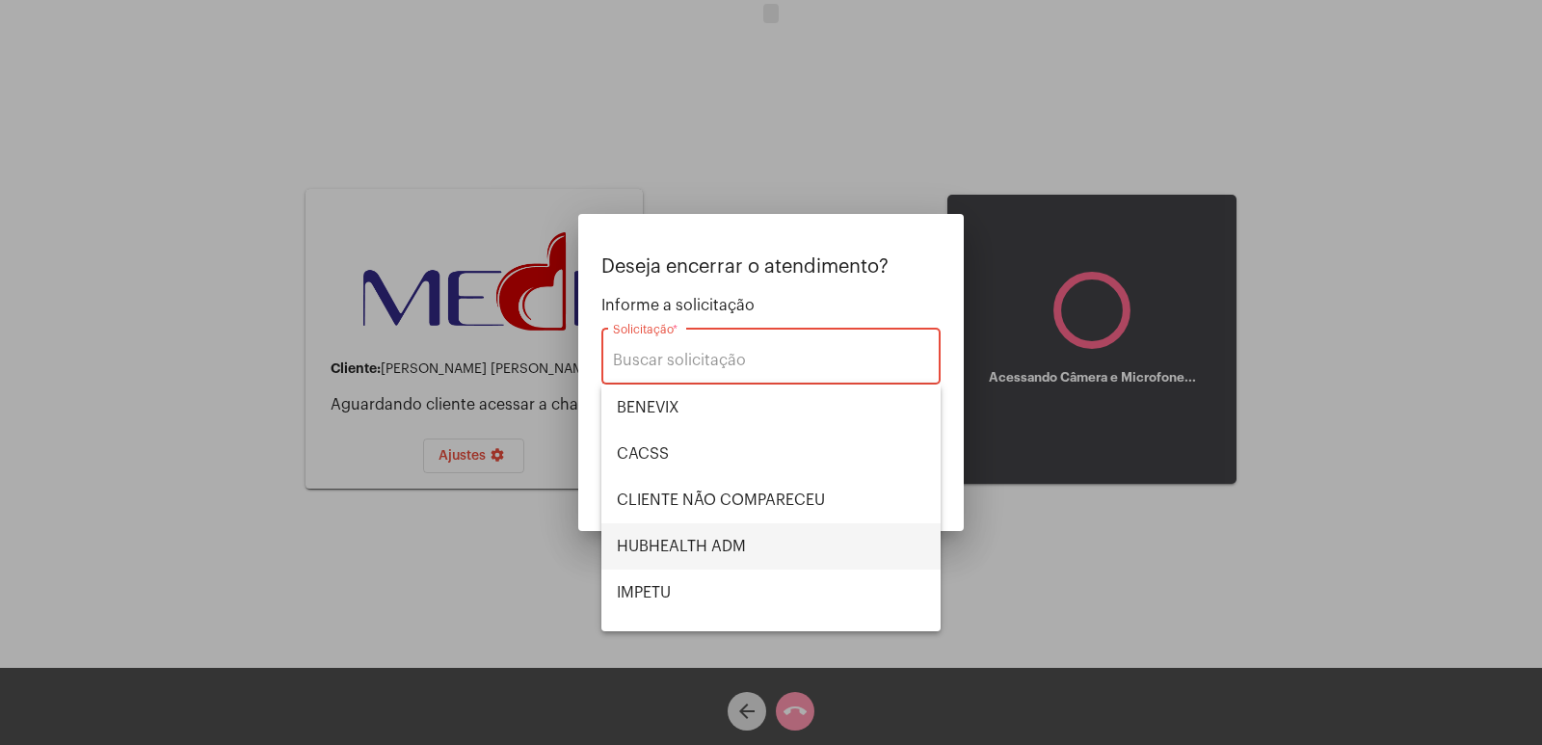
scroll to position [401, 0]
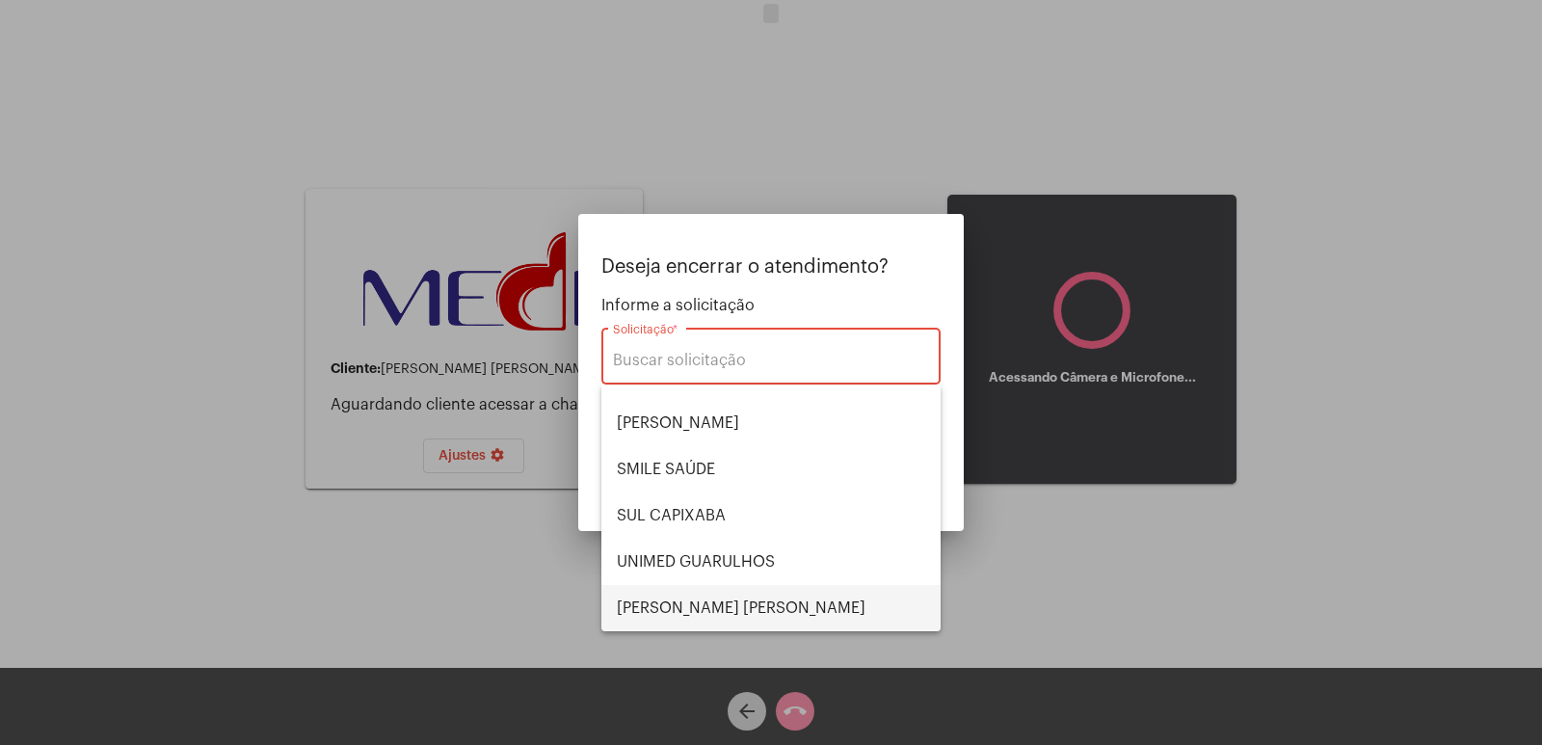
click at [672, 614] on span "VERA CRUZ" at bounding box center [771, 608] width 308 height 46
type input "VERA CRUZ"
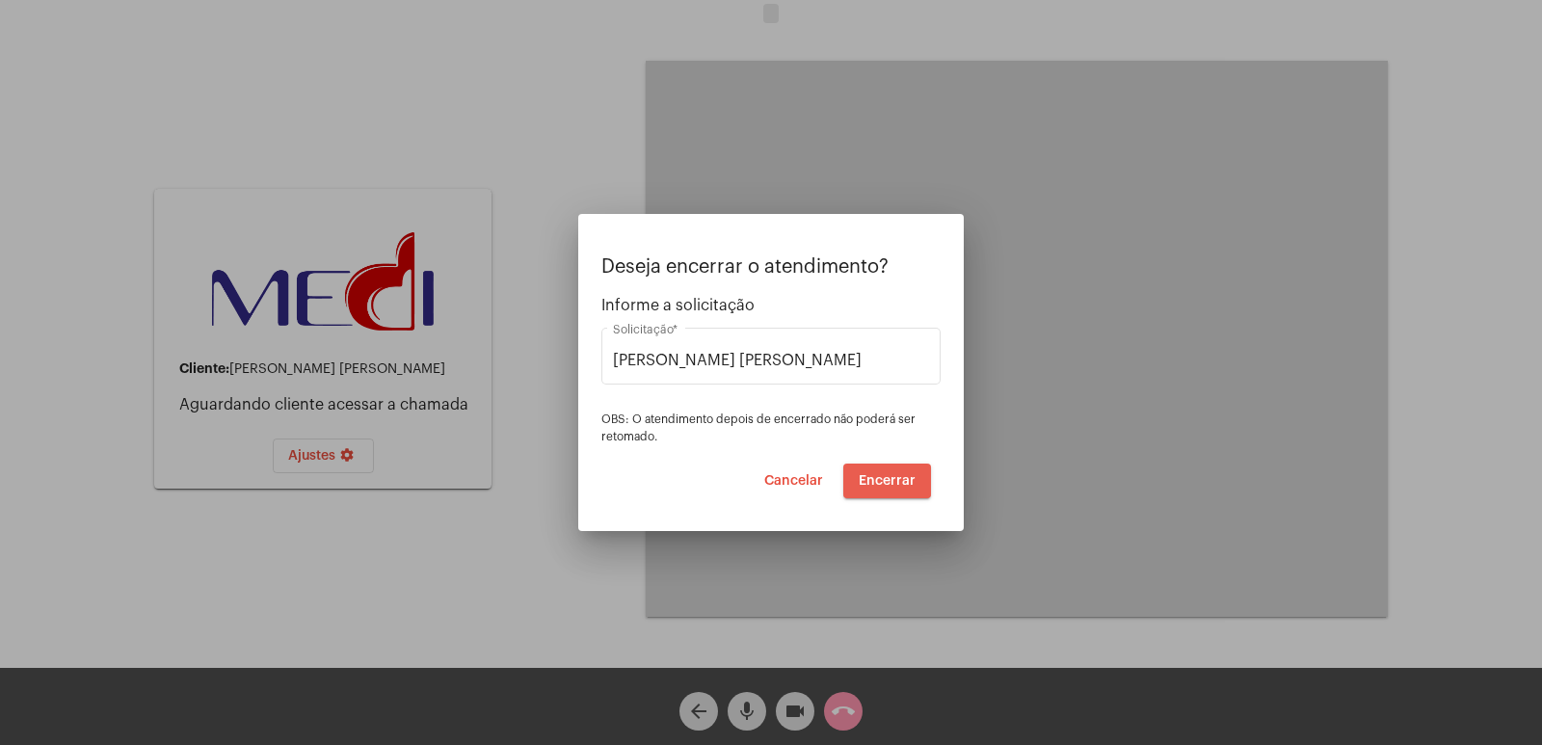
click at [868, 469] on button "Encerrar" at bounding box center [887, 480] width 88 height 35
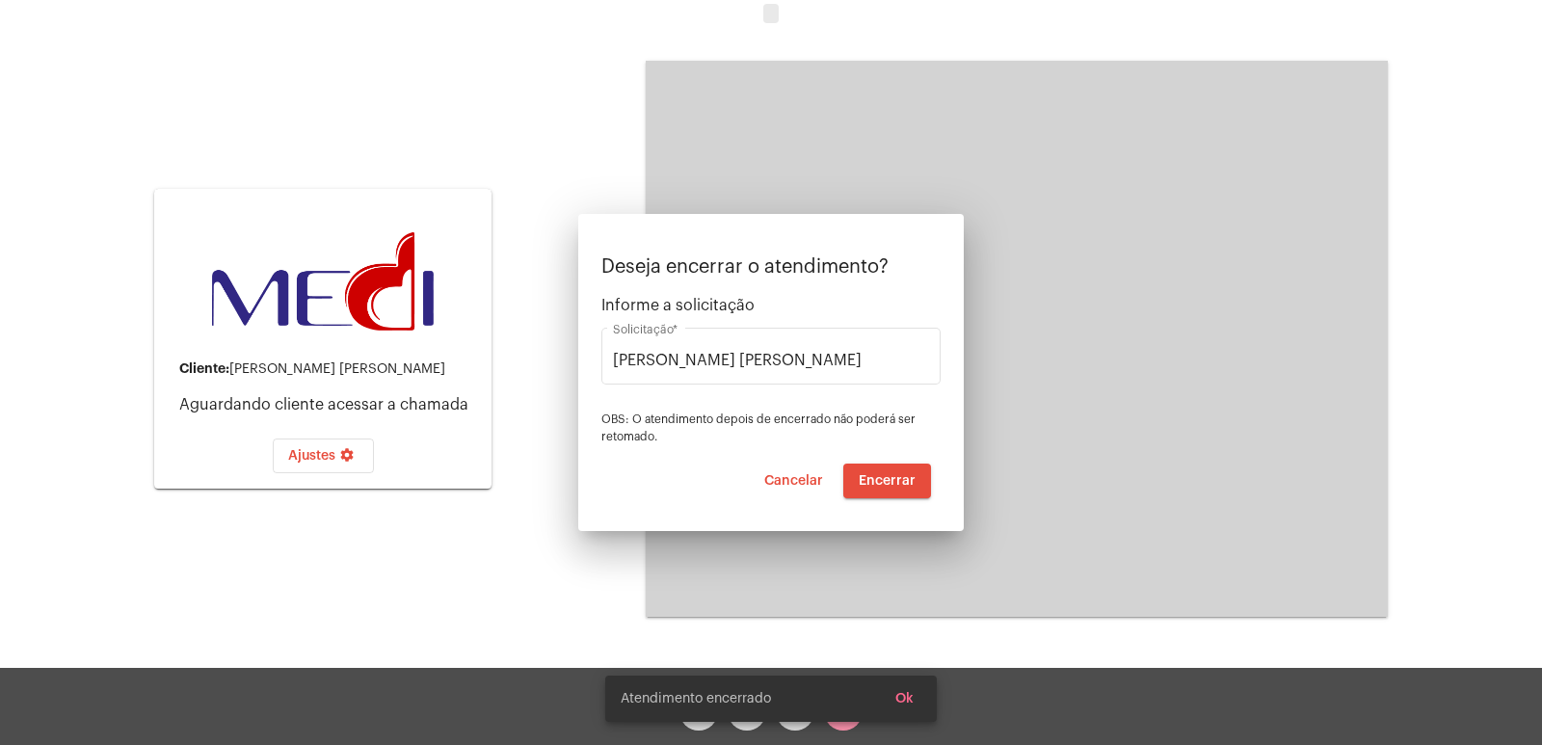
click at [871, 469] on video at bounding box center [1017, 339] width 742 height 556
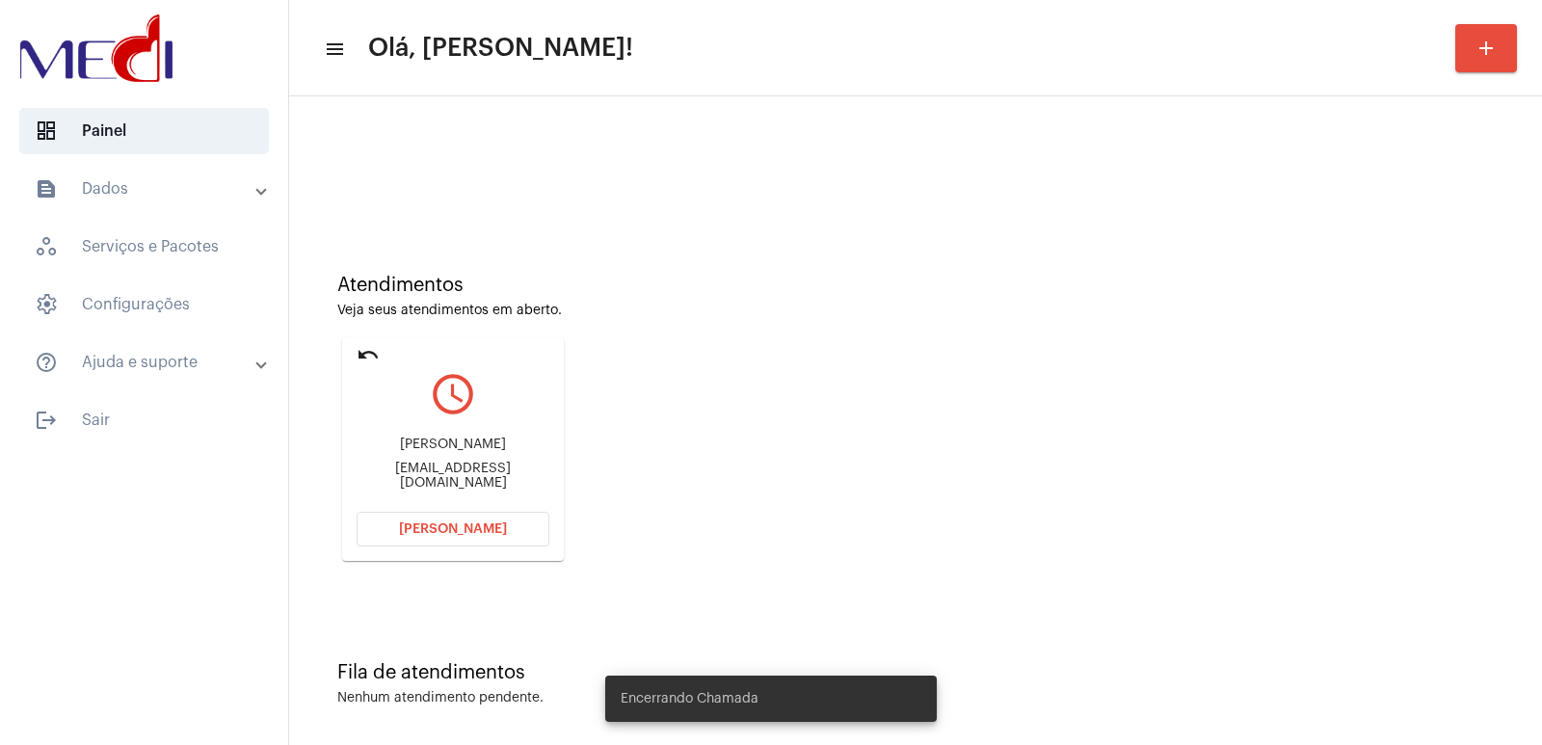
click at [423, 444] on div "Rafael Pedrosa" at bounding box center [452, 444] width 193 height 14
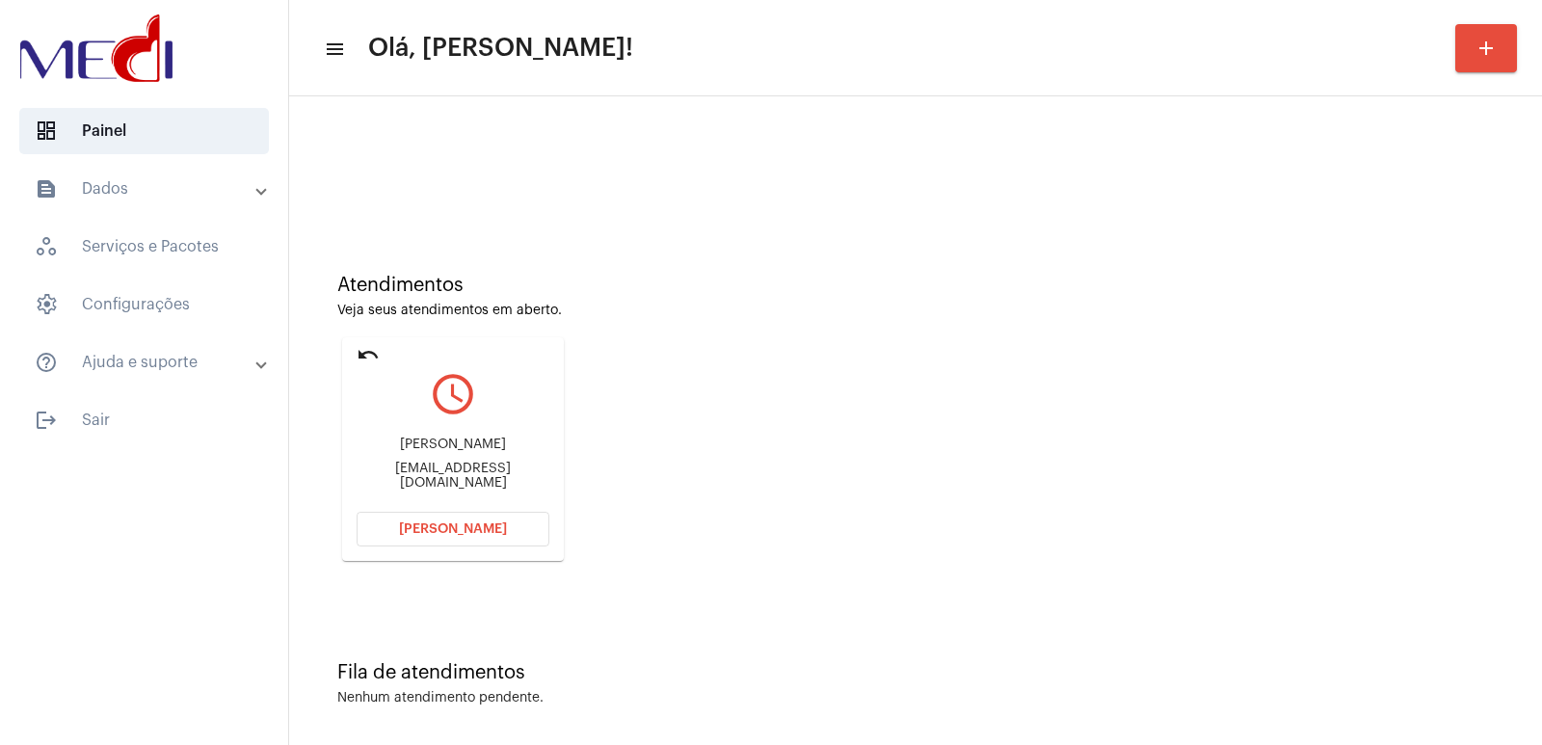
copy div "Rafael Pedrosa"
click at [486, 538] on button "Abrir Chamada" at bounding box center [452, 529] width 193 height 35
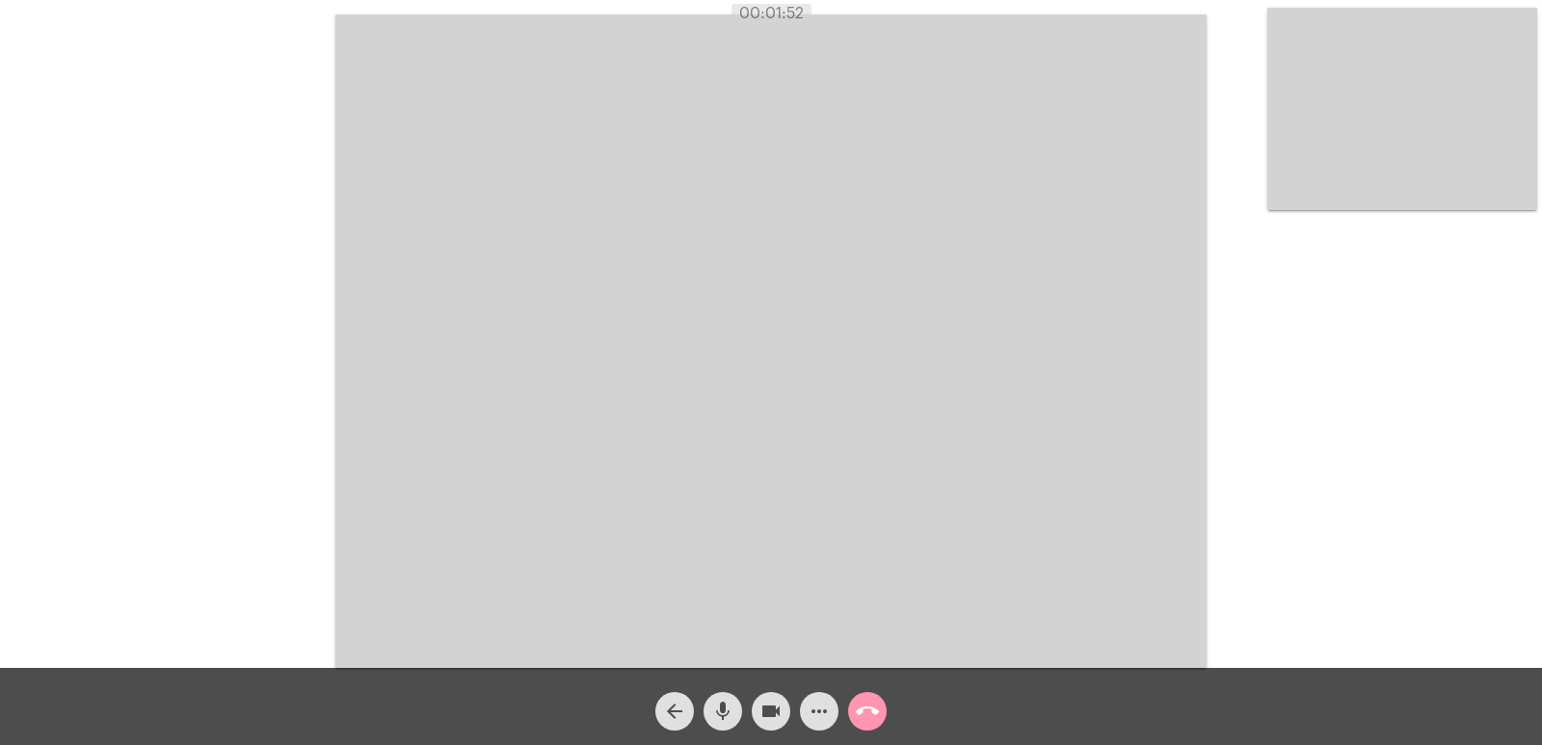
click at [1468, 128] on video at bounding box center [1402, 109] width 270 height 202
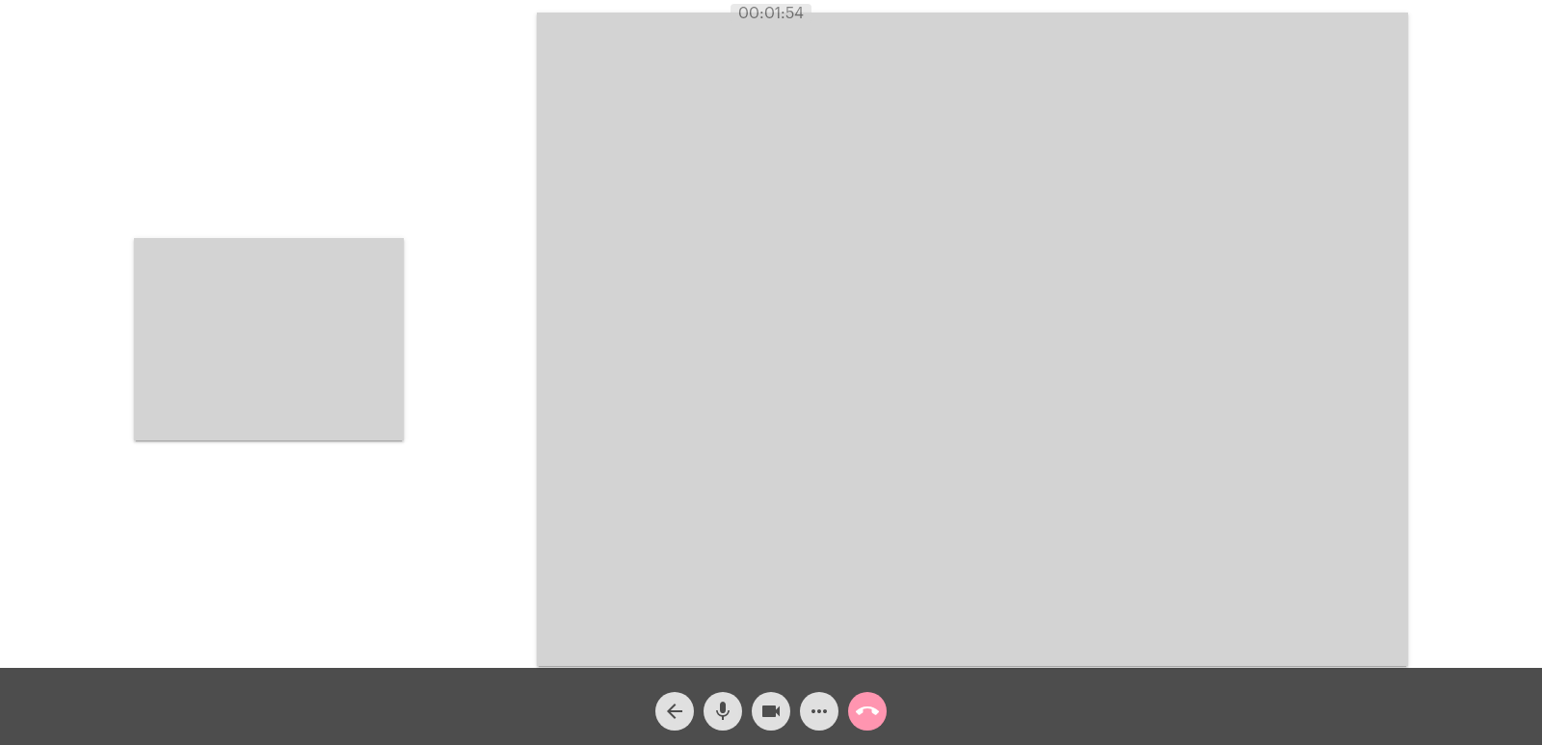
click at [403, 379] on video at bounding box center [269, 339] width 270 height 202
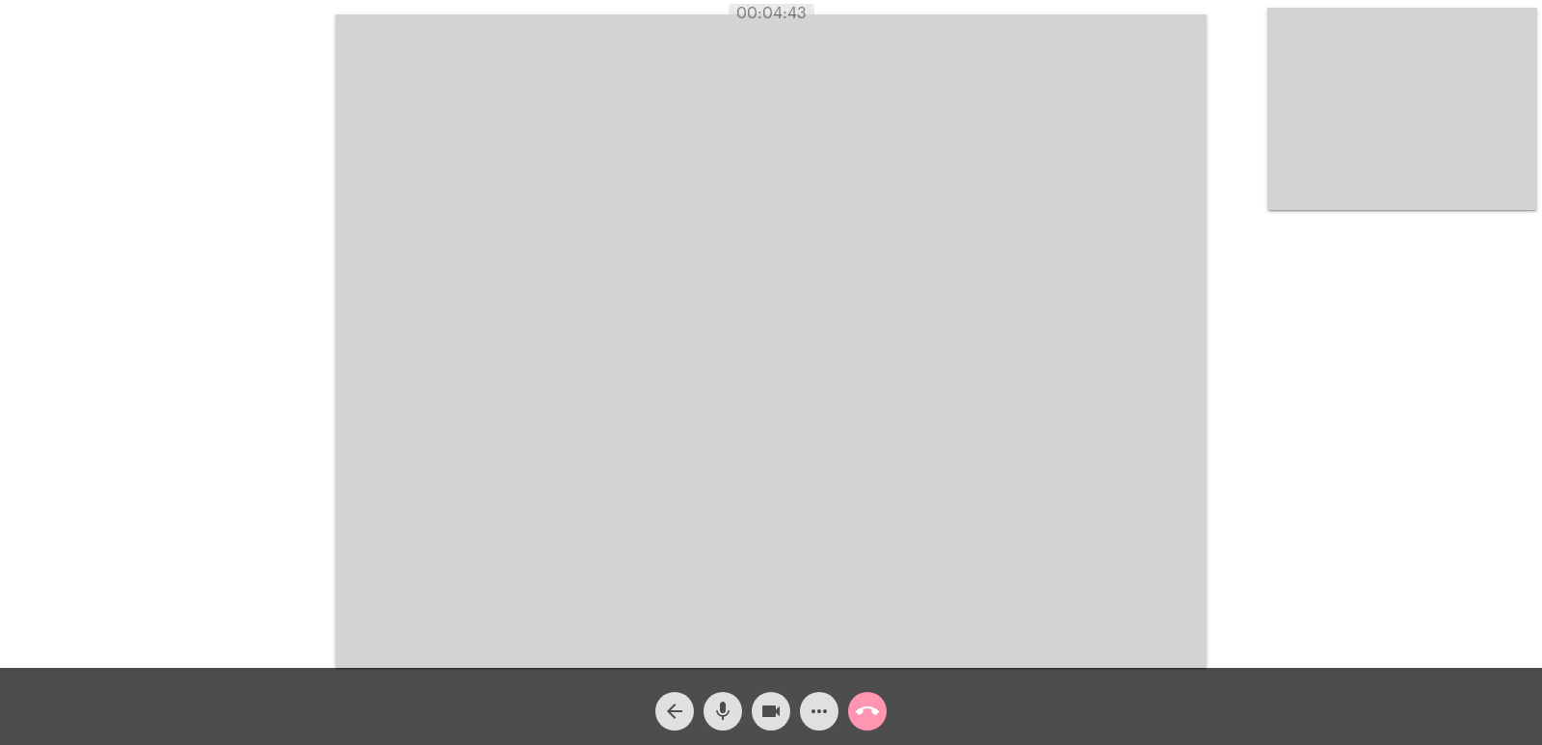
click at [872, 712] on mat-icon "call_end" at bounding box center [867, 711] width 23 height 23
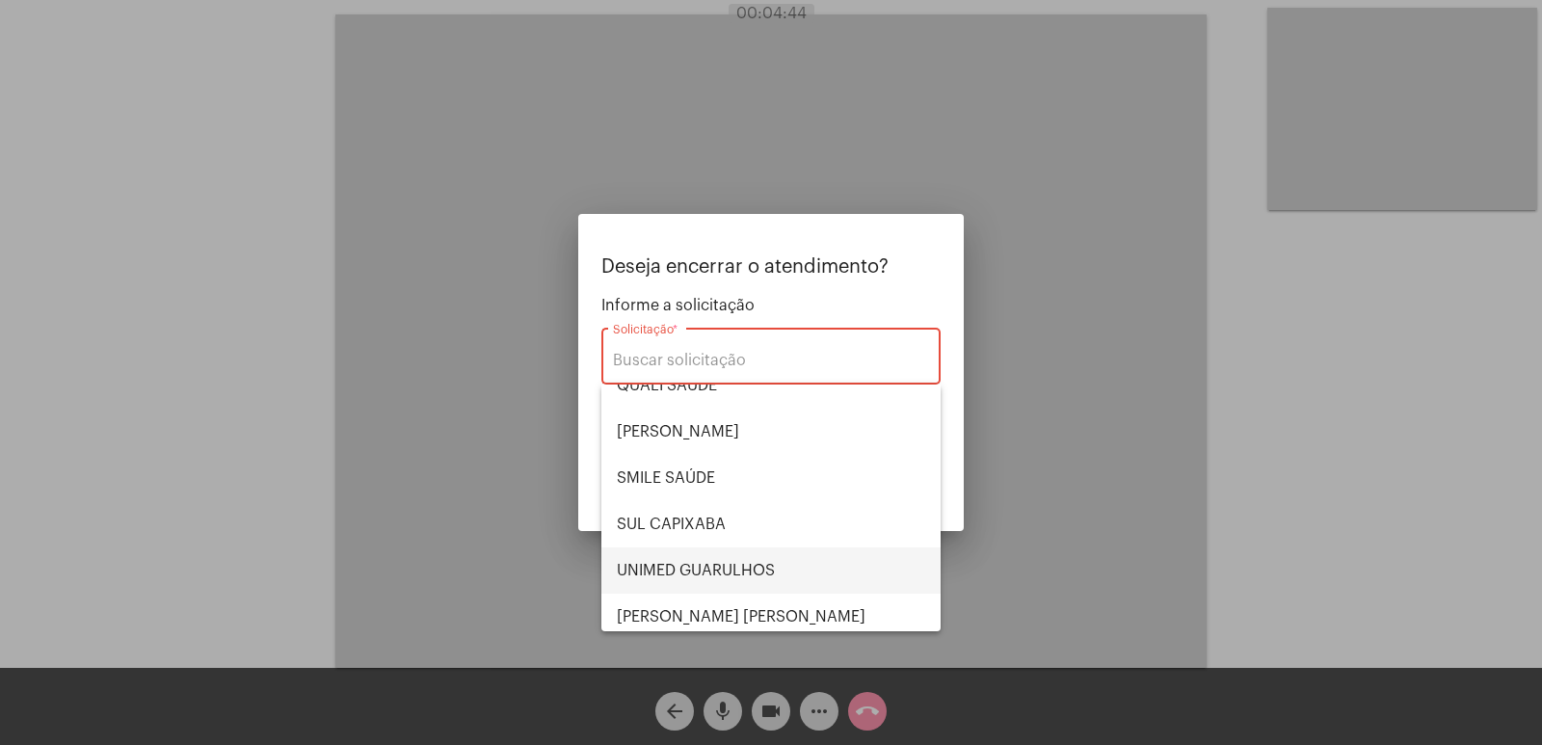
scroll to position [401, 0]
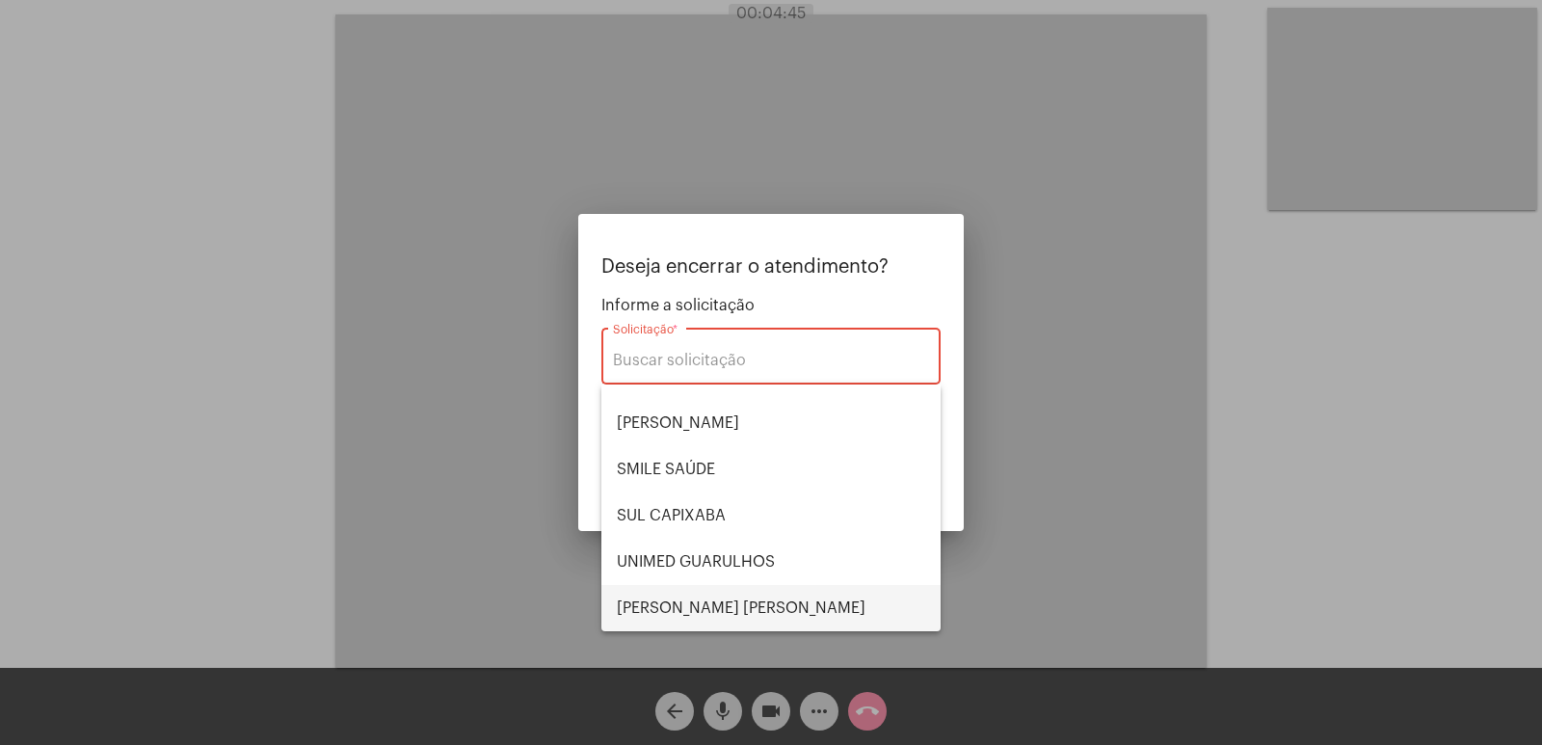
click at [705, 595] on span "VERA CRUZ" at bounding box center [771, 608] width 308 height 46
type input "VERA CRUZ"
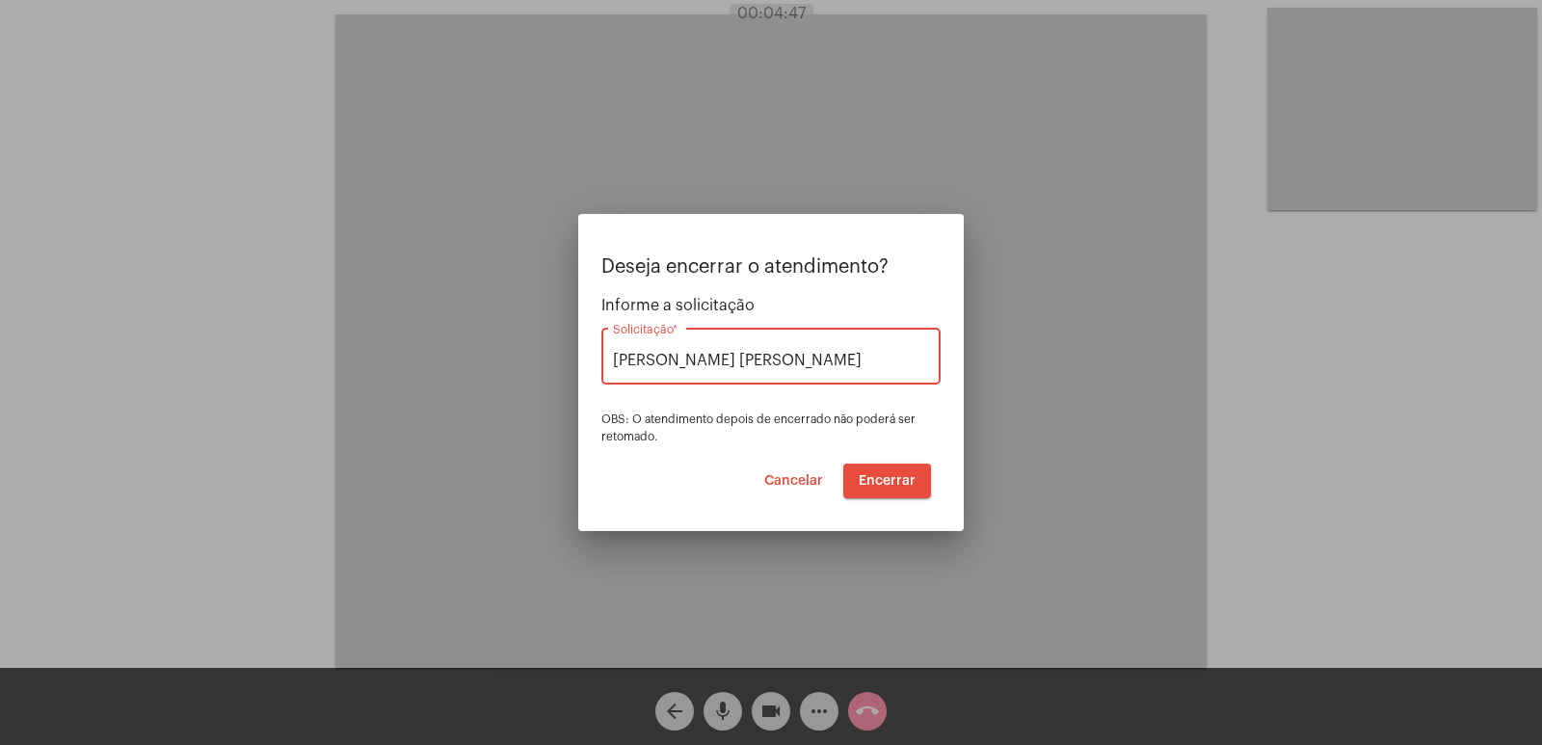
click at [898, 484] on span "Encerrar" at bounding box center [886, 480] width 57 height 13
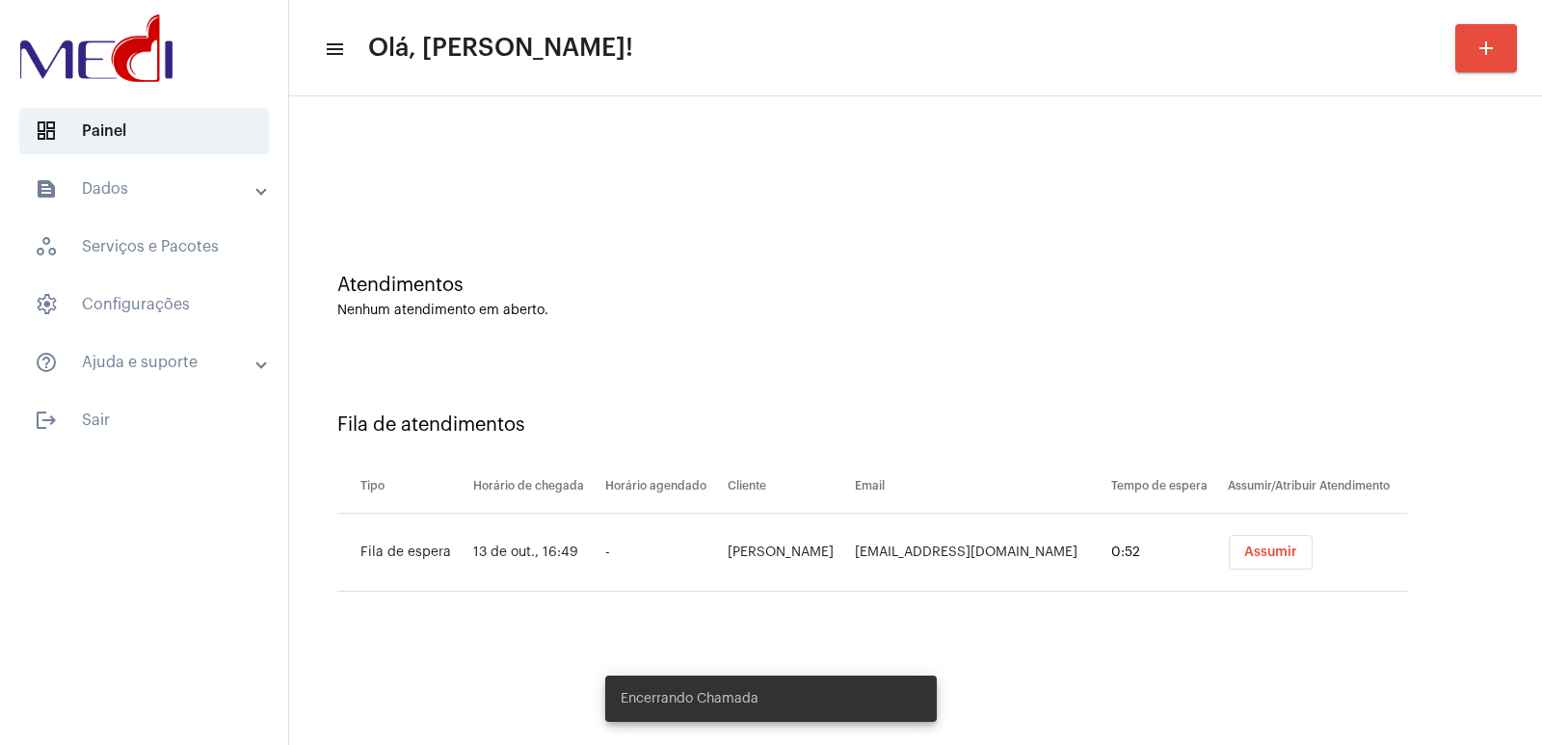
click at [1250, 541] on button "Assumir" at bounding box center [1270, 552] width 84 height 35
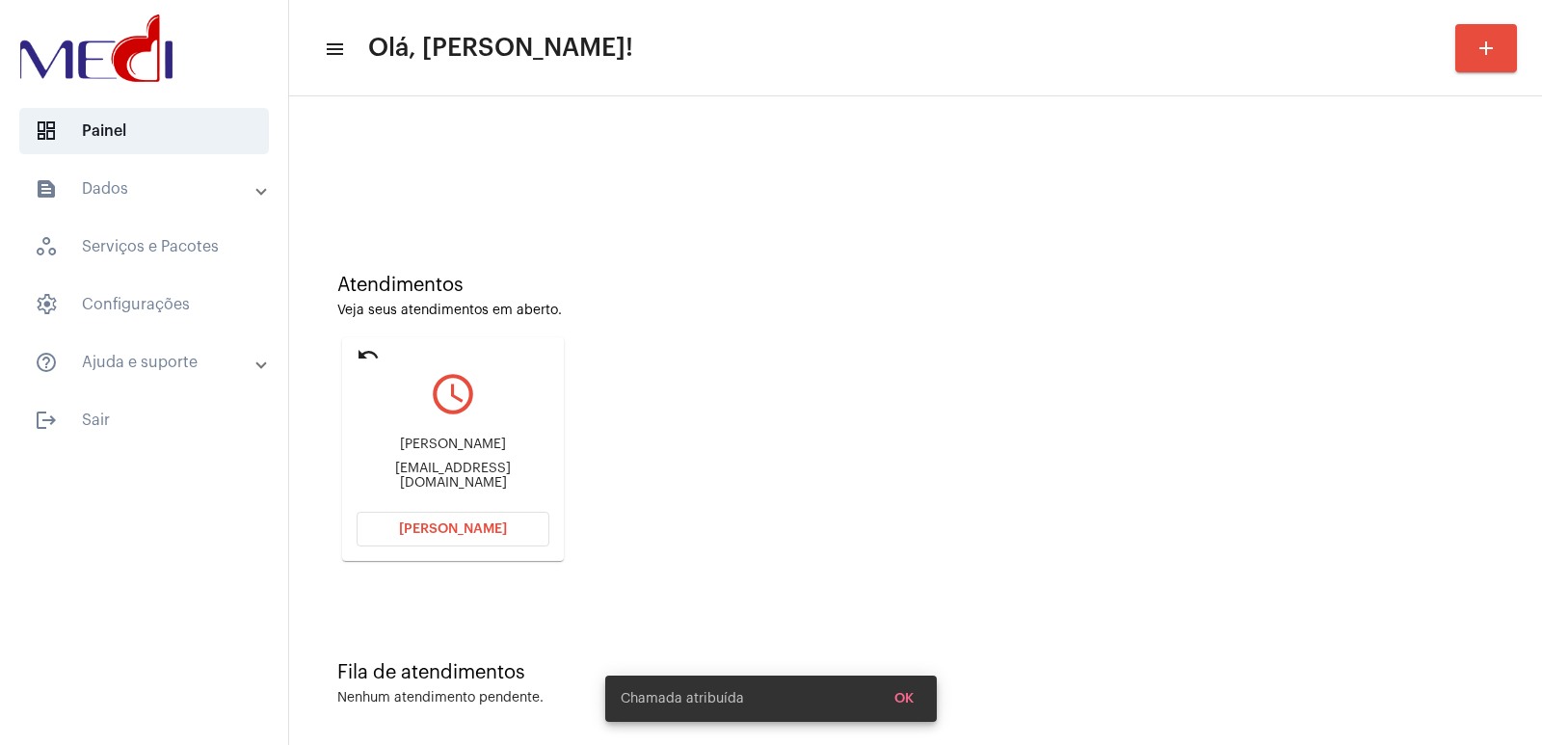
click at [460, 477] on div "Daniloselymes@icloud.com" at bounding box center [452, 476] width 193 height 29
copy mat-card-content "Daniloselymes@icloud.com Abrir Chamada"
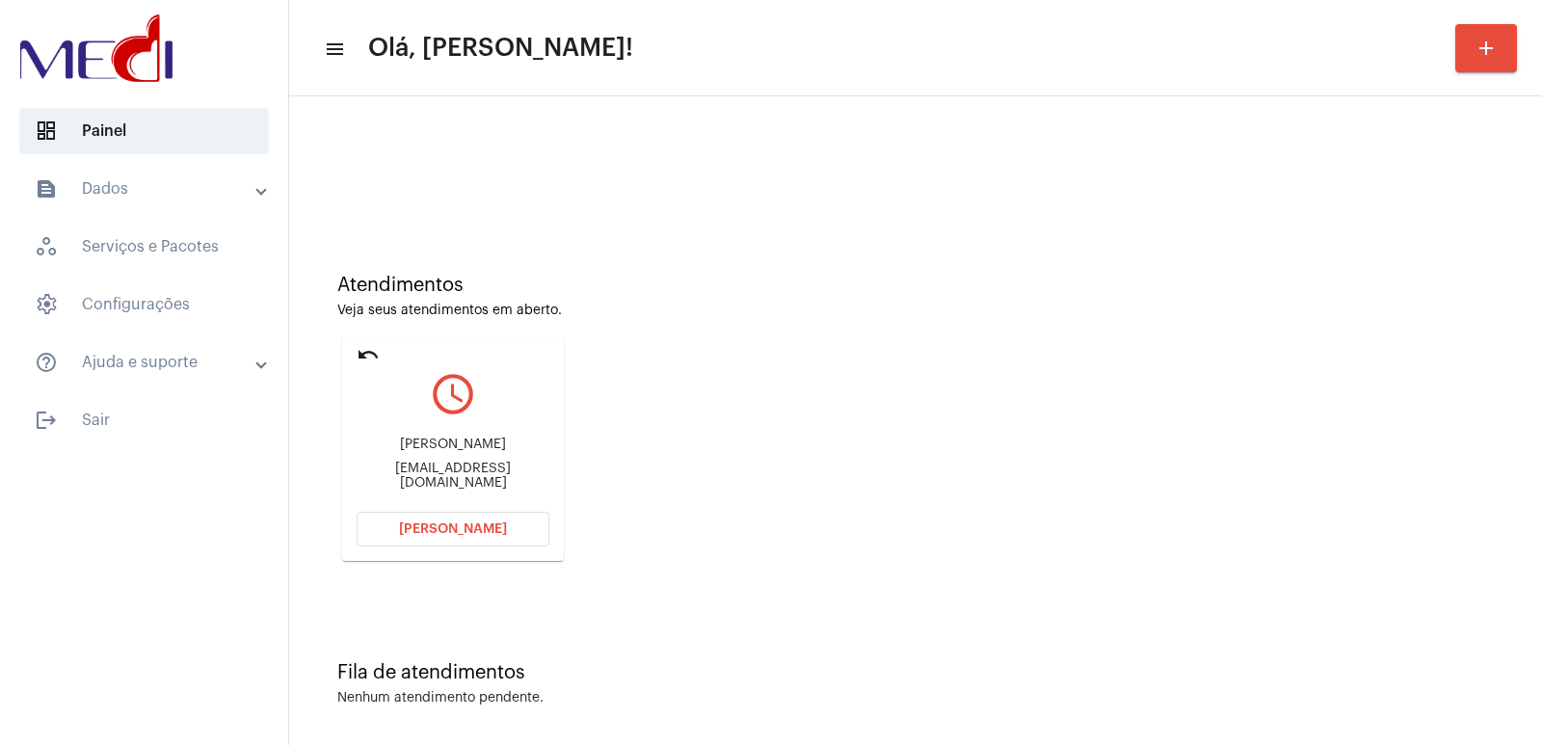
drag, startPoint x: 479, startPoint y: 513, endPoint x: 611, endPoint y: 418, distance: 162.3
click at [611, 418] on div "Atendimentos Veja seus atendimentos em aberto. undo query_builder Danilo Danilo…" at bounding box center [915, 410] width 1233 height 387
click at [504, 543] on button "Abrir Chamada" at bounding box center [452, 529] width 193 height 35
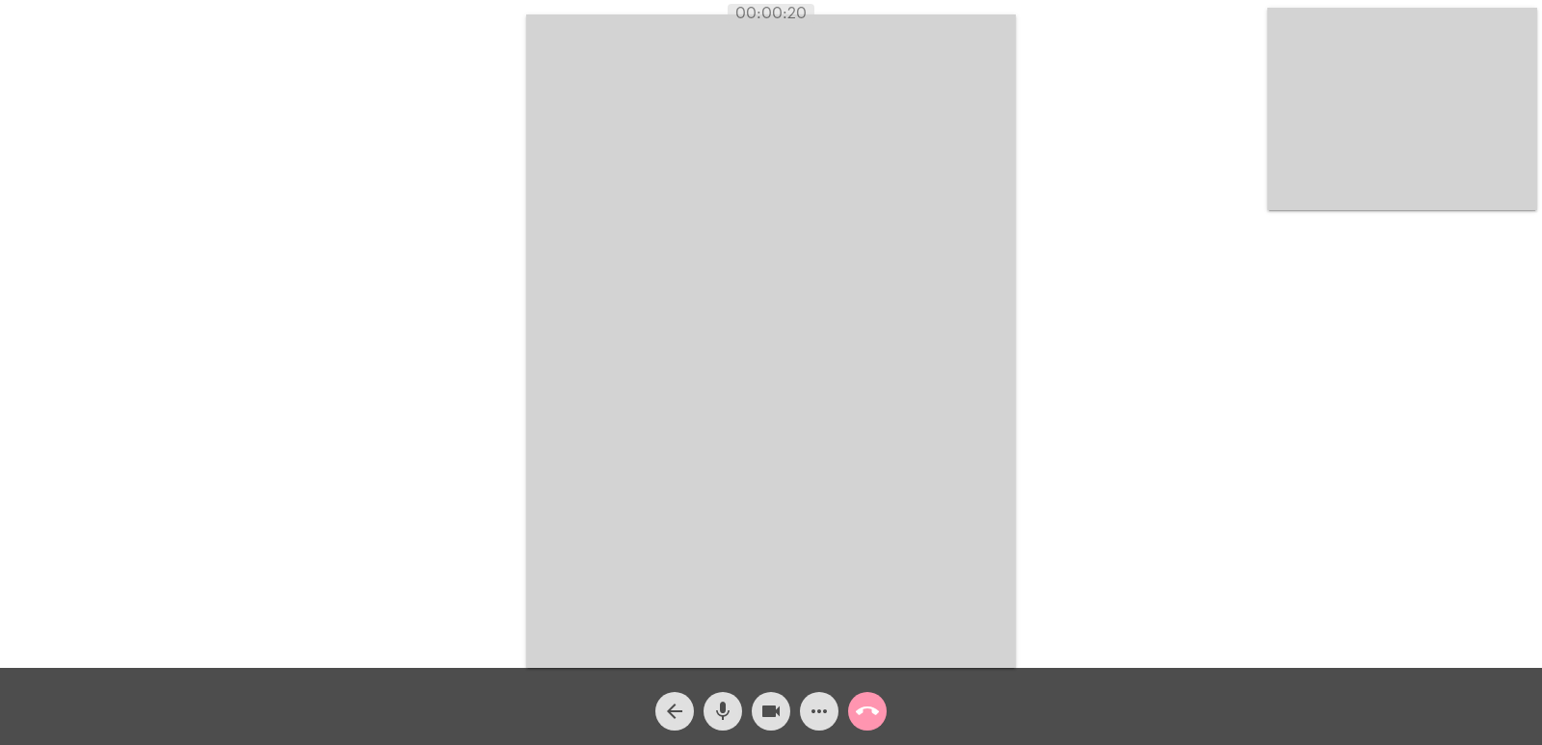
click at [1360, 92] on video at bounding box center [1402, 109] width 270 height 202
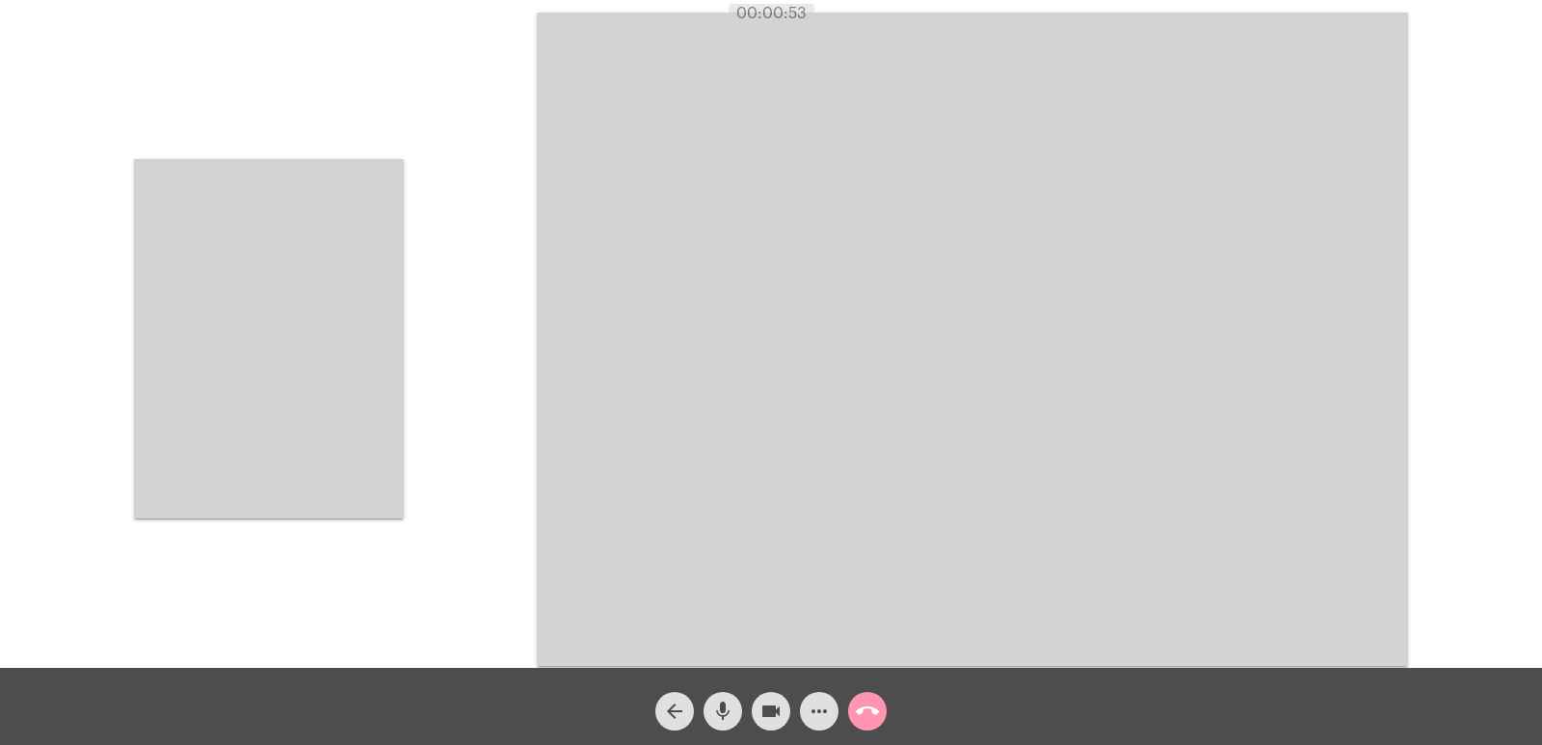
click at [344, 393] on video at bounding box center [269, 338] width 270 height 359
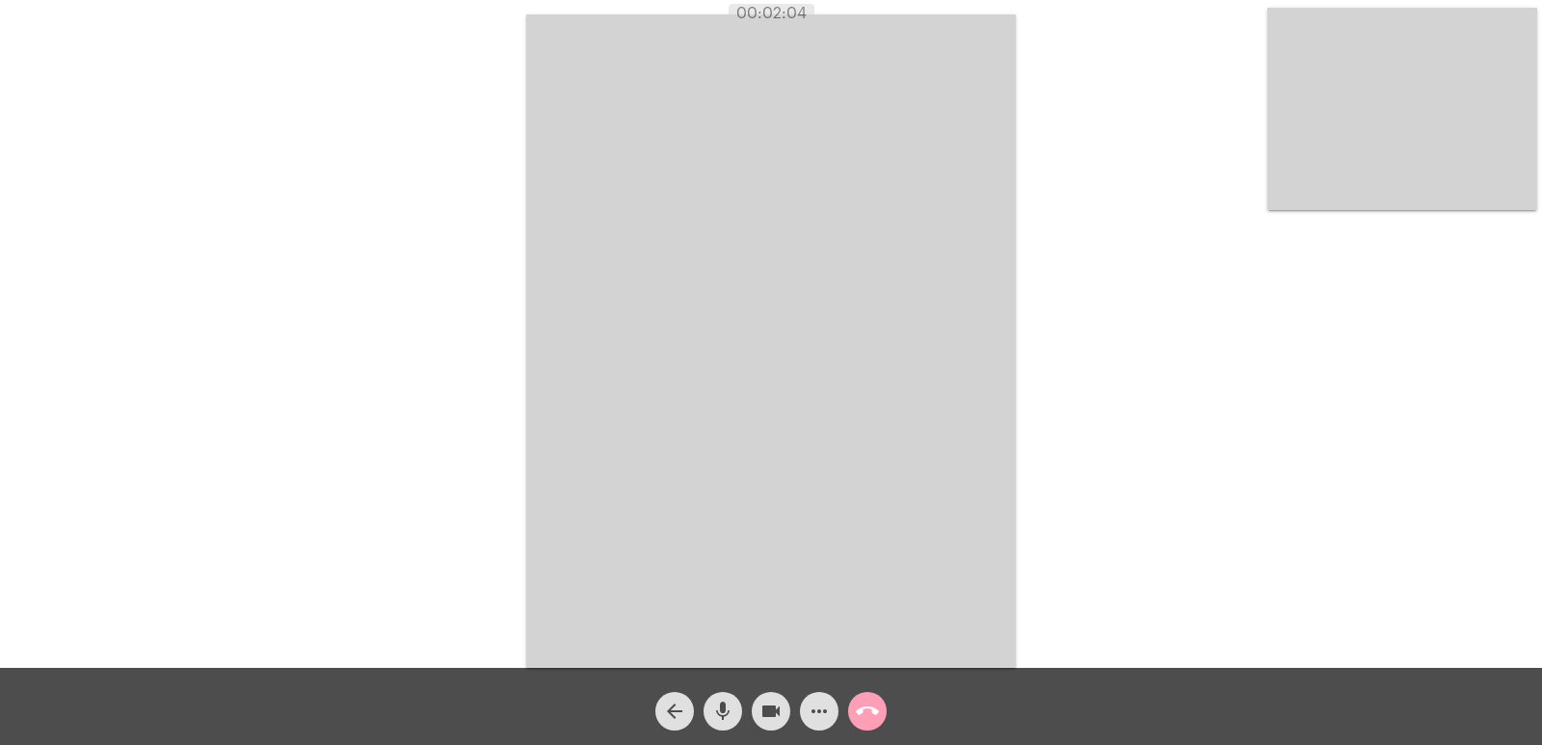
click at [877, 710] on mat-icon "call_end" at bounding box center [867, 711] width 23 height 23
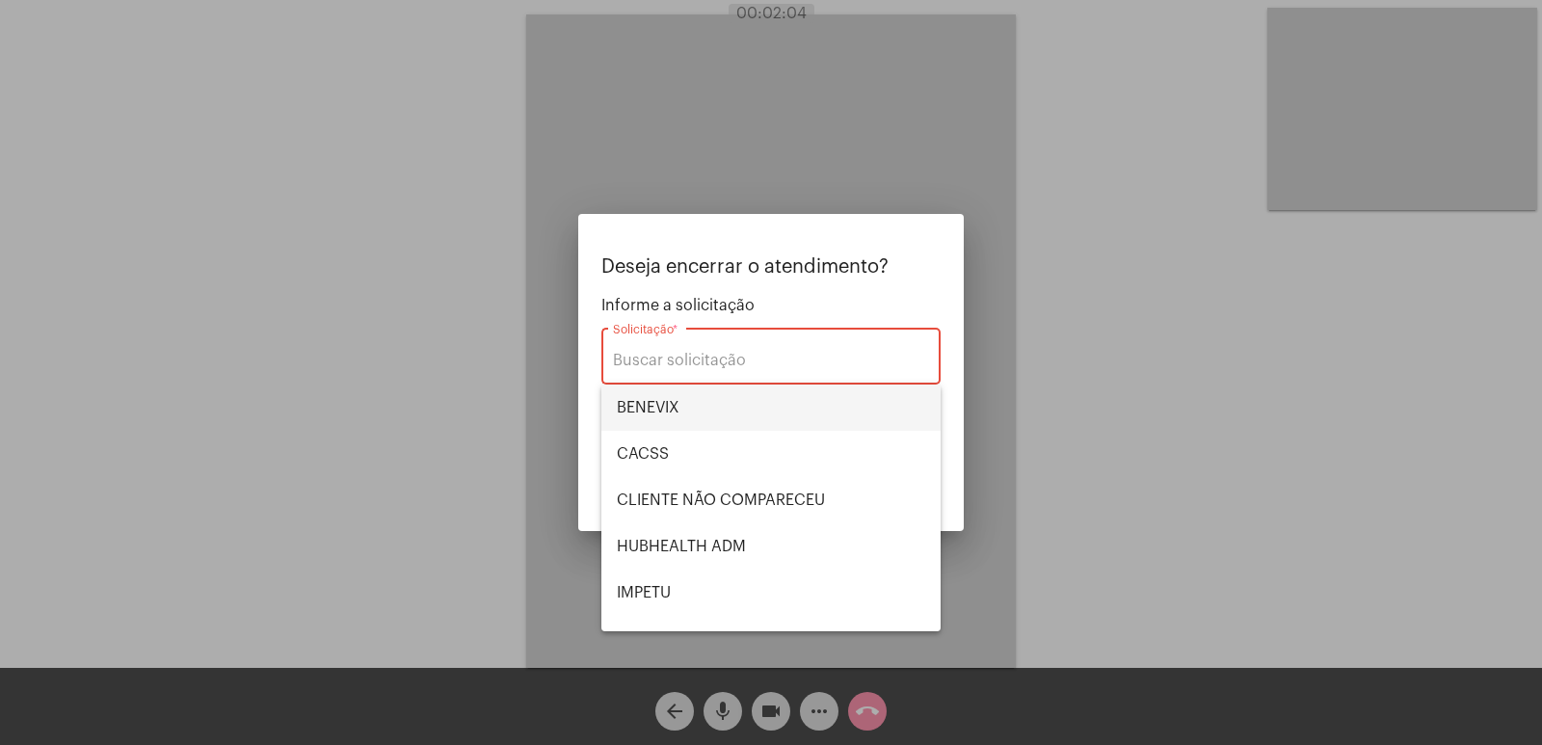
click at [724, 412] on span "BENEVIX" at bounding box center [771, 407] width 308 height 46
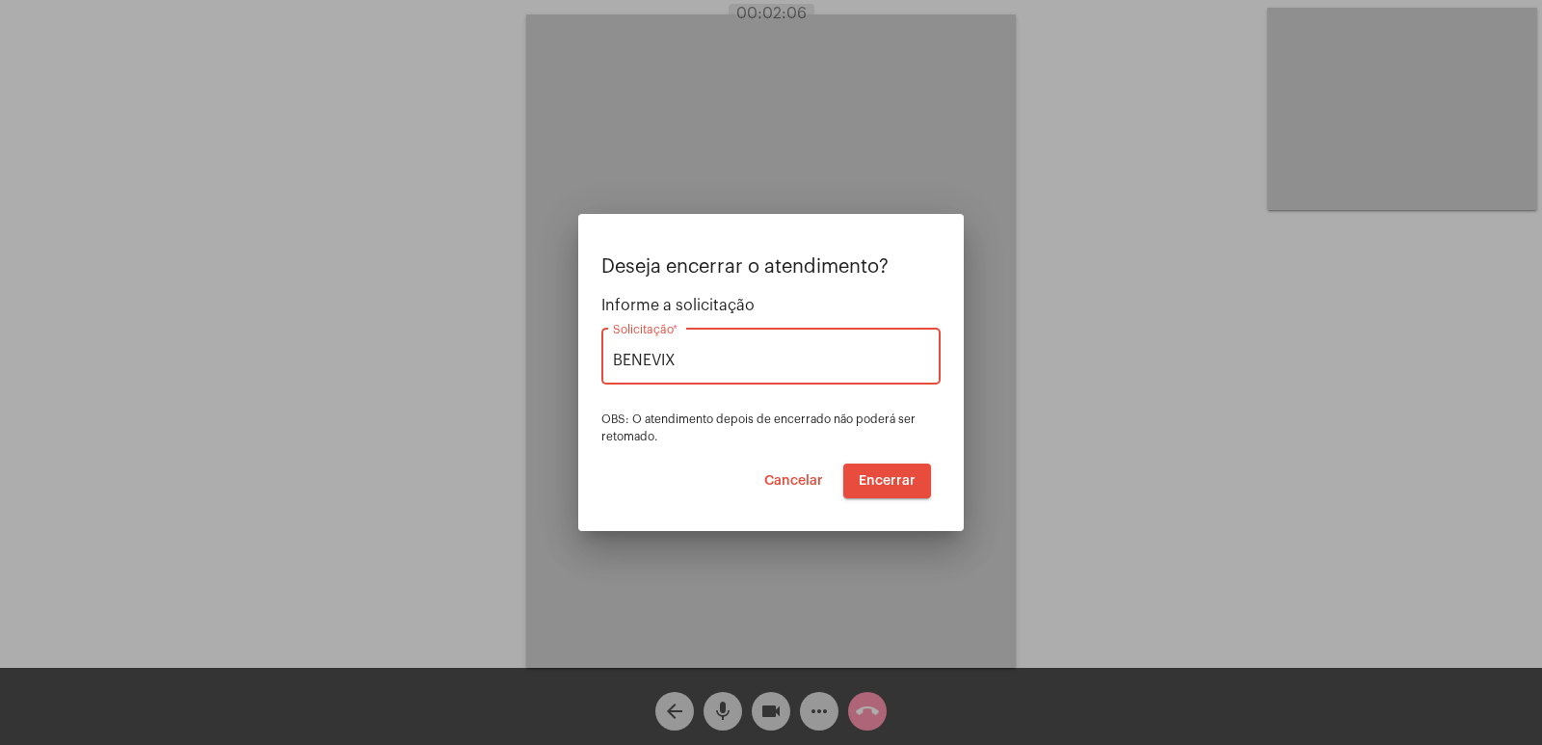
drag, startPoint x: 722, startPoint y: 357, endPoint x: 502, endPoint y: 359, distance: 219.7
click at [506, 356] on div "Deseja encerrar o atendimento? Informe a solicitação BENEVIX Solicitação * OBS:…" at bounding box center [771, 372] width 1542 height 745
click at [697, 414] on span "UNIMED GUARULHOS" at bounding box center [771, 407] width 308 height 46
type input "UNIMED GUARULHOS"
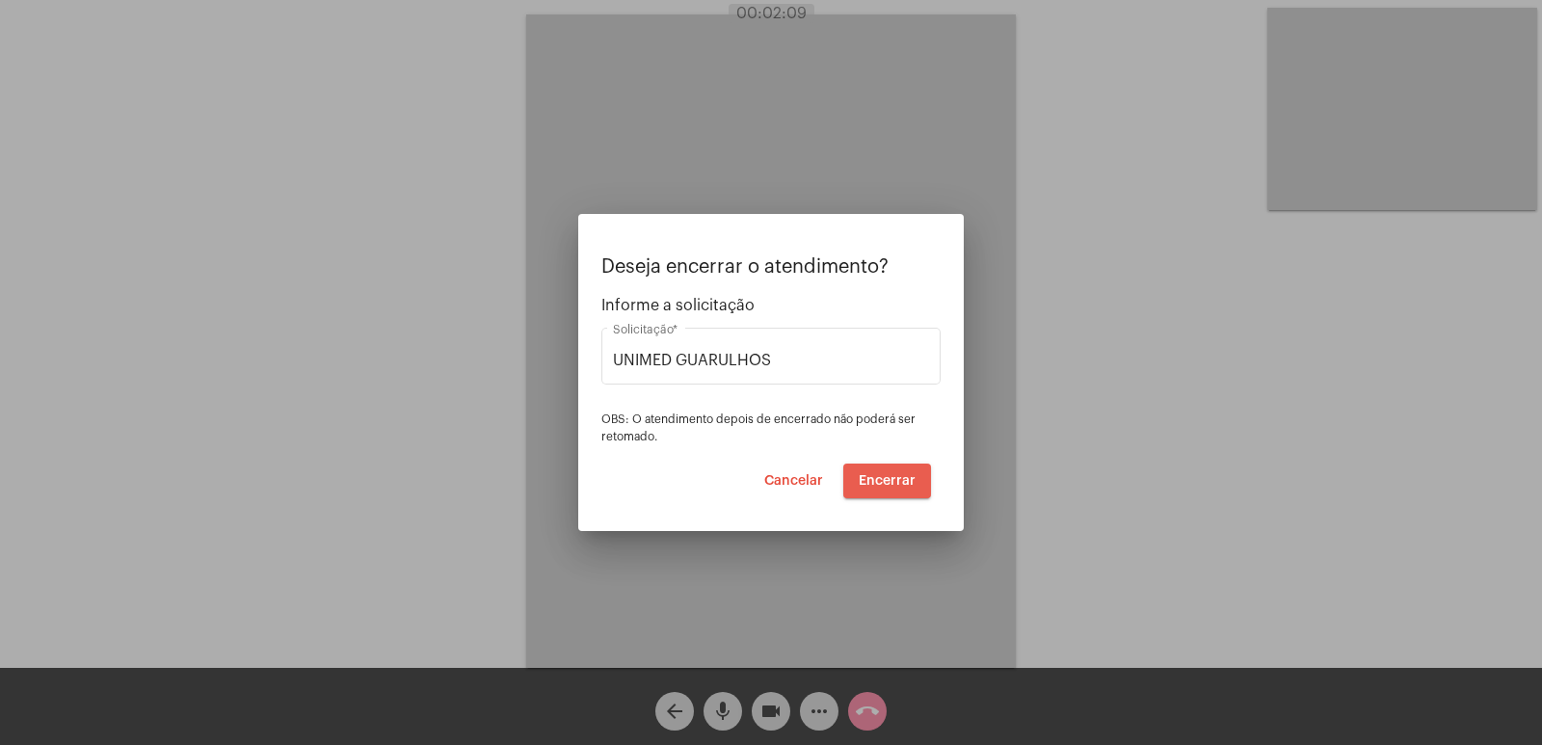
click at [911, 472] on button "Encerrar" at bounding box center [887, 480] width 88 height 35
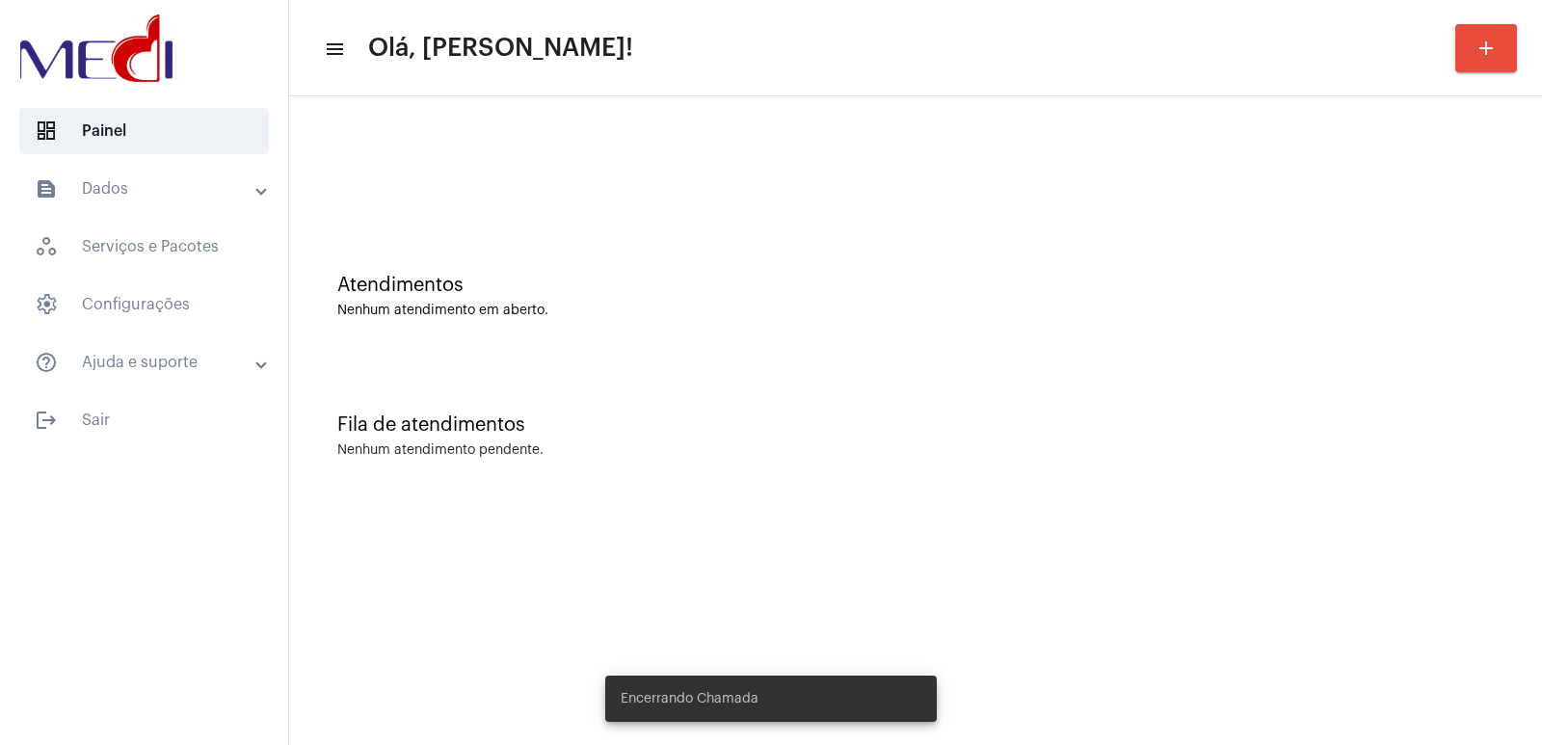
click at [145, 170] on mat-expansion-panel-header "text_snippet_outlined Dados" at bounding box center [150, 189] width 277 height 46
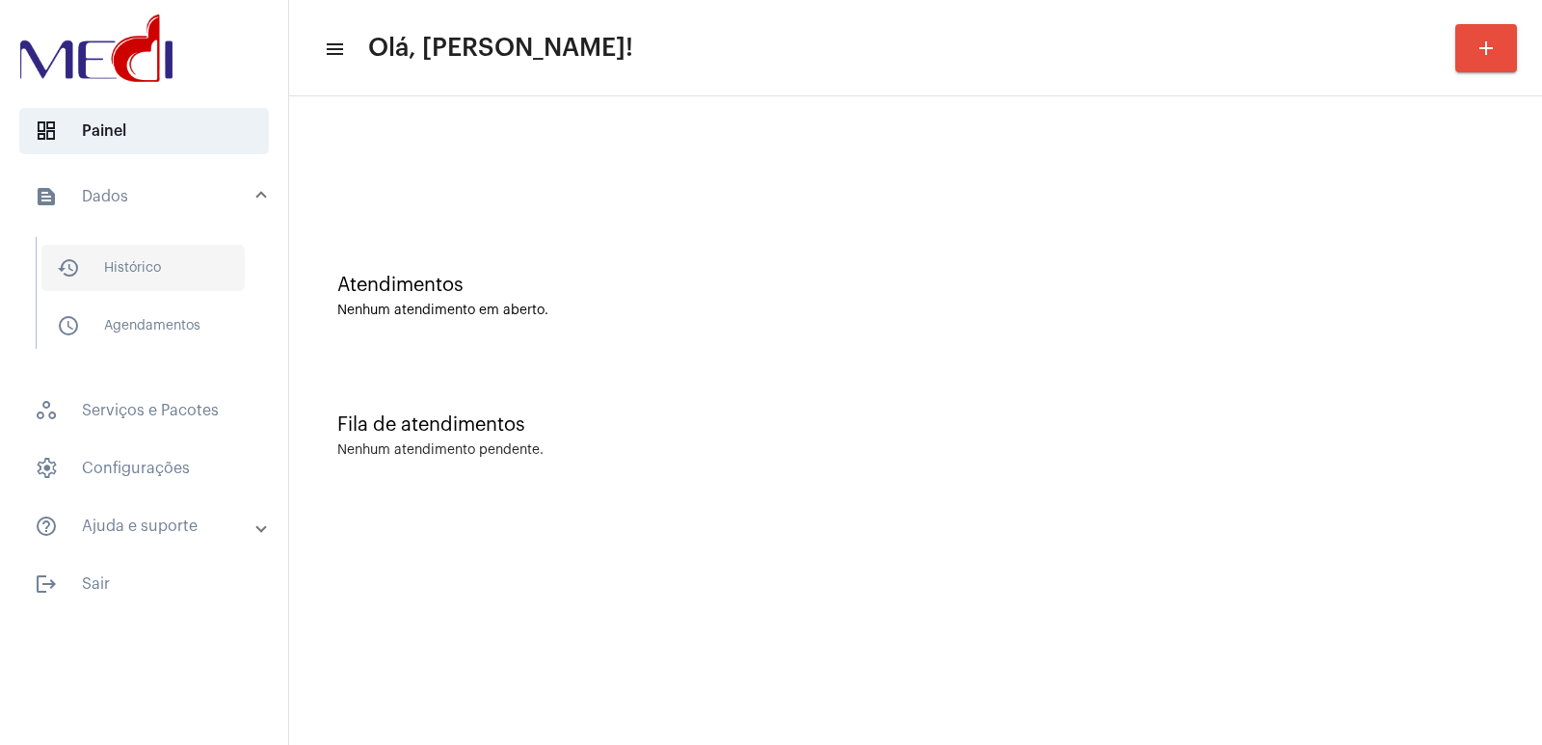
click at [131, 283] on span "history_outlined Histórico" at bounding box center [142, 268] width 203 height 46
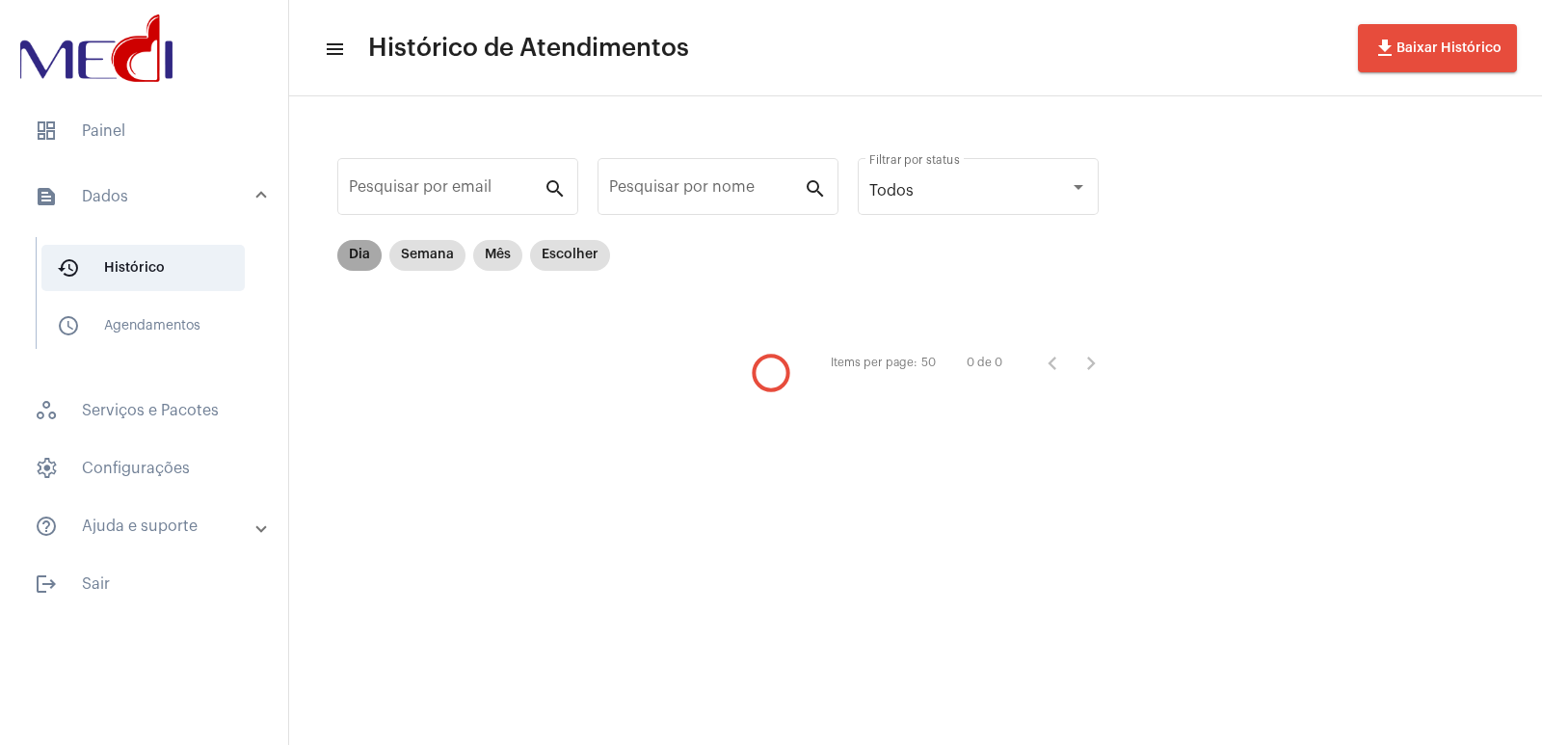
click at [362, 251] on mat-chip "Dia" at bounding box center [359, 255] width 44 height 31
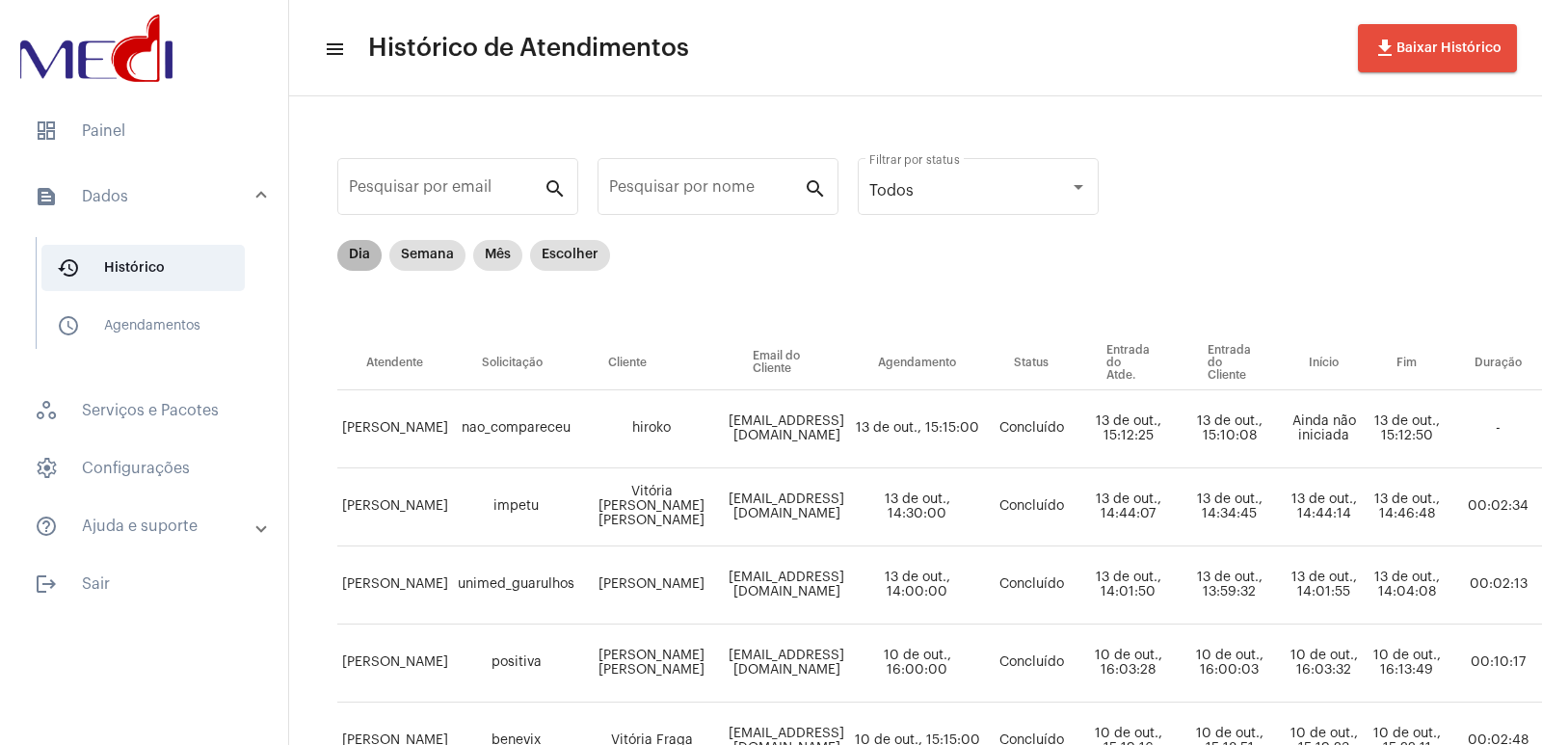
click at [356, 262] on mat-chip "Dia" at bounding box center [359, 255] width 44 height 31
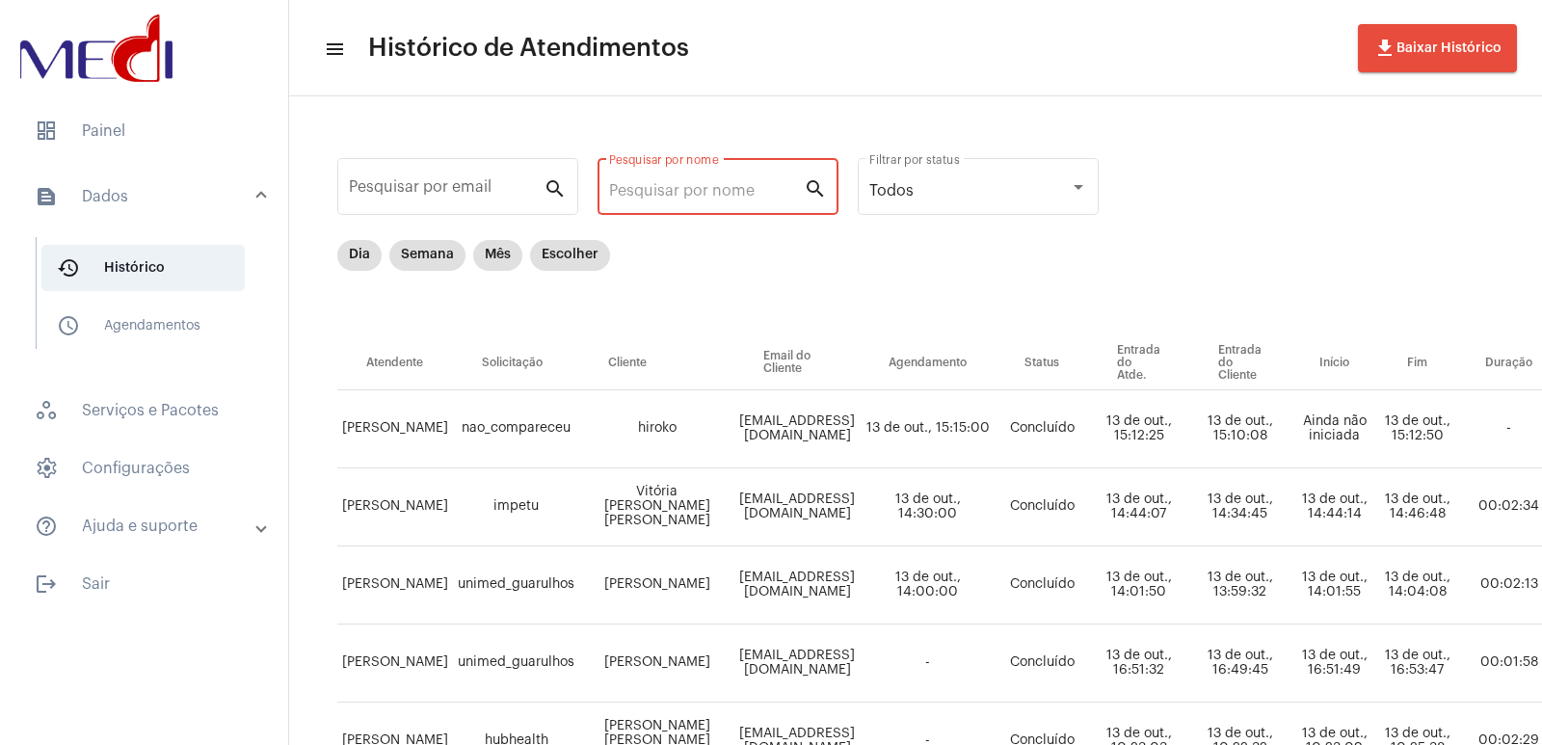
click at [672, 198] on input "Pesquisar por nome" at bounding box center [706, 190] width 195 height 17
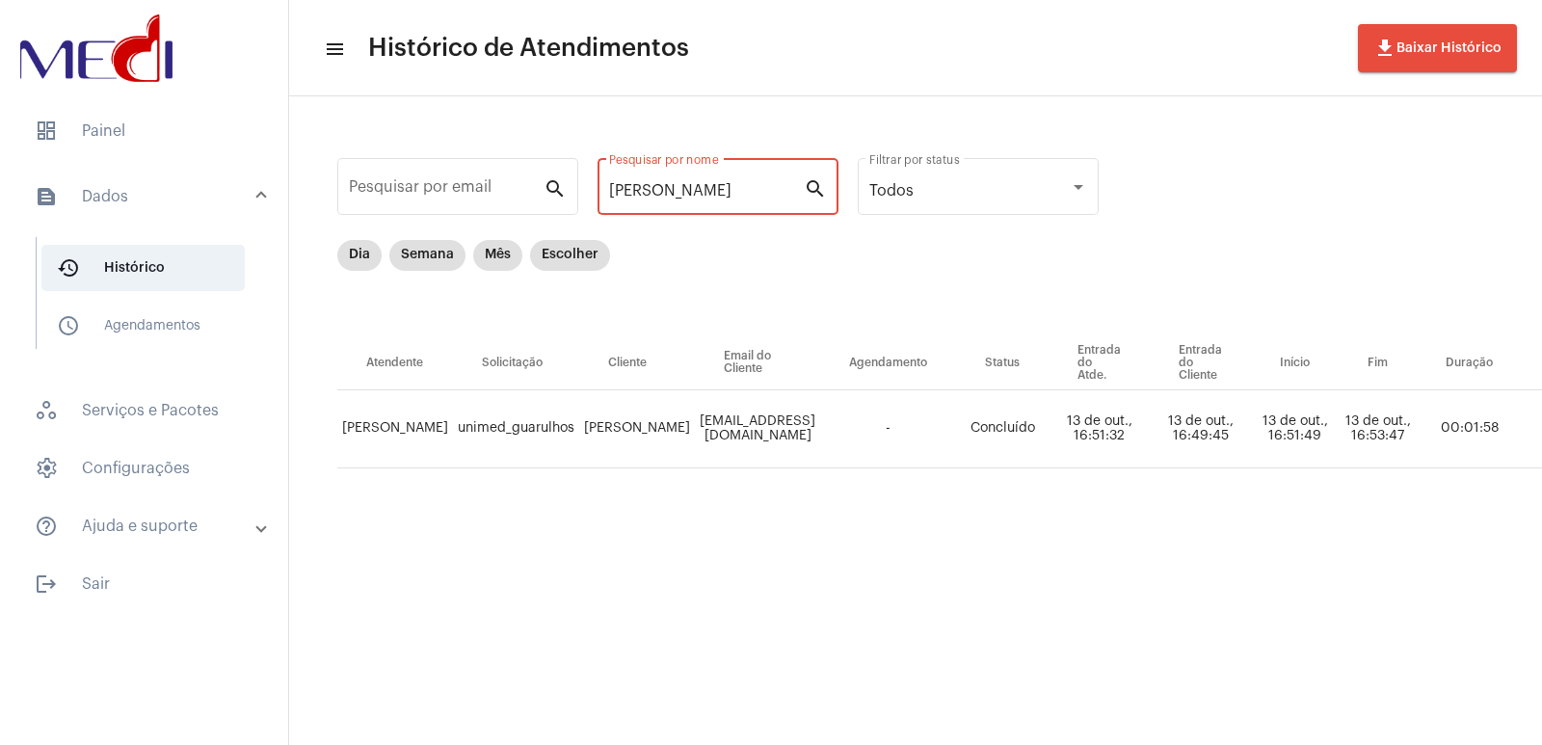
type input "DAN"
click at [695, 421] on td "Daniloselymes@icloud.com" at bounding box center [757, 429] width 125 height 78
copy td "Daniloselymes@icloud.com"
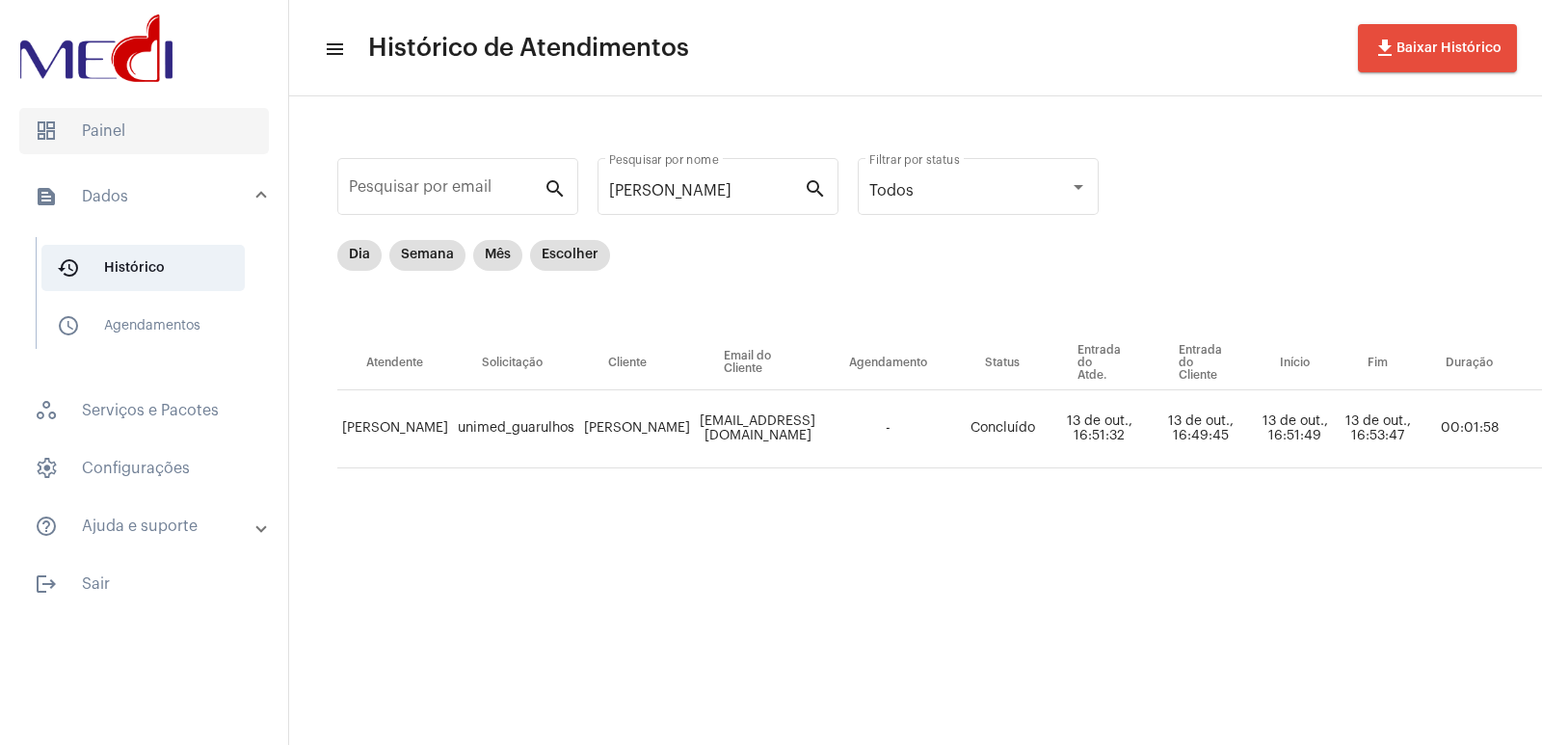
click at [193, 112] on span "dashboard Painel" at bounding box center [144, 131] width 250 height 46
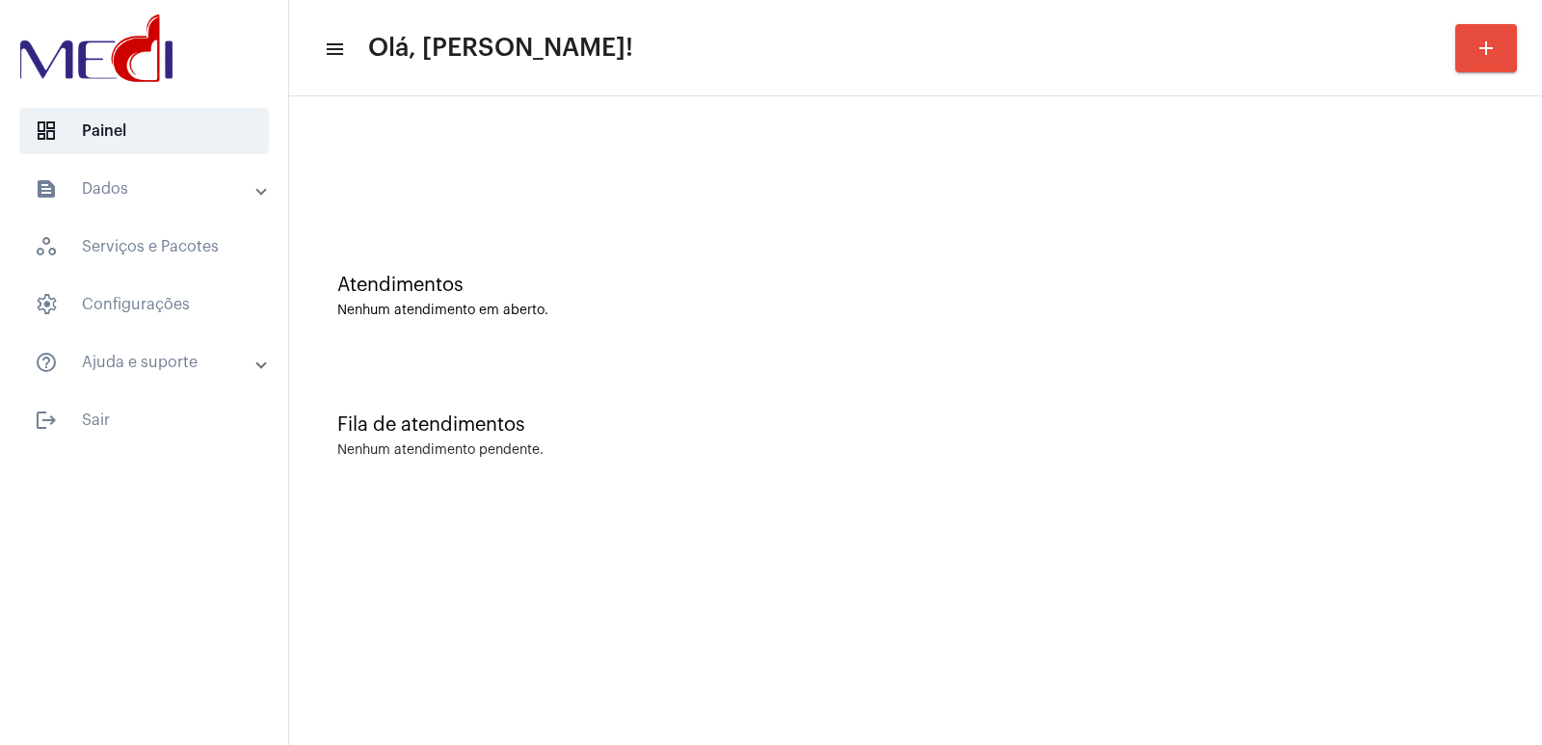
click at [650, 375] on div "Fila de atendimentos Nenhum atendimento pendente." at bounding box center [915, 426] width 1233 height 140
drag, startPoint x: 0, startPoint y: 0, endPoint x: 563, endPoint y: 482, distance: 740.7
click at [1138, 528] on mat-sidenav-content "menu Olá, [PERSON_NAME]! add Atendimentos Nenhum atendimento em aberto. Fila de…" at bounding box center [915, 372] width 1253 height 745
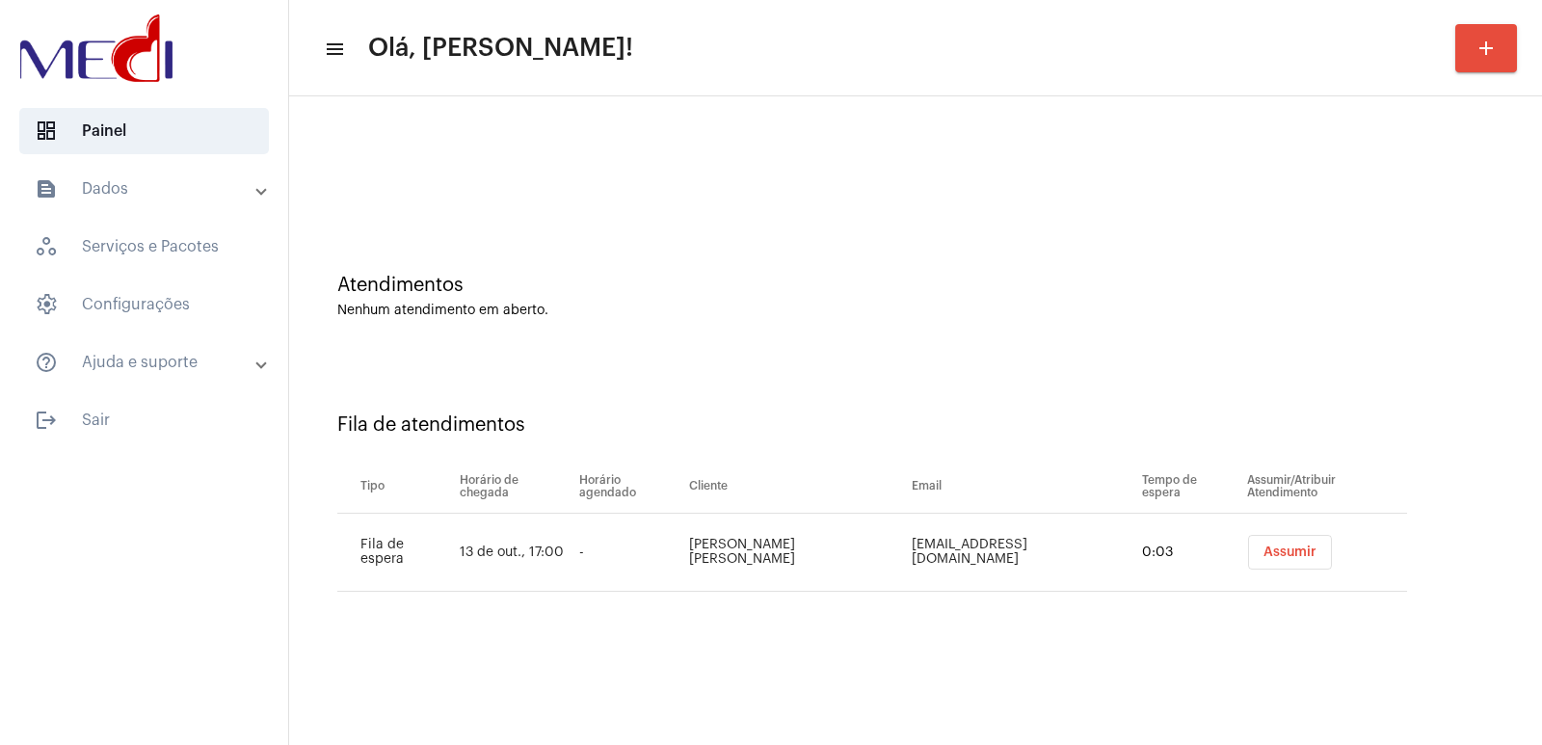
drag, startPoint x: 1138, startPoint y: 528, endPoint x: 1259, endPoint y: 537, distance: 121.7
click at [1259, 537] on button "Assumir" at bounding box center [1290, 552] width 84 height 35
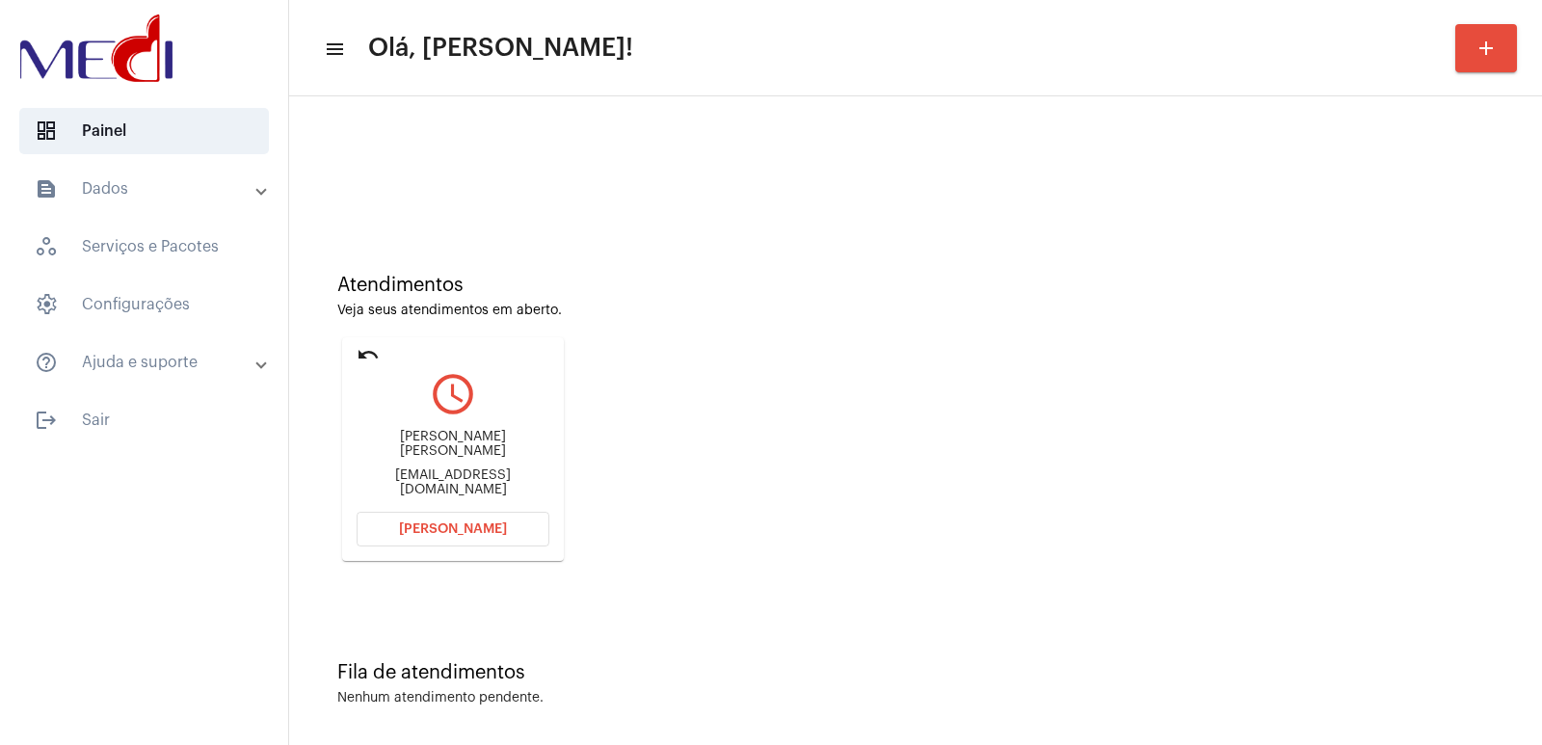
click at [420, 448] on div "Luciana de Oliveira silva" at bounding box center [452, 444] width 193 height 29
click at [419, 449] on div "Luciana de Oliveira silva" at bounding box center [452, 444] width 193 height 29
copy div "Luciana de Oliveira silva"
drag, startPoint x: 457, startPoint y: 531, endPoint x: 455, endPoint y: 476, distance: 55.0
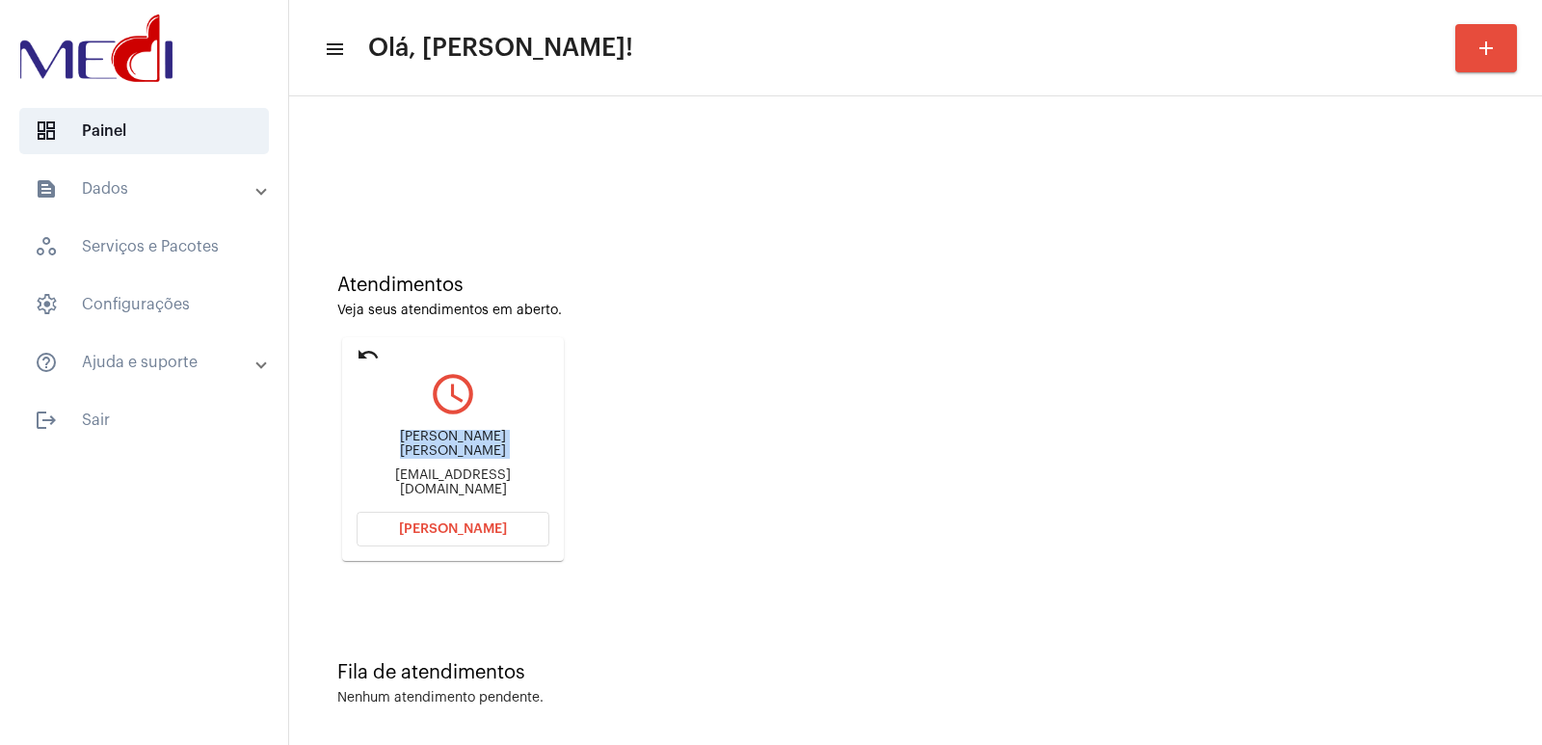
click at [457, 515] on button "[PERSON_NAME]" at bounding box center [452, 529] width 193 height 35
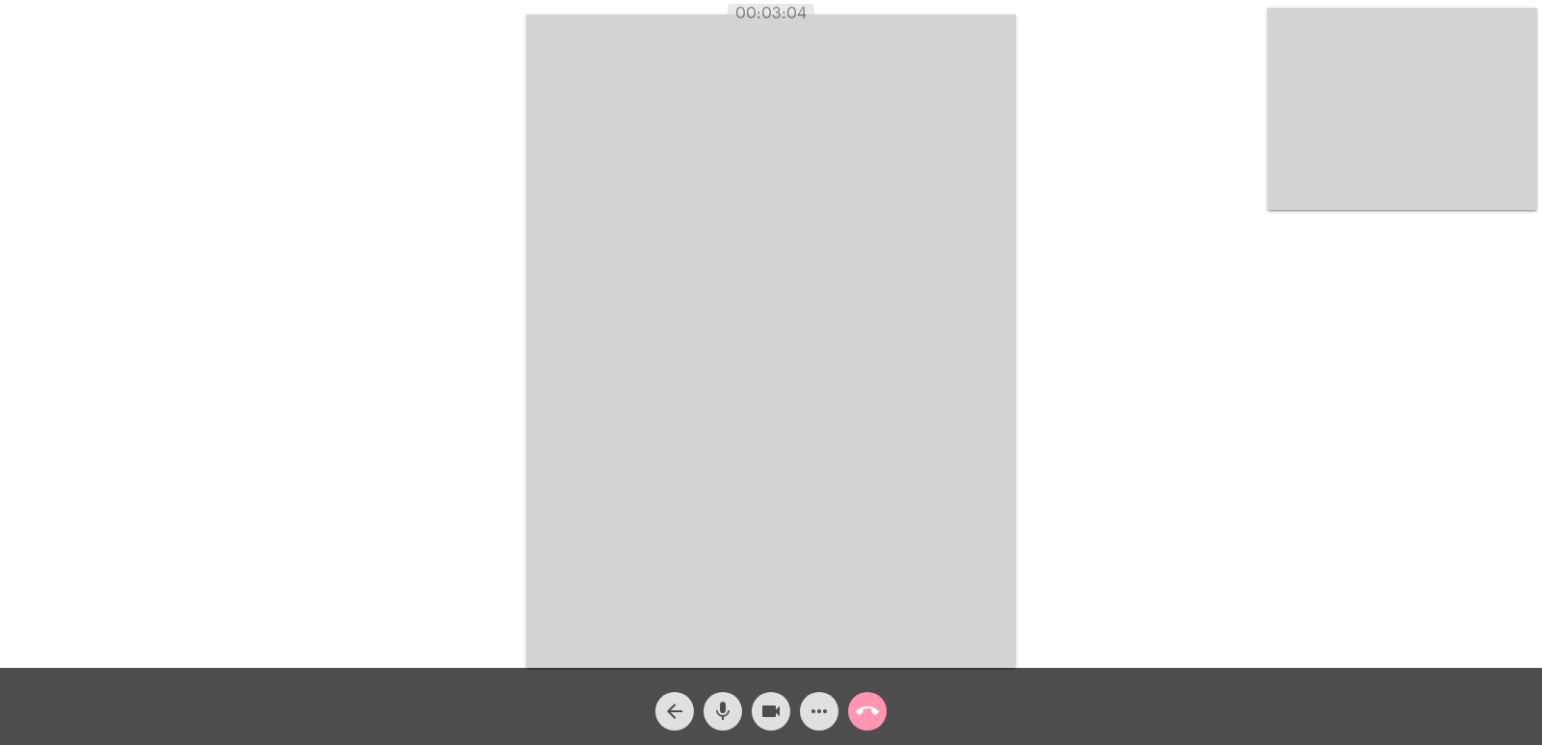
click at [1479, 148] on video at bounding box center [1402, 109] width 270 height 202
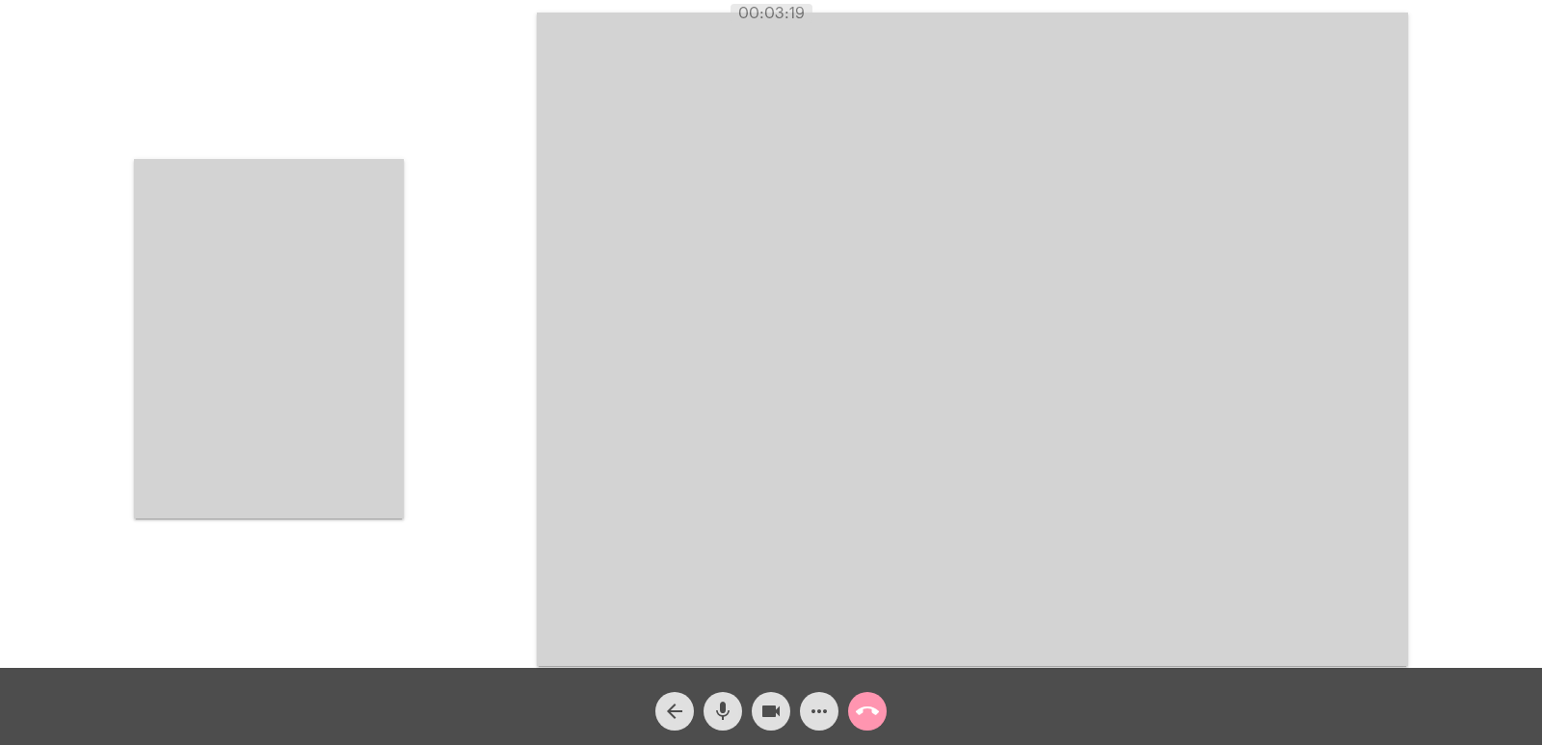
click at [333, 445] on video at bounding box center [269, 338] width 270 height 359
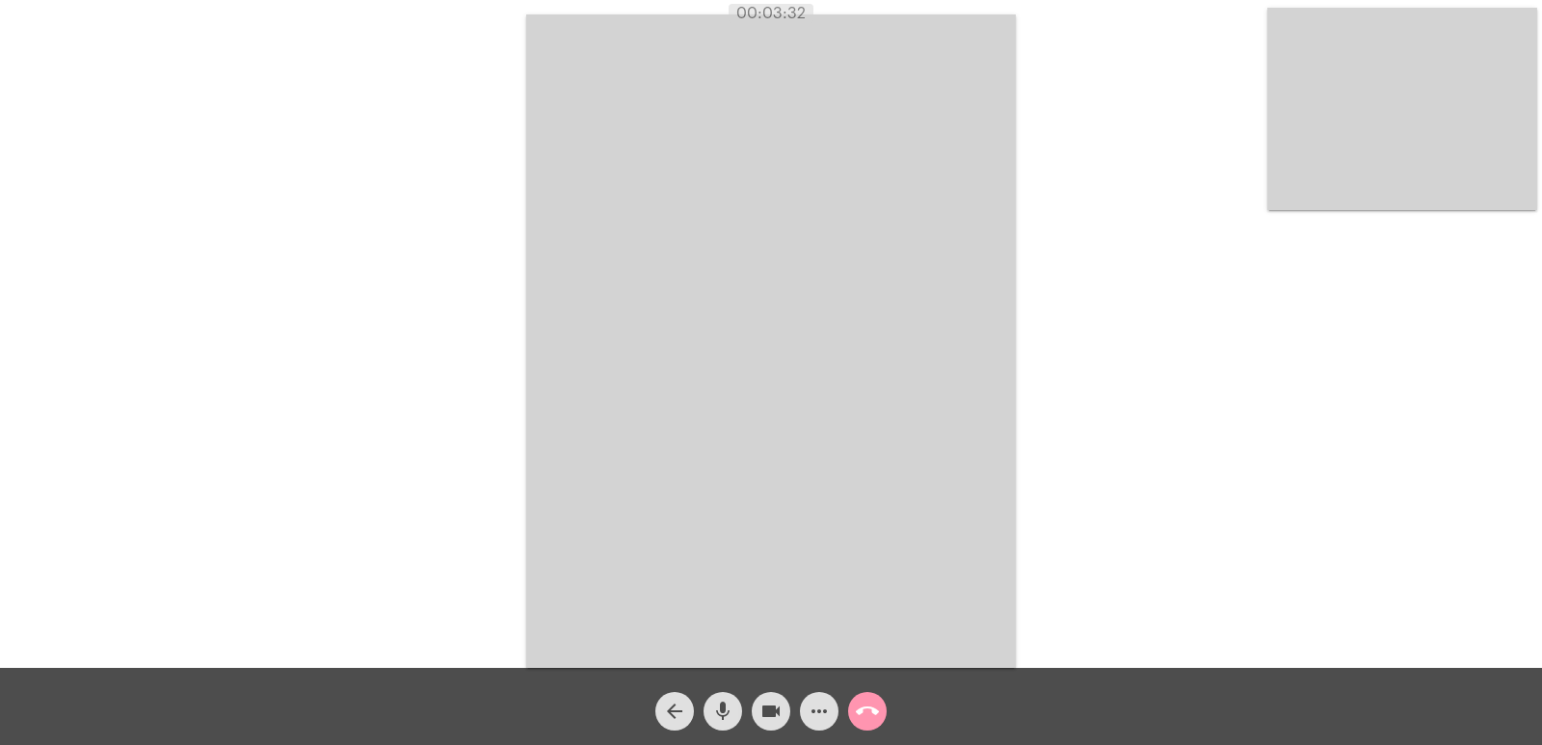
click at [634, 415] on video at bounding box center [770, 340] width 489 height 653
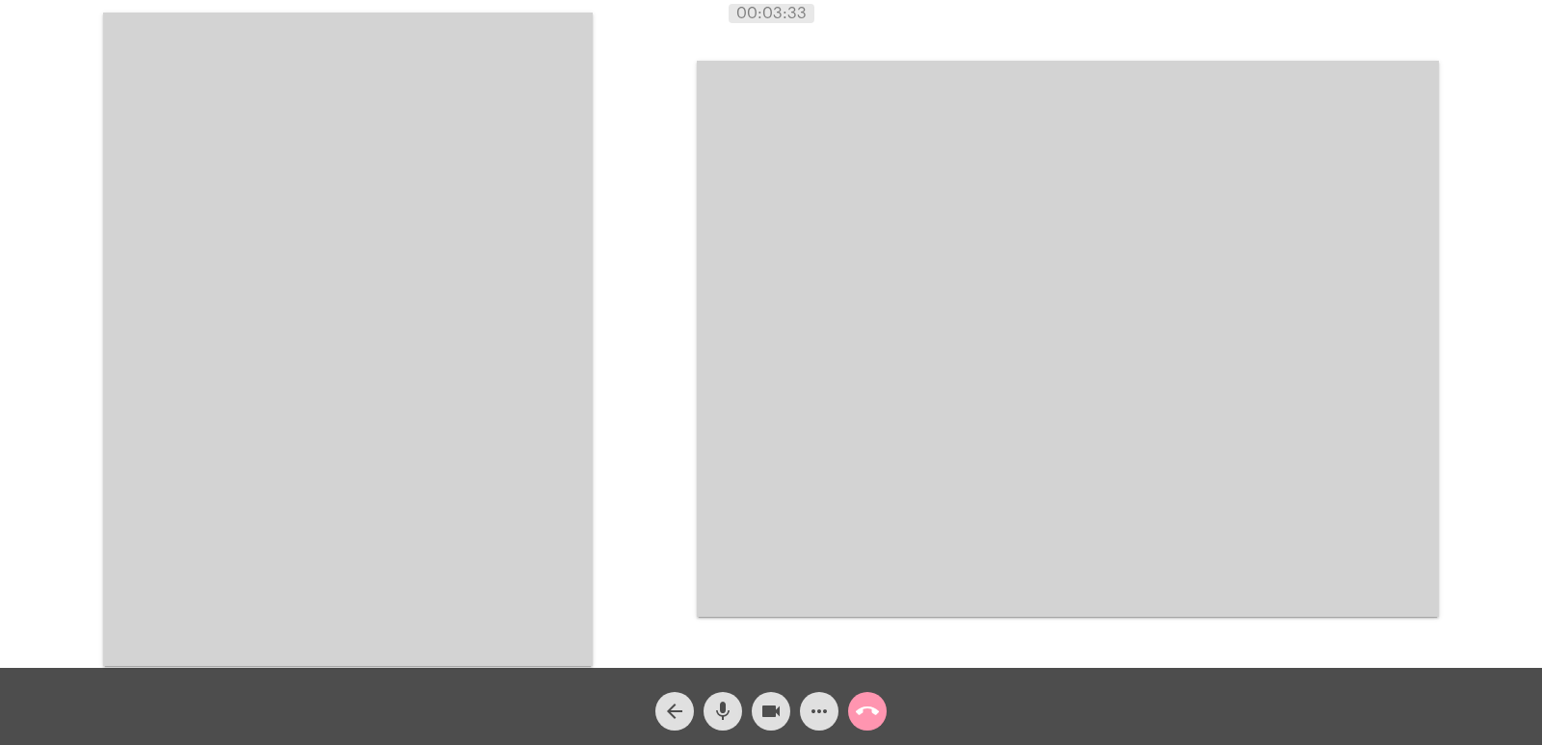
click at [510, 386] on video at bounding box center [347, 339] width 489 height 653
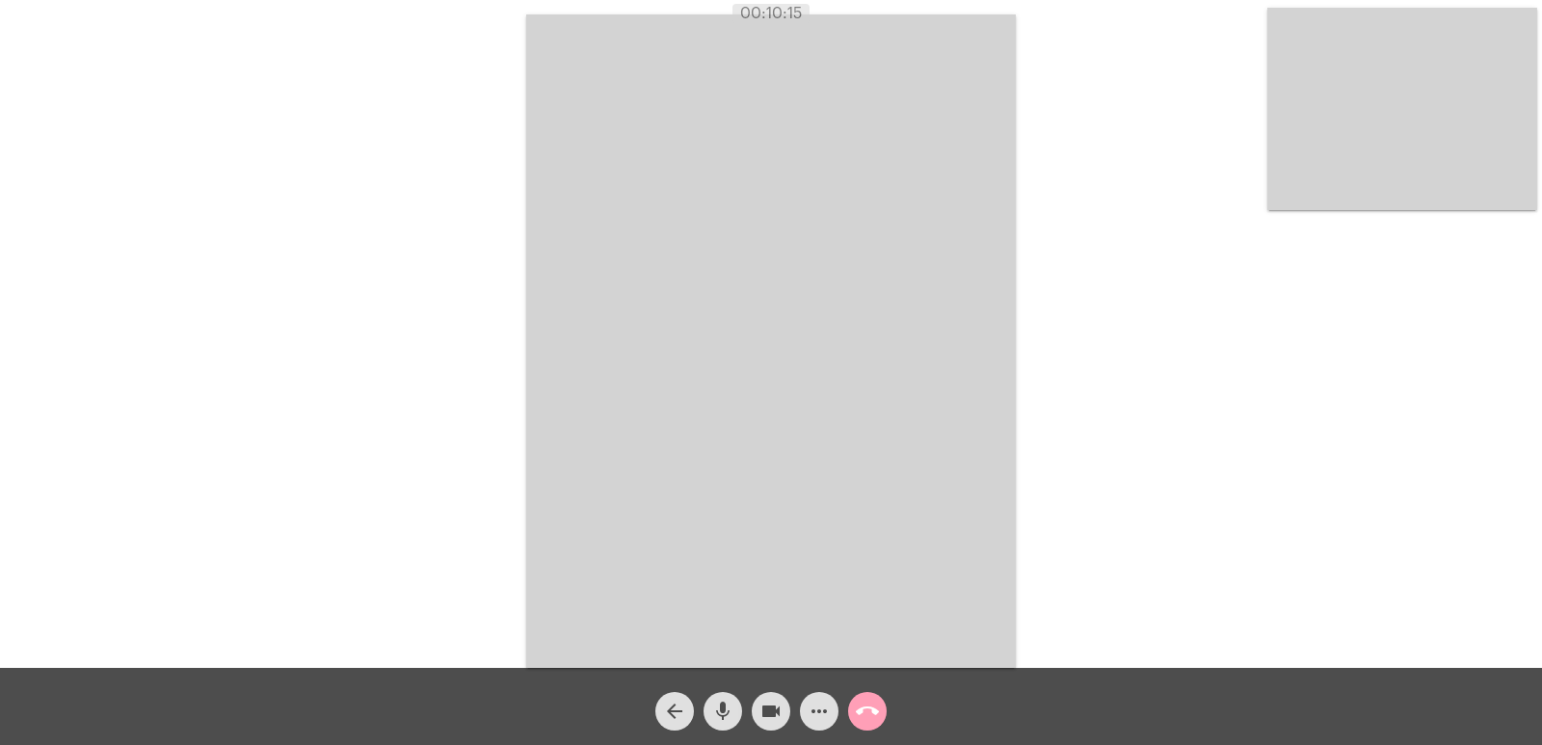
click at [853, 708] on button "call_end" at bounding box center [867, 711] width 39 height 39
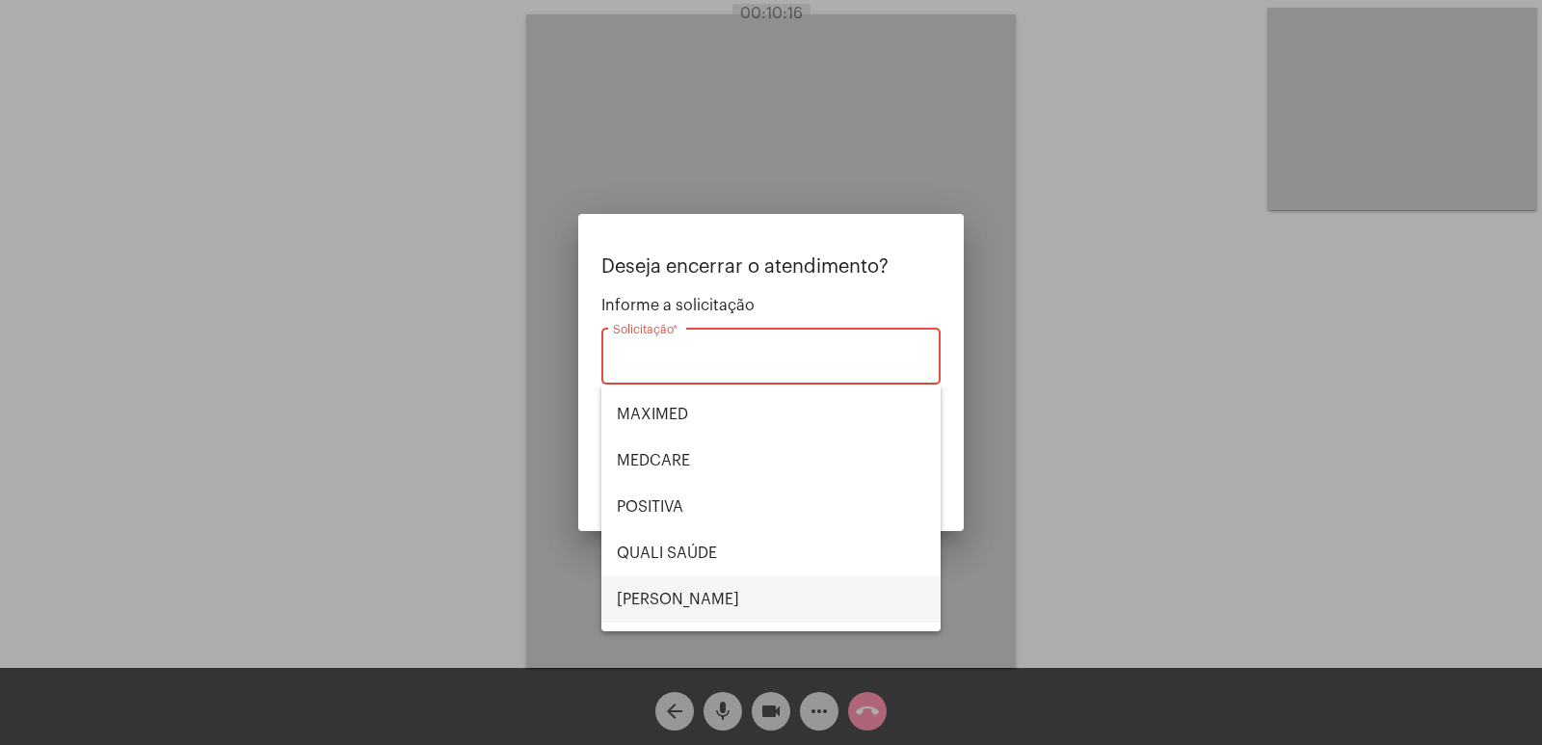
scroll to position [401, 0]
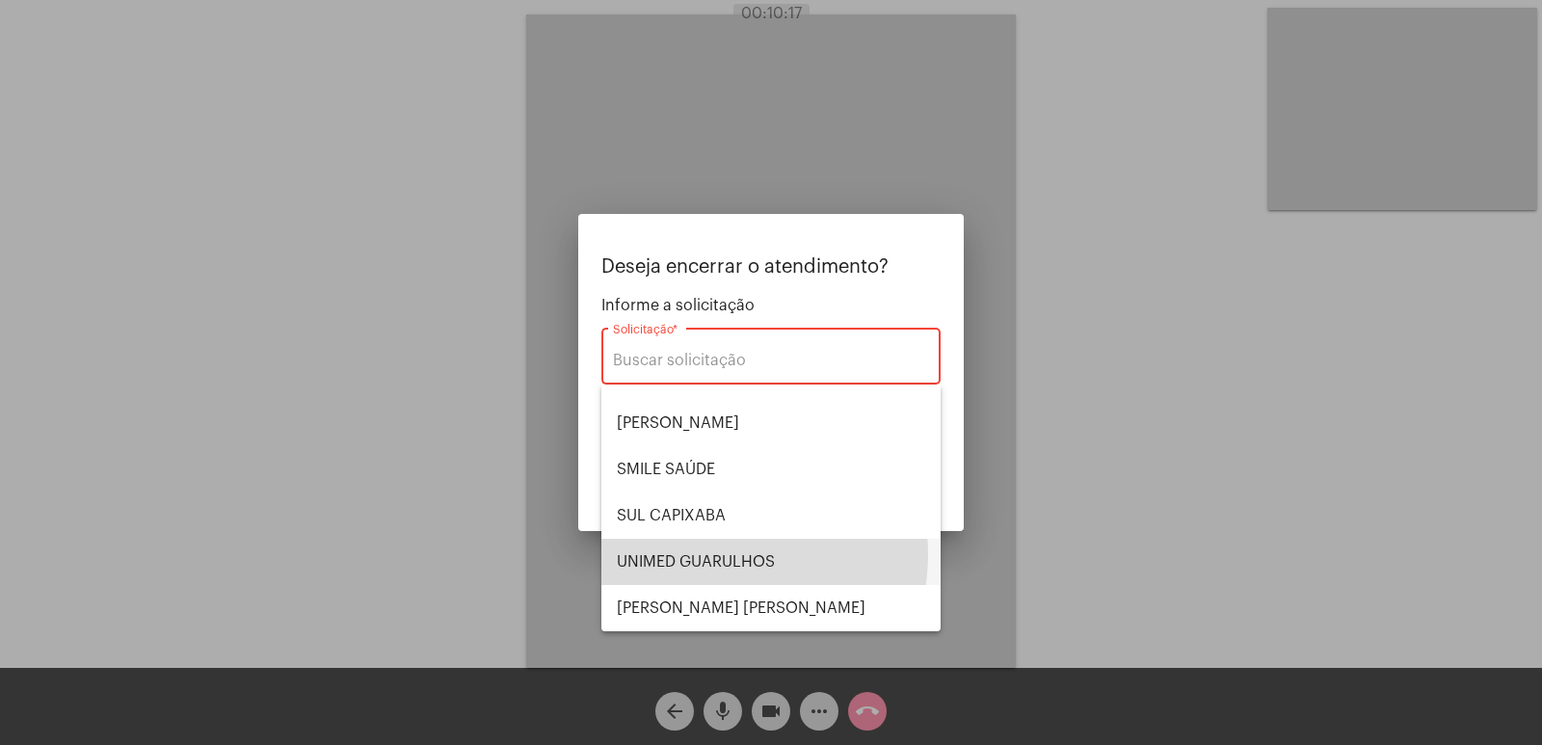
click at [705, 554] on span "UNIMED GUARULHOS" at bounding box center [771, 562] width 308 height 46
type input "UNIMED GUARULHOS"
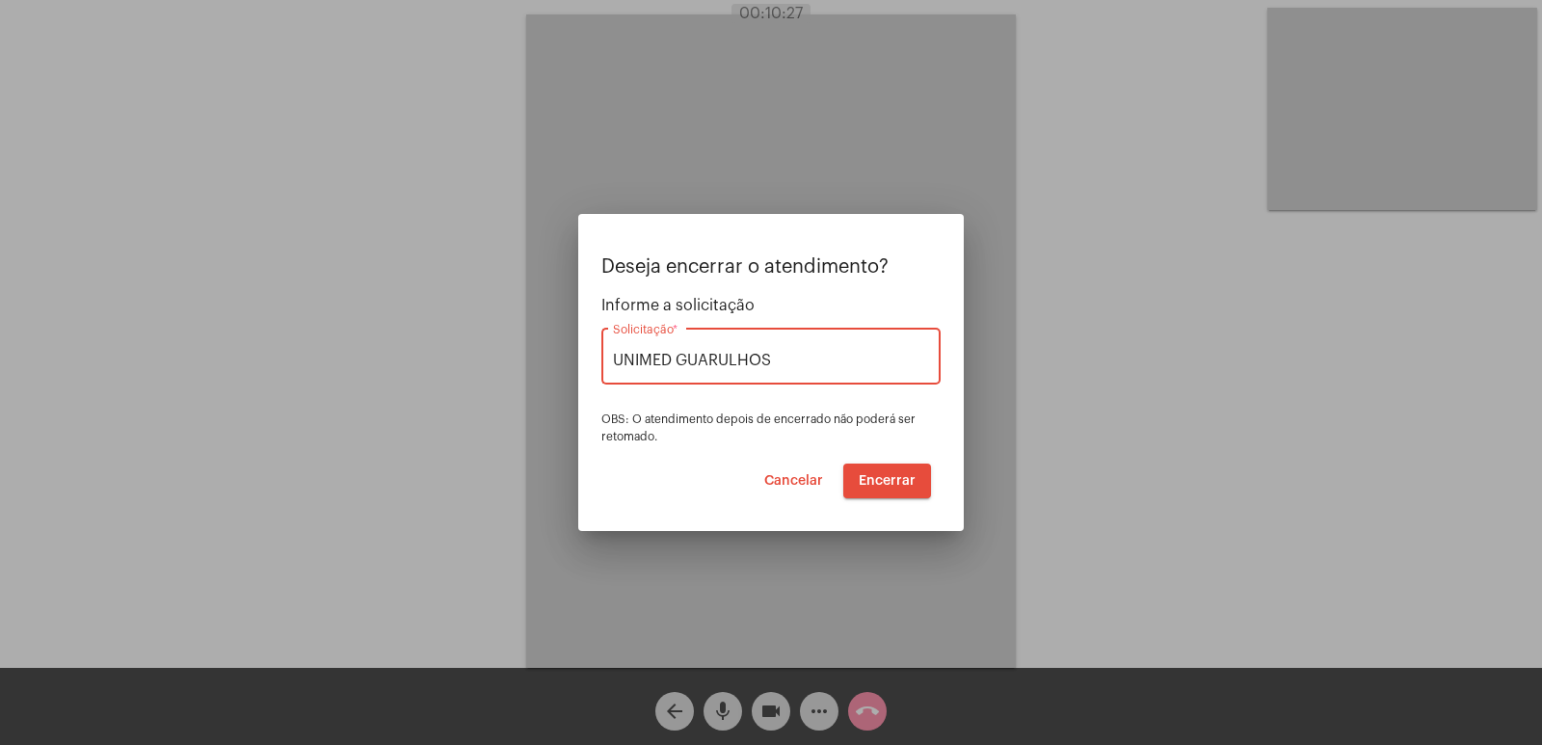
click at [905, 477] on span "Encerrar" at bounding box center [886, 480] width 57 height 13
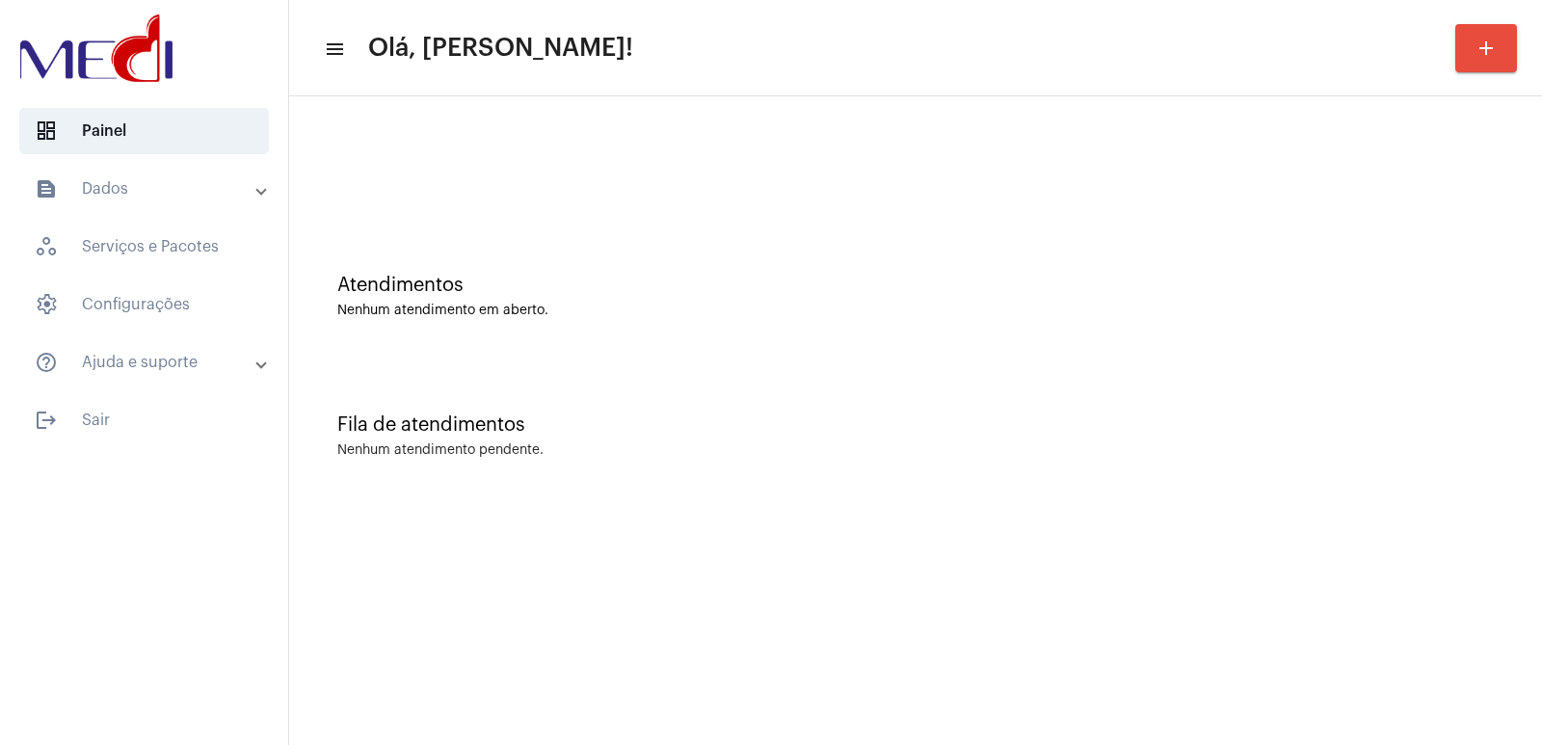
click at [1280, 156] on div at bounding box center [915, 161] width 1233 height 111
drag, startPoint x: 668, startPoint y: 493, endPoint x: 648, endPoint y: 489, distance: 19.7
drag, startPoint x: 648, startPoint y: 489, endPoint x: 1223, endPoint y: 387, distance: 583.3
click at [1223, 387] on div "Fila de atendimentos Nenhum atendimento pendente." at bounding box center [915, 426] width 1233 height 140
click at [1238, 509] on mat-sidenav-content "menu Olá, [PERSON_NAME]! add Atendimentos Nenhum atendimento em aberto. Fila de…" at bounding box center [915, 372] width 1253 height 745
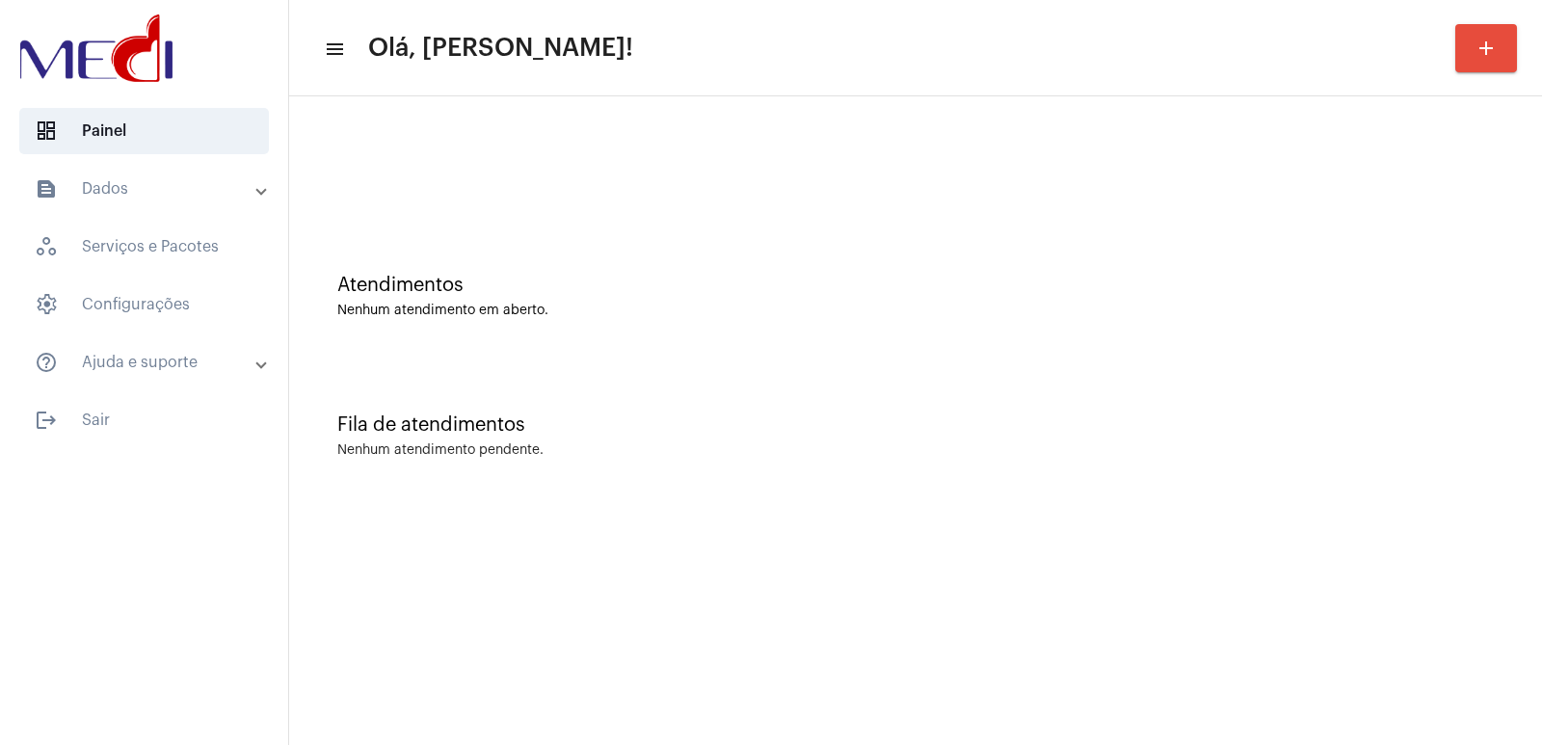
click at [796, 218] on div "Atendimentos Nenhum atendimento em aberto." at bounding box center [915, 287] width 1233 height 140
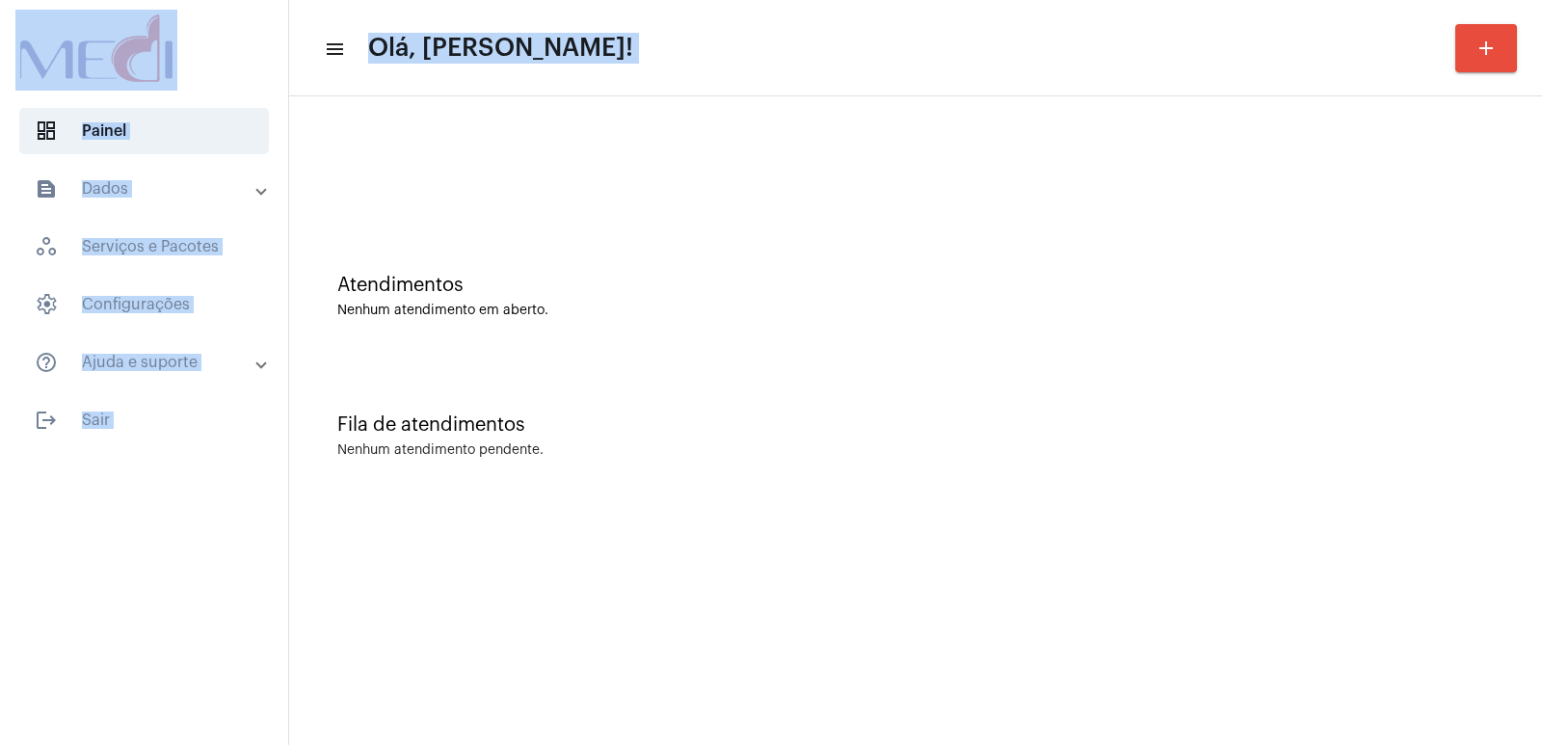
drag, startPoint x: 0, startPoint y: 10, endPoint x: 900, endPoint y: 529, distance: 1039.0
click at [900, 529] on mat-sidenav-container "dashboard Painel text_snippet_outlined Dados history_outlined Histórico schedul…" at bounding box center [771, 372] width 1542 height 745
click at [157, 80] on img at bounding box center [96, 48] width 162 height 77
drag, startPoint x: 277, startPoint y: 62, endPoint x: 250, endPoint y: 61, distance: 28.0
click at [278, 61] on div at bounding box center [144, 50] width 288 height 100
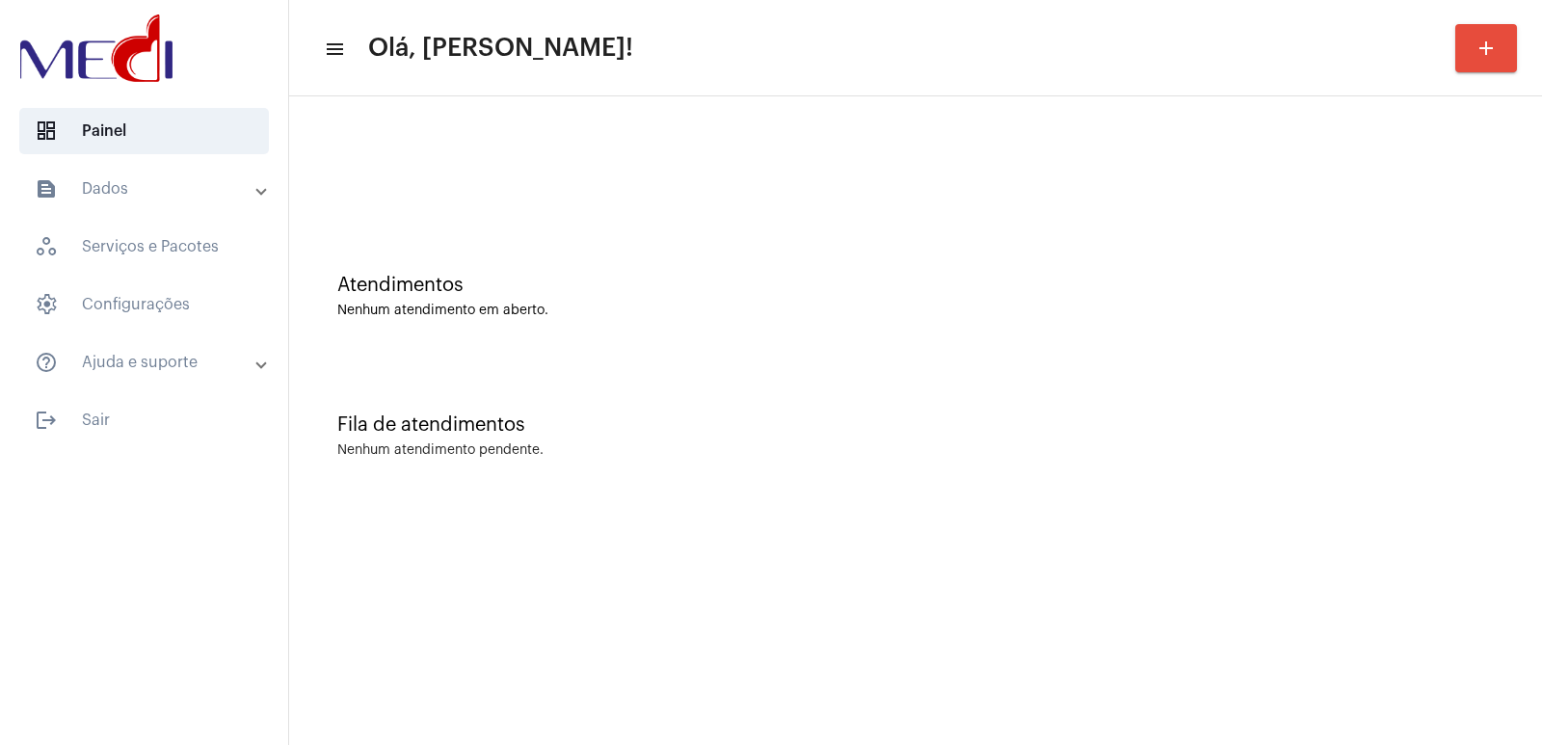
click at [923, 337] on div "Atendimentos Nenhum atendimento em aberto." at bounding box center [915, 287] width 1233 height 140
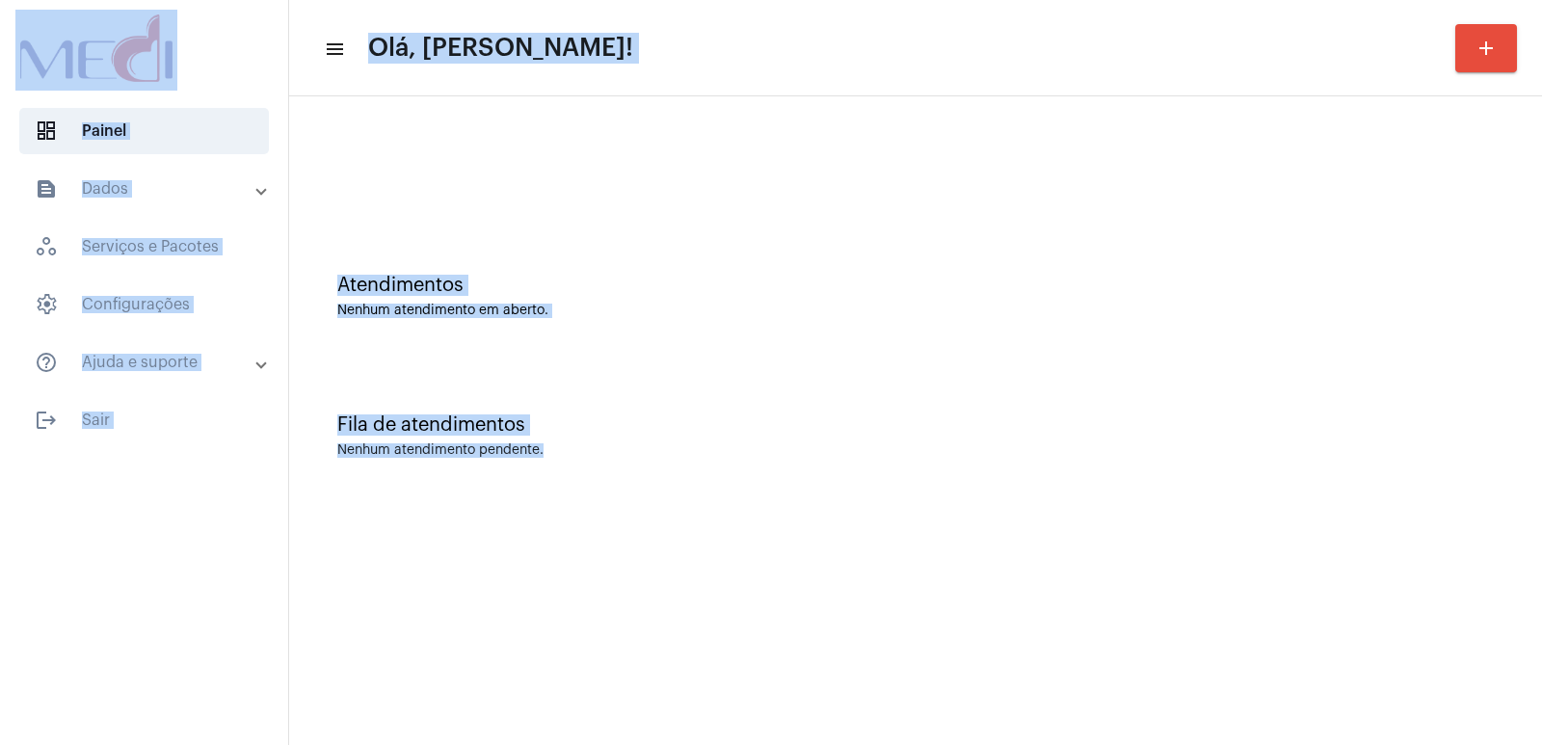
drag, startPoint x: 9, startPoint y: 10, endPoint x: 576, endPoint y: 462, distance: 725.4
click at [576, 462] on mat-sidenav-container "dashboard Painel text_snippet_outlined Dados history_outlined Histórico schedul…" at bounding box center [771, 372] width 1542 height 745
click at [813, 435] on div "Fila de atendimentos" at bounding box center [915, 424] width 1156 height 21
